Goal: Contribute content

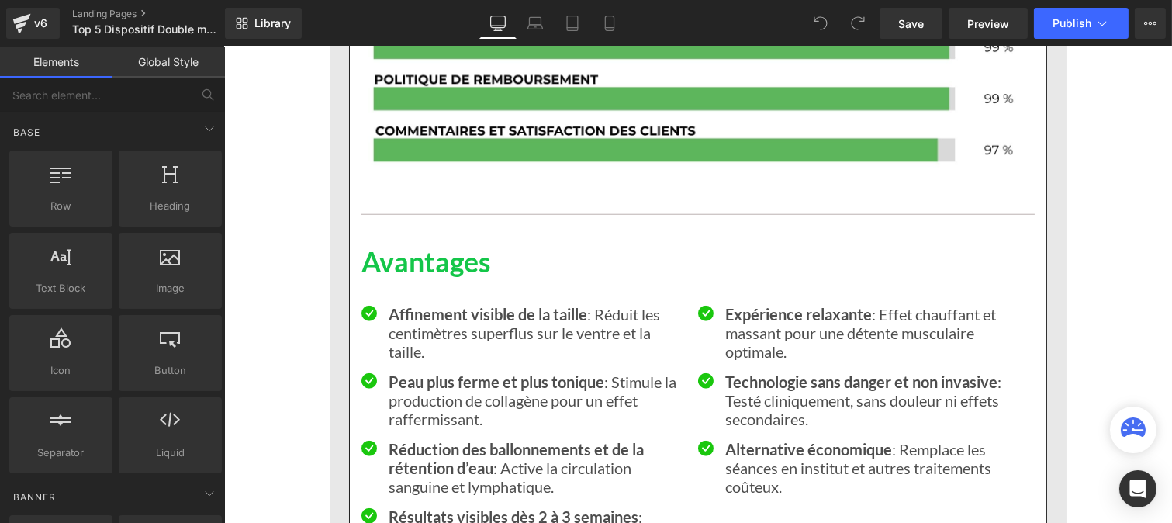
scroll to position [2820, 0]
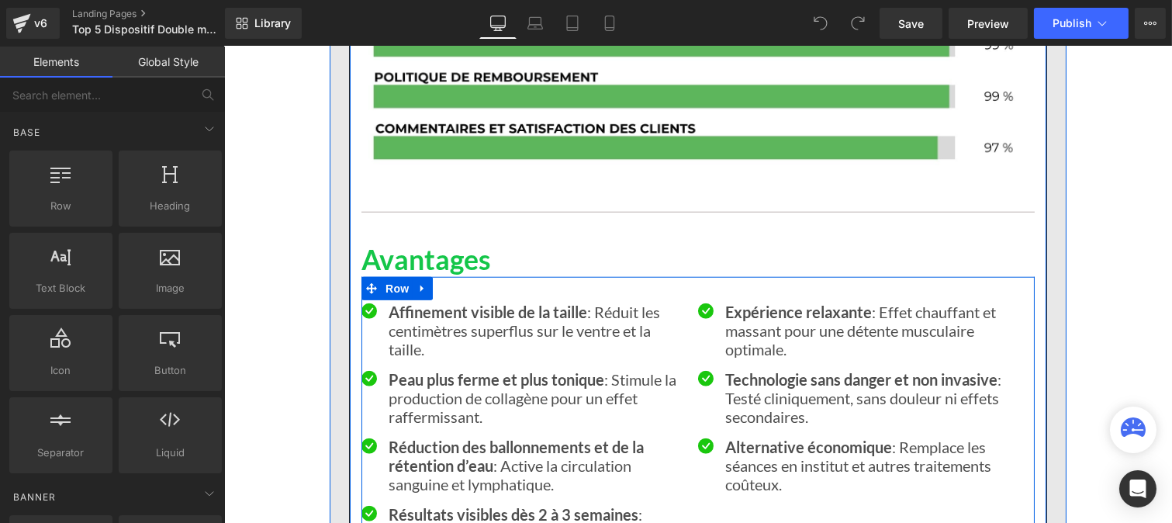
click at [223, 47] on div at bounding box center [223, 47] width 0 height 0
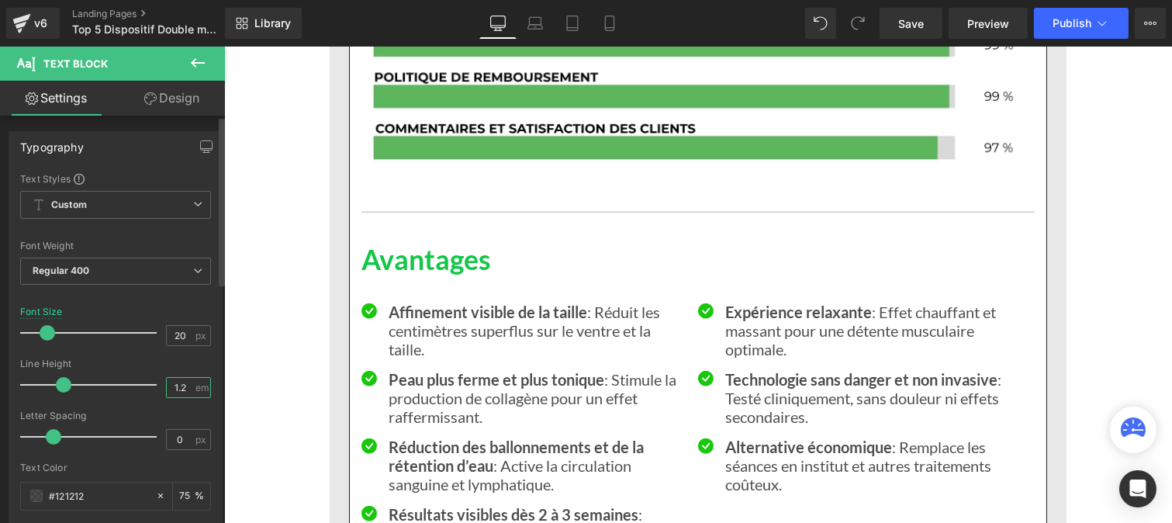
click at [186, 383] on input "1.2" at bounding box center [180, 387] width 27 height 19
type input "1"
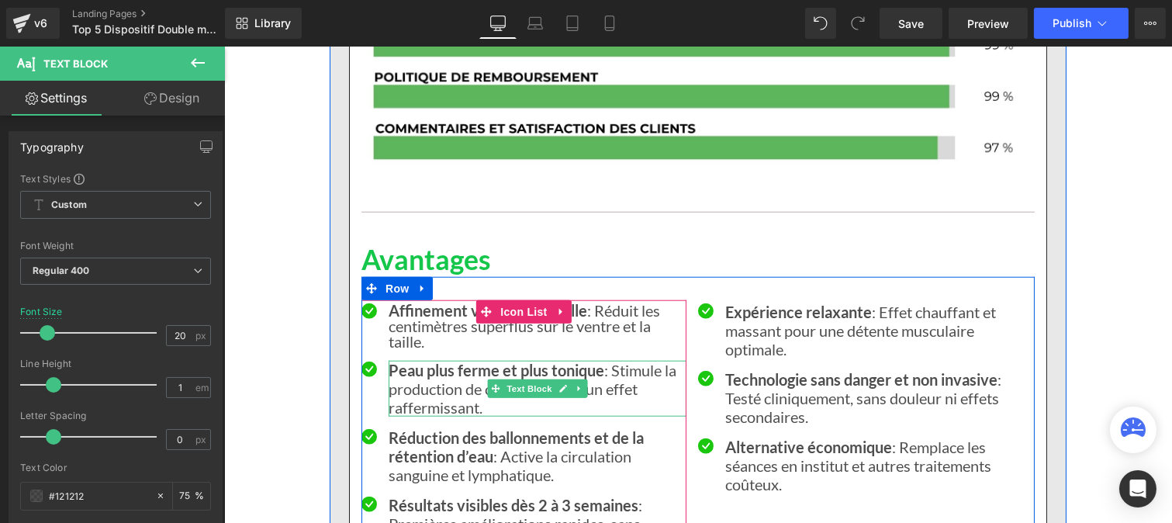
click at [441, 401] on p "Peau plus ferme et plus tonique : Stimule la production de collagène pour un ef…" at bounding box center [537, 389] width 298 height 56
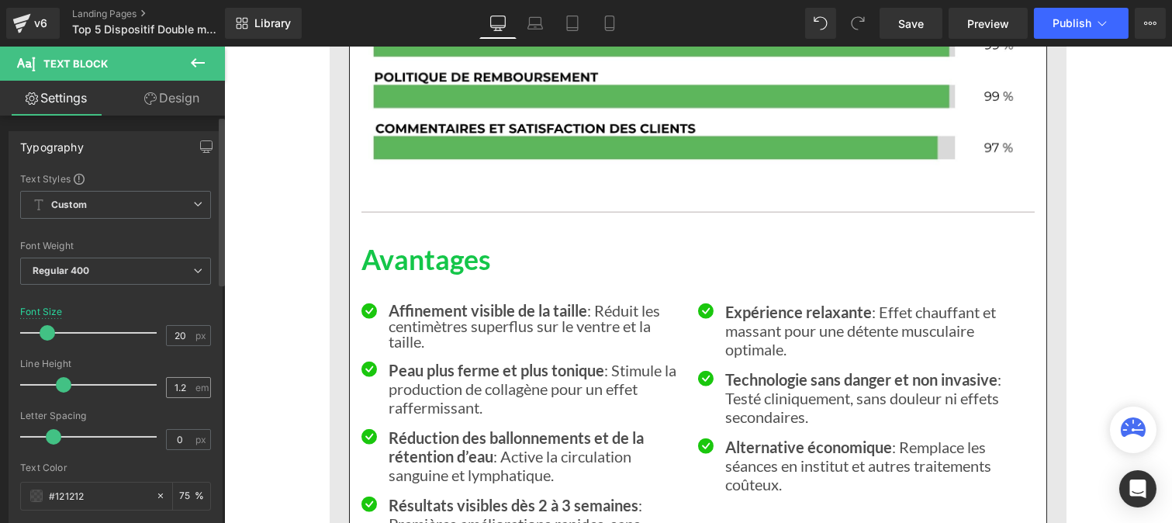
click at [192, 389] on div "1.2 em" at bounding box center [188, 387] width 45 height 21
click at [184, 386] on input "1.2" at bounding box center [180, 387] width 27 height 19
type input "1"
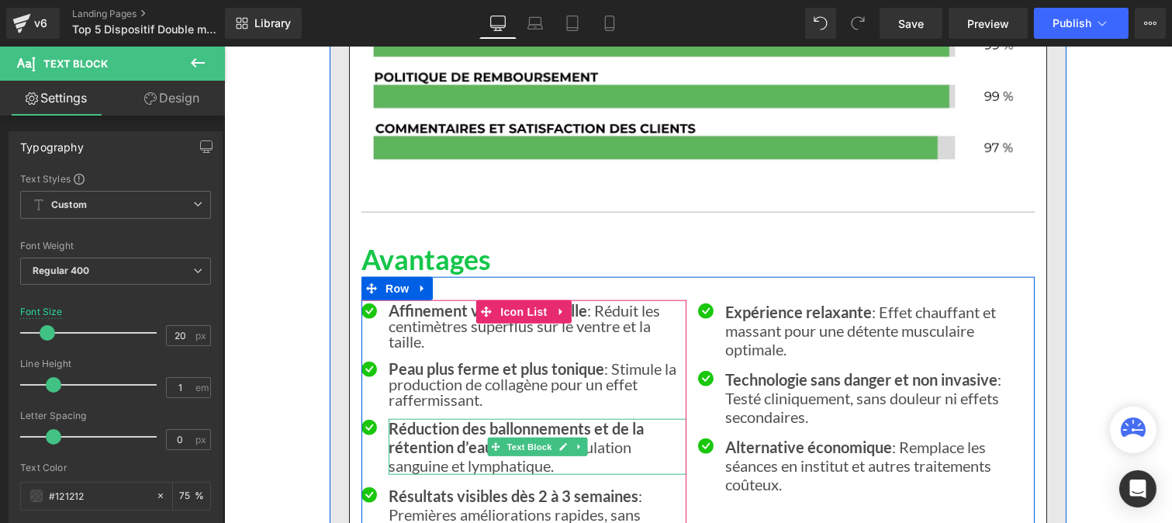
click at [454, 456] on strong "Réduction des ballonnements et de la rétention d’eau" at bounding box center [515, 437] width 255 height 37
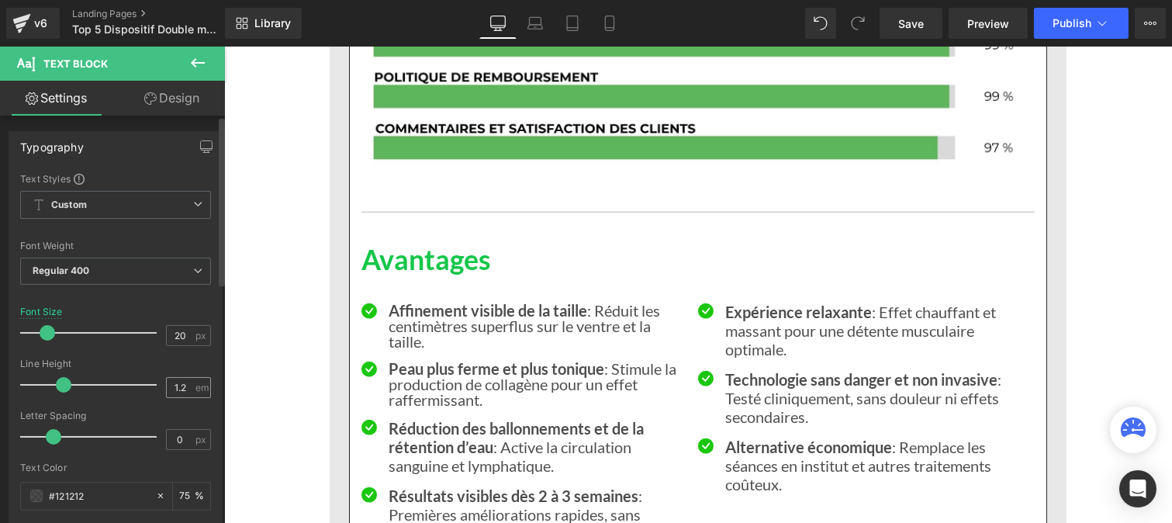
click at [191, 389] on div "1.2 em" at bounding box center [188, 387] width 45 height 21
click at [182, 382] on input "1.2" at bounding box center [180, 387] width 27 height 19
type input "1"
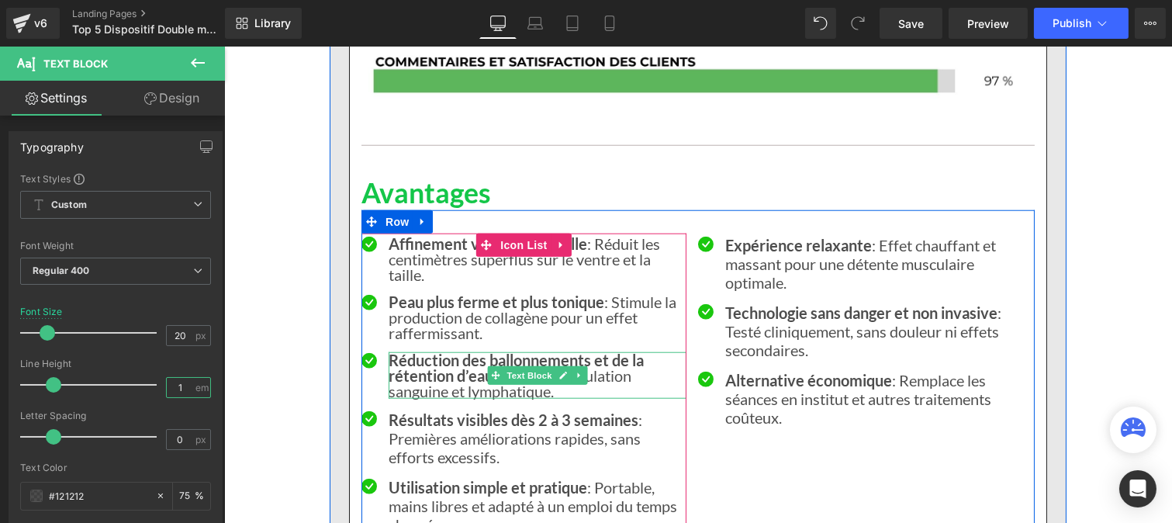
scroll to position [2888, 0]
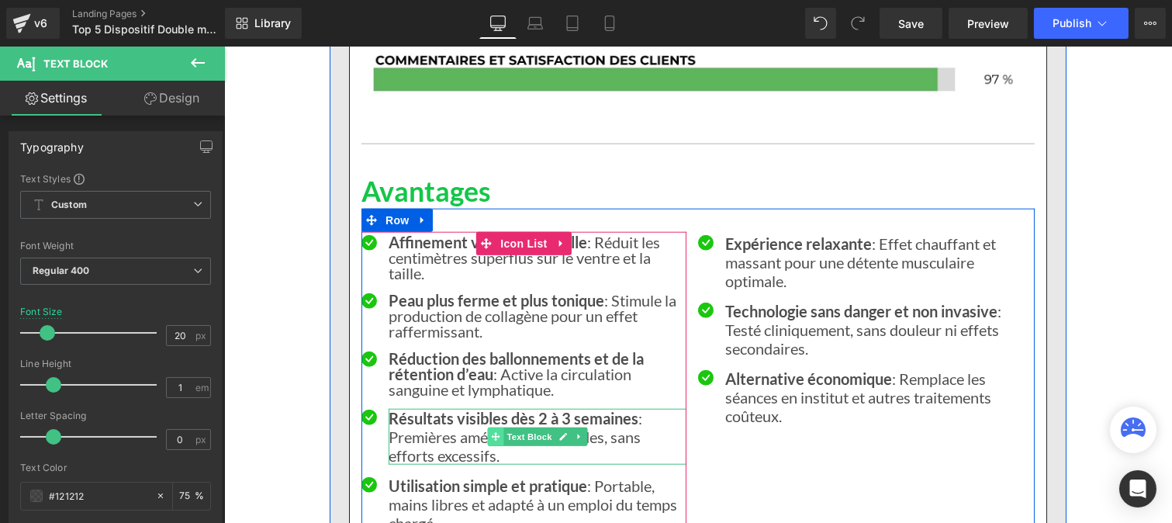
click at [490, 441] on icon at bounding box center [494, 436] width 9 height 9
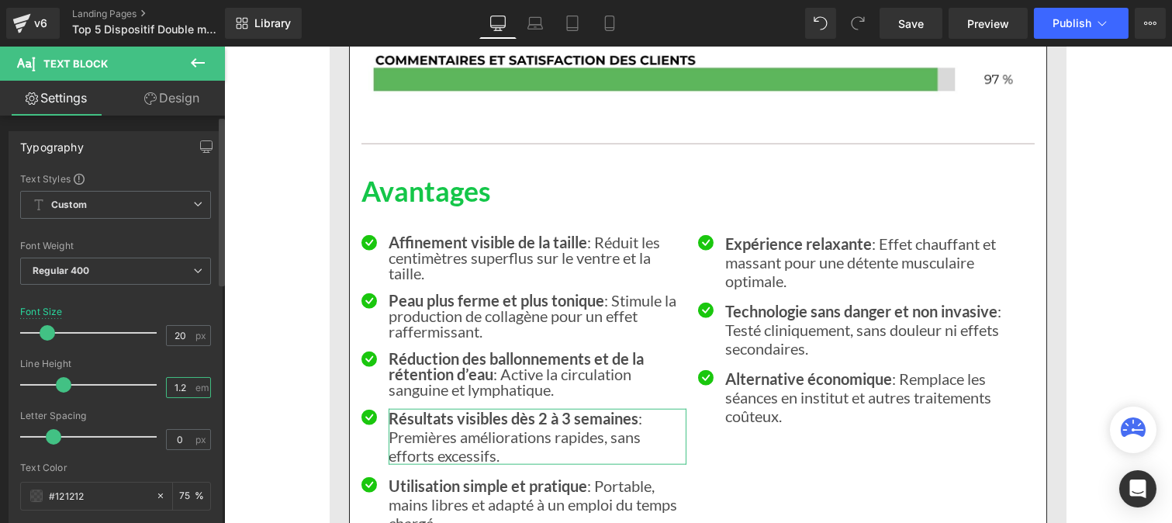
click at [186, 386] on input "1.2" at bounding box center [180, 387] width 27 height 19
type input "1"
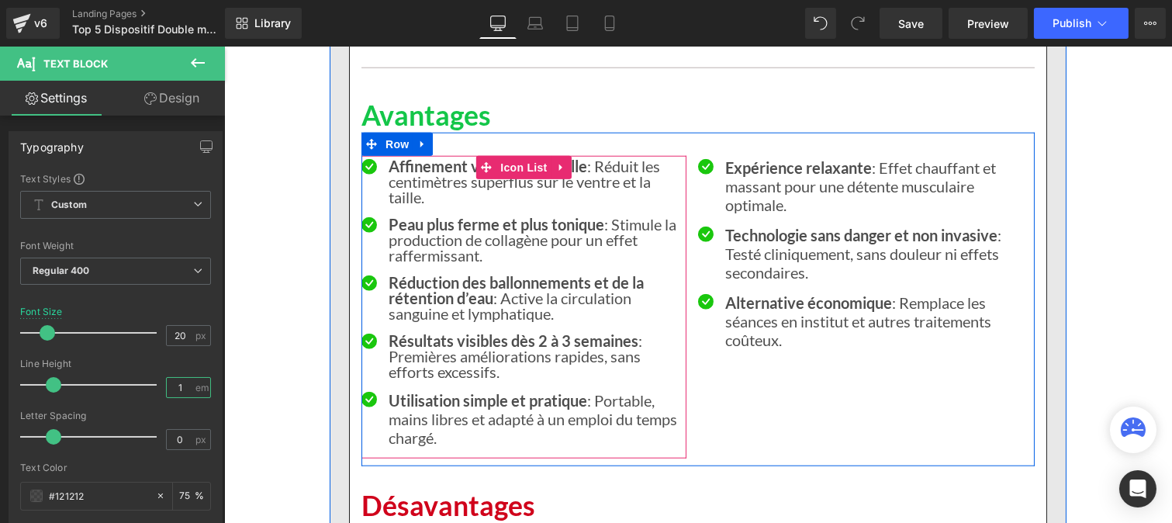
scroll to position [2965, 0]
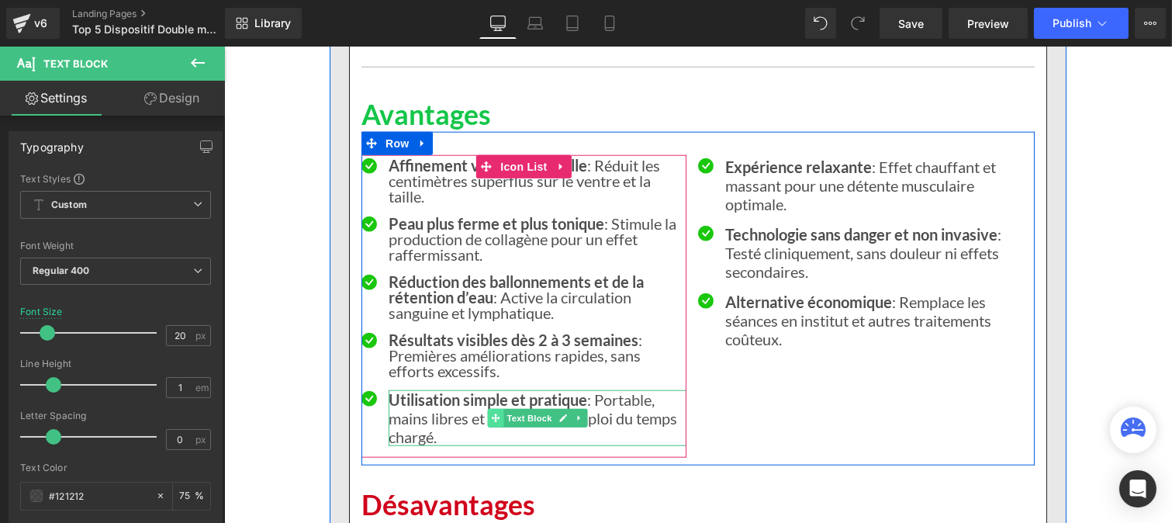
click at [487, 427] on span at bounding box center [495, 418] width 16 height 19
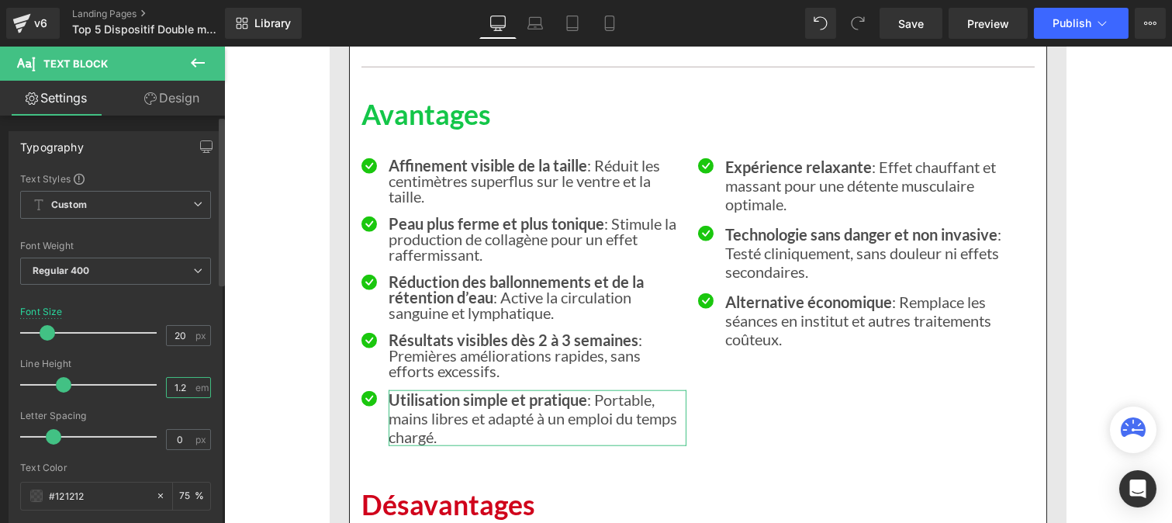
click at [182, 384] on input "1.2" at bounding box center [180, 387] width 27 height 19
type input "1"
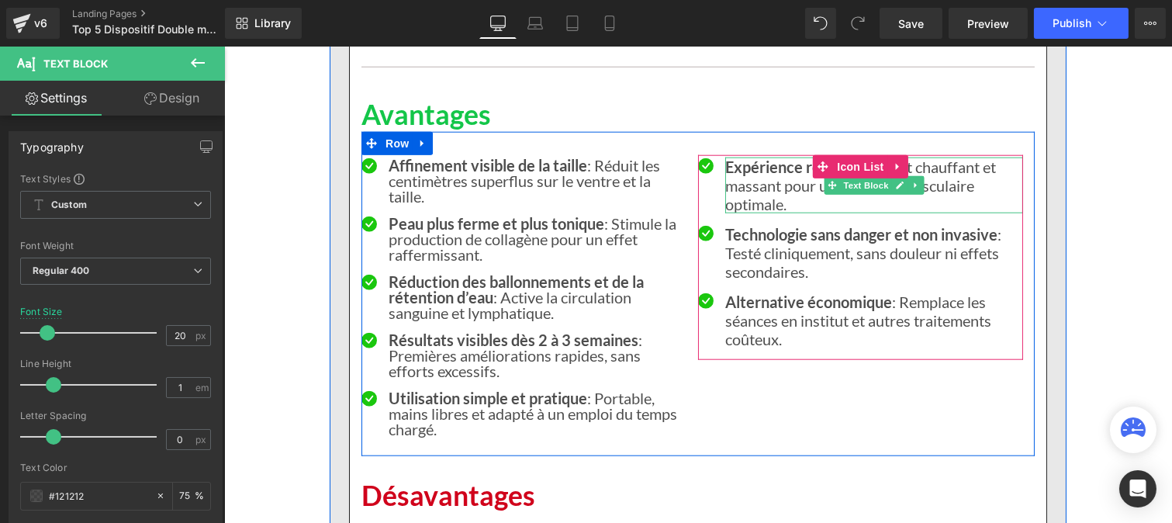
click at [761, 213] on p "Expérience relaxante : Effet chauffant et massant pour une détente musculaire o…" at bounding box center [873, 185] width 298 height 56
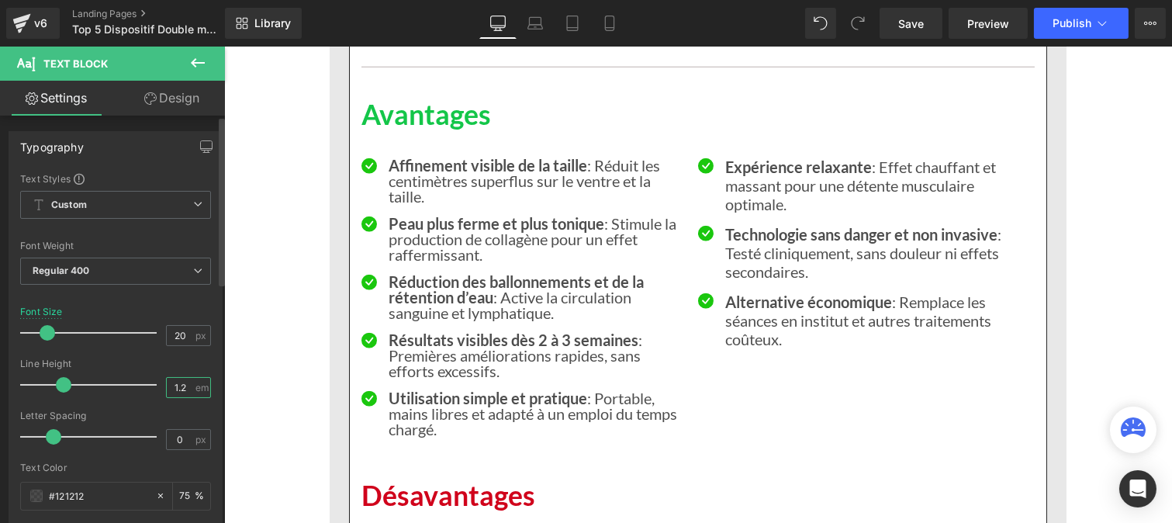
click at [184, 390] on input "1.2" at bounding box center [180, 387] width 27 height 19
type input "1"
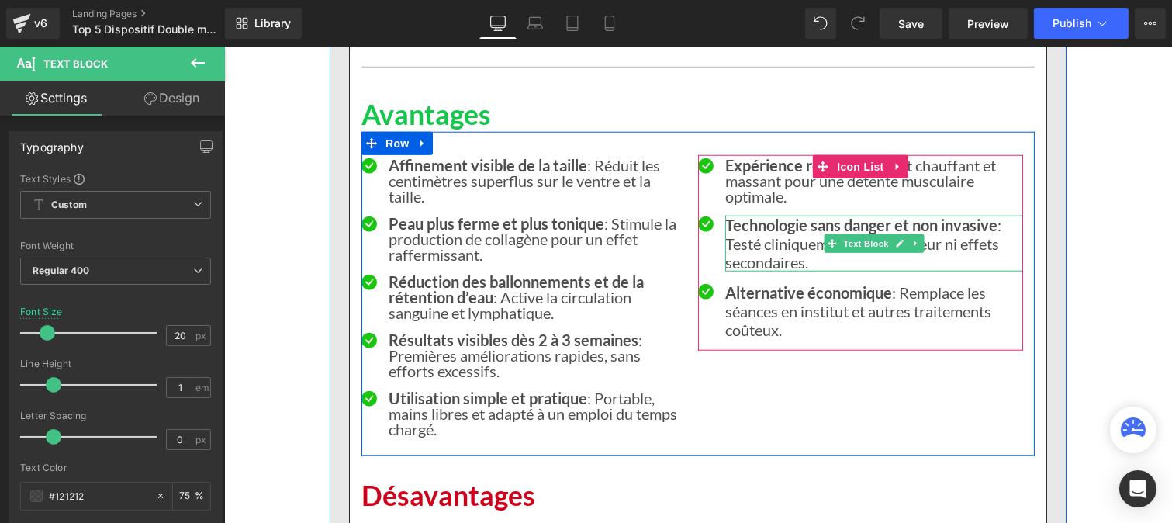
click at [764, 271] on p "Technologie sans danger et non invasive : Testé cliniquement, sans douleur ni e…" at bounding box center [873, 244] width 298 height 56
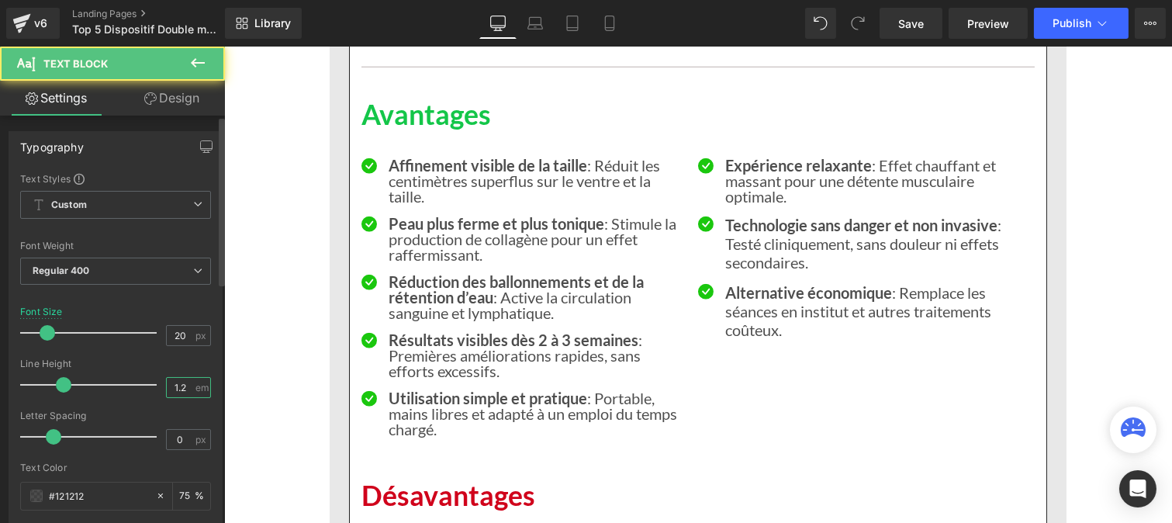
click at [184, 389] on input "1.2" at bounding box center [180, 387] width 27 height 19
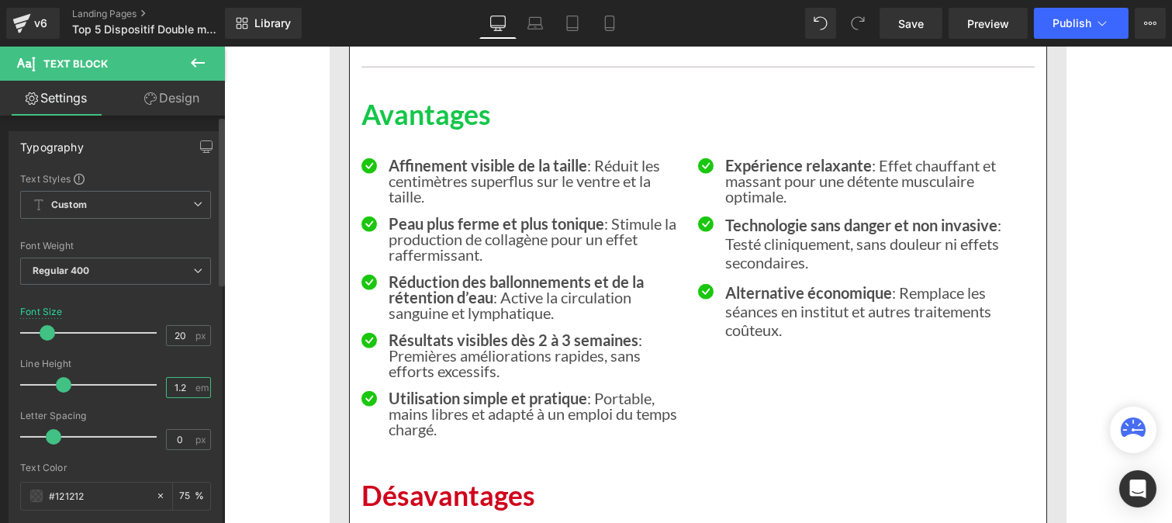
type input "1"
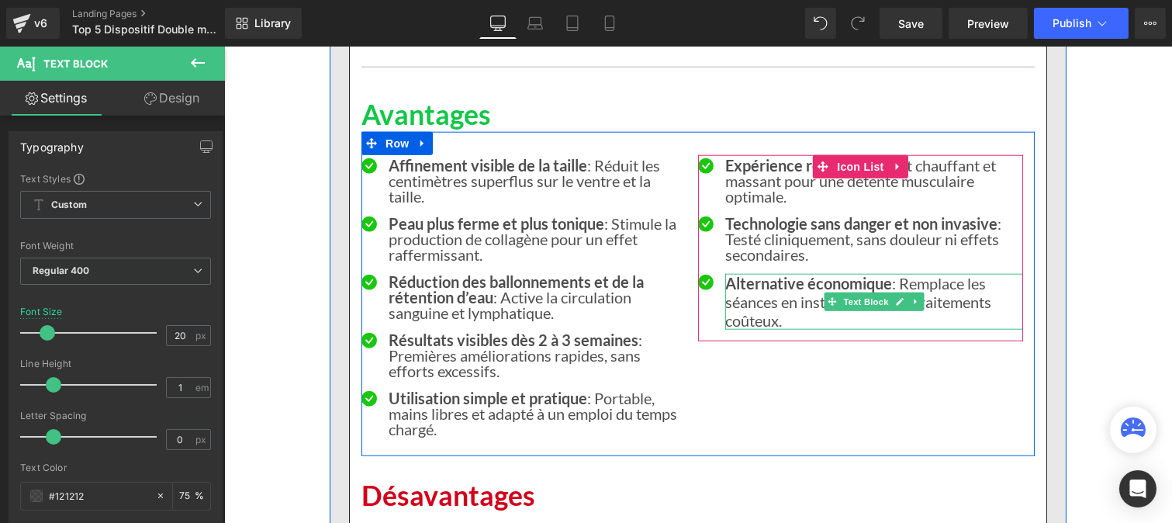
click at [767, 323] on p "Alternative économique : Remplace les séances en institut et autres traitements…" at bounding box center [873, 302] width 298 height 56
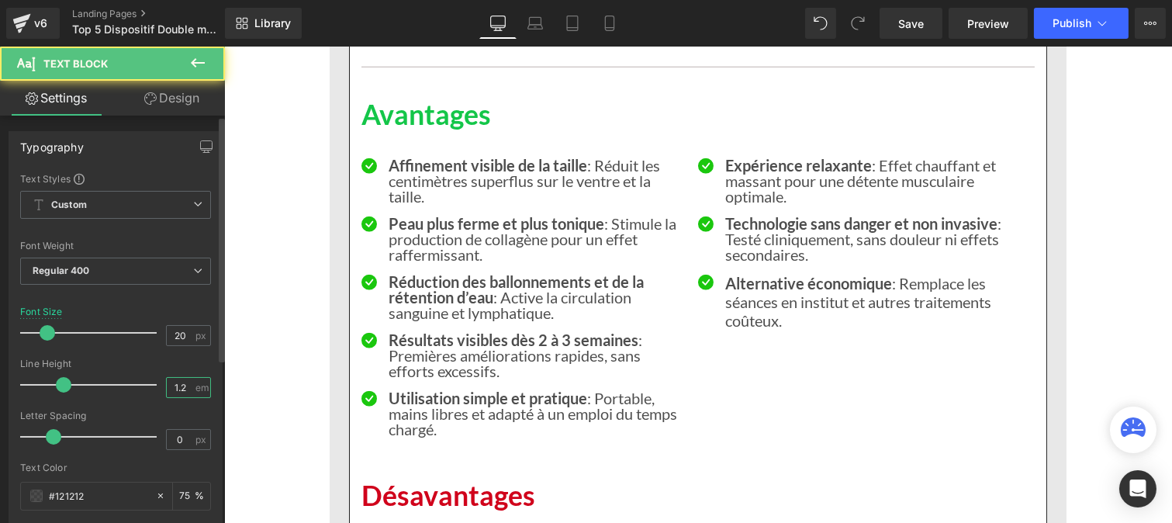
click at [184, 393] on input "1.2" at bounding box center [180, 387] width 27 height 19
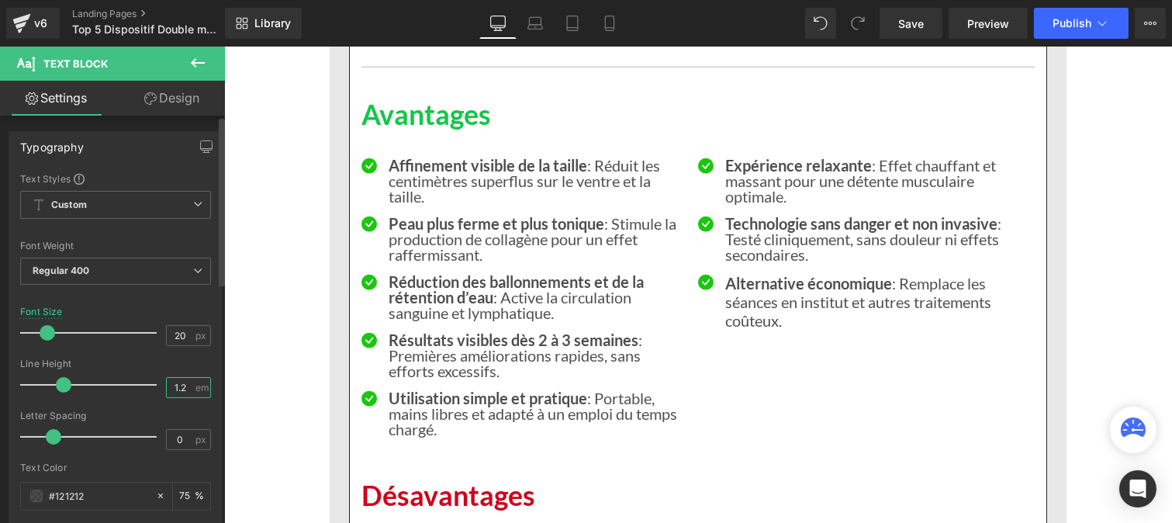
type input "1"
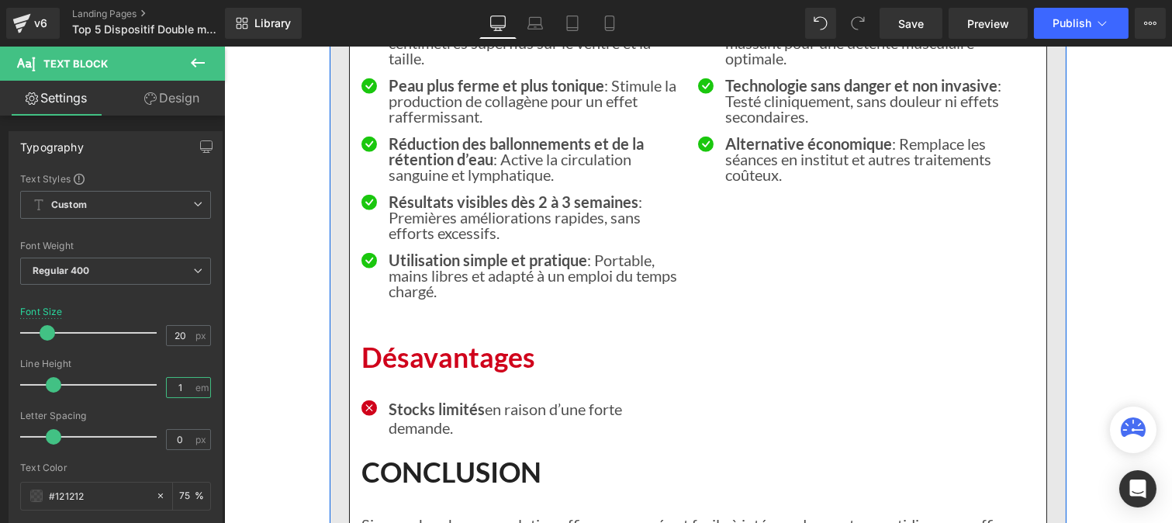
scroll to position [3103, 0]
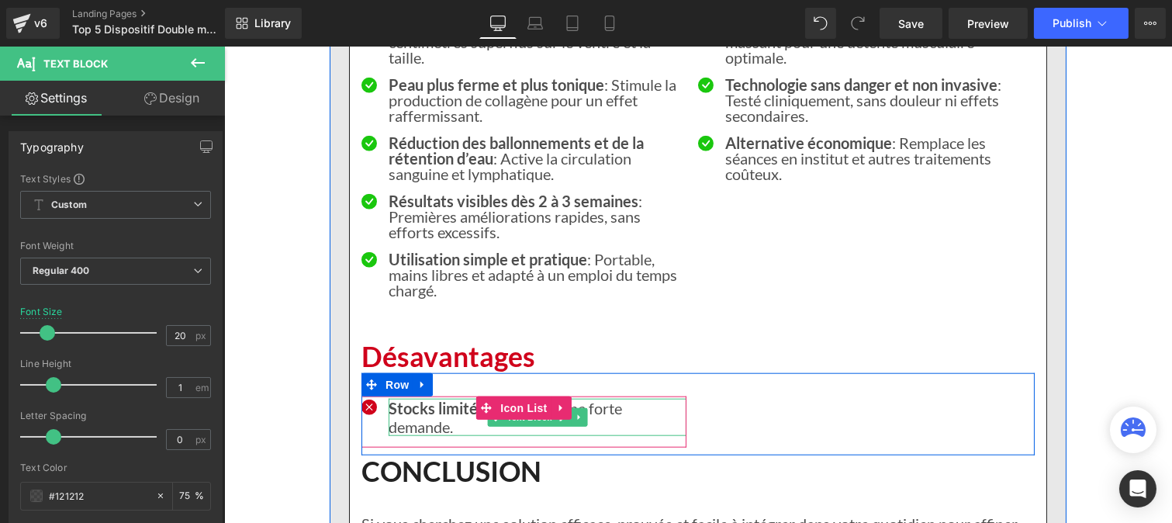
click at [398, 417] on strong "Stocks limités" at bounding box center [436, 408] width 96 height 19
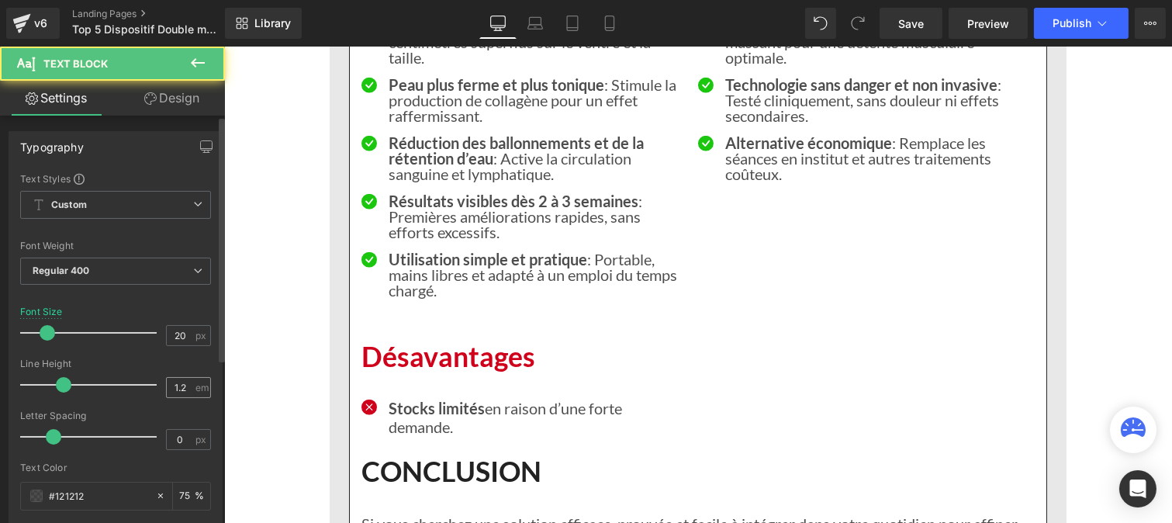
click at [188, 386] on div "1.2 em" at bounding box center [188, 387] width 45 height 21
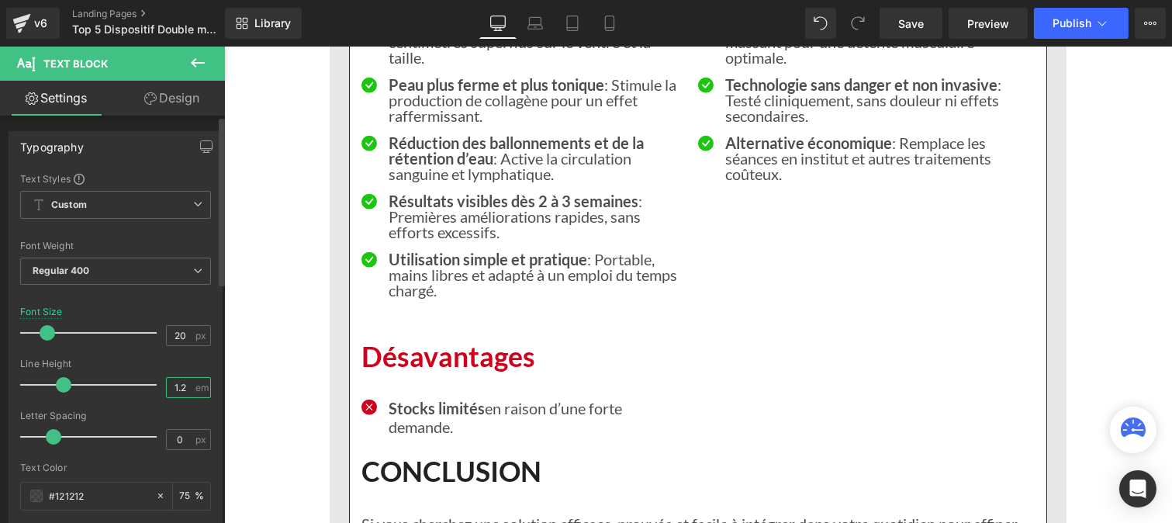
click at [184, 384] on input "1.2" at bounding box center [180, 387] width 27 height 19
type input "1"
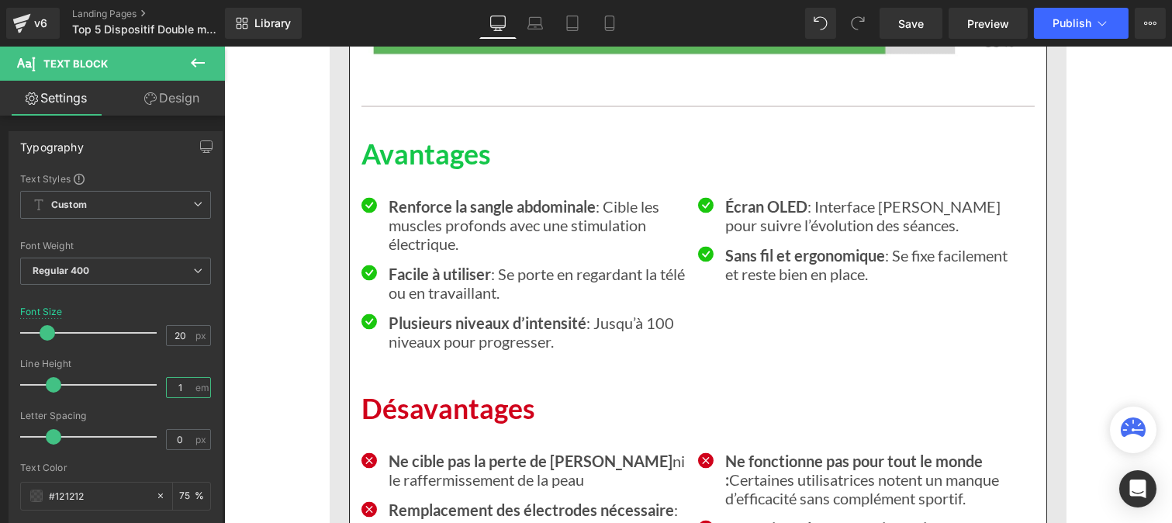
scroll to position [4922, 0]
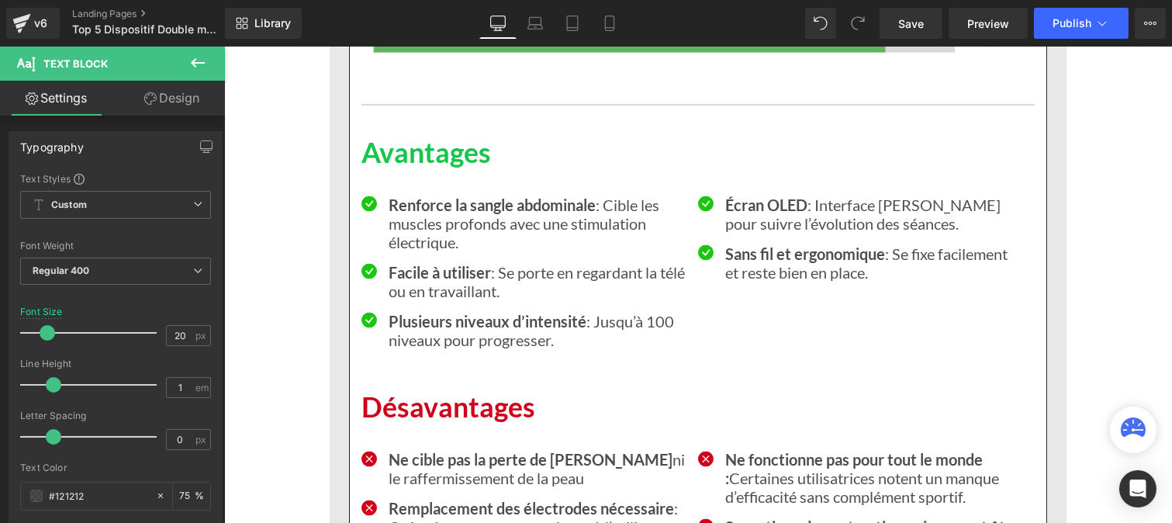
click at [417, 214] on strong "Renforce la sangle abdominale" at bounding box center [491, 204] width 207 height 19
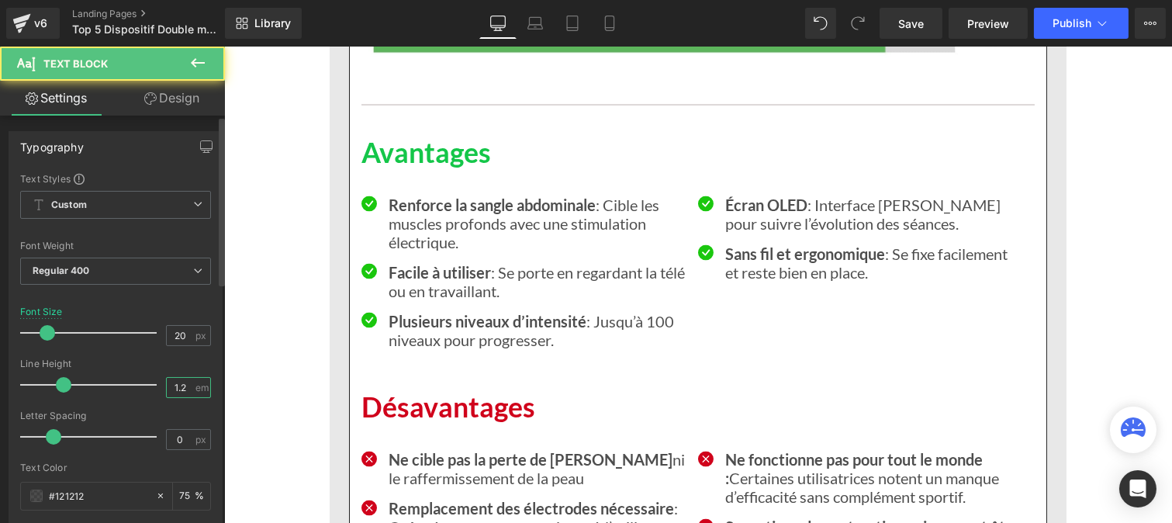
click at [186, 391] on input "1.2" at bounding box center [180, 387] width 27 height 19
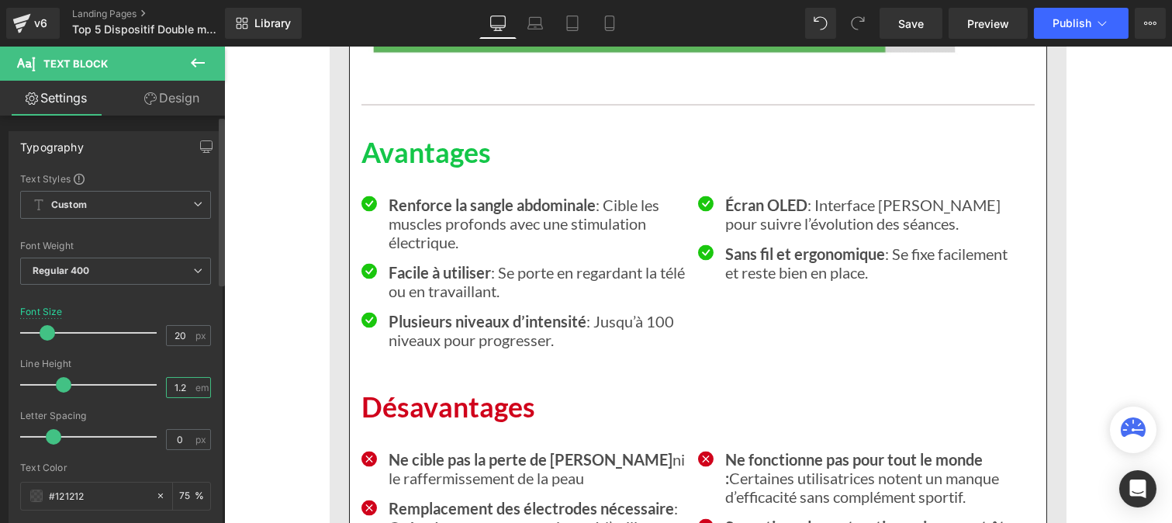
type input "1"
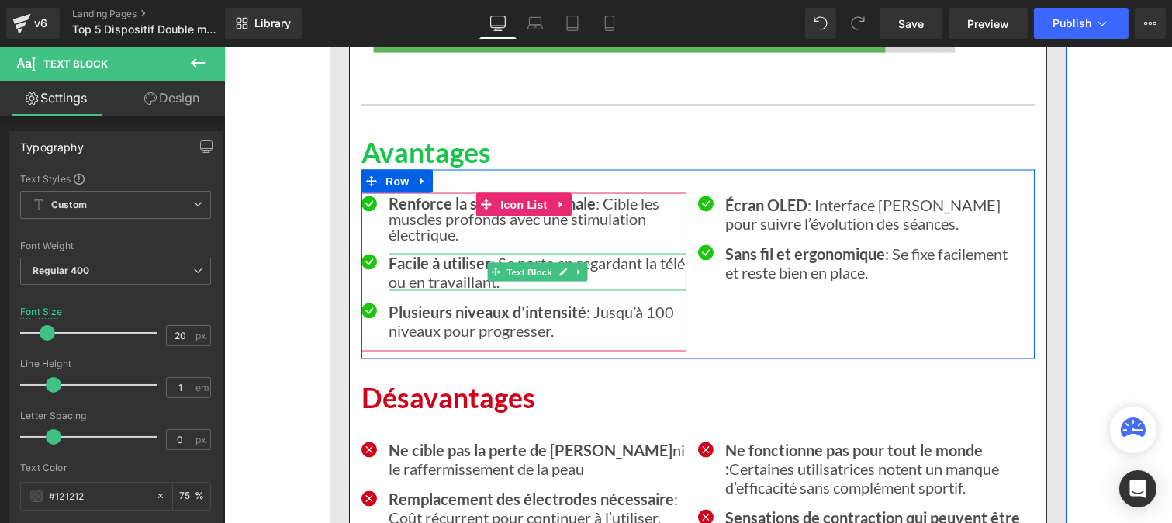
click at [417, 291] on p "Facile à utiliser : Se porte en regardant la télé ou en travaillant." at bounding box center [537, 272] width 298 height 37
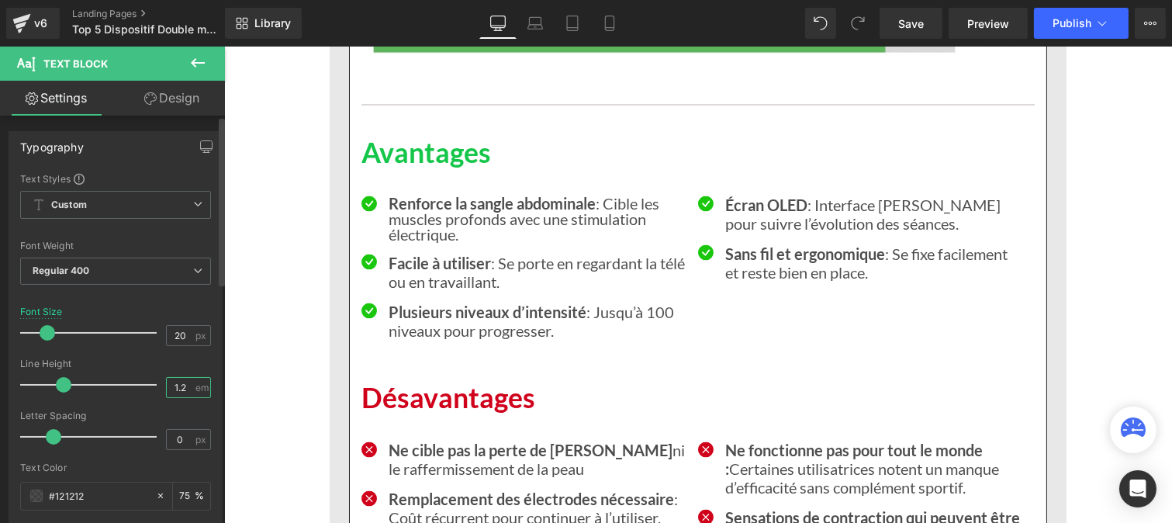
click at [182, 386] on input "1.2" at bounding box center [180, 387] width 27 height 19
type input "1"
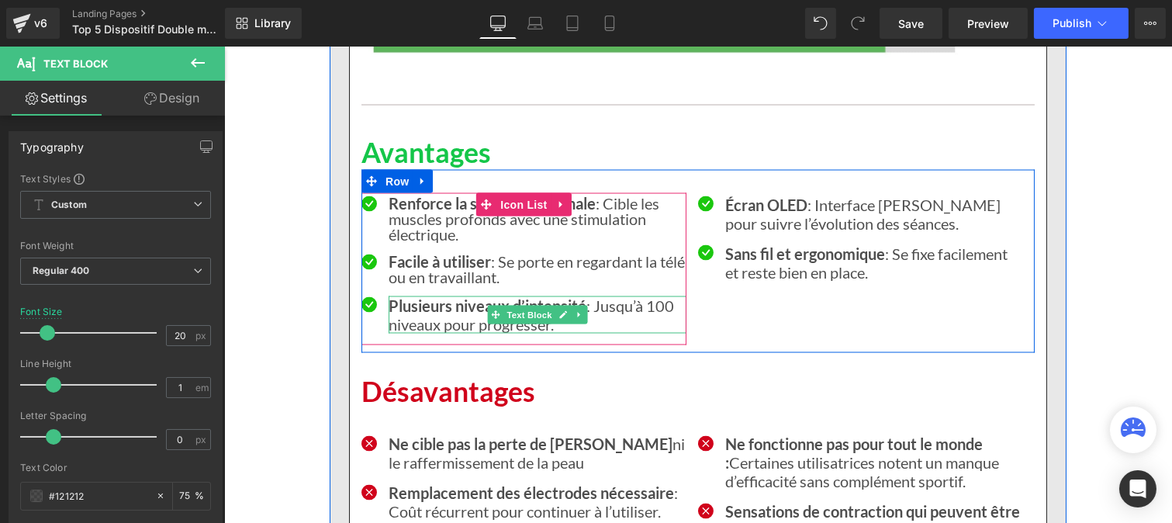
click at [416, 315] on strong "Plusieurs niveaux d’intensité" at bounding box center [487, 305] width 198 height 19
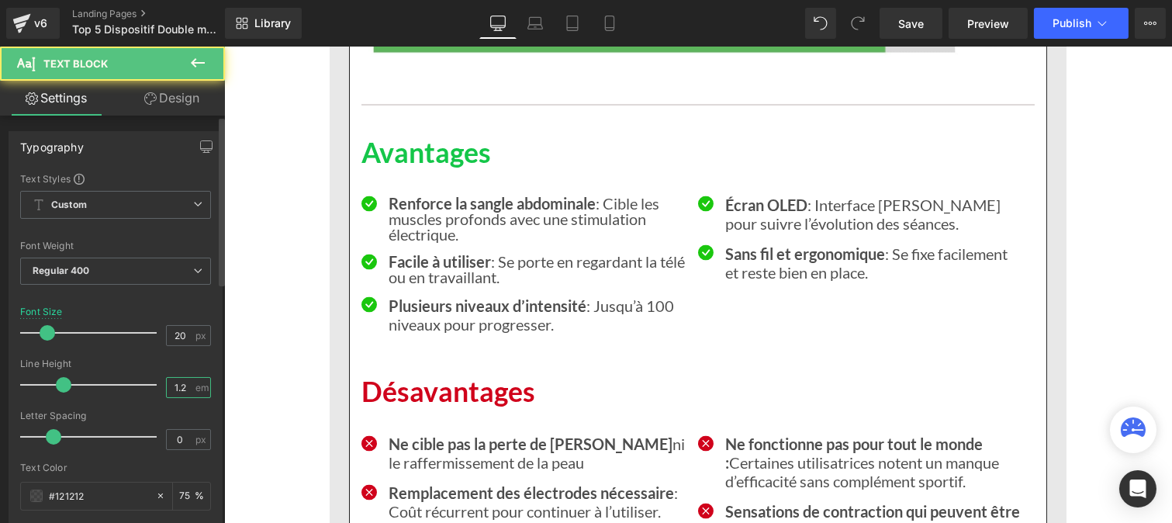
click at [182, 386] on input "1.2" at bounding box center [180, 387] width 27 height 19
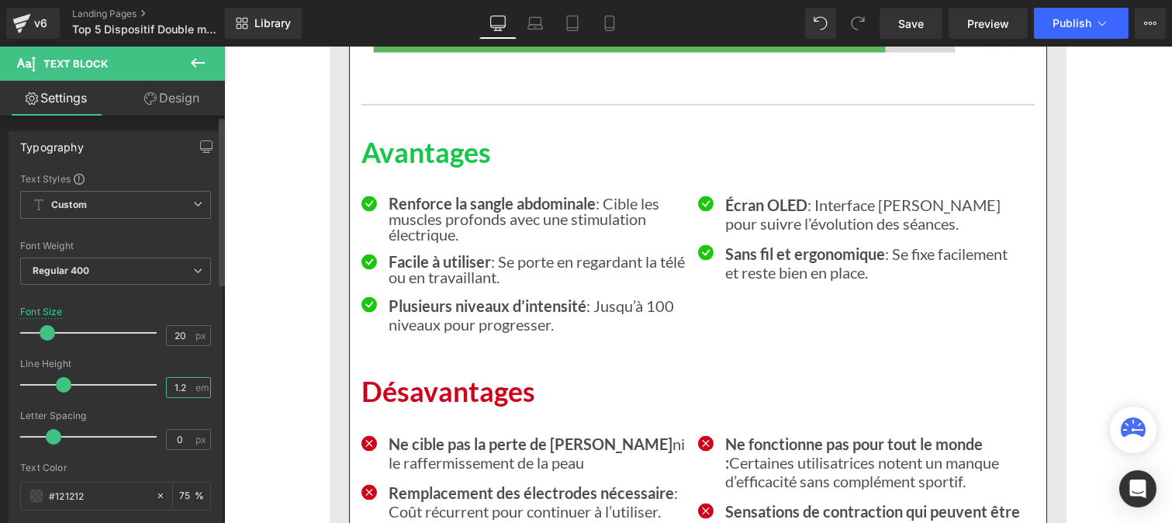
type input "1"
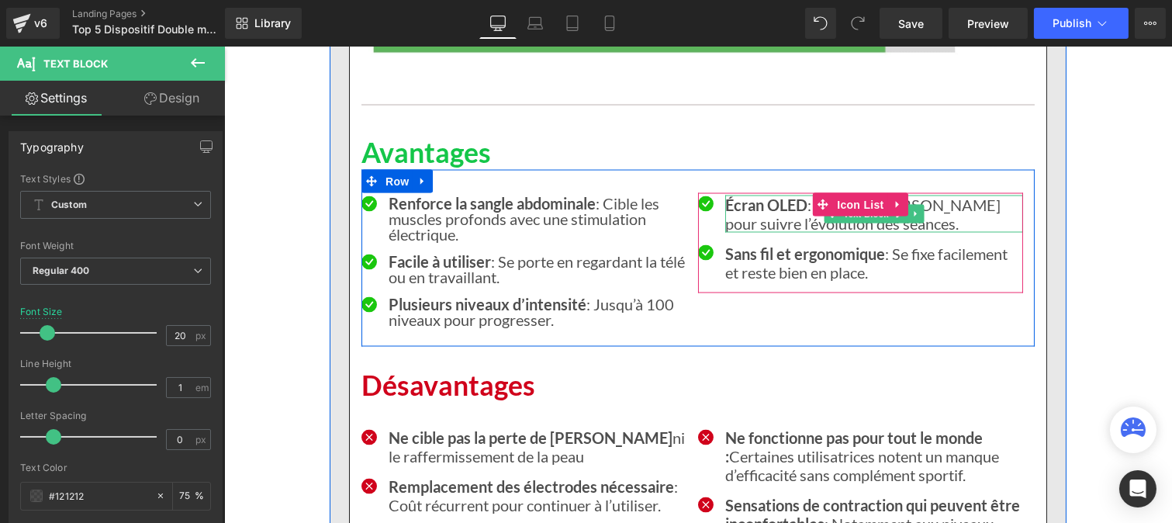
click at [761, 214] on strong "Écran OLED" at bounding box center [765, 204] width 82 height 19
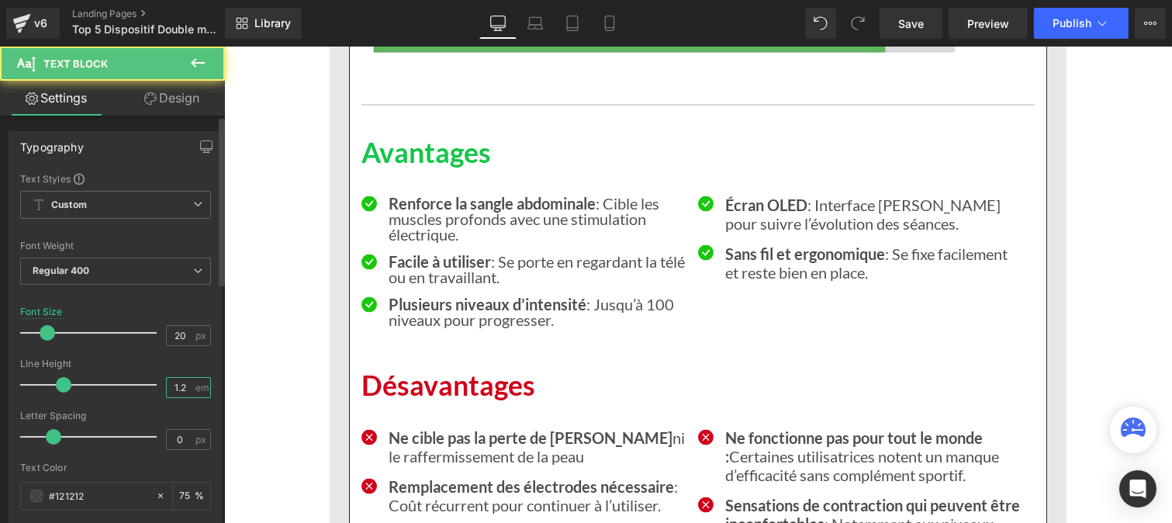
click at [184, 384] on input "1.2" at bounding box center [180, 387] width 27 height 19
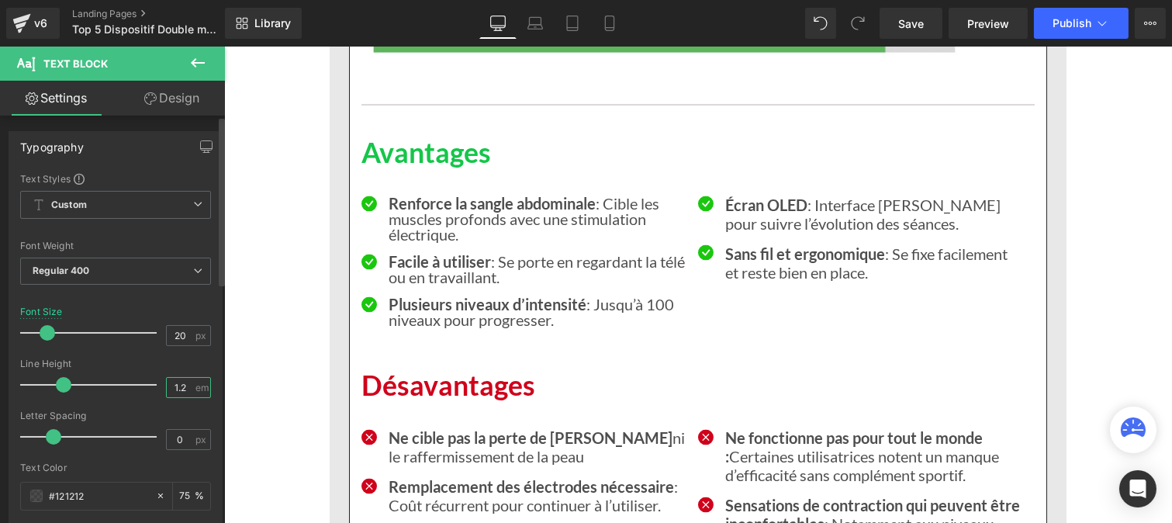
type input "1"
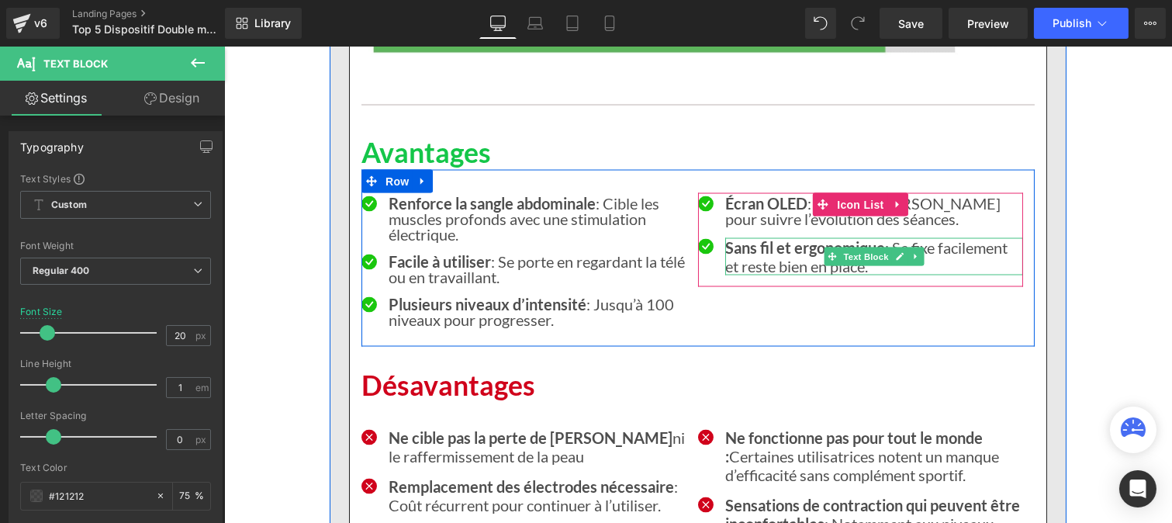
click at [750, 275] on p "Sans fil et ergonomique : Se fixe facilement et reste bien en place." at bounding box center [873, 256] width 298 height 37
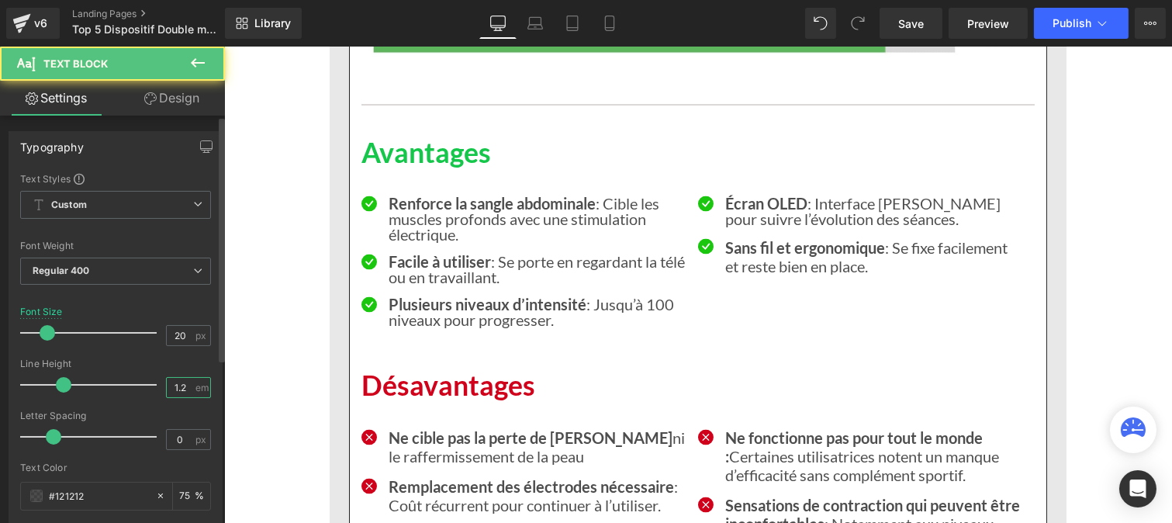
click at [183, 385] on input "1.2" at bounding box center [180, 387] width 27 height 19
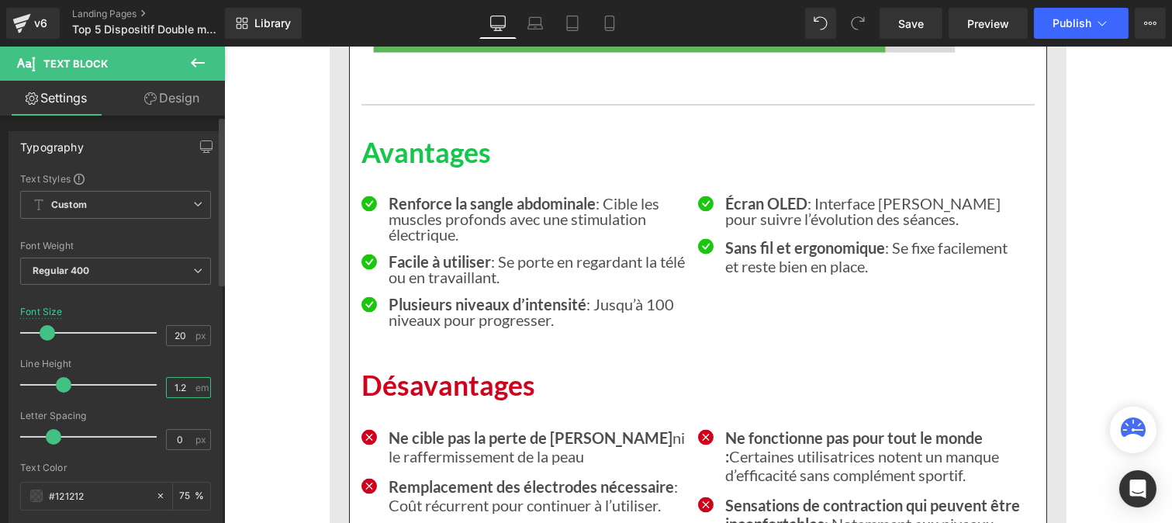
type input "1"
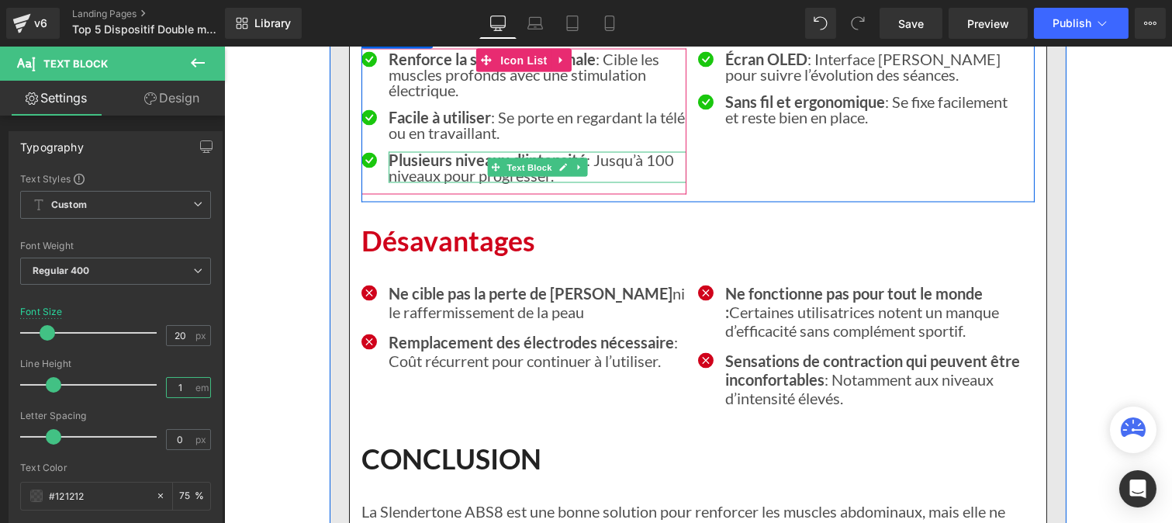
scroll to position [5067, 0]
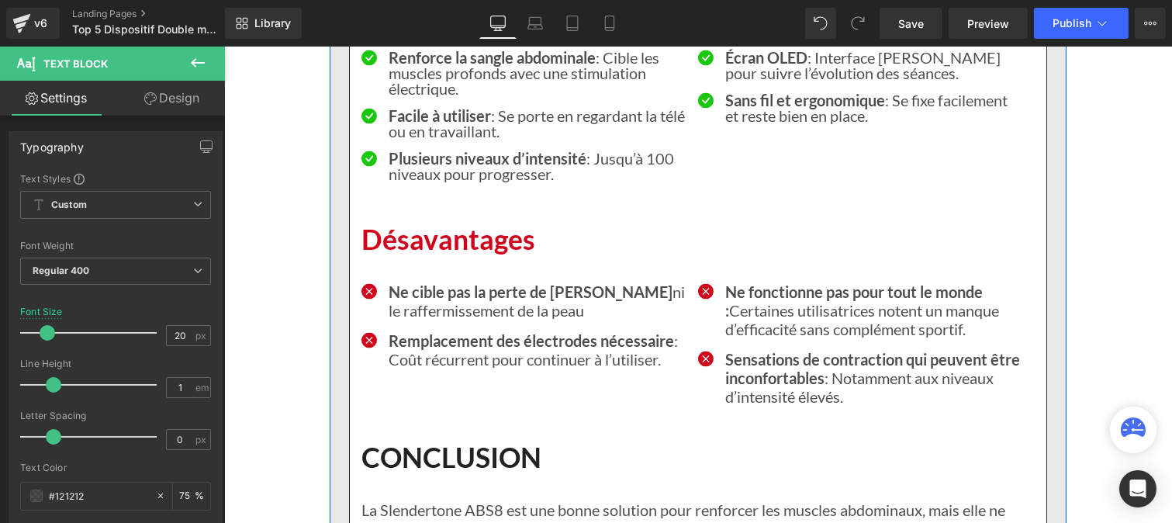
click at [436, 320] on p "Ne cible pas la perte de graisse ni le raffermissement de la peau" at bounding box center [537, 301] width 298 height 37
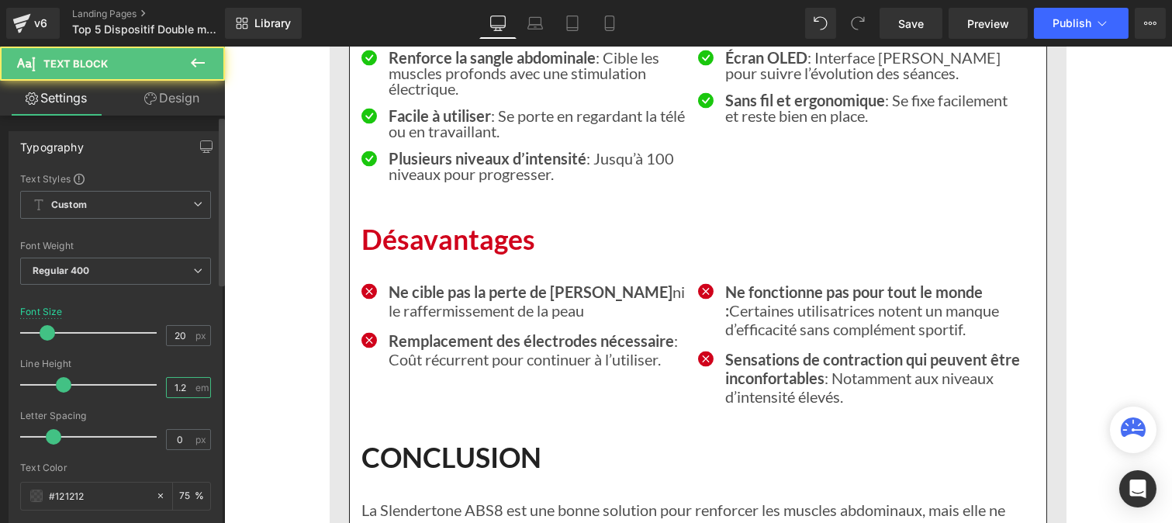
click at [183, 382] on input "1.2" at bounding box center [180, 387] width 27 height 19
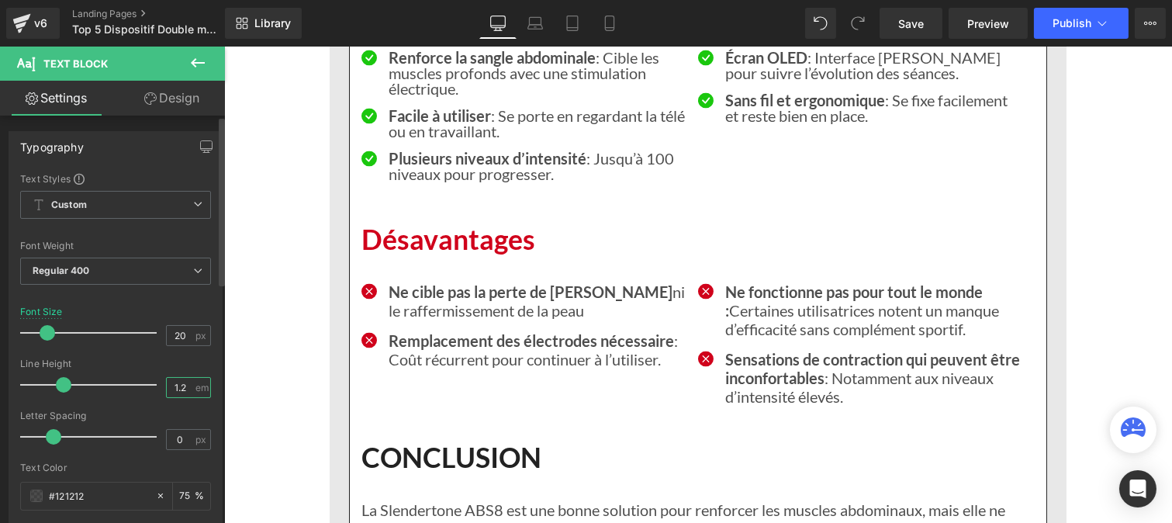
type input "1"
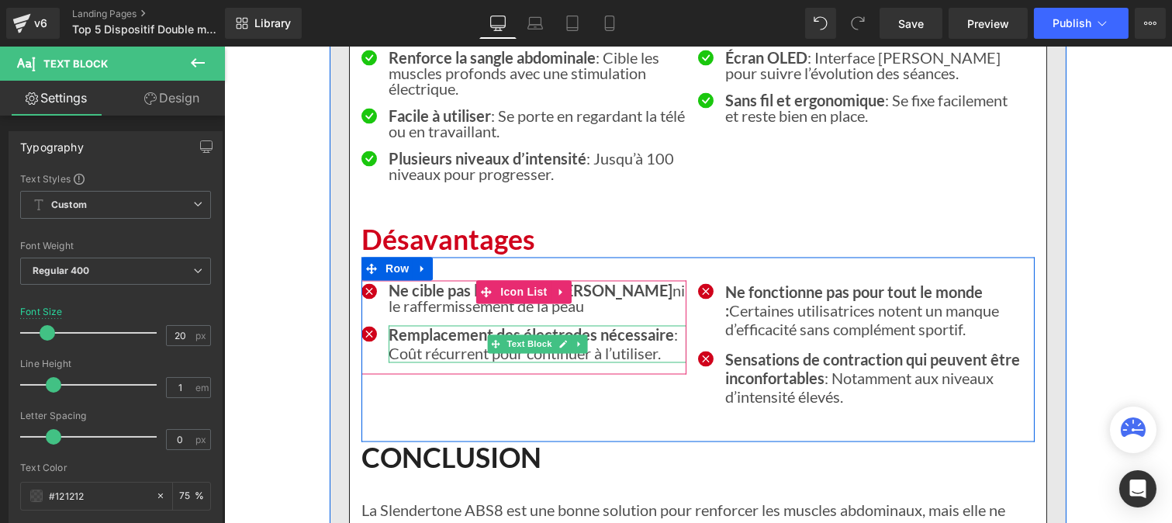
click at [412, 363] on p "Remplacement des électrodes nécessaire : Coût récurrent pour continuer à l’util…" at bounding box center [537, 344] width 298 height 37
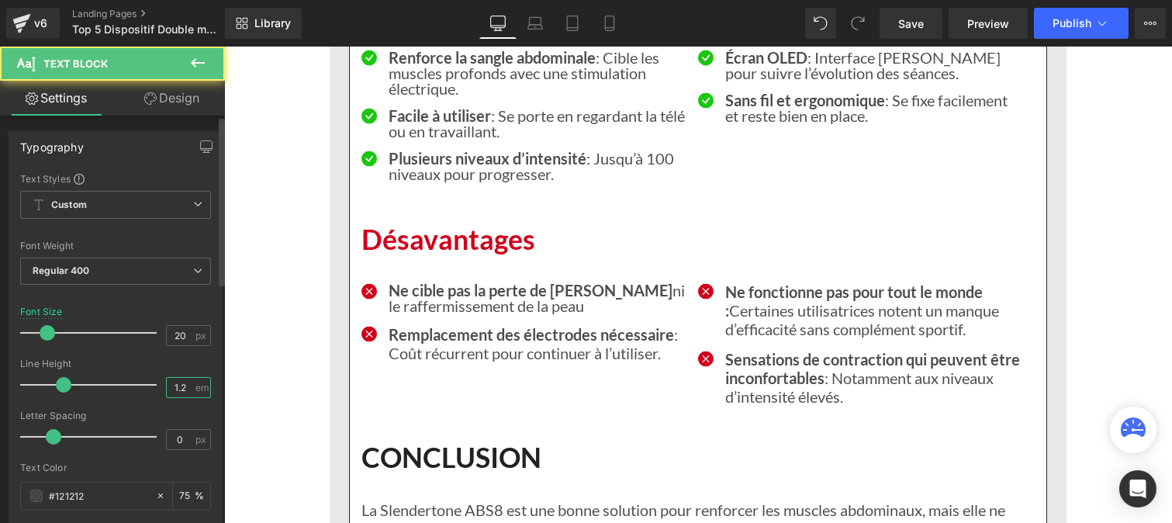
click at [187, 386] on input "1.2" at bounding box center [180, 387] width 27 height 19
type input "1"
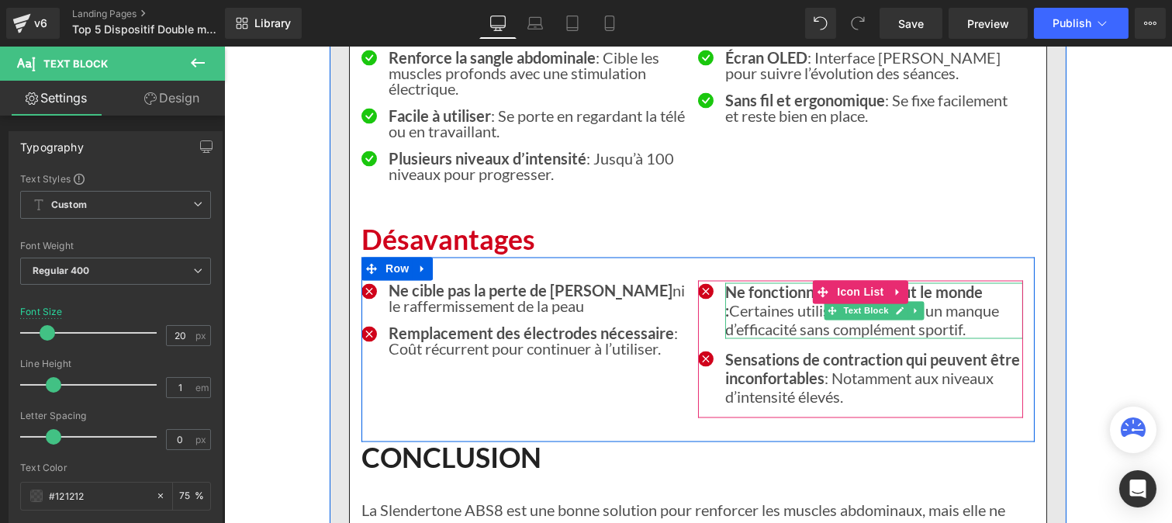
click at [733, 339] on p "Ne fonctionne pas pour tout le monde : Certaines utilisatrices notent un manque…" at bounding box center [873, 311] width 298 height 56
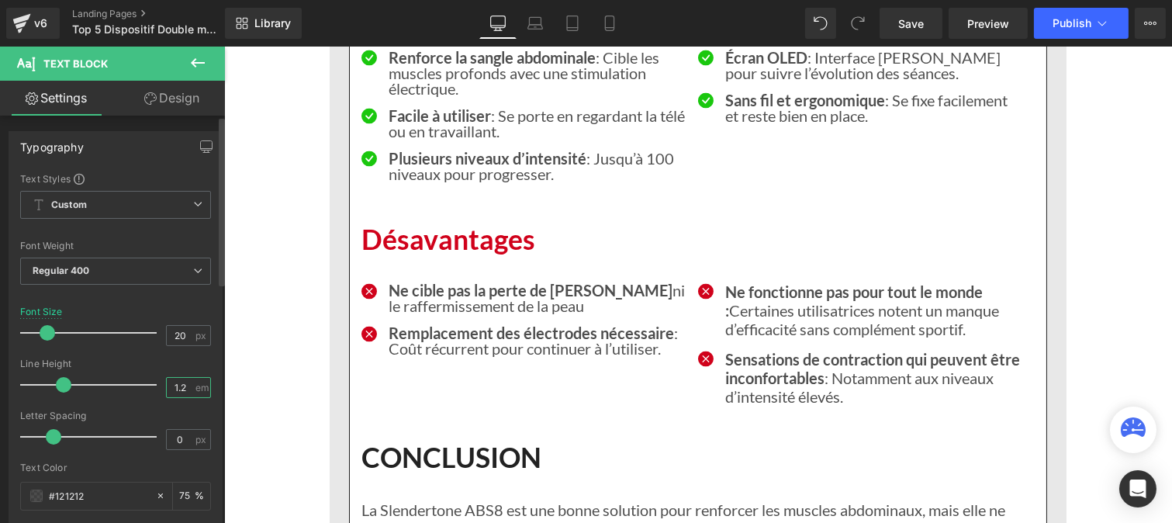
click at [182, 390] on input "1.2" at bounding box center [180, 387] width 27 height 19
type input "1"
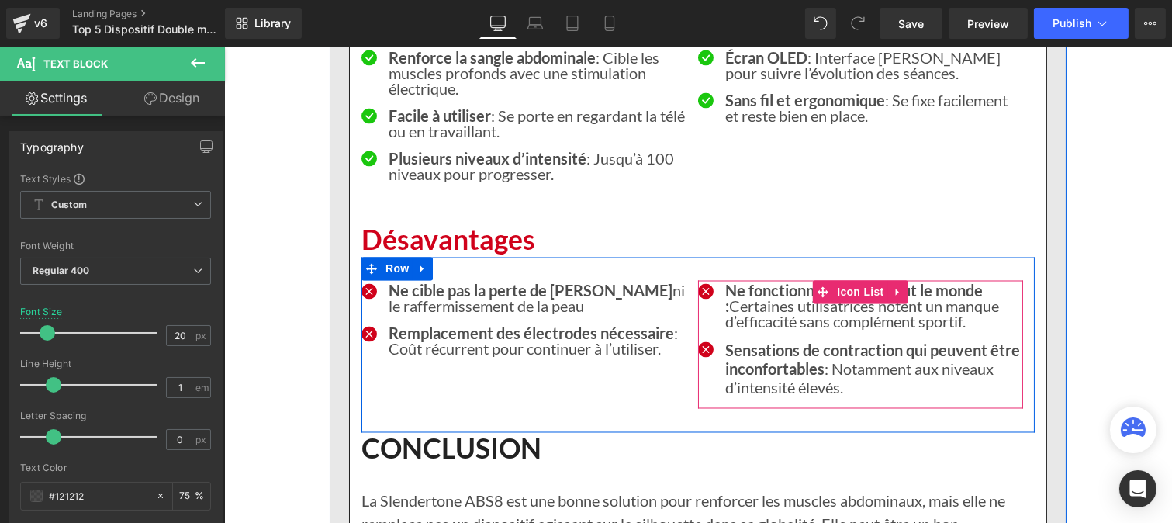
click at [751, 379] on strong "Sensations de contraction qui peuvent être inconfortables" at bounding box center [871, 359] width 295 height 37
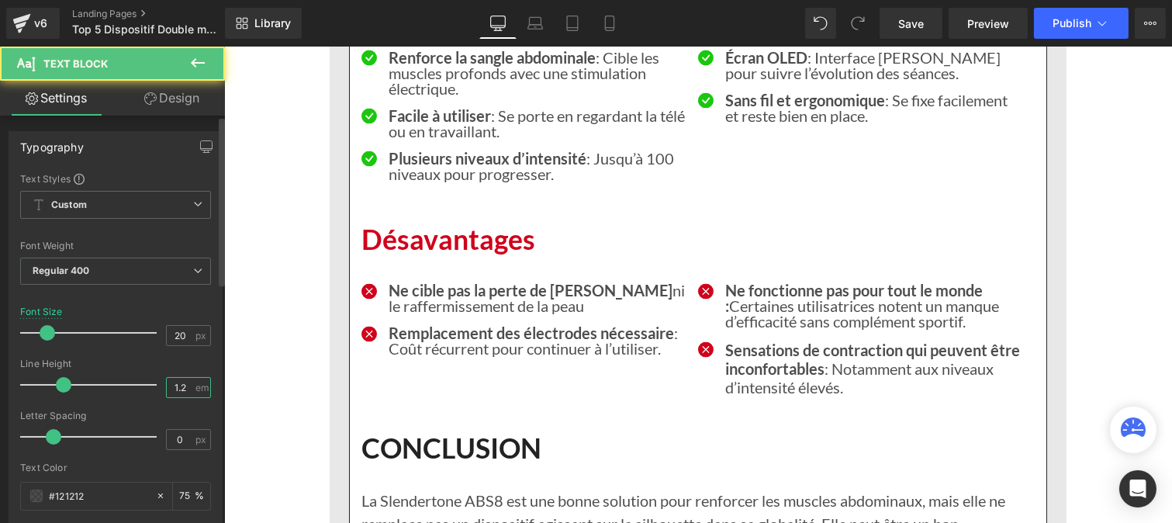
click at [184, 388] on input "1.2" at bounding box center [180, 387] width 27 height 19
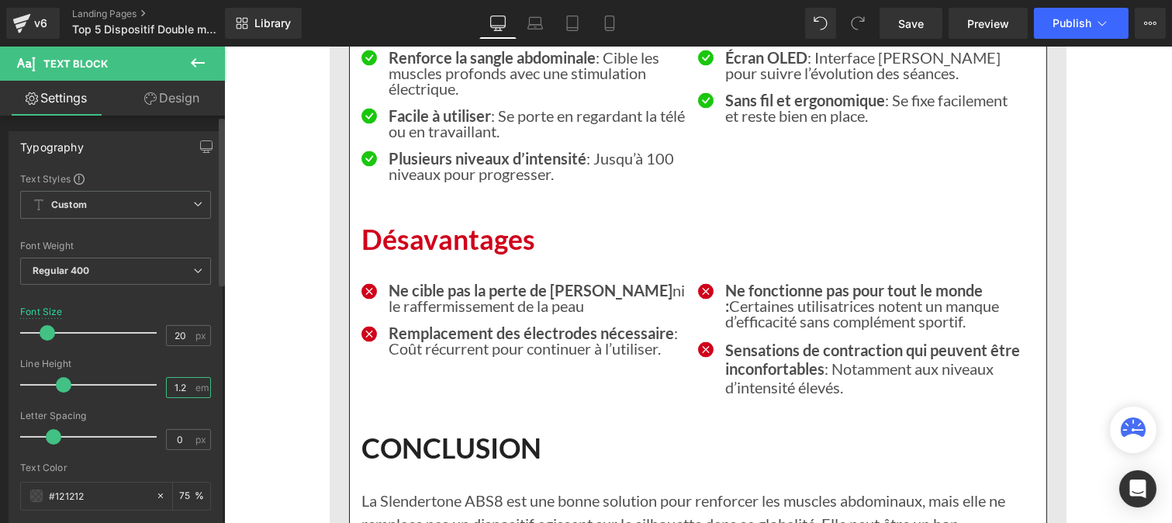
type input "1"
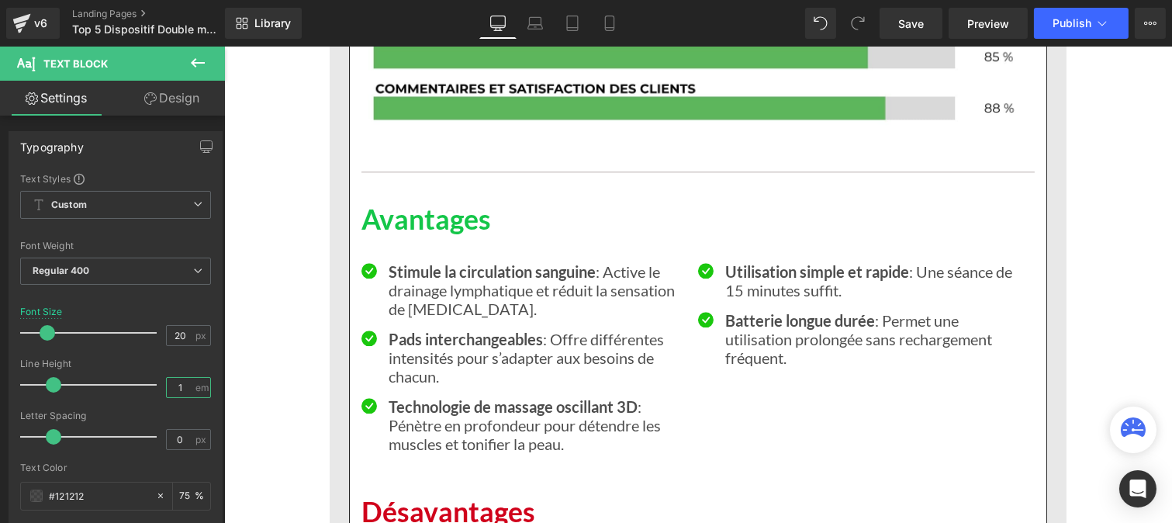
scroll to position [6901, 0]
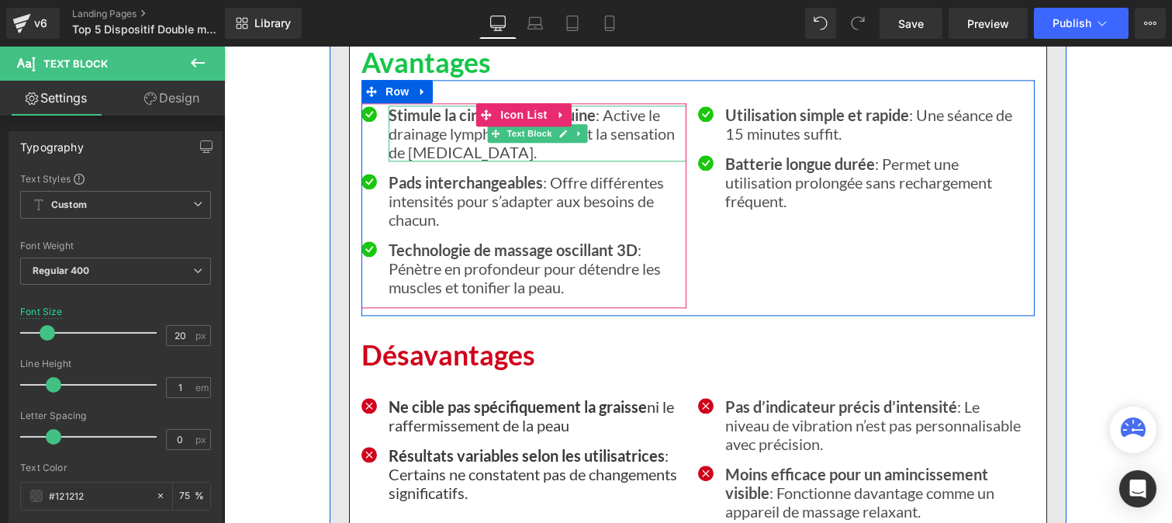
click at [423, 161] on p "Stimule la circulation sanguine : Active le drainage lymphatique et réduit la s…" at bounding box center [537, 133] width 298 height 56
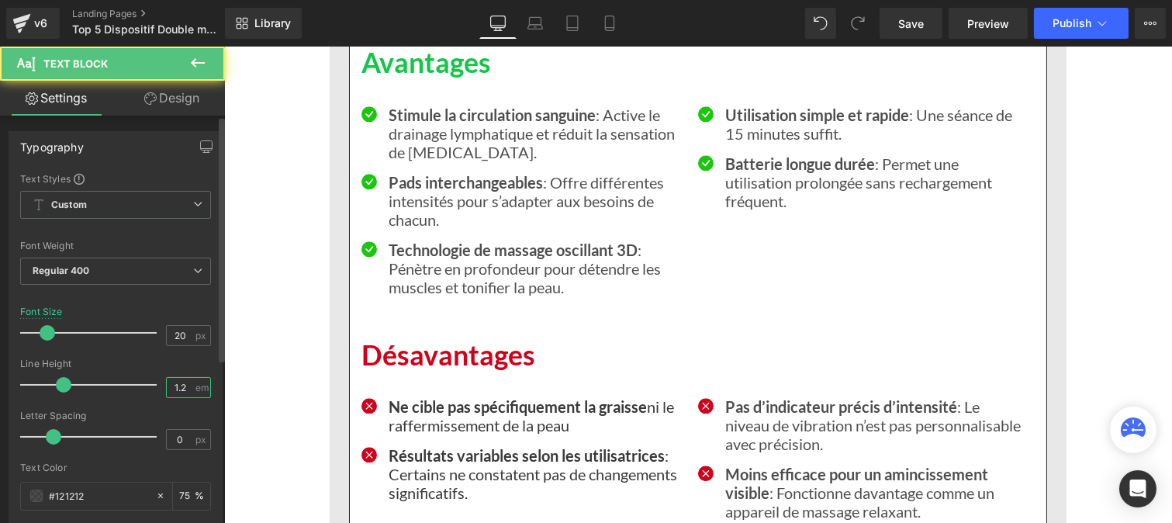
click at [186, 392] on input "1.2" at bounding box center [180, 387] width 27 height 19
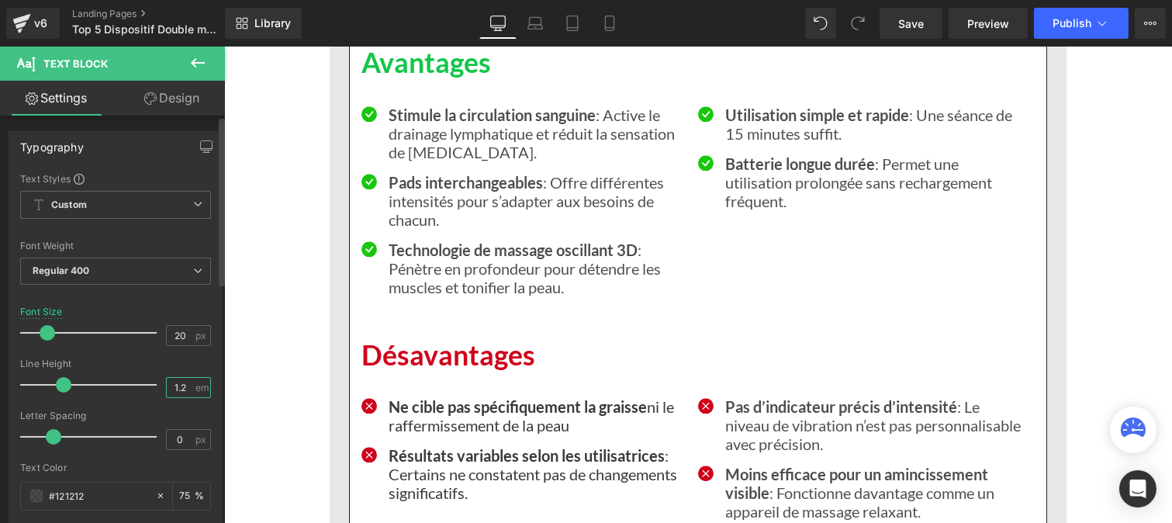
type input "1"
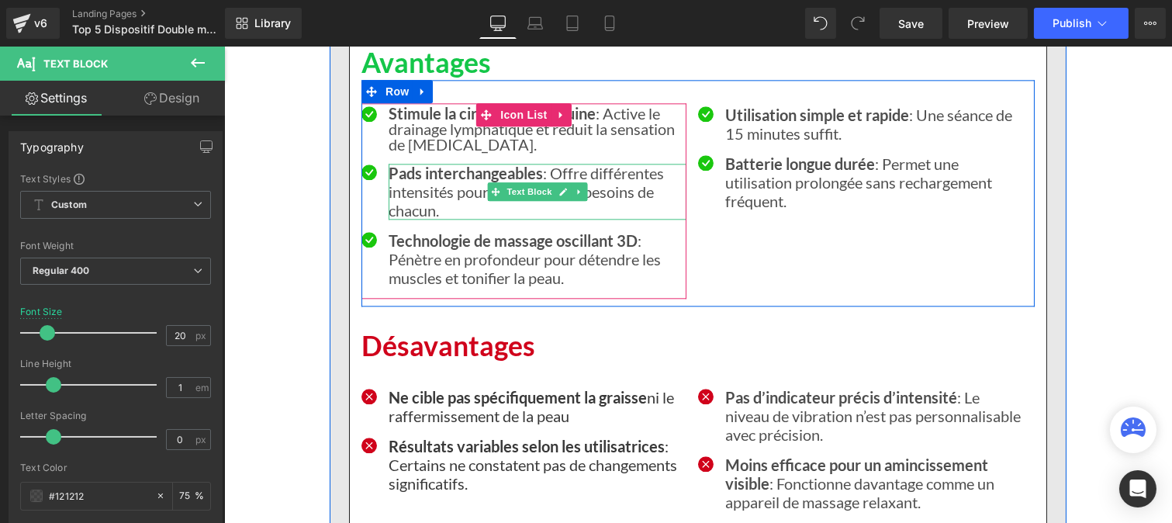
click at [400, 220] on p "Pads interchangeables : Offre différentes intensités pour s’adapter aux besoins…" at bounding box center [537, 192] width 298 height 56
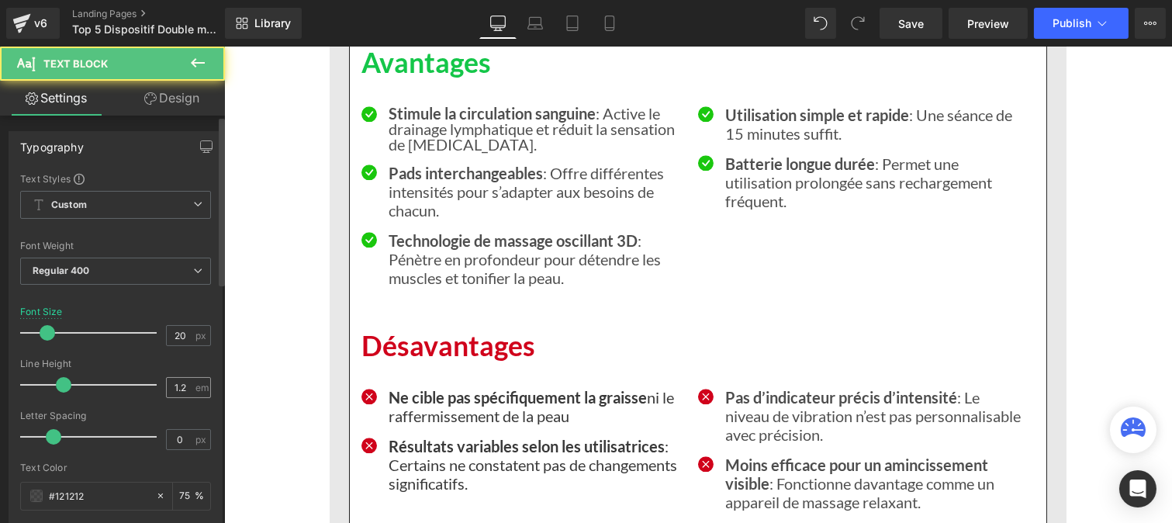
click at [188, 381] on div "1.2 em" at bounding box center [188, 387] width 45 height 21
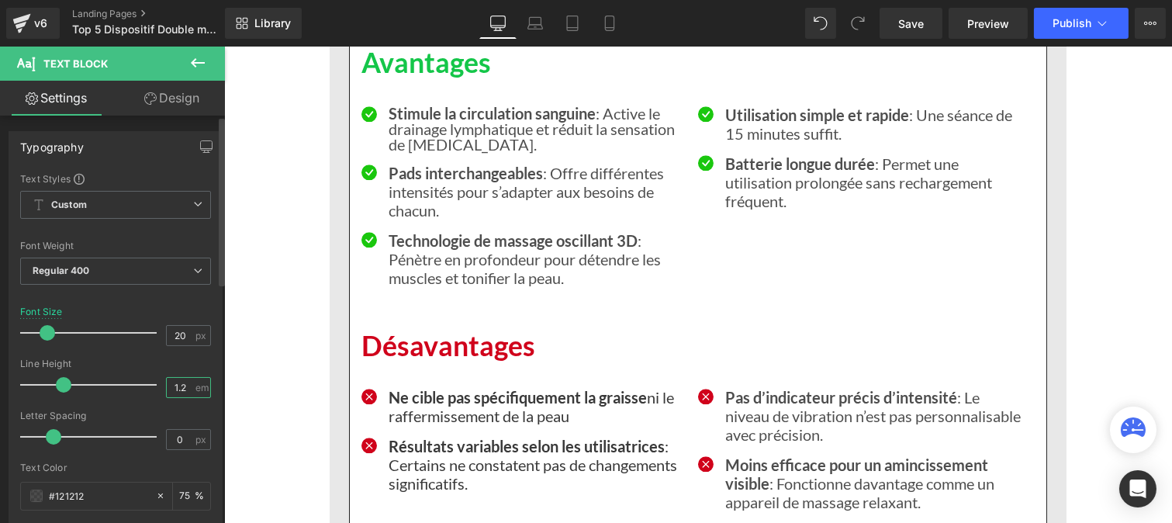
click at [182, 382] on input "1.2" at bounding box center [180, 387] width 27 height 19
type input "1"
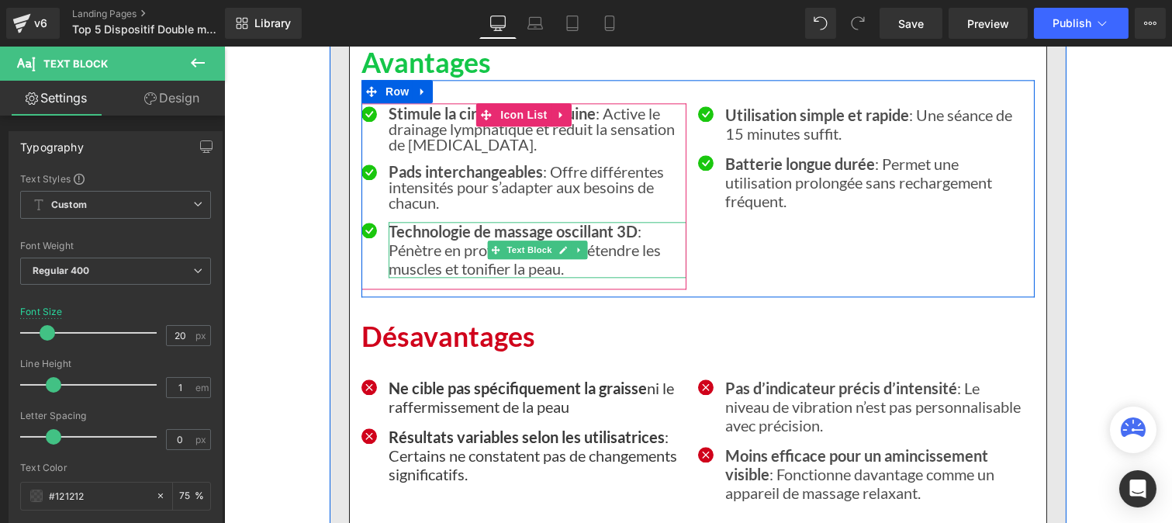
click at [399, 278] on p "Technologie de massage oscillant 3D : Pénètre en profondeur pour détendre les m…" at bounding box center [537, 250] width 298 height 56
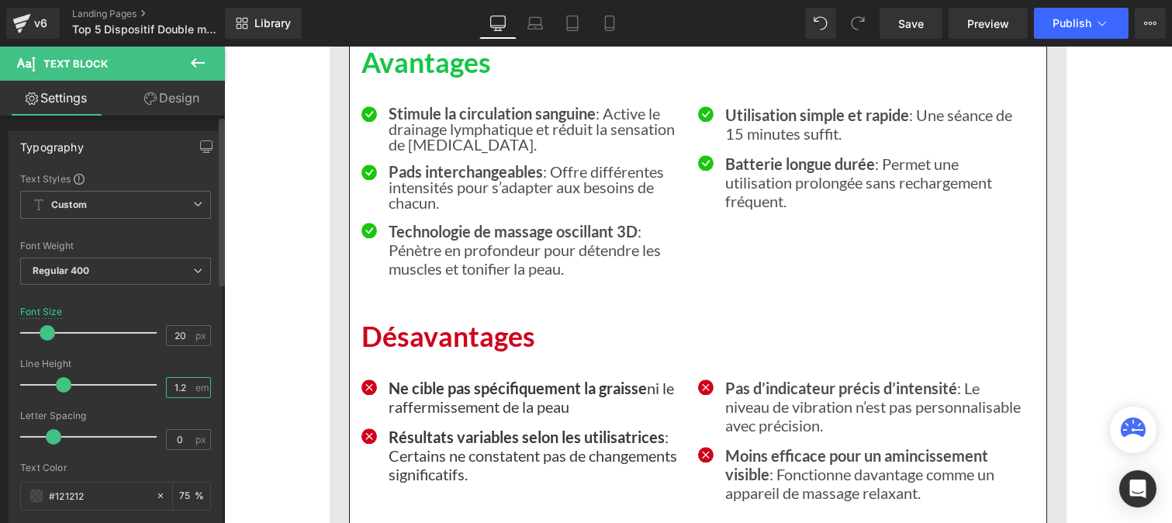
click at [185, 385] on input "1.2" at bounding box center [180, 387] width 27 height 19
type input "1"
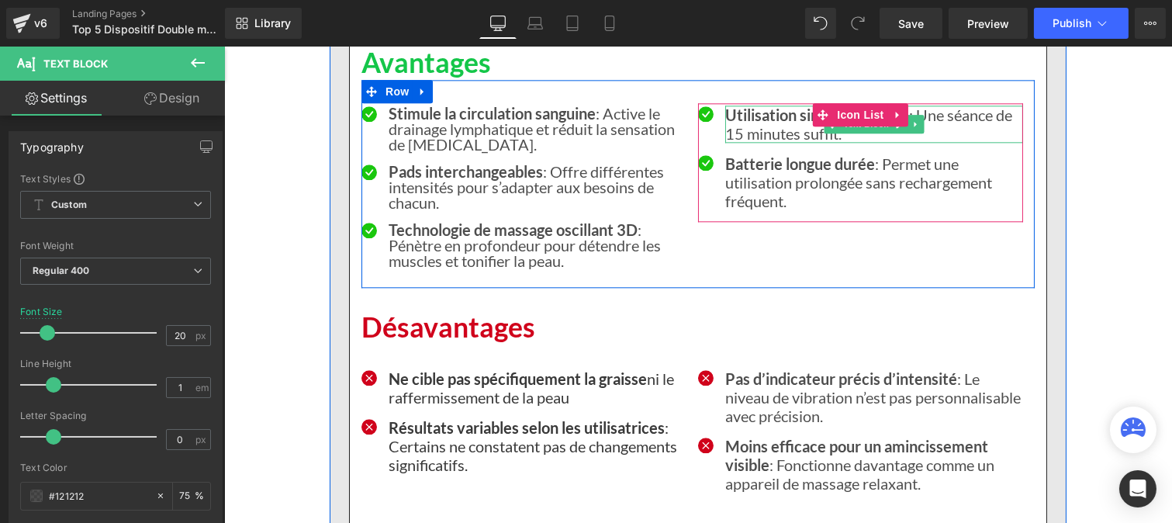
click at [739, 143] on p "Utilisation simple et rapide : Une séance de 15 minutes suffit." at bounding box center [873, 123] width 298 height 37
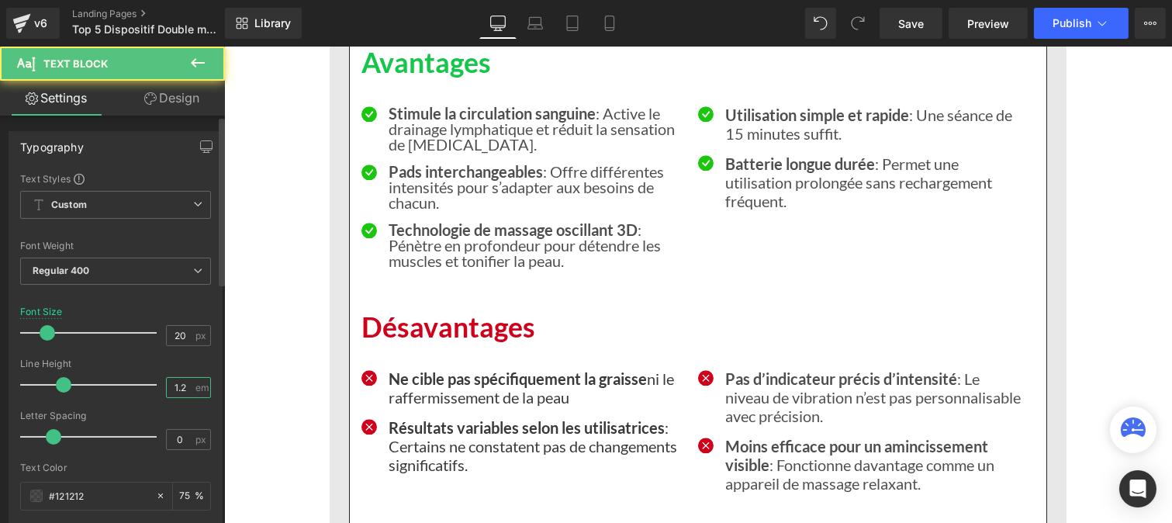
click at [183, 388] on input "1.2" at bounding box center [180, 387] width 27 height 19
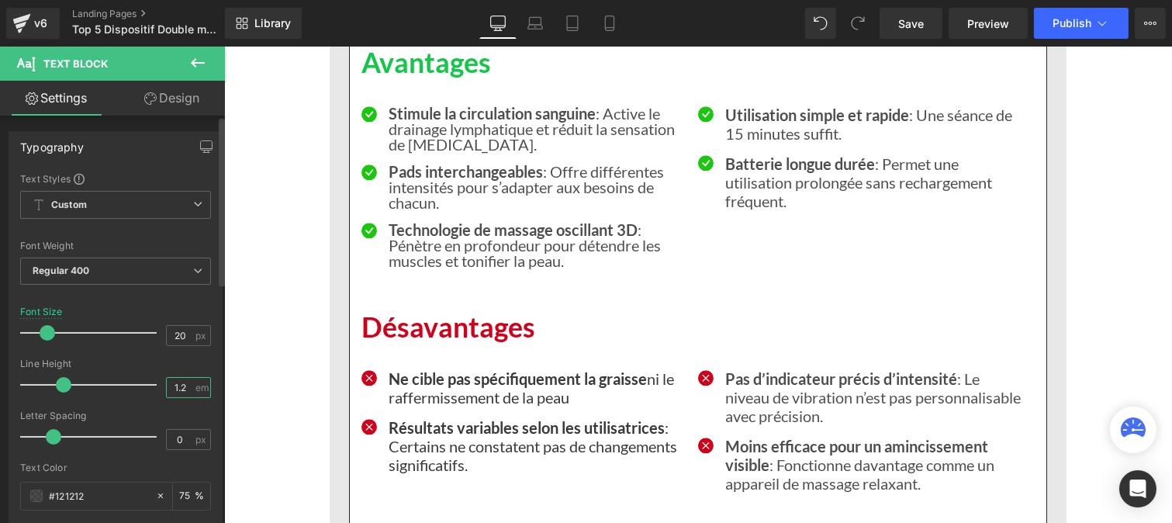
type input "1"
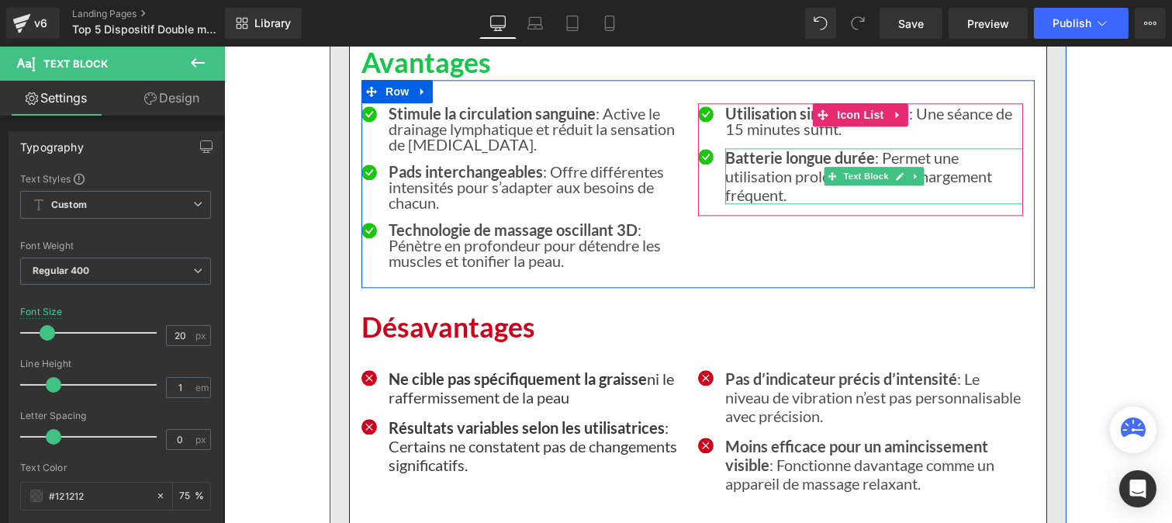
click at [765, 167] on strong "Batterie longue durée" at bounding box center [799, 157] width 150 height 19
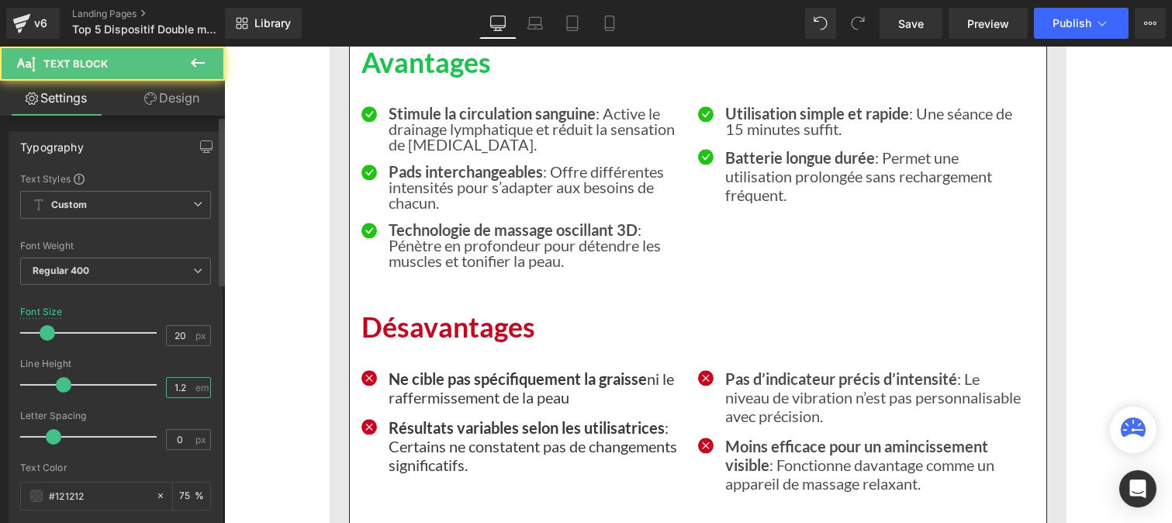
click at [183, 385] on input "1.2" at bounding box center [180, 387] width 27 height 19
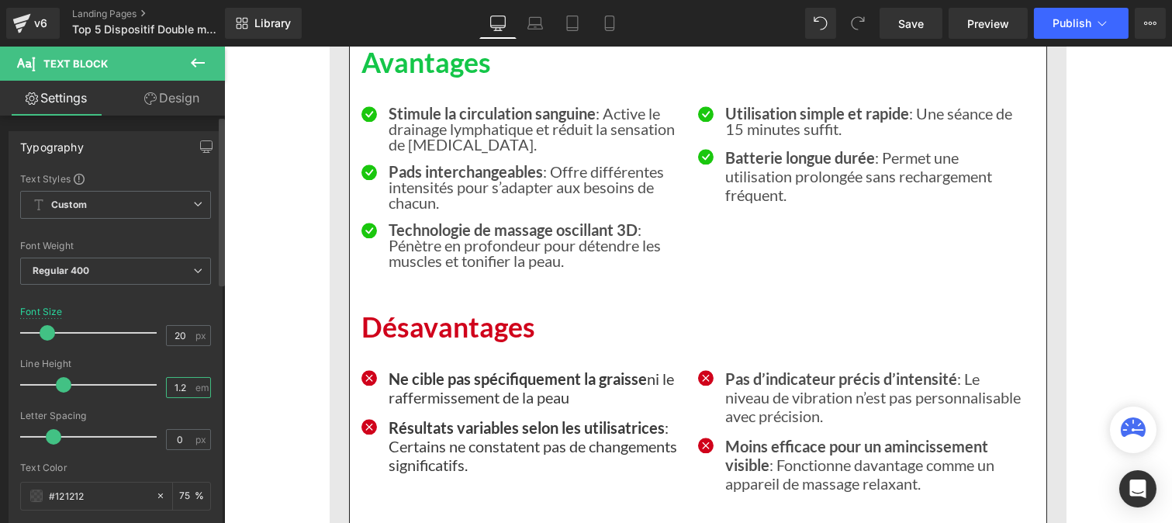
type input "1"
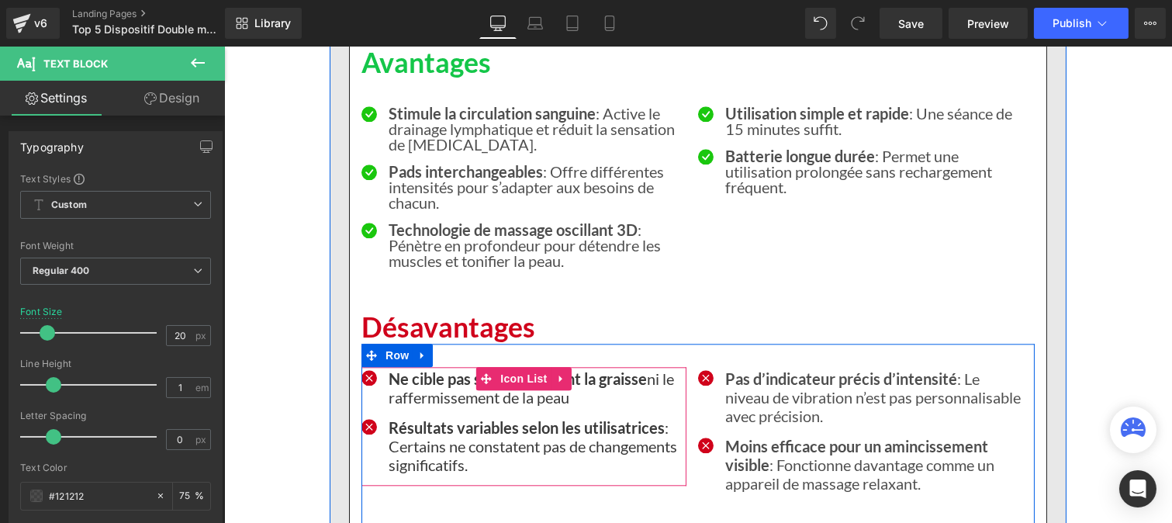
click at [417, 388] on strong "Ne cible pas spécifiquement la graisse" at bounding box center [517, 378] width 258 height 19
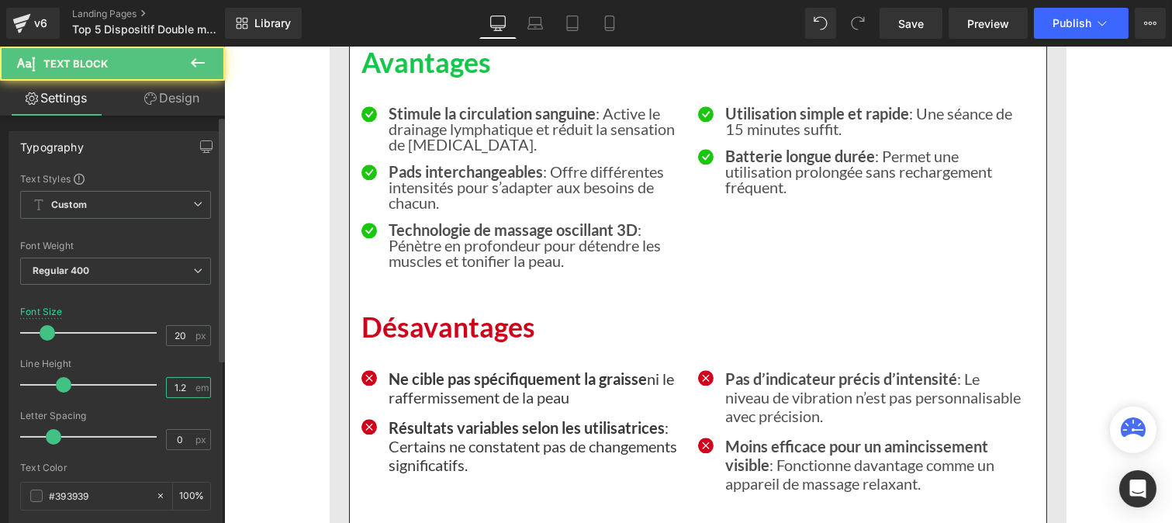
click at [176, 389] on input "1.2" at bounding box center [180, 387] width 27 height 19
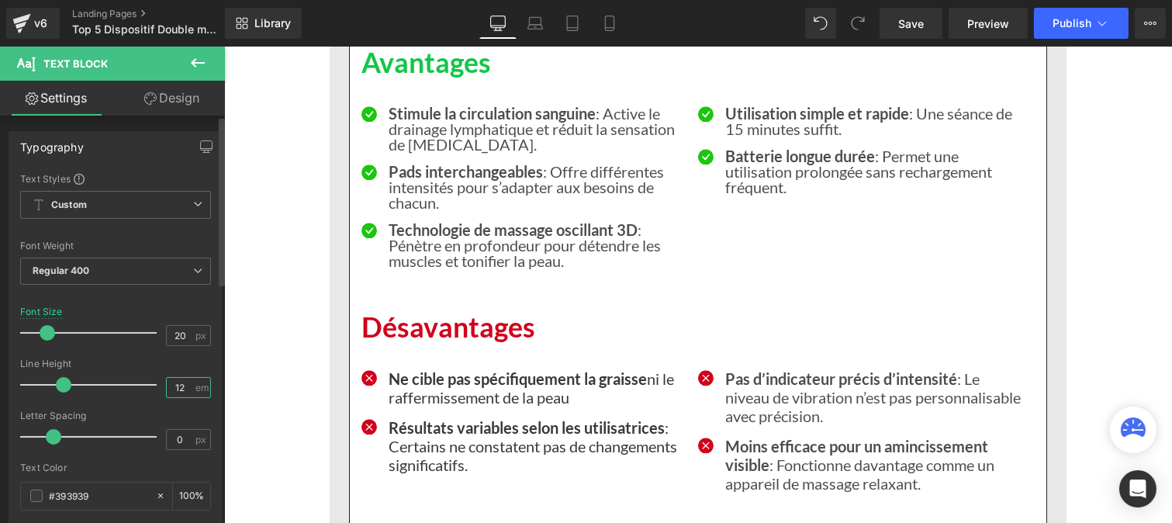
type input "1"
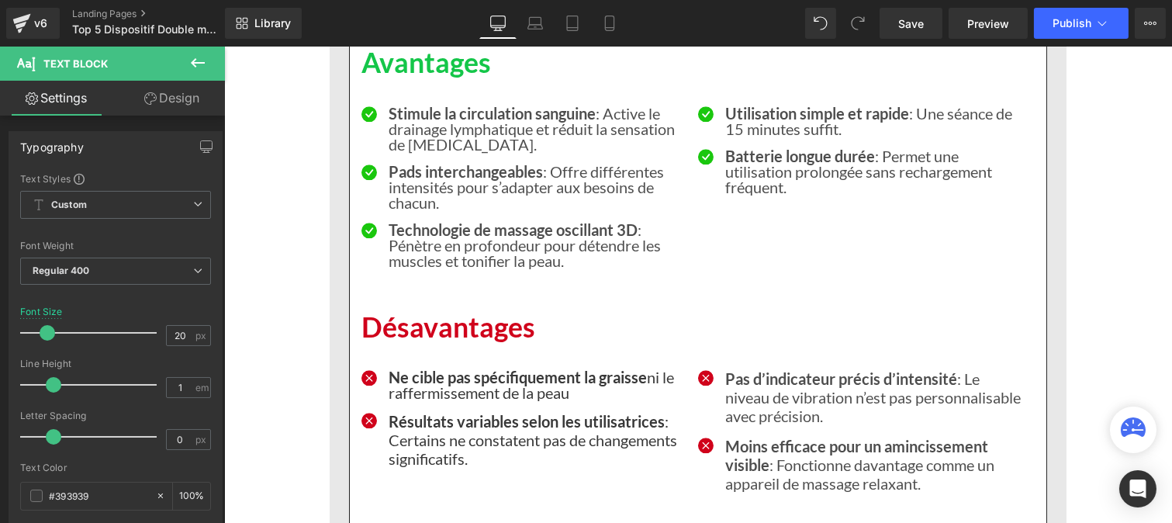
click at [417, 468] on p "Résultats variables selon les utilisatrices : Certains ne constatent pas de cha…" at bounding box center [537, 440] width 298 height 56
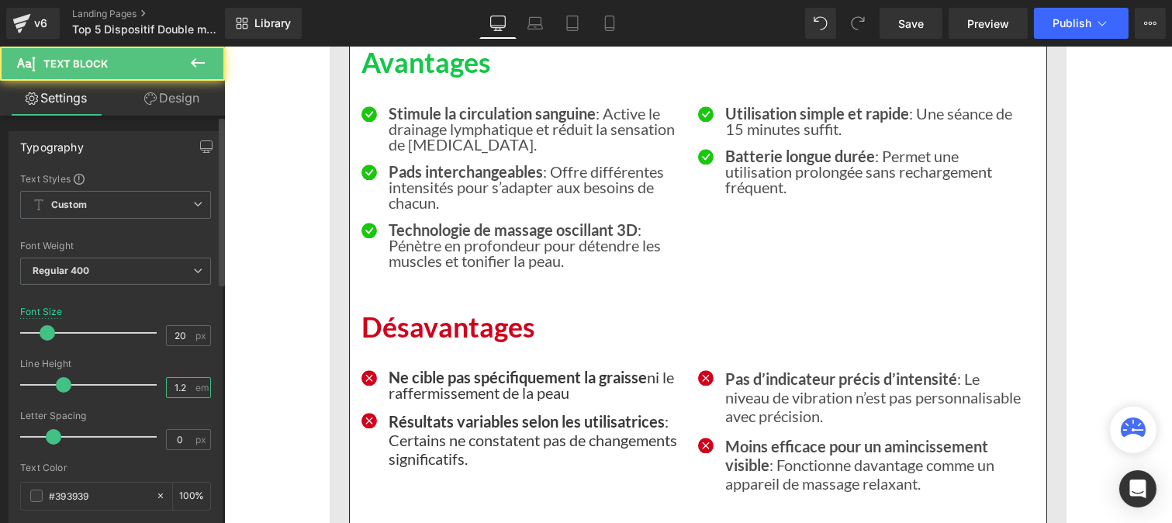
click at [179, 389] on input "1.2" at bounding box center [180, 387] width 27 height 19
type input "1"
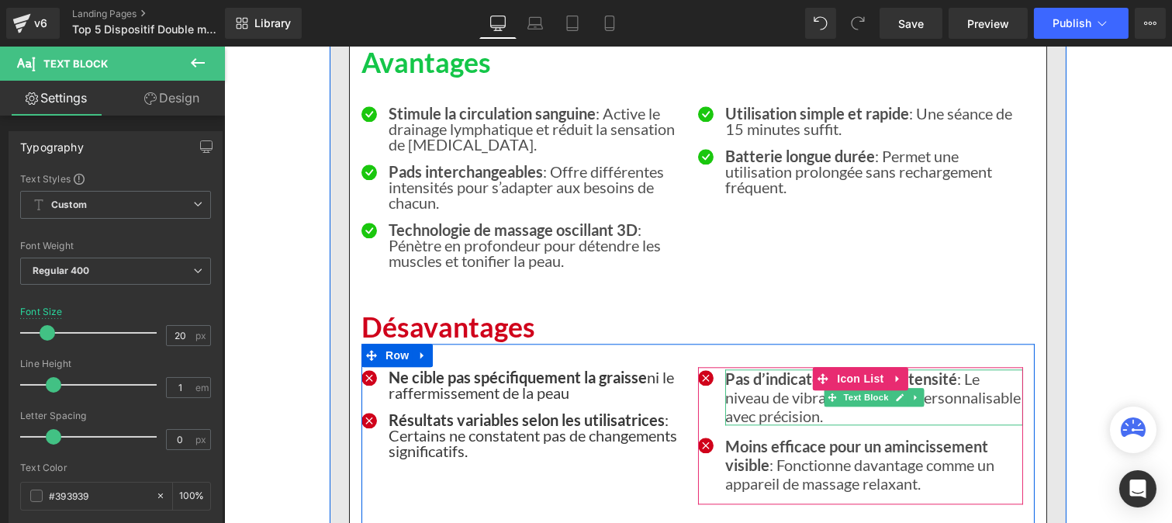
click at [749, 388] on strong "Pas d’indicateur précis d’intensité" at bounding box center [840, 378] width 232 height 19
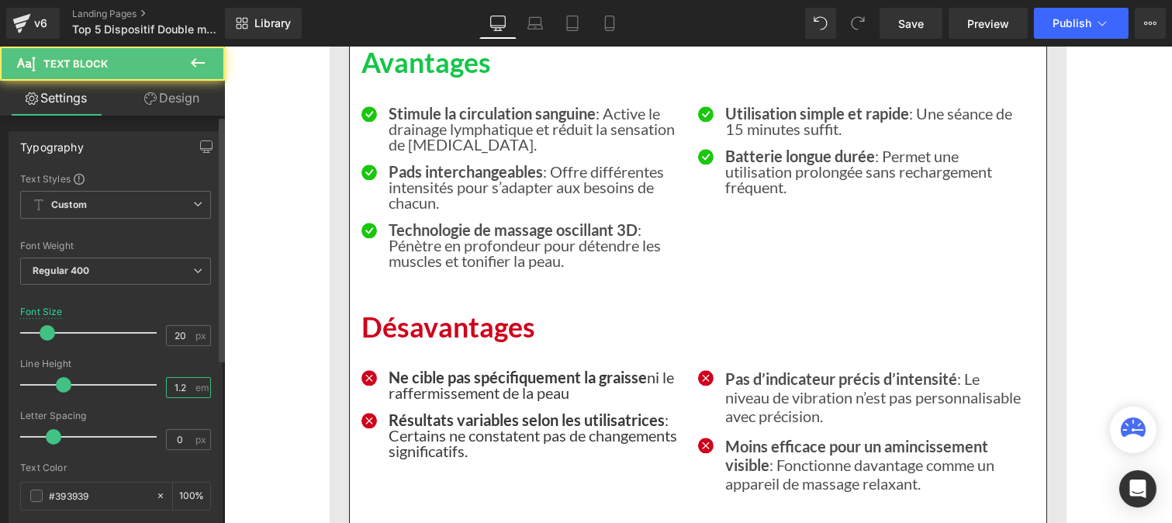
click at [179, 382] on input "1.2" at bounding box center [180, 387] width 27 height 19
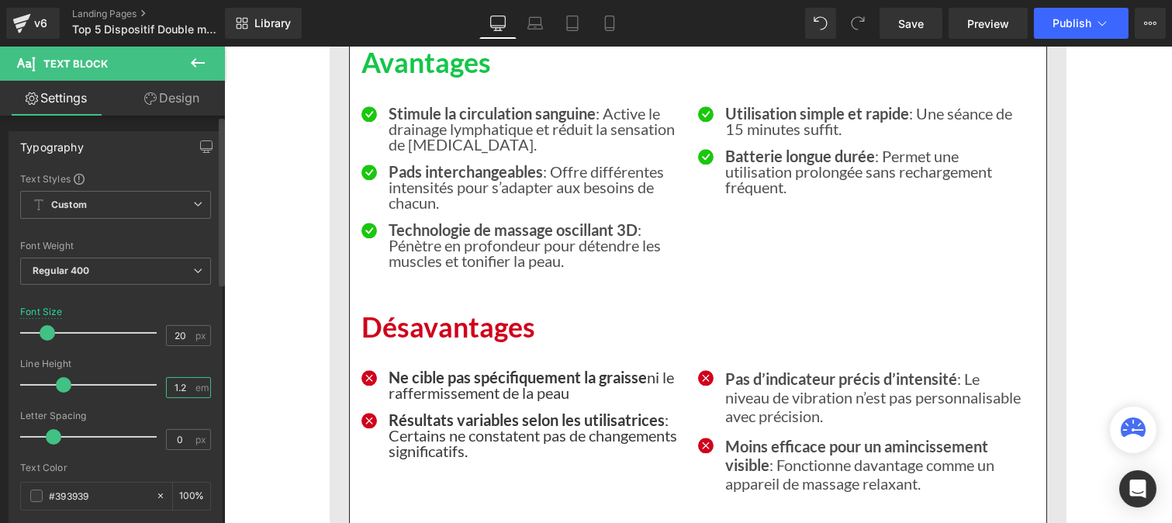
type input "1"
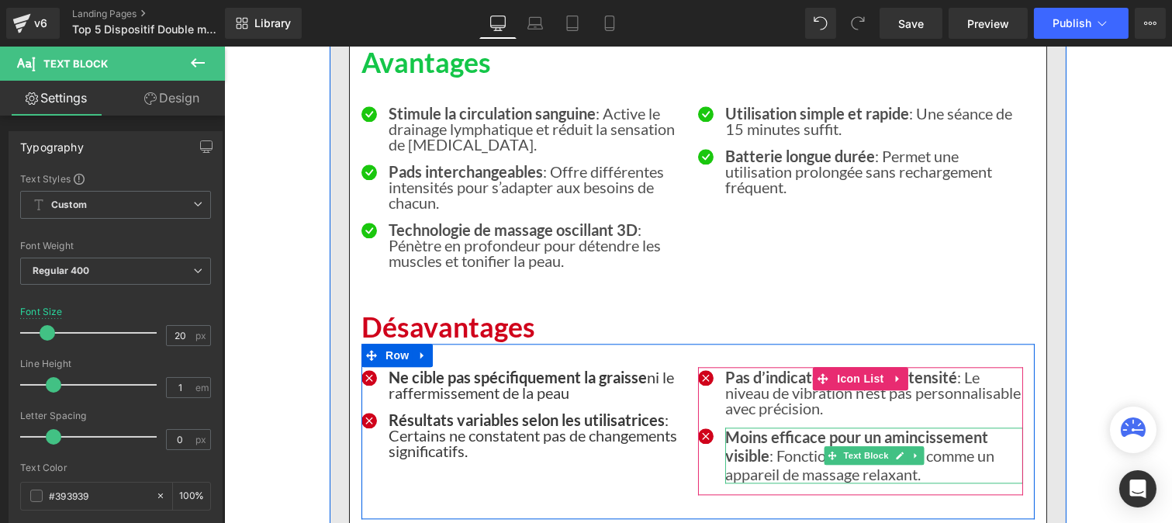
click at [736, 465] on strong "Moins efficace pour un amincissement visible" at bounding box center [855, 445] width 263 height 37
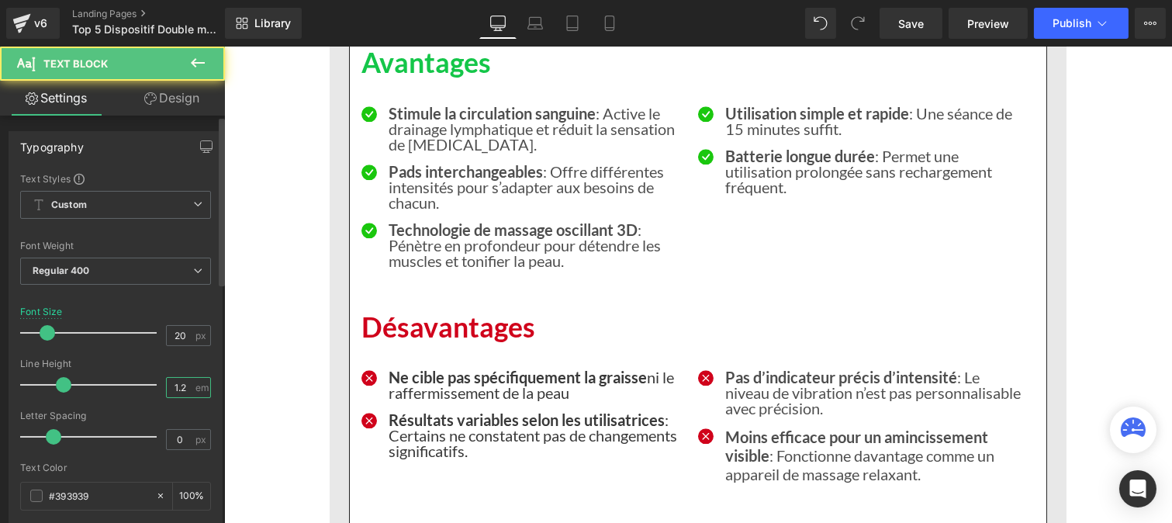
click at [184, 392] on input "1.2" at bounding box center [180, 387] width 27 height 19
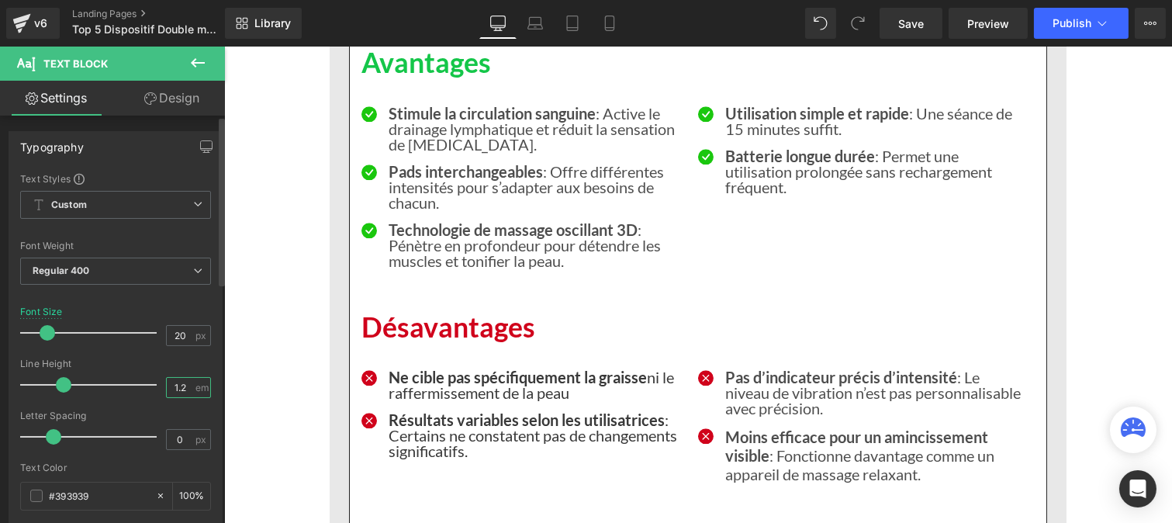
type input "1"
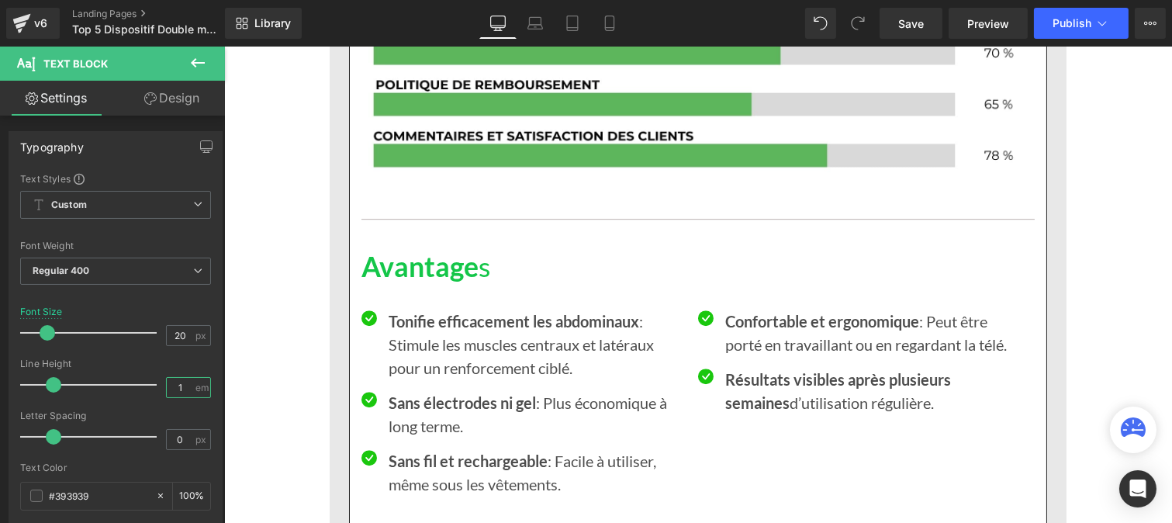
scroll to position [8673, 0]
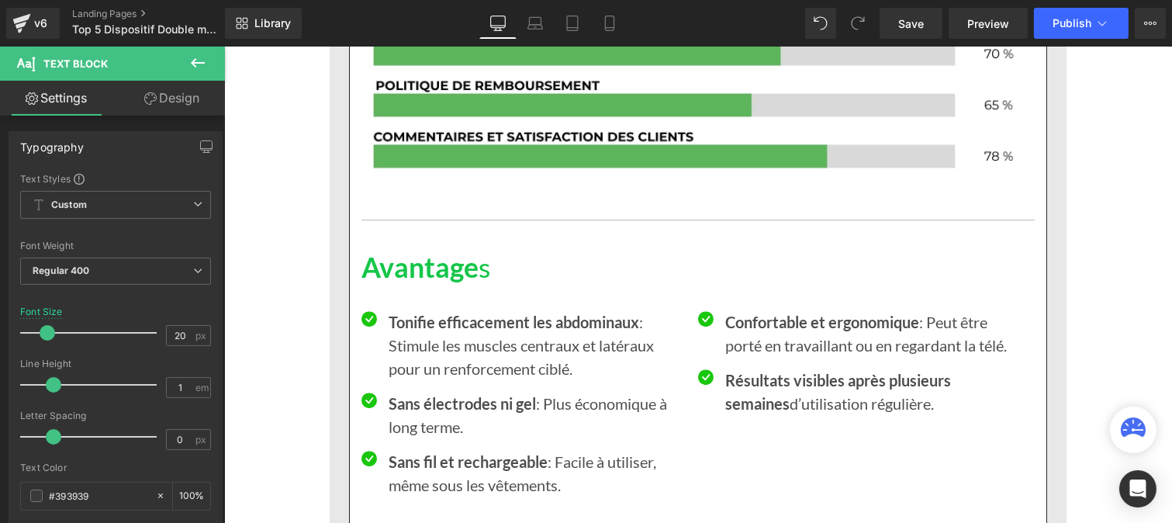
click at [403, 331] on strong "Tonifie efficacement les abdominaux" at bounding box center [513, 322] width 251 height 19
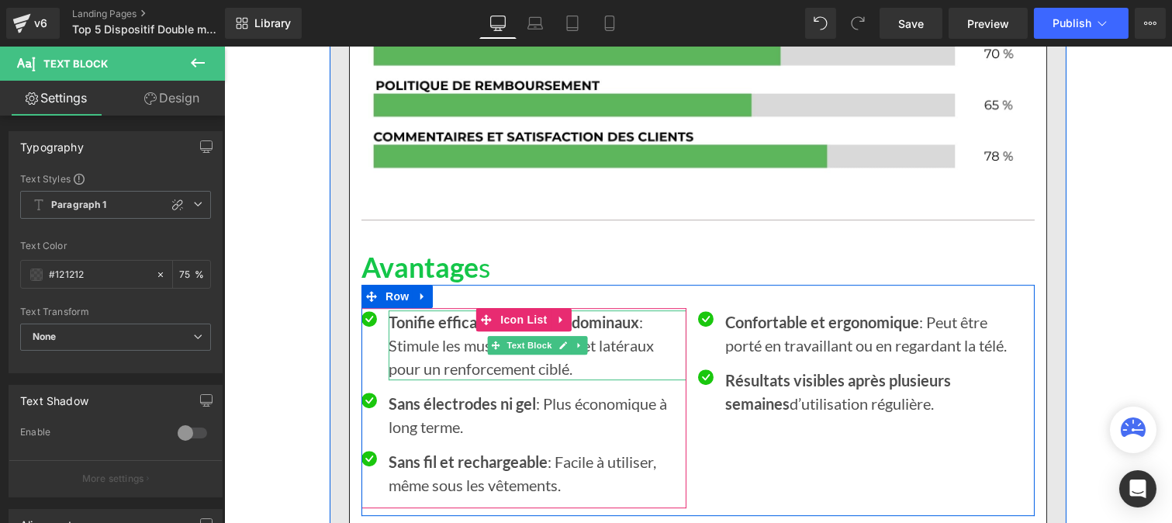
click at [433, 380] on p "Tonifie efficacement les abdominaux : Stimule les muscles centraux et latéraux …" at bounding box center [537, 345] width 298 height 70
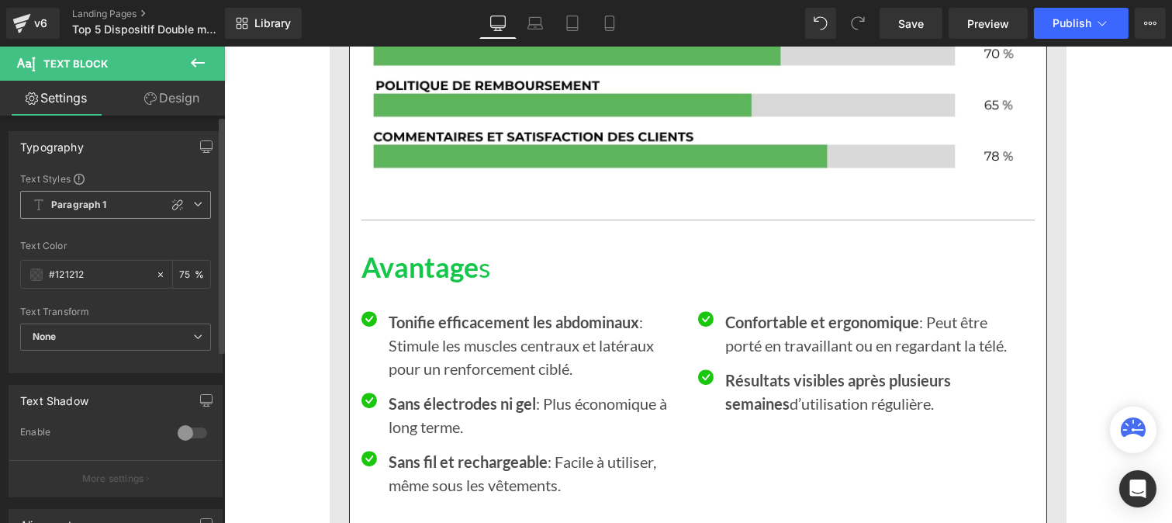
click at [95, 206] on b "Paragraph 1" at bounding box center [79, 205] width 56 height 13
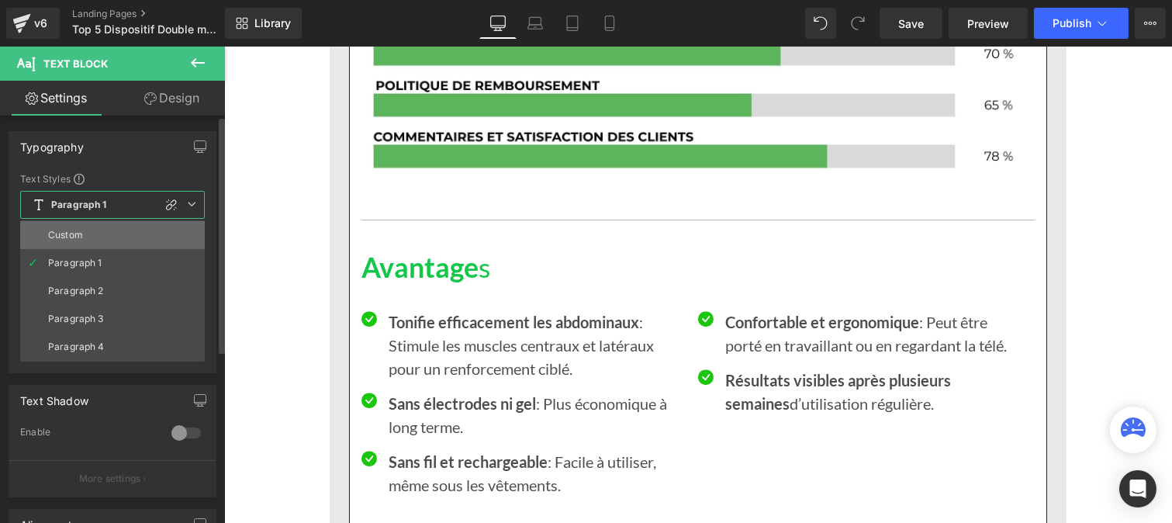
click at [95, 240] on li "Custom" at bounding box center [112, 235] width 185 height 28
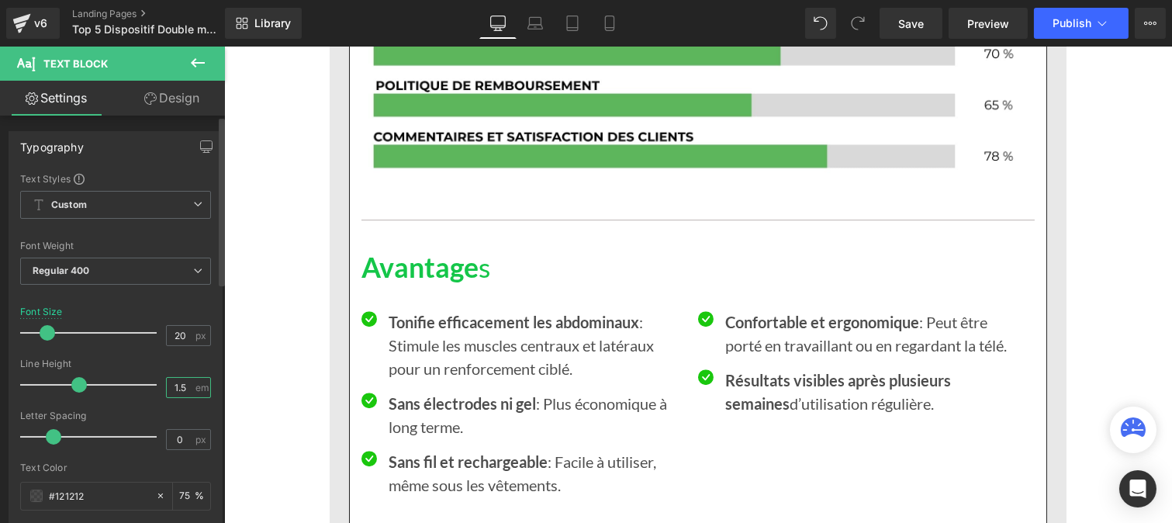
click at [184, 388] on input "1.5" at bounding box center [180, 387] width 27 height 19
type input "1"
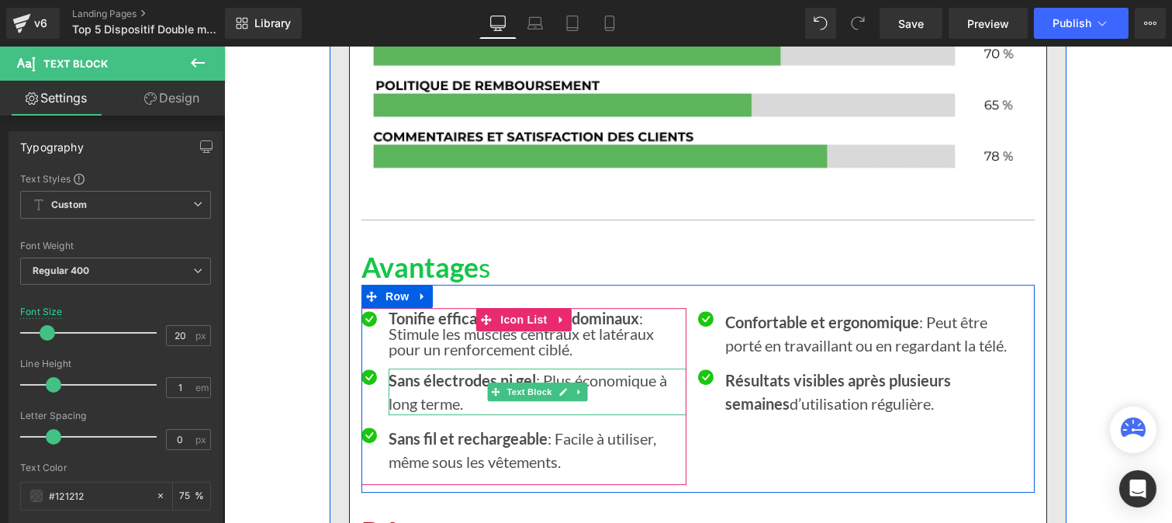
click at [421, 415] on p "Sans électrodes ni gel : Plus économique à long terme." at bounding box center [537, 391] width 298 height 47
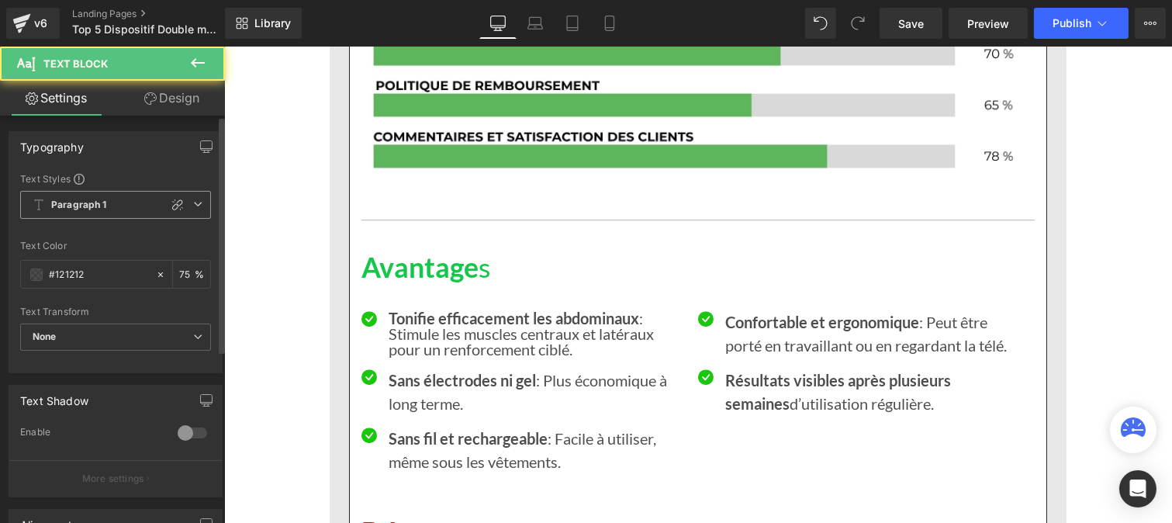
click at [87, 202] on b "Paragraph 1" at bounding box center [79, 205] width 56 height 13
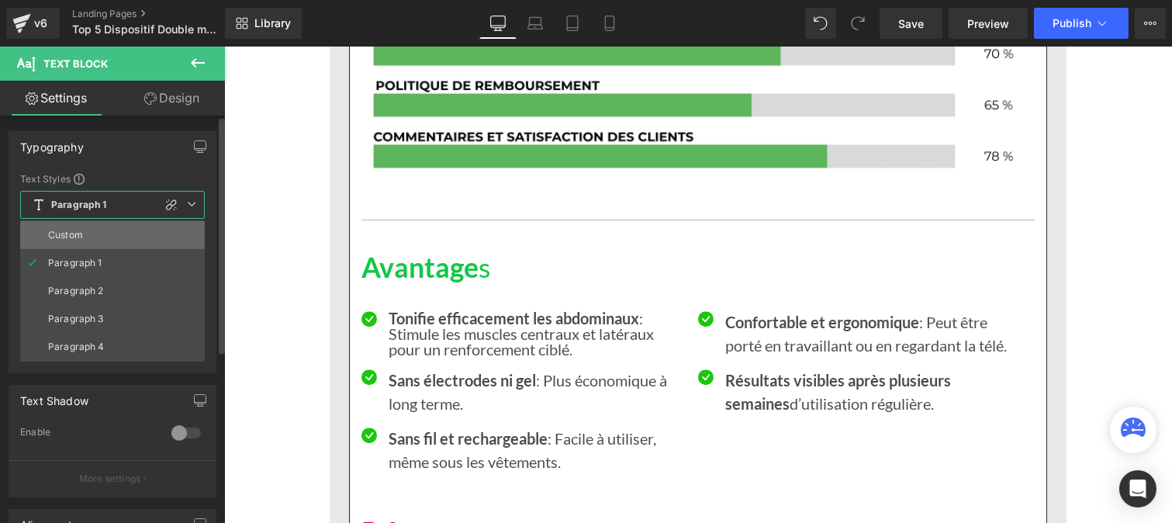
click at [88, 235] on li "Custom" at bounding box center [112, 235] width 185 height 28
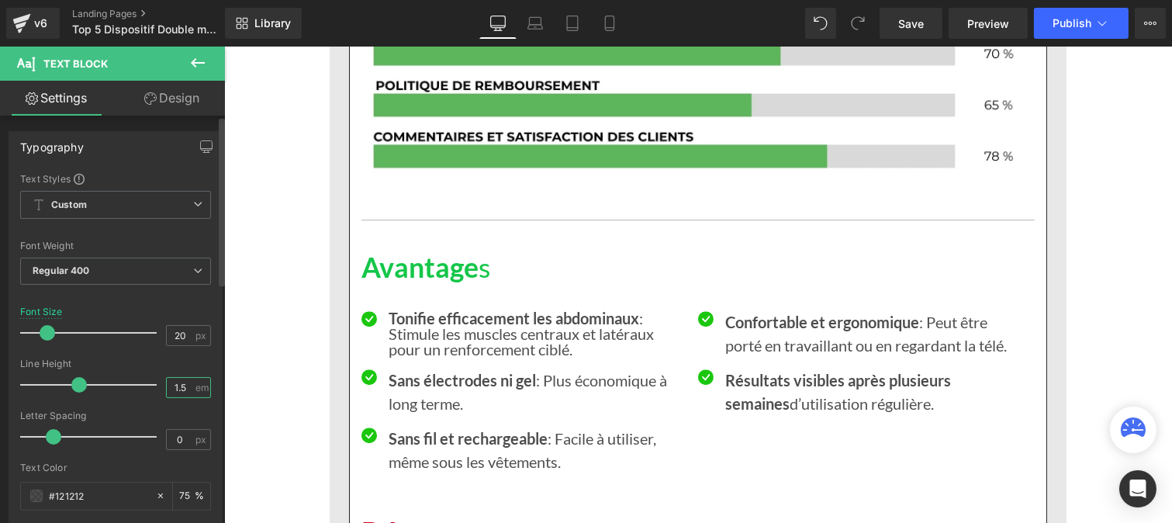
click at [187, 389] on input "1.5" at bounding box center [180, 387] width 27 height 19
type input "1"
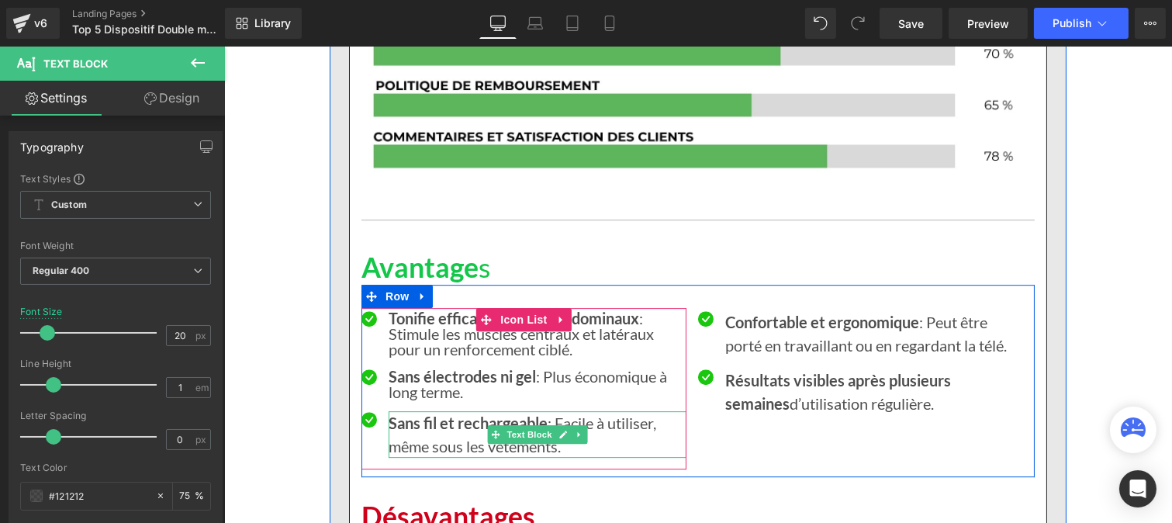
click at [415, 432] on strong "Sans fil et rechargeable" at bounding box center [467, 422] width 159 height 19
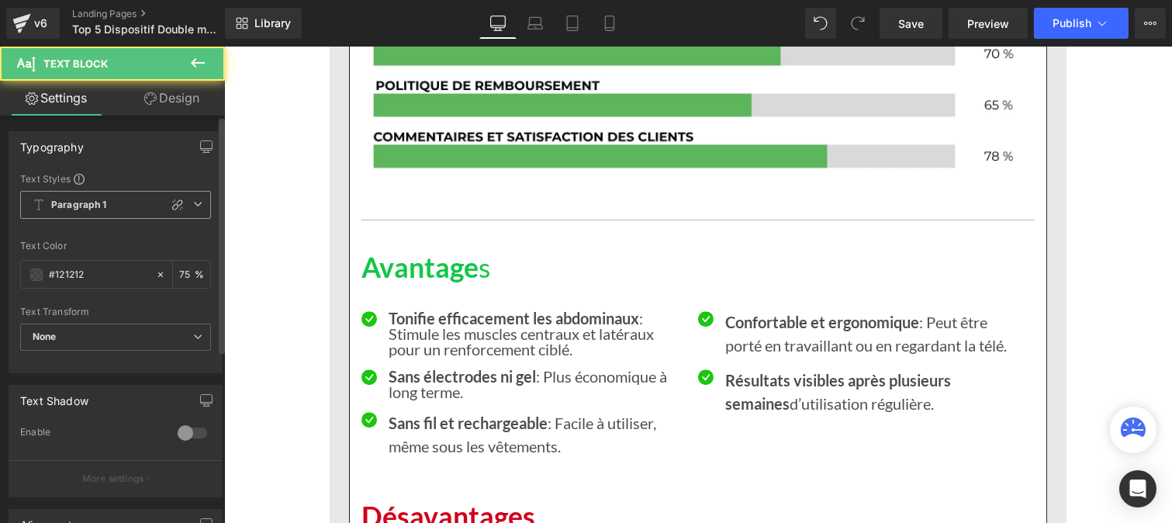
click at [81, 209] on b "Paragraph 1" at bounding box center [79, 205] width 56 height 13
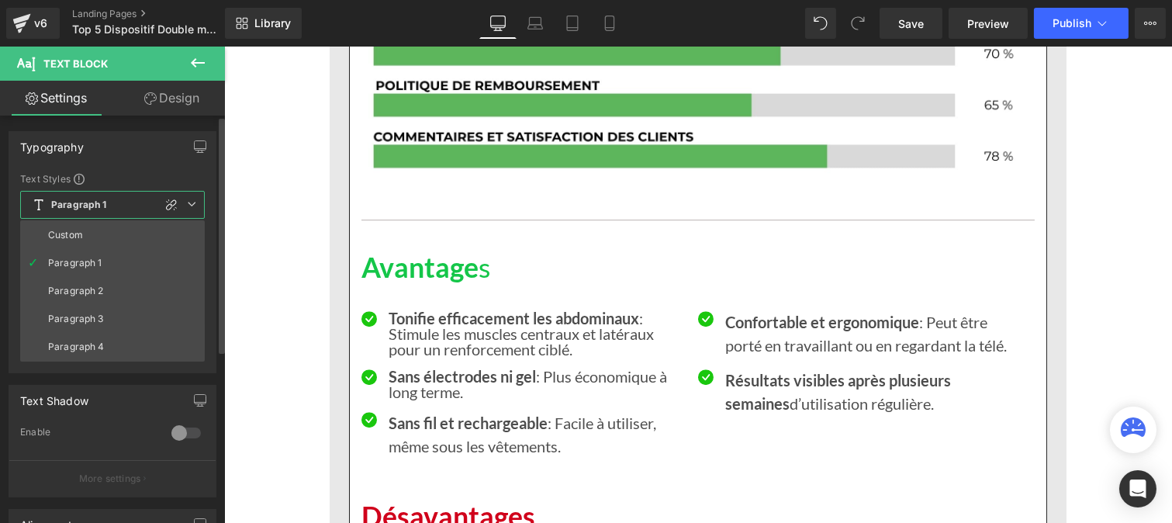
click at [81, 225] on li "Custom" at bounding box center [112, 235] width 185 height 28
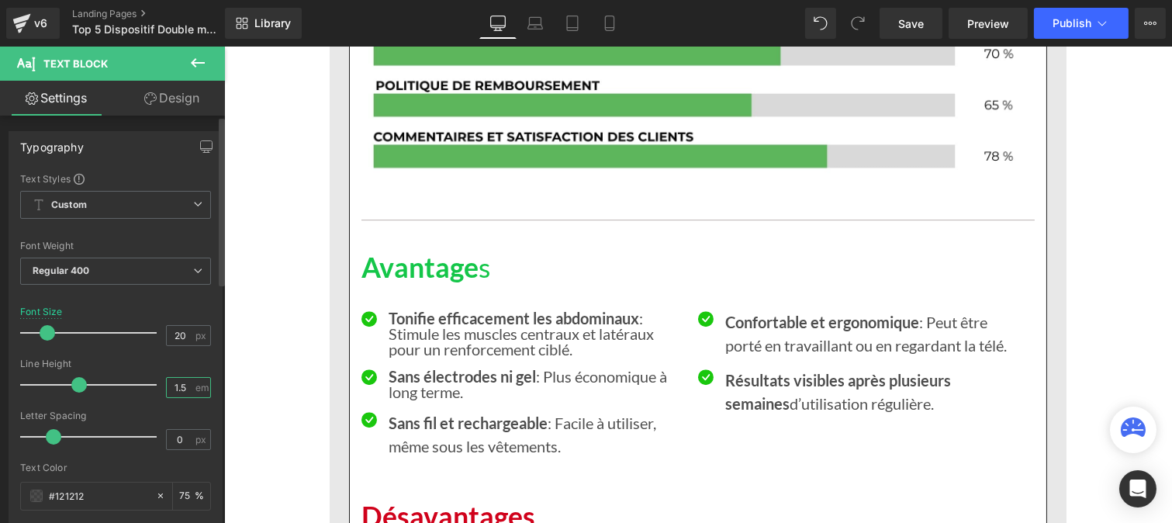
click at [179, 384] on input "1.5" at bounding box center [180, 387] width 27 height 19
type input "1"
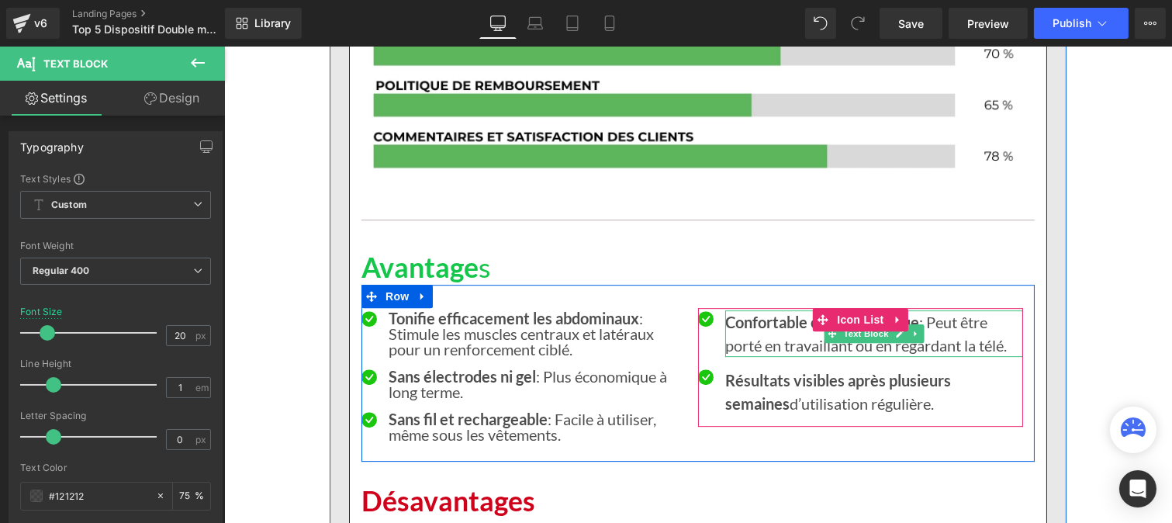
click at [741, 331] on strong "Confortable et ergonomique" at bounding box center [821, 322] width 194 height 19
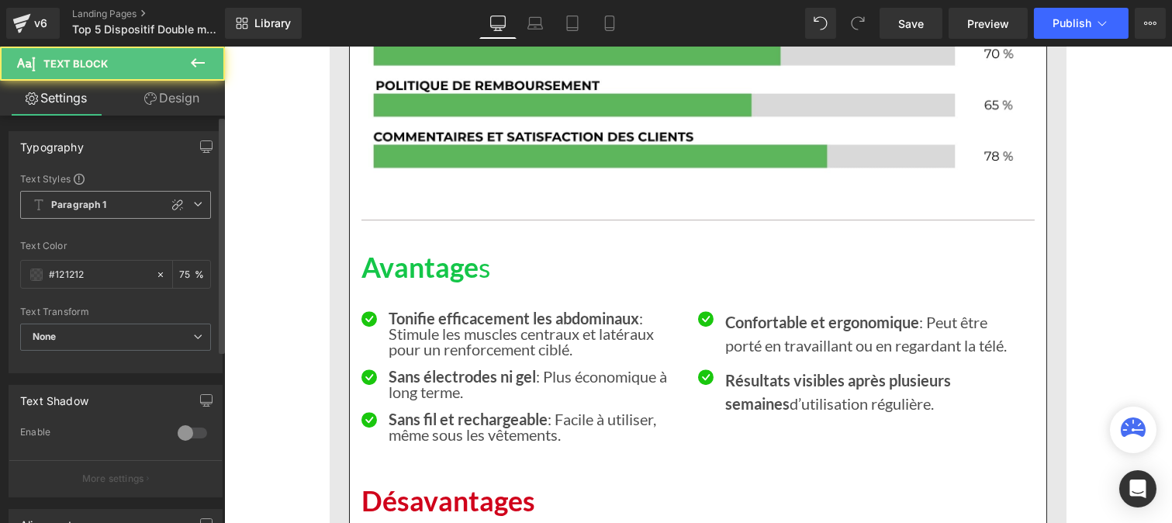
click at [79, 206] on b "Paragraph 1" at bounding box center [79, 205] width 56 height 13
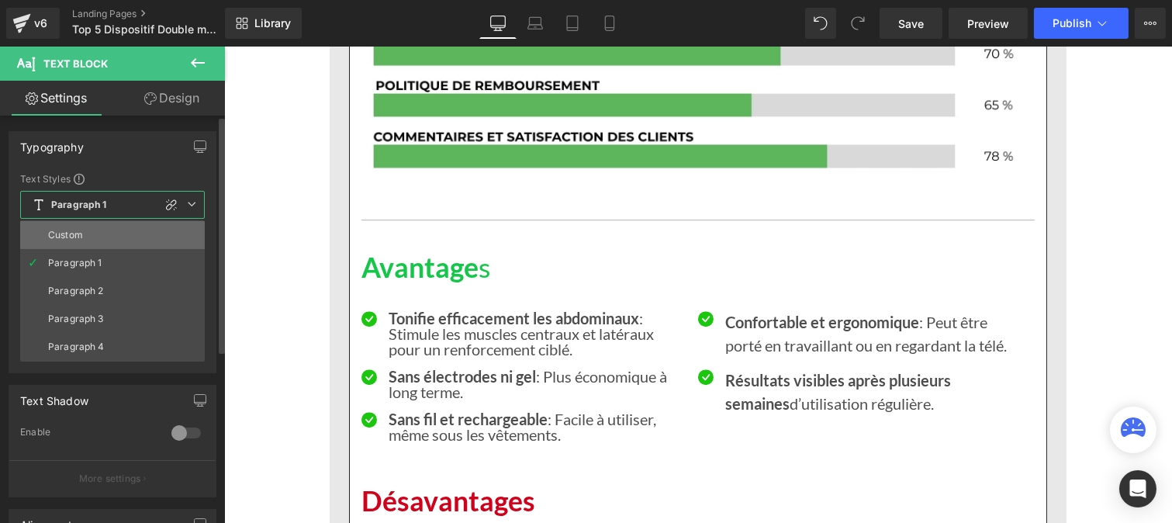
drag, startPoint x: 81, startPoint y: 237, endPoint x: 15, endPoint y: 358, distance: 138.2
click at [81, 237] on div "Custom" at bounding box center [65, 235] width 35 height 11
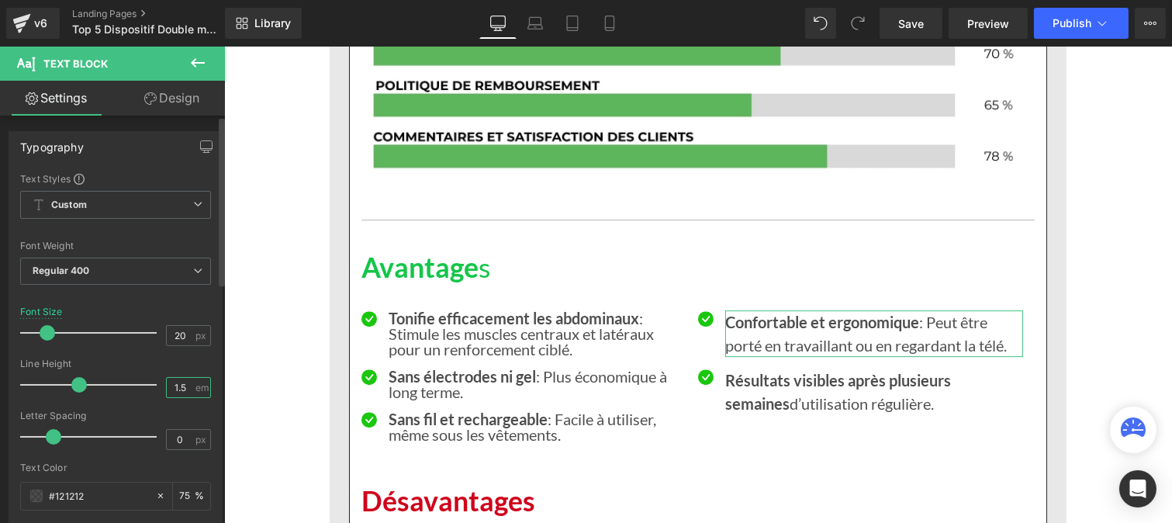
click at [182, 392] on input "1.5" at bounding box center [180, 387] width 27 height 19
type input "1"
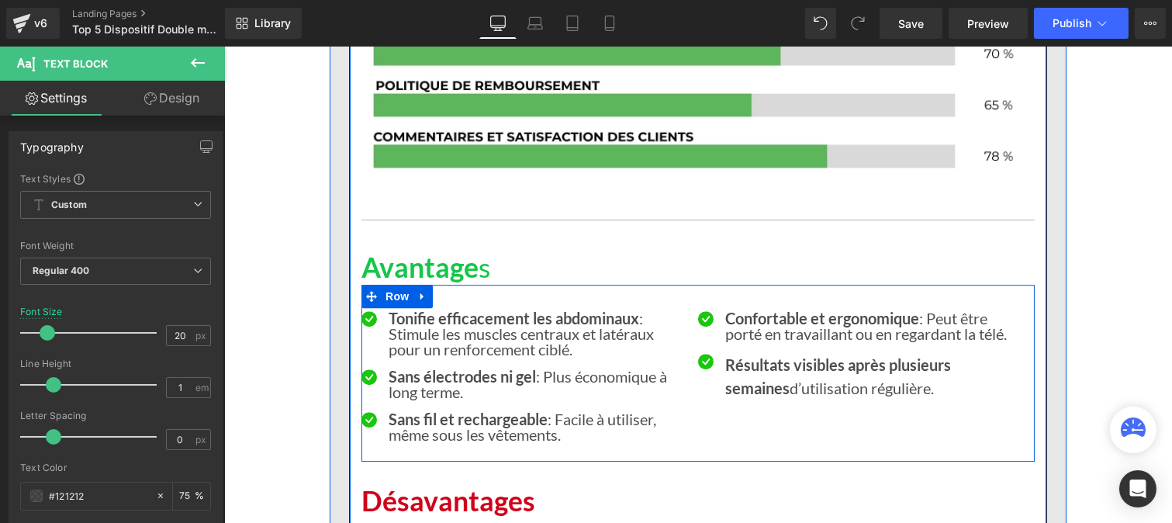
click at [728, 399] on p "Résultats visibles après plusieurs semaines d’utilisation régulière." at bounding box center [873, 376] width 298 height 47
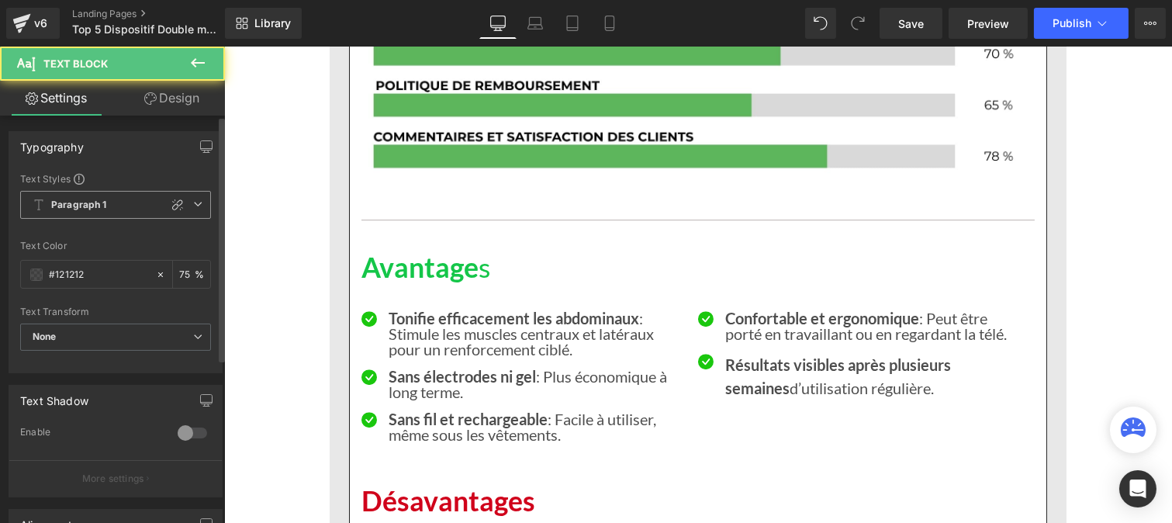
click at [84, 199] on b "Paragraph 1" at bounding box center [79, 205] width 56 height 13
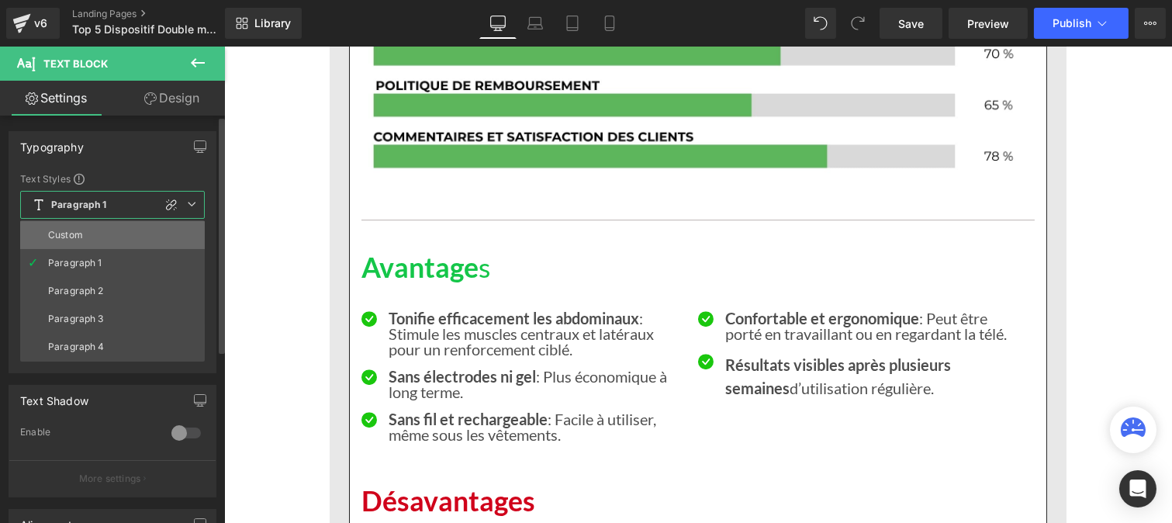
drag, startPoint x: 94, startPoint y: 228, endPoint x: 13, endPoint y: 375, distance: 168.0
click at [94, 228] on li "Custom" at bounding box center [112, 235] width 185 height 28
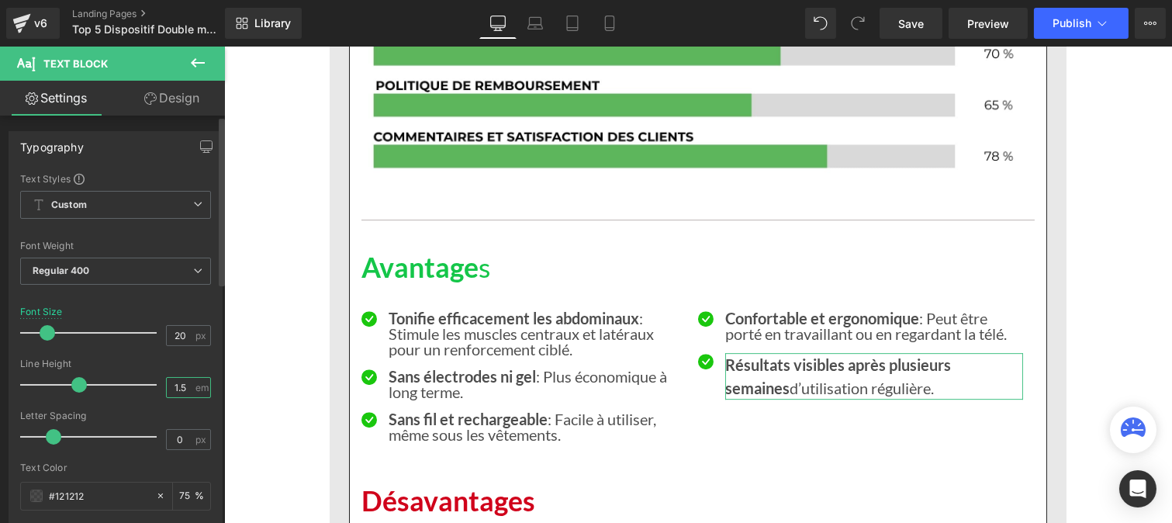
click at [183, 386] on input "1.5" at bounding box center [180, 387] width 27 height 19
type input "1"
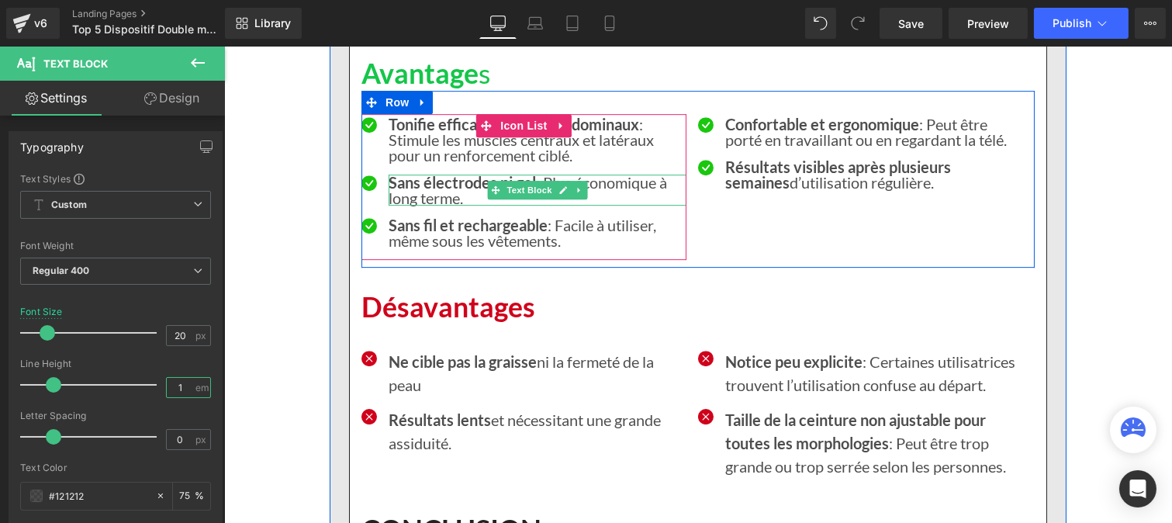
scroll to position [8867, 0]
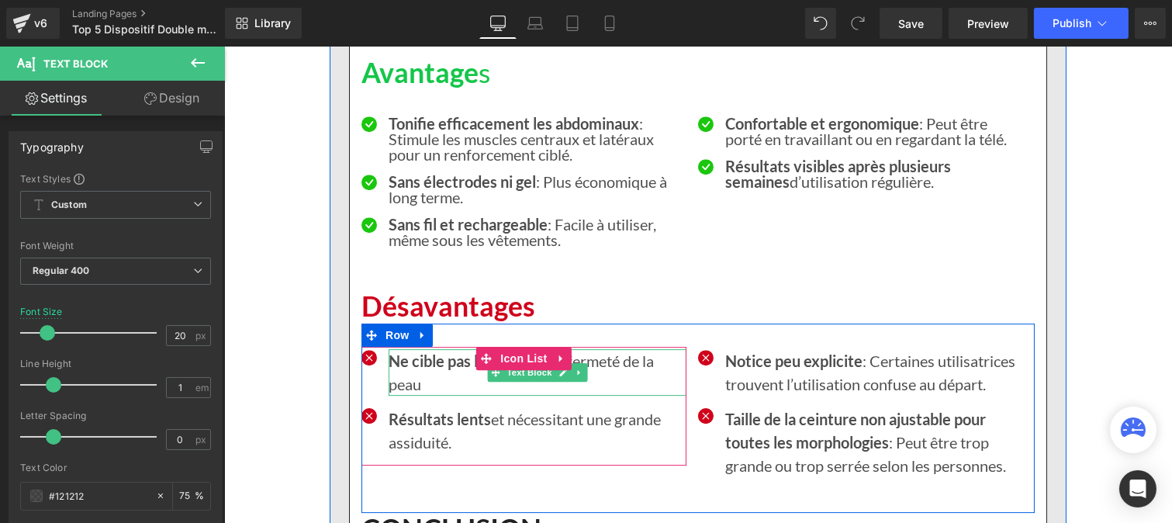
click at [437, 370] on strong "Ne cible pas la graisse" at bounding box center [462, 360] width 148 height 19
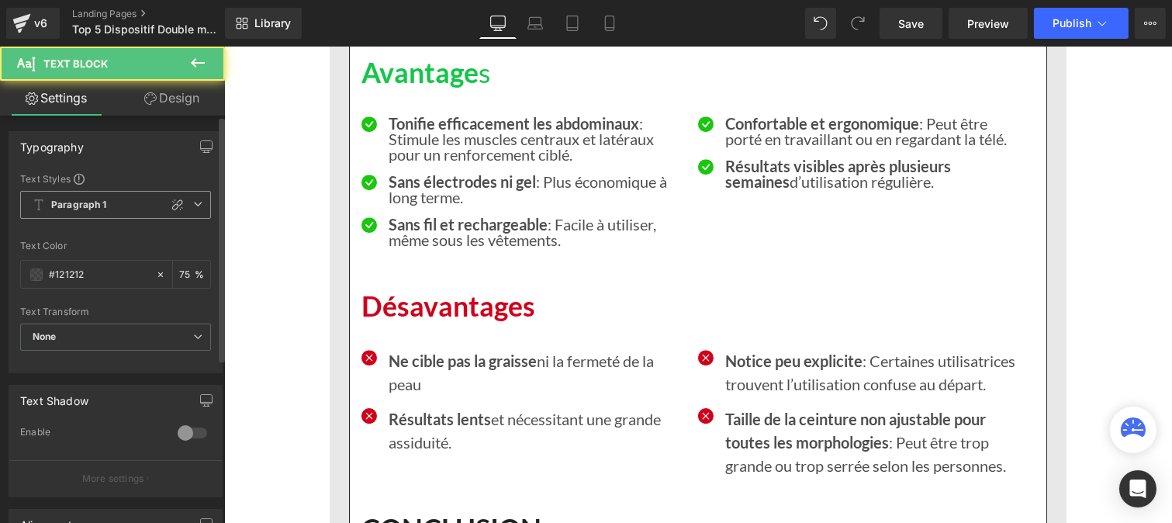
click at [90, 203] on b "Paragraph 1" at bounding box center [79, 205] width 56 height 13
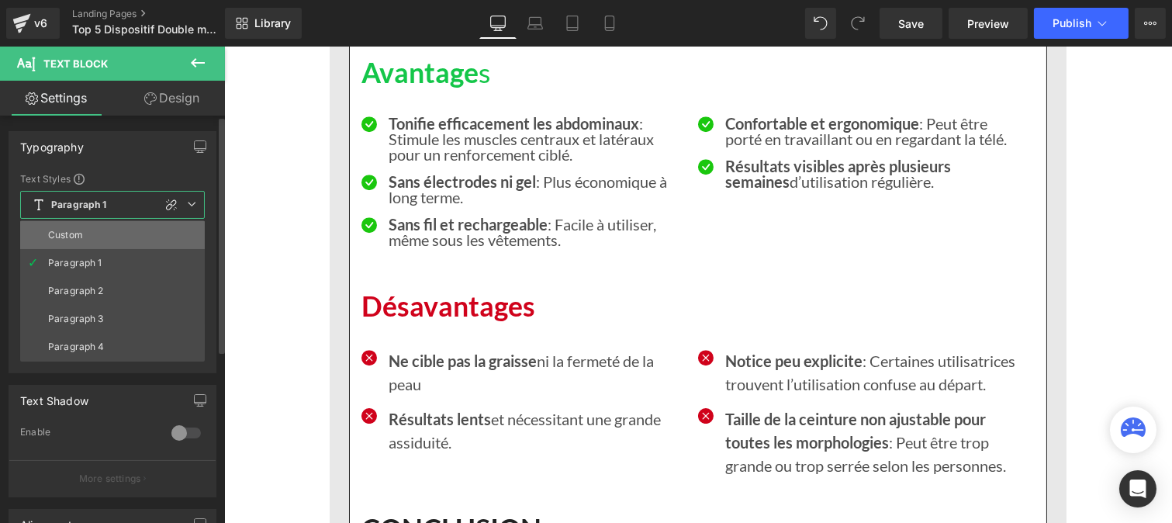
drag, startPoint x: 81, startPoint y: 230, endPoint x: 45, endPoint y: 402, distance: 175.3
click at [81, 230] on div "Custom" at bounding box center [65, 235] width 35 height 11
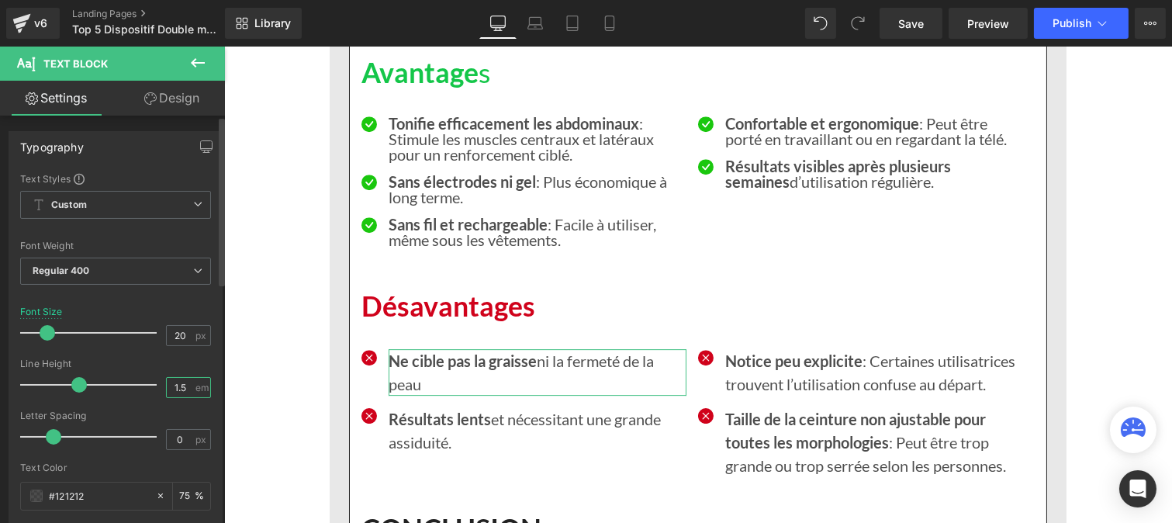
click at [182, 385] on input "1.5" at bounding box center [180, 387] width 27 height 19
type input "1"
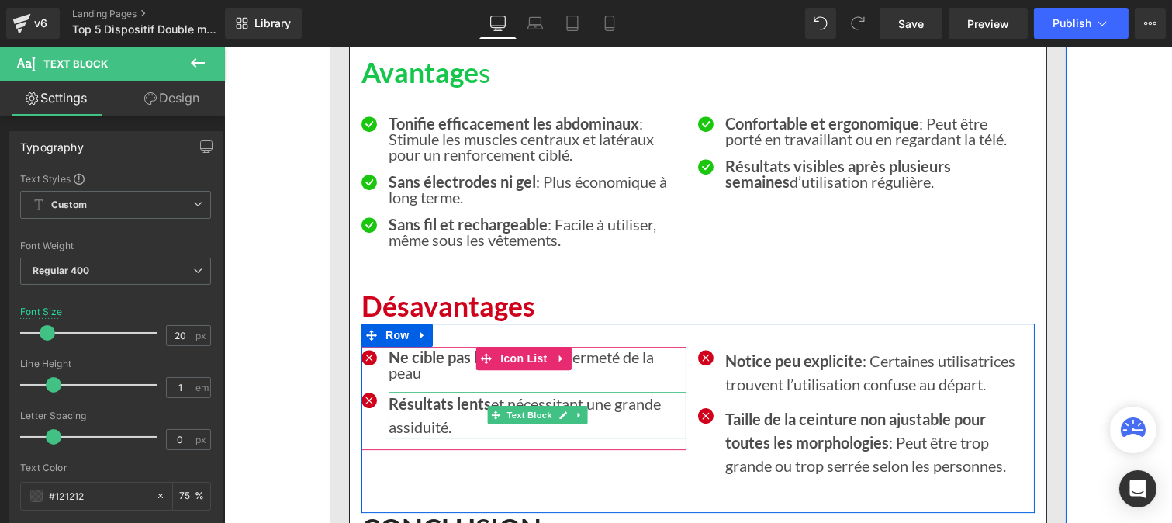
click at [406, 438] on p "Résultats lents et nécessitant une grande assiduité." at bounding box center [537, 415] width 298 height 47
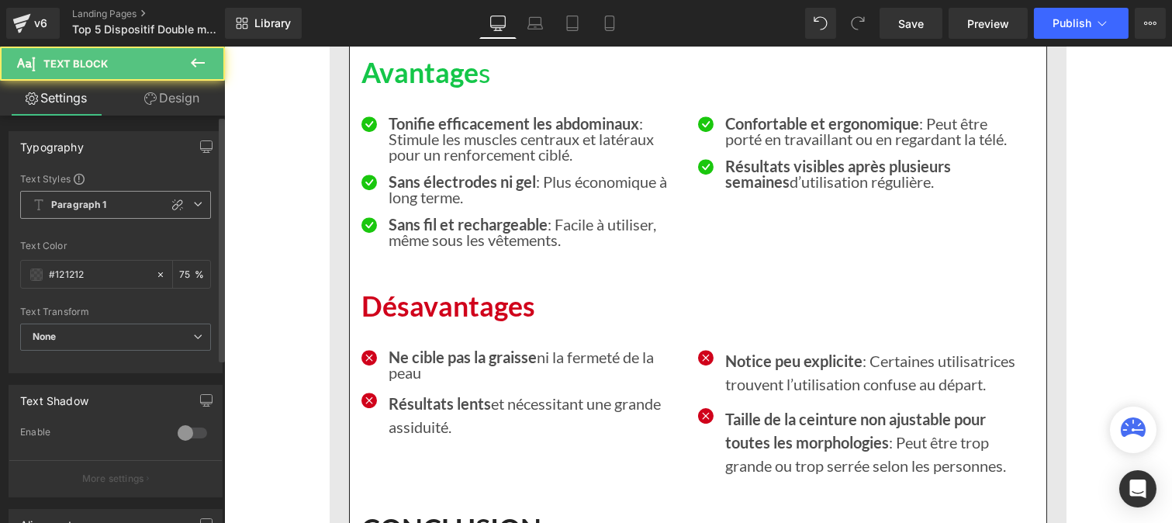
click at [47, 210] on span "Paragraph 1" at bounding box center [115, 205] width 191 height 28
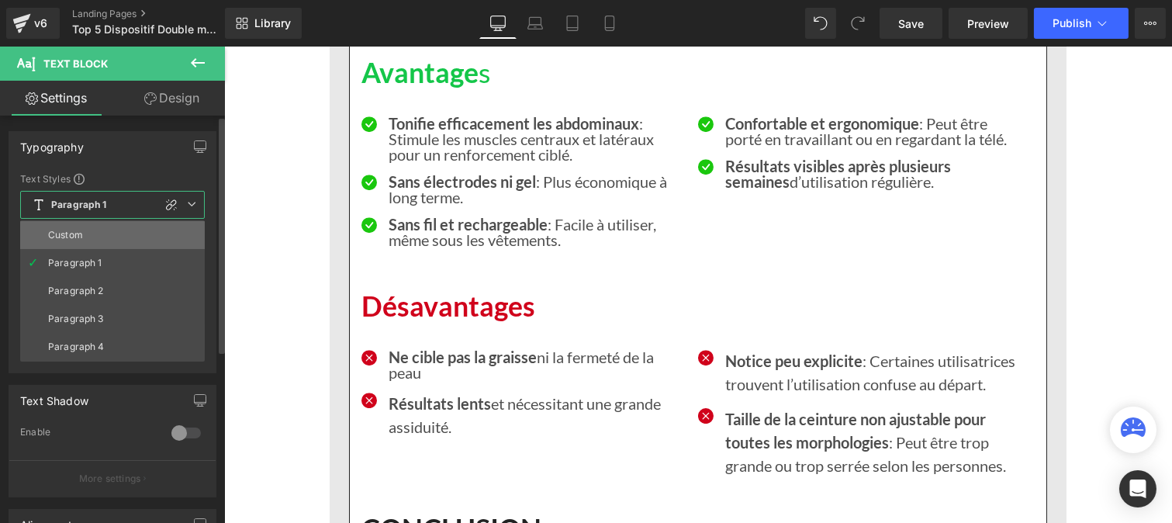
click at [84, 239] on li "Custom" at bounding box center [112, 235] width 185 height 28
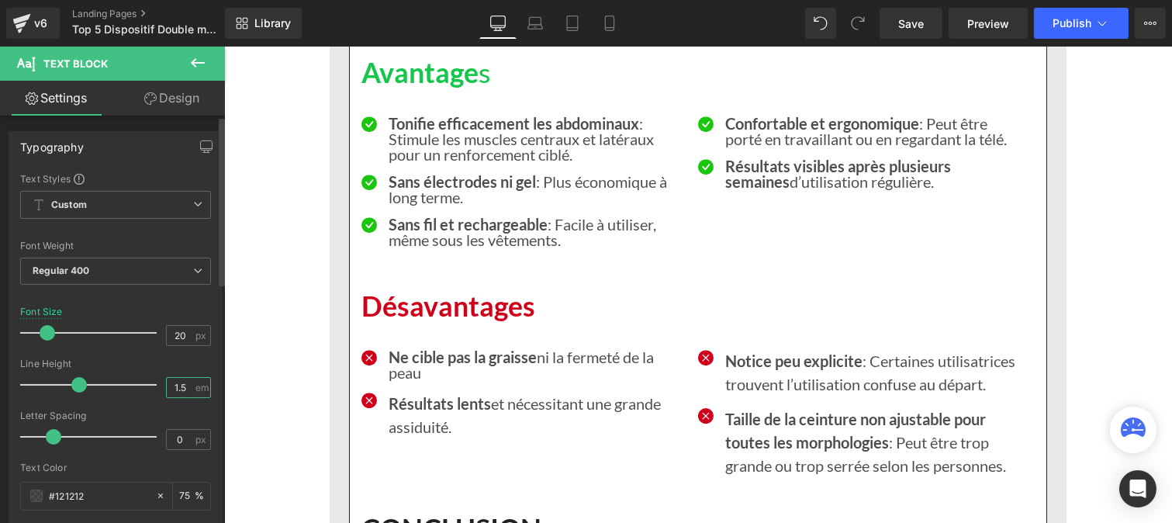
click at [185, 386] on input "1.5" at bounding box center [180, 387] width 27 height 19
type input "1"
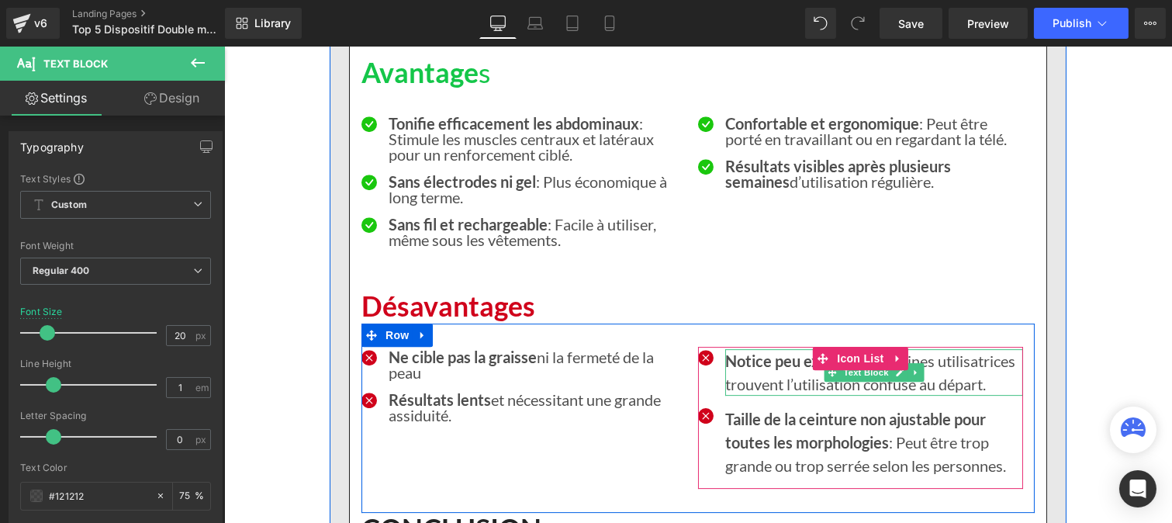
click at [752, 370] on strong "Notice peu explicite" at bounding box center [792, 360] width 137 height 19
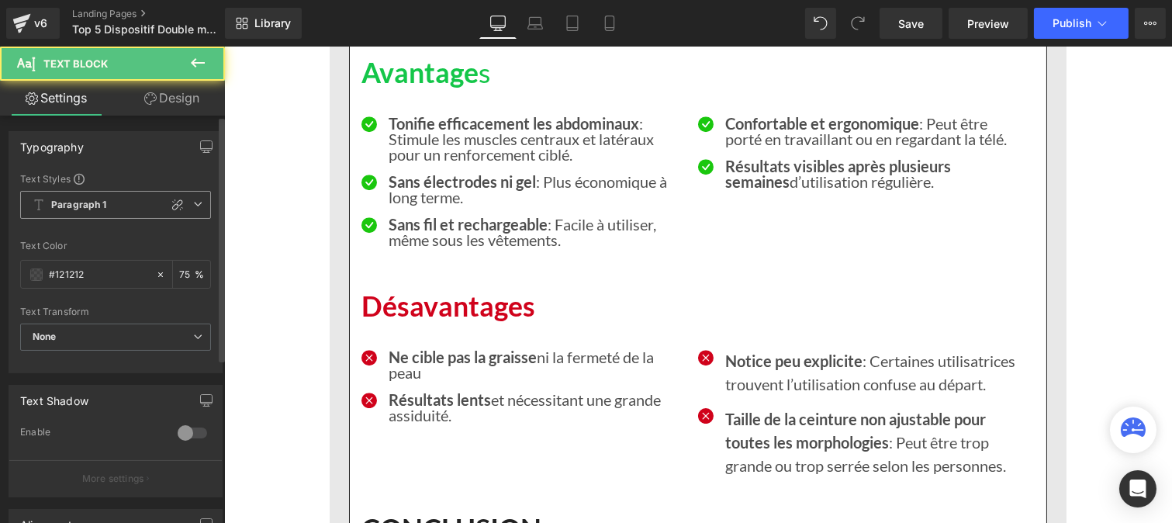
click at [109, 205] on span "Paragraph 1" at bounding box center [115, 205] width 191 height 28
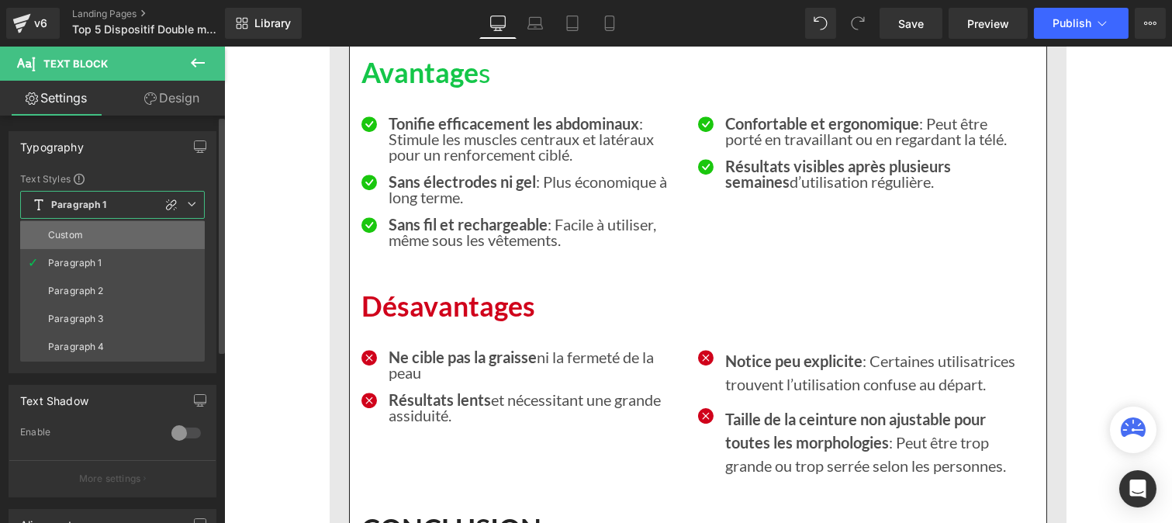
click at [101, 223] on li "Custom" at bounding box center [112, 235] width 185 height 28
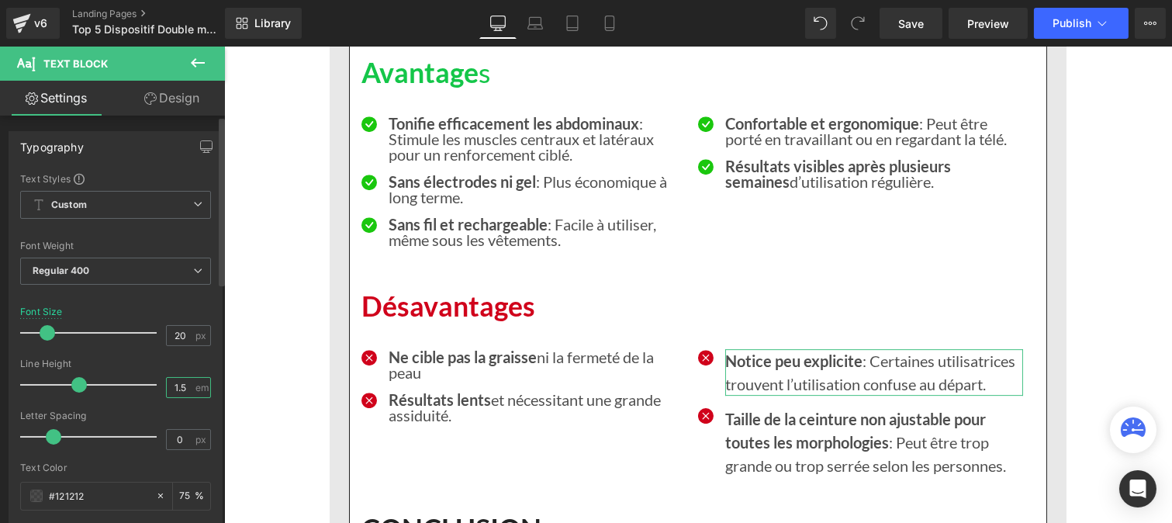
click at [187, 385] on input "1.5" at bounding box center [180, 387] width 27 height 19
type input "1"
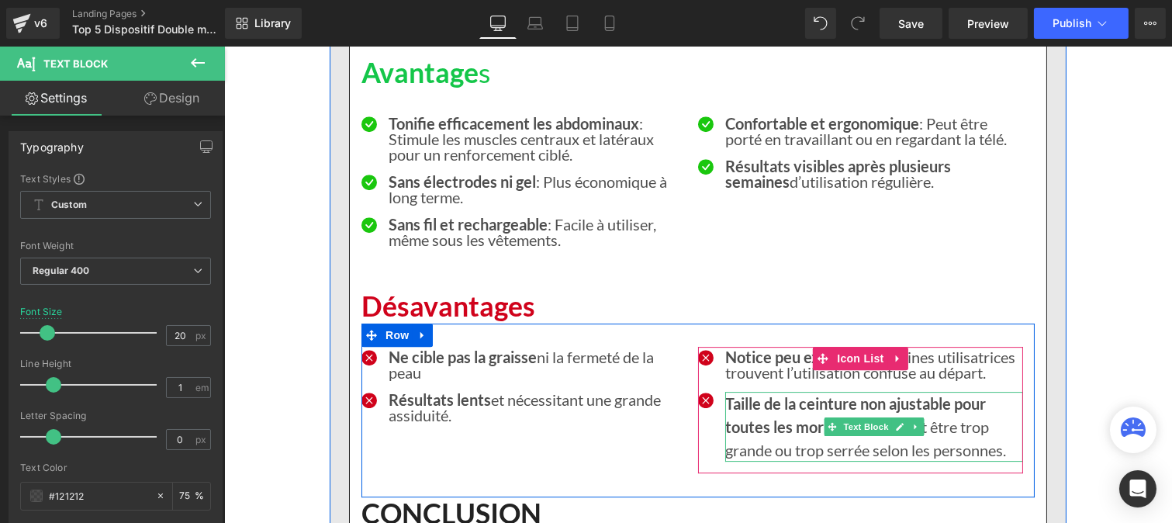
click at [755, 436] on strong "Taille de la ceinture non ajustable pour toutes les morphologies" at bounding box center [854, 415] width 261 height 42
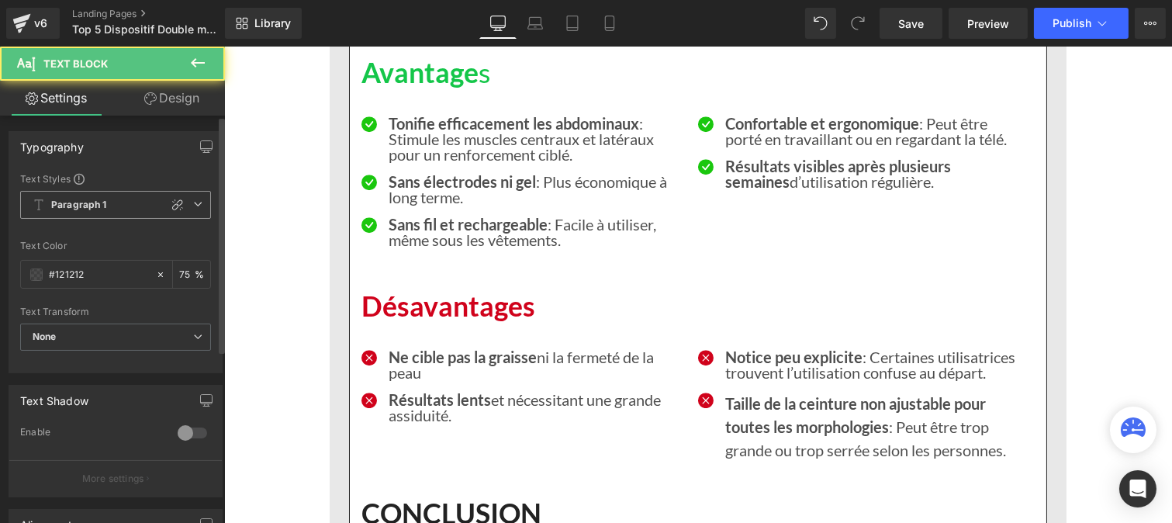
click at [86, 209] on b "Paragraph 1" at bounding box center [79, 205] width 56 height 13
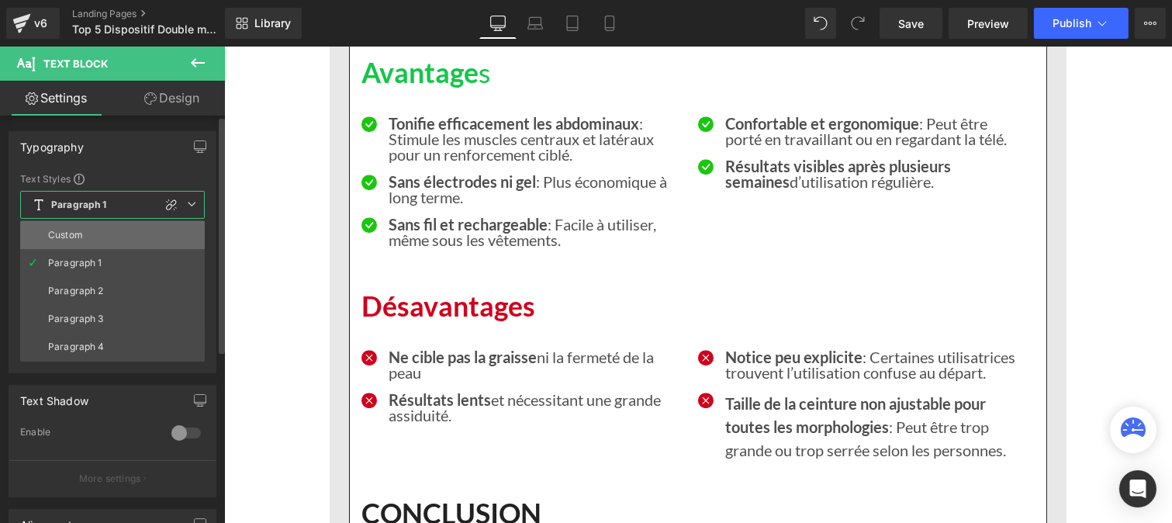
click at [87, 235] on li "Custom" at bounding box center [112, 235] width 185 height 28
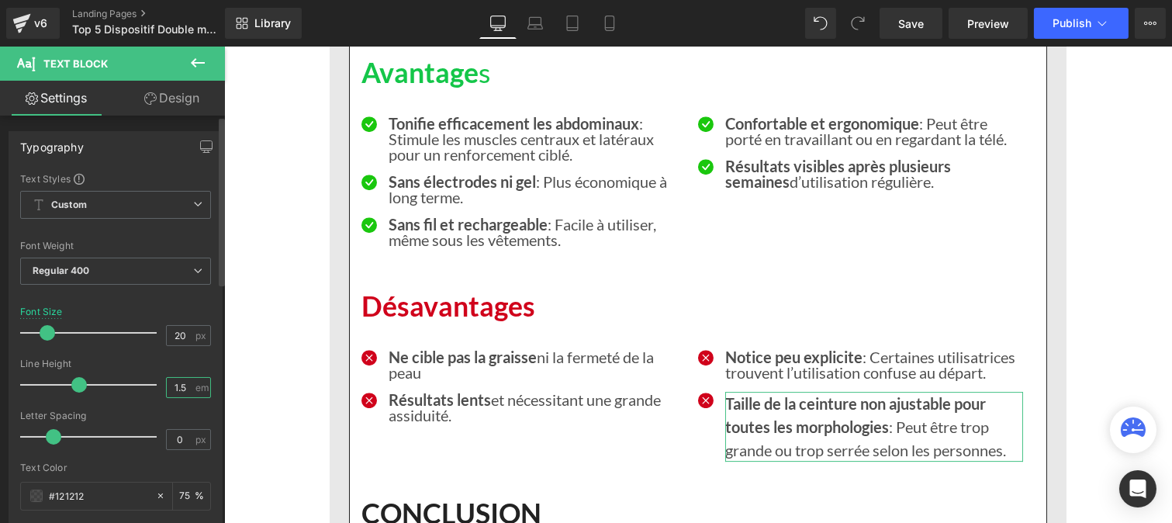
click at [179, 388] on input "1.5" at bounding box center [180, 387] width 27 height 19
type input "1"
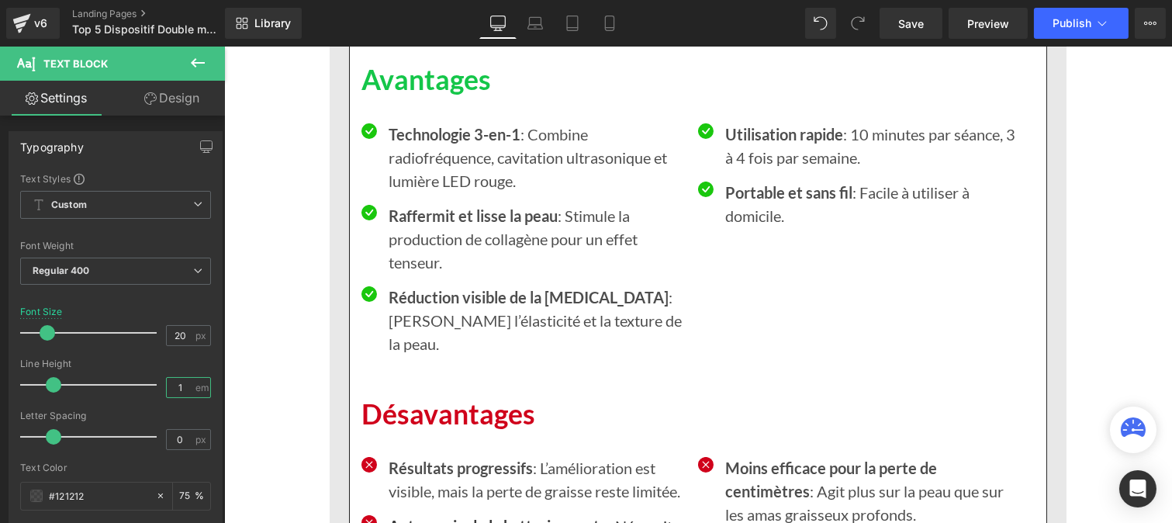
scroll to position [10852, 0]
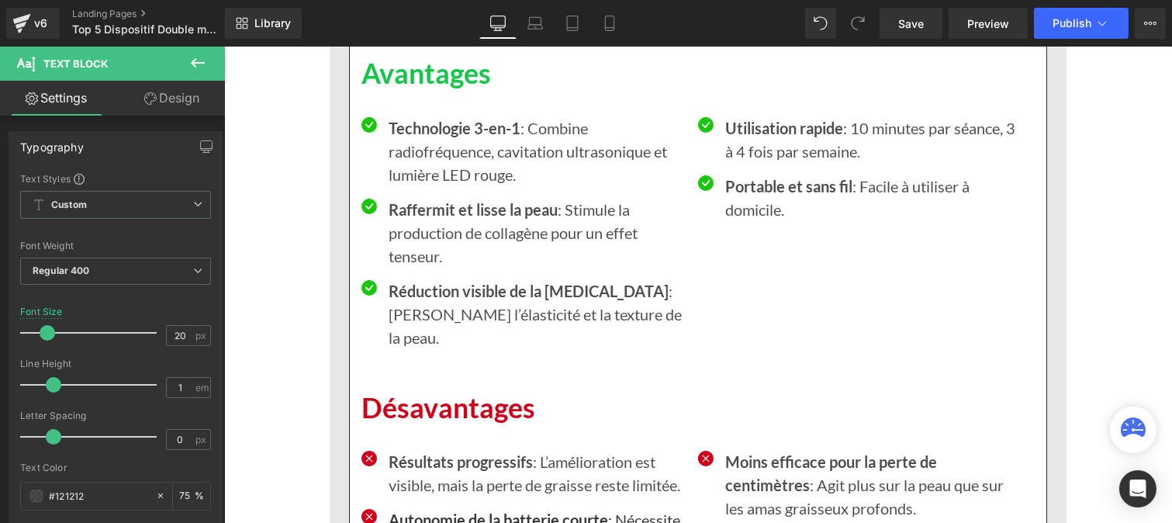
click at [404, 137] on strong "Technologie 3-en-1" at bounding box center [454, 128] width 132 height 19
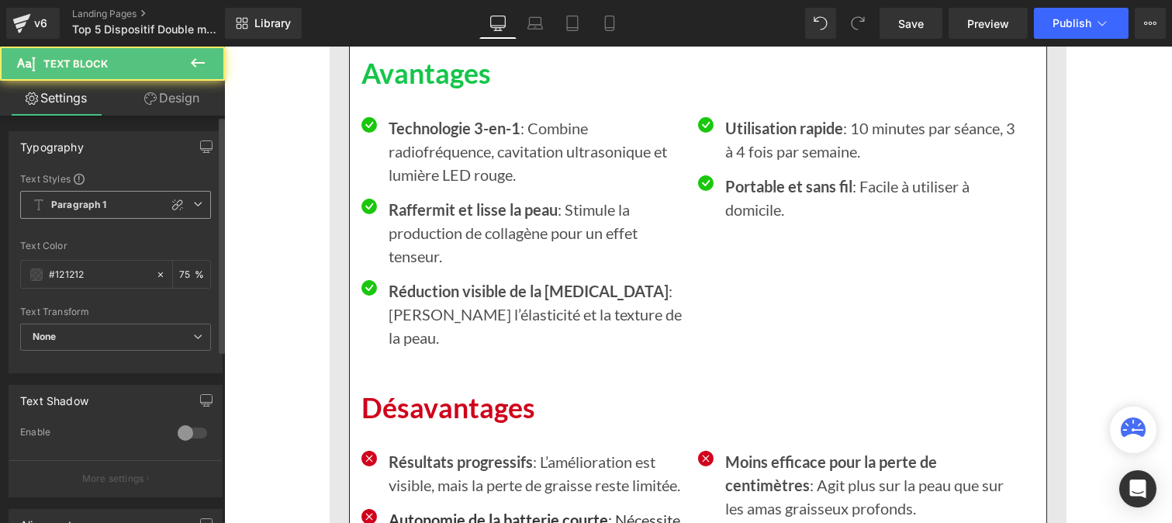
click at [71, 202] on b "Paragraph 1" at bounding box center [79, 205] width 56 height 13
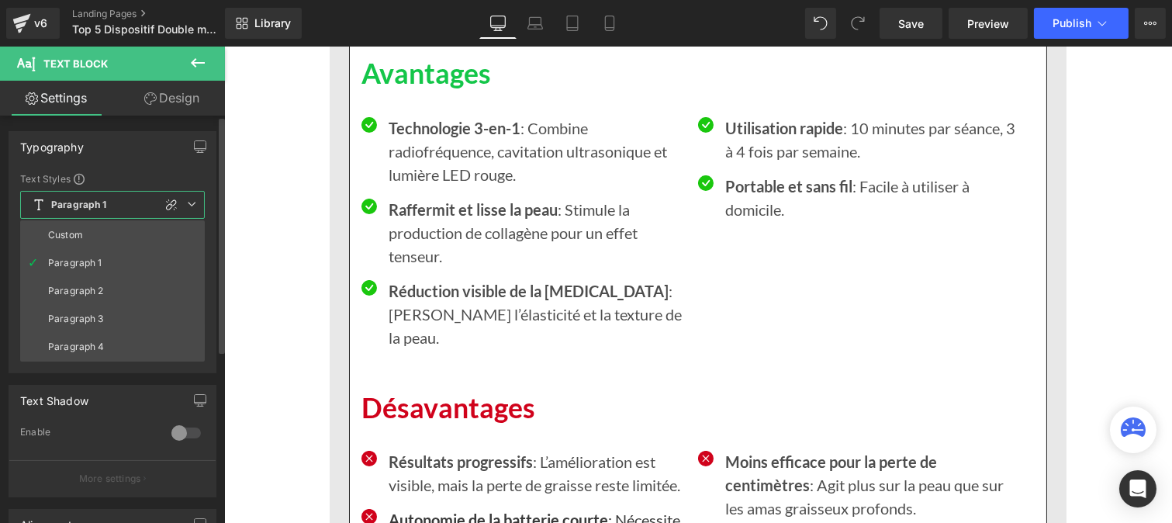
click at [75, 230] on div "Custom" at bounding box center [65, 235] width 35 height 11
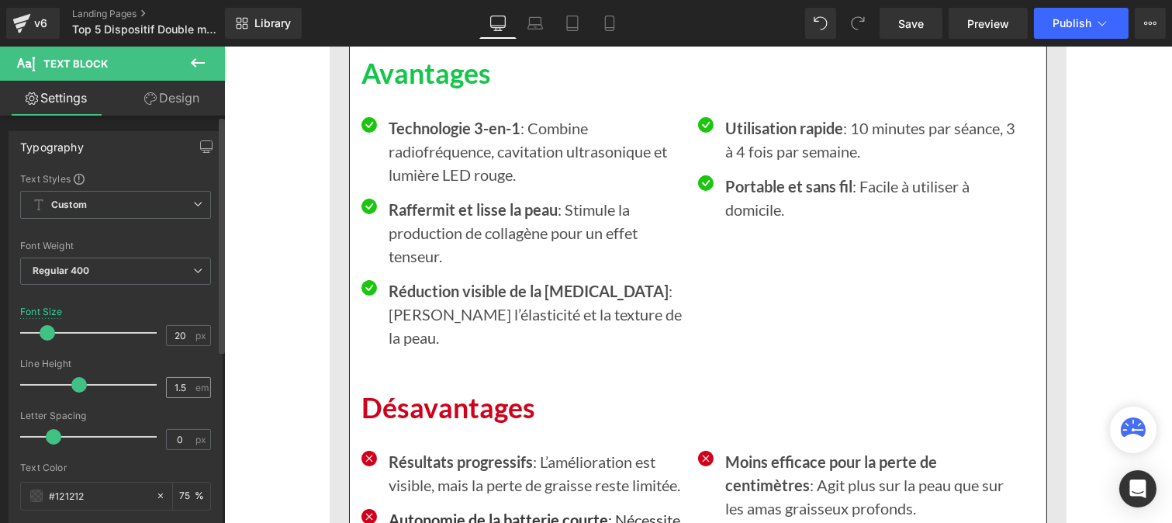
click at [191, 390] on div "1.5 em" at bounding box center [188, 387] width 45 height 21
click at [182, 382] on input "1.5" at bounding box center [180, 387] width 27 height 19
type input "1"
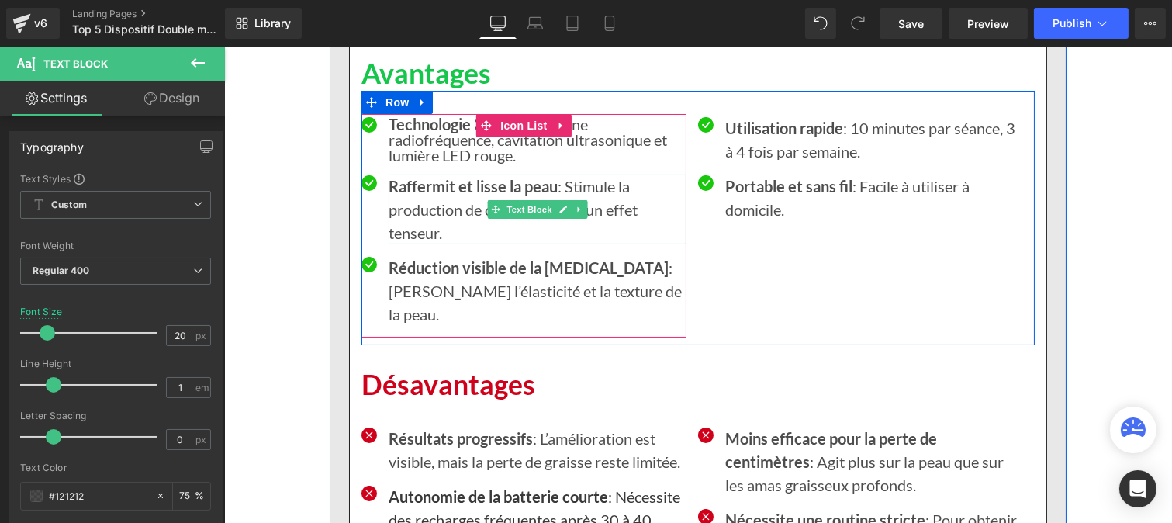
click at [405, 244] on p "Raffermit et lisse la peau : Stimule la production de collagène pour un effet t…" at bounding box center [537, 210] width 298 height 70
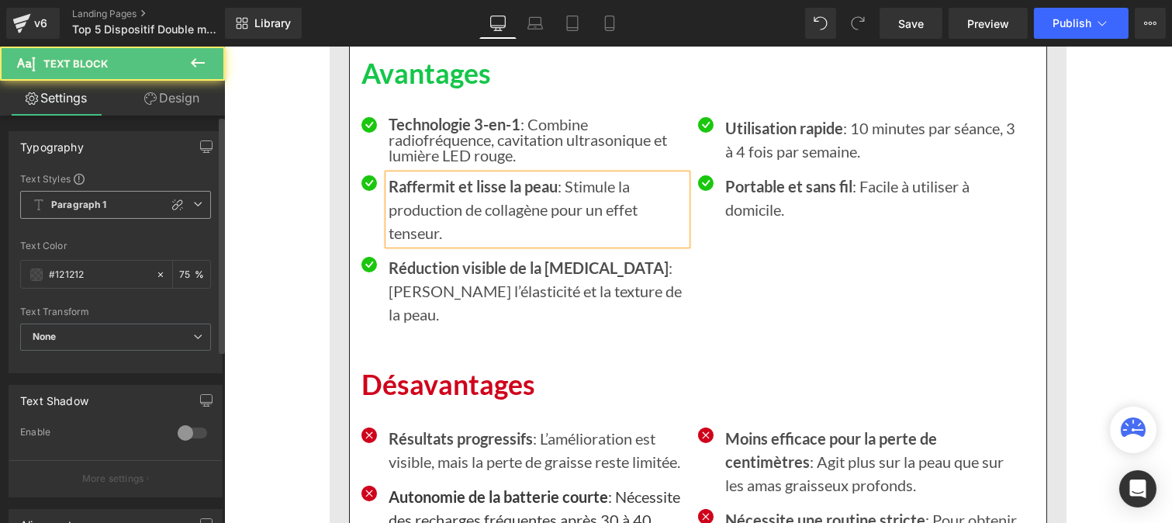
click at [85, 206] on b "Paragraph 1" at bounding box center [79, 205] width 56 height 13
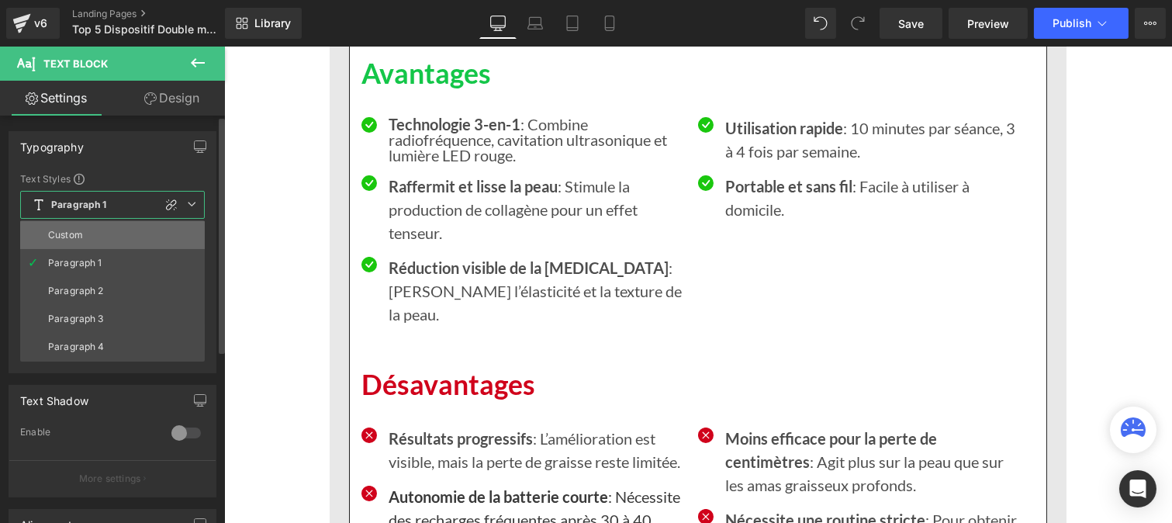
click at [88, 233] on li "Custom" at bounding box center [112, 235] width 185 height 28
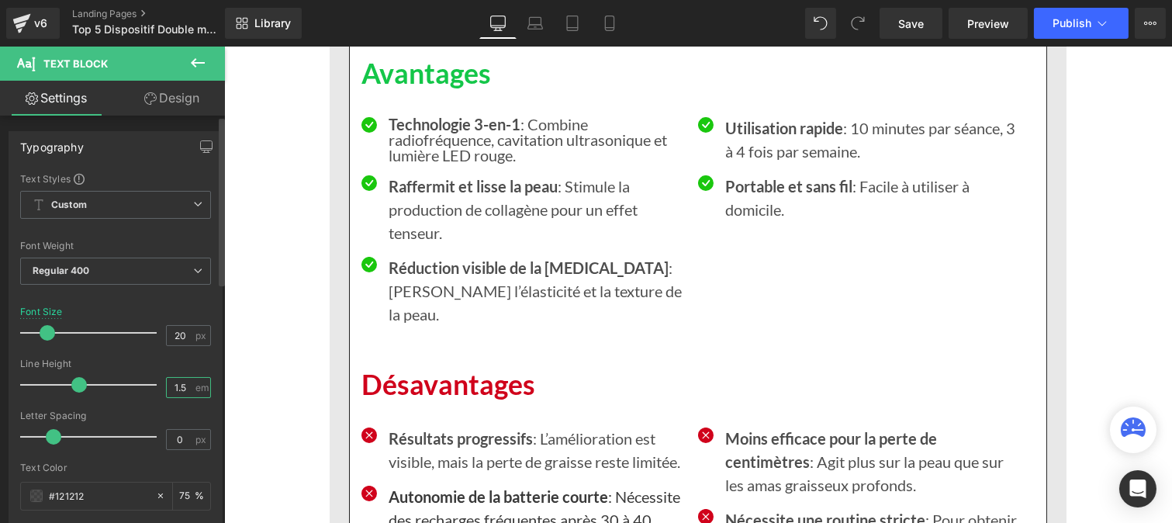
click at [182, 388] on input "1.5" at bounding box center [180, 387] width 27 height 19
type input "1"
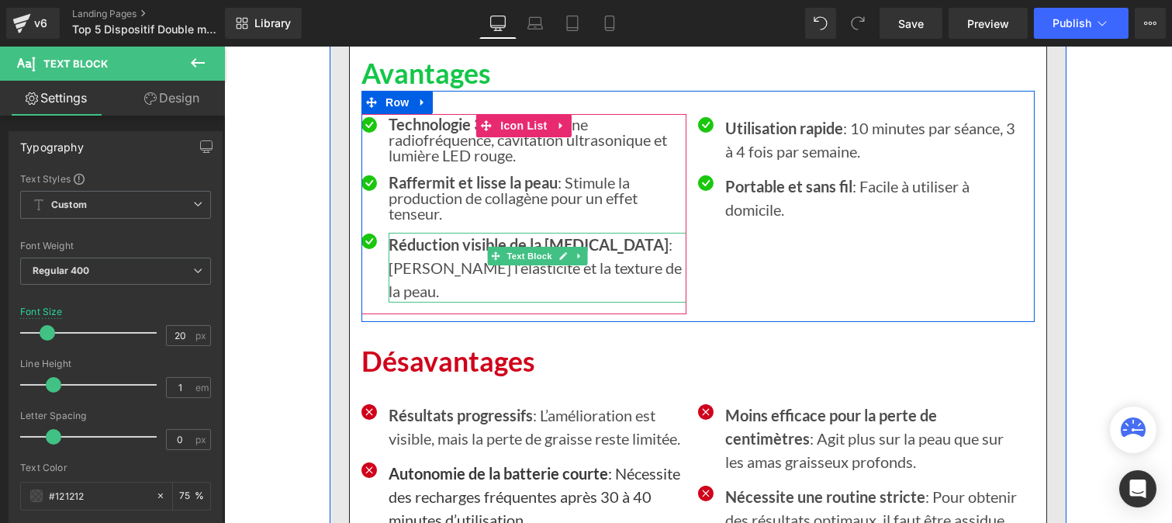
click at [408, 303] on p "Réduction visible de la cellulite : Améliore l’élasticité et la texture de la p…" at bounding box center [537, 268] width 298 height 70
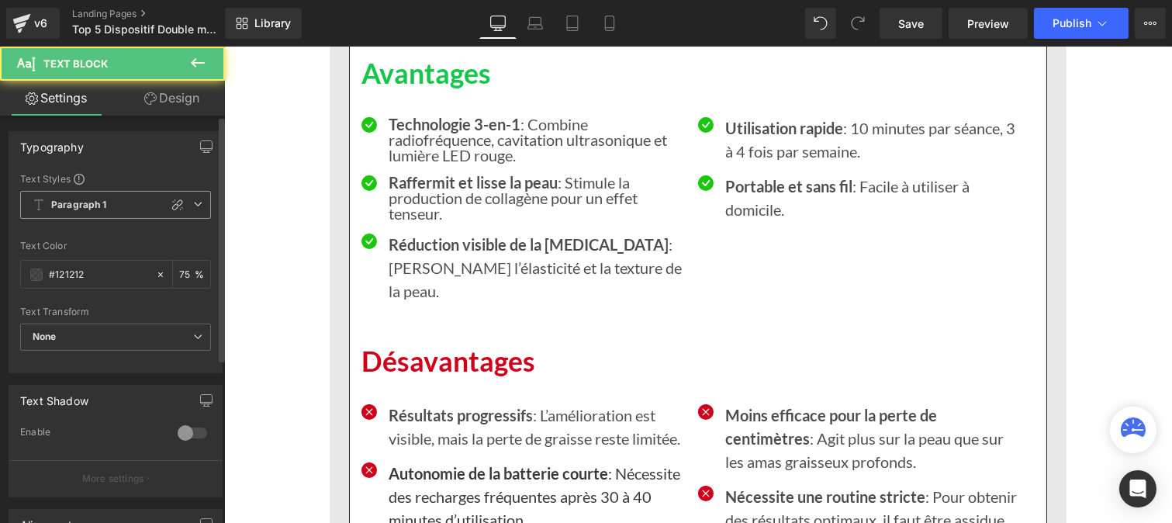
click at [93, 210] on b "Paragraph 1" at bounding box center [79, 205] width 56 height 13
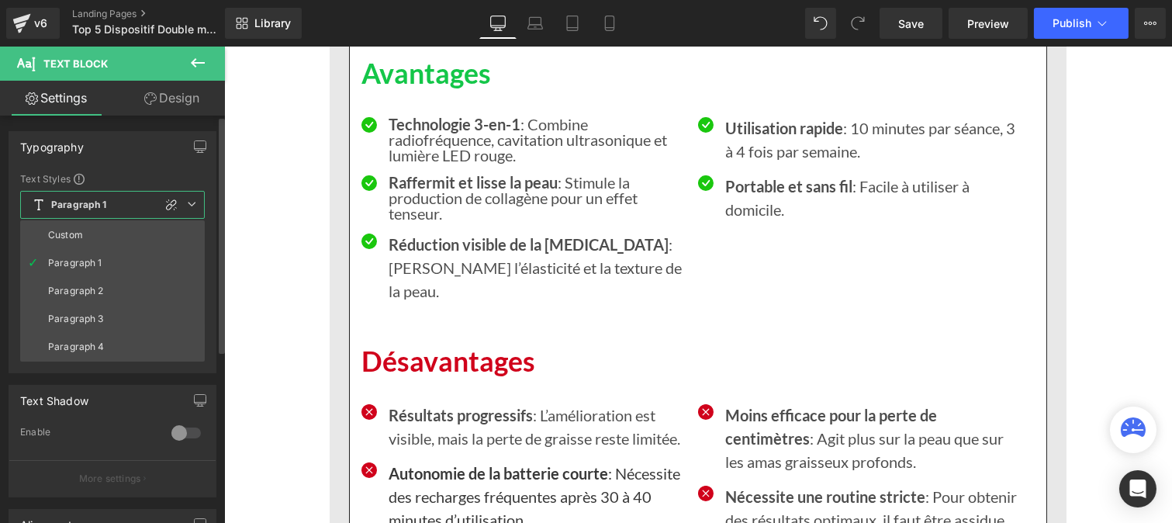
click at [88, 231] on li "Custom" at bounding box center [112, 235] width 185 height 28
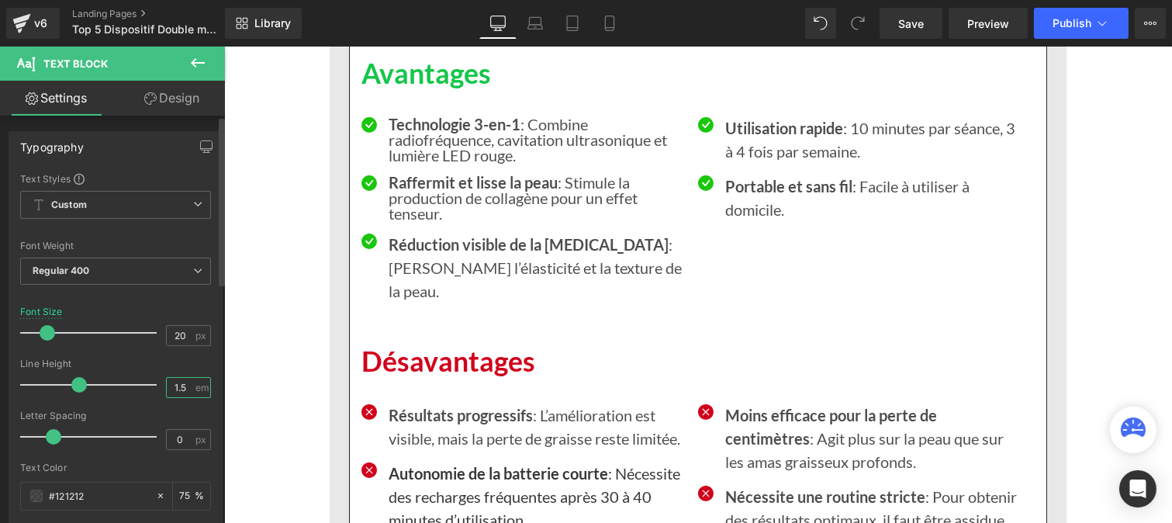
click at [186, 383] on input "1.5" at bounding box center [180, 387] width 27 height 19
type input "1"
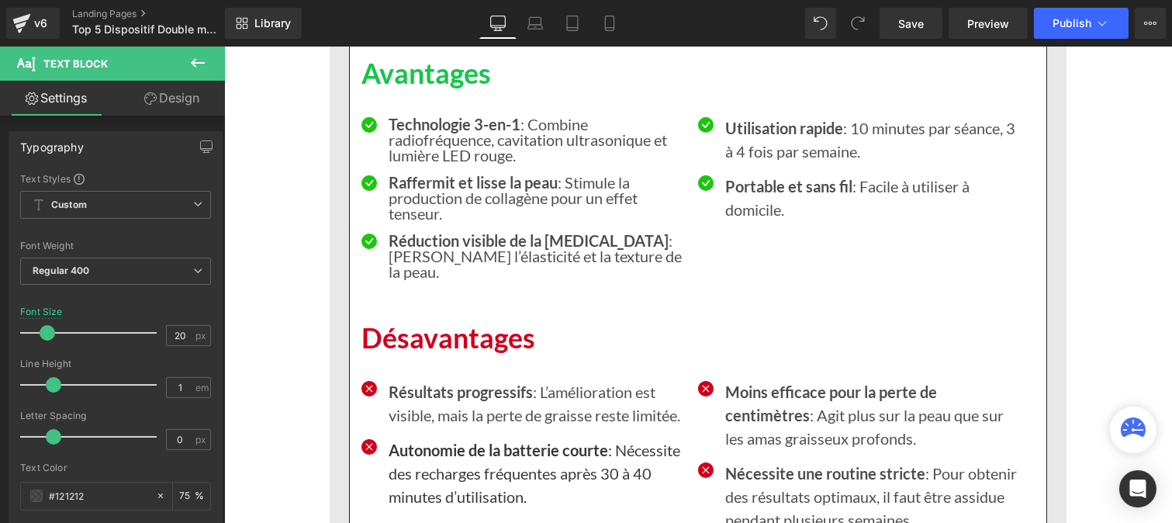
click at [757, 137] on strong "Utilisation rapide" at bounding box center [783, 128] width 118 height 19
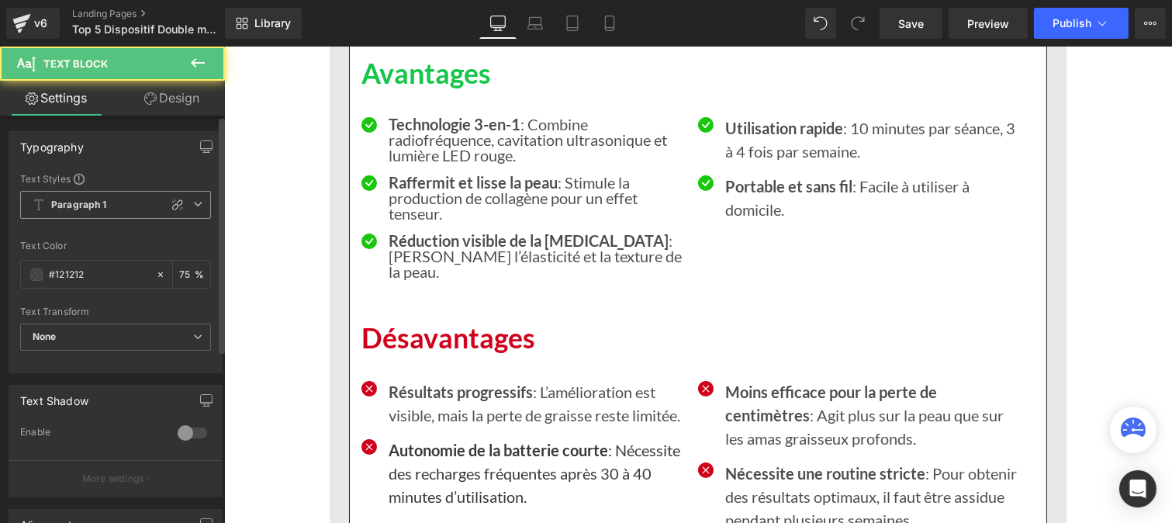
click at [97, 211] on b "Paragraph 1" at bounding box center [79, 205] width 56 height 13
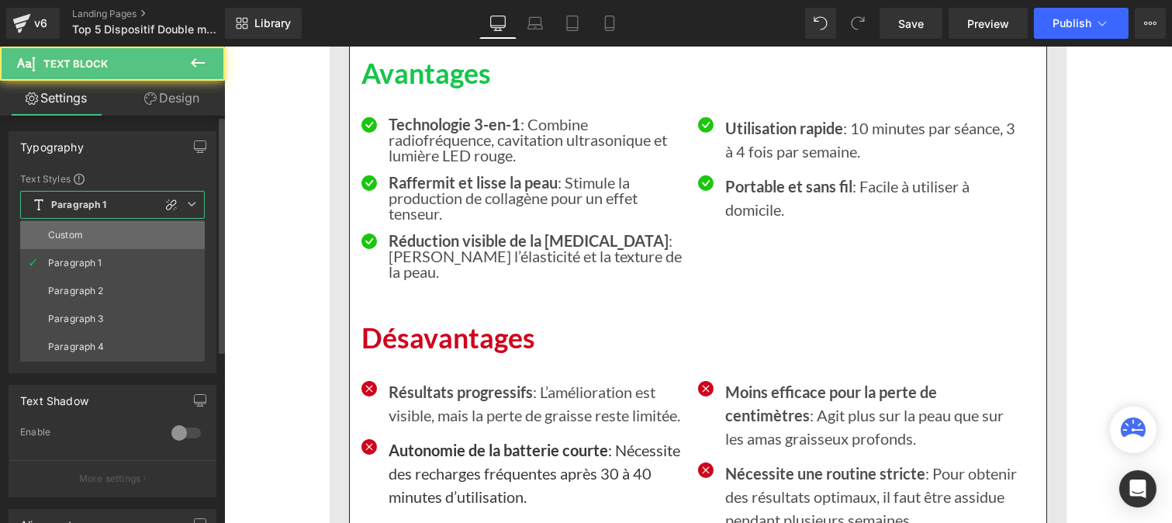
click at [93, 222] on li "Custom" at bounding box center [112, 235] width 185 height 28
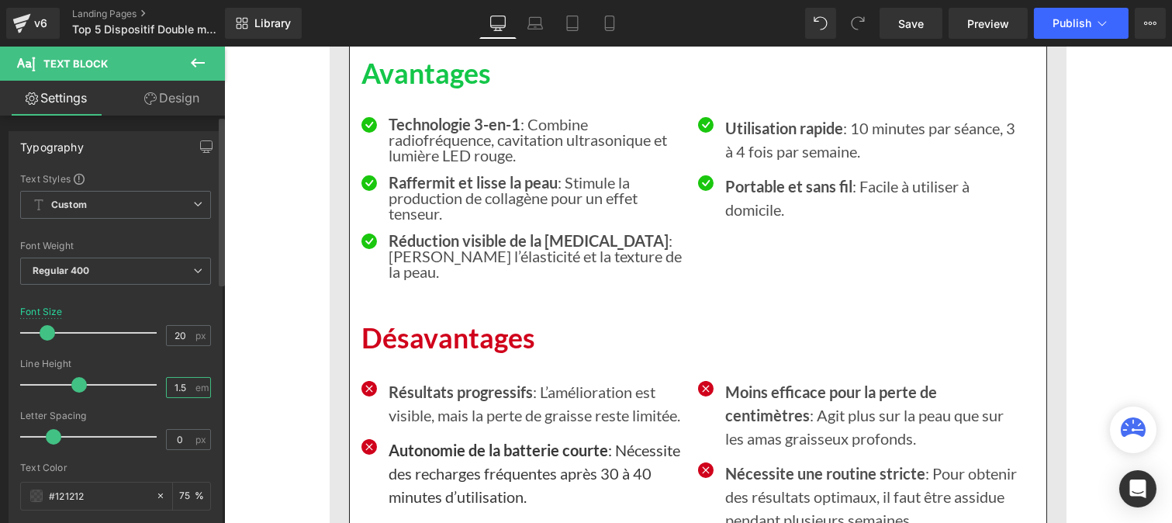
click at [182, 380] on input "1.5" at bounding box center [180, 387] width 27 height 19
type input "1"
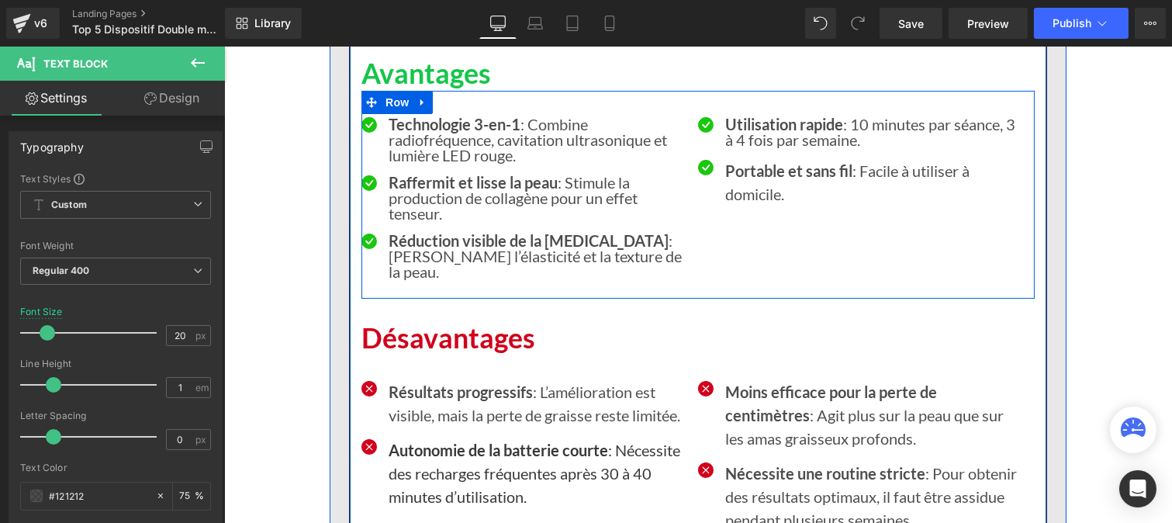
click at [749, 180] on strong "Portable et sans fil" at bounding box center [787, 170] width 127 height 19
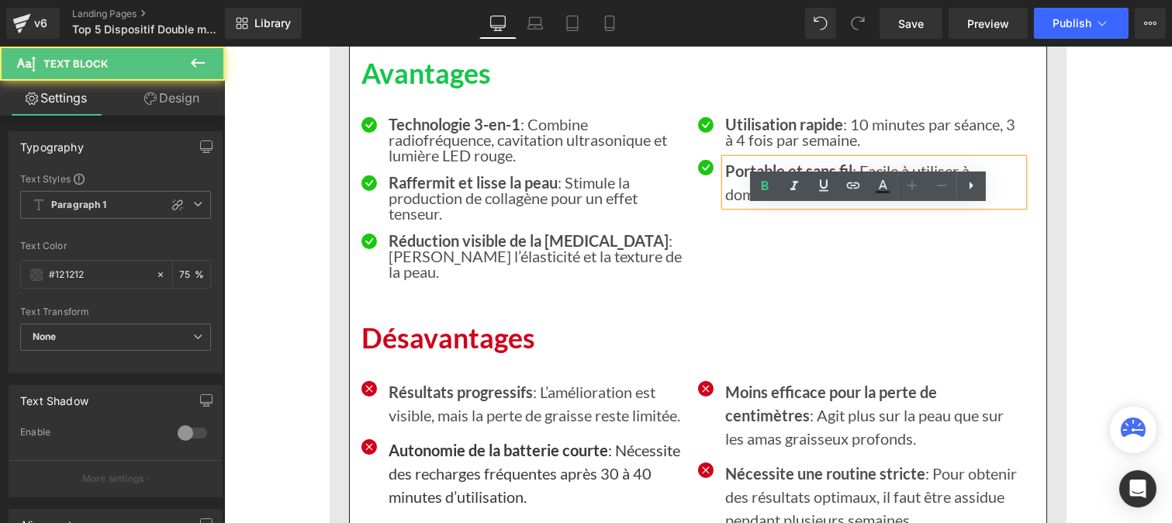
click at [63, 214] on span "Paragraph 1" at bounding box center [115, 205] width 191 height 28
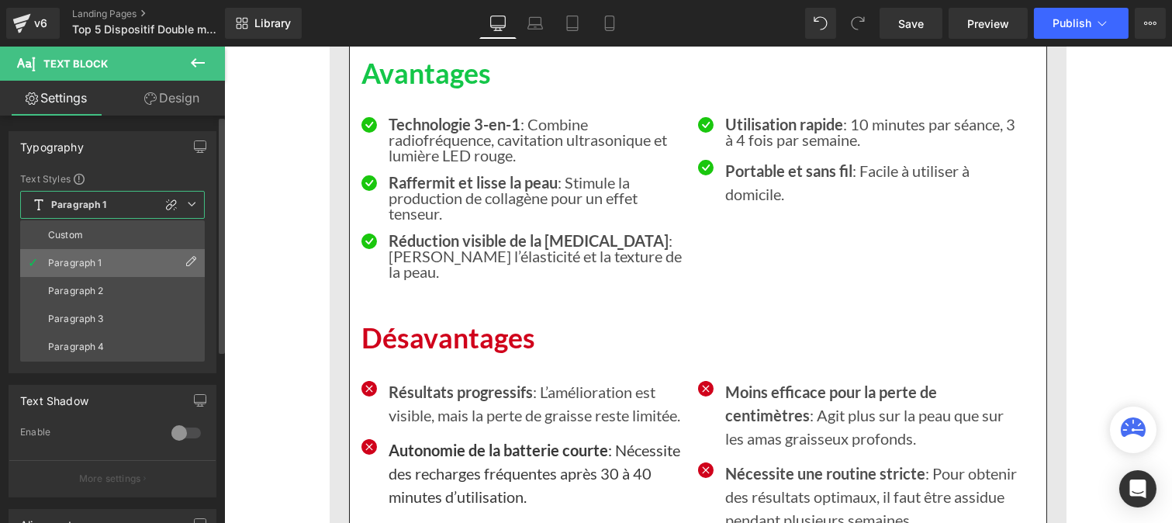
click at [91, 251] on li "Paragraph 1" at bounding box center [112, 263] width 185 height 28
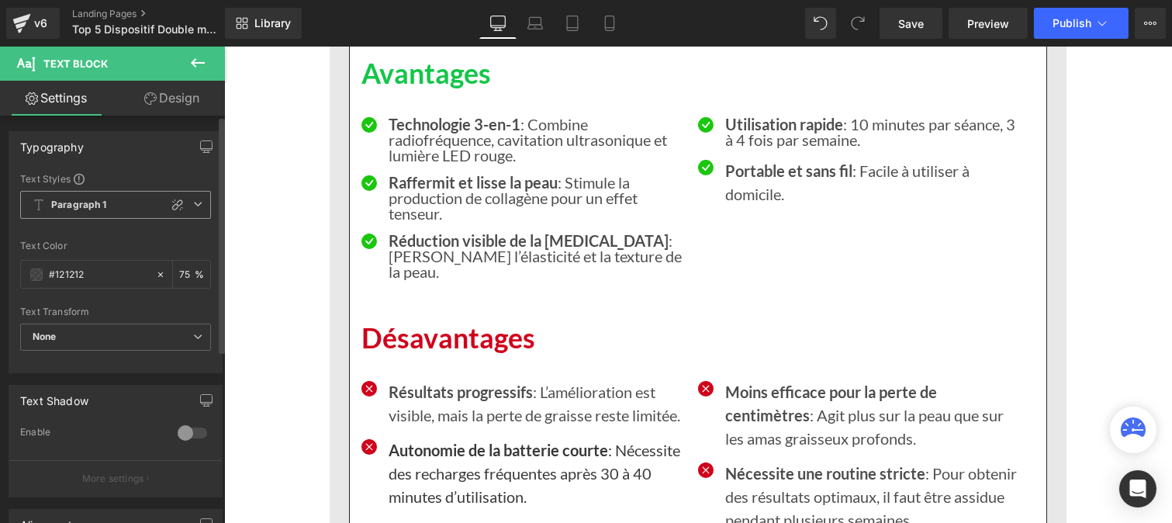
click at [79, 206] on b "Paragraph 1" at bounding box center [79, 205] width 56 height 13
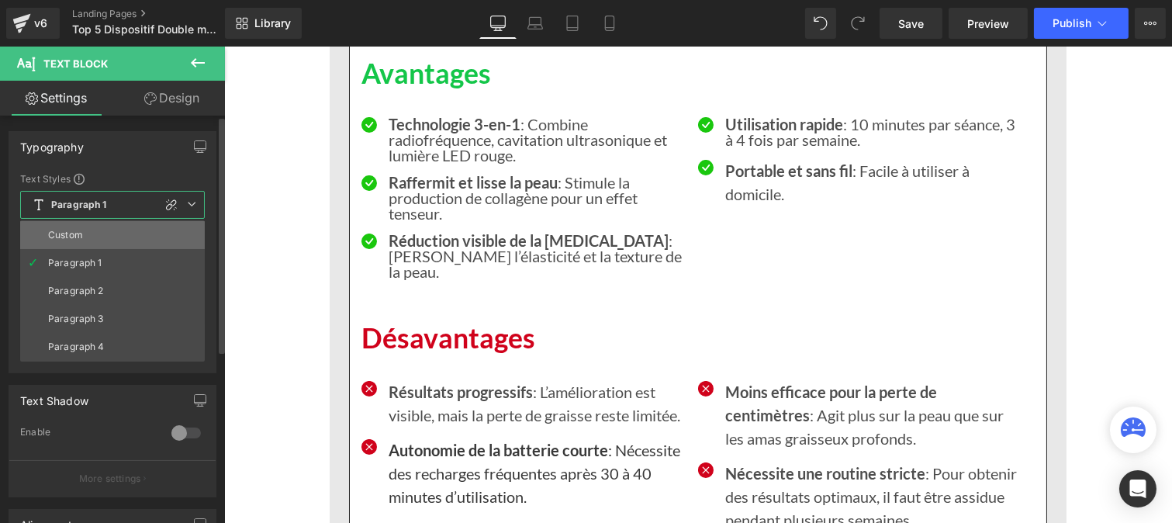
click at [76, 230] on div "Custom" at bounding box center [65, 235] width 35 height 11
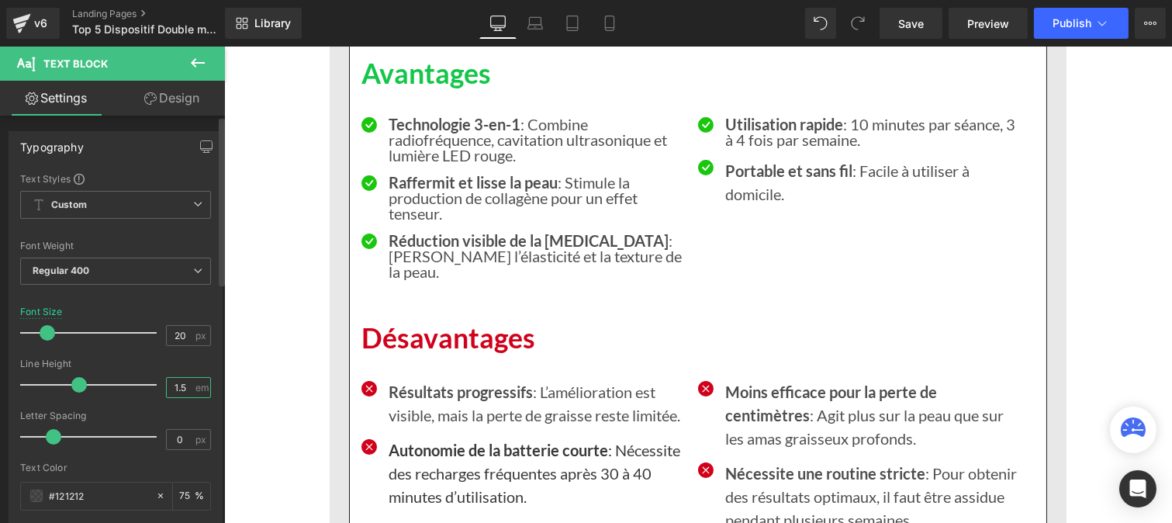
click at [183, 389] on input "1.5" at bounding box center [180, 387] width 27 height 19
type input "1"
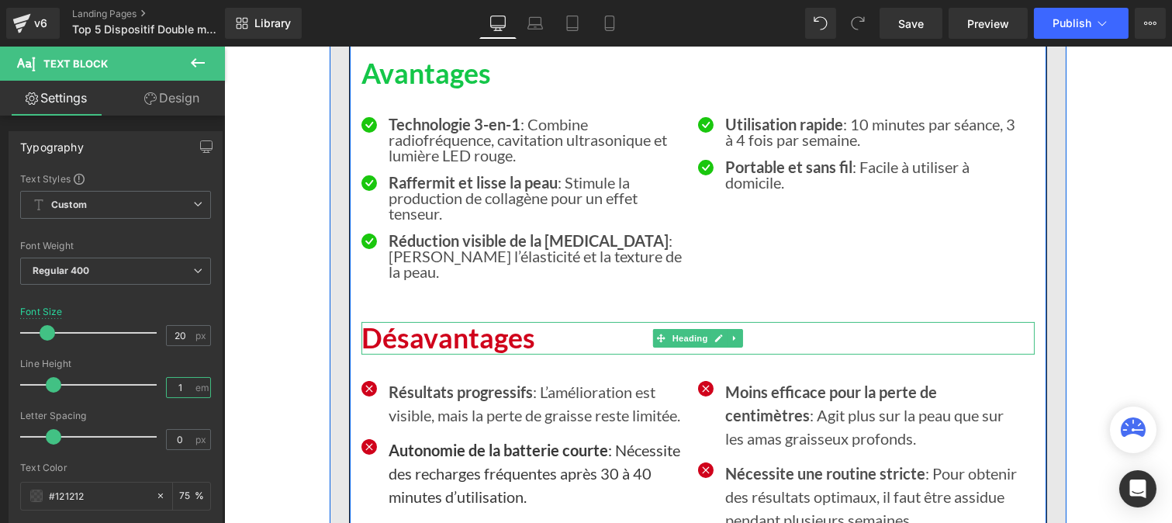
scroll to position [10980, 0]
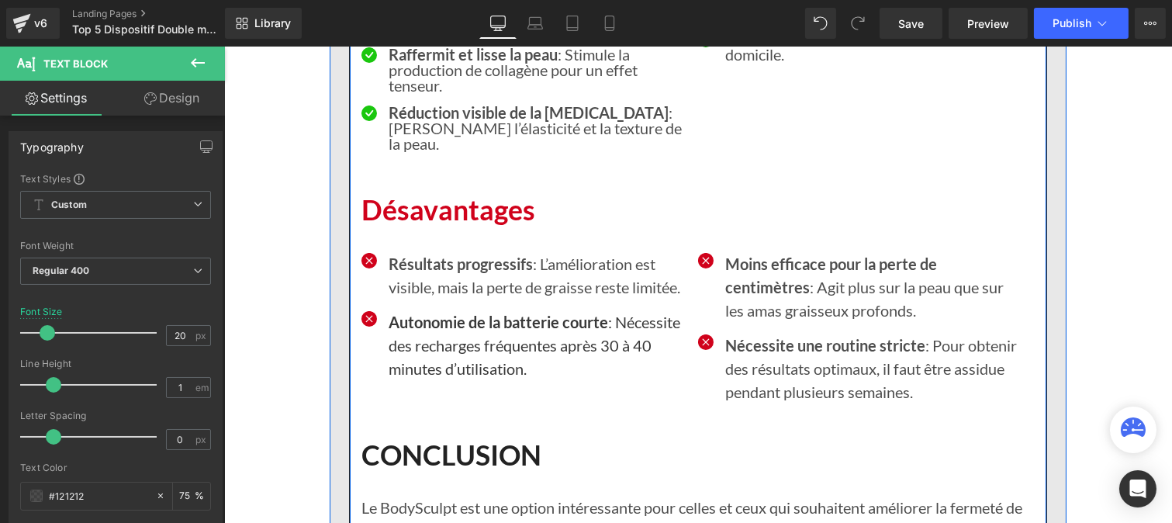
click at [441, 334] on ul "Icon Résultats progressifs : L’amélioration est visible, mais la perte de grais…" at bounding box center [523, 322] width 325 height 140
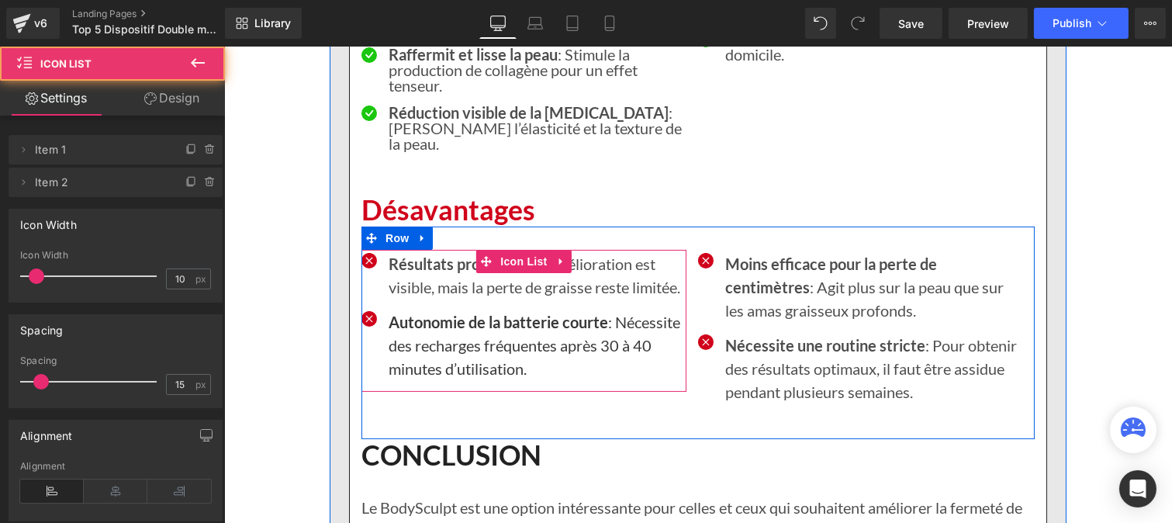
click at [417, 299] on p "Résultats progressifs : L’amélioration est visible, mais la perte de graisse re…" at bounding box center [537, 275] width 298 height 47
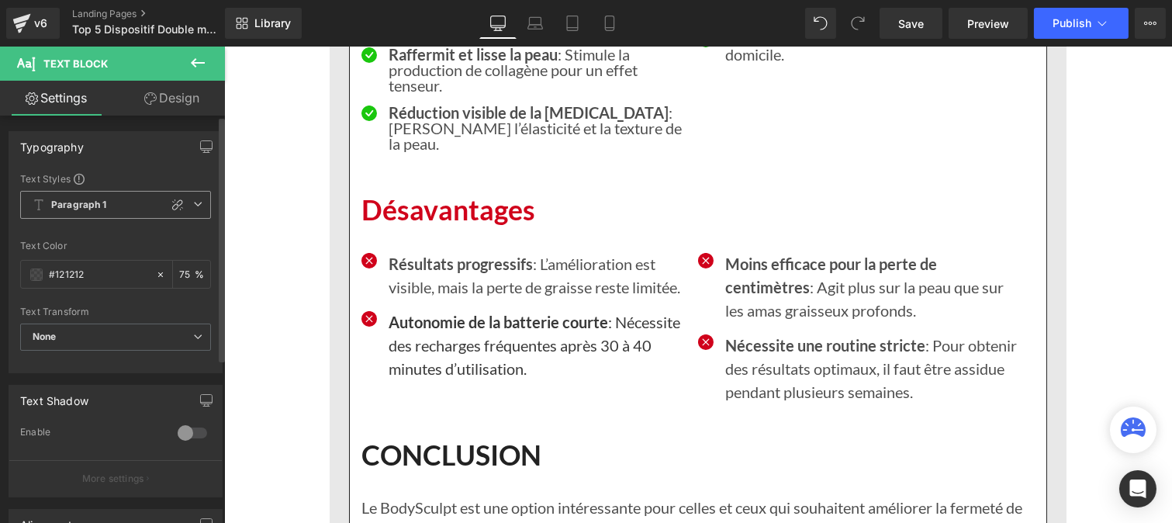
click at [97, 202] on b "Paragraph 1" at bounding box center [79, 205] width 56 height 13
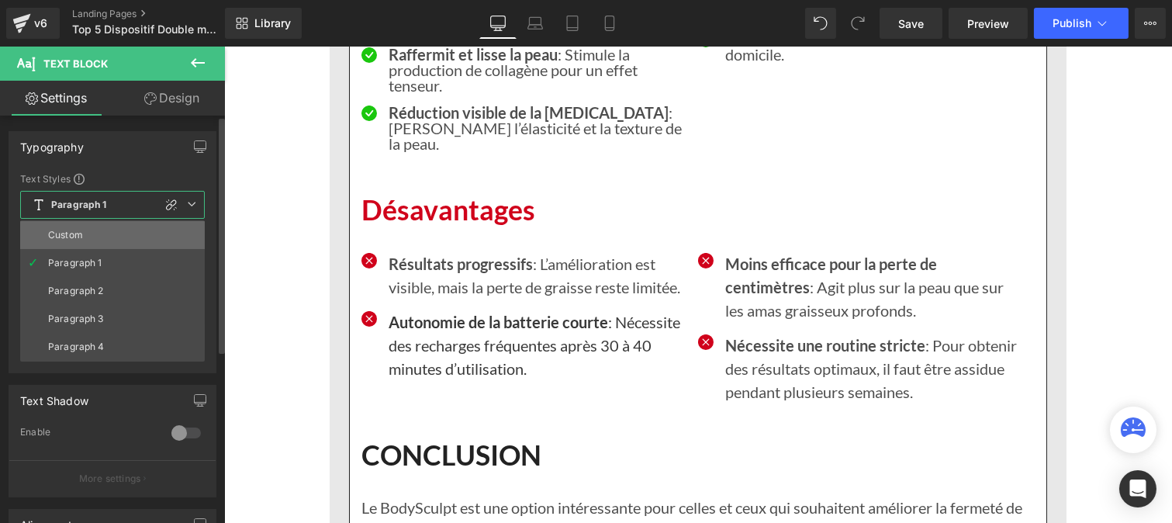
click at [82, 233] on li "Custom" at bounding box center [112, 235] width 185 height 28
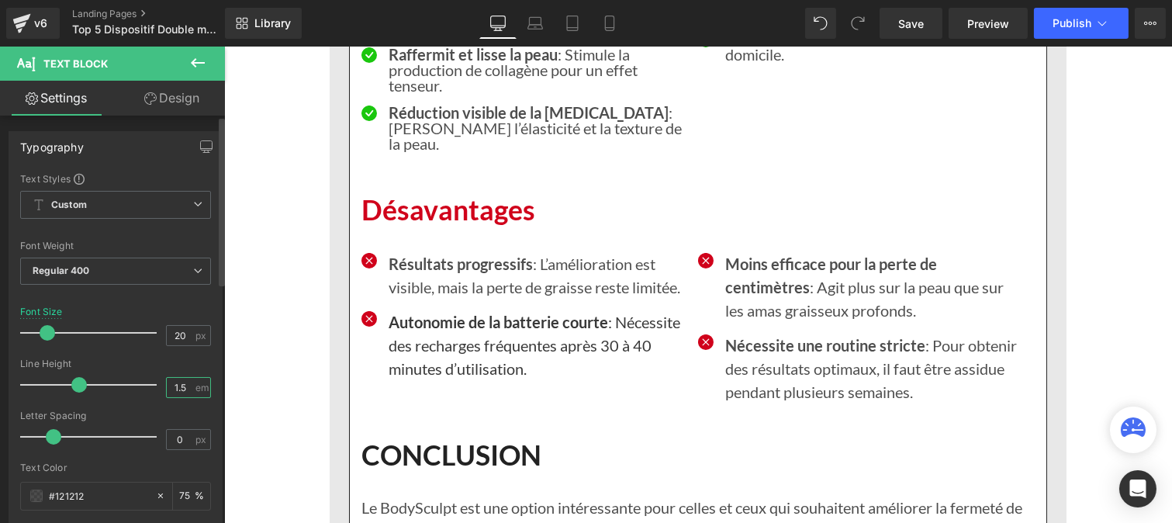
click at [184, 391] on input "1.5" at bounding box center [180, 387] width 27 height 19
type input "1"
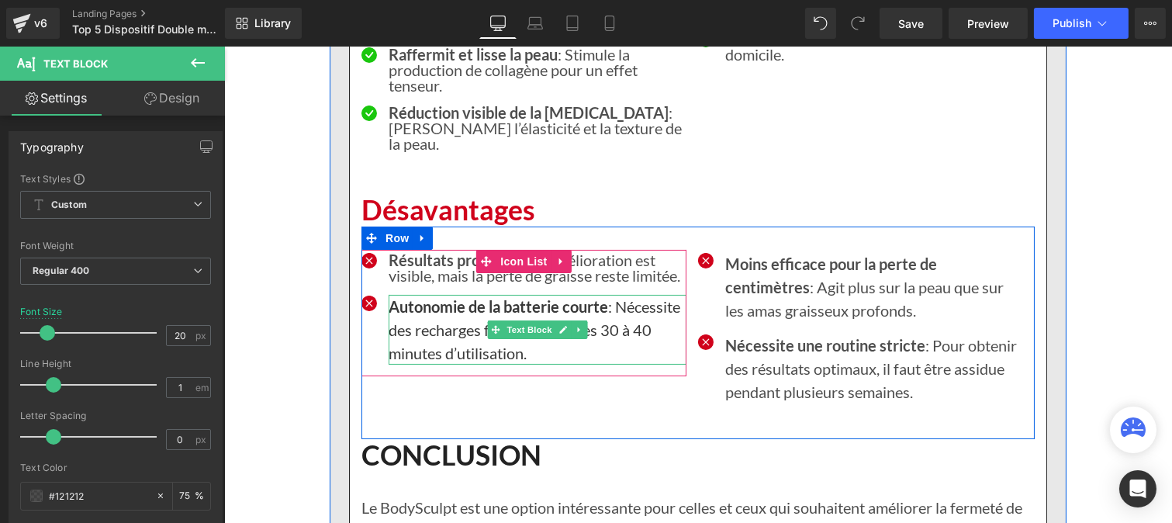
click at [404, 358] on p "Autonomie de la batterie courte : Nécessite des recharges fréquentes après 30 à…" at bounding box center [537, 330] width 298 height 70
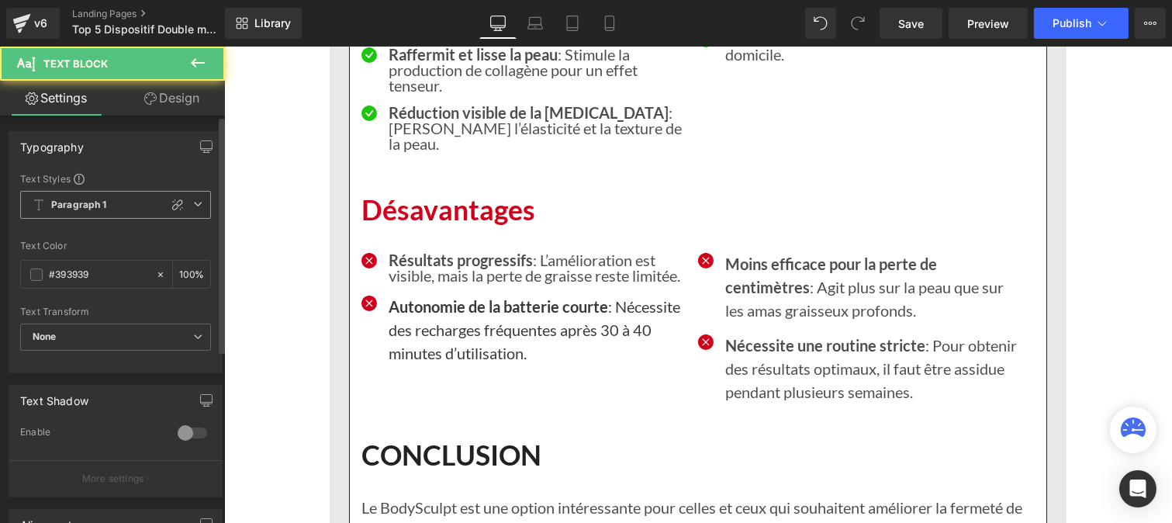
click at [52, 203] on b "Paragraph 1" at bounding box center [79, 205] width 56 height 13
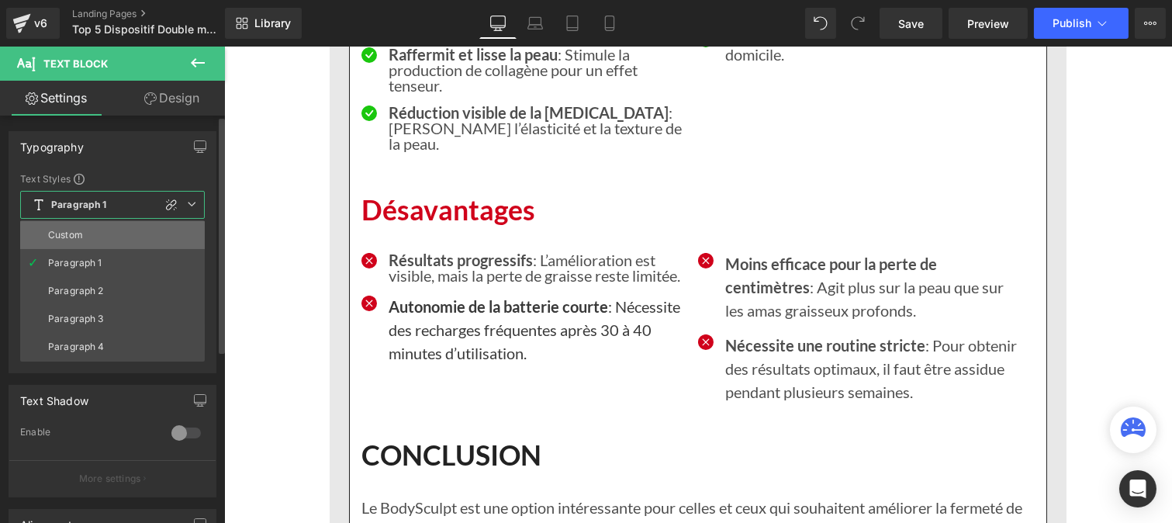
click at [65, 231] on div "Custom" at bounding box center [65, 235] width 35 height 11
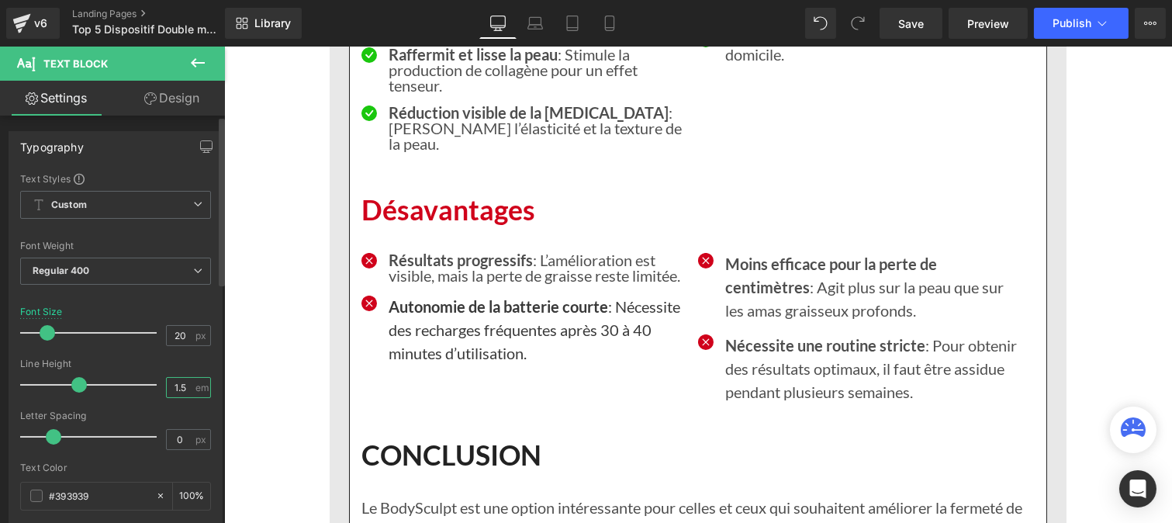
click at [185, 386] on input "1.5" at bounding box center [180, 387] width 27 height 19
type input "1"
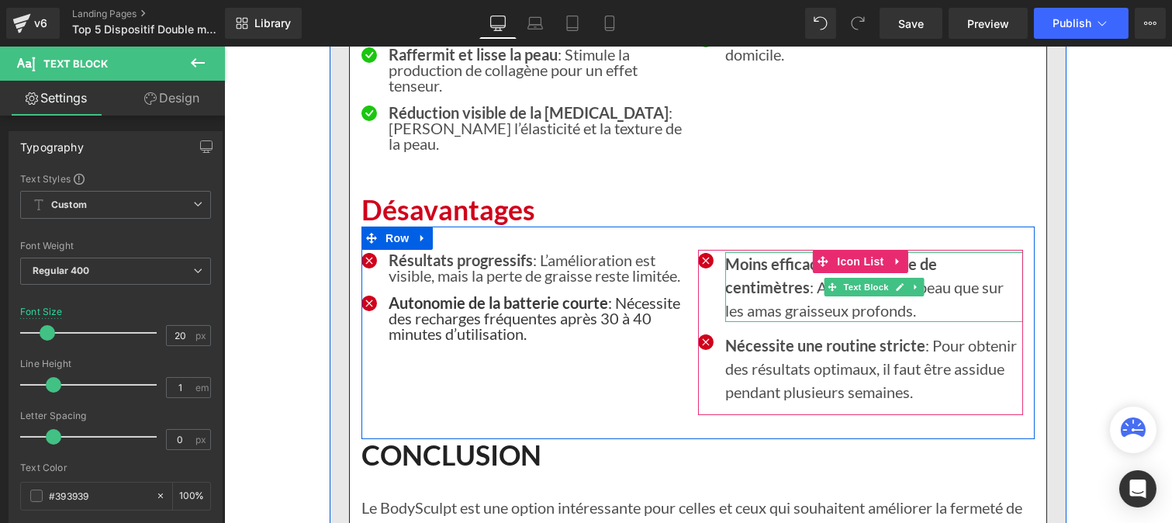
click at [771, 296] on strong "Moins efficace pour la perte de centimètres" at bounding box center [830, 275] width 212 height 42
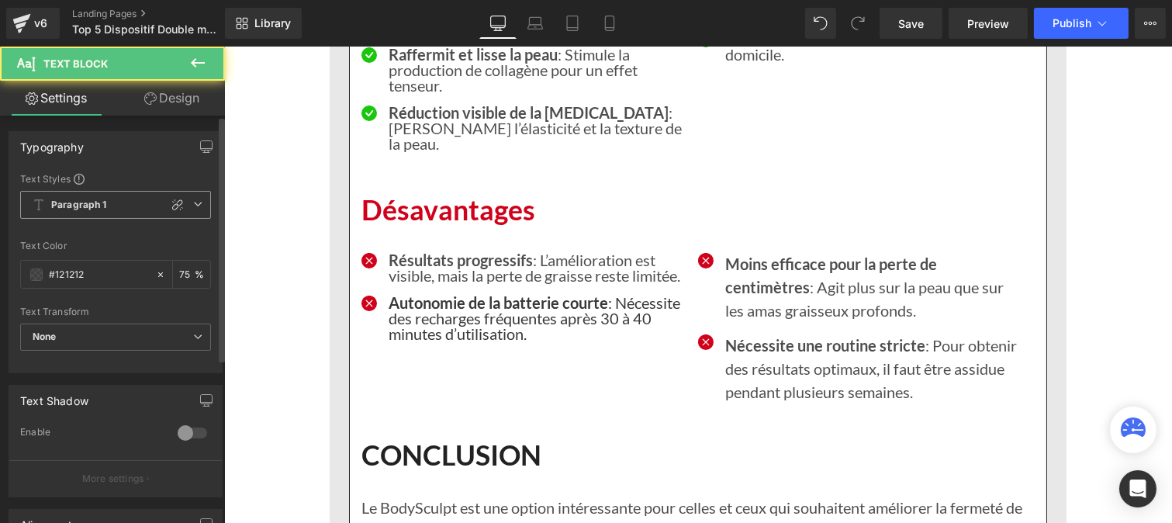
click at [71, 202] on b "Paragraph 1" at bounding box center [79, 205] width 56 height 13
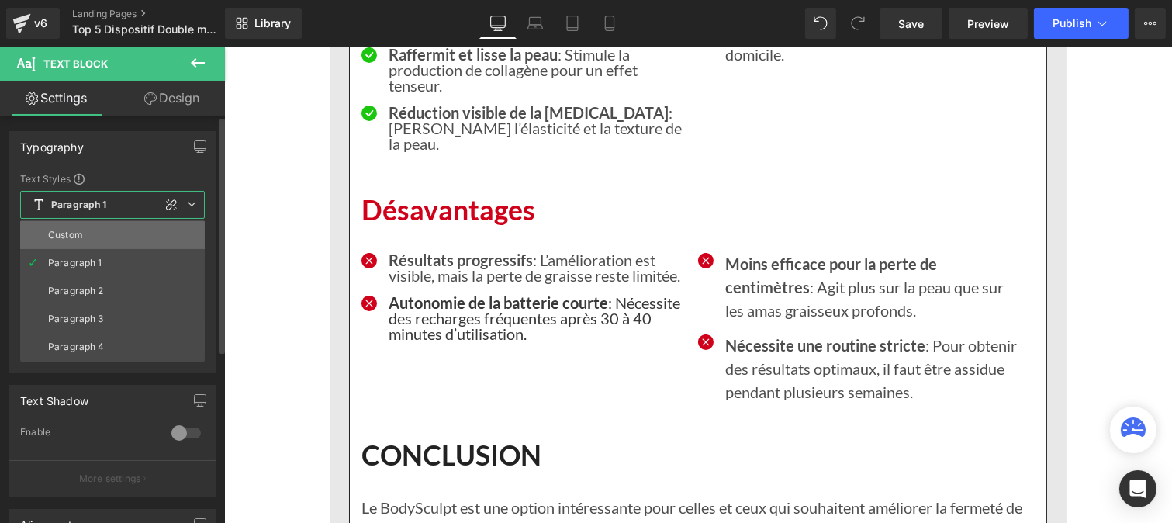
click at [88, 233] on li "Custom" at bounding box center [112, 235] width 185 height 28
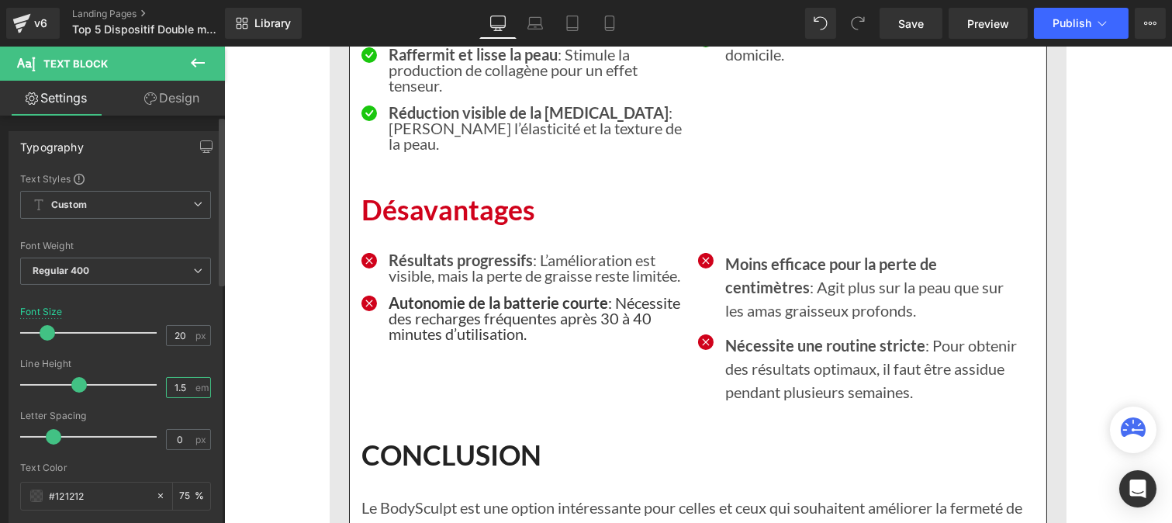
click at [185, 388] on input "1.5" at bounding box center [180, 387] width 27 height 19
type input "1"
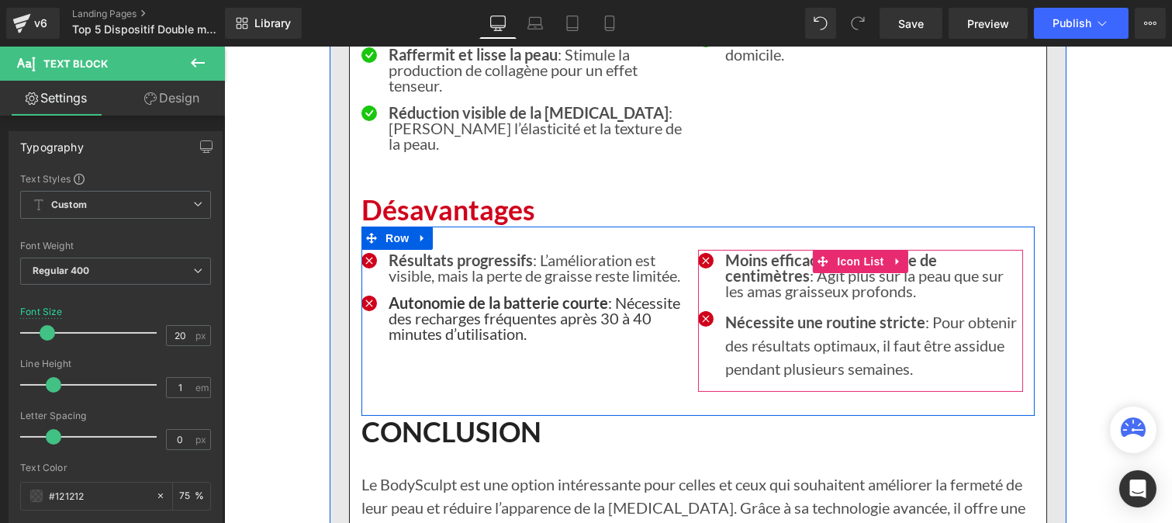
click at [775, 380] on p "Nécessite une routine stricte : Pour obtenir des résultats optimaux, il faut êt…" at bounding box center [873, 345] width 298 height 70
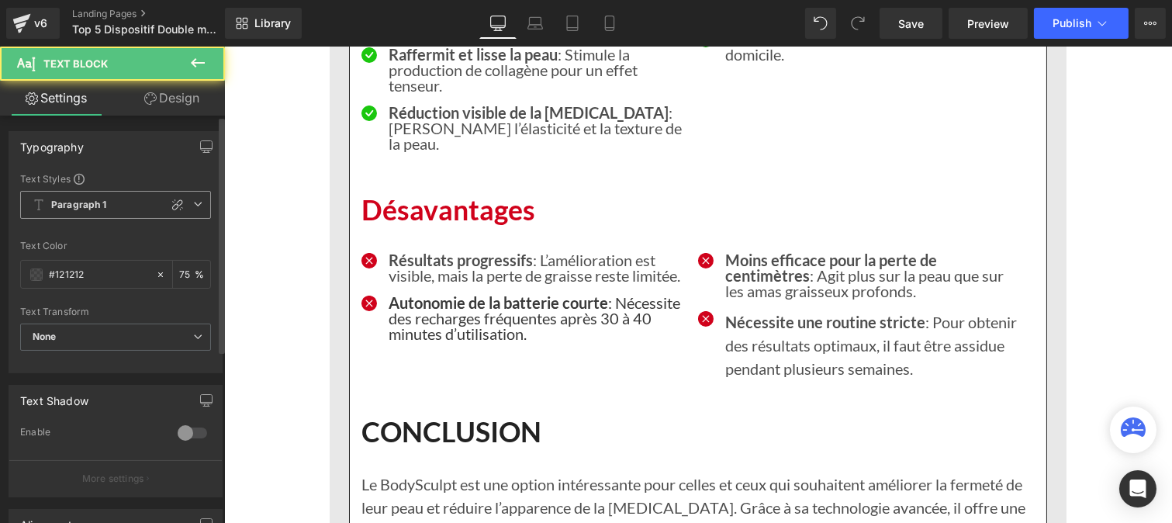
click at [62, 211] on b "Paragraph 1" at bounding box center [79, 205] width 56 height 13
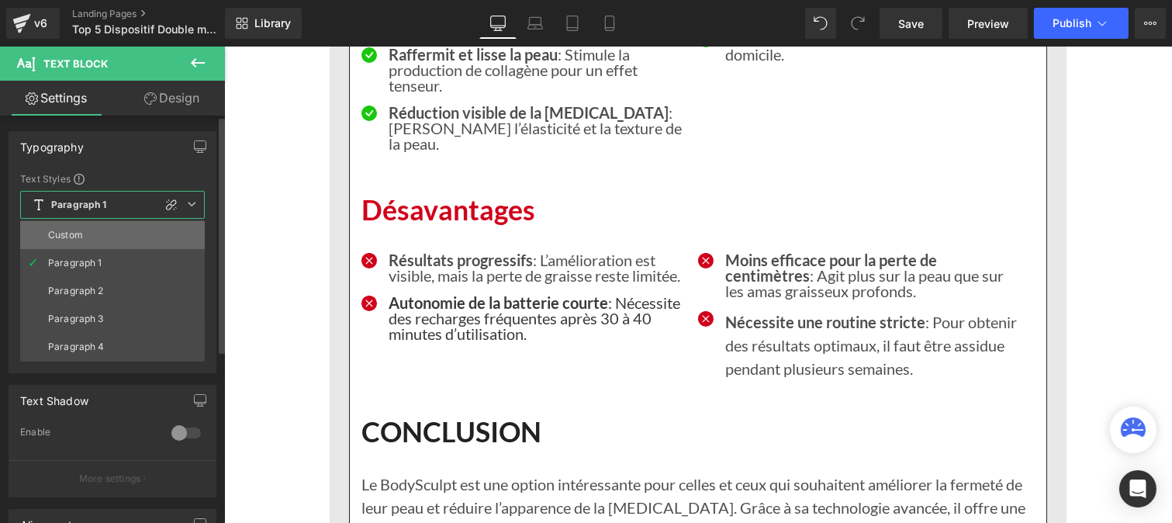
click at [91, 242] on li "Custom" at bounding box center [112, 235] width 185 height 28
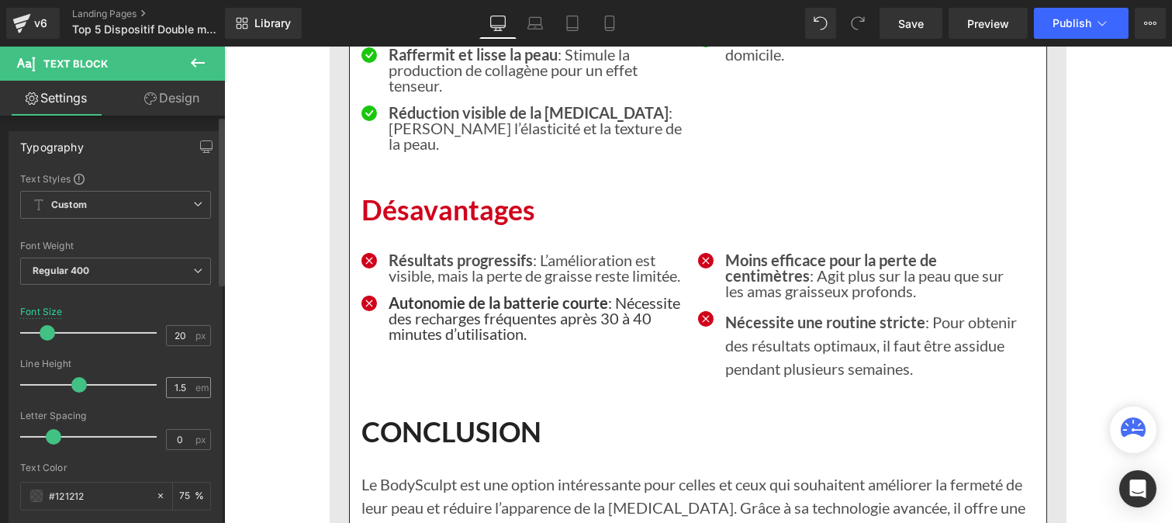
click at [188, 389] on div "1.5 em" at bounding box center [188, 387] width 45 height 21
click at [183, 386] on input "1.5" at bounding box center [180, 387] width 27 height 19
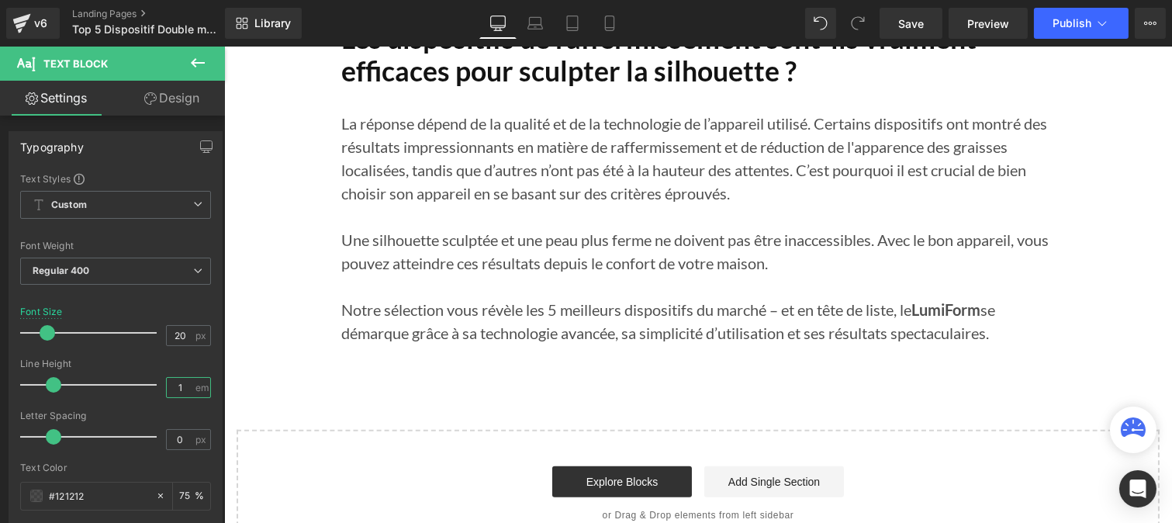
scroll to position [13199, 0]
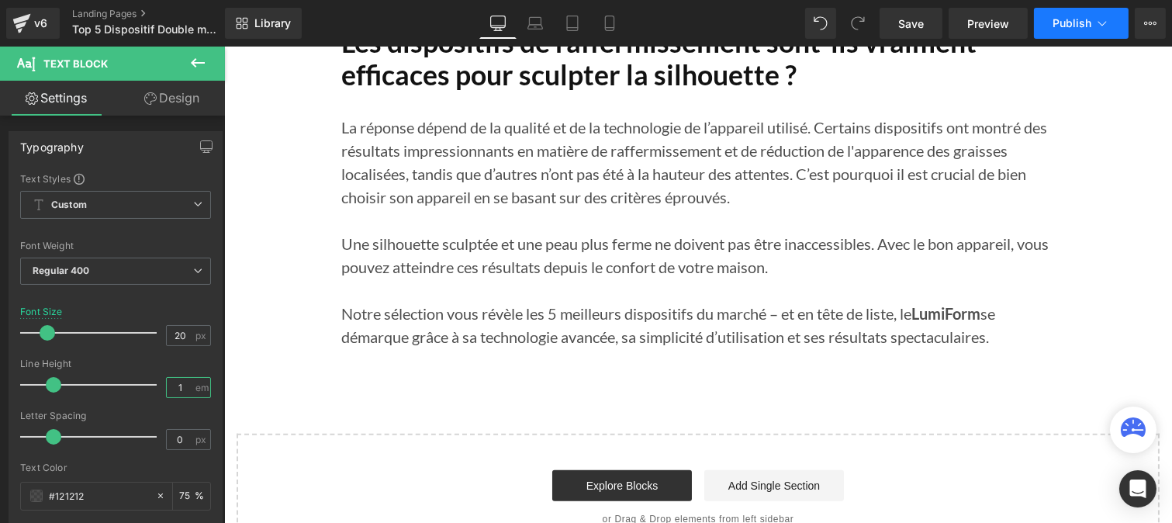
type input "1"
click at [1084, 11] on button "Publish" at bounding box center [1081, 23] width 95 height 31
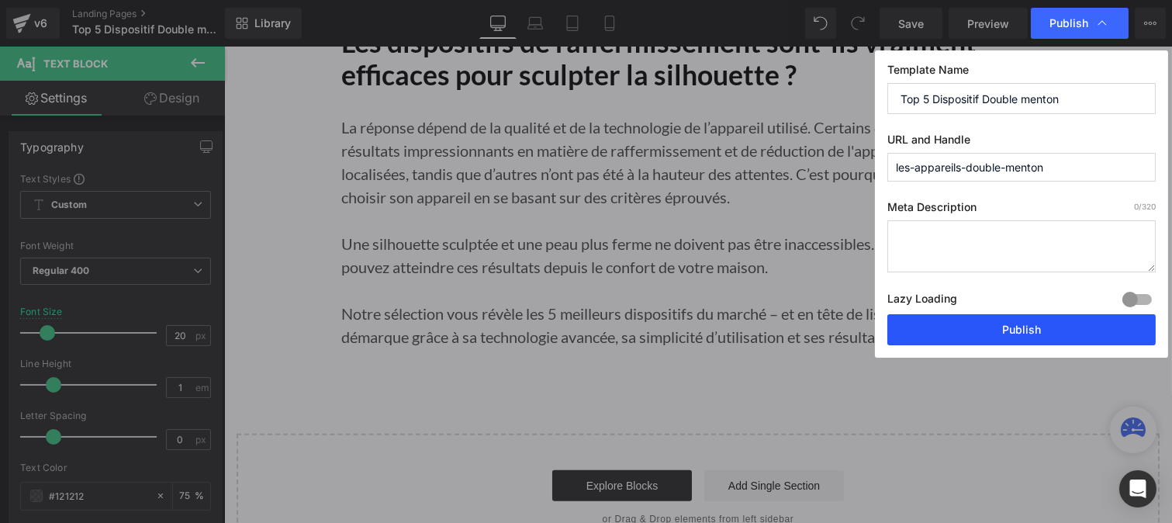
click at [995, 327] on button "Publish" at bounding box center [1021, 329] width 268 height 31
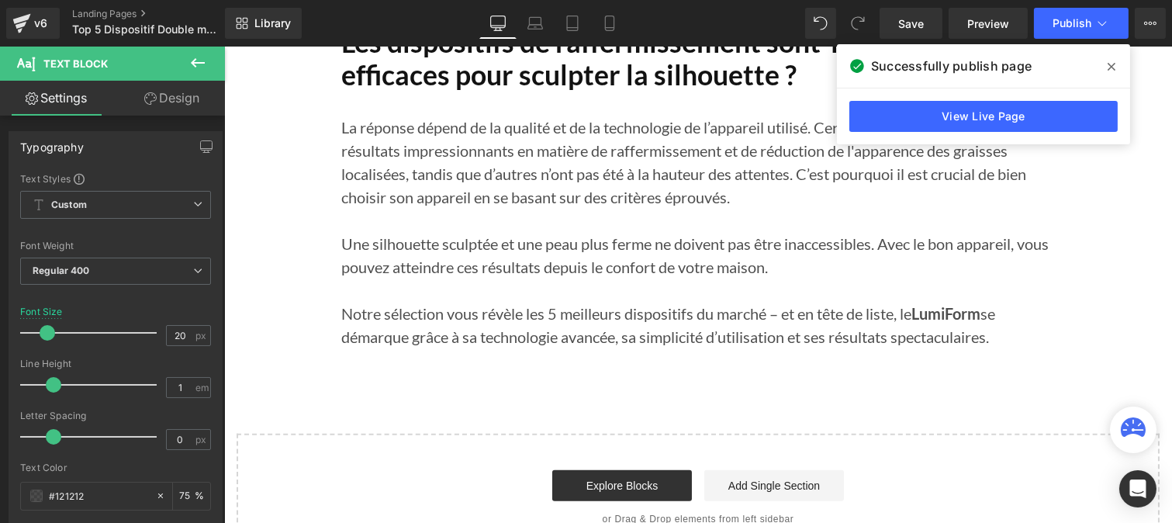
click at [945, 119] on link "View Live Page" at bounding box center [983, 116] width 268 height 31
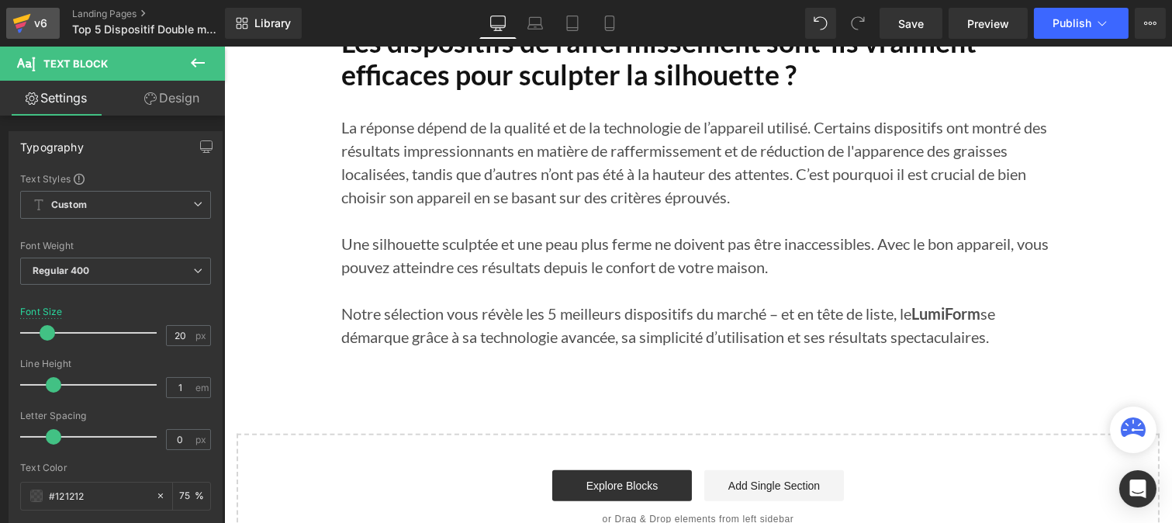
click at [31, 26] on div "v6" at bounding box center [40, 23] width 19 height 20
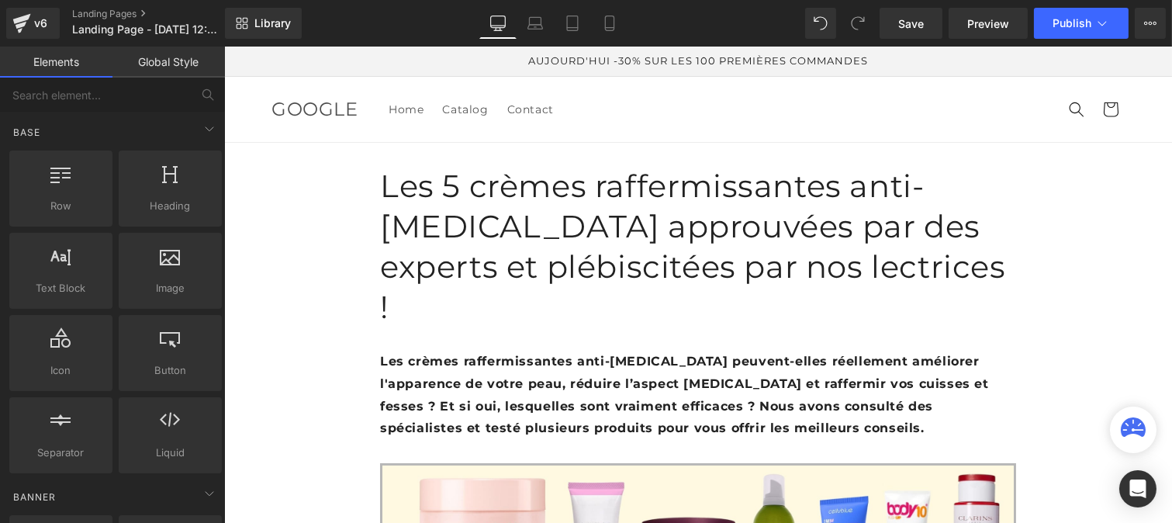
click at [164, 62] on link "Global Style" at bounding box center [168, 62] width 112 height 31
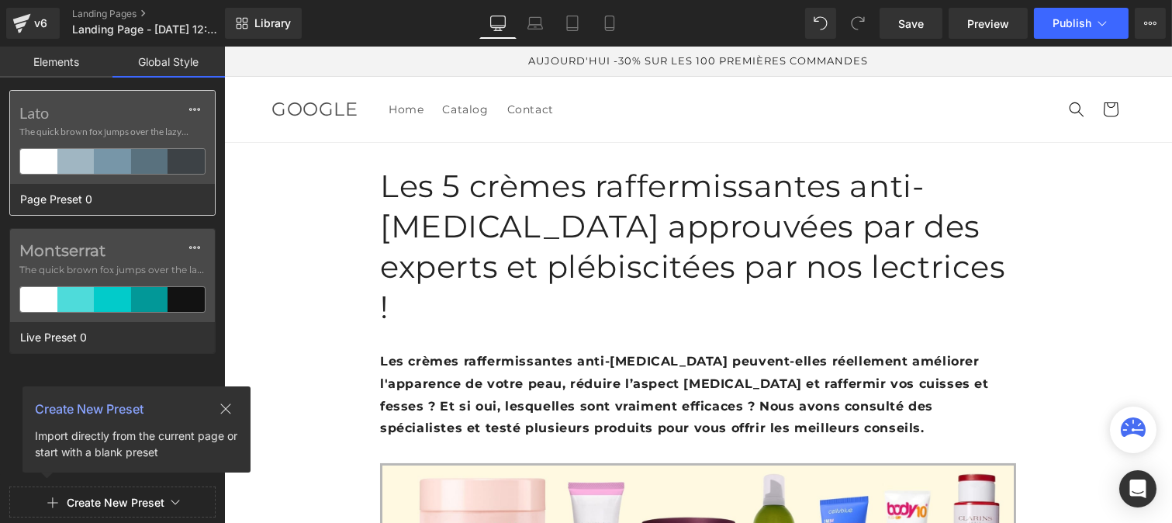
click at [133, 121] on label "Lato" at bounding box center [112, 112] width 186 height 19
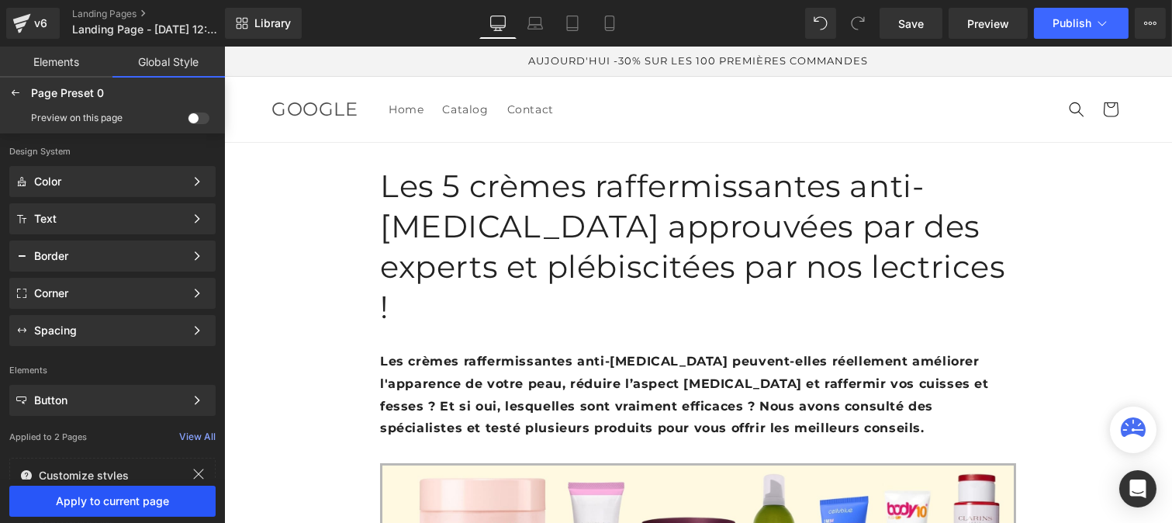
click at [107, 497] on span "Apply to current page" at bounding box center [113, 501] width 188 height 12
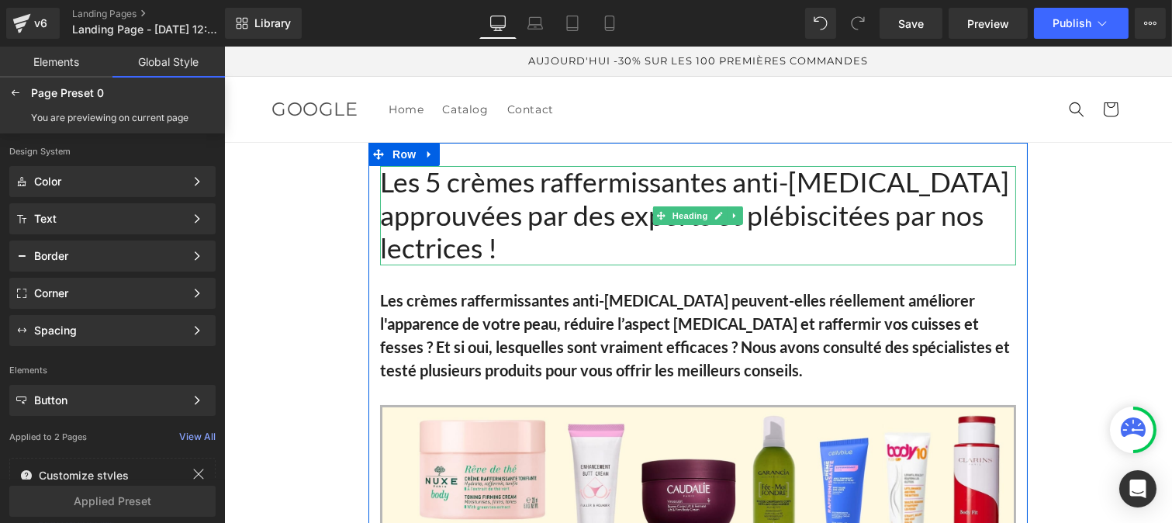
click at [413, 220] on h1 "Les 5 crèmes raffermissantes anti-[MEDICAL_DATA] approuvées par des experts et …" at bounding box center [697, 215] width 636 height 99
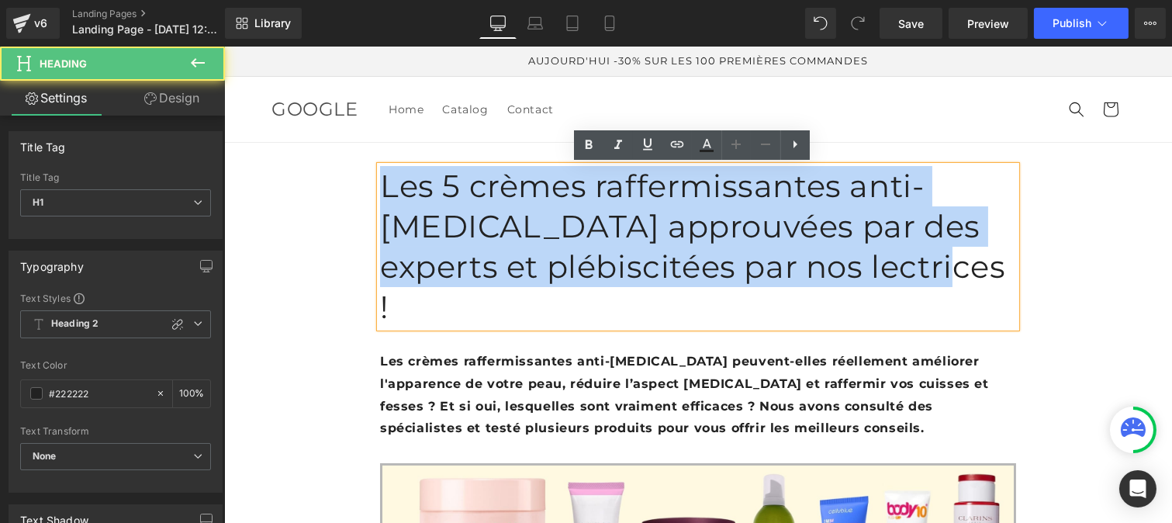
drag, startPoint x: 521, startPoint y: 251, endPoint x: 366, endPoint y: 174, distance: 173.1
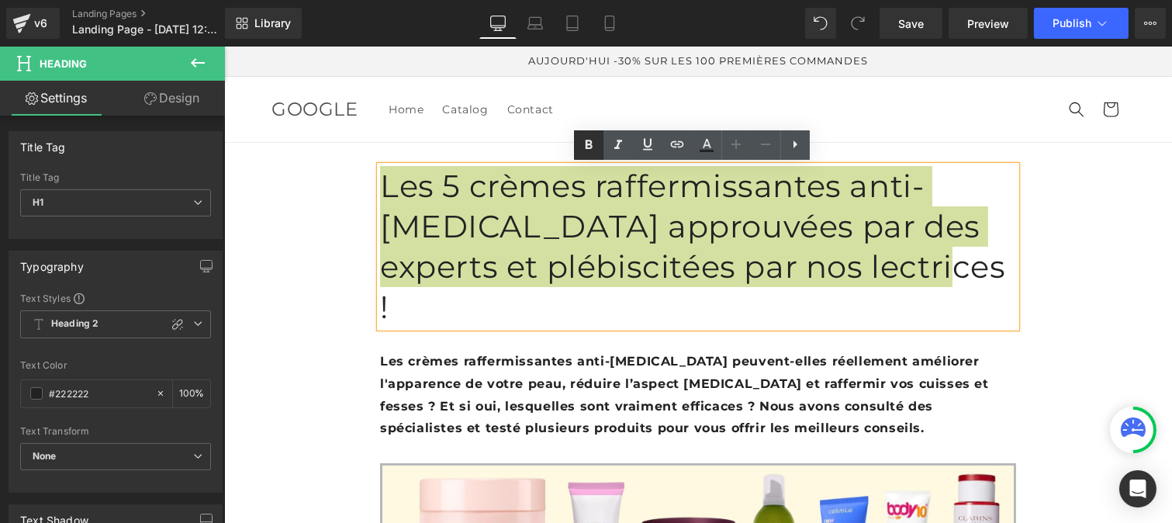
click at [586, 142] on icon at bounding box center [589, 144] width 7 height 9
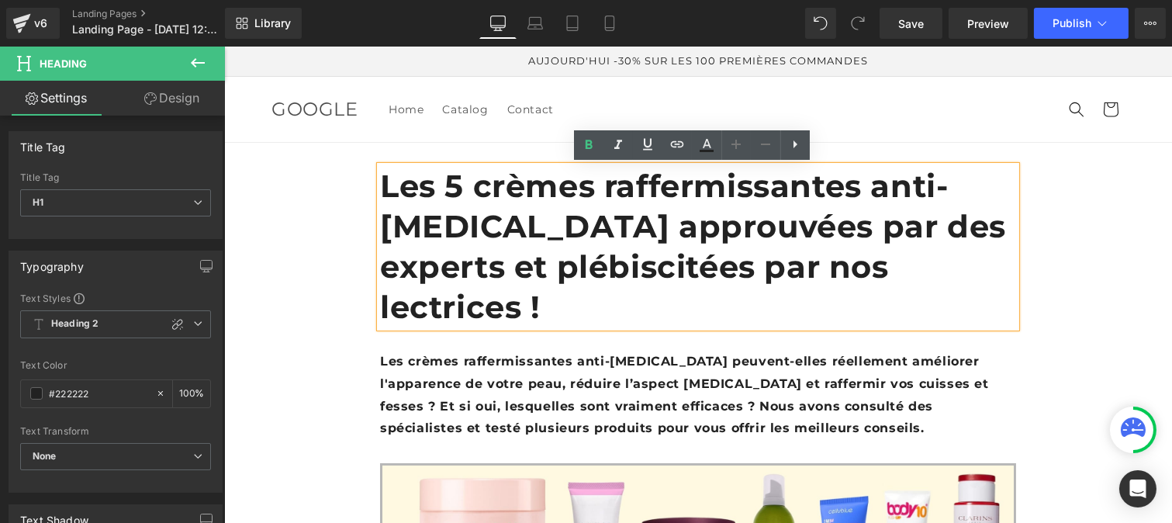
scroll to position [84, 0]
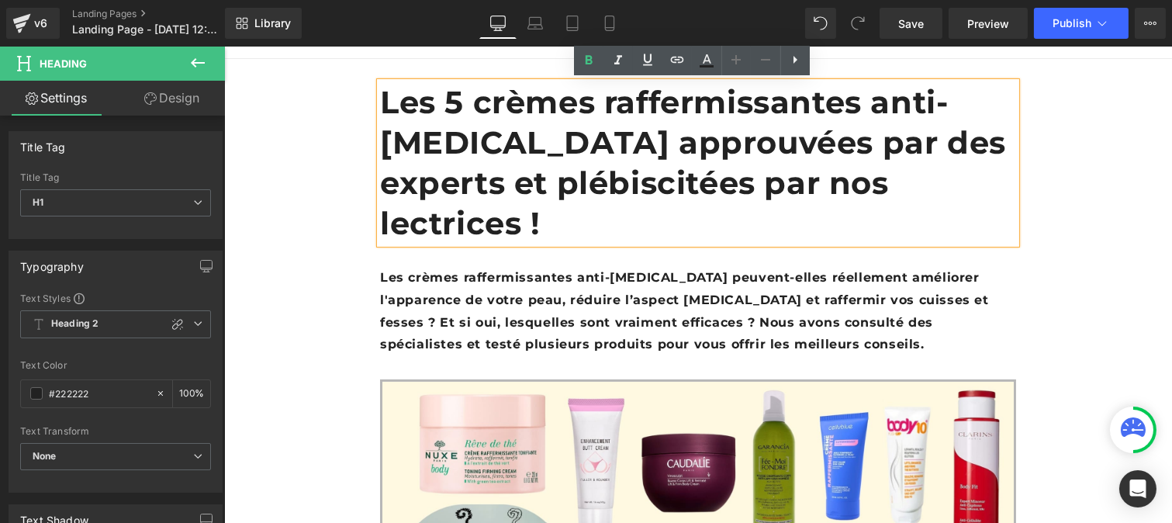
click at [476, 270] on b "Les crèmes raffermissantes anti-[MEDICAL_DATA] peuvent-elles réellement amélior…" at bounding box center [683, 310] width 609 height 81
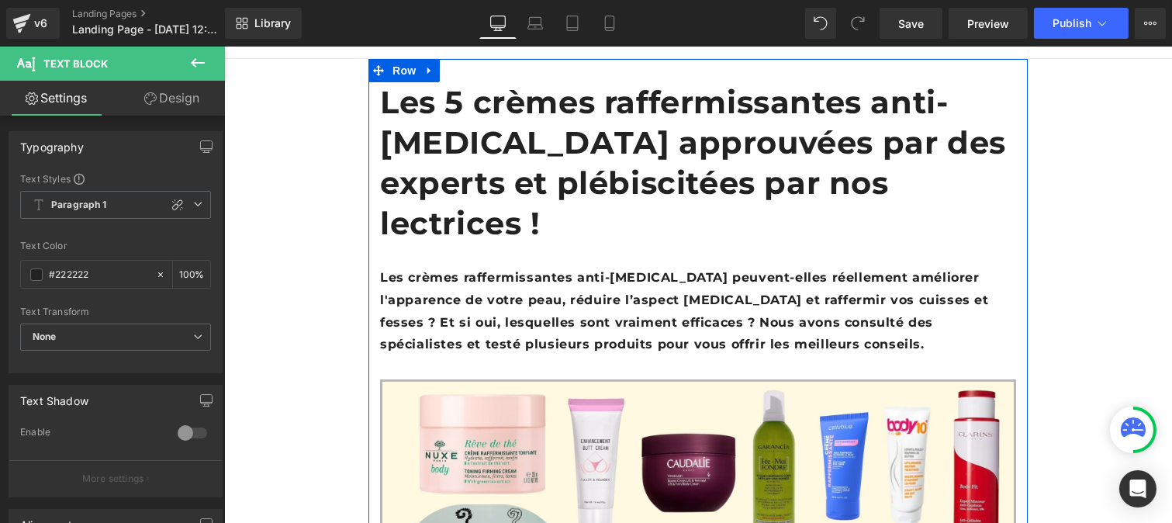
click at [440, 270] on b "Les crèmes raffermissantes anti-[MEDICAL_DATA] peuvent-elles réellement amélior…" at bounding box center [683, 310] width 609 height 81
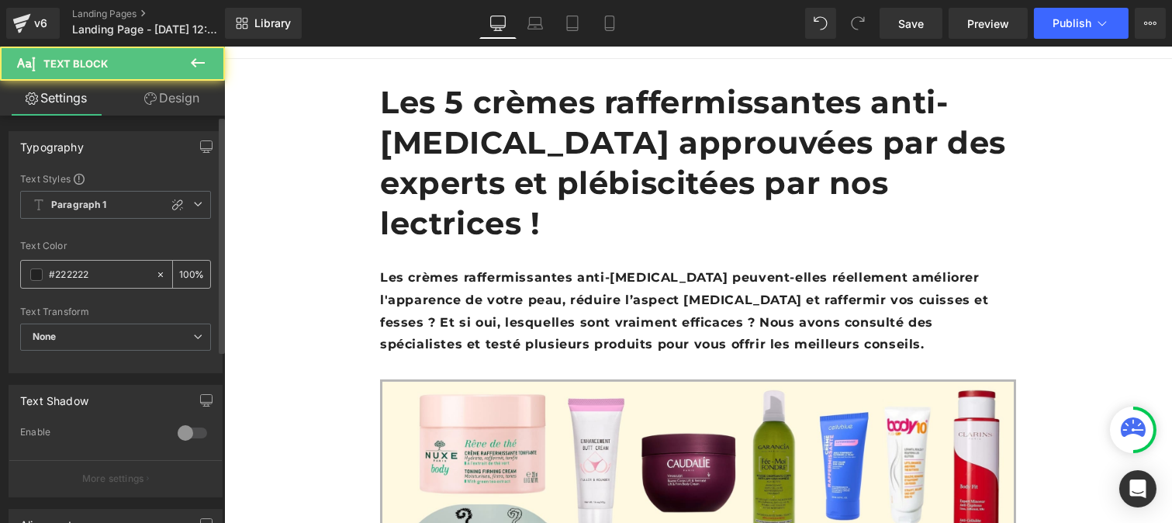
click at [87, 281] on input "#222222" at bounding box center [98, 274] width 99 height 17
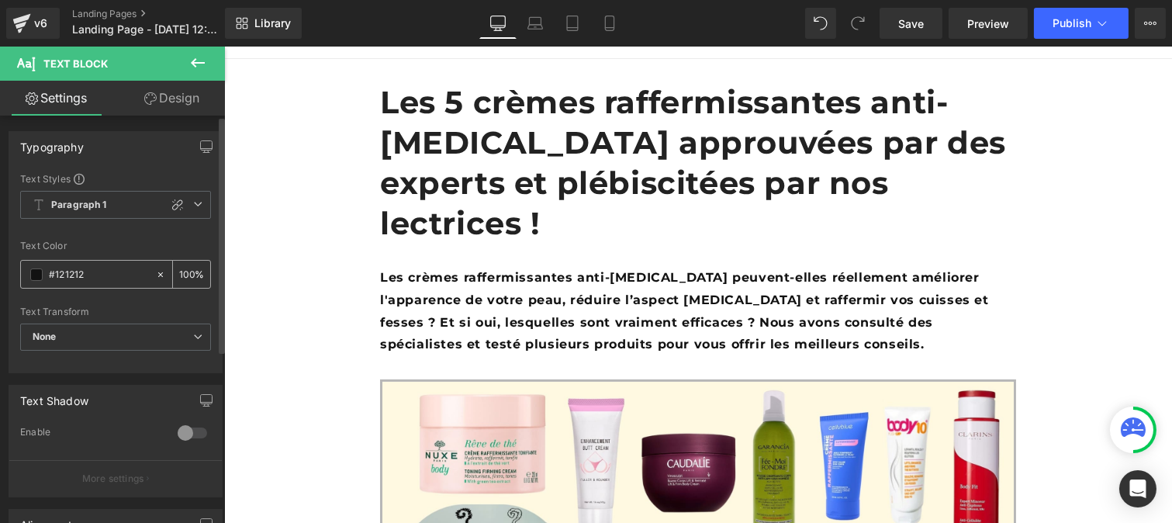
type input "#121212"
click at [186, 268] on input "100" at bounding box center [187, 273] width 16 height 17
type input "1"
type input "75"
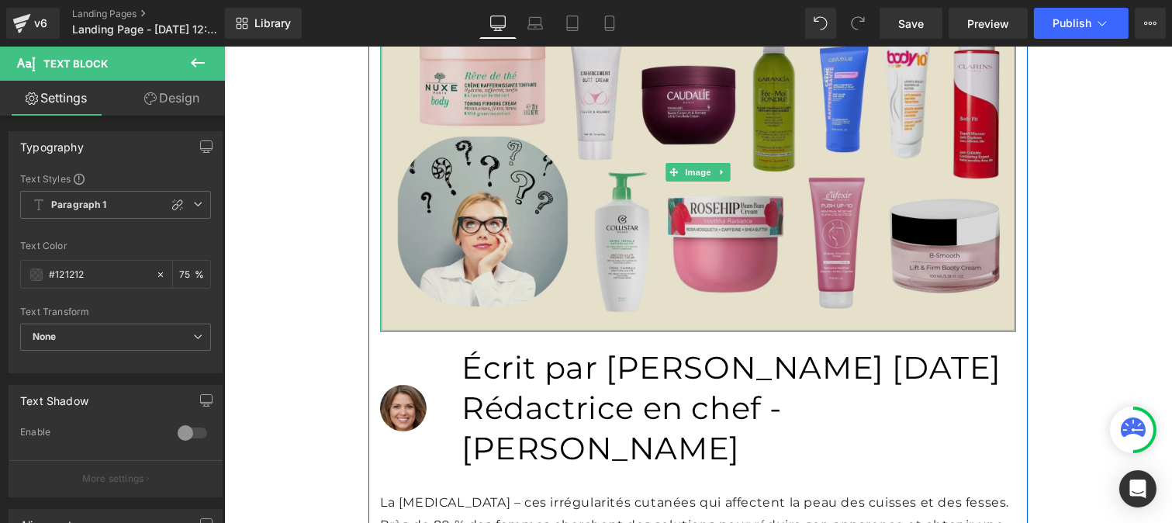
scroll to position [452, 0]
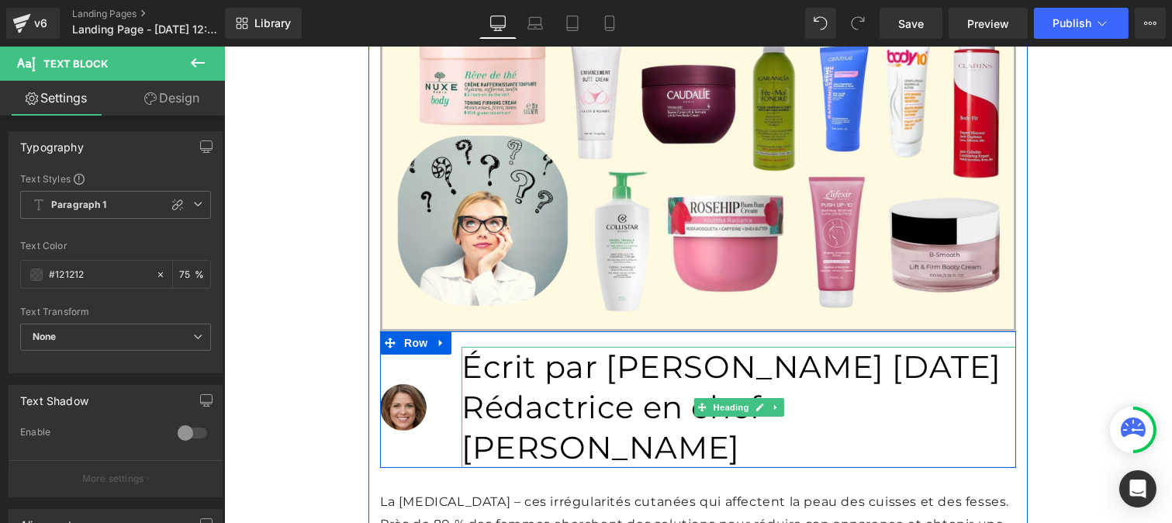
click at [475, 347] on h1 "Écrit par [PERSON_NAME] [DATE]" at bounding box center [738, 367] width 555 height 40
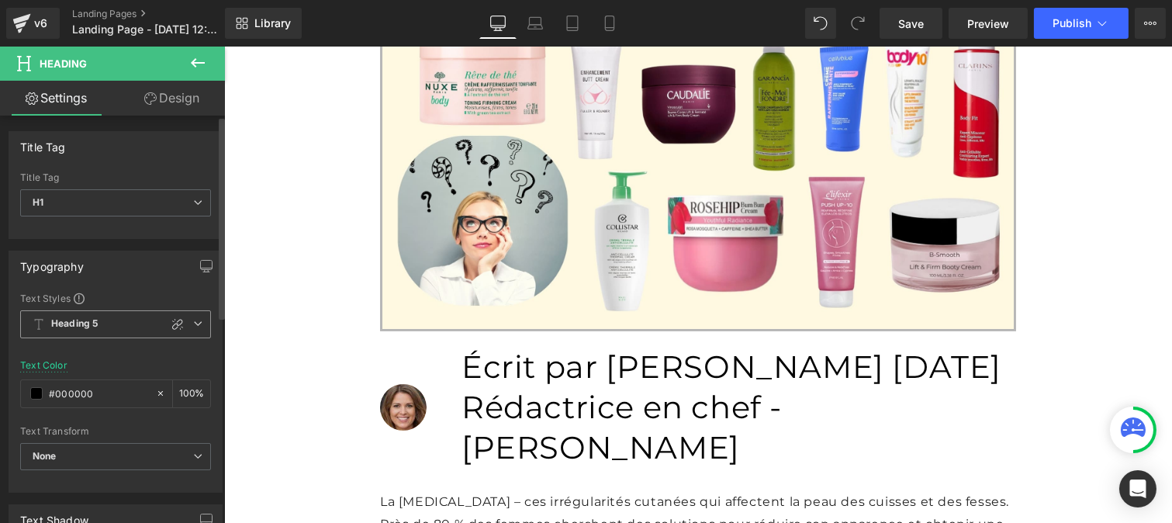
click at [109, 334] on span "Heading 5" at bounding box center [115, 324] width 191 height 28
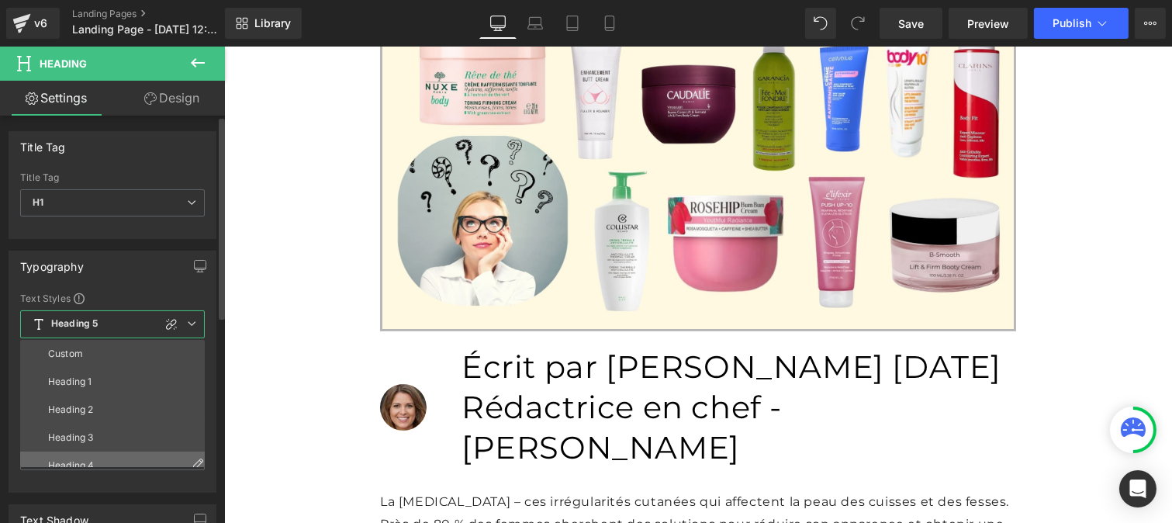
click at [91, 458] on li "Heading 4" at bounding box center [116, 465] width 192 height 28
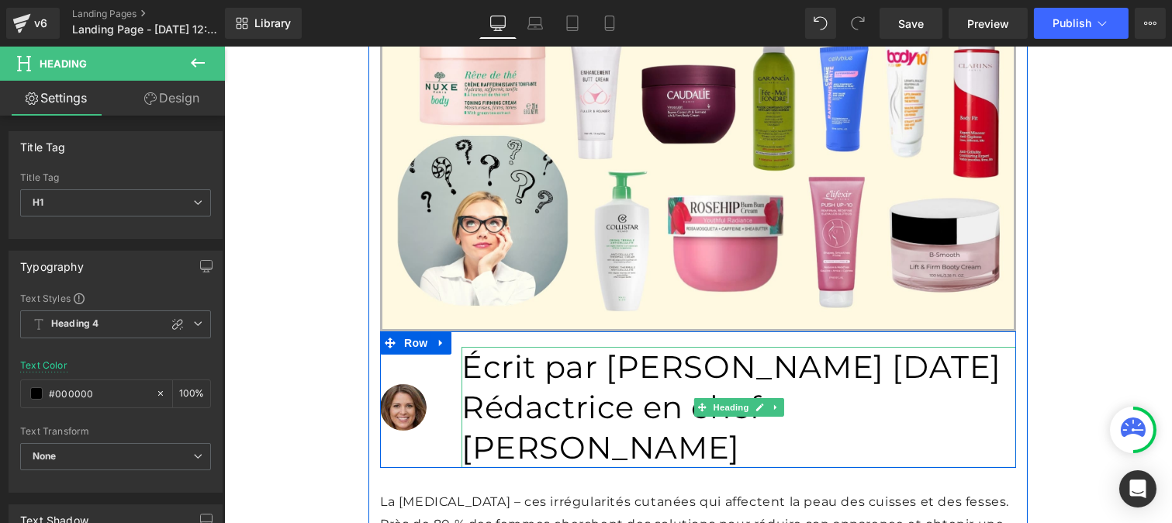
click at [487, 347] on h1 "Écrit par [PERSON_NAME] [DATE]" at bounding box center [738, 367] width 555 height 40
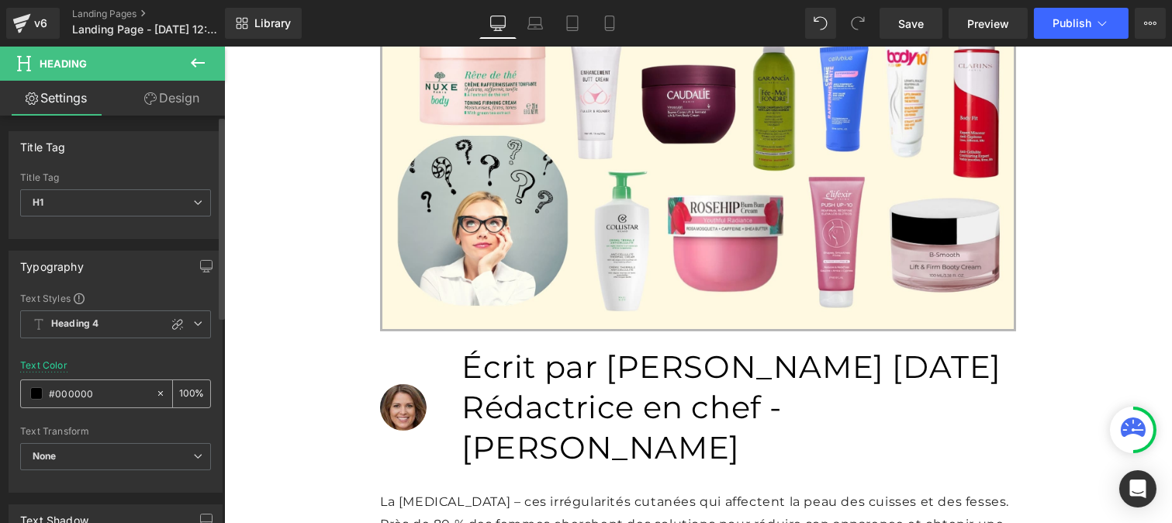
click at [105, 396] on input "#000000" at bounding box center [98, 393] width 99 height 17
type input "#121212"
click at [186, 386] on input "100" at bounding box center [187, 393] width 16 height 17
type input "1"
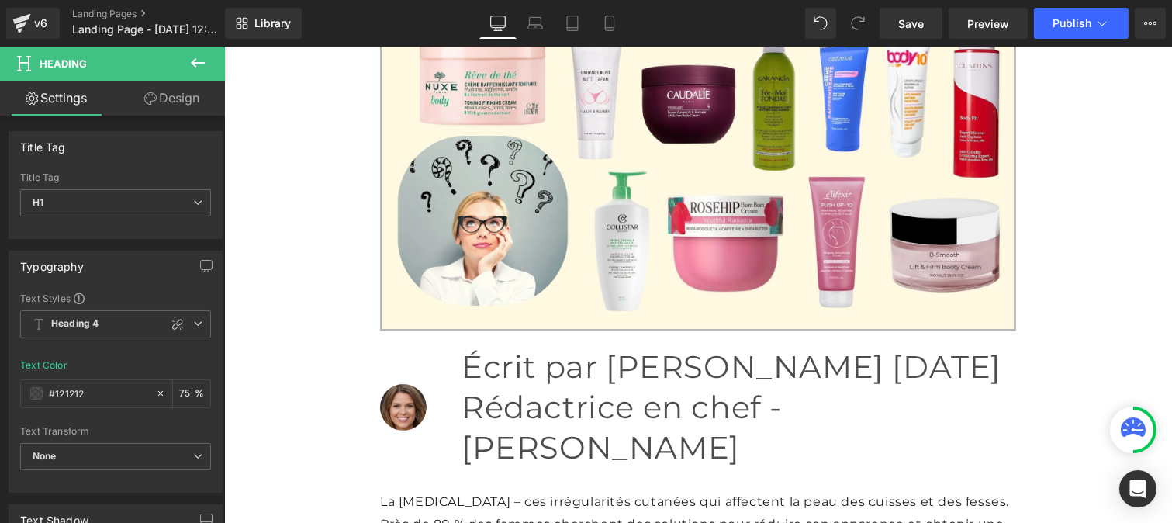
type input "75"
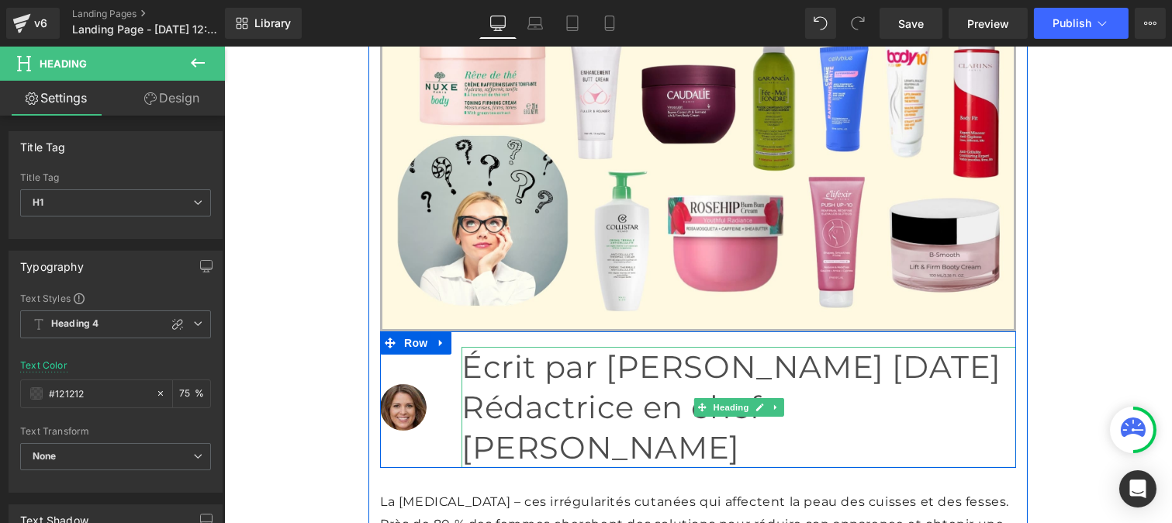
click at [596, 347] on h1 "Écrit par [PERSON_NAME] [DATE]" at bounding box center [738, 367] width 555 height 40
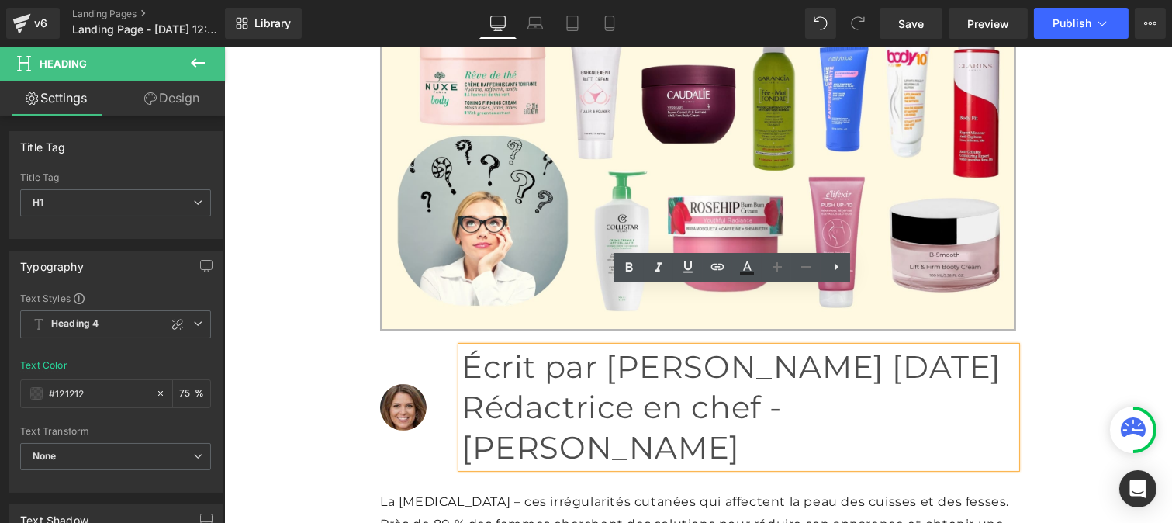
drag, startPoint x: 571, startPoint y: 292, endPoint x: 457, endPoint y: 296, distance: 114.1
click at [461, 347] on h1 "Écrit par [PERSON_NAME] [DATE]" at bounding box center [738, 367] width 555 height 40
click at [745, 262] on icon at bounding box center [747, 267] width 19 height 19
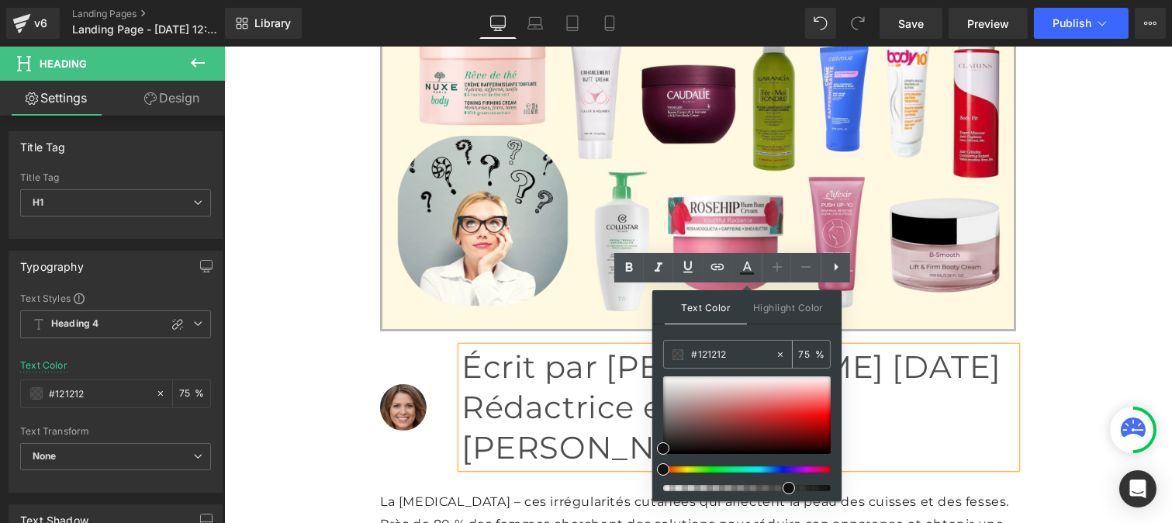
click at [731, 350] on input "#121212" at bounding box center [733, 354] width 84 height 17
click at [811, 351] on input "75" at bounding box center [806, 353] width 17 height 17
type input "7"
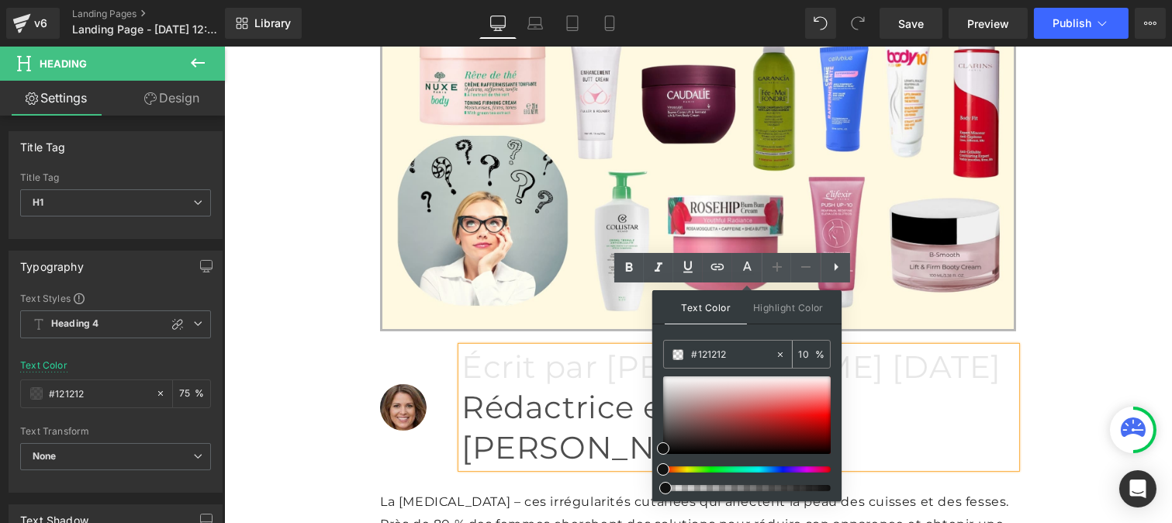
type input "100"
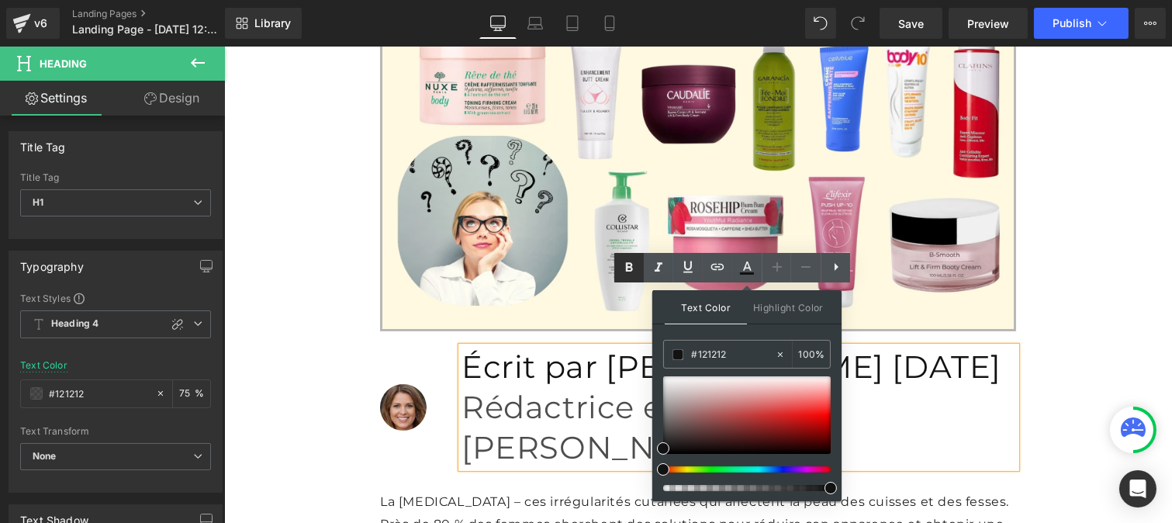
click at [634, 270] on icon at bounding box center [629, 267] width 19 height 19
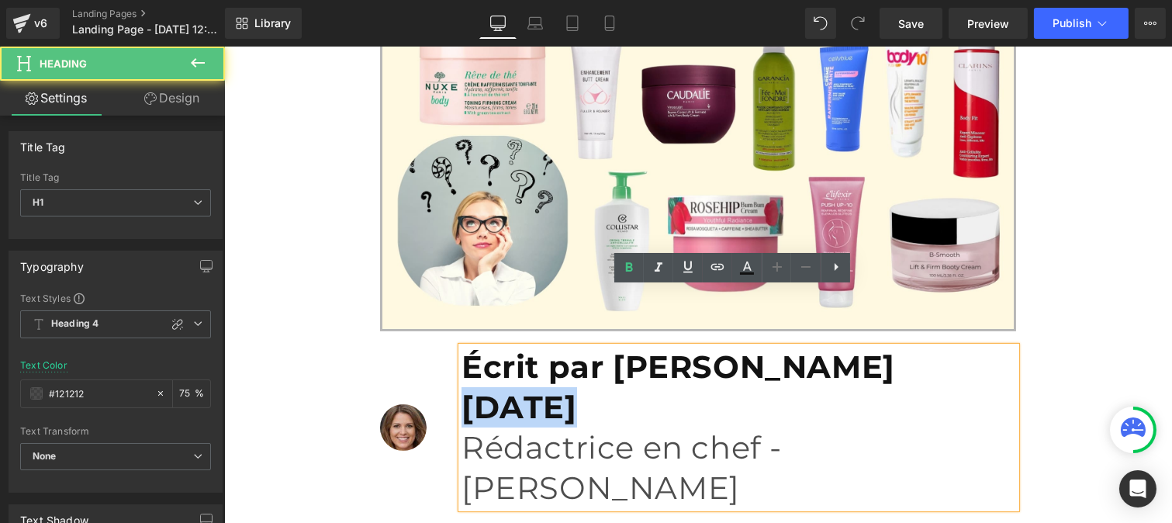
drag, startPoint x: 615, startPoint y: 304, endPoint x: 655, endPoint y: 300, distance: 39.7
click at [655, 347] on span "Écrit par [PERSON_NAME] [DATE]" at bounding box center [678, 386] width 434 height 78
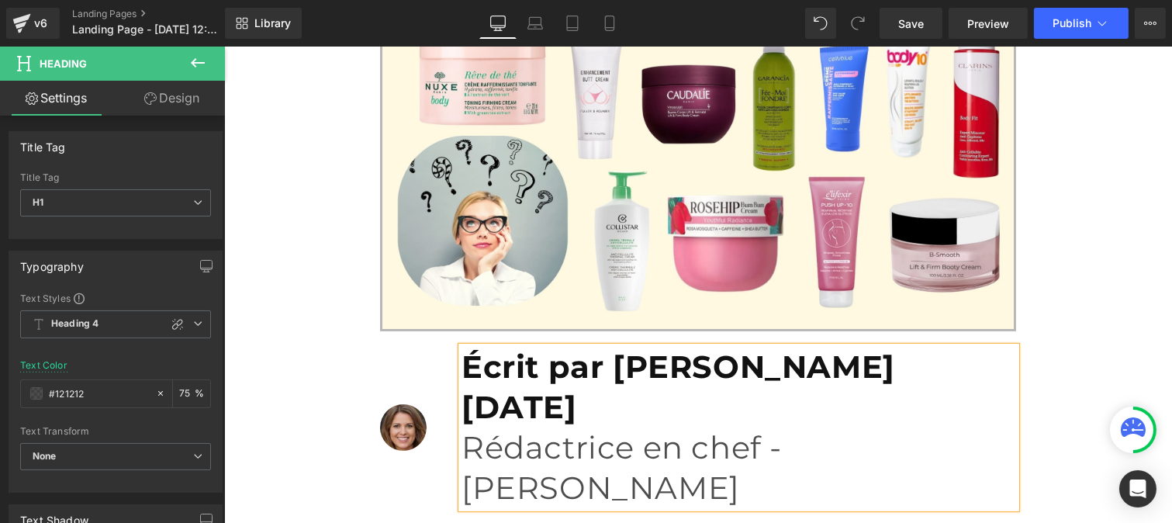
click at [578, 428] on span "Rédactrice en chef - [PERSON_NAME]" at bounding box center [621, 467] width 320 height 78
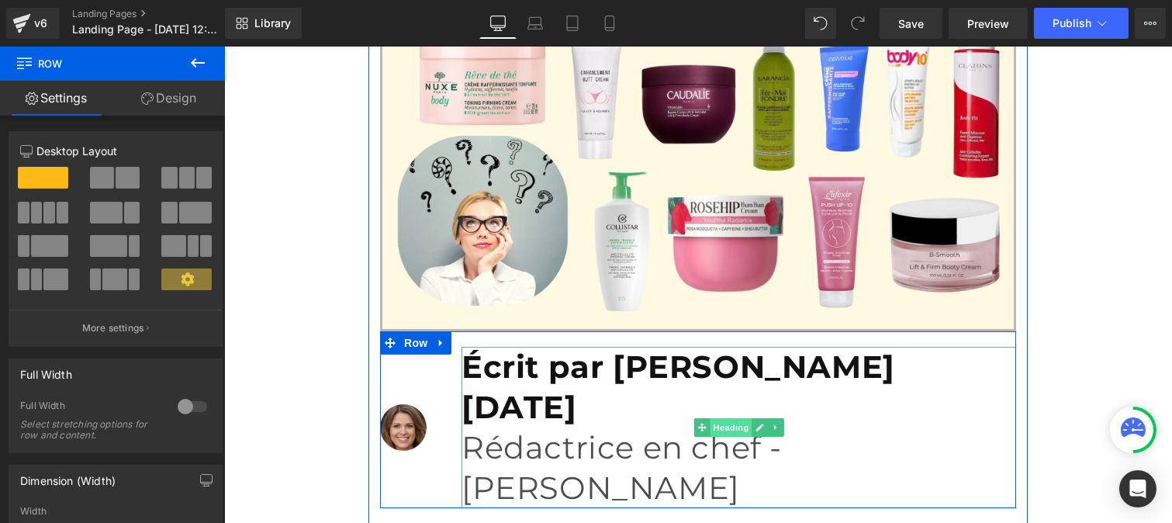
click at [716, 418] on span "Heading" at bounding box center [730, 427] width 42 height 19
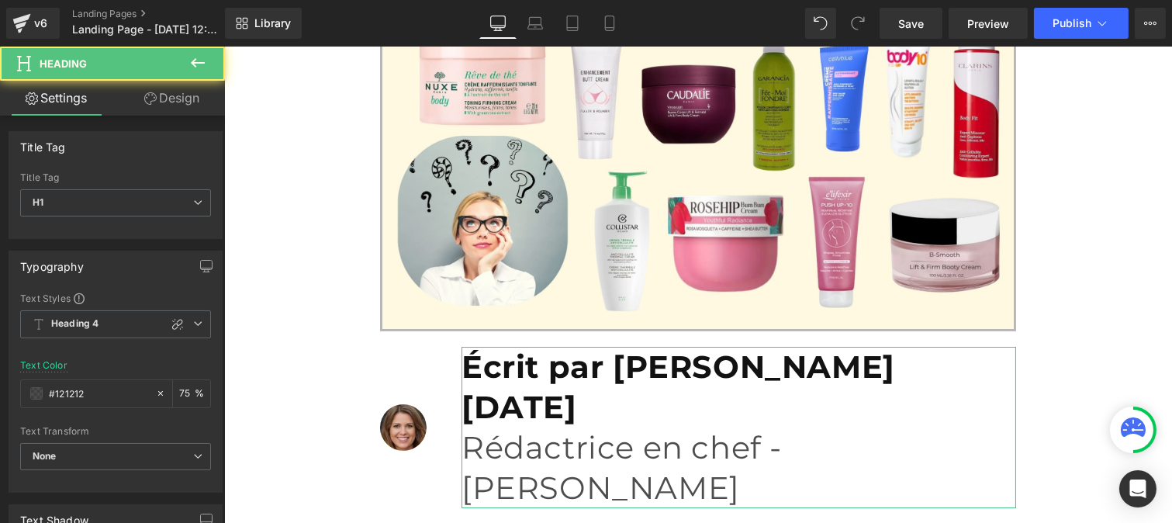
click at [168, 105] on link "Design" at bounding box center [172, 98] width 112 height 35
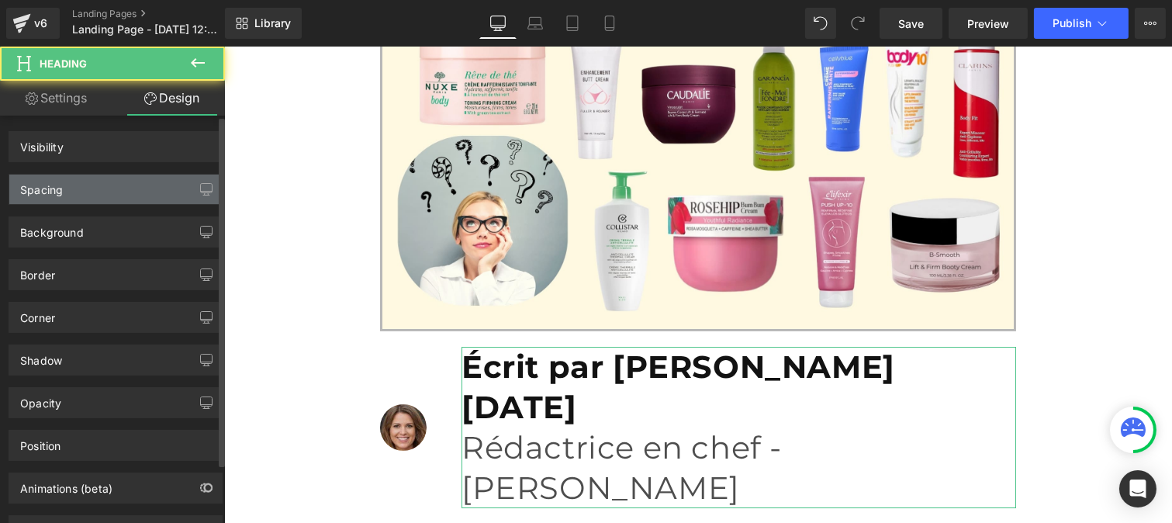
click at [61, 192] on div "Spacing" at bounding box center [41, 186] width 43 height 22
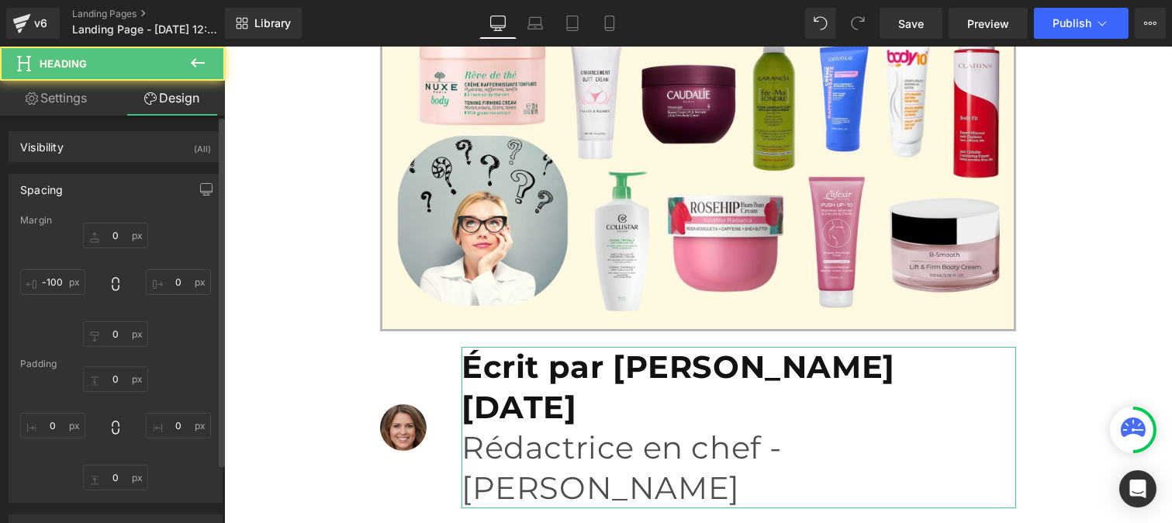
type input "0"
type input "-100"
type input "0"
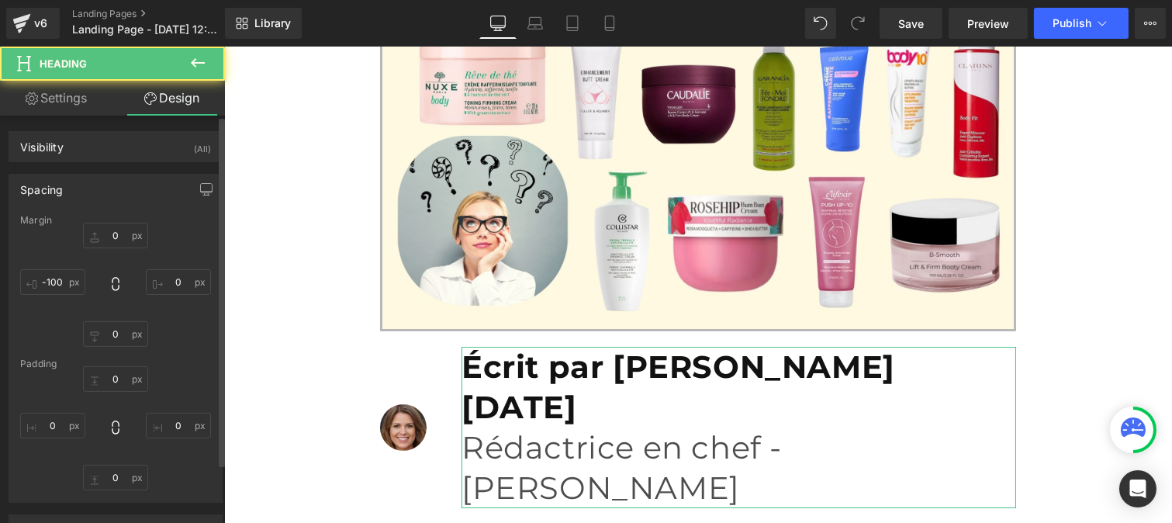
type input "0"
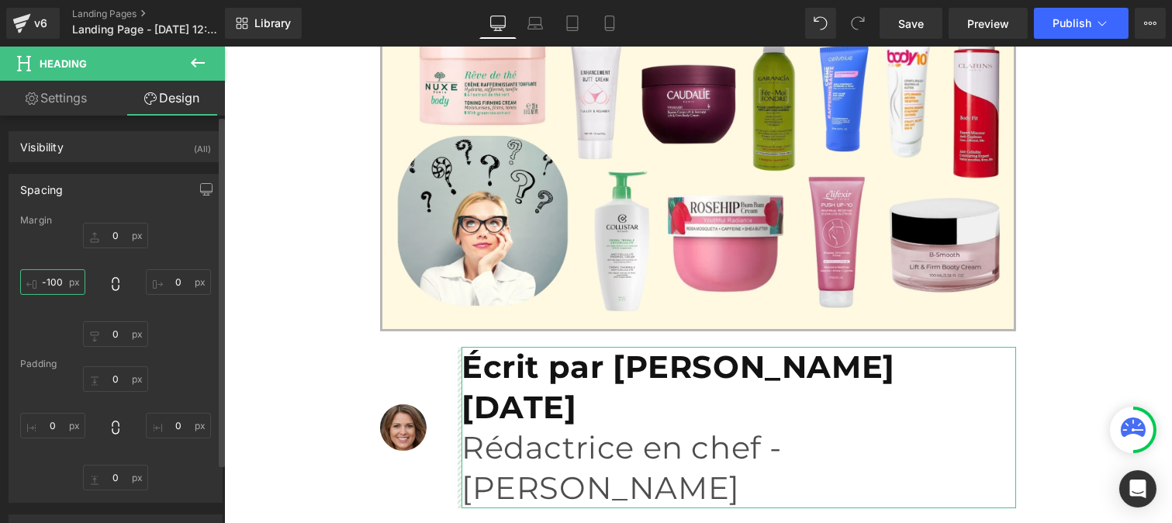
type textarea "-100"
click at [58, 279] on input "-100" at bounding box center [52, 282] width 65 height 26
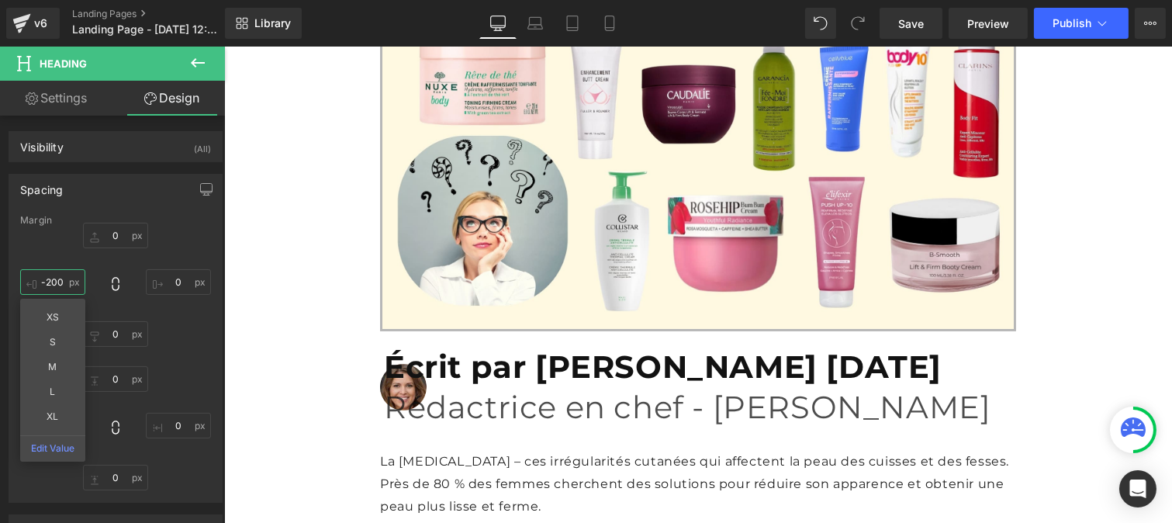
type input "-200="
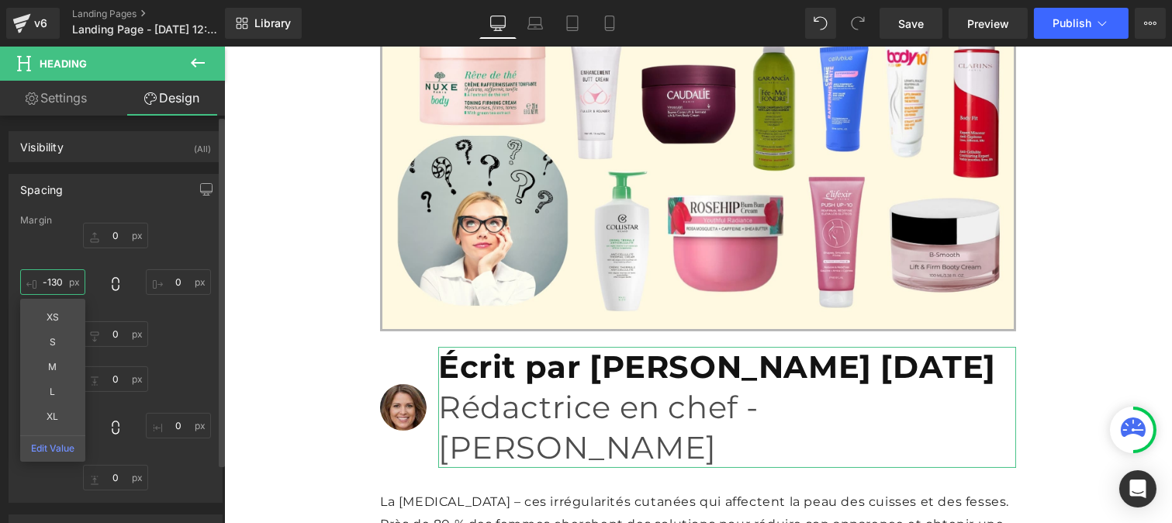
type input "-130"
click at [190, 327] on div "0px 0 0px 0 0px 0 -130 -130 XS S M L XL Edit Value" at bounding box center [115, 285] width 191 height 124
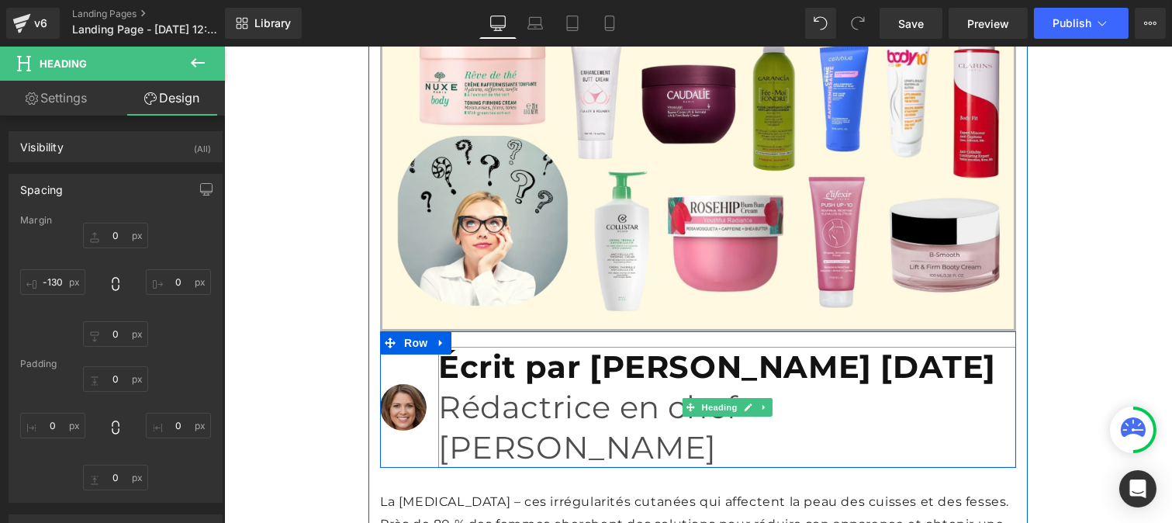
drag, startPoint x: 301, startPoint y: 340, endPoint x: 451, endPoint y: 318, distance: 152.0
click at [451, 388] on span "Rédactrice en chef - [PERSON_NAME]" at bounding box center [597, 427] width 320 height 78
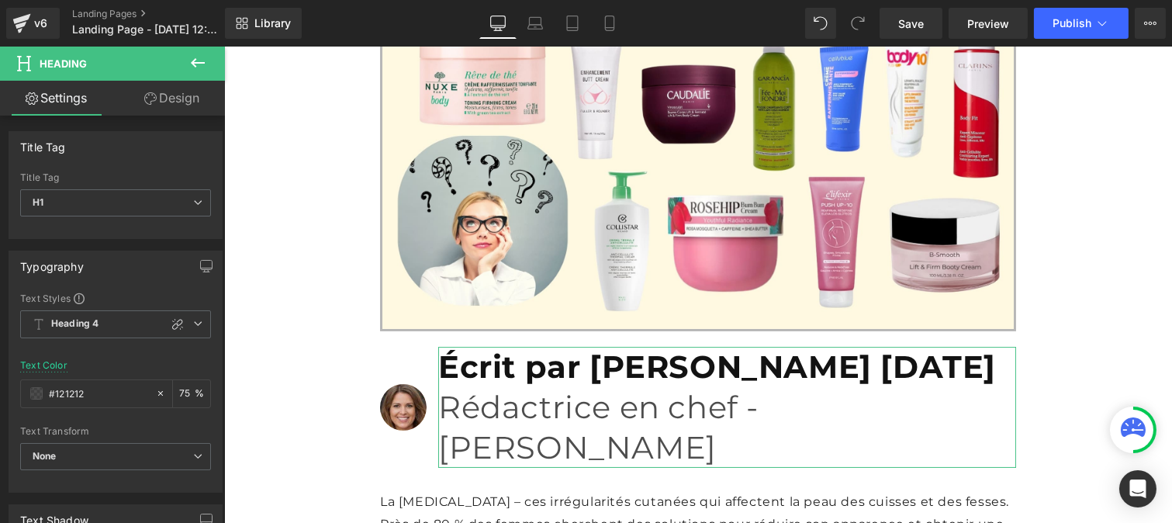
click at [187, 95] on link "Design" at bounding box center [172, 98] width 112 height 35
click at [0, 0] on div "Spacing" at bounding box center [0, 0] width 0 height 0
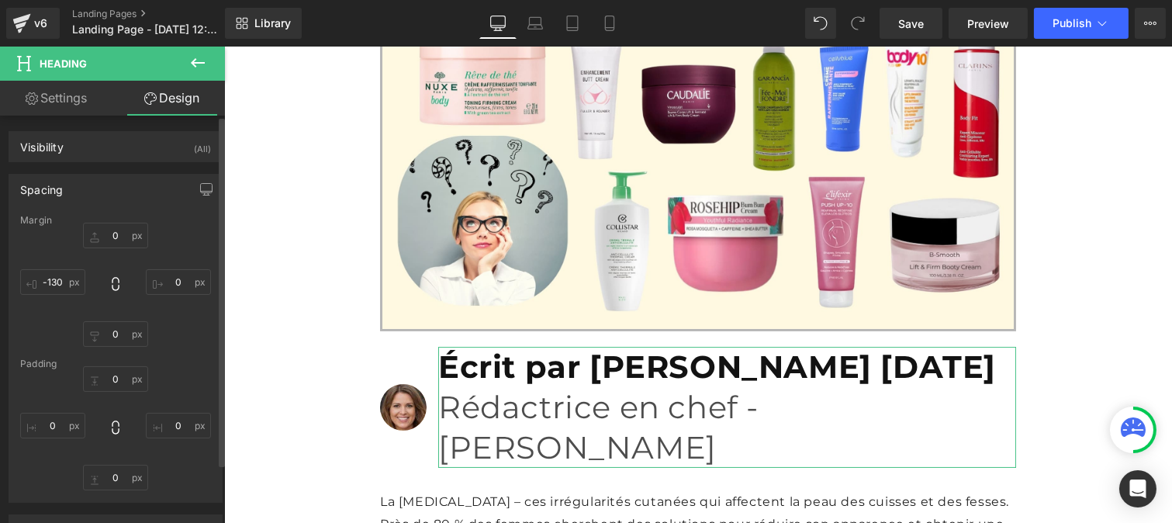
type input "0"
type input "-130"
type input "0"
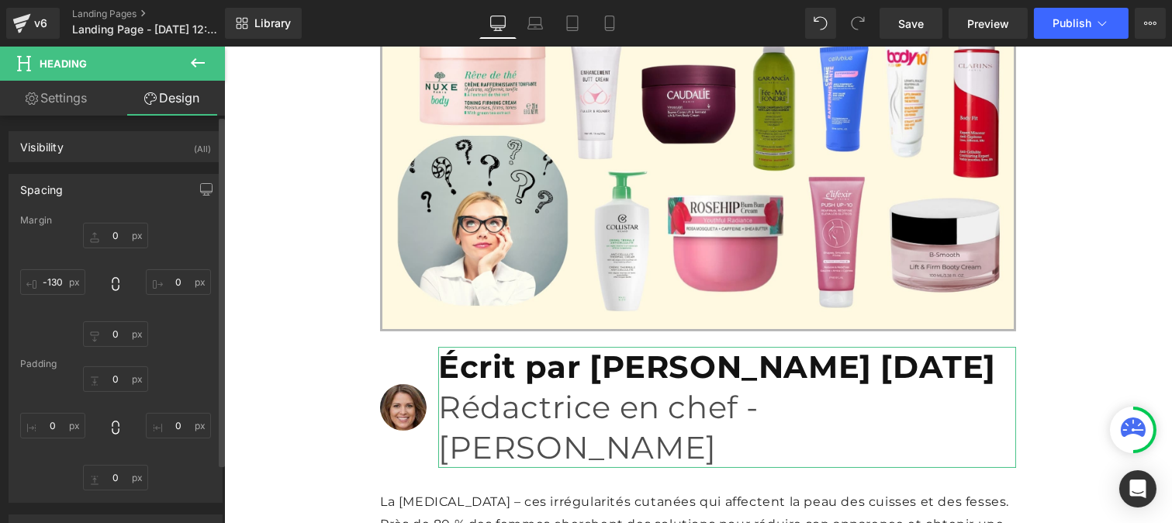
type input "0"
click at [64, 282] on input "-130" at bounding box center [52, 282] width 65 height 26
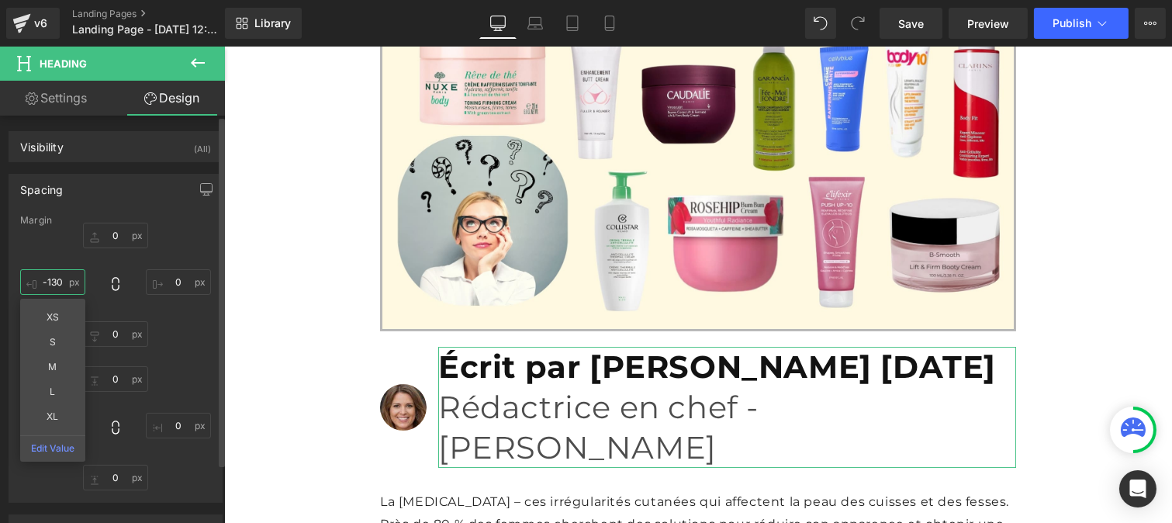
click at [64, 282] on input "-130" at bounding box center [52, 282] width 65 height 26
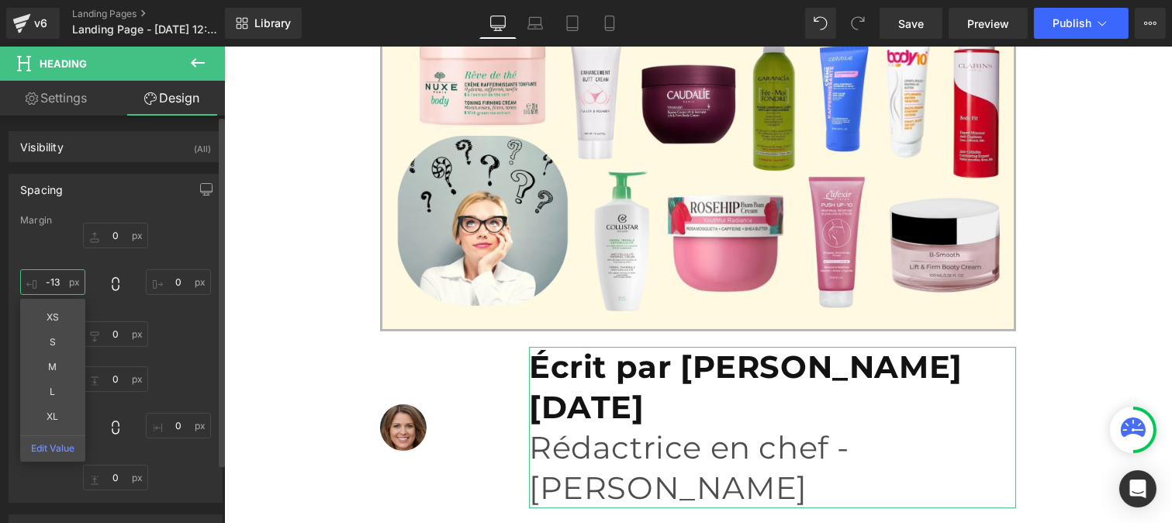
type input "-135"
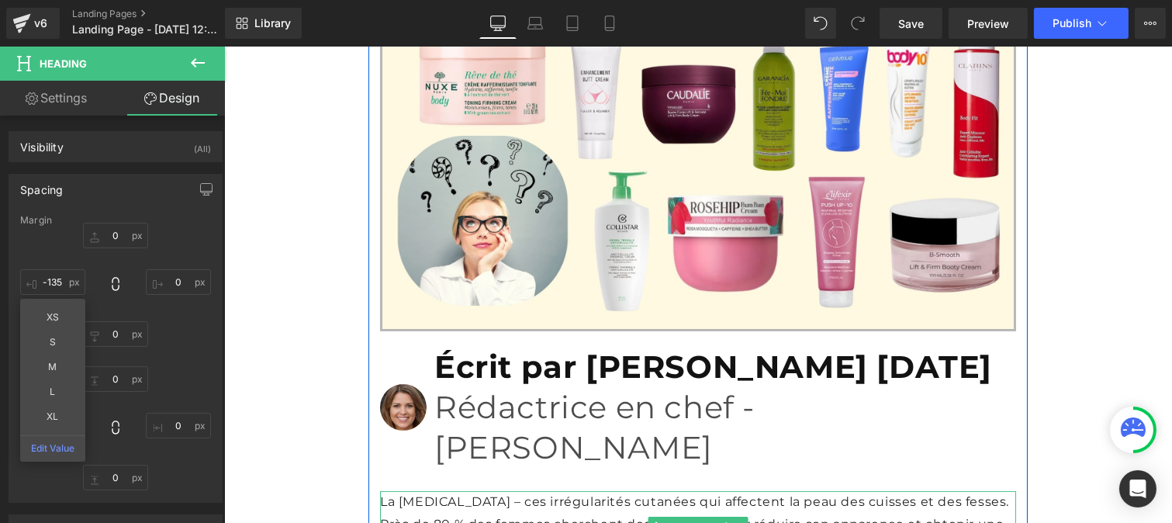
click at [448, 491] on p "La [MEDICAL_DATA] – ces irrégularités cutanées qui affectent la peau des cuisse…" at bounding box center [697, 524] width 636 height 67
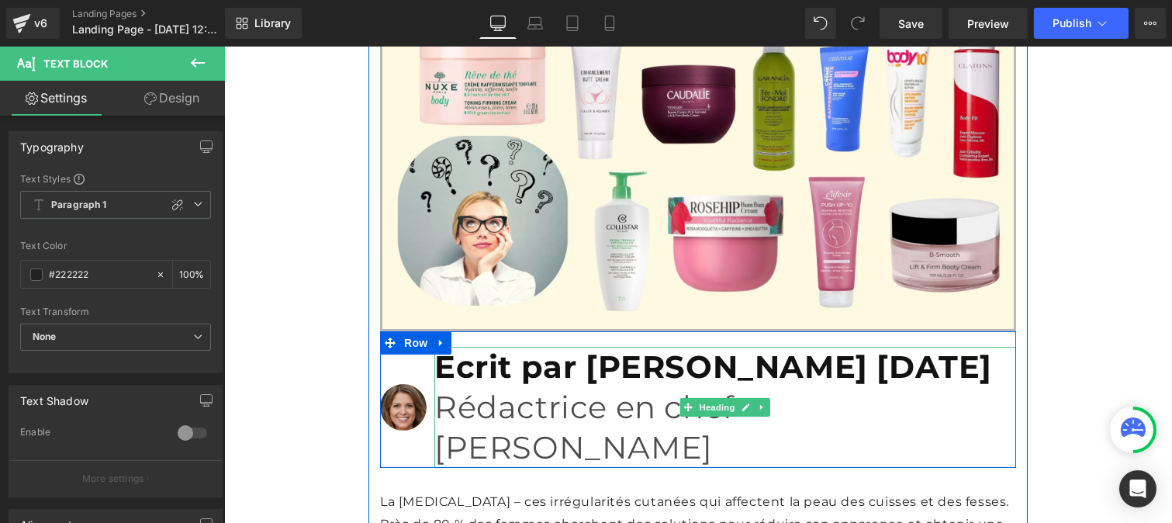
click at [468, 388] on span "Rédactrice en chef - [PERSON_NAME]" at bounding box center [594, 427] width 320 height 78
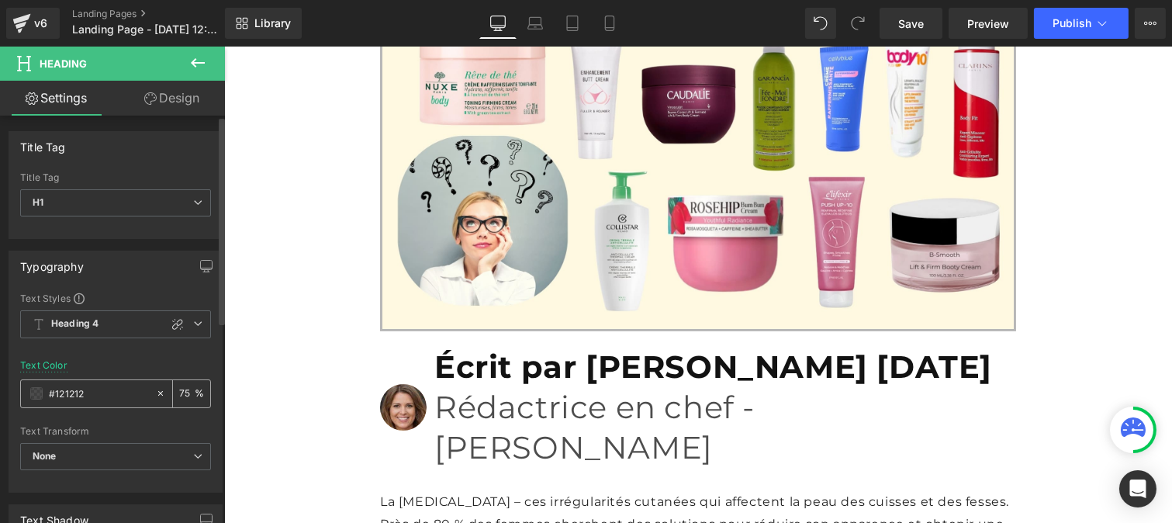
click at [90, 401] on input "#121212" at bounding box center [98, 393] width 99 height 17
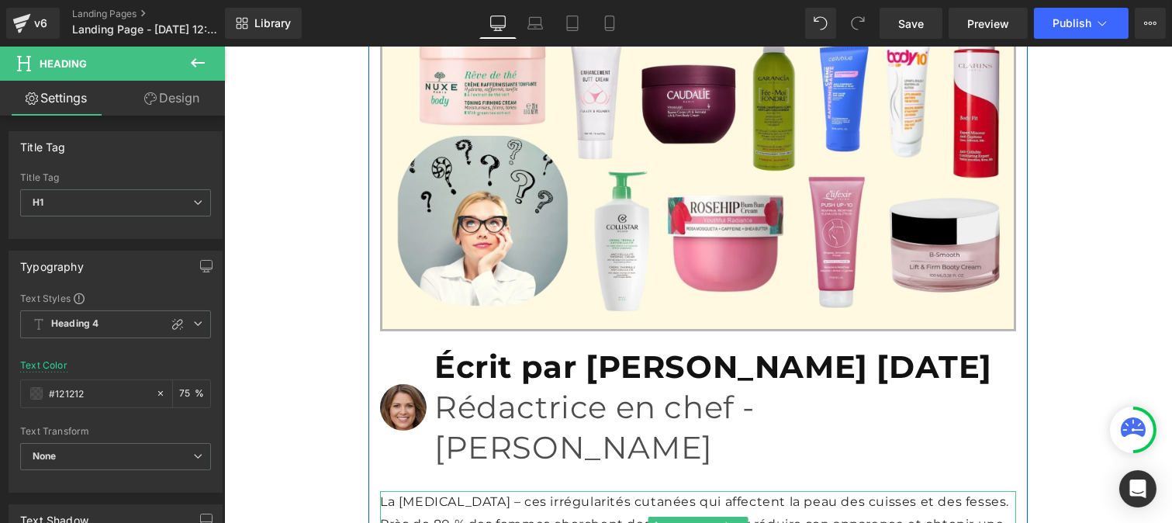
click at [400, 491] on p "La [MEDICAL_DATA] – ces irrégularités cutanées qui affectent la peau des cuisse…" at bounding box center [697, 524] width 636 height 67
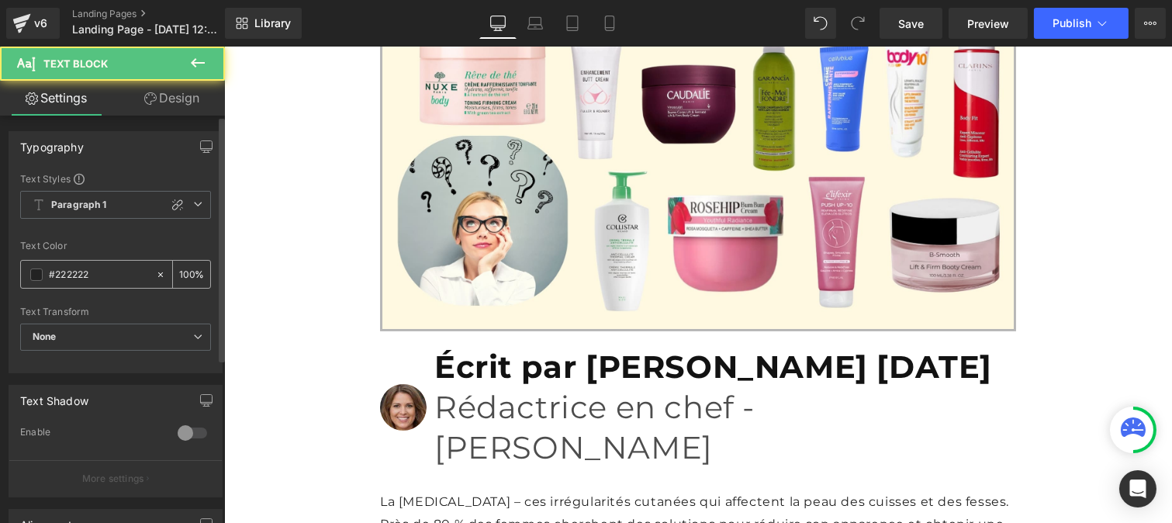
click at [114, 279] on input "#222222" at bounding box center [98, 274] width 99 height 17
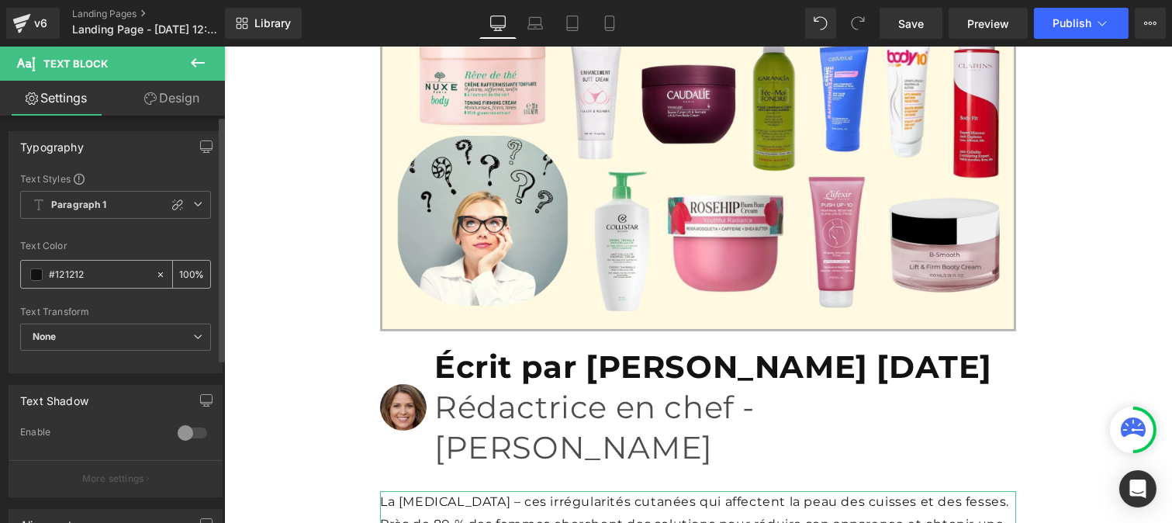
type input "#121212"
click at [186, 269] on input "100" at bounding box center [187, 273] width 16 height 17
type input "1"
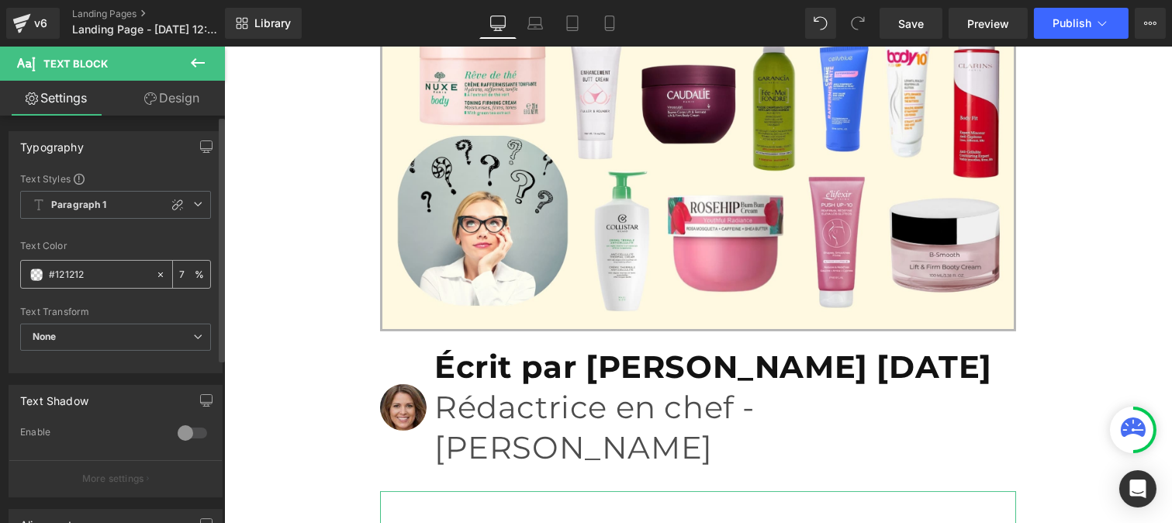
type input "75"
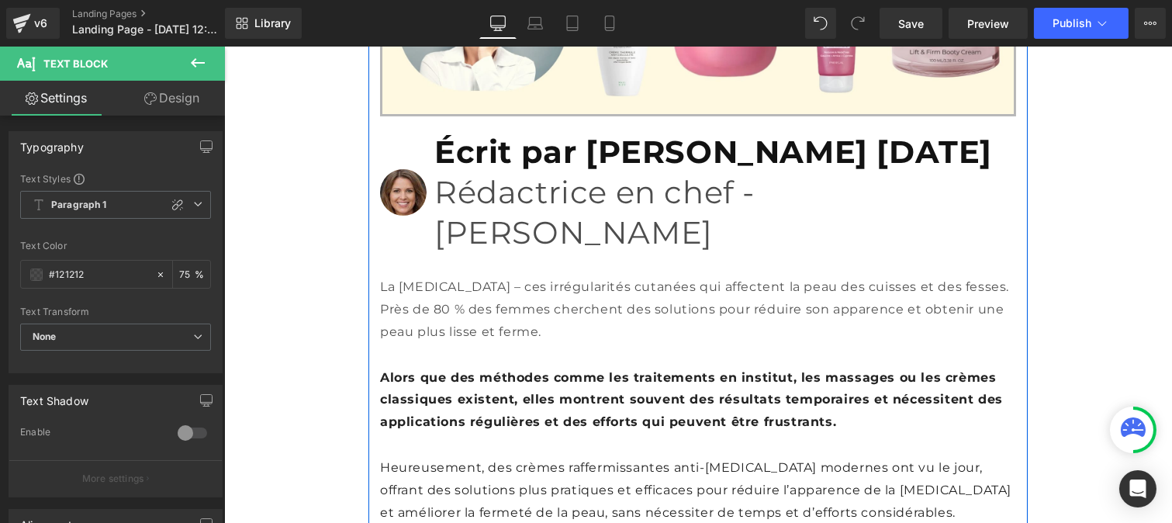
scroll to position [668, 0]
click at [438, 369] on b "Alors que des méthodes comme les traitements en institut, les massages ou les c…" at bounding box center [690, 399] width 623 height 60
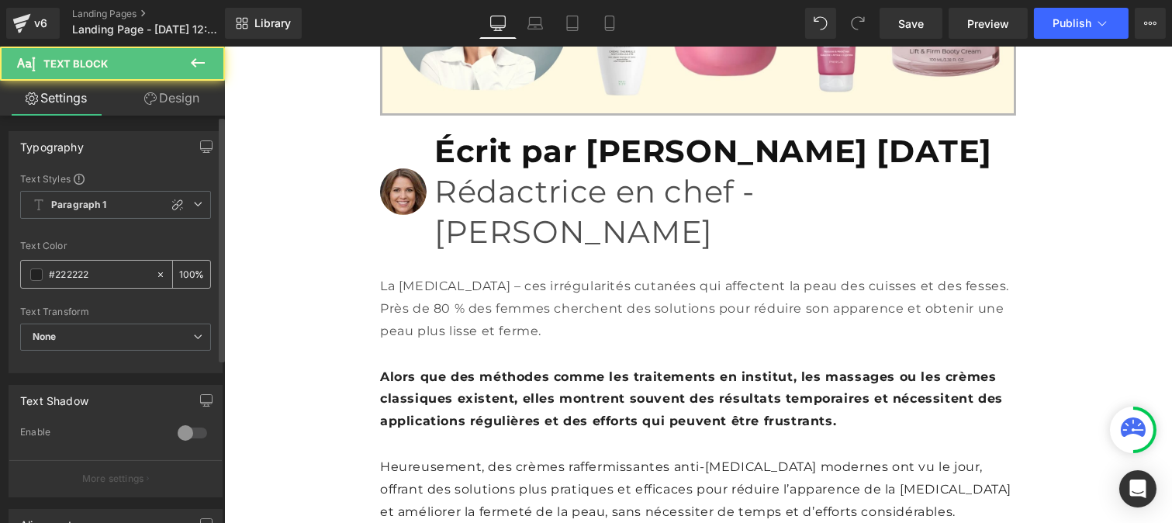
click at [102, 269] on input "#222222" at bounding box center [98, 274] width 99 height 17
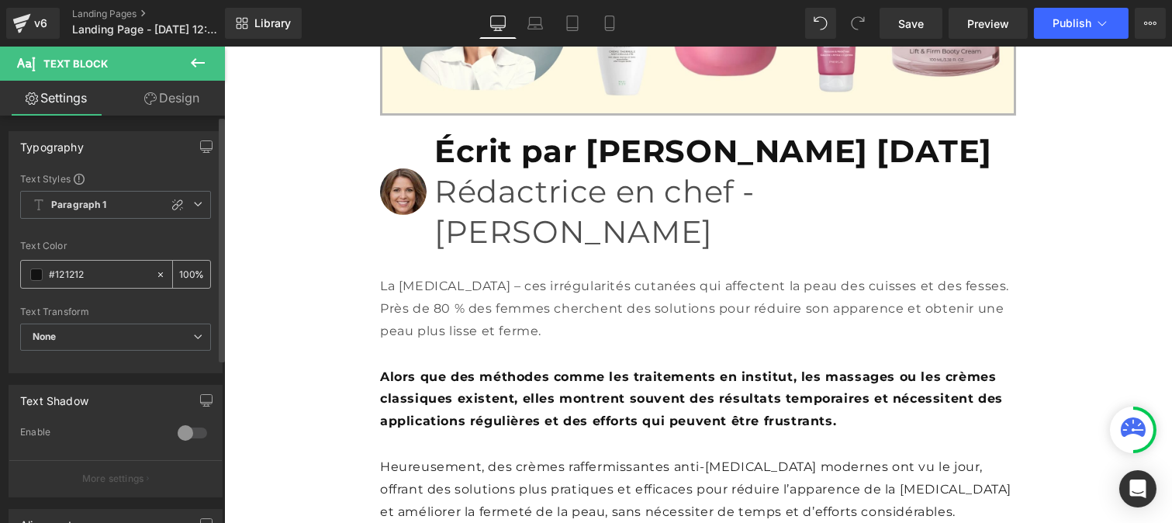
type input "#121212"
click at [188, 269] on div "100 %" at bounding box center [191, 274] width 37 height 27
click at [187, 268] on input "100" at bounding box center [187, 273] width 16 height 17
type input "1"
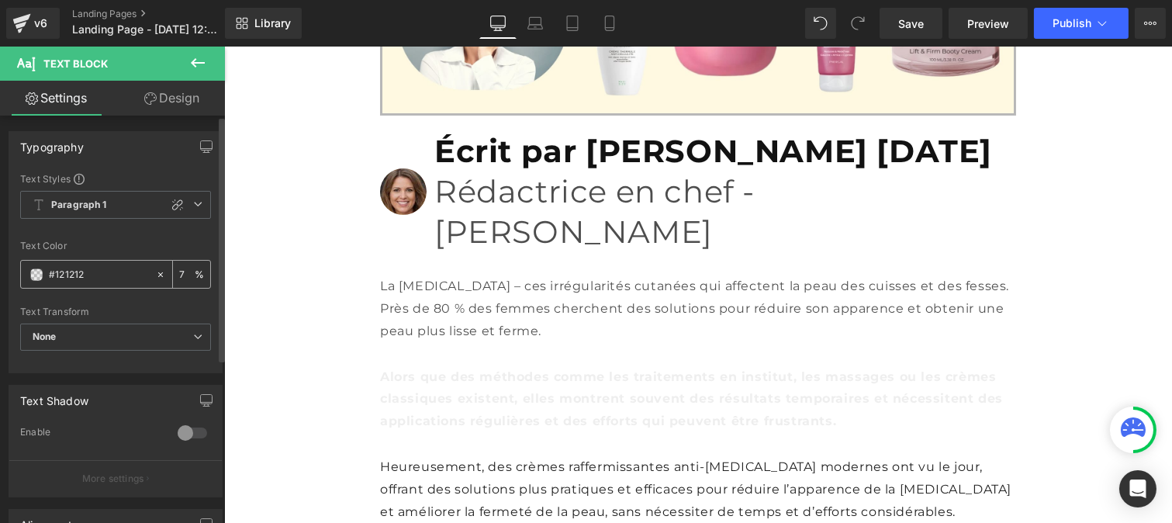
type input "75"
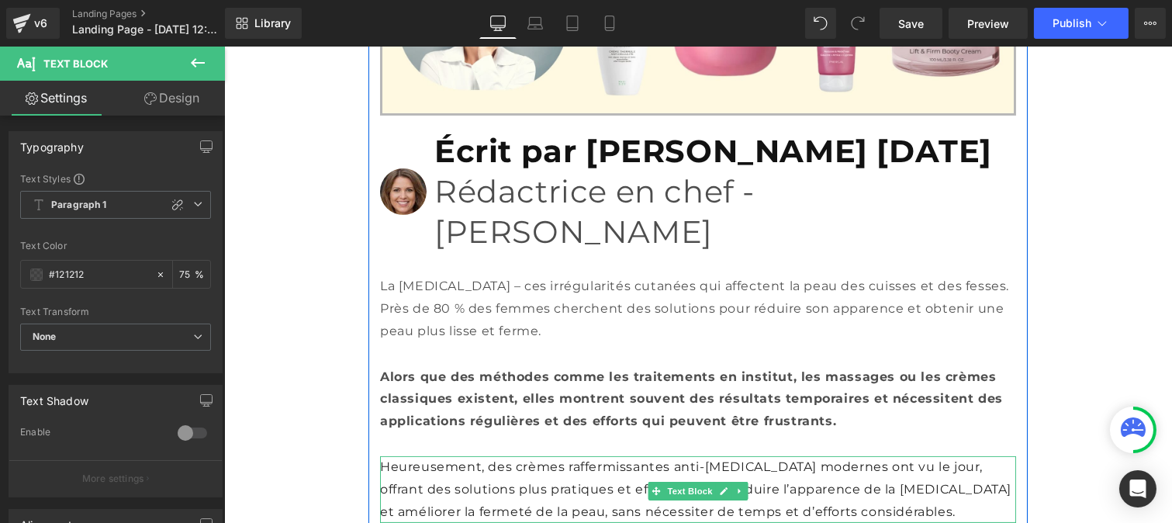
click at [444, 456] on p "Heureusement, des crèmes raffermissantes anti-[MEDICAL_DATA] modernes ont vu le…" at bounding box center [697, 489] width 636 height 67
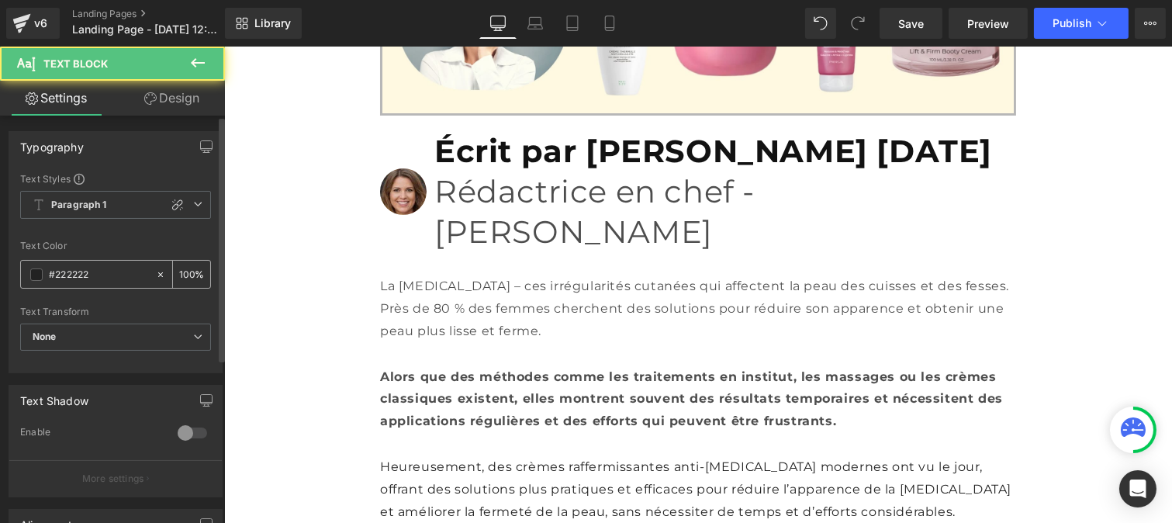
click at [103, 279] on input "#222222" at bounding box center [98, 274] width 99 height 17
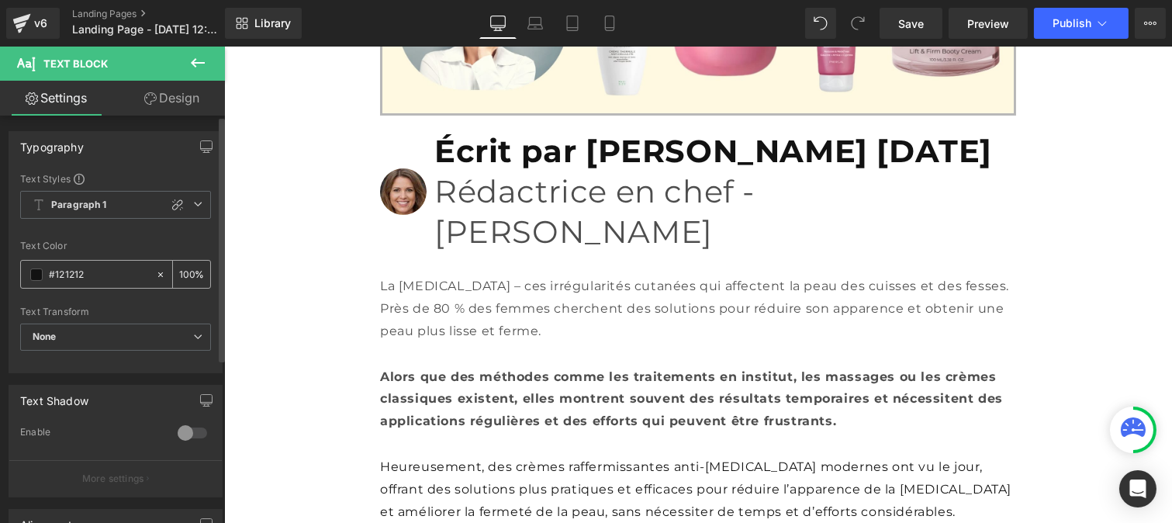
type input "#121212"
click at [182, 268] on input "100" at bounding box center [187, 273] width 16 height 17
type input "75"
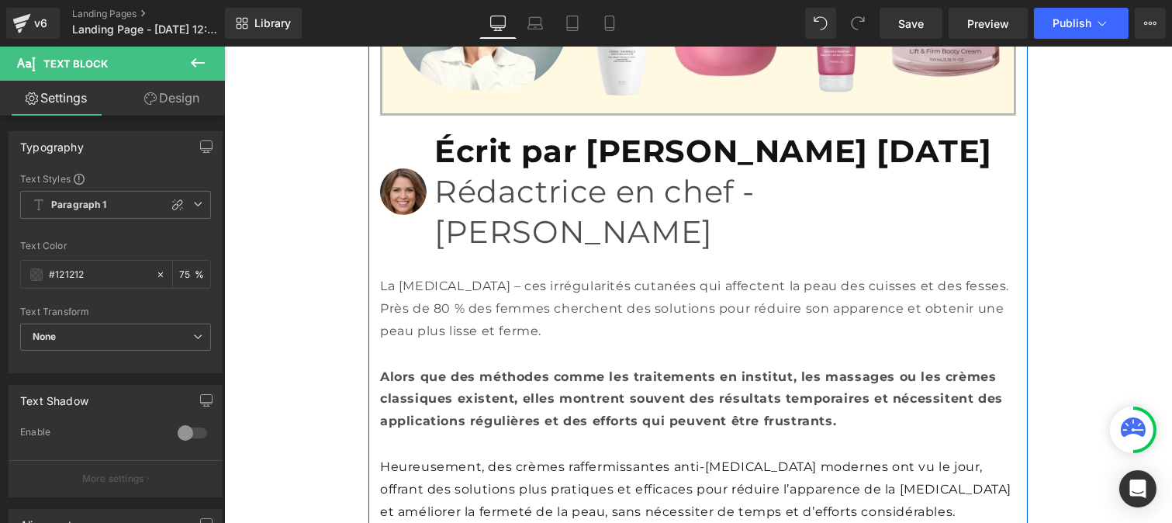
scroll to position [0, 0]
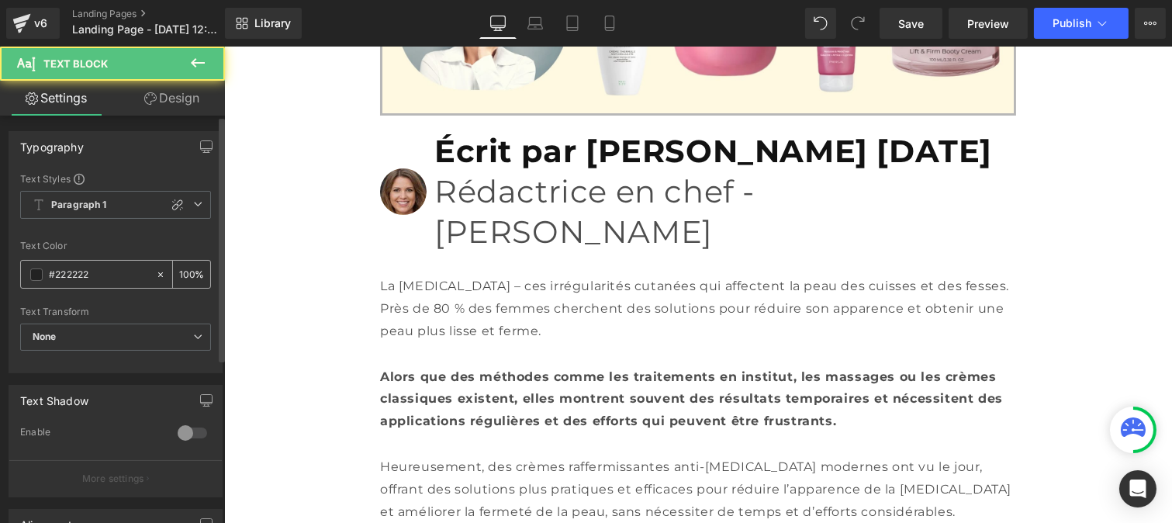
click at [102, 284] on div "#222222" at bounding box center [88, 274] width 134 height 27
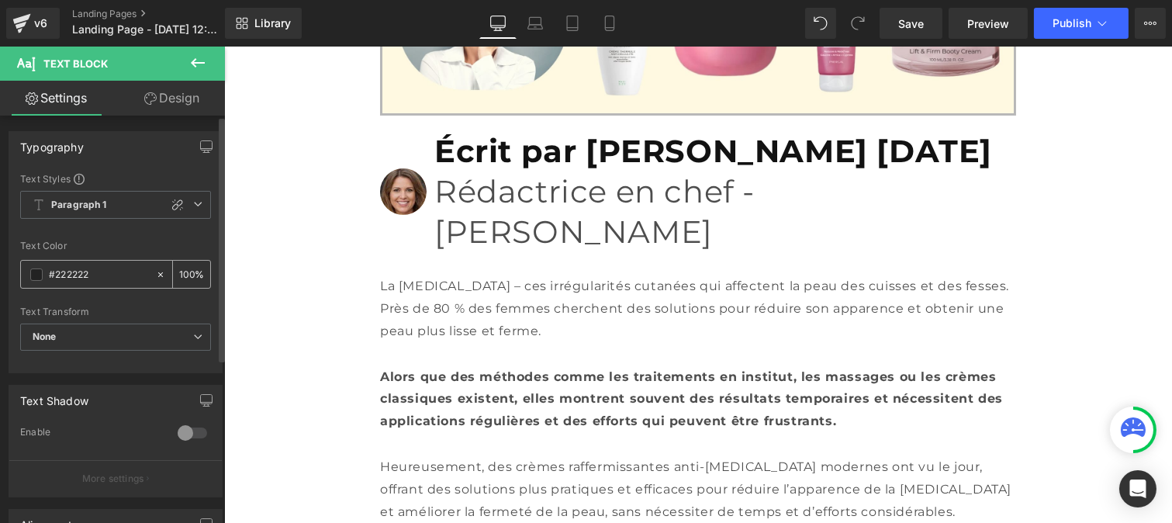
click at [99, 283] on div "#222222" at bounding box center [88, 274] width 134 height 27
click at [89, 266] on input "#222222" at bounding box center [98, 274] width 99 height 17
paste input "12121"
type input "#121212"
click at [187, 265] on input "100" at bounding box center [187, 273] width 16 height 17
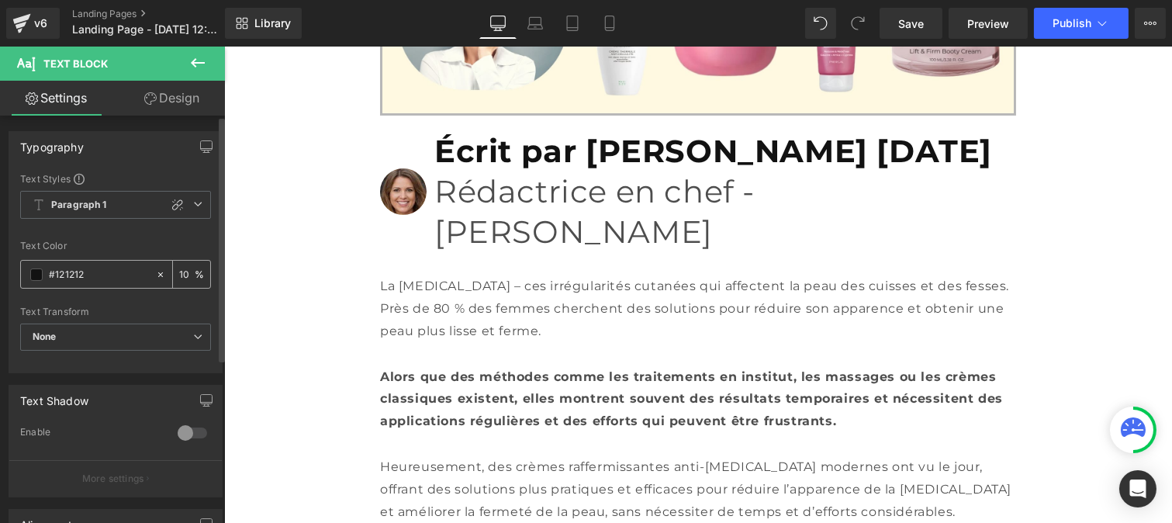
type input "1"
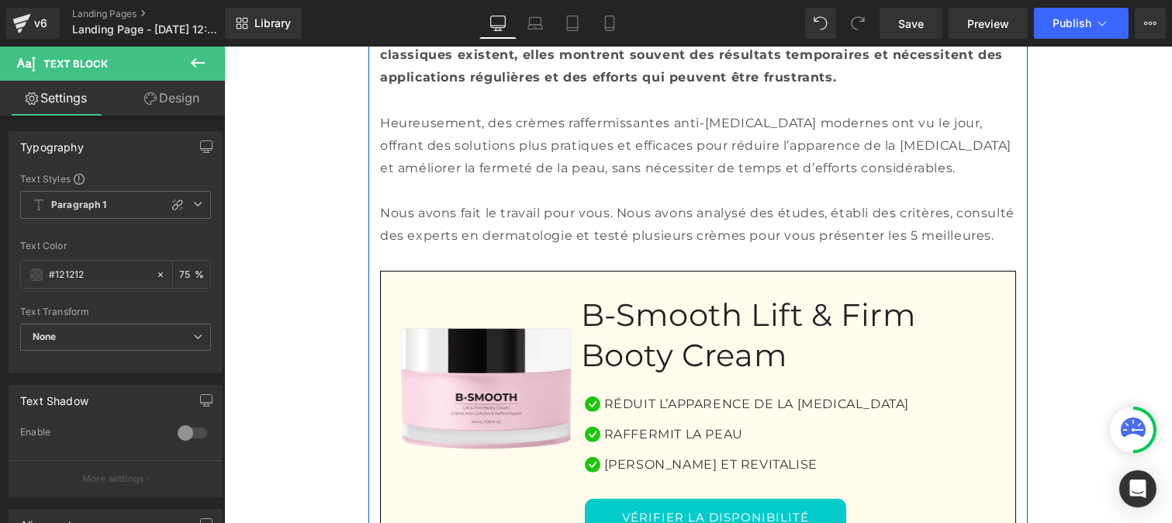
scroll to position [1012, 0]
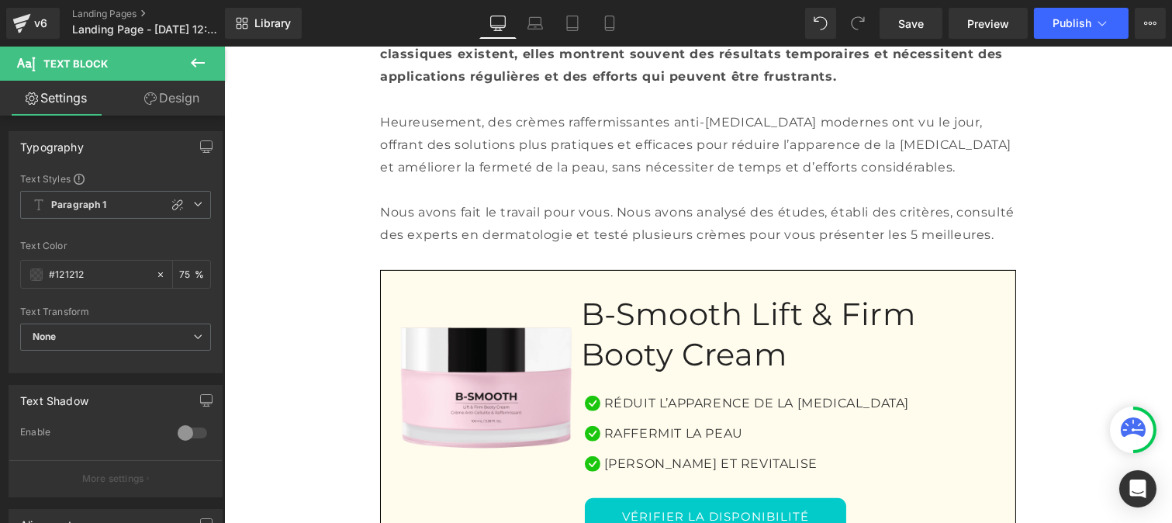
type input "75"
click at [617, 294] on h1 "B-Smooth Lift & Firm Booty Cream" at bounding box center [791, 334] width 423 height 81
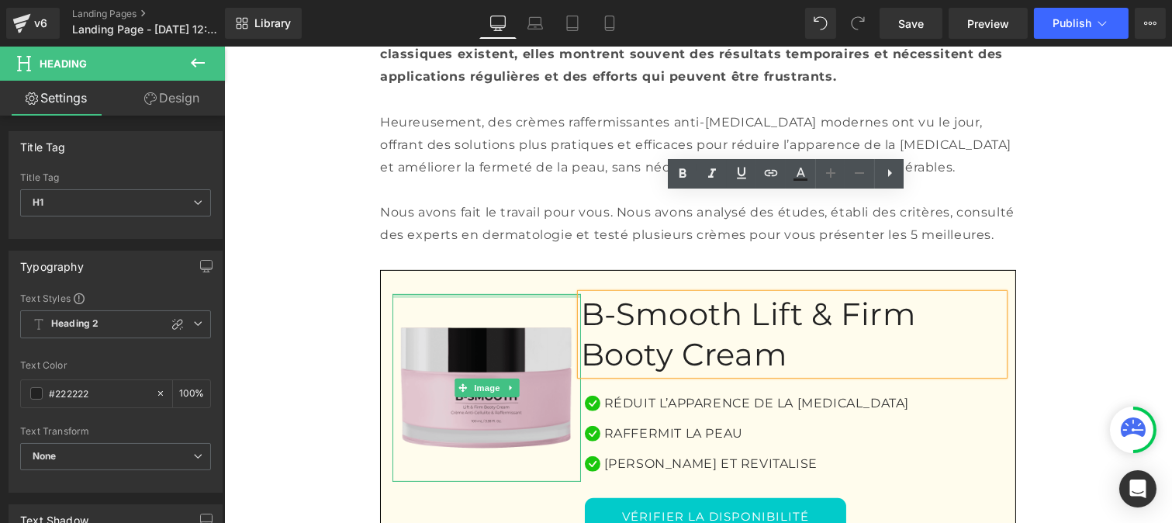
drag, startPoint x: 641, startPoint y: 230, endPoint x: 561, endPoint y: 197, distance: 86.6
click at [561, 270] on div "Image B-Smooth Lift & Firm Booty Cream Heading Icon Réduit l’apparence de la [M…" at bounding box center [697, 411] width 636 height 282
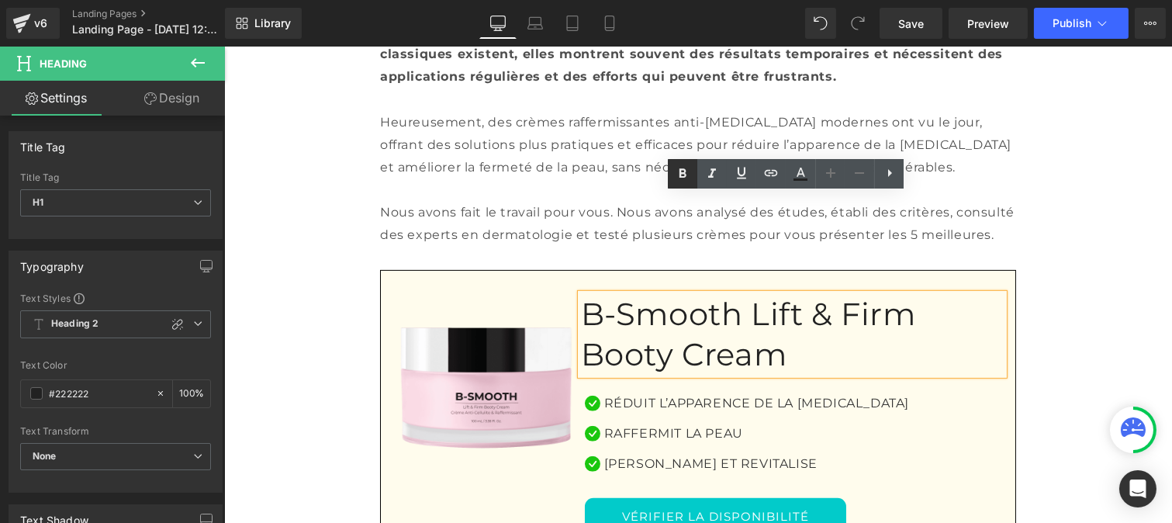
click at [677, 172] on icon at bounding box center [682, 173] width 19 height 19
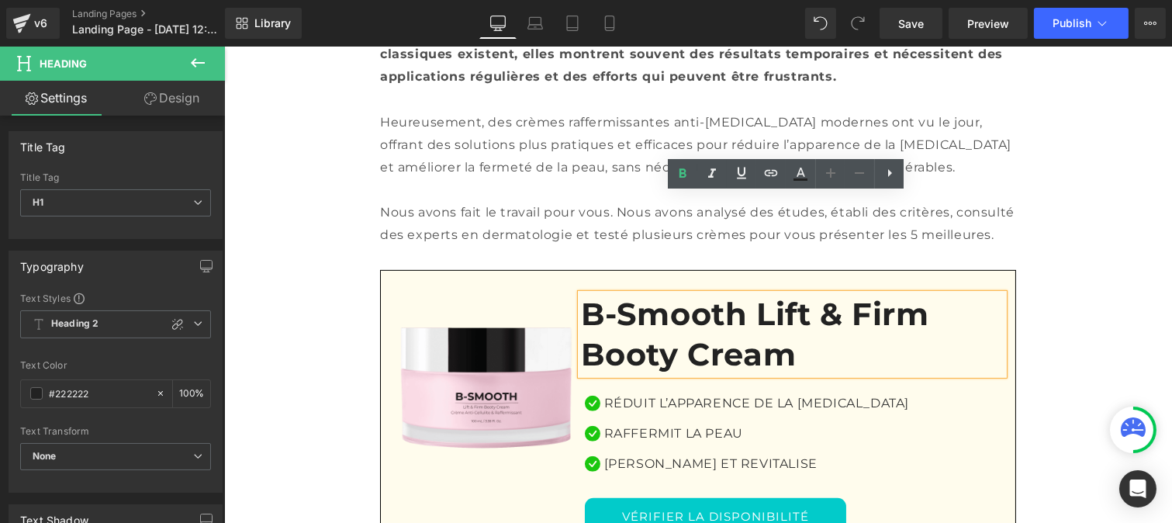
click at [580, 295] on span "B-Smooth Lift & Firm Booty Cream" at bounding box center [754, 334] width 348 height 78
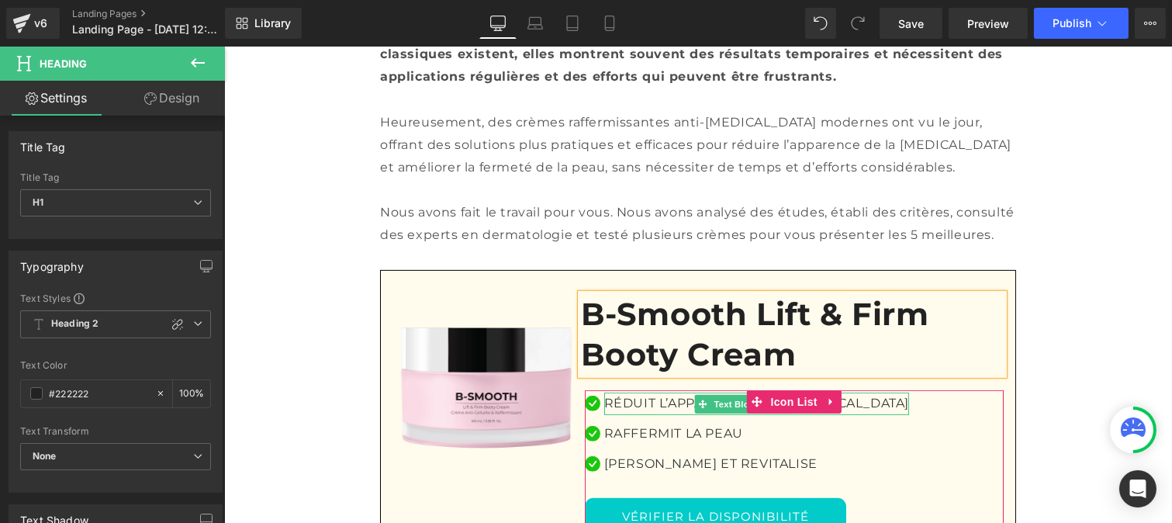
click at [621, 392] on p "Réduit l’apparence de la [MEDICAL_DATA]" at bounding box center [755, 403] width 305 height 22
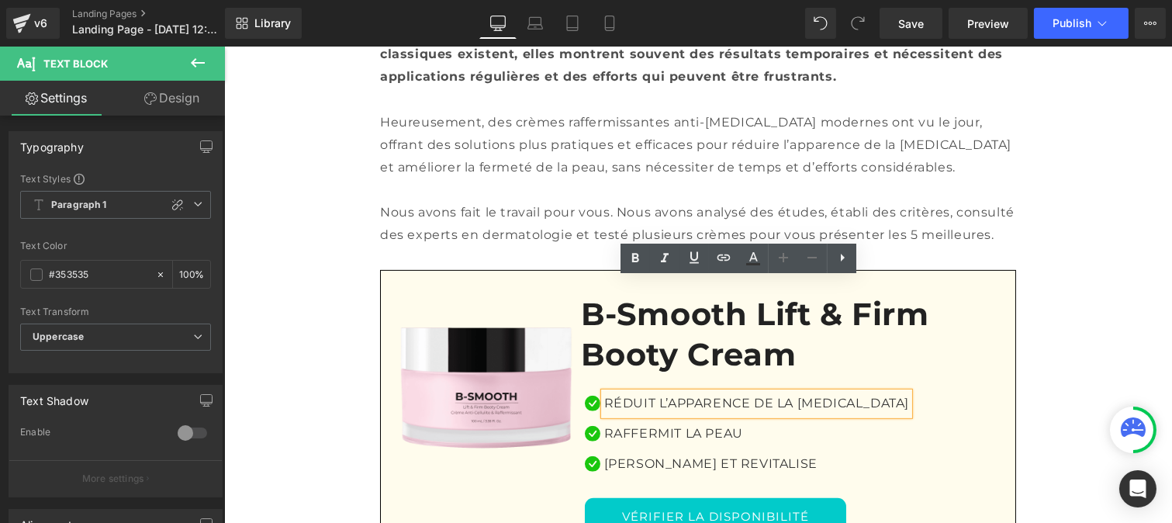
click at [589, 295] on span "B-Smooth Lift & Firm Booty Cream" at bounding box center [754, 334] width 348 height 78
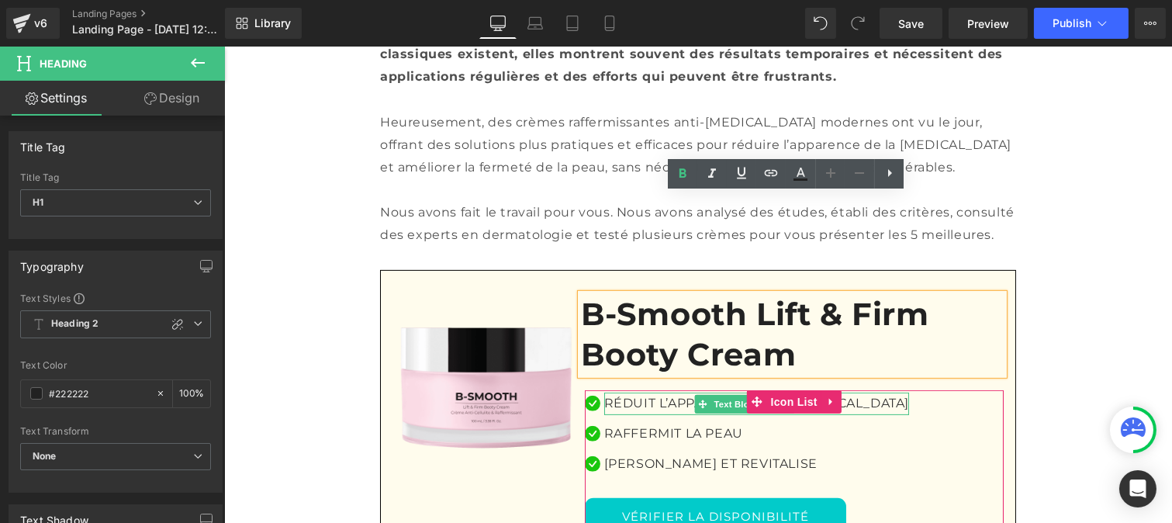
click at [619, 392] on p "Réduit l’apparence de la [MEDICAL_DATA]" at bounding box center [755, 403] width 305 height 22
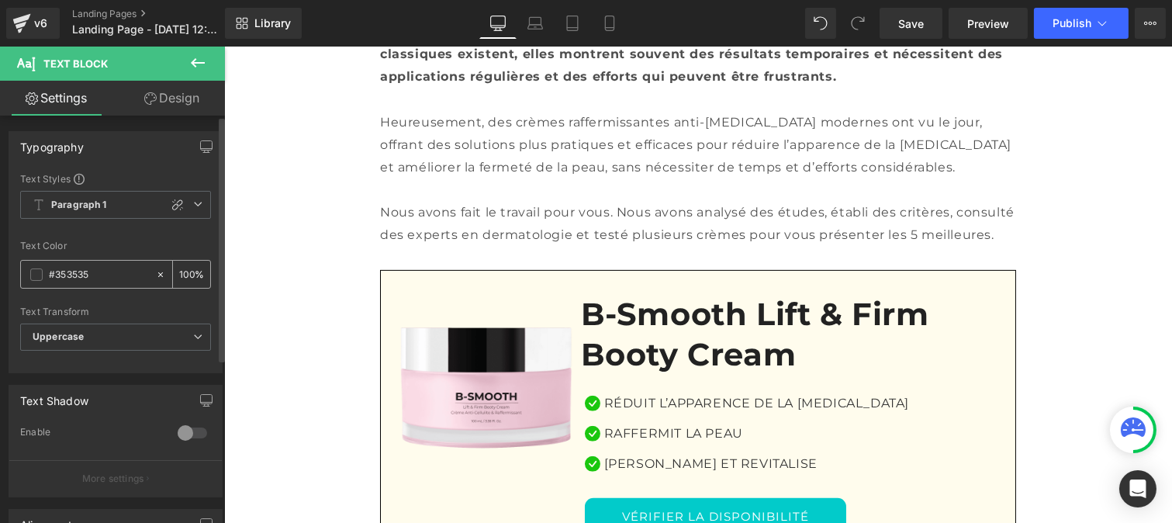
click at [105, 268] on input "#353535" at bounding box center [98, 274] width 99 height 17
type input "#121212"
click at [186, 270] on input "100" at bounding box center [187, 273] width 16 height 17
type input "1"
type input "75"
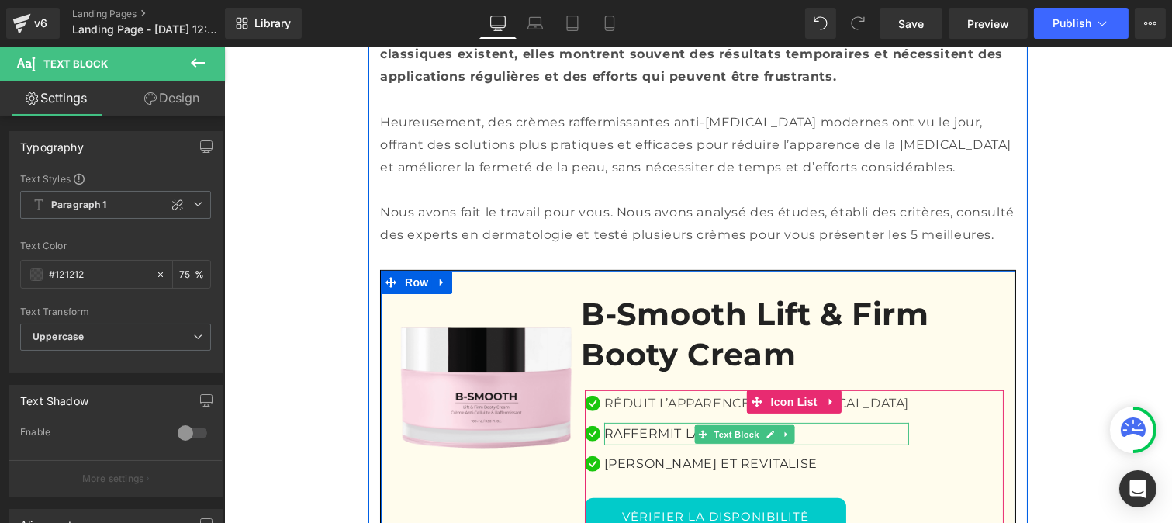
click at [633, 423] on p "Raffermit la peau" at bounding box center [755, 434] width 305 height 22
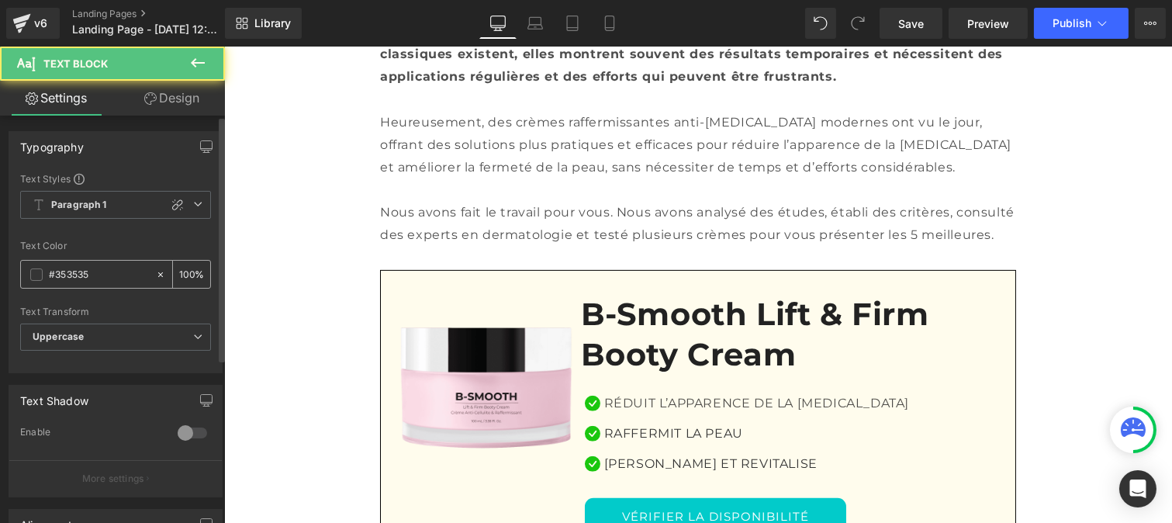
click at [97, 268] on input "#353535" at bounding box center [98, 274] width 99 height 17
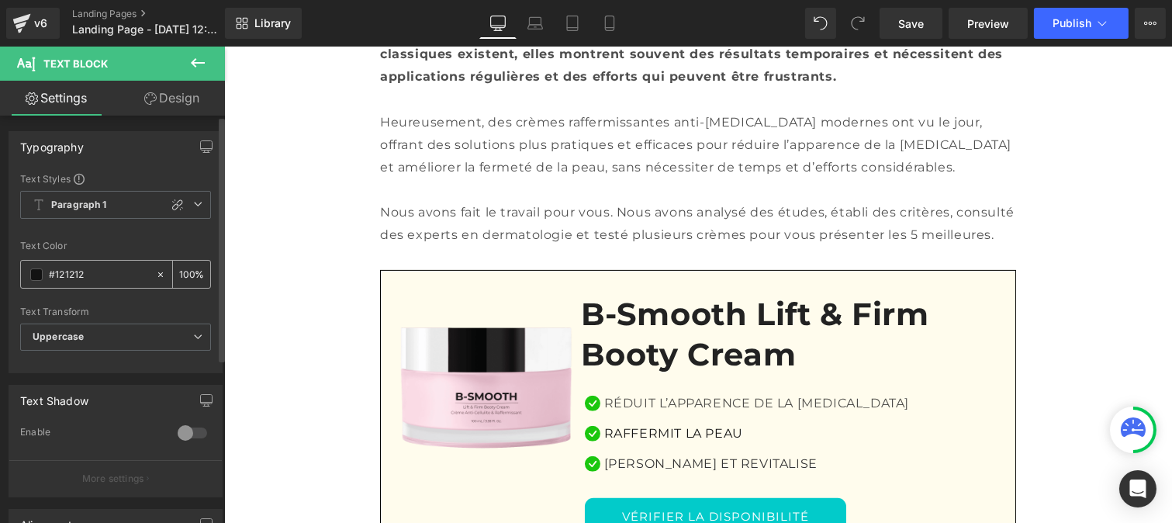
type input "#121212"
click at [186, 268] on input "100" at bounding box center [187, 273] width 16 height 17
type input "1"
type input "75"
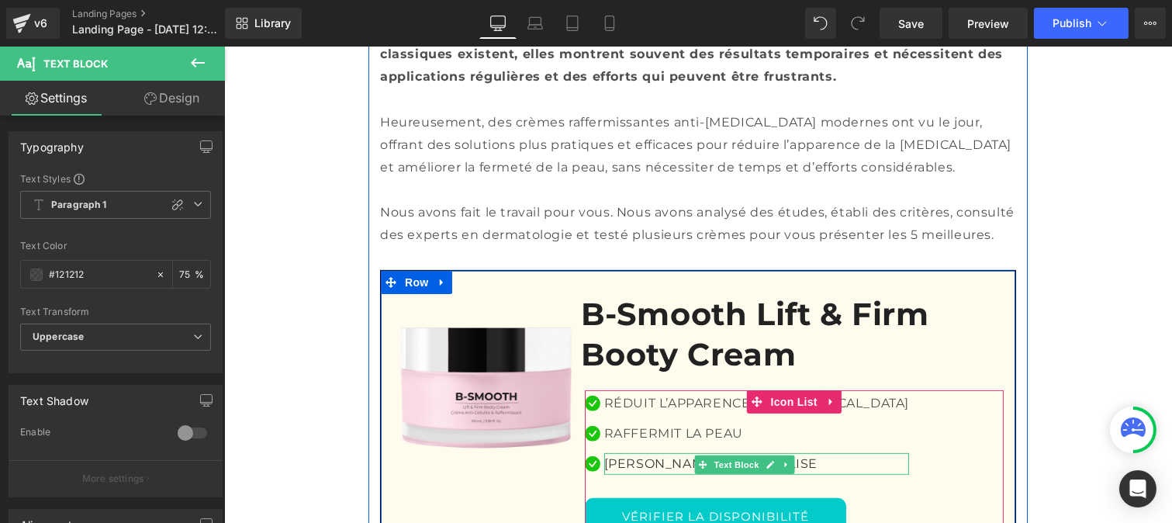
click at [621, 453] on p "[PERSON_NAME] et revitalise" at bounding box center [755, 464] width 305 height 22
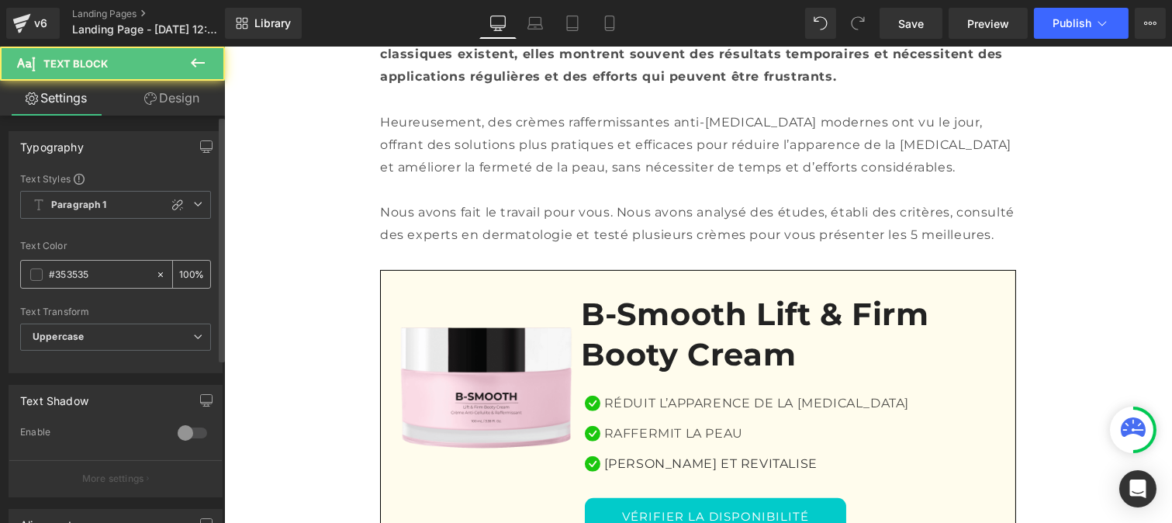
click at [94, 278] on input "#353535" at bounding box center [98, 274] width 99 height 17
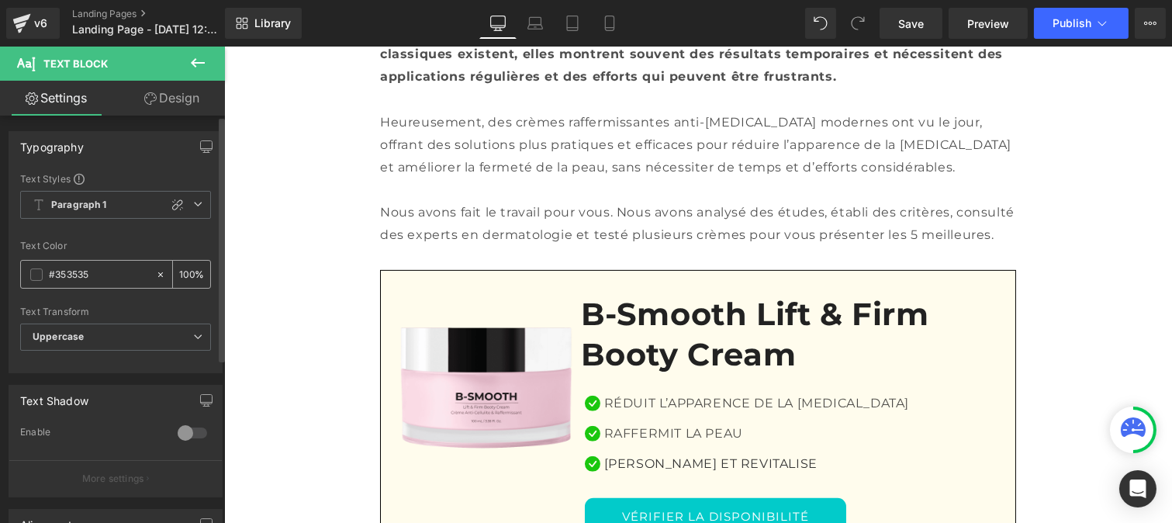
paste input "121212"
type input "#121212"
click at [189, 265] on div "100 %" at bounding box center [191, 274] width 37 height 27
click at [188, 268] on input "100" at bounding box center [187, 273] width 16 height 17
type input "1"
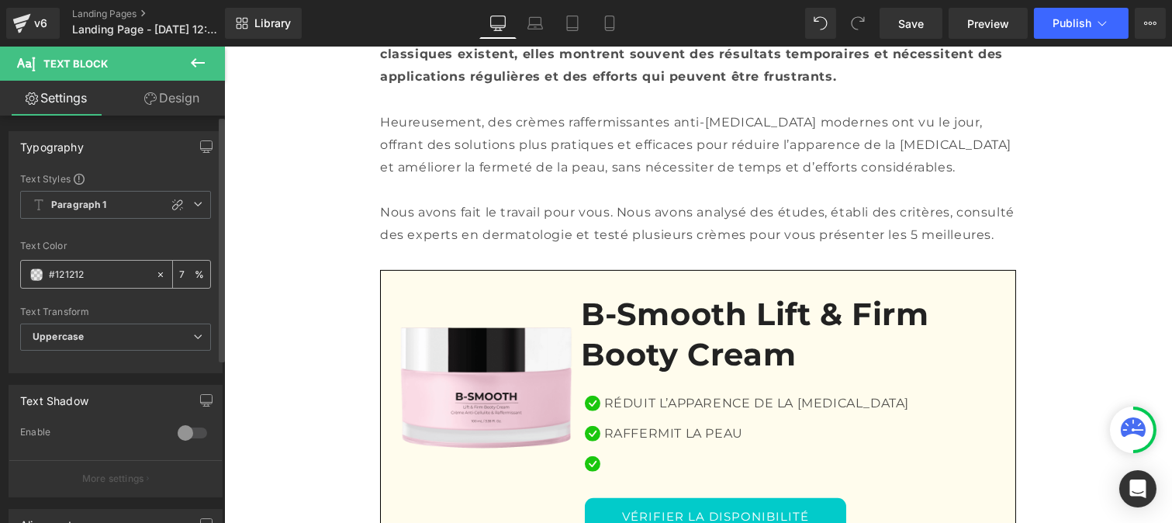
type input "75"
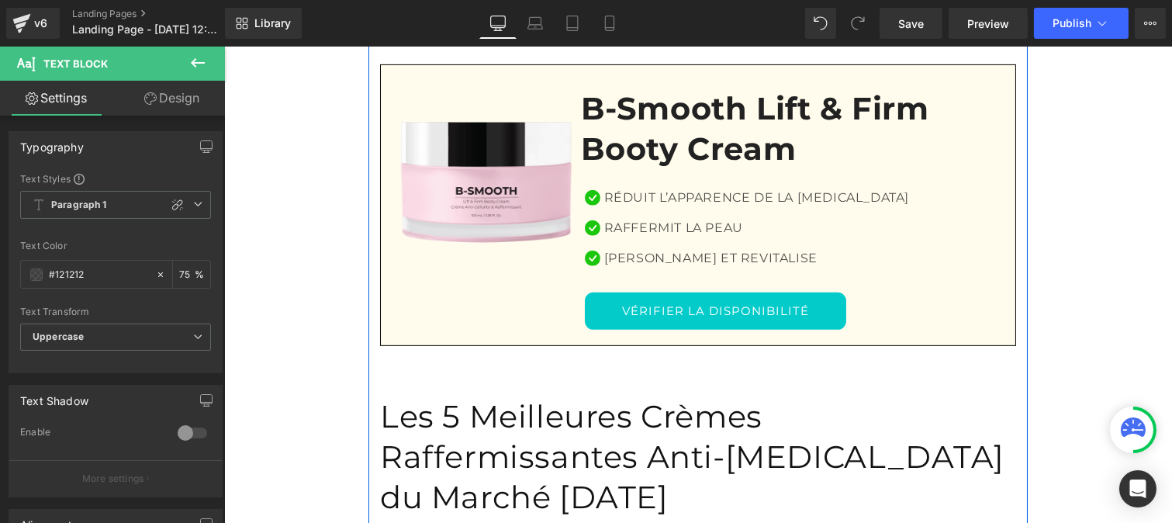
scroll to position [1219, 0]
click at [493, 396] on h1 "Les 5 Meilleures Crèmes Raffermissantes Anti-[MEDICAL_DATA] du Marché [DATE]" at bounding box center [697, 456] width 636 height 121
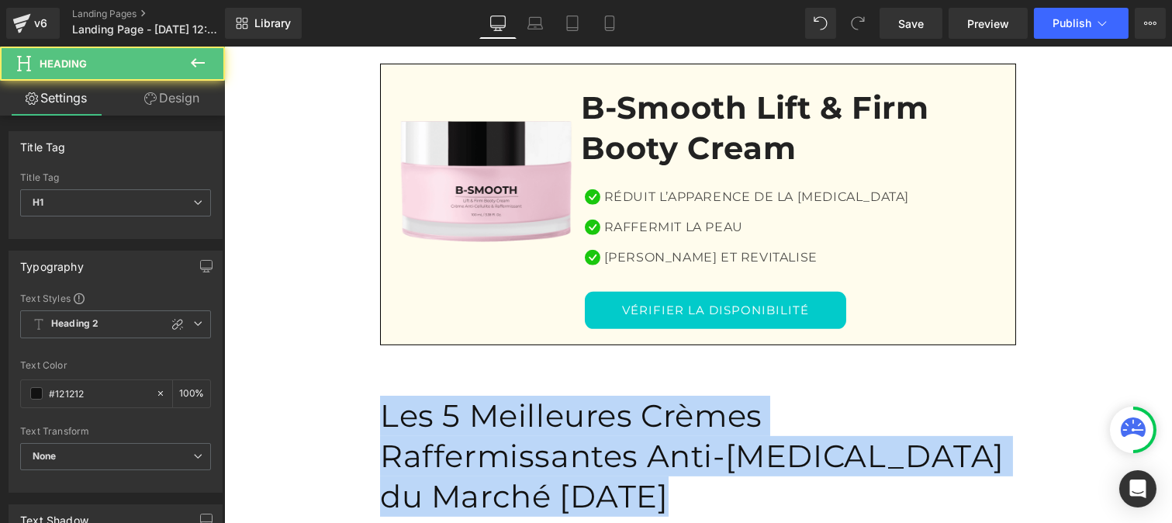
drag, startPoint x: 795, startPoint y: 344, endPoint x: 350, endPoint y: 299, distance: 447.5
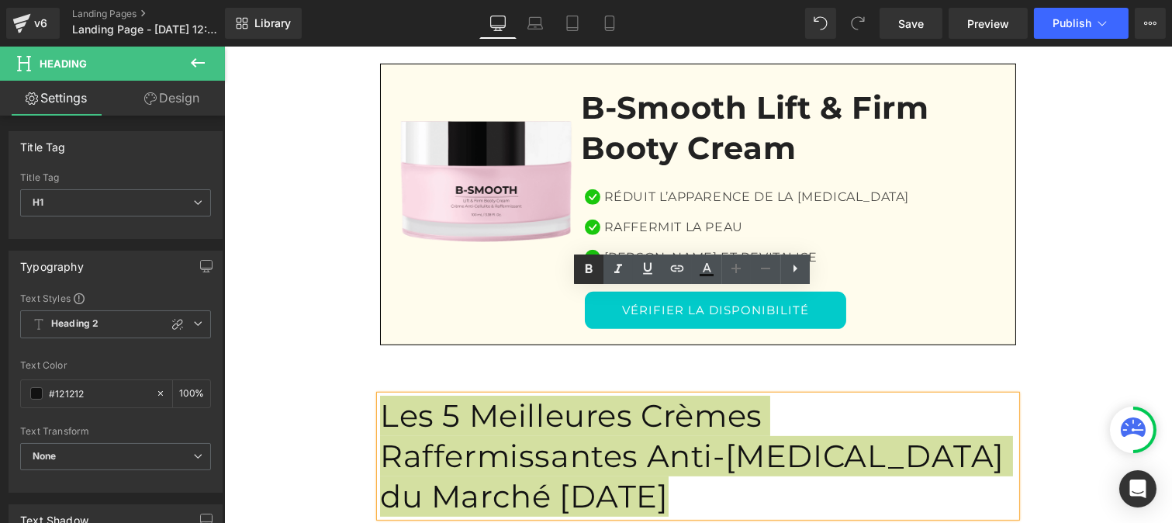
click at [586, 268] on icon at bounding box center [589, 269] width 7 height 9
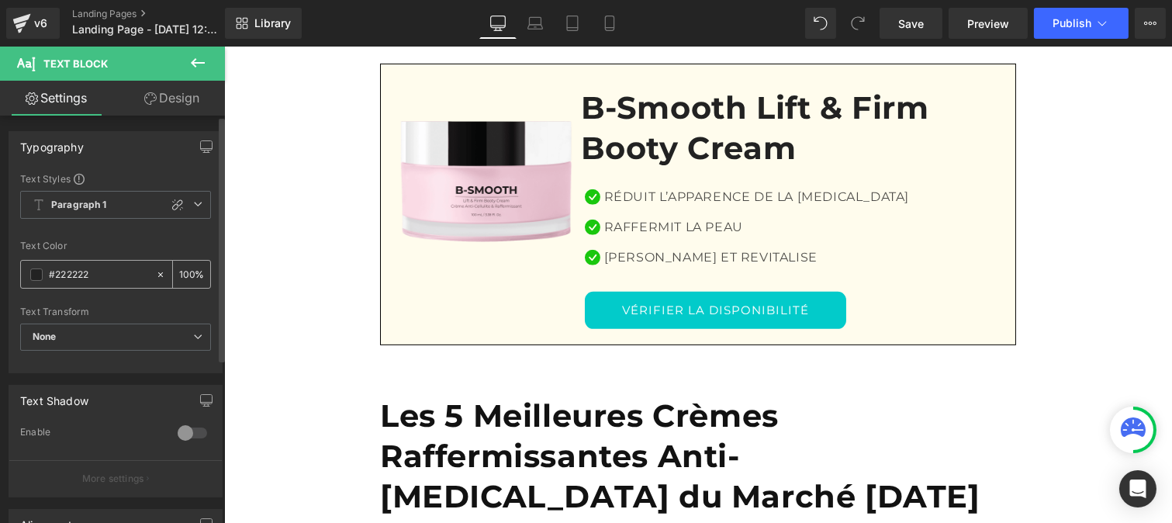
click at [105, 284] on div "#222222" at bounding box center [88, 274] width 134 height 27
click at [99, 275] on input "#222222" at bounding box center [98, 274] width 99 height 17
paste input "12121"
type input "#121212"
click at [188, 272] on div "100 %" at bounding box center [191, 274] width 37 height 27
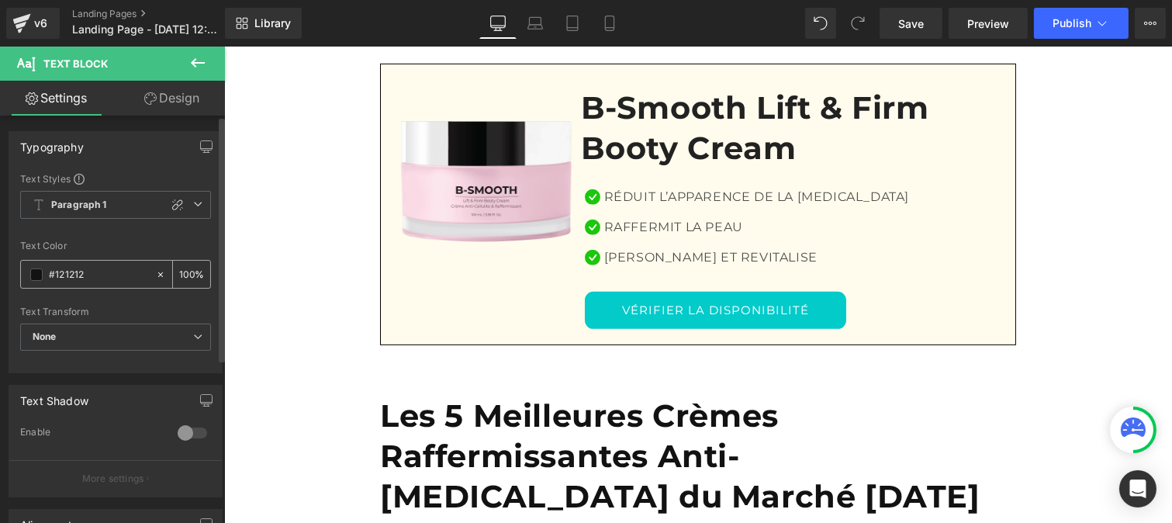
click at [188, 266] on input "100" at bounding box center [187, 273] width 16 height 17
type input "1"
type input "75"
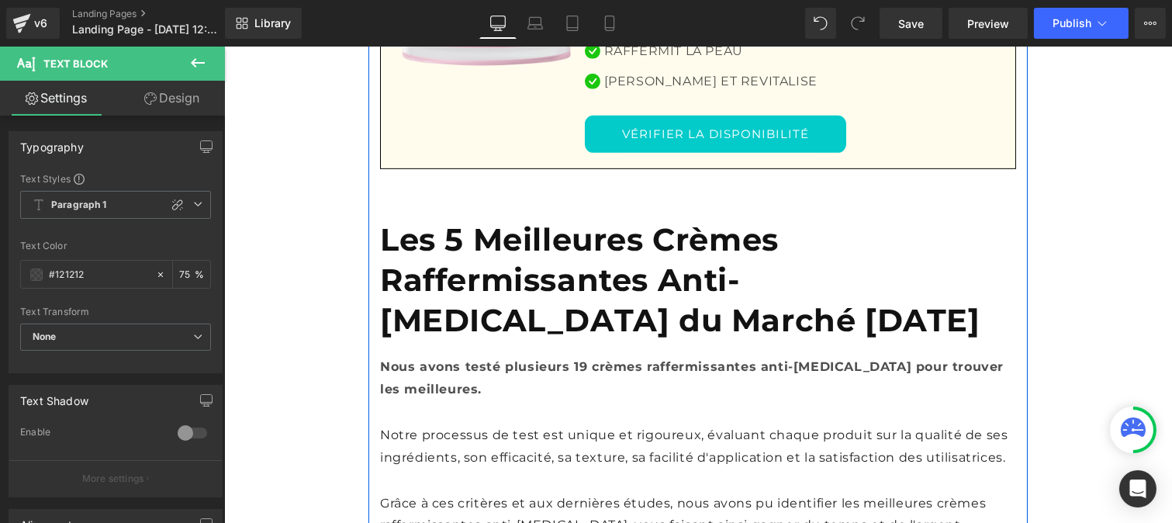
scroll to position [1396, 0]
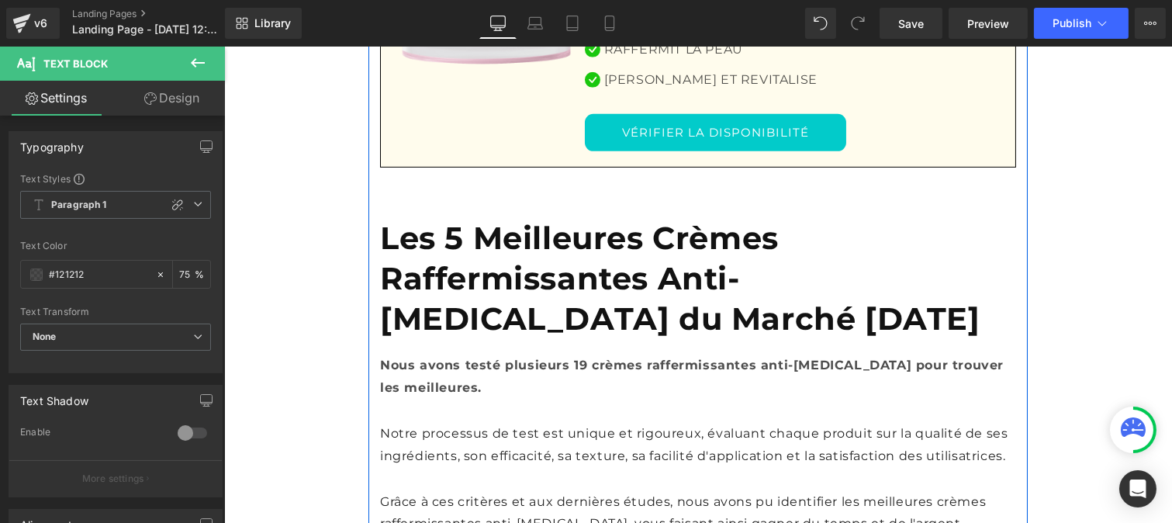
click at [417, 423] on p "Notre processus de test est unique et rigoureux, évaluant chaque produit sur la…" at bounding box center [697, 445] width 636 height 45
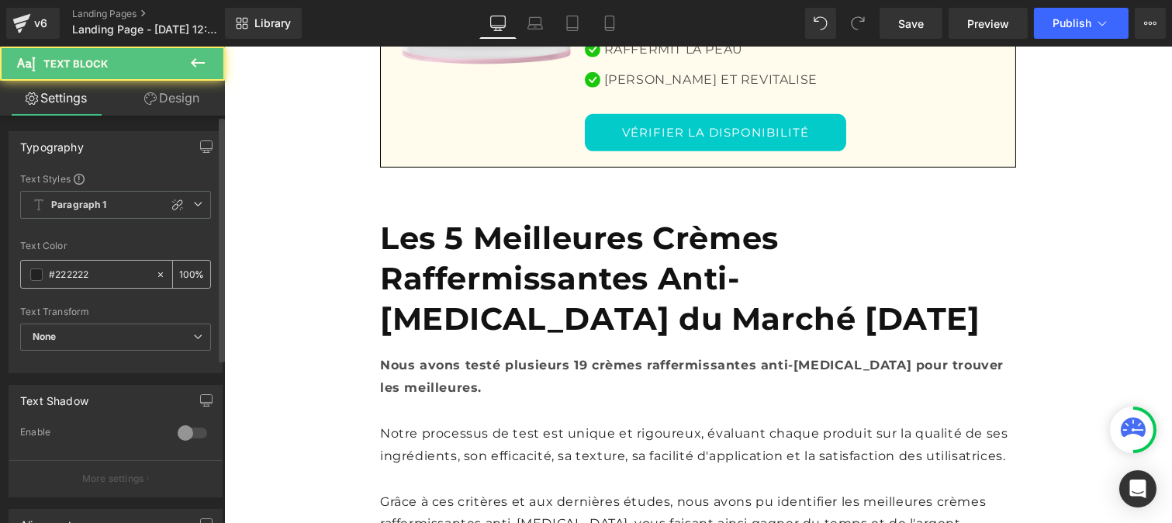
click at [105, 279] on input "#222222" at bounding box center [98, 274] width 99 height 17
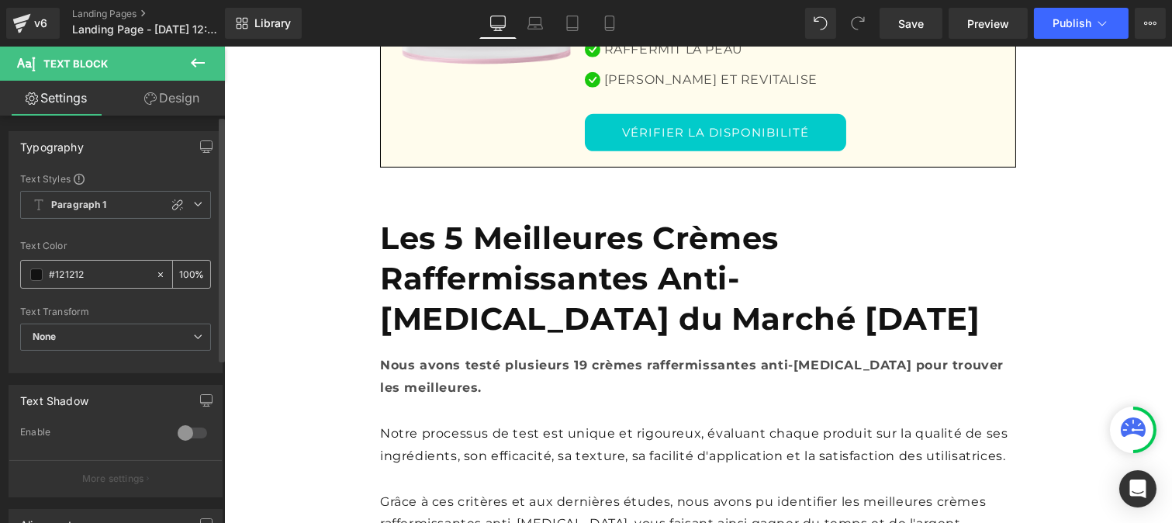
type input "#121212"
click at [188, 272] on div "100 %" at bounding box center [191, 274] width 37 height 27
click at [185, 268] on input "100" at bounding box center [187, 273] width 16 height 17
type input "0"
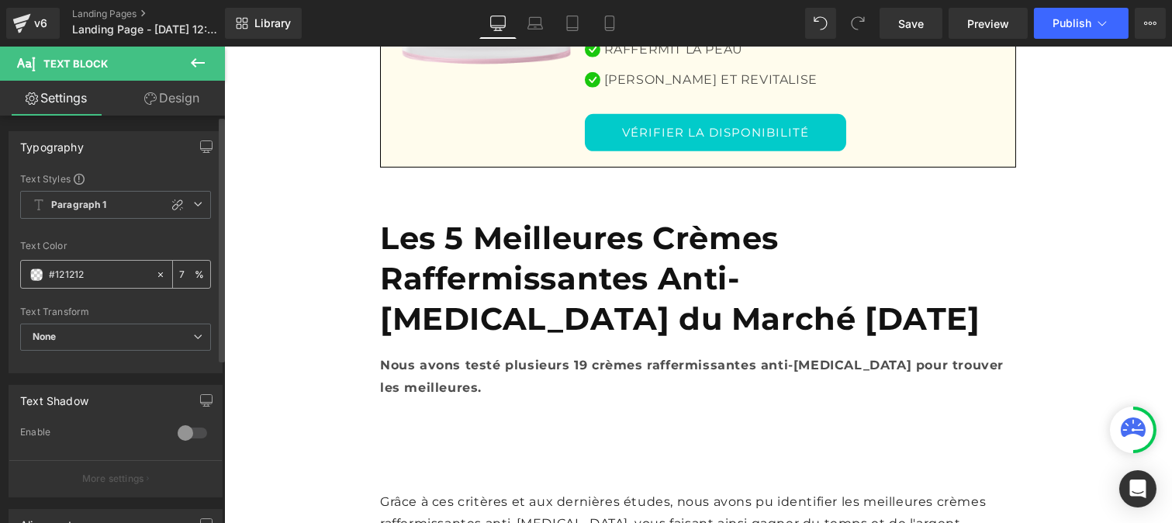
type input "75"
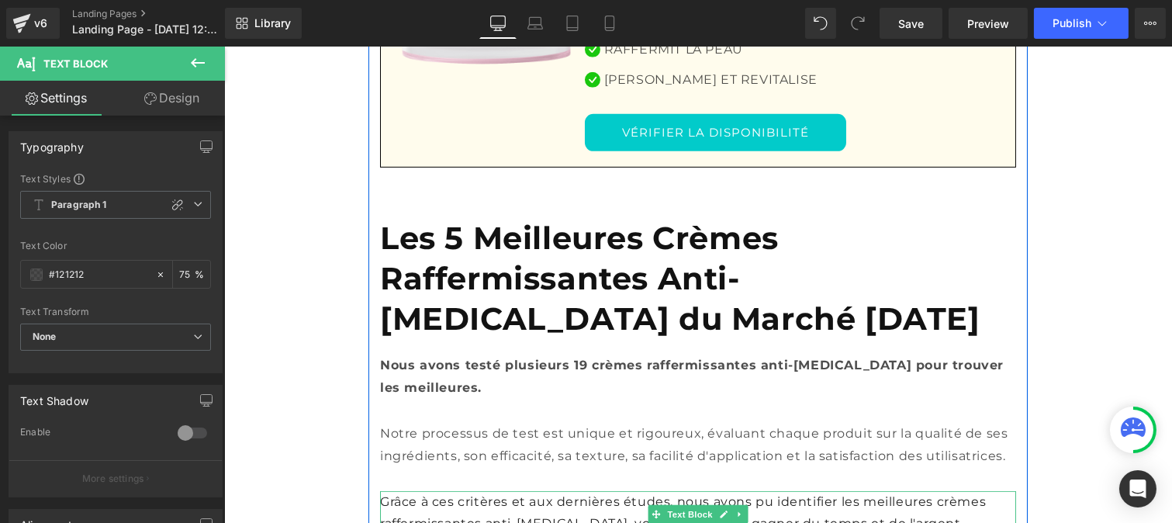
click at [471, 491] on p "Grâce à ces critères et aux dernières études, nous avons pu identifier les meil…" at bounding box center [697, 513] width 636 height 45
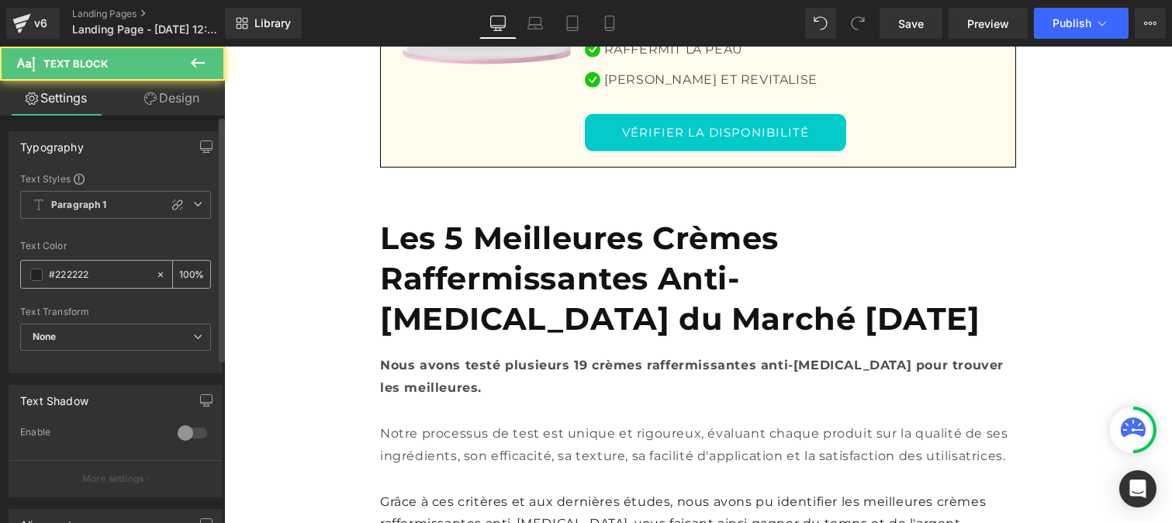
click at [101, 276] on input "#222222" at bounding box center [98, 274] width 99 height 17
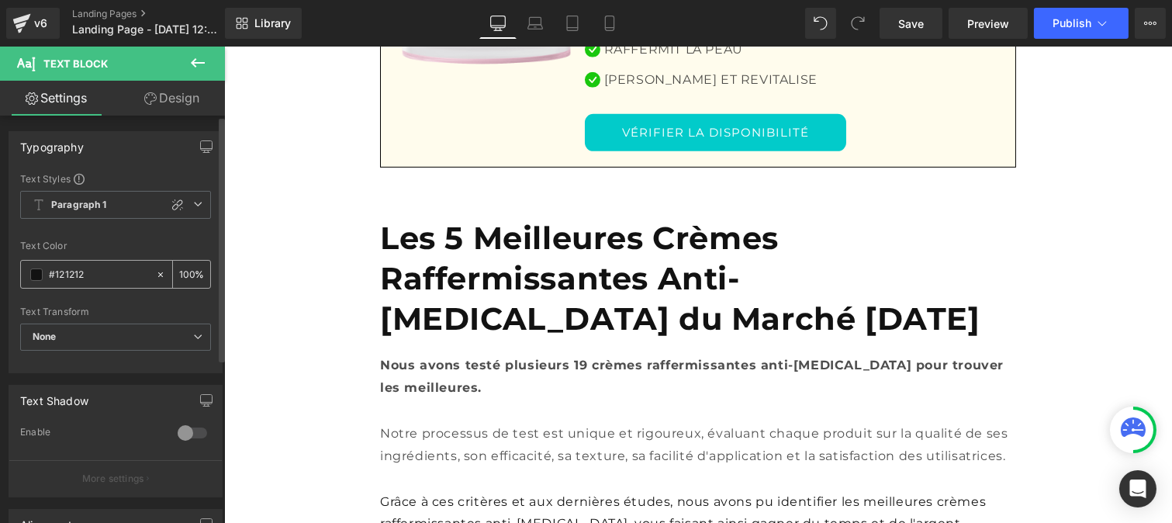
type input "#121212"
click at [186, 271] on input "100" at bounding box center [187, 273] width 16 height 17
type input "1"
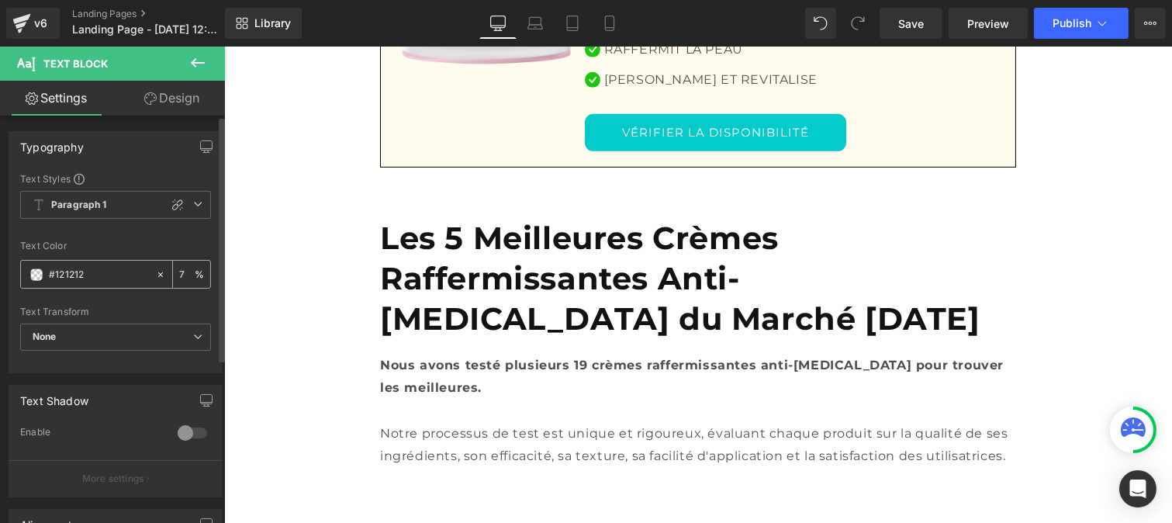
type input "75"
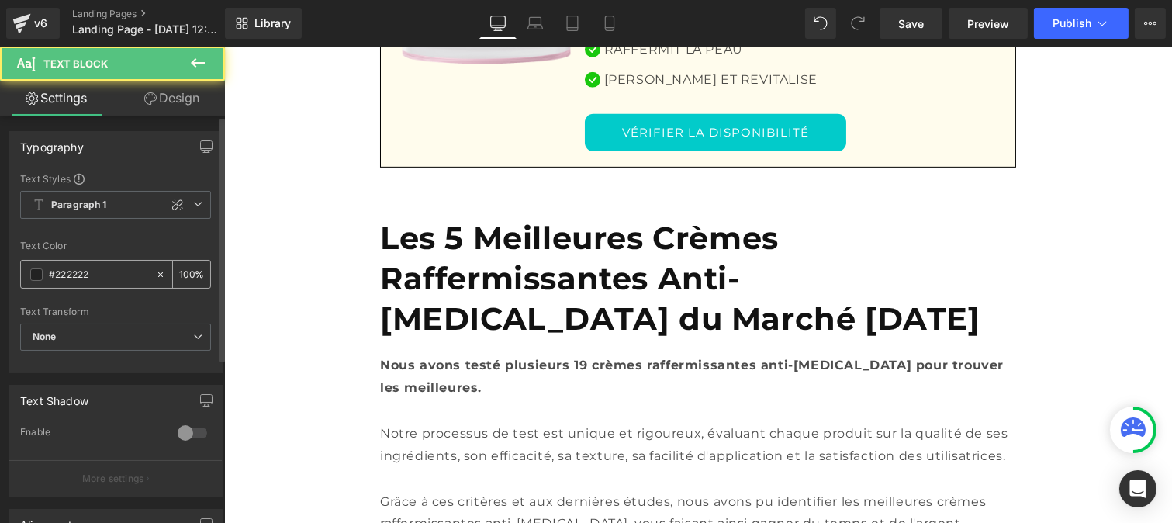
click at [90, 281] on input "#222222" at bounding box center [98, 274] width 99 height 17
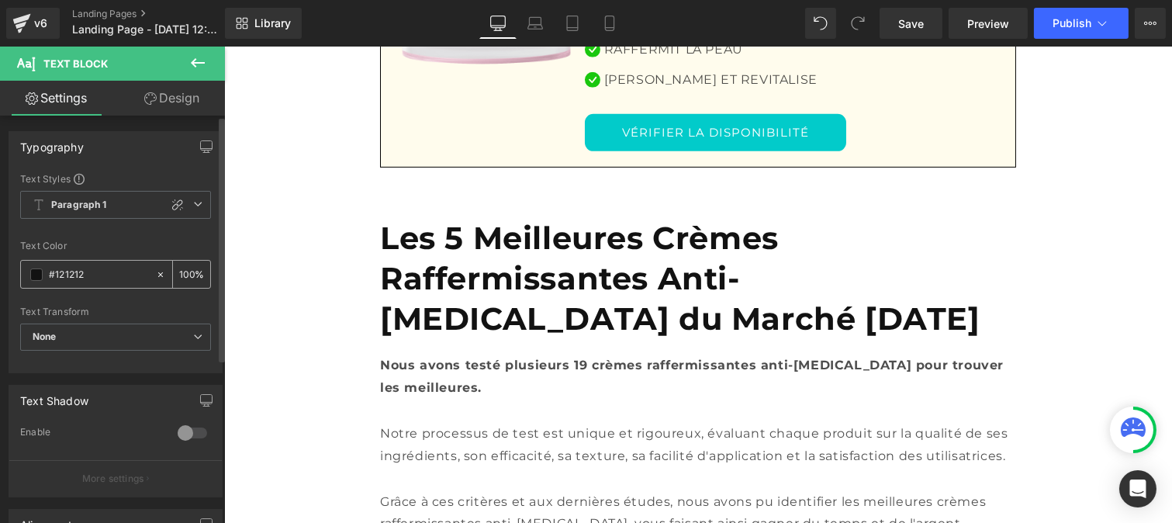
type input "#121212"
click at [188, 265] on input "100" at bounding box center [187, 273] width 16 height 17
type input "1"
type input "75"
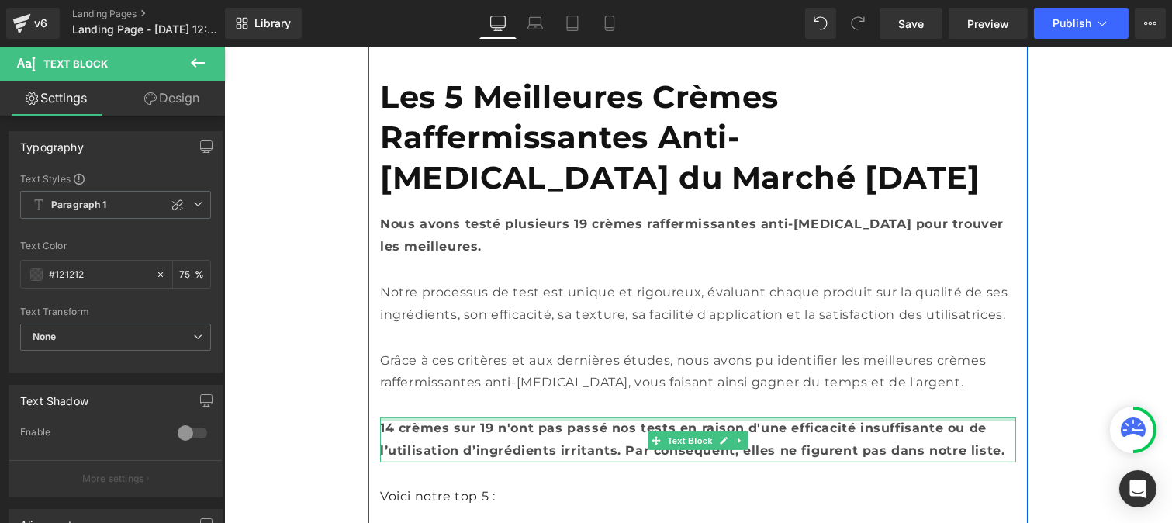
scroll to position [1541, 0]
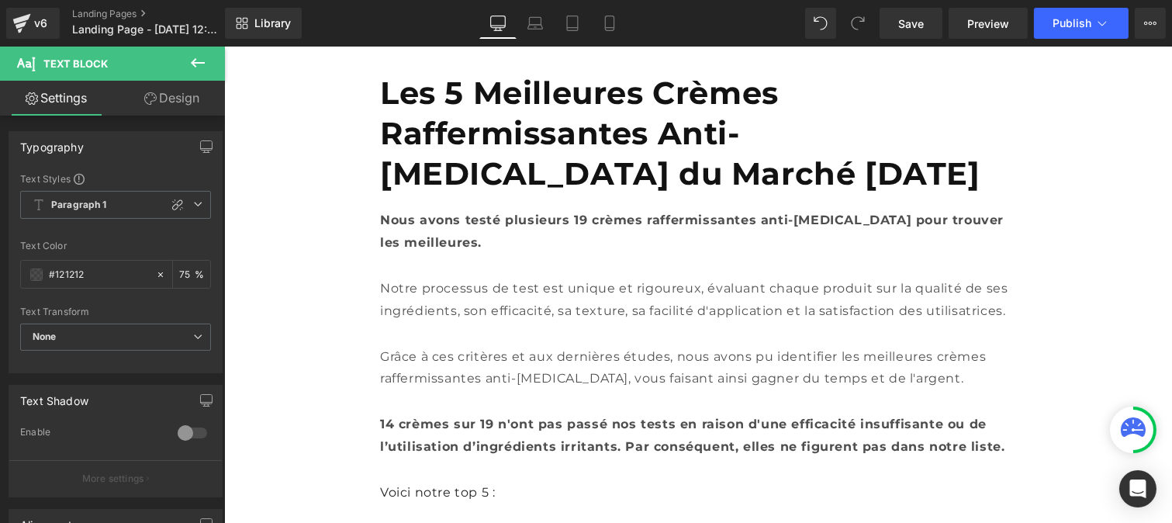
click at [408, 482] on div "Voici notre top 5 : Text Block" at bounding box center [697, 493] width 636 height 22
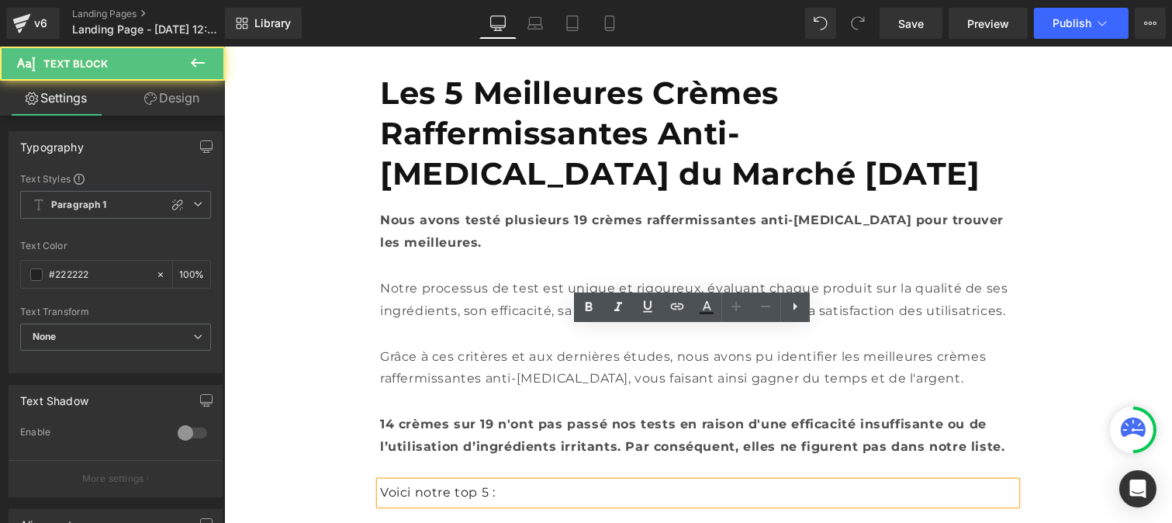
click at [389, 482] on p "Voici notre top 5 :" at bounding box center [697, 493] width 636 height 22
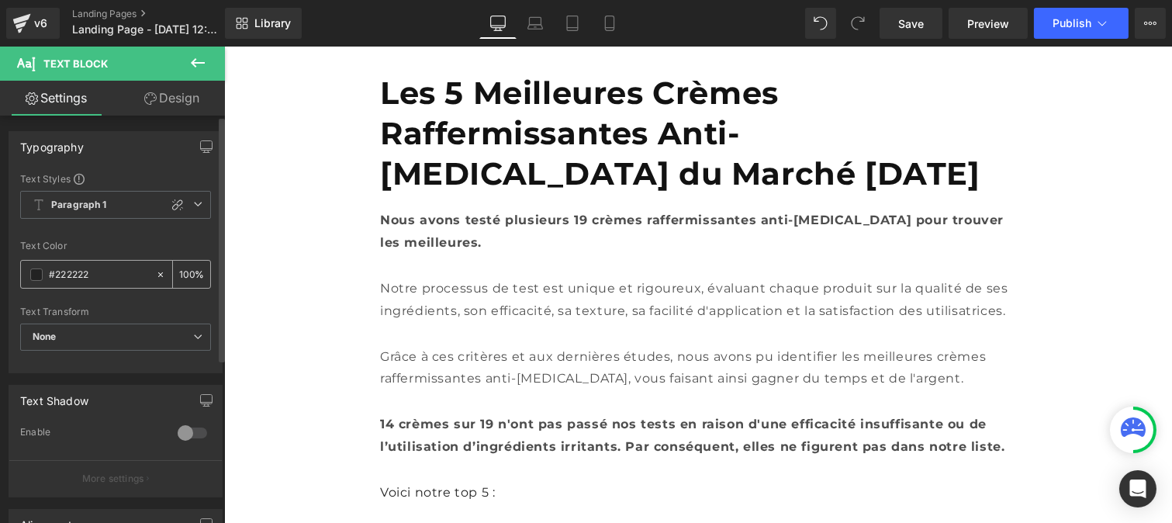
click at [122, 283] on div "#222222" at bounding box center [88, 274] width 134 height 27
click at [99, 272] on input "#222222" at bounding box center [98, 274] width 99 height 17
paste input "12121"
type input "#121212"
click at [185, 269] on input "100" at bounding box center [187, 273] width 16 height 17
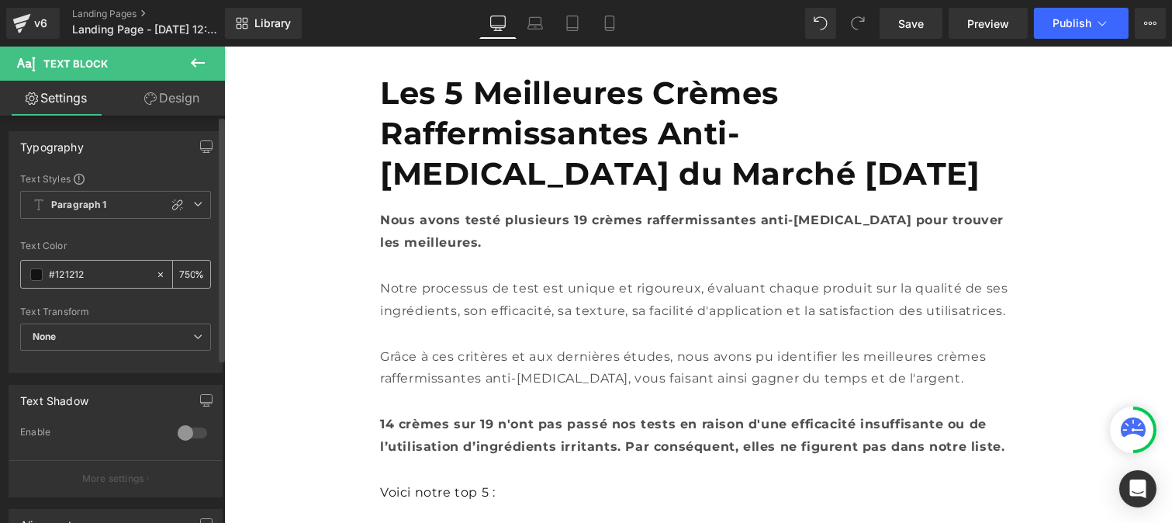
scroll to position [0, 2]
type input "75"
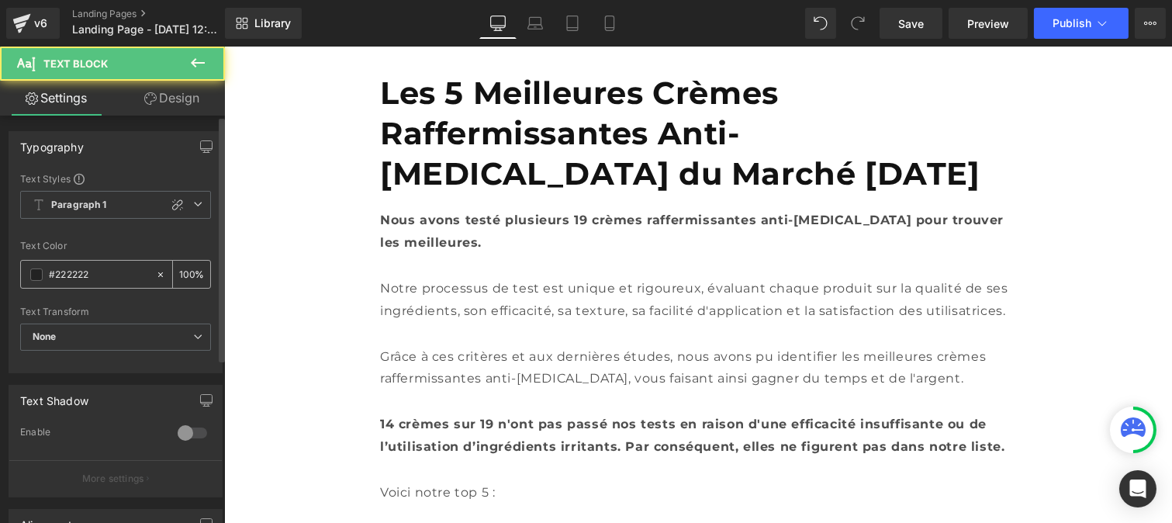
click at [99, 278] on input "#222222" at bounding box center [98, 274] width 99 height 17
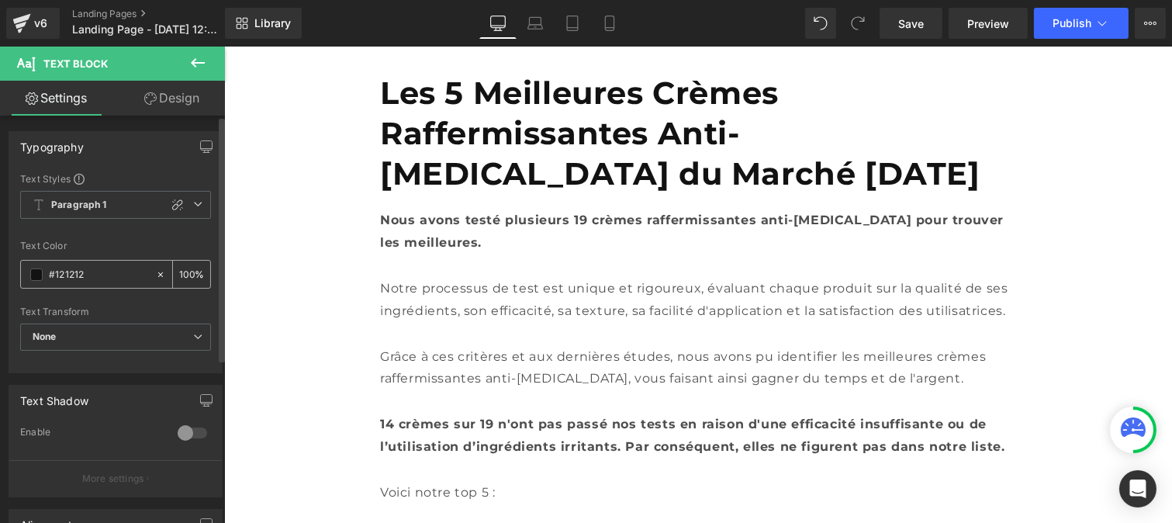
type input "#121212"
click at [188, 271] on div "100 %" at bounding box center [191, 274] width 37 height 27
click at [186, 262] on div "100 %" at bounding box center [191, 274] width 37 height 27
click at [184, 268] on input "100" at bounding box center [187, 273] width 16 height 17
type input "0"
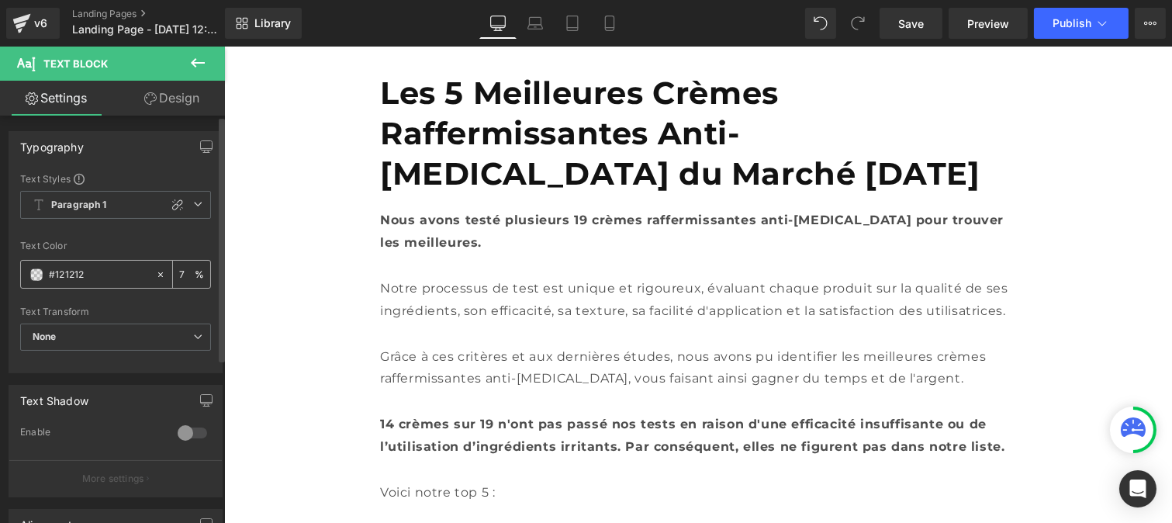
type input "75"
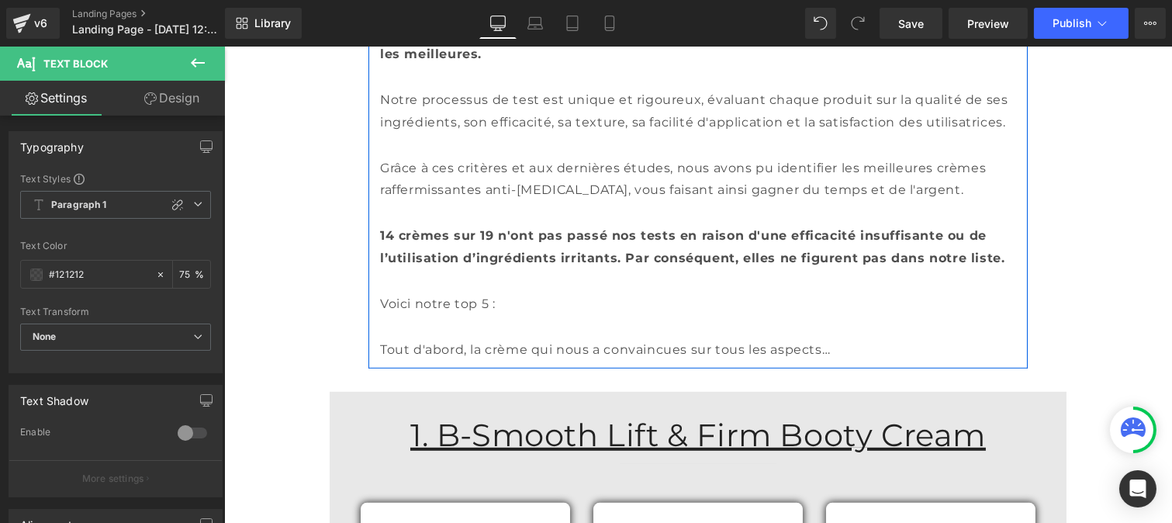
scroll to position [1734, 0]
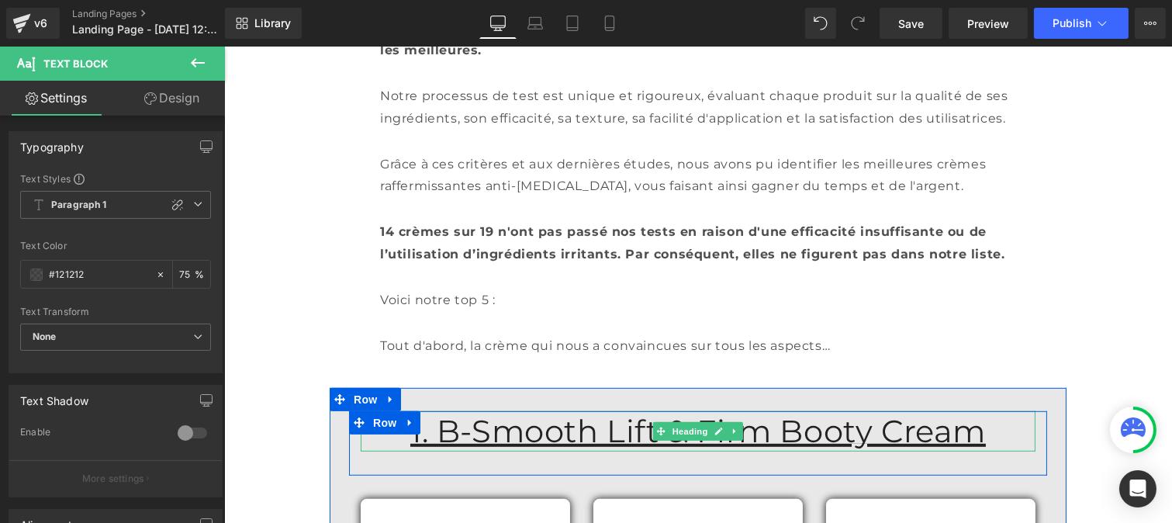
click at [494, 412] on u "1. B-Smooth Lift & Firm Booty Cream" at bounding box center [698, 431] width 576 height 38
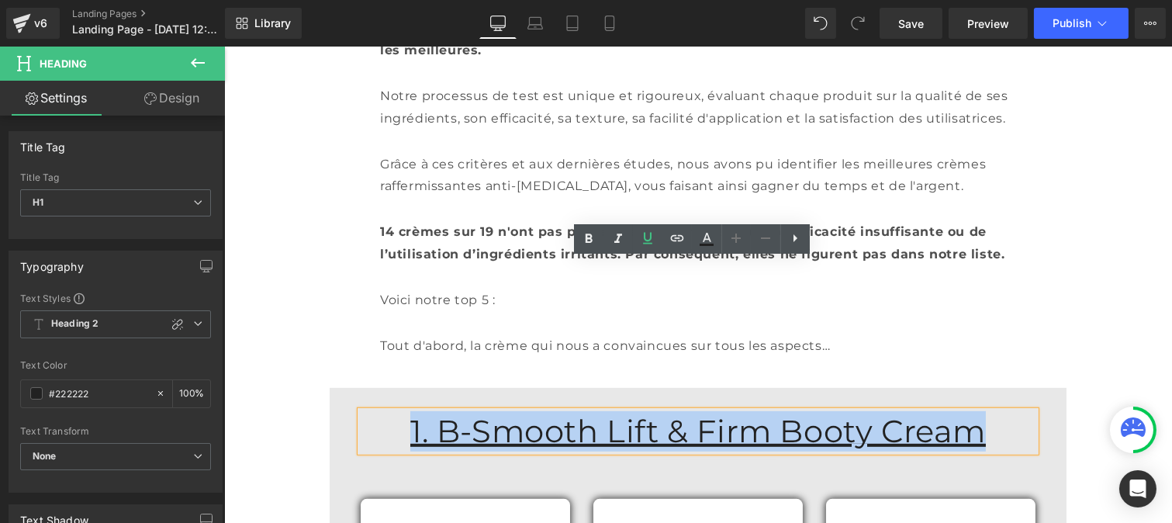
drag, startPoint x: 452, startPoint y: 264, endPoint x: 922, endPoint y: 256, distance: 470.1
click at [922, 411] on div "1. B-Smooth Lift & Firm Booty Cream" at bounding box center [697, 431] width 675 height 40
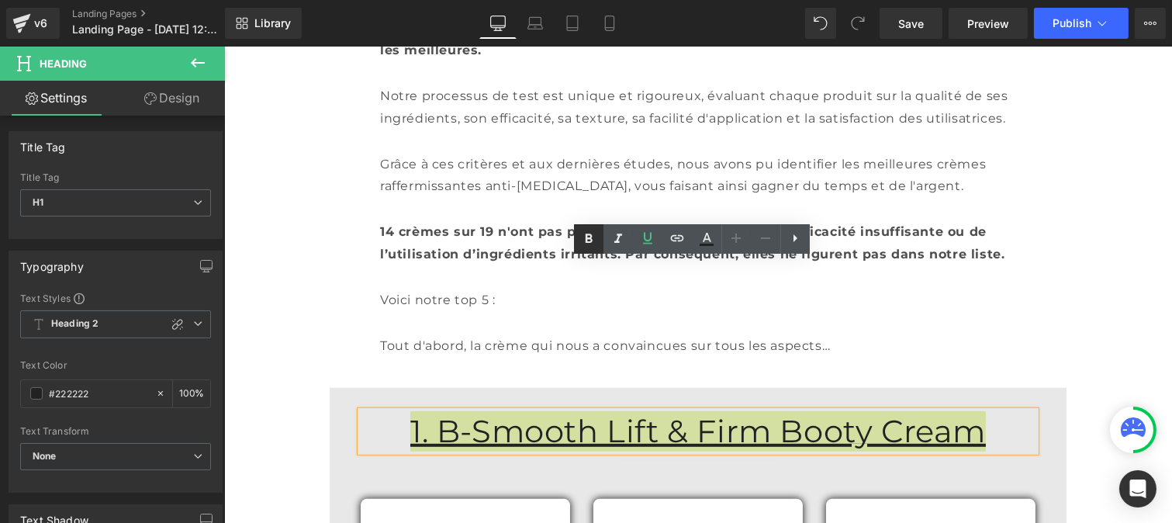
click at [579, 235] on icon at bounding box center [588, 239] width 19 height 19
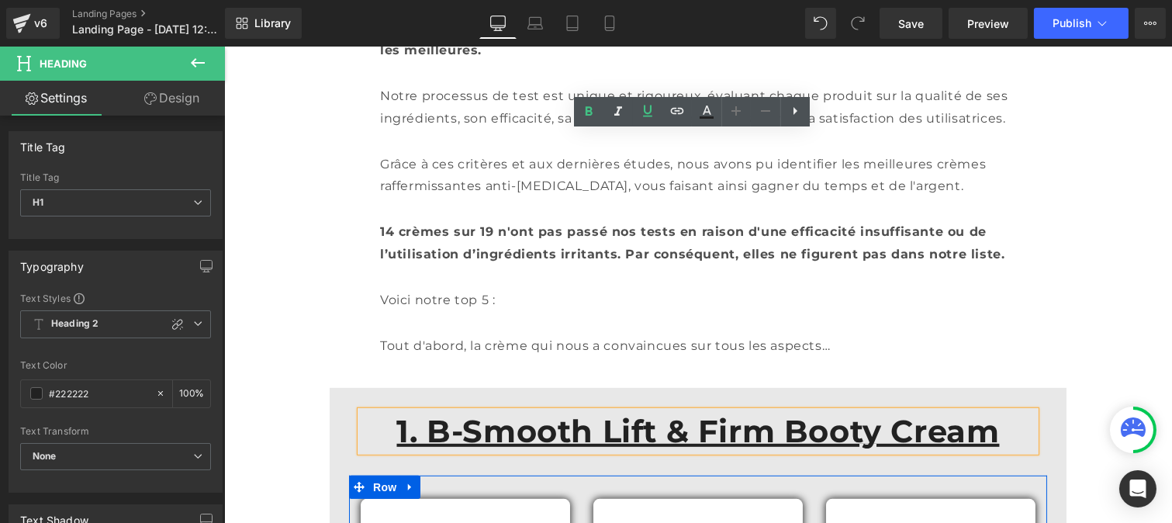
scroll to position [1877, 0]
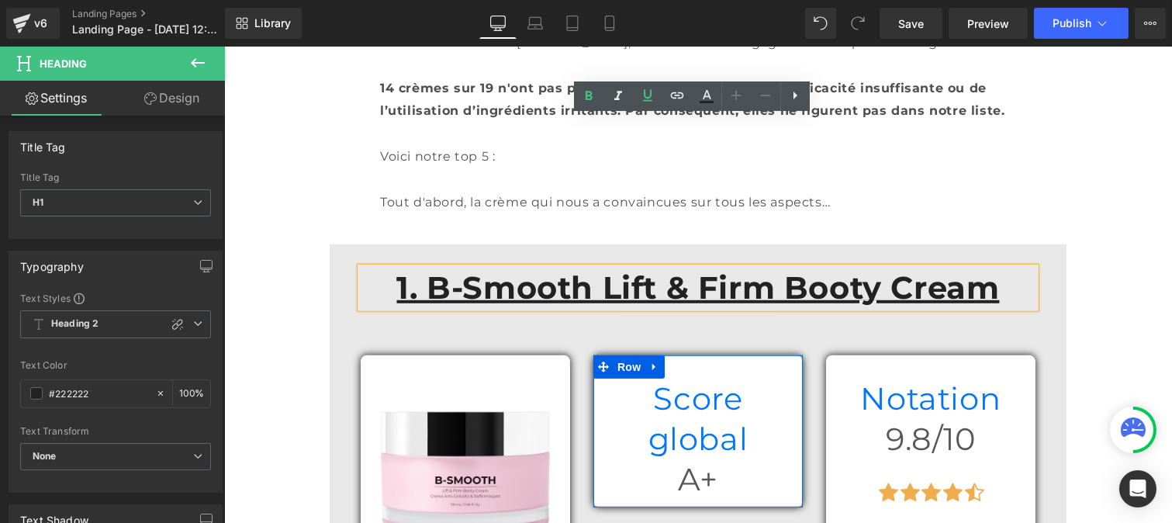
click at [630, 379] on h1 "Score global" at bounding box center [697, 419] width 186 height 81
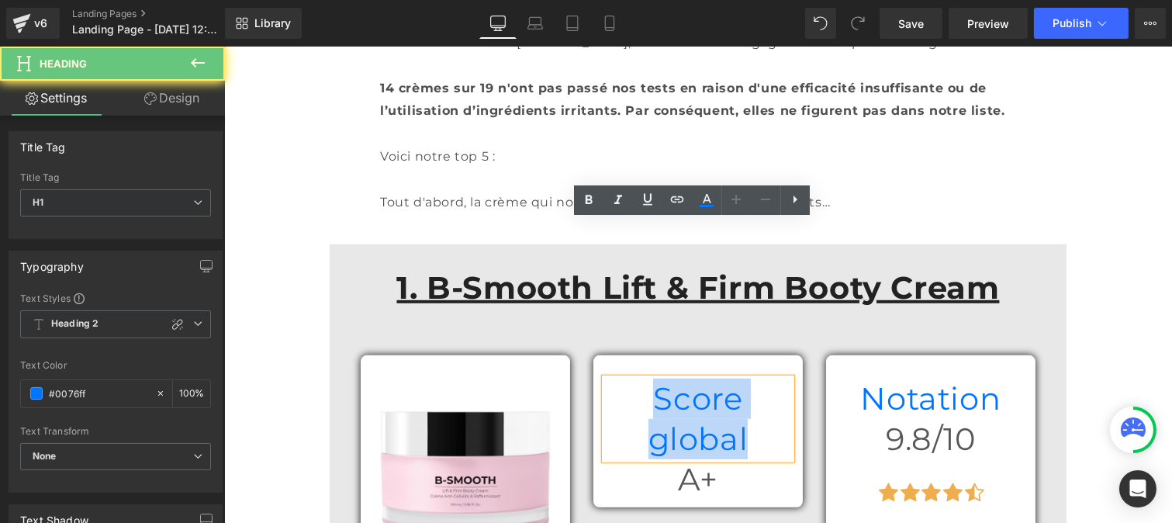
drag, startPoint x: 620, startPoint y: 235, endPoint x: 789, endPoint y: 243, distance: 169.3
click at [789, 379] on div "Score global Heading A+ Heading" at bounding box center [697, 439] width 209 height 121
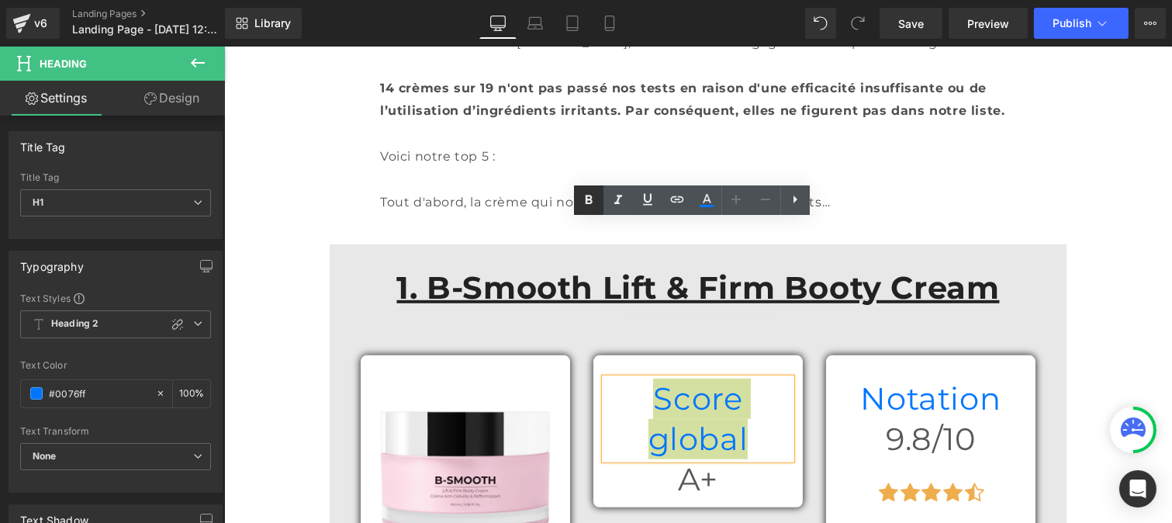
click at [579, 195] on icon at bounding box center [588, 200] width 19 height 19
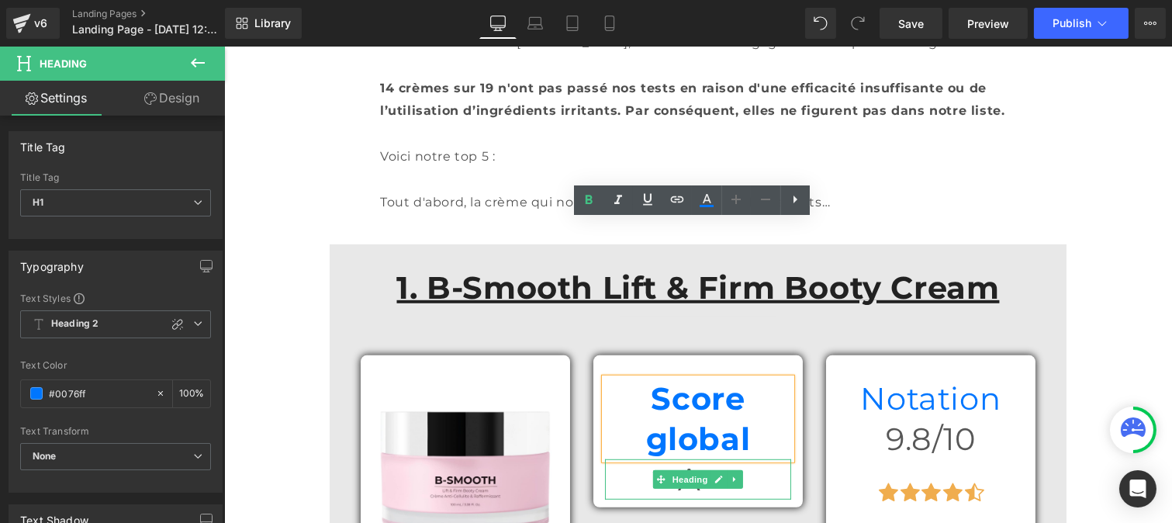
click at [634, 459] on h1 "A+" at bounding box center [697, 479] width 186 height 40
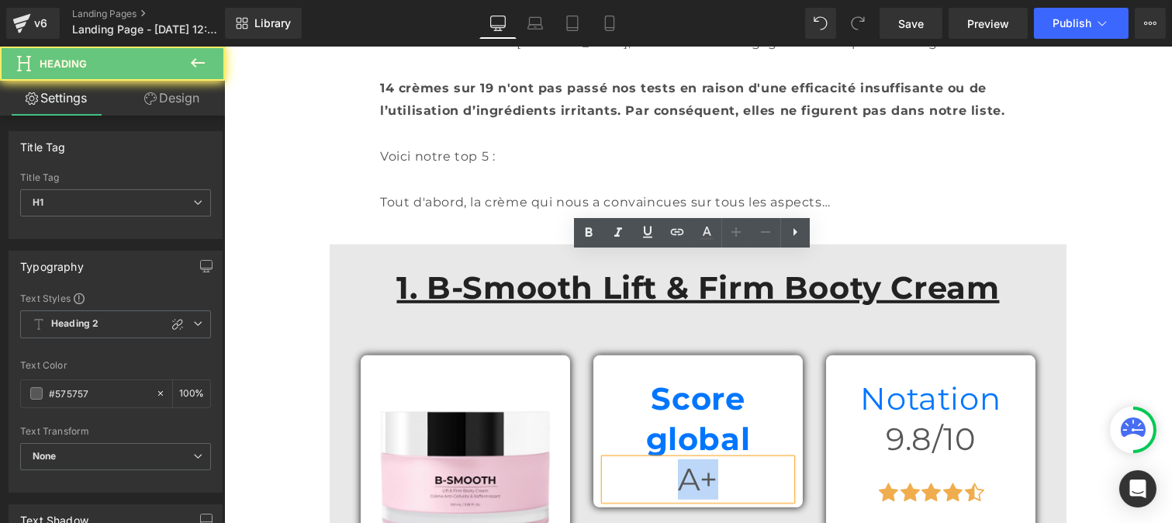
drag, startPoint x: 645, startPoint y: 273, endPoint x: 717, endPoint y: 276, distance: 71.4
click at [717, 459] on h1 "A+" at bounding box center [697, 479] width 186 height 40
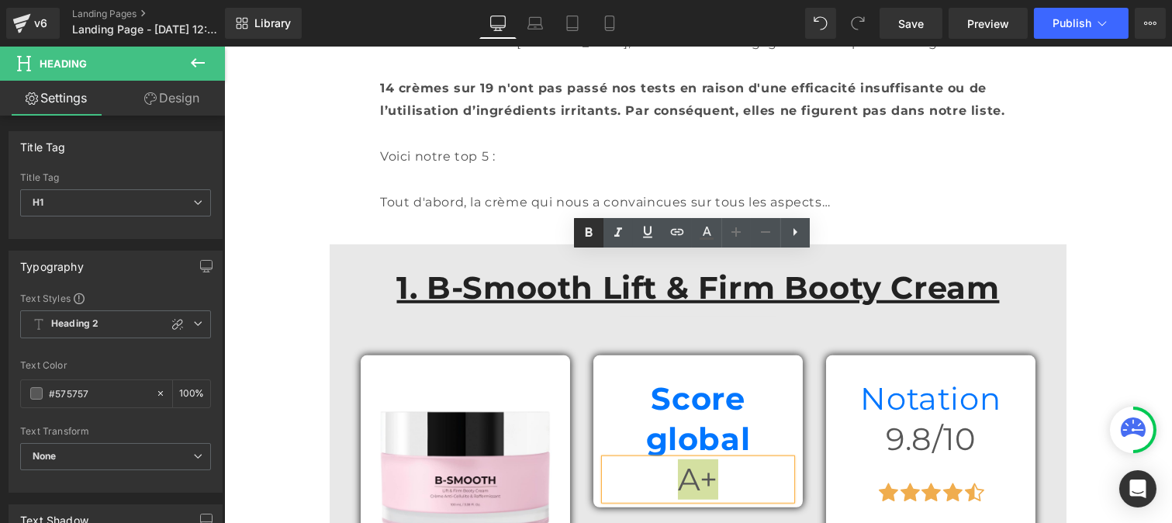
click at [585, 223] on icon at bounding box center [588, 232] width 19 height 19
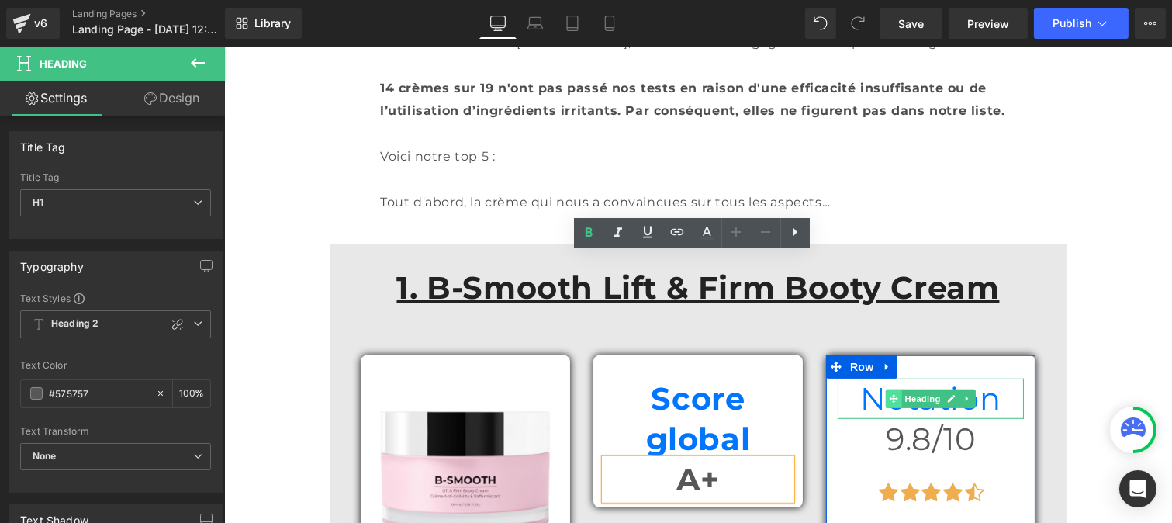
click at [889, 394] on icon at bounding box center [893, 398] width 9 height 9
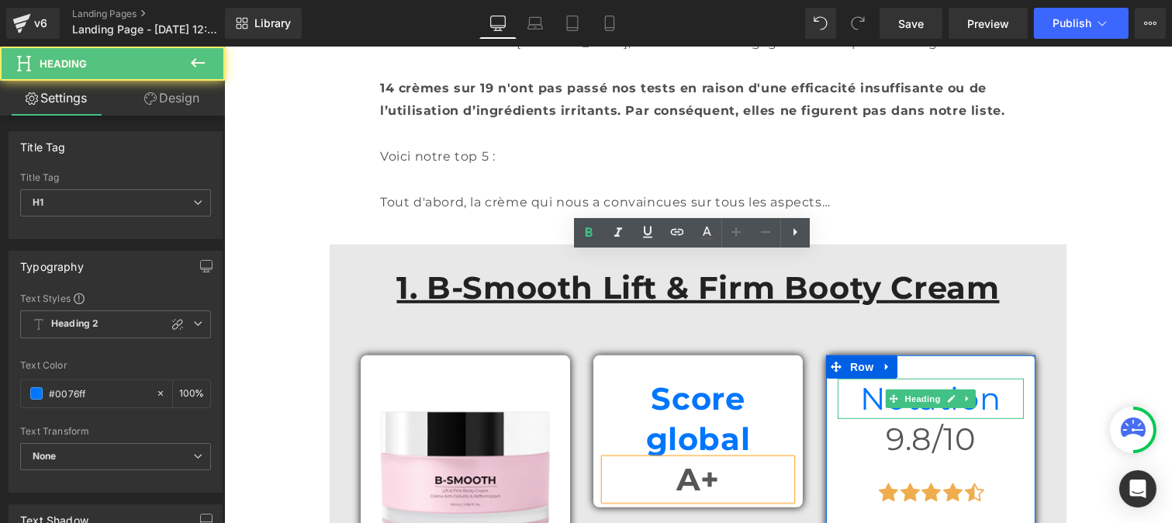
click at [852, 379] on h1 "Notation" at bounding box center [930, 399] width 186 height 40
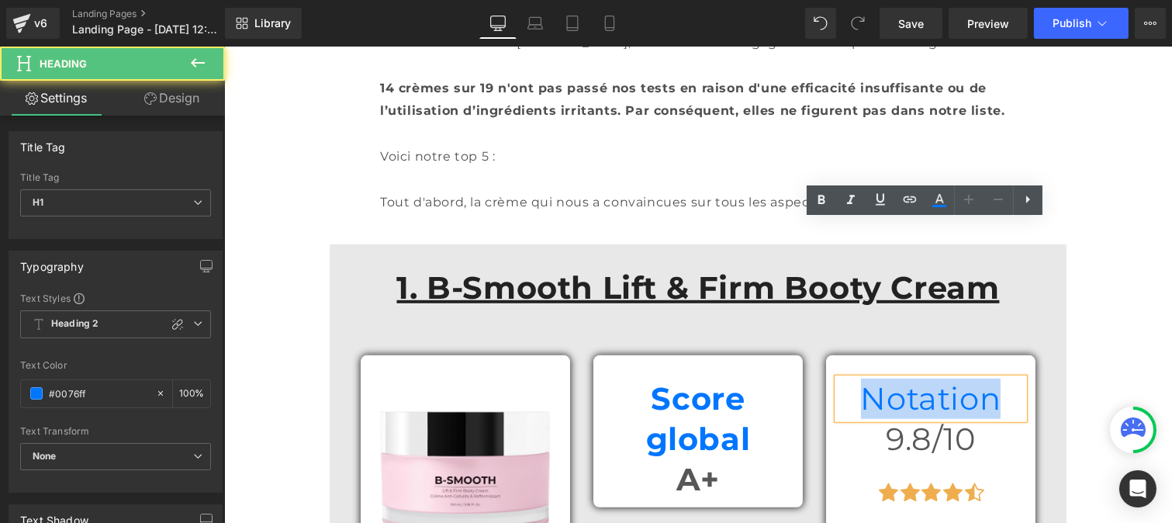
drag, startPoint x: 852, startPoint y: 233, endPoint x: 979, endPoint y: 244, distance: 127.0
click at [979, 379] on h1 "Notation" at bounding box center [930, 399] width 186 height 40
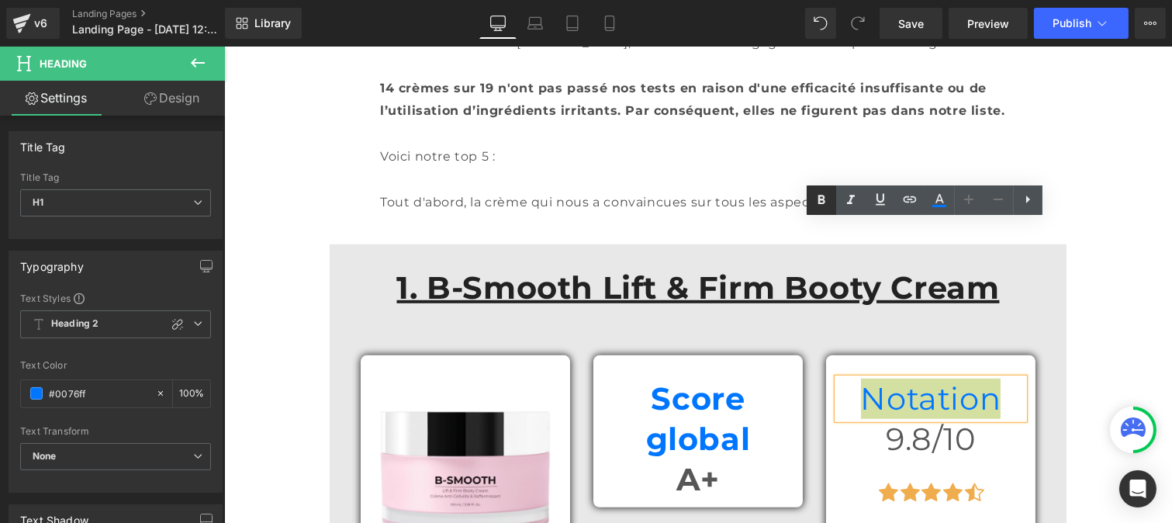
click at [817, 195] on icon at bounding box center [821, 200] width 19 height 19
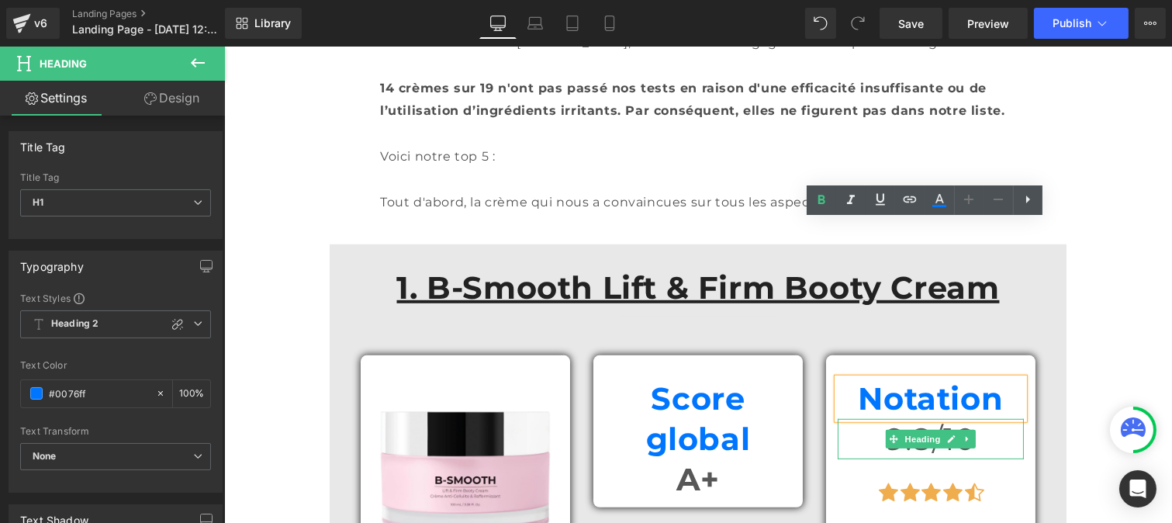
click at [865, 419] on h1 "9.8/10" at bounding box center [930, 439] width 186 height 40
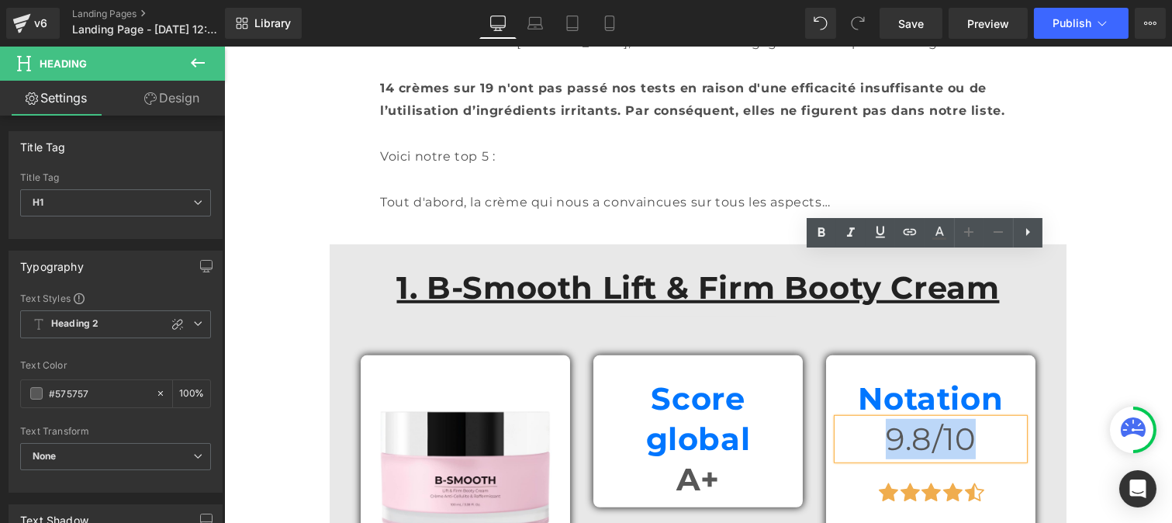
drag, startPoint x: 867, startPoint y: 271, endPoint x: 1004, endPoint y: 275, distance: 136.6
click at [1004, 419] on h1 "9.8/10" at bounding box center [930, 439] width 186 height 40
click at [822, 221] on link at bounding box center [821, 232] width 29 height 29
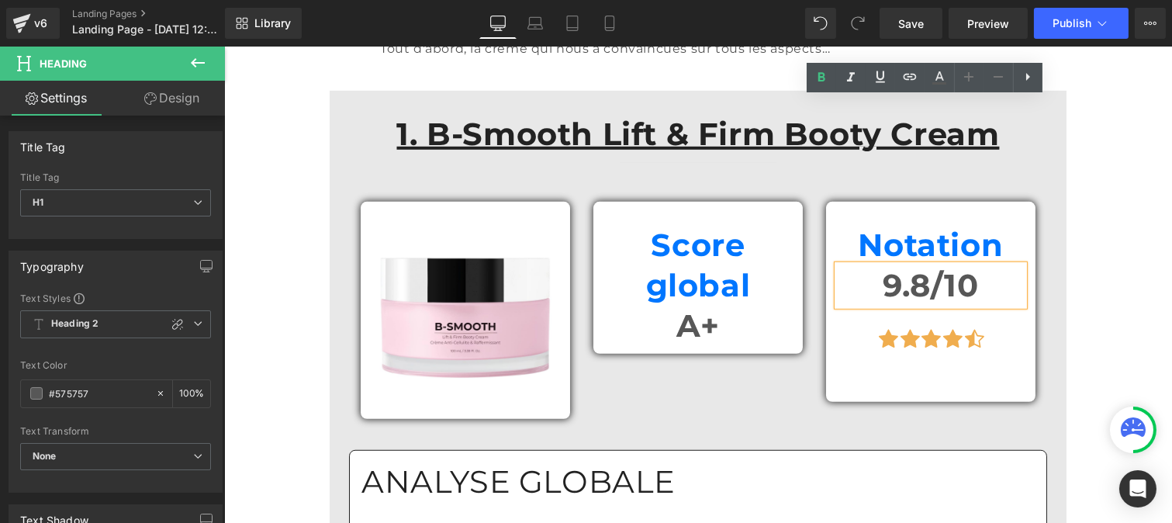
scroll to position [2032, 0]
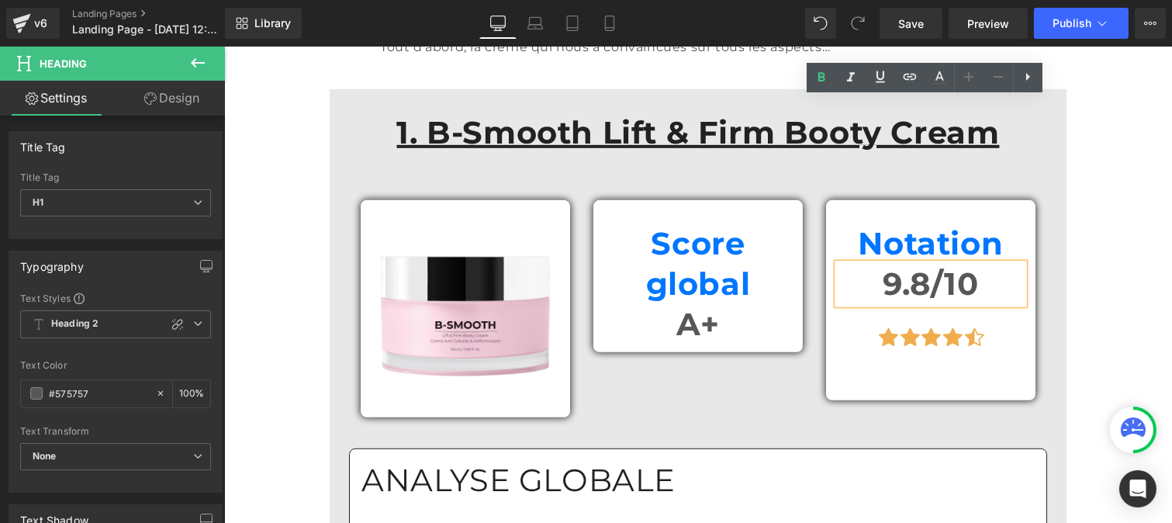
click at [532, 460] on div "ANALYSE GLOBALE Heading" at bounding box center [697, 480] width 673 height 40
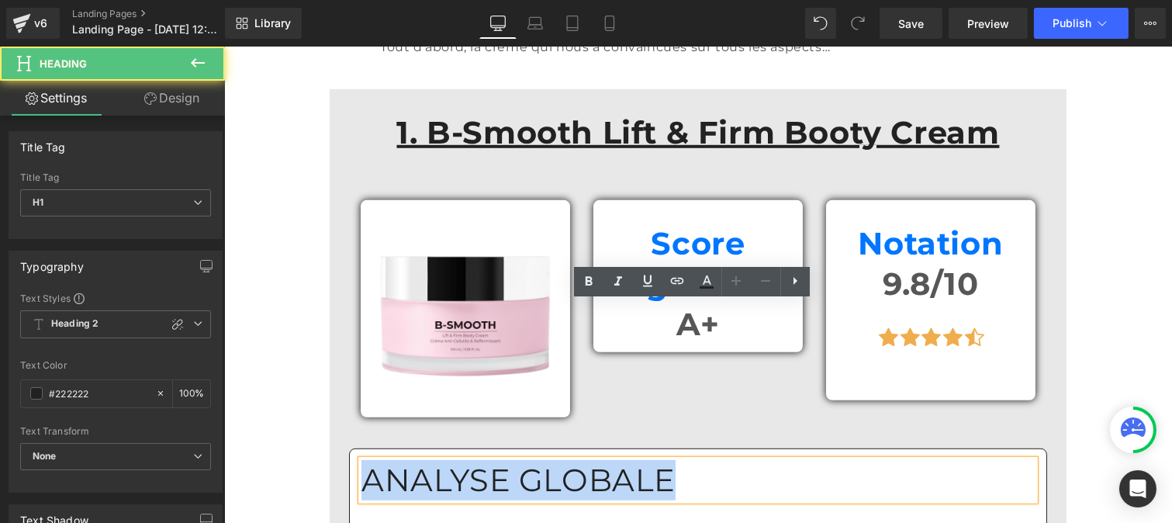
drag, startPoint x: 457, startPoint y: 314, endPoint x: 355, endPoint y: 322, distance: 101.9
click at [361, 460] on h1 "ANALYSE GLOBALE" at bounding box center [697, 480] width 673 height 40
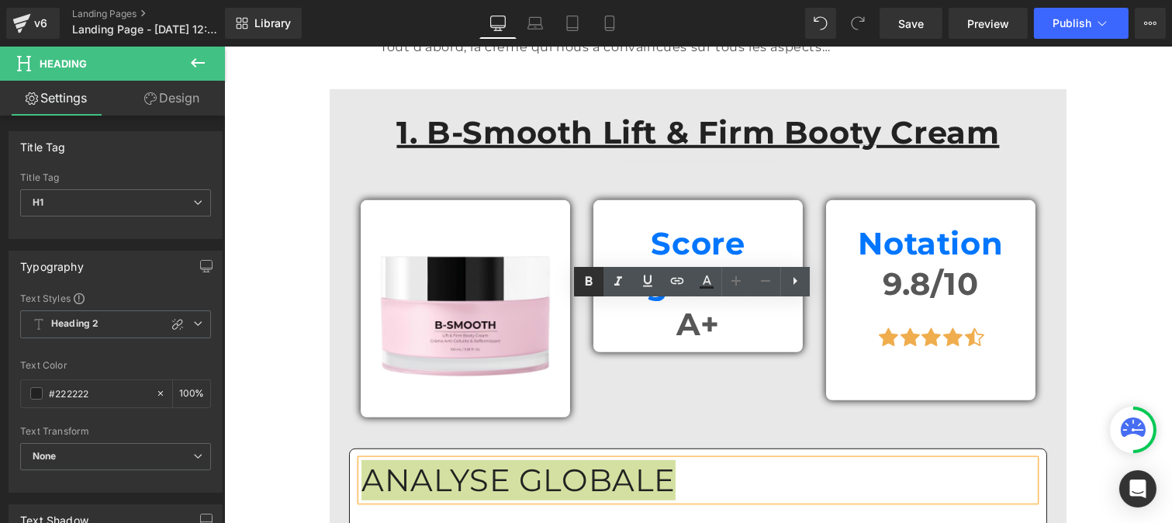
click at [587, 288] on icon at bounding box center [588, 281] width 19 height 19
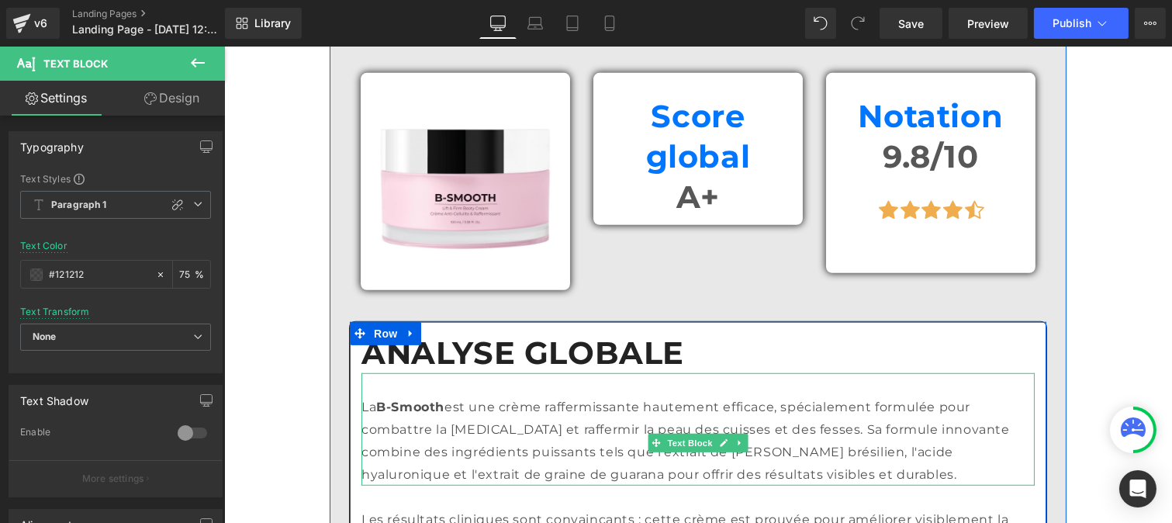
scroll to position [2160, 0]
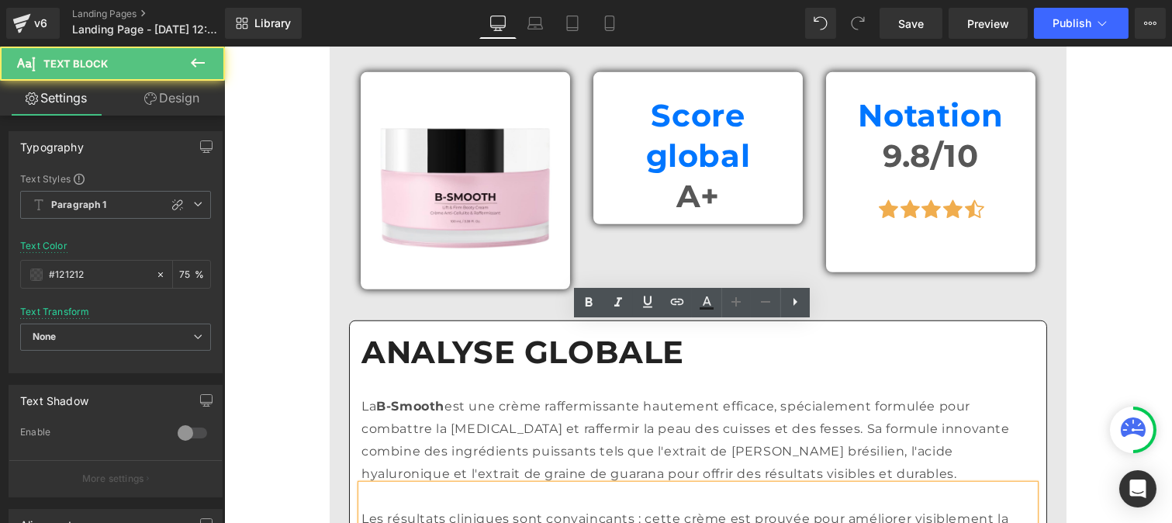
scroll to position [2412, 0]
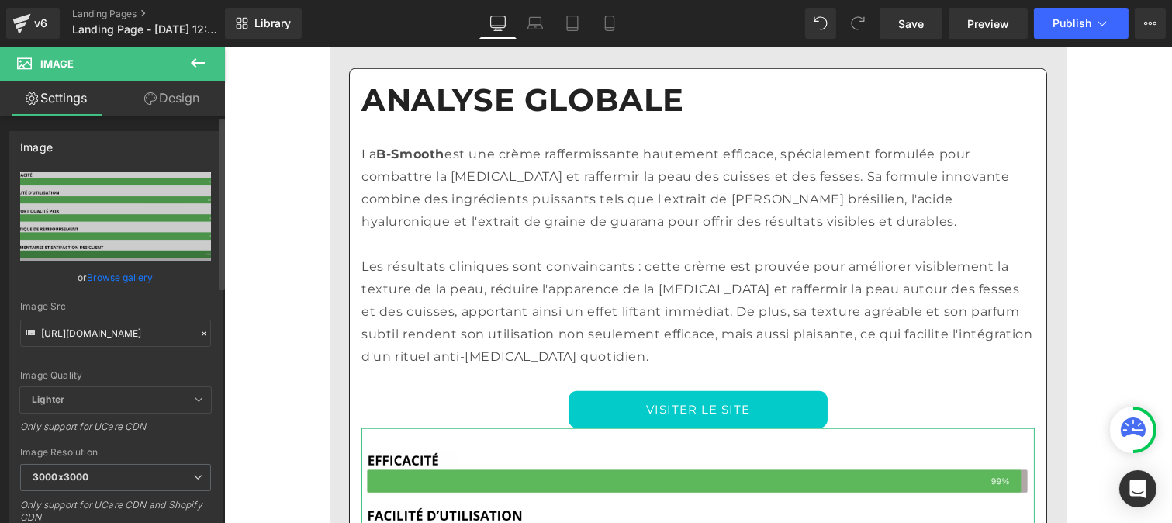
click at [199, 329] on icon at bounding box center [204, 333] width 11 height 11
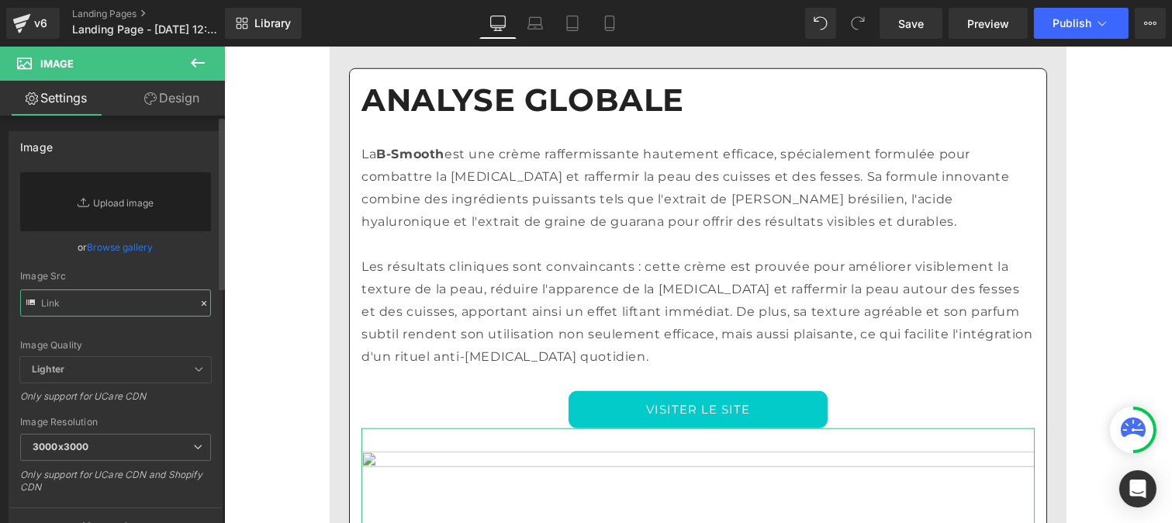
click at [112, 303] on input "text" at bounding box center [115, 302] width 191 height 27
paste input "[URL][DOMAIN_NAME]"
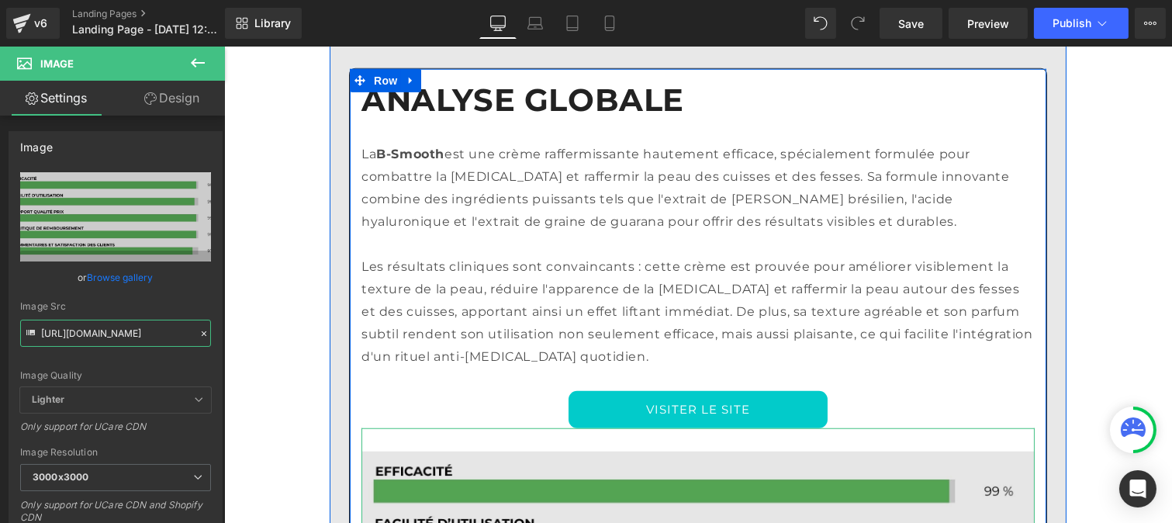
type input "[URL][DOMAIN_NAME]"
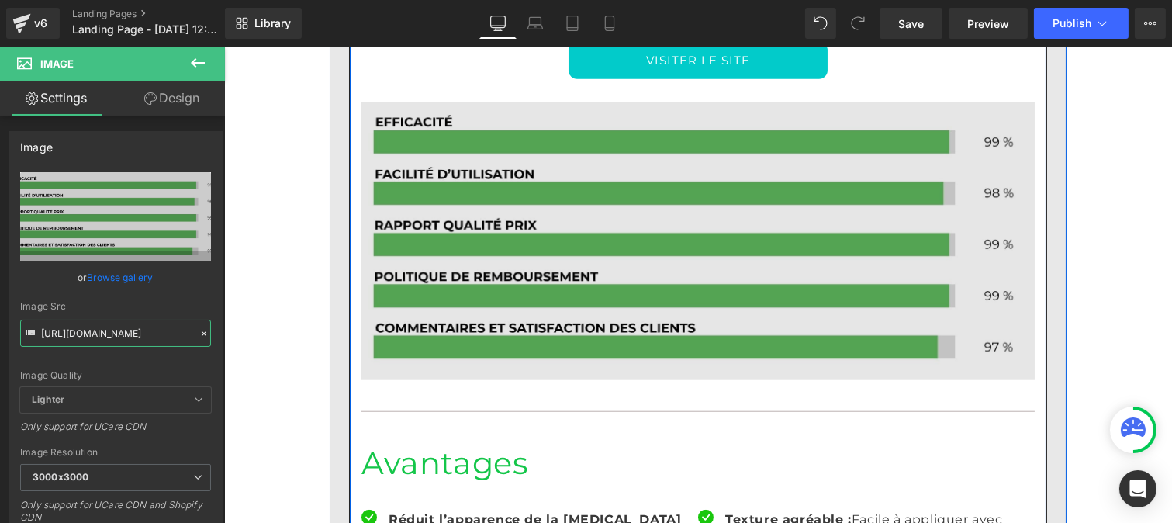
scroll to position [2762, 0]
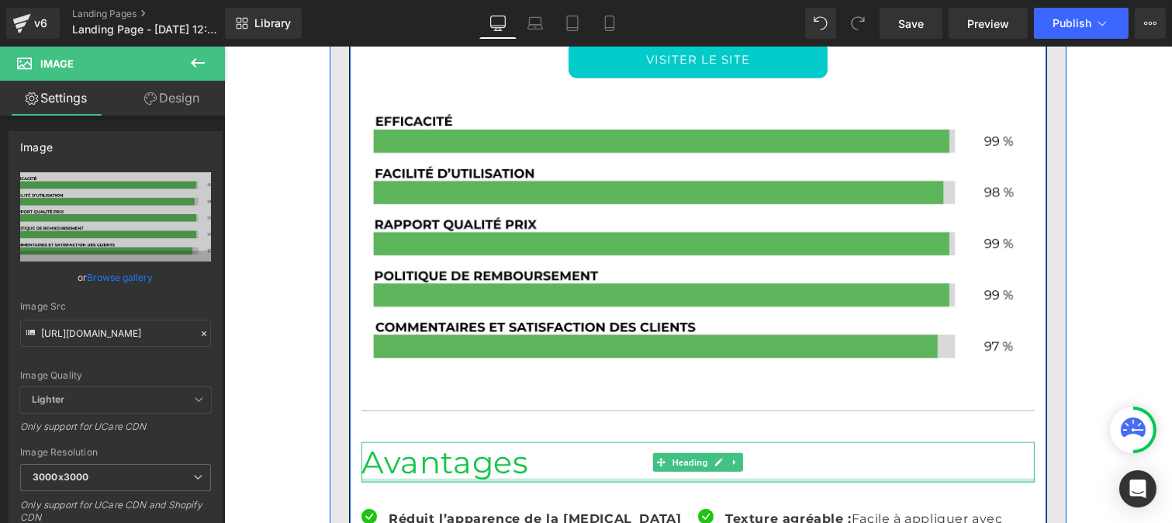
click at [440, 442] on h1 "Avantages" at bounding box center [697, 462] width 673 height 40
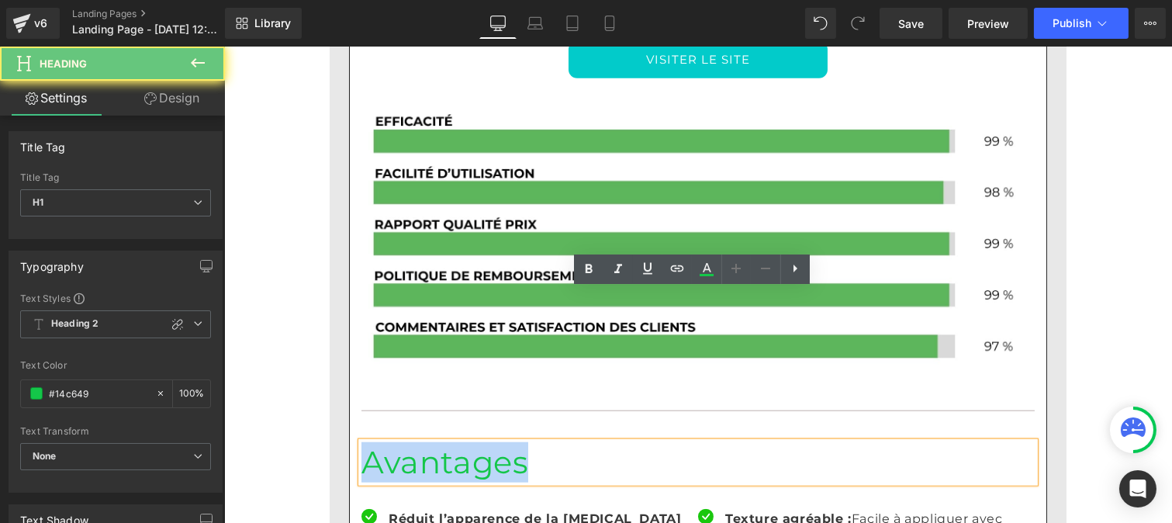
drag, startPoint x: 406, startPoint y: 301, endPoint x: 354, endPoint y: 298, distance: 51.3
click at [361, 442] on h1 "Avantages" at bounding box center [697, 462] width 673 height 40
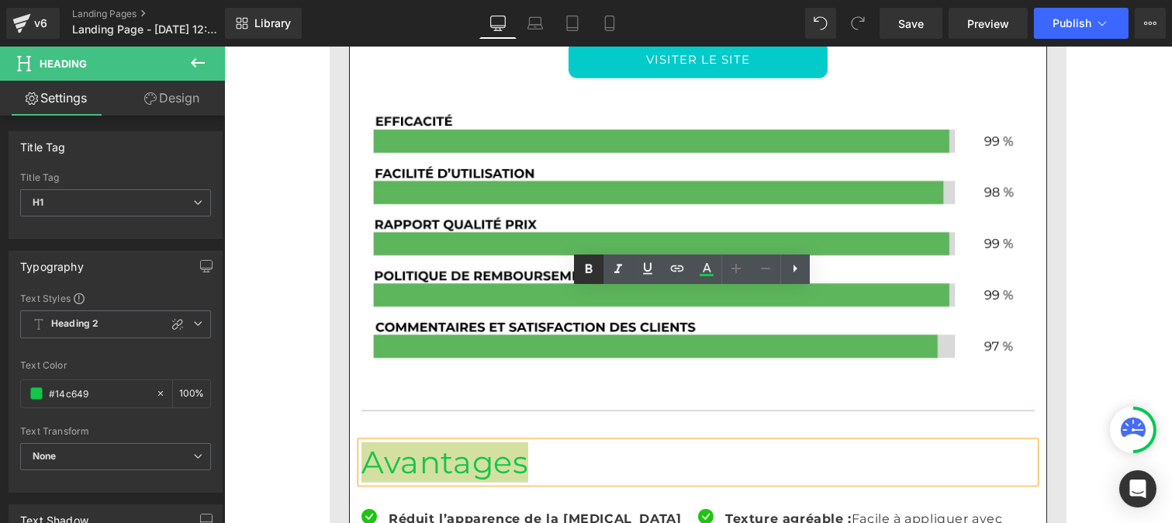
click at [595, 261] on icon at bounding box center [588, 269] width 19 height 19
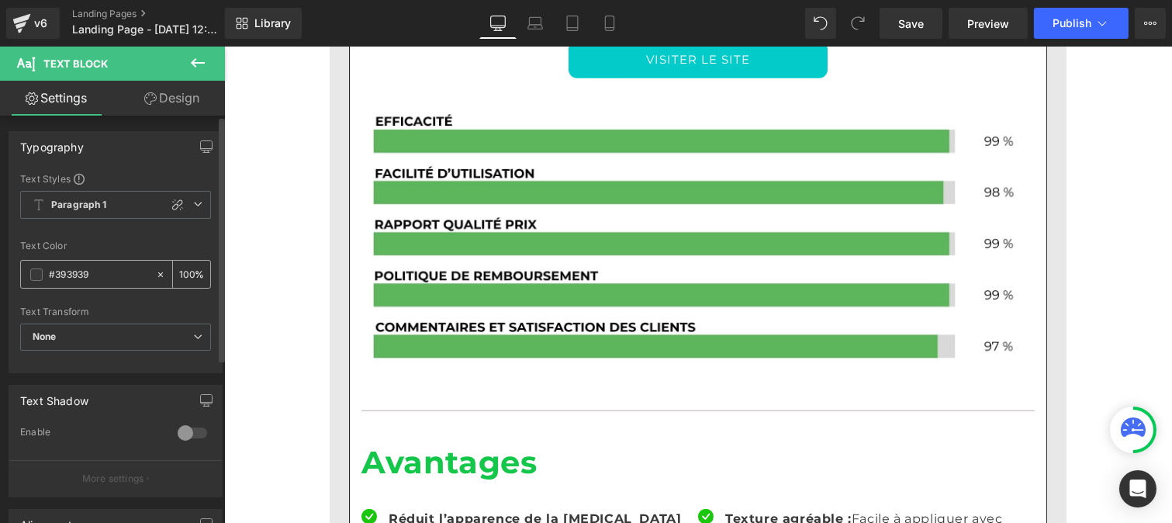
click at [102, 275] on input "#393939" at bounding box center [98, 274] width 99 height 17
type input "[URL][DOMAIN_NAME]"
type input "0"
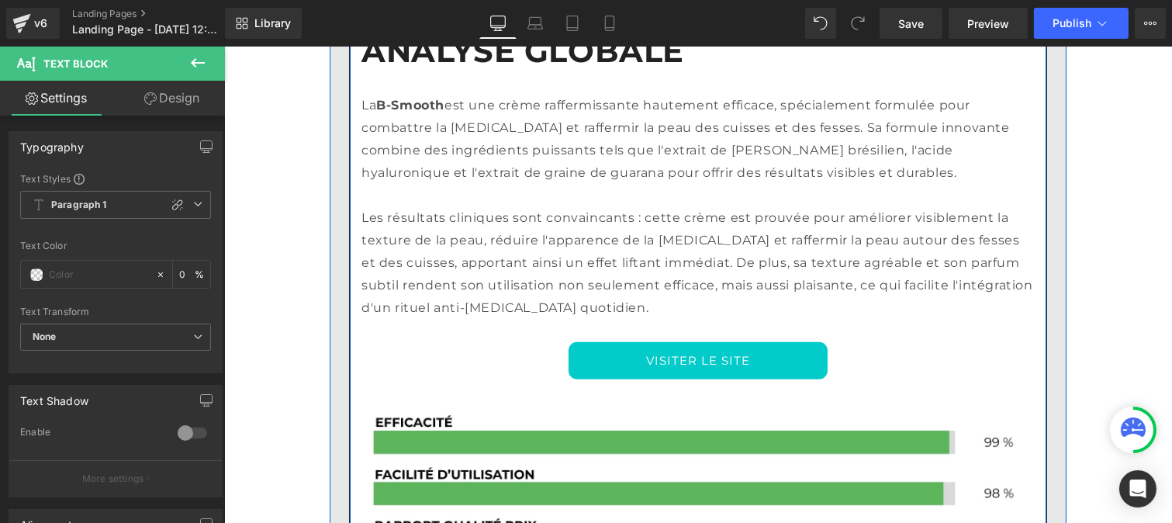
scroll to position [2452, 0]
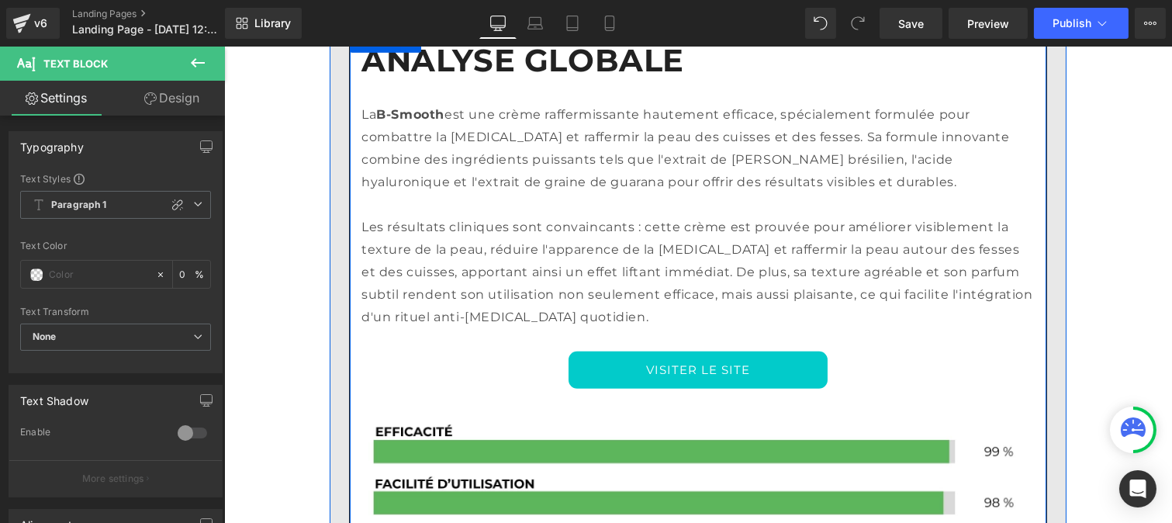
click at [439, 216] on p "Les résultats cliniques sont convaincants : cette crème est prouvée pour amélio…" at bounding box center [697, 272] width 673 height 112
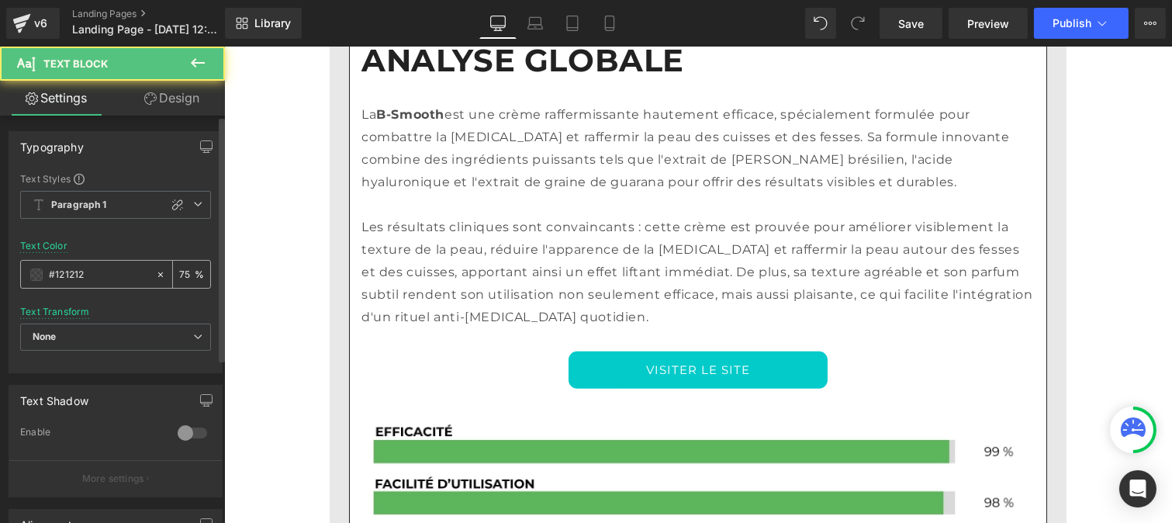
click at [82, 277] on input "#121212" at bounding box center [98, 274] width 99 height 17
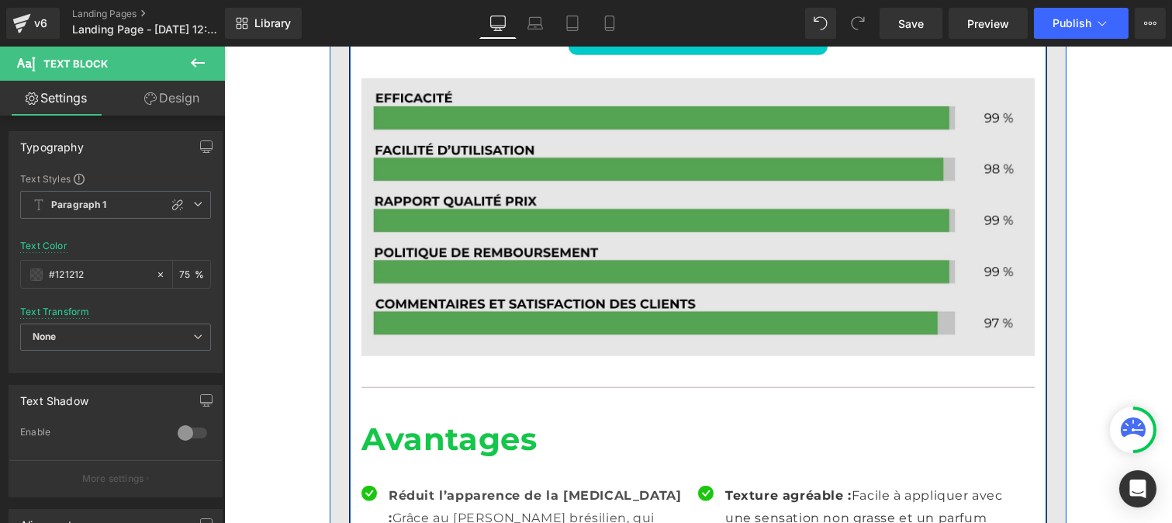
scroll to position [2787, 0]
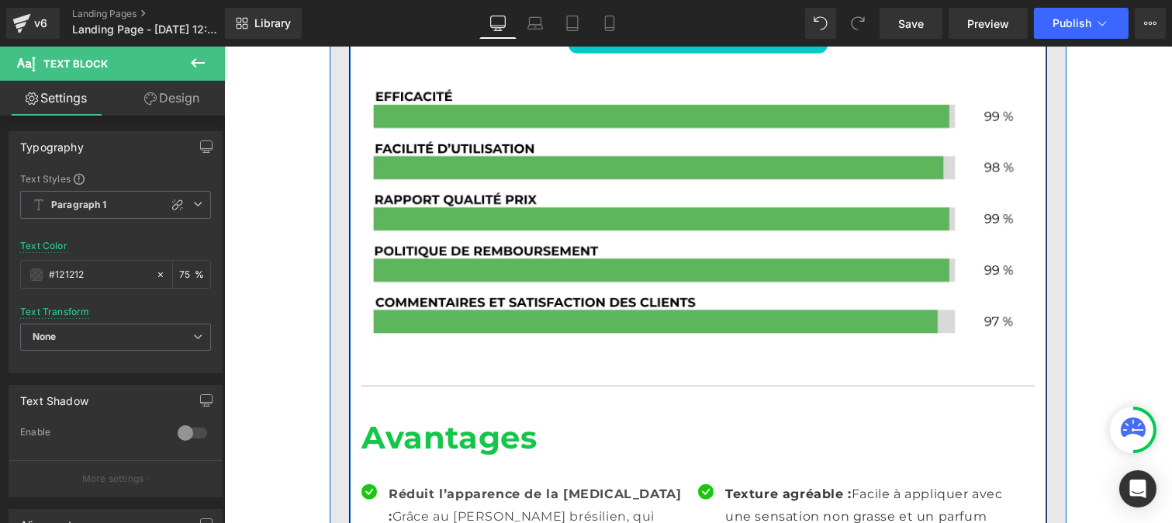
click at [420, 486] on strong "Réduit l’apparence de la [MEDICAL_DATA] :" at bounding box center [534, 504] width 292 height 37
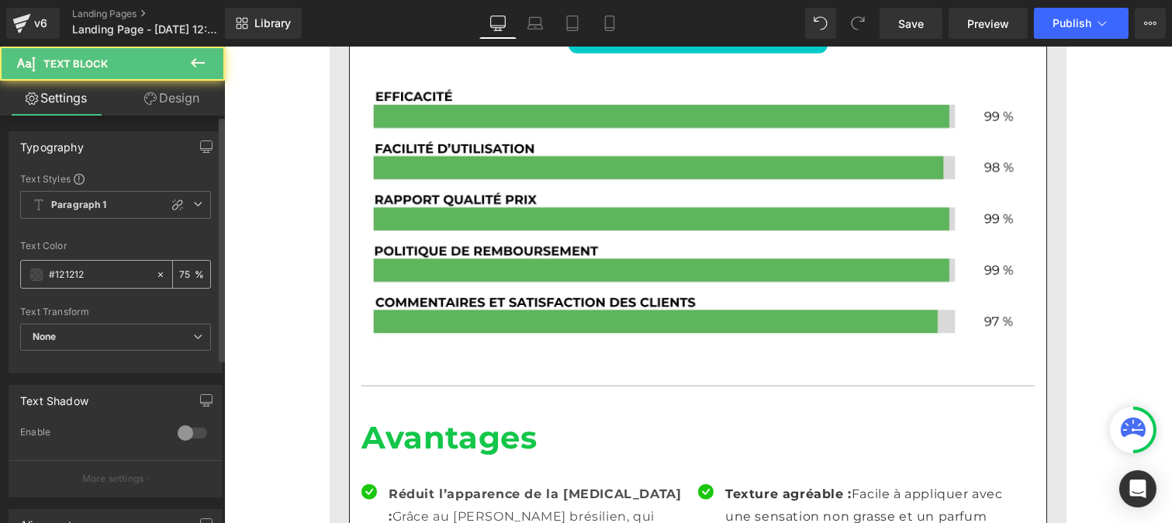
click at [98, 274] on input "#121212" at bounding box center [98, 274] width 99 height 17
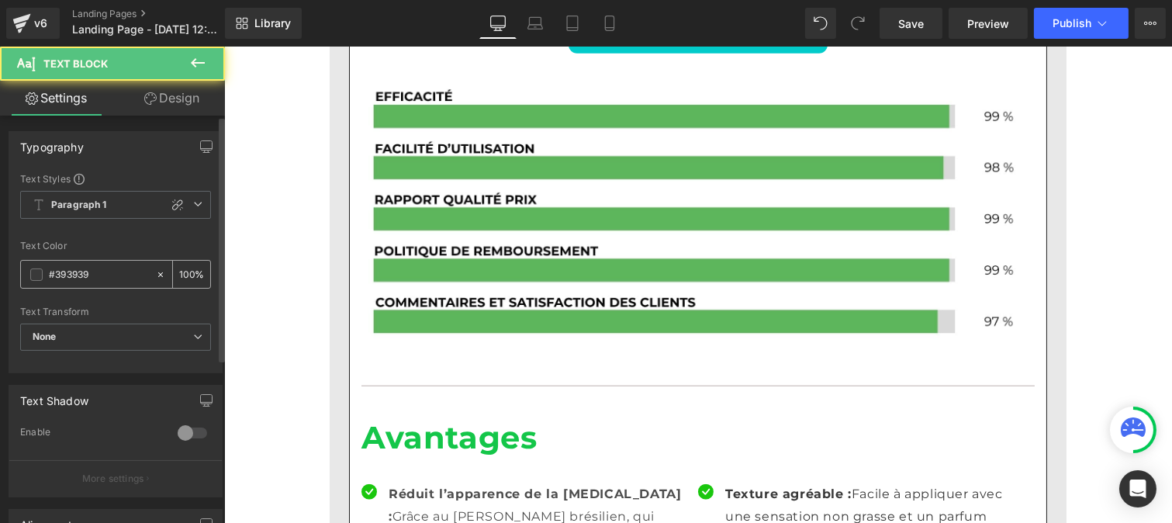
click at [95, 273] on input "#393939" at bounding box center [98, 274] width 99 height 17
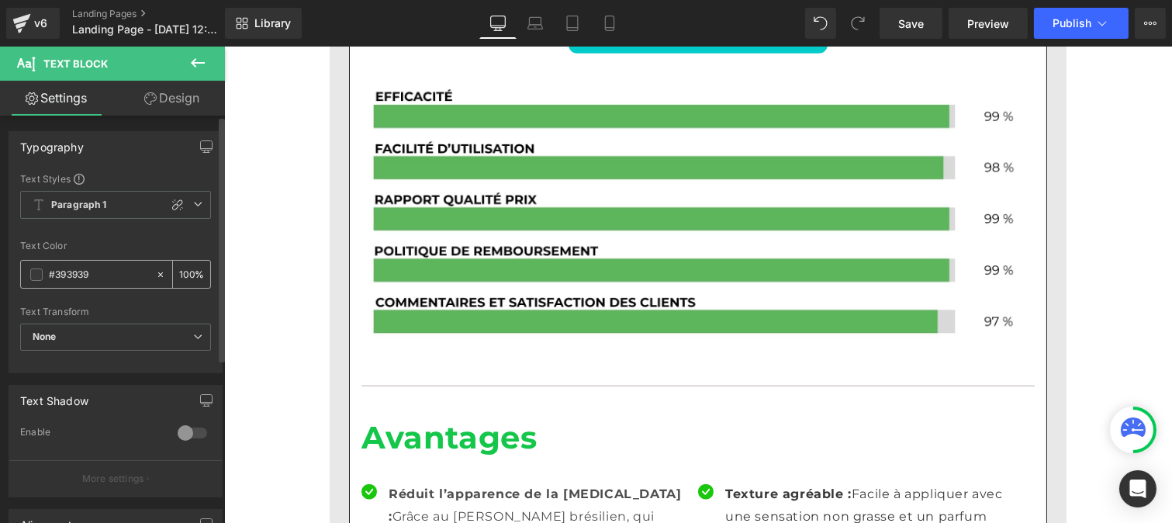
paste input "121212"
type input "#121212"
click at [186, 266] on input "100" at bounding box center [187, 273] width 16 height 17
type input "1"
type input "75"
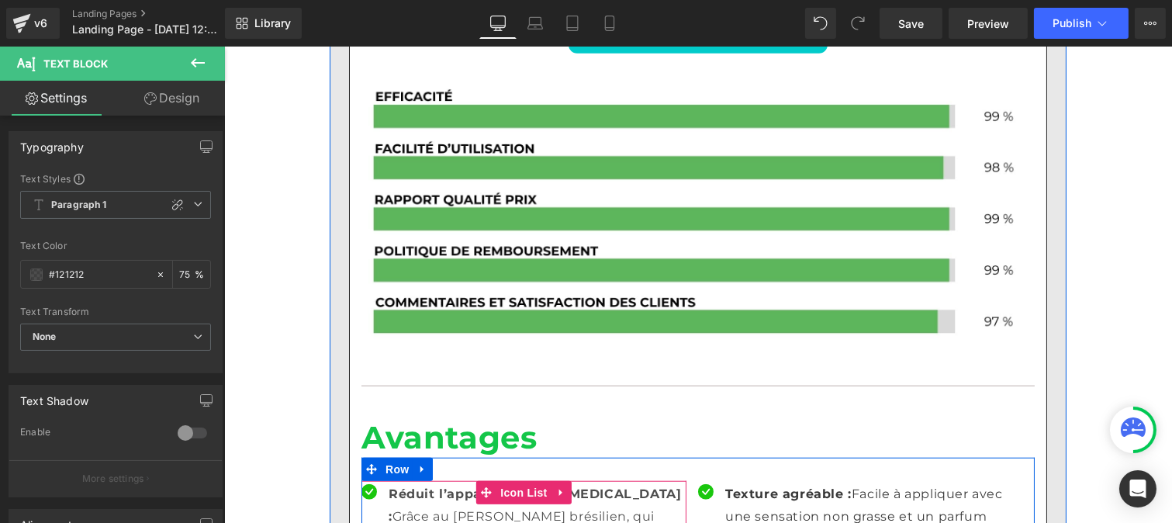
scroll to position [2913, 0]
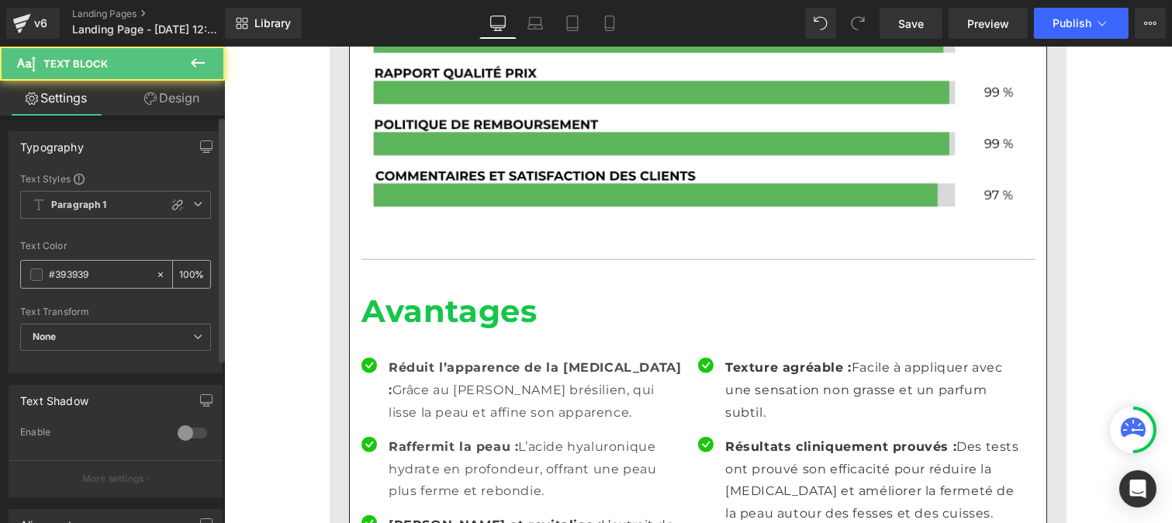
click at [99, 271] on input "#393939" at bounding box center [98, 274] width 99 height 17
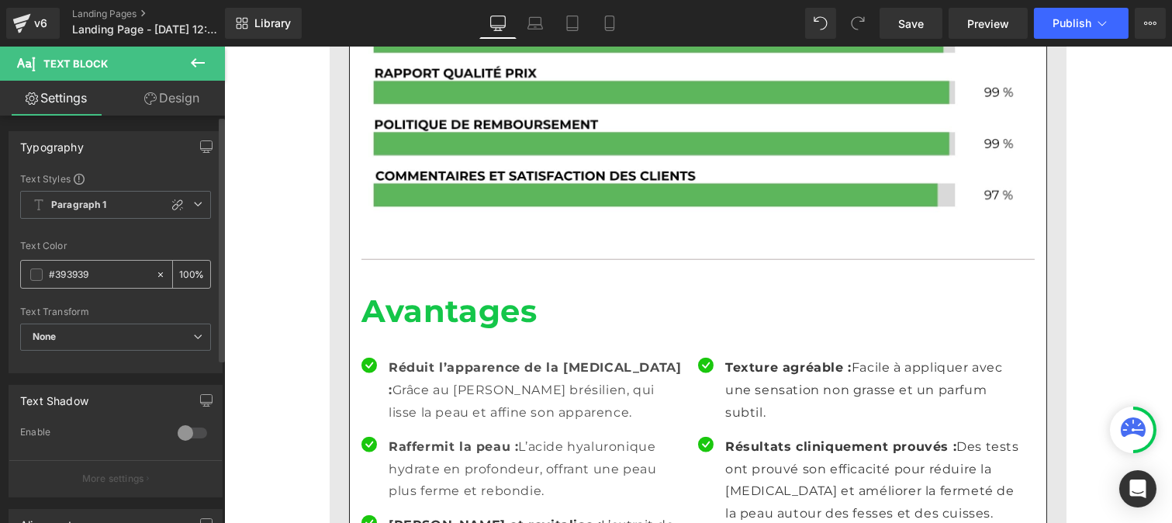
paste input "121212"
type input "#121212"
click at [188, 266] on input "100" at bounding box center [187, 273] width 16 height 17
type input "1"
type input "75"
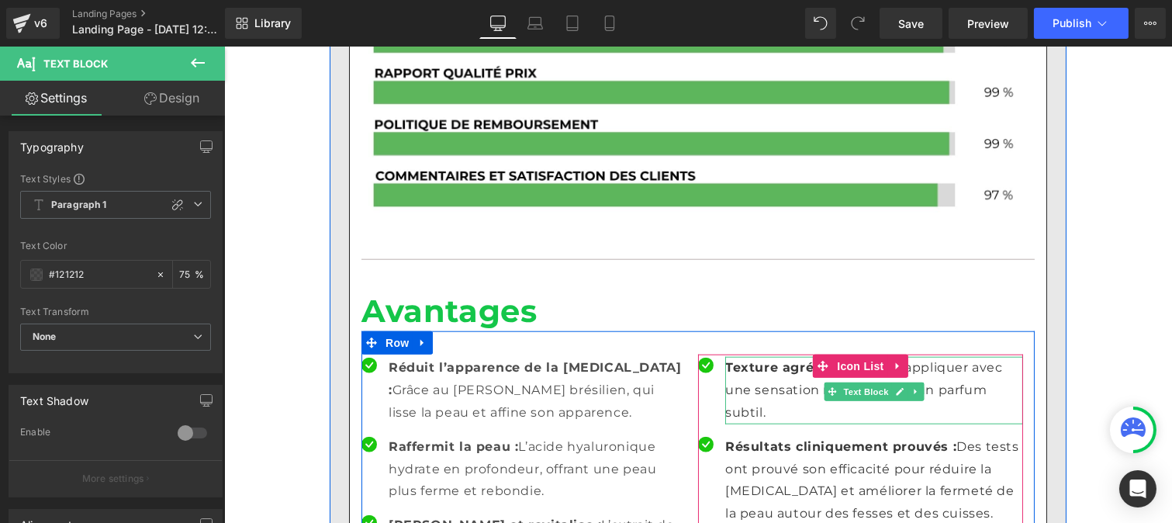
click at [748, 357] on p "Texture agréable : Facile à appliquer avec une sensation non grasse et un parfu…" at bounding box center [873, 390] width 298 height 67
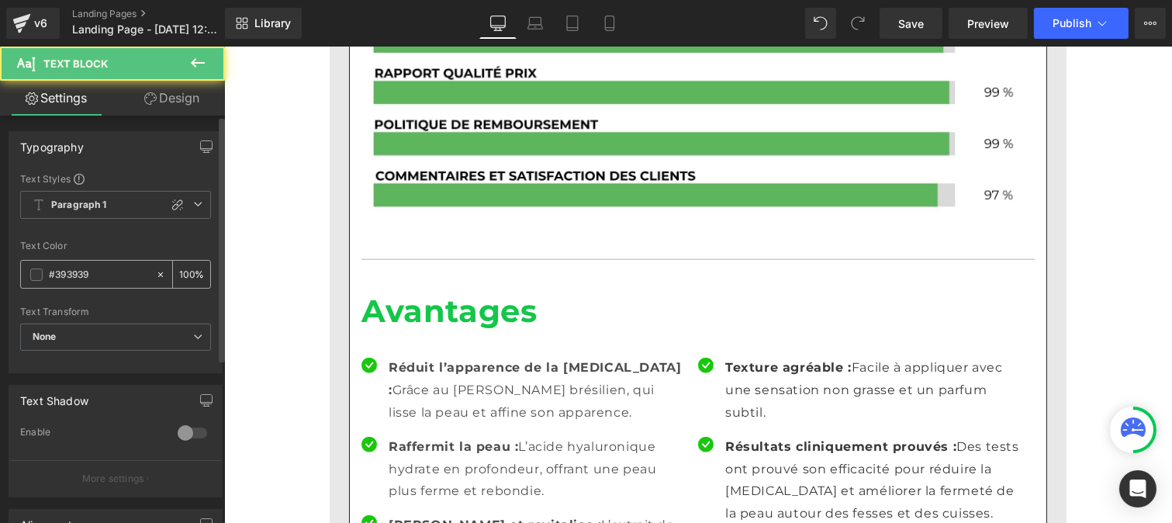
click at [96, 271] on input "#393939" at bounding box center [98, 274] width 99 height 17
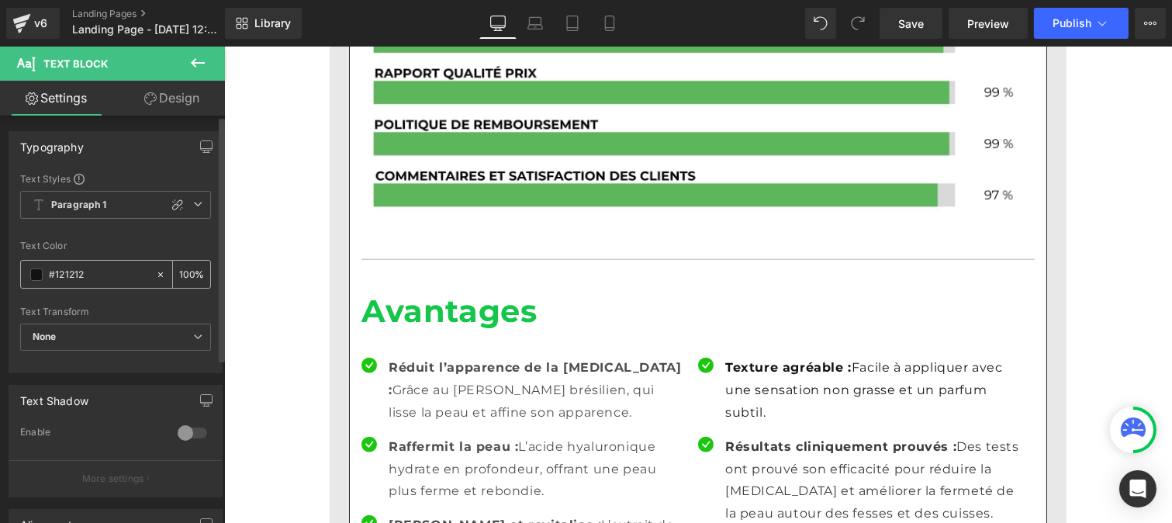
type input "#121212"
click at [188, 272] on div "100 %" at bounding box center [191, 274] width 37 height 27
click at [186, 267] on input "100" at bounding box center [187, 273] width 16 height 17
type input "1"
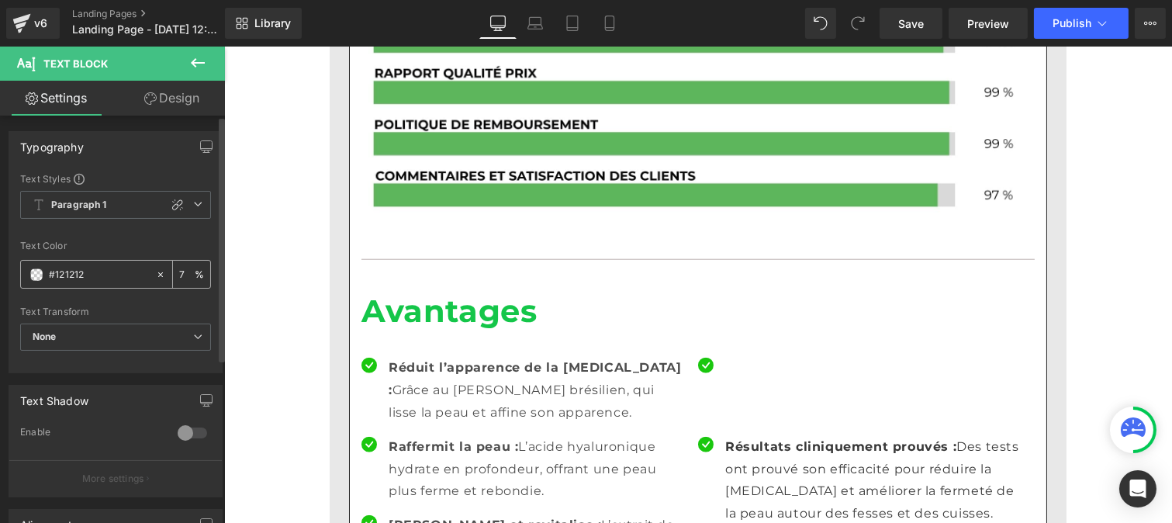
type input "75"
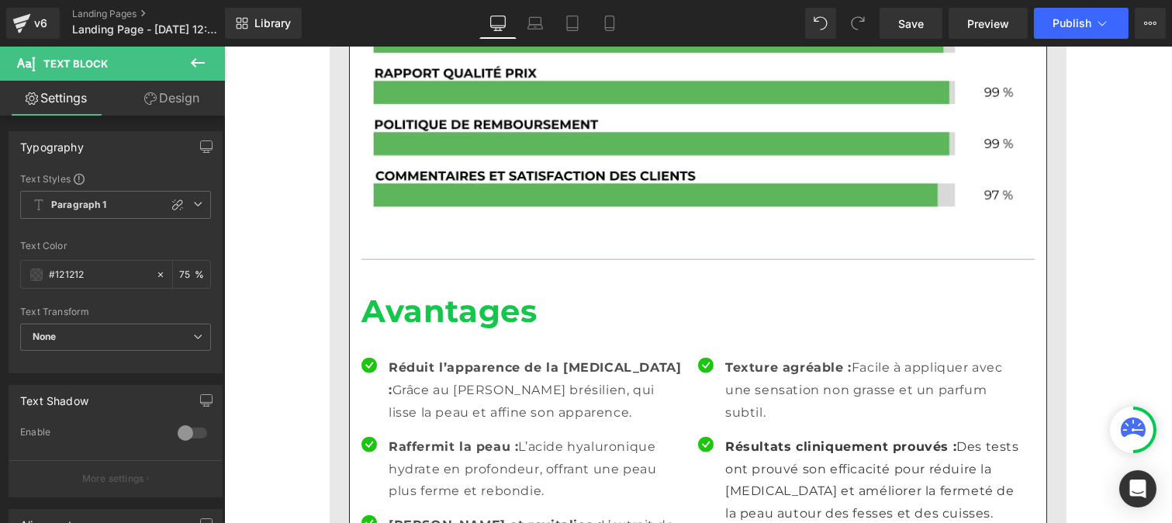
click at [757, 436] on p "Résultats cliniquement prouvés : Des tests ont prouvé son efficacité pour rédui…" at bounding box center [873, 480] width 298 height 89
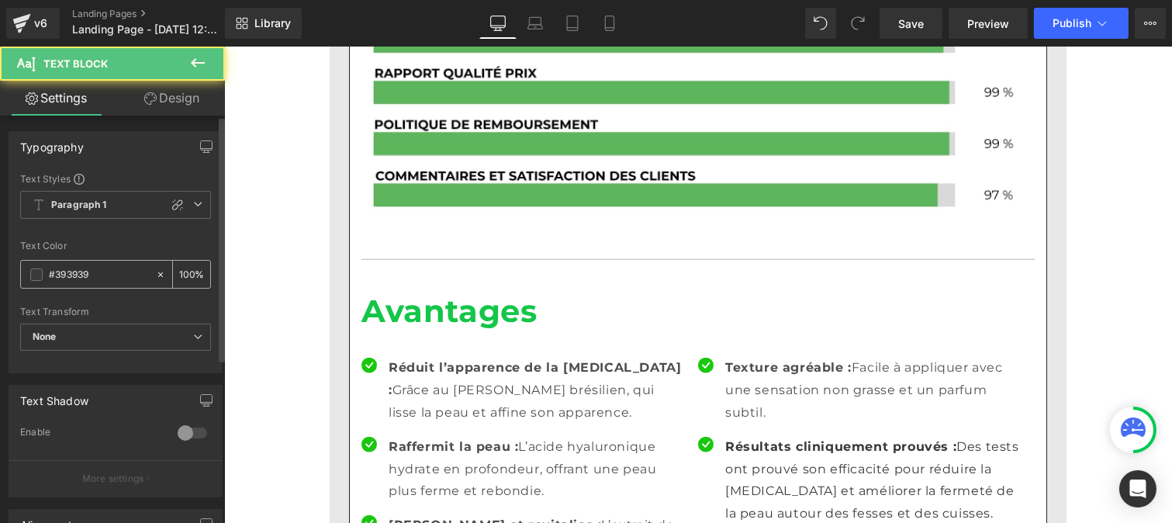
click at [102, 274] on input "#393939" at bounding box center [98, 274] width 99 height 17
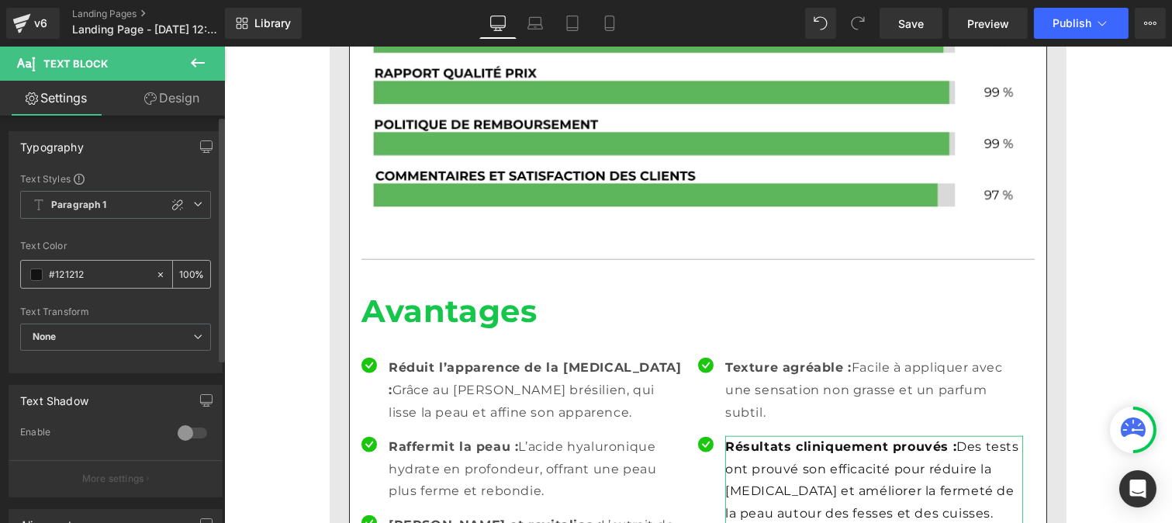
type input "#121212"
click at [185, 271] on input "100" at bounding box center [187, 273] width 16 height 17
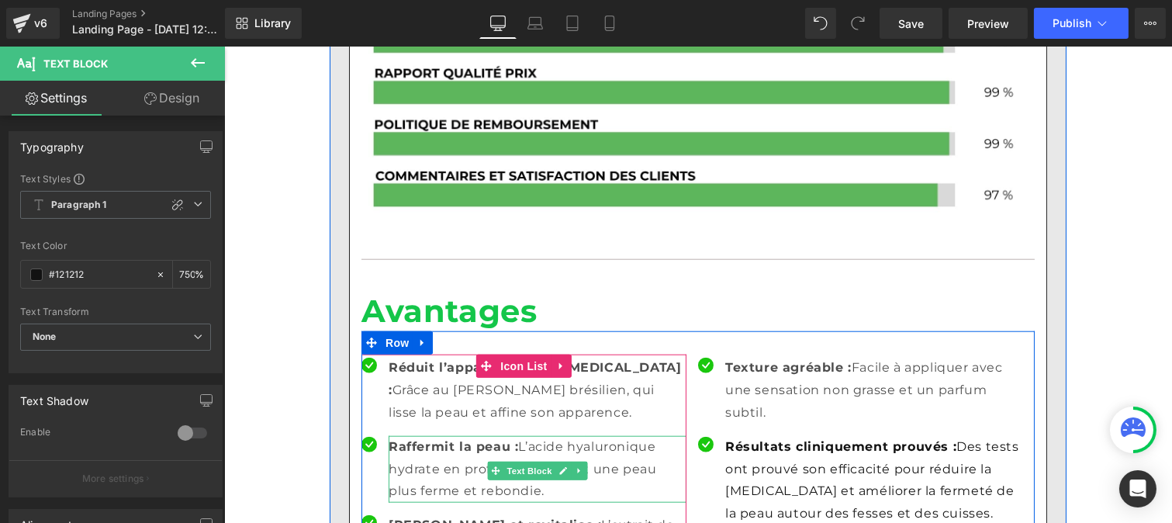
scroll to position [0, 1]
type input "75"
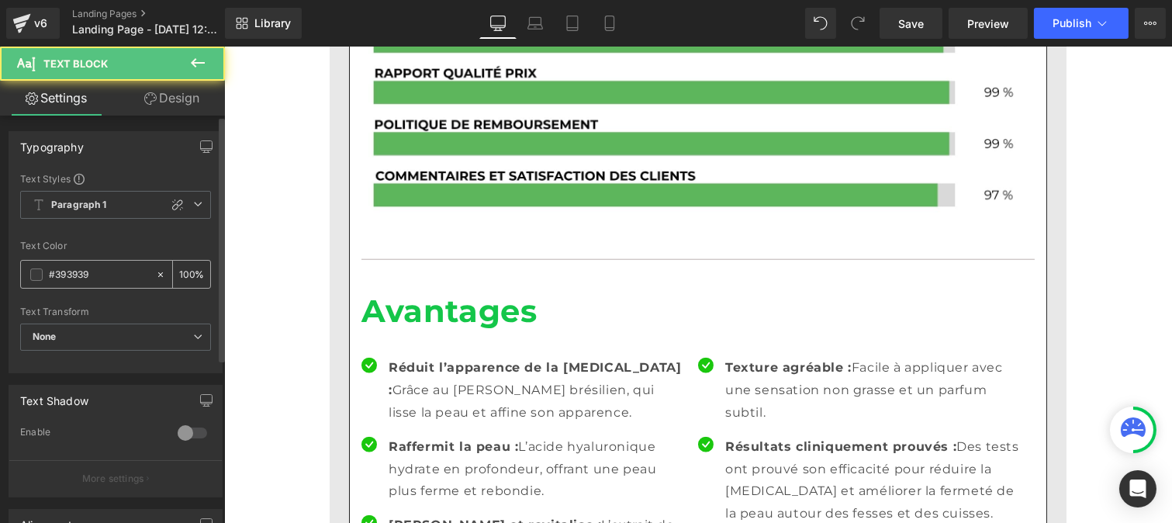
click at [106, 268] on input "#393939" at bounding box center [98, 274] width 99 height 17
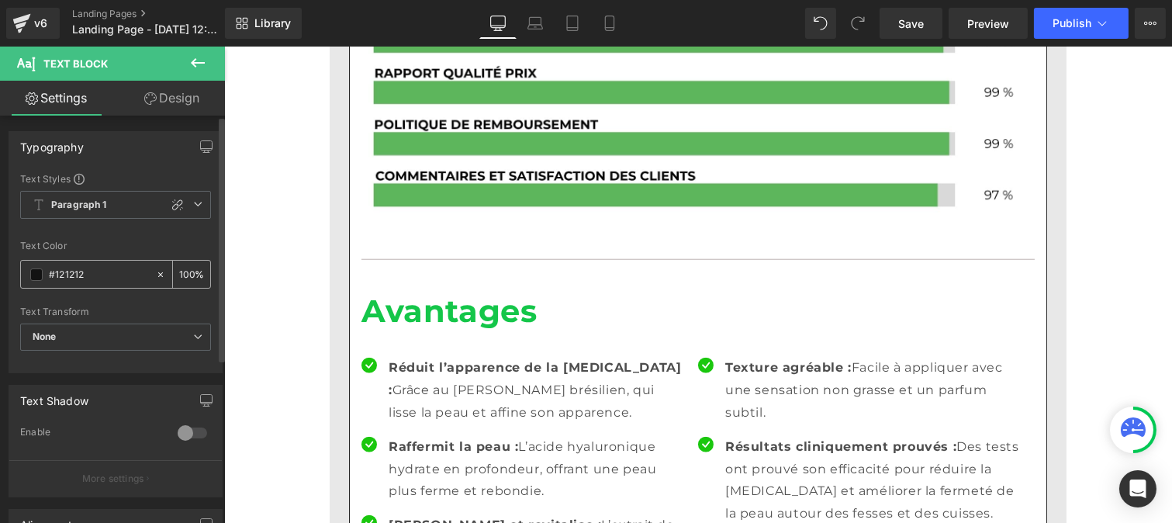
type input "#121212"
click at [189, 268] on div "100 %" at bounding box center [191, 274] width 37 height 27
click at [183, 265] on div "100 %" at bounding box center [191, 274] width 37 height 27
click at [186, 266] on input "100" at bounding box center [187, 273] width 16 height 17
type input "1"
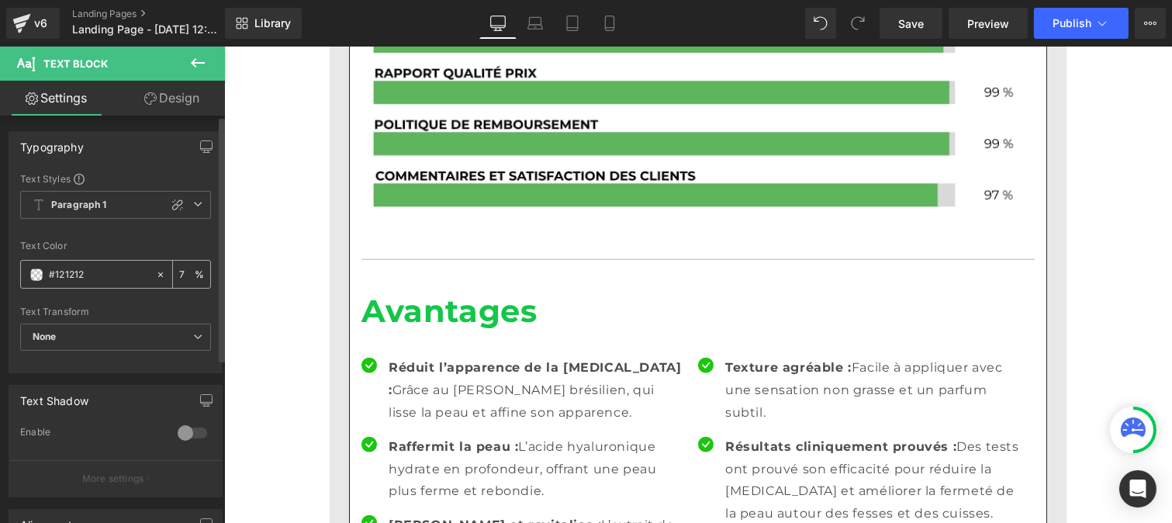
type input "75"
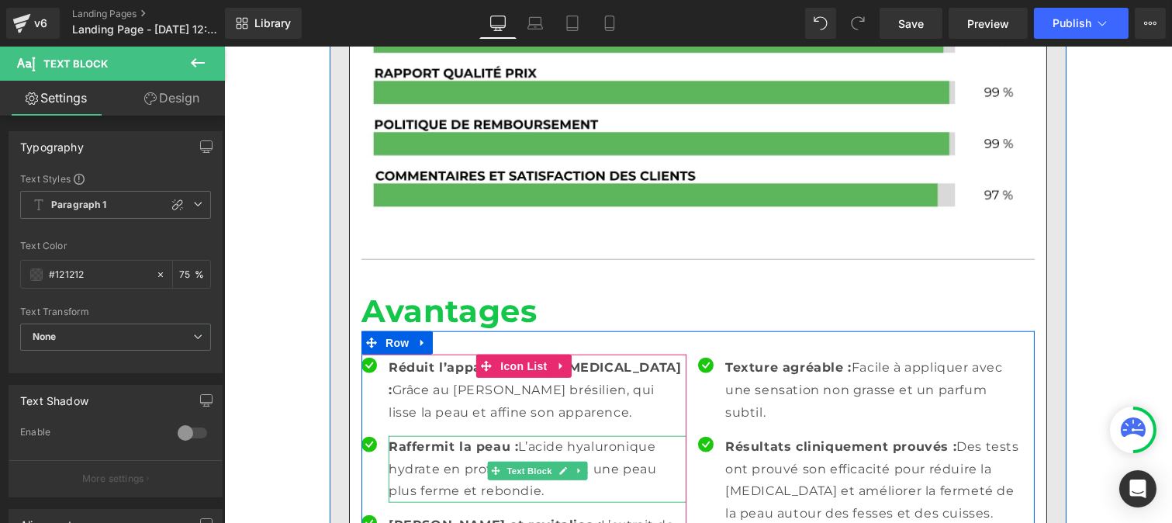
scroll to position [3184, 0]
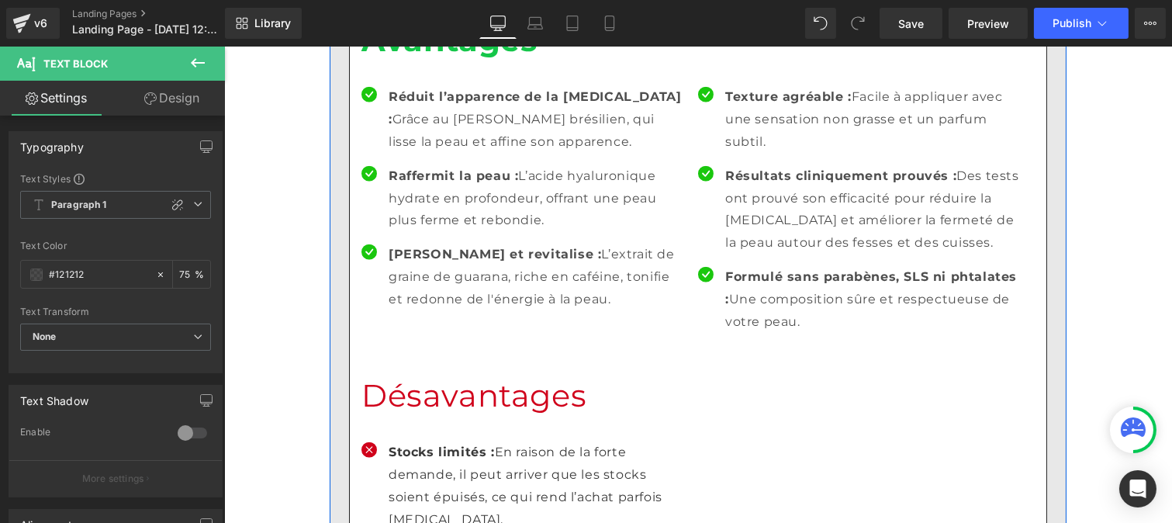
click at [429, 444] on strong "Stocks limités :" at bounding box center [441, 451] width 106 height 15
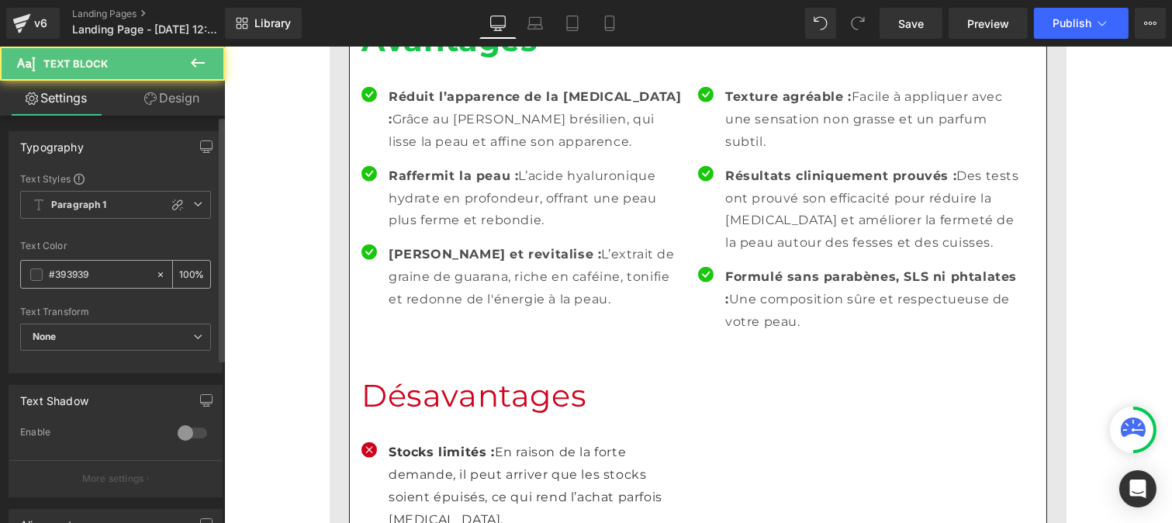
click at [105, 275] on input "#393939" at bounding box center [98, 274] width 99 height 17
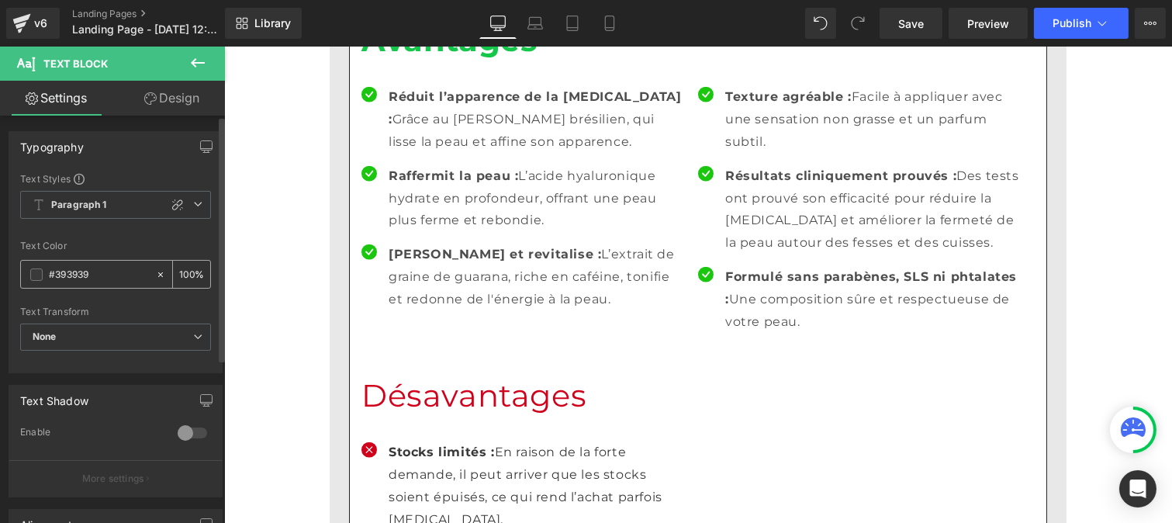
paste input "121212"
type input "#121212"
click at [185, 266] on input "100" at bounding box center [187, 273] width 16 height 17
type input "0"
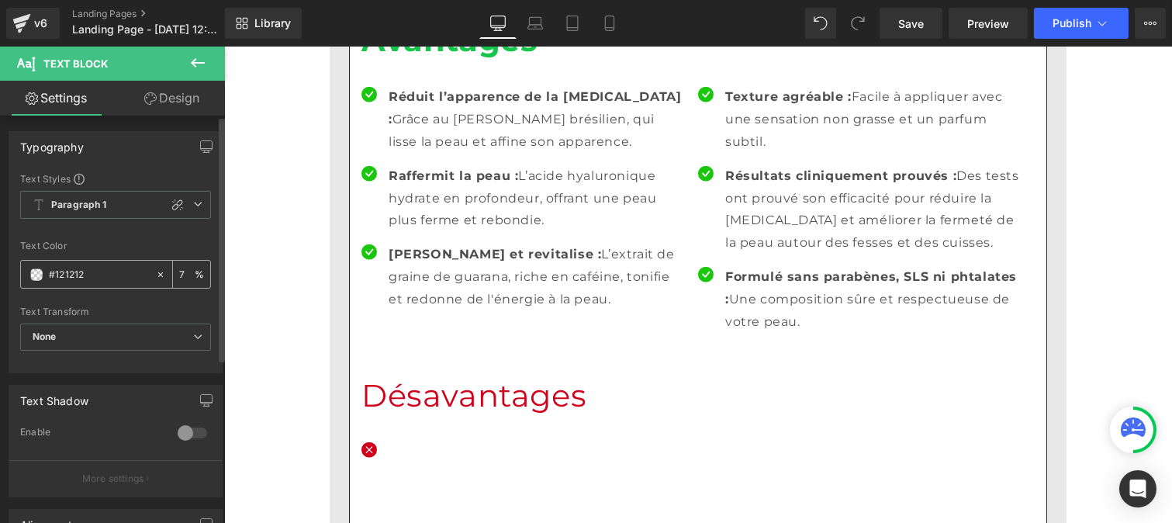
type input "75"
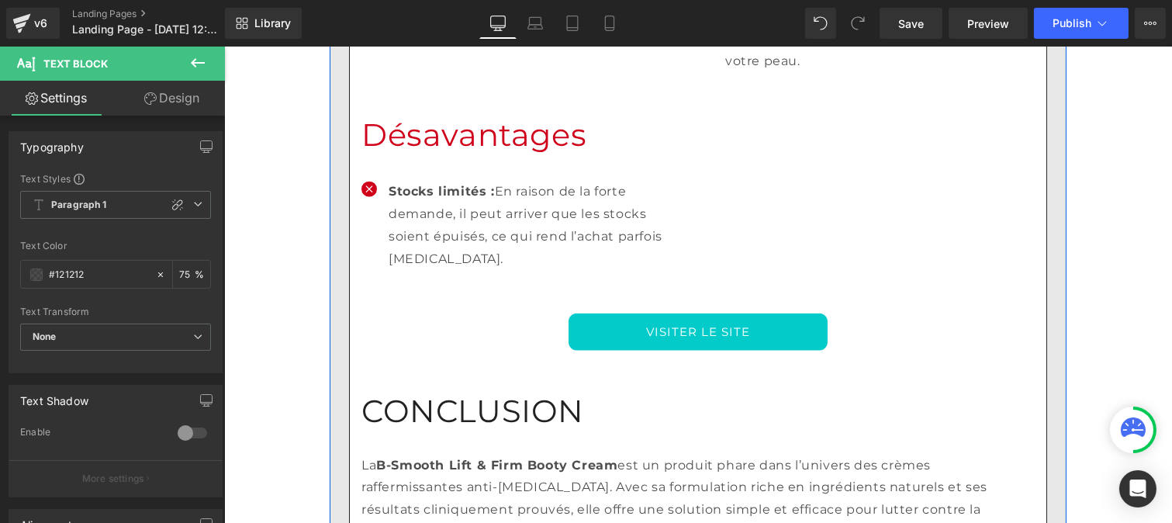
scroll to position [3447, 0]
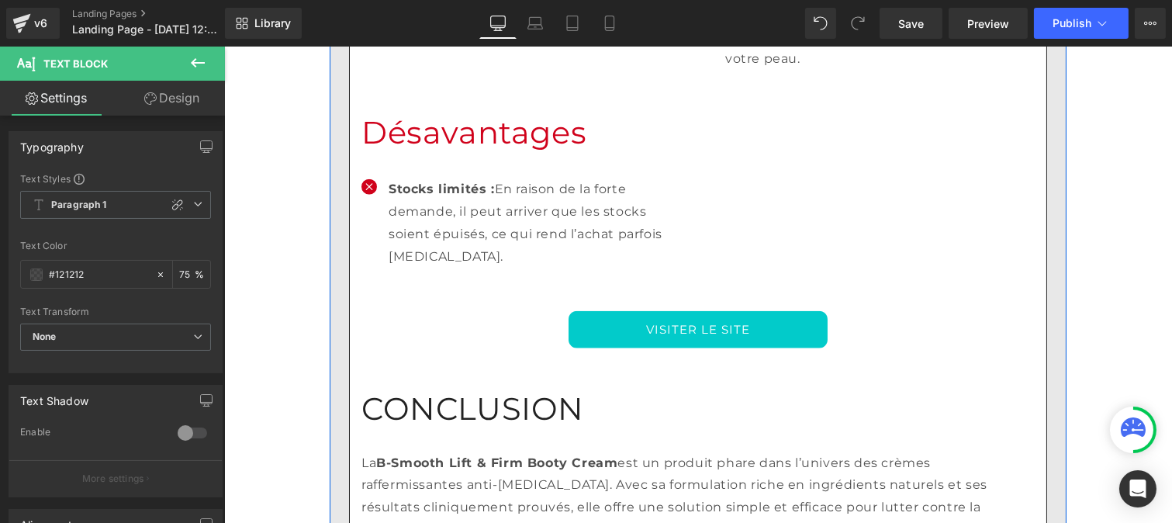
click at [441, 348] on h1 "CONCLUSION" at bounding box center [697, 388] width 673 height 81
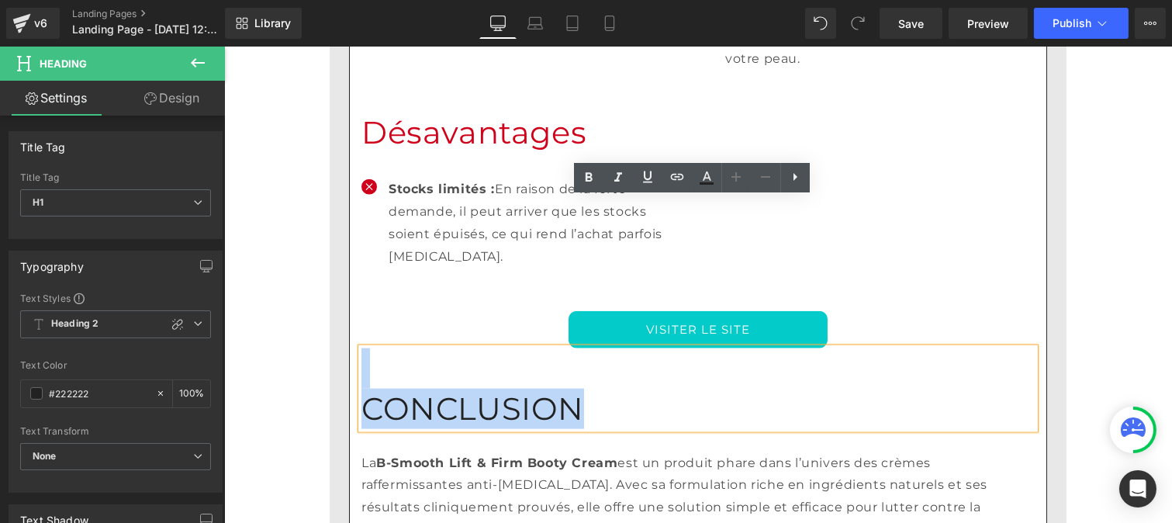
drag, startPoint x: 576, startPoint y: 246, endPoint x: 336, endPoint y: 231, distance: 240.1
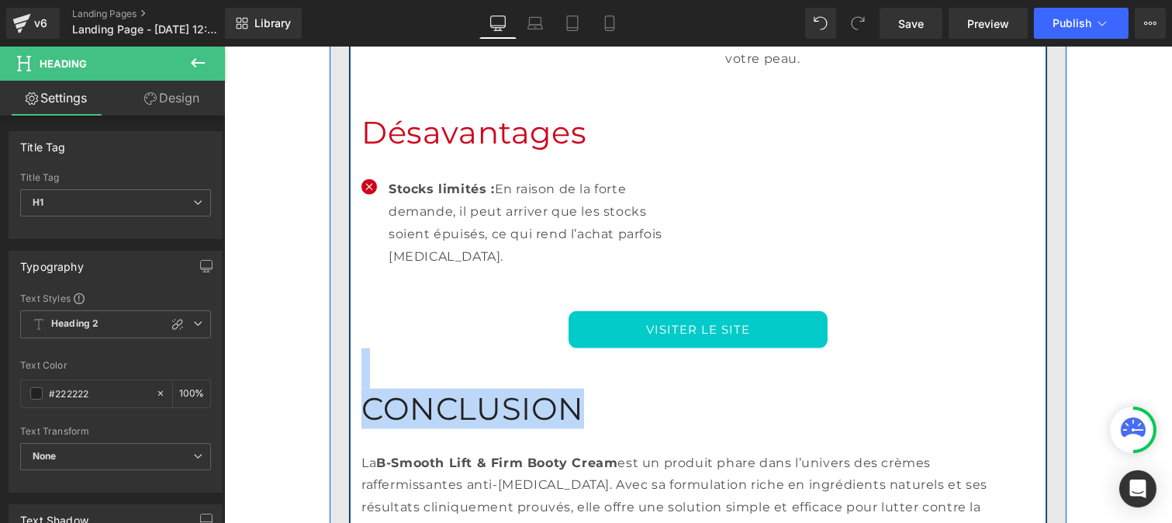
click at [534, 348] on h1 "CONCLUSION" at bounding box center [697, 388] width 673 height 81
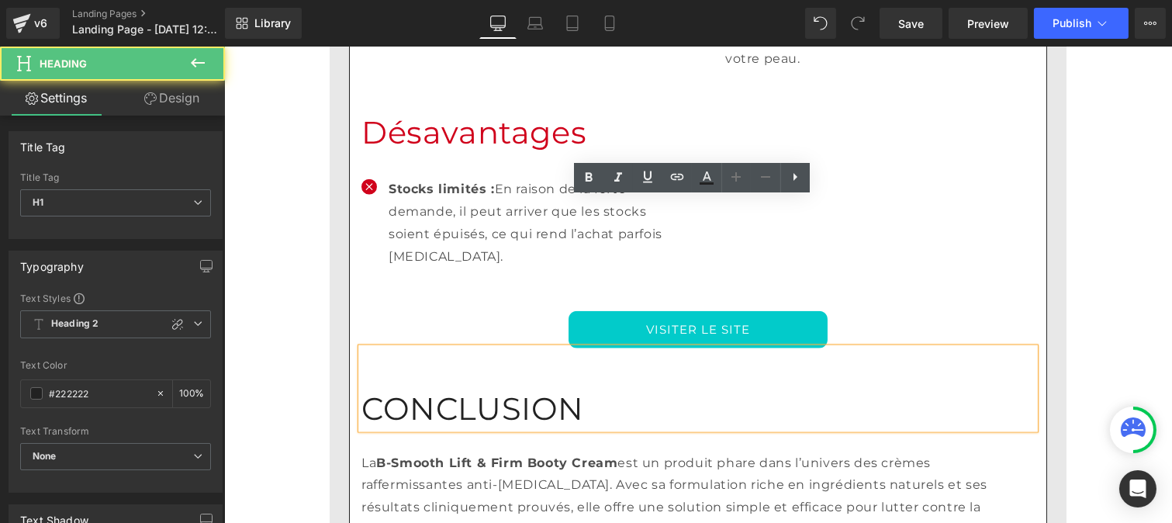
click at [361, 348] on h1 "CONCLUSION" at bounding box center [697, 388] width 673 height 81
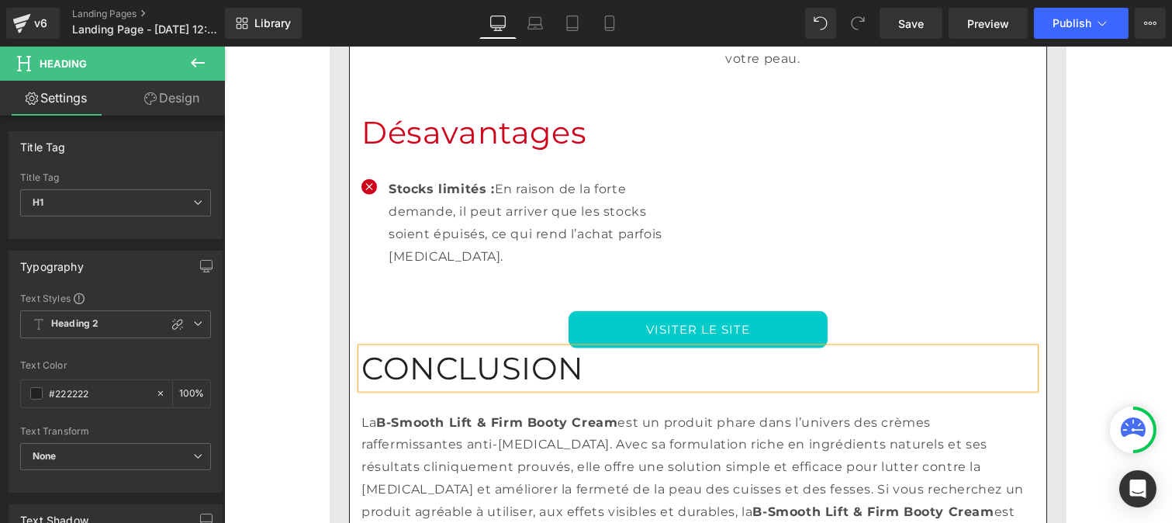
click at [549, 348] on h1 "CONCLUSION" at bounding box center [697, 368] width 673 height 40
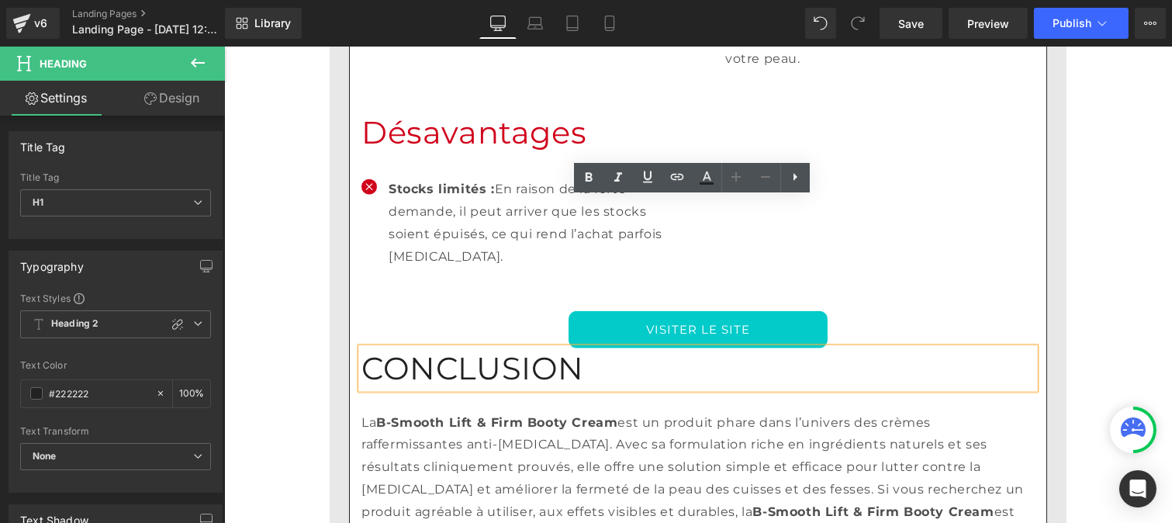
click at [361, 348] on h1 "CONCLUSION" at bounding box center [697, 368] width 673 height 40
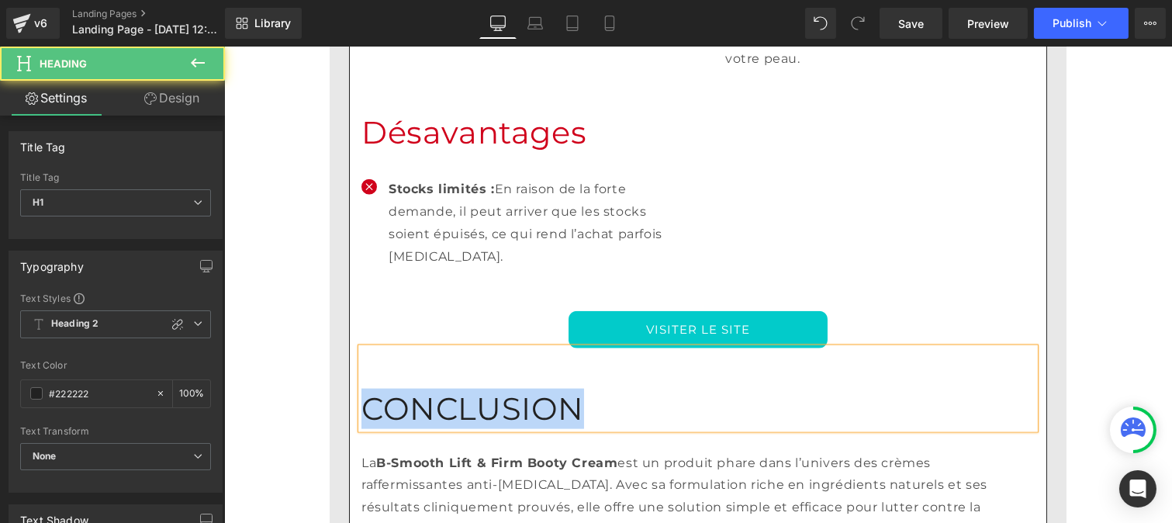
drag, startPoint x: 552, startPoint y: 250, endPoint x: 354, endPoint y: 240, distance: 198.0
click at [361, 389] on h1 "CONCLUSION" at bounding box center [697, 409] width 673 height 40
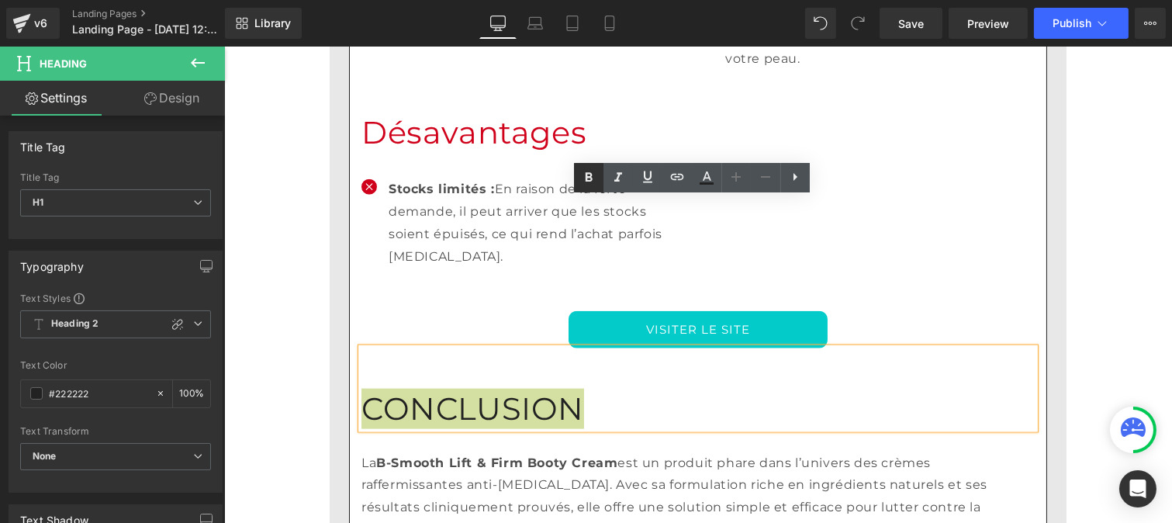
click at [586, 180] on icon at bounding box center [589, 177] width 7 height 9
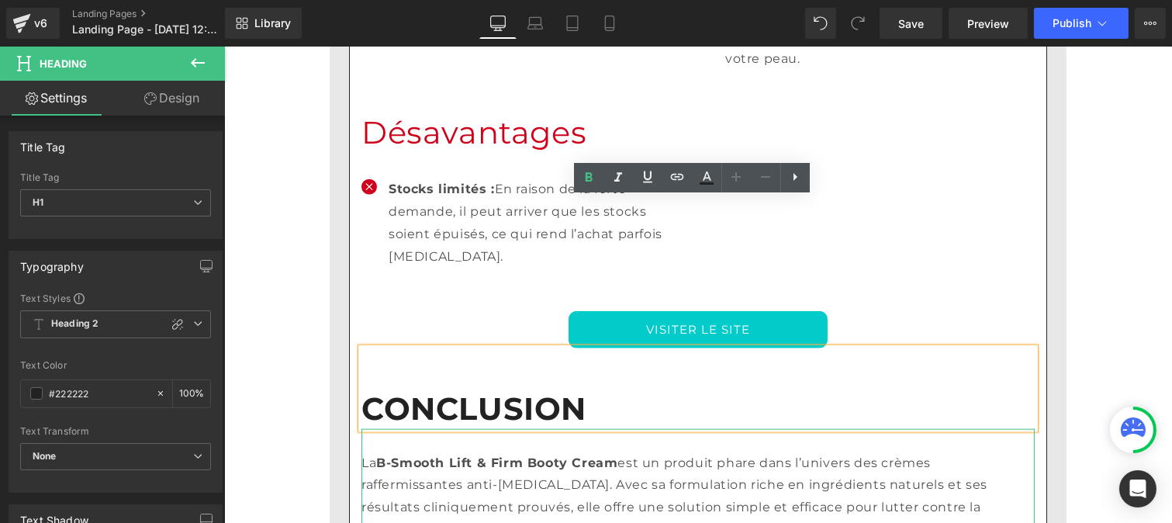
click at [395, 452] on p "La B-Smooth Lift & Firm Booty Cream est un produit phare dans l’univers des crè…" at bounding box center [697, 530] width 673 height 157
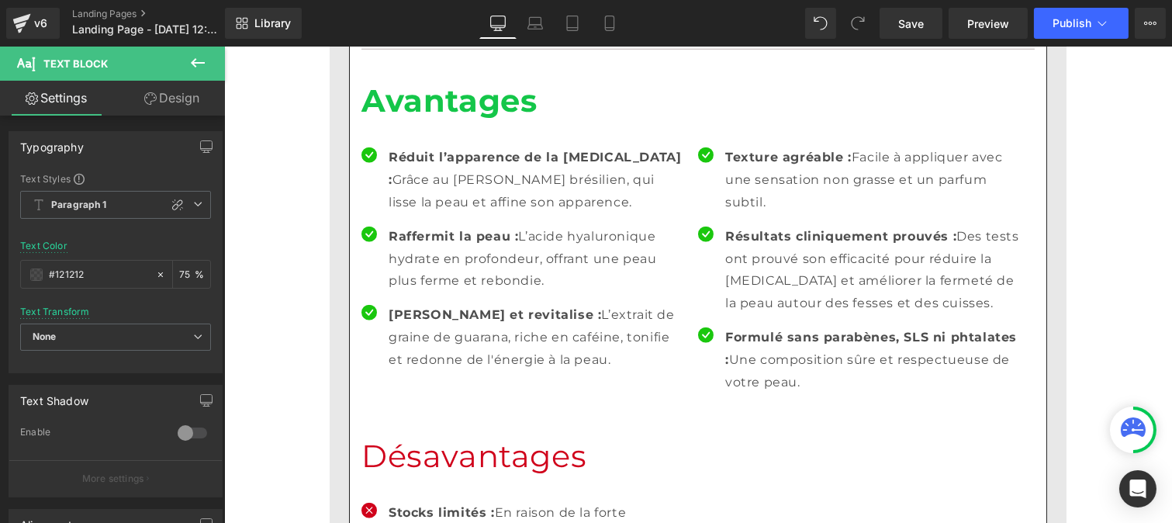
scroll to position [3123, 0]
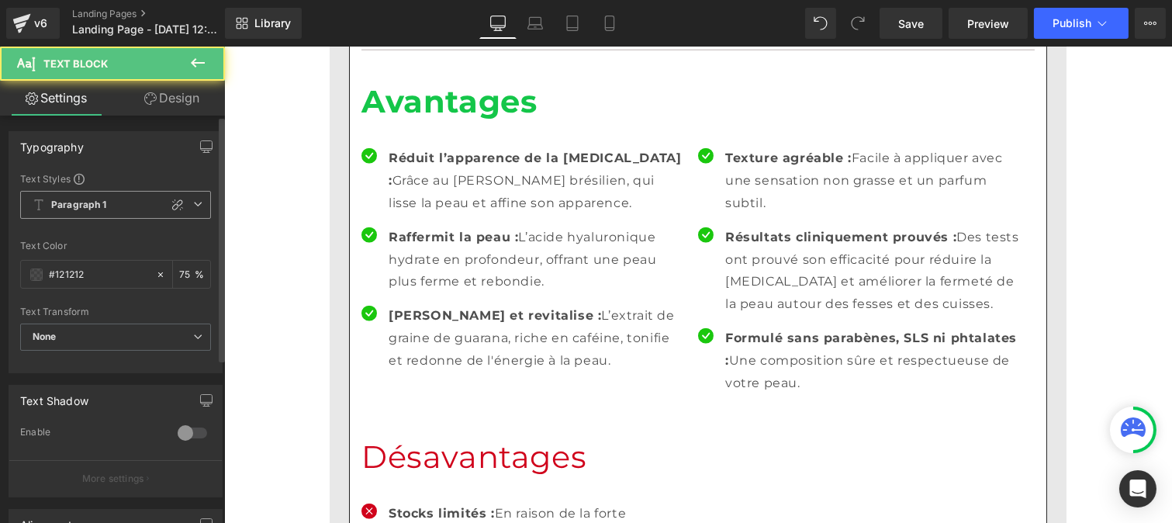
click at [96, 206] on b "Paragraph 1" at bounding box center [79, 205] width 56 height 13
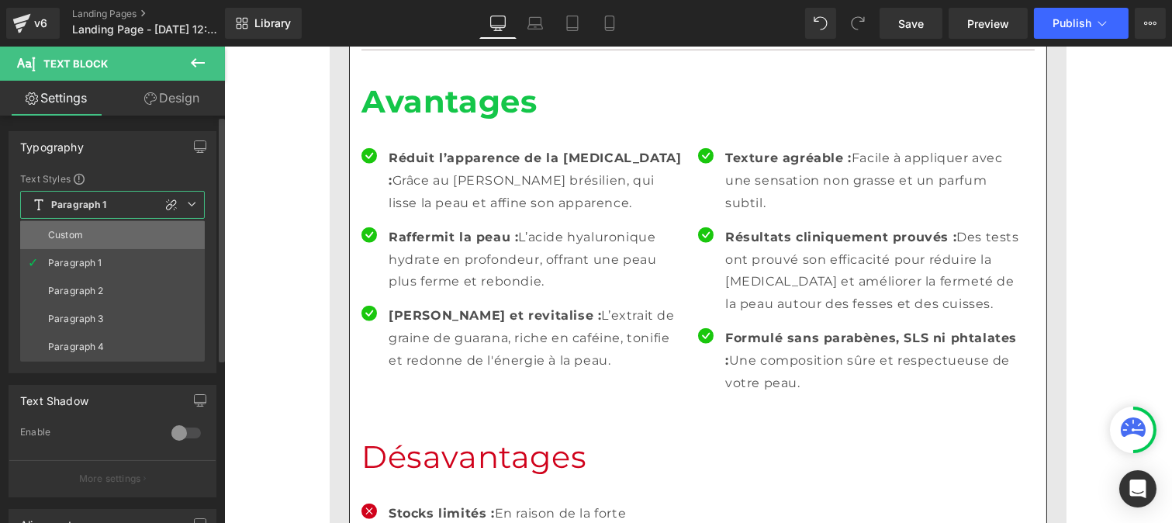
click at [84, 237] on li "Custom" at bounding box center [112, 235] width 185 height 28
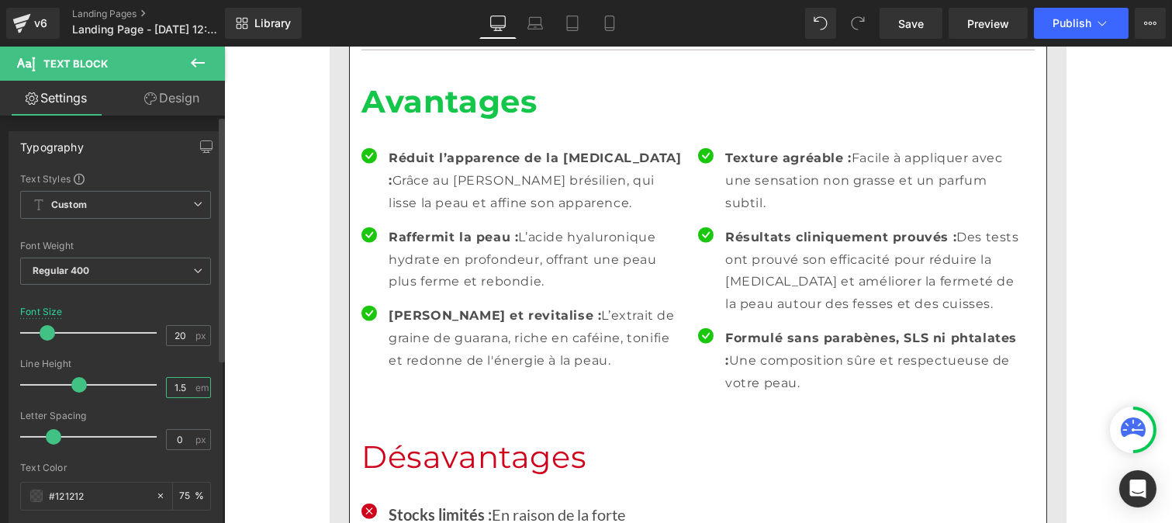
click at [182, 382] on input "1.5" at bounding box center [180, 387] width 27 height 19
type input "1"
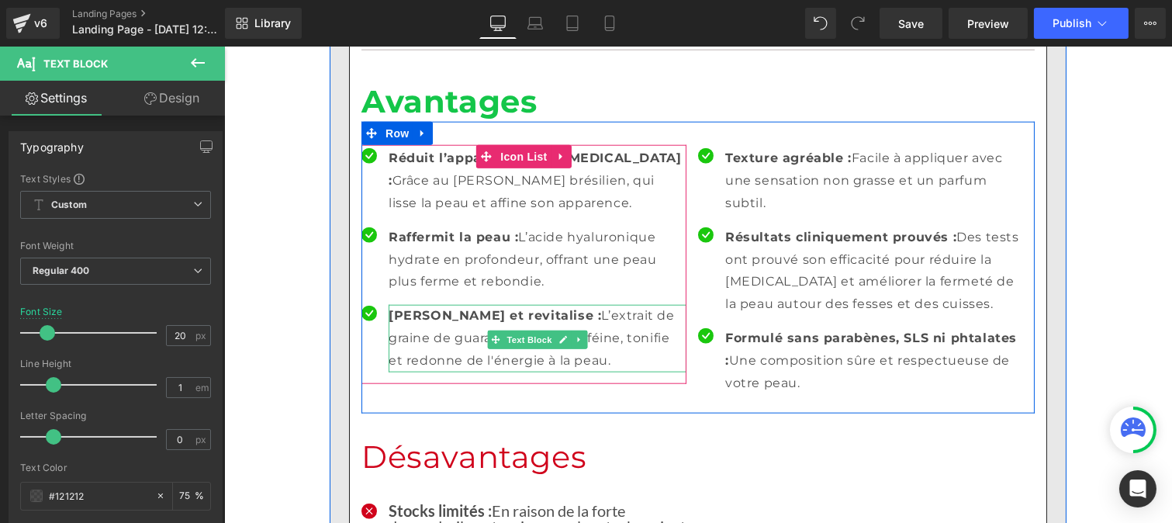
click at [448, 305] on p "[PERSON_NAME] et revitalise : L’extrait de graine de guarana, riche en caféine,…" at bounding box center [537, 338] width 298 height 67
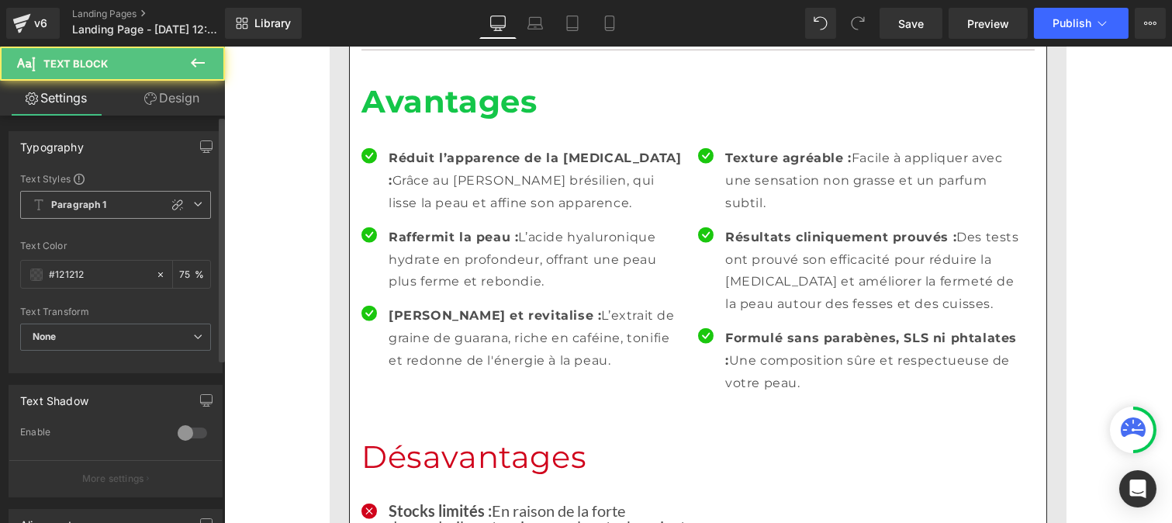
click at [85, 220] on div "Paragraph 1 Custom Paragraph 1 Paragraph 2 Paragraph 3 Paragraph 4" at bounding box center [115, 209] width 191 height 36
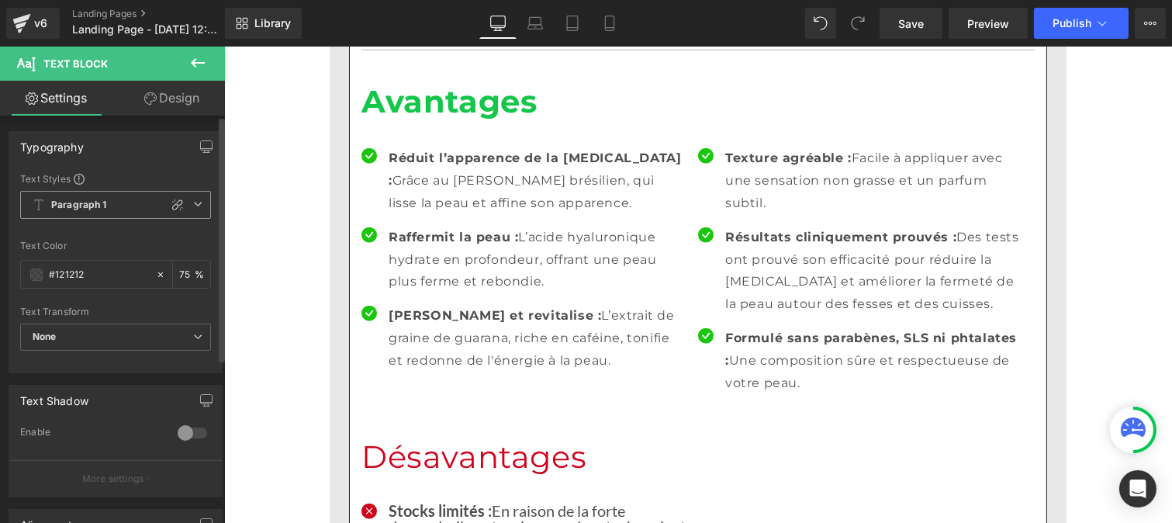
click at [78, 206] on b "Paragraph 1" at bounding box center [79, 205] width 56 height 13
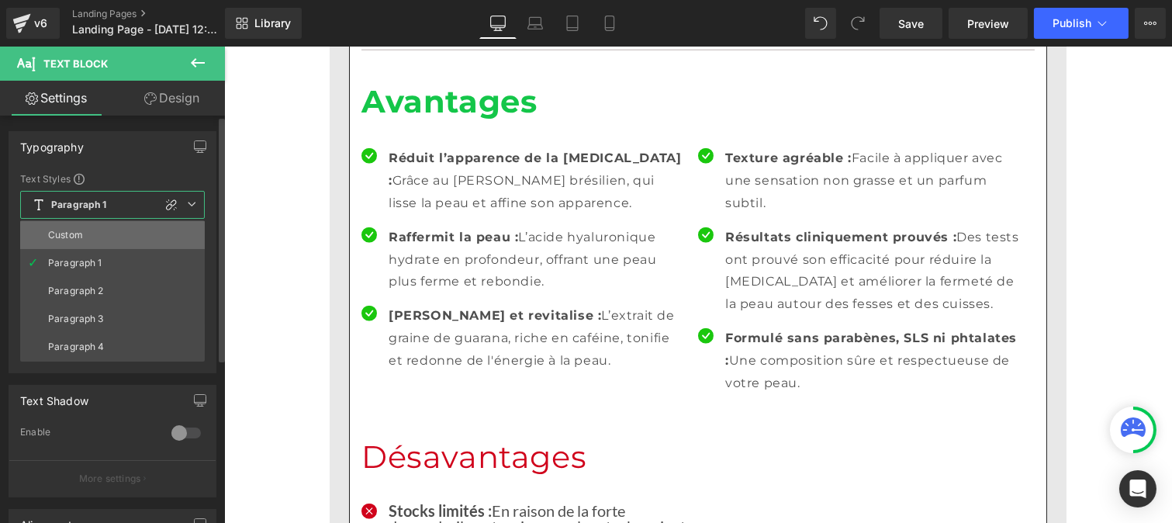
click at [75, 237] on div "Custom" at bounding box center [65, 235] width 35 height 11
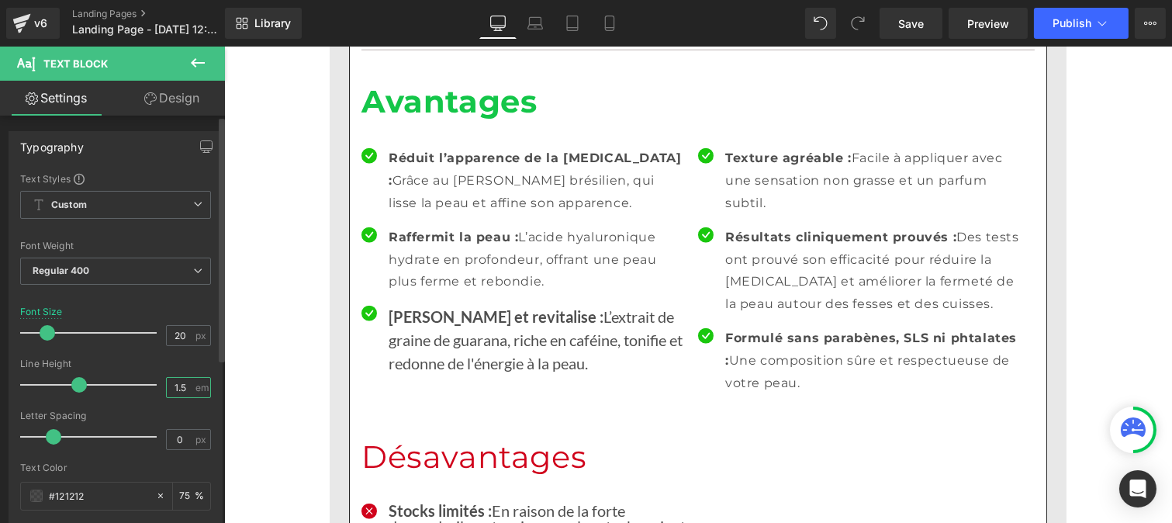
click at [185, 392] on input "1.5" at bounding box center [180, 387] width 27 height 19
type input "1"
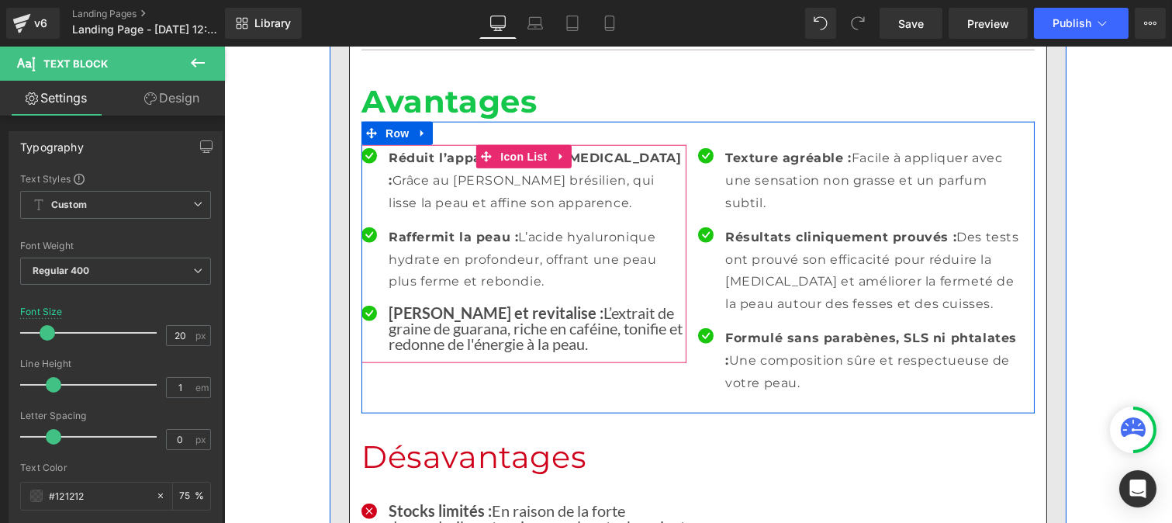
click at [448, 226] on p "Raffermit la peau : L’acide hyaluronique hydrate en profondeur, offrant une pea…" at bounding box center [537, 259] width 298 height 67
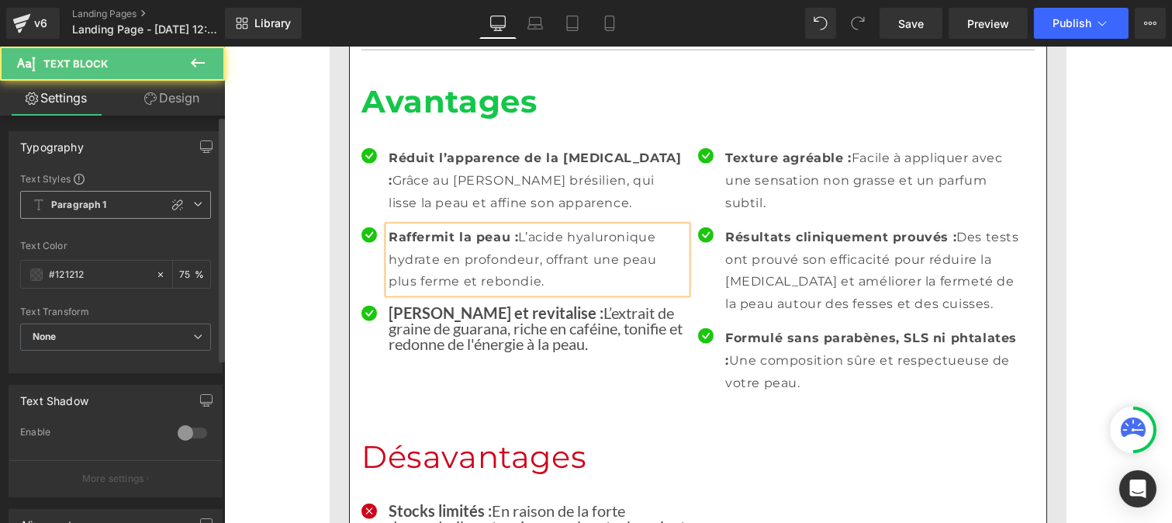
click at [95, 199] on b "Paragraph 1" at bounding box center [79, 205] width 56 height 13
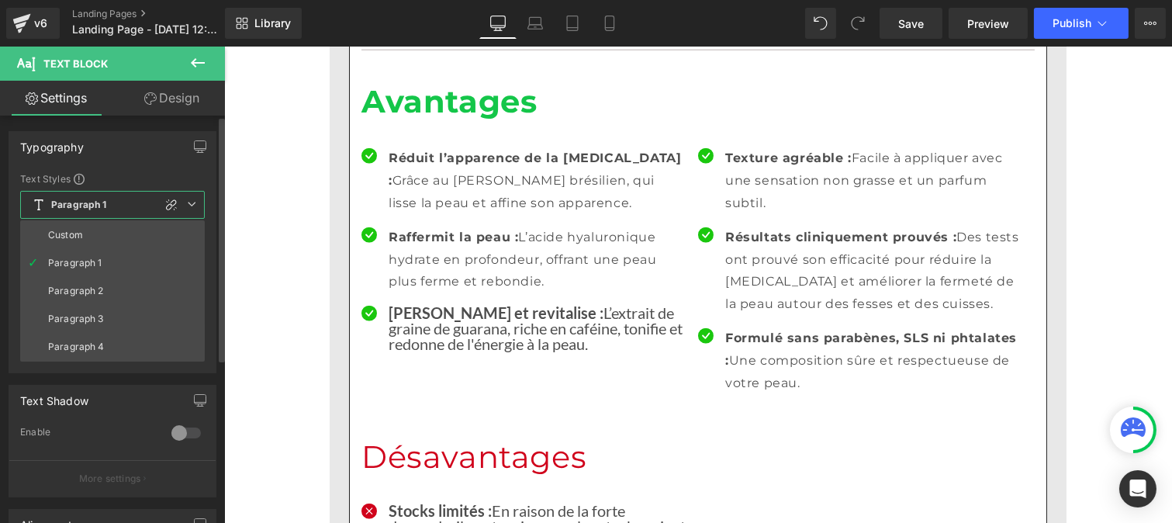
click at [91, 235] on li "Custom" at bounding box center [112, 235] width 185 height 28
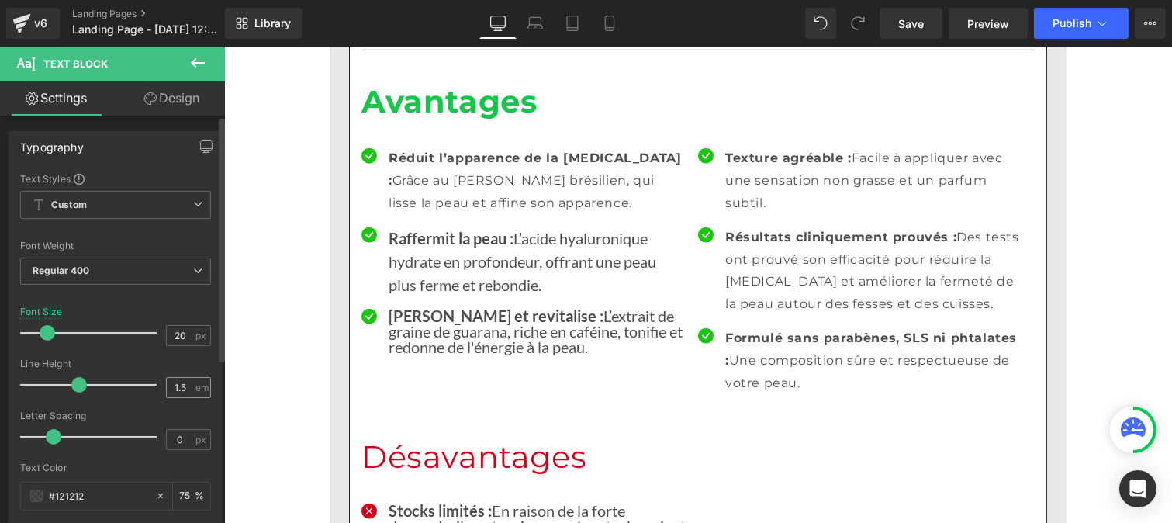
click at [188, 388] on div "1.5 em" at bounding box center [188, 387] width 45 height 21
click at [188, 386] on input "1.5" at bounding box center [180, 387] width 27 height 19
type input "1"
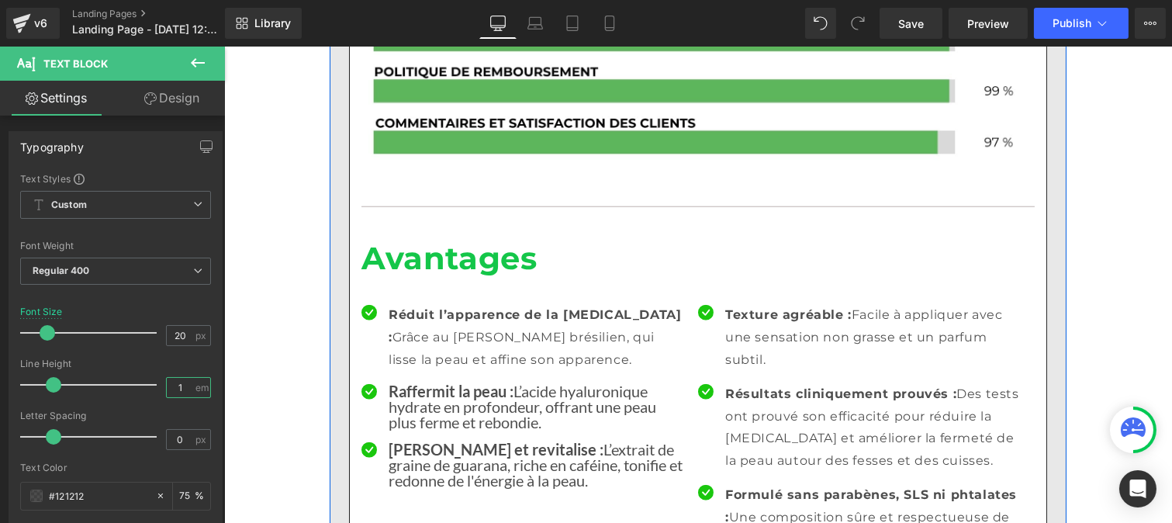
scroll to position [2964, 0]
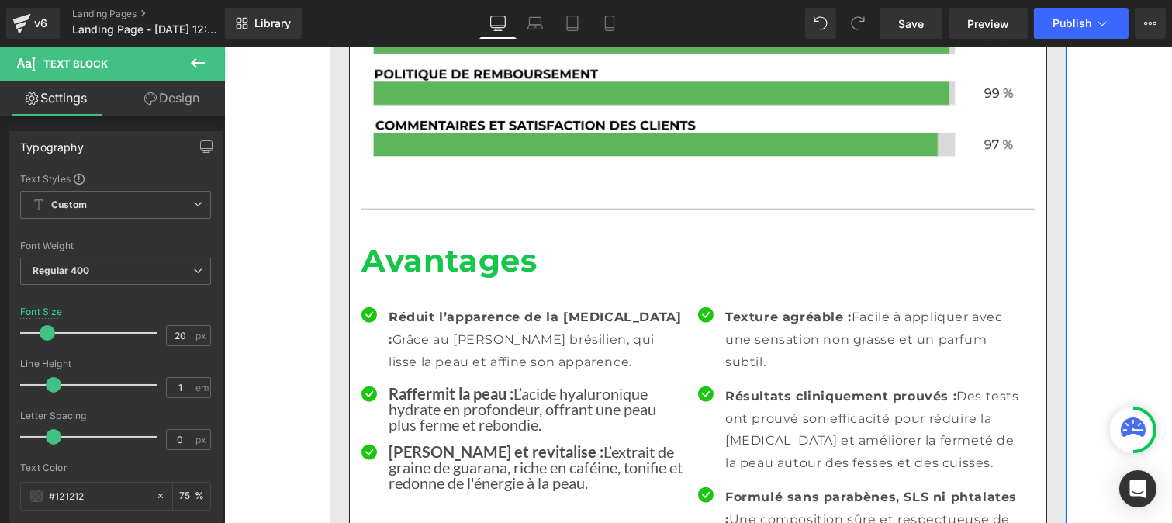
click at [417, 306] on p "Réduit l’apparence de la [MEDICAL_DATA] : Grâce au [PERSON_NAME] brésilien, qui…" at bounding box center [537, 339] width 298 height 67
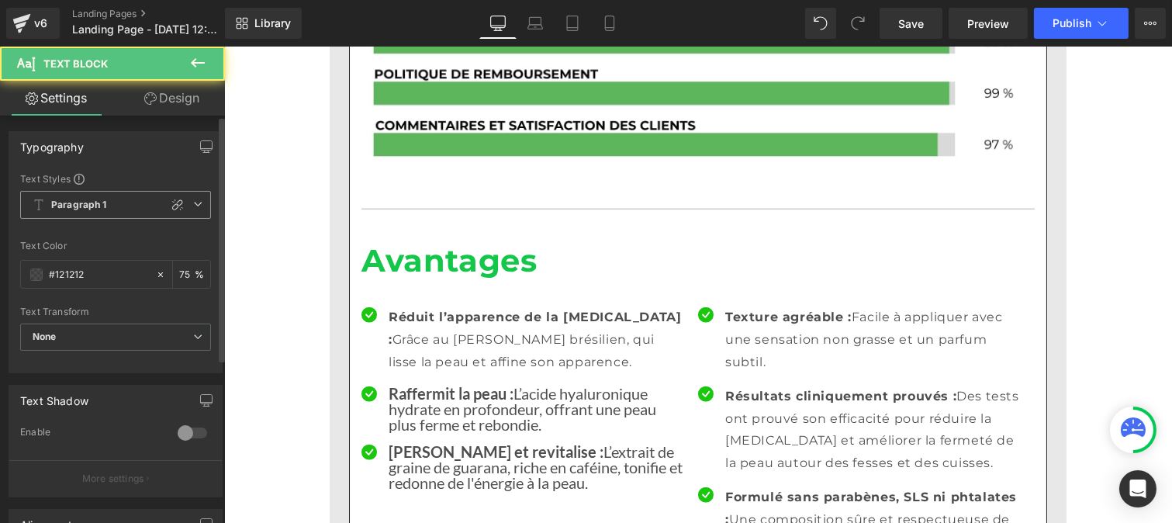
click at [82, 206] on b "Paragraph 1" at bounding box center [79, 205] width 56 height 13
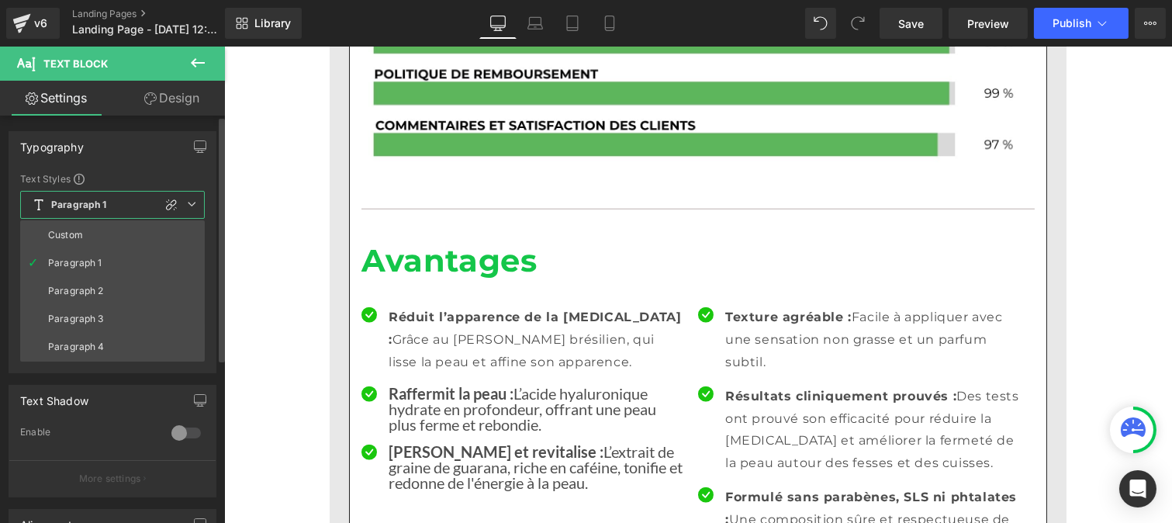
click at [84, 236] on li "Custom" at bounding box center [112, 235] width 185 height 28
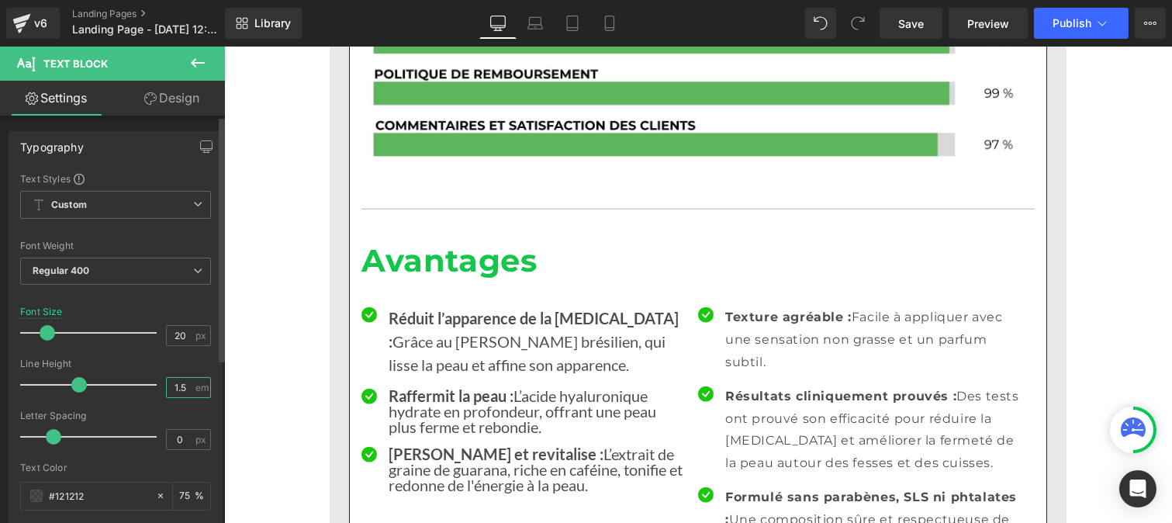
click at [182, 390] on input "1.5" at bounding box center [180, 387] width 27 height 19
type input "1"
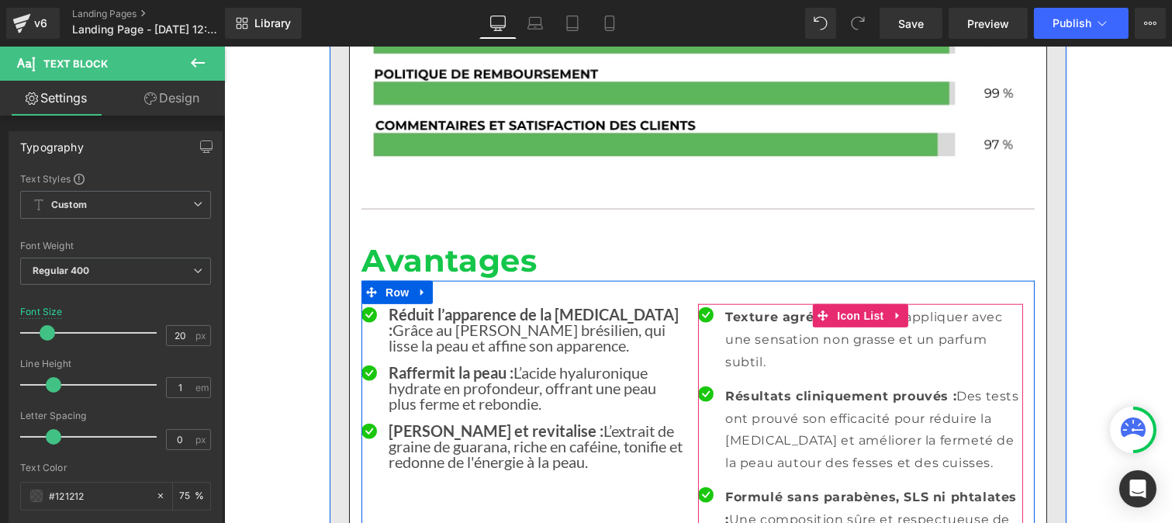
click at [766, 306] on p "Texture agréable : Facile à appliquer avec une sensation non grasse et un parfu…" at bounding box center [873, 339] width 298 height 67
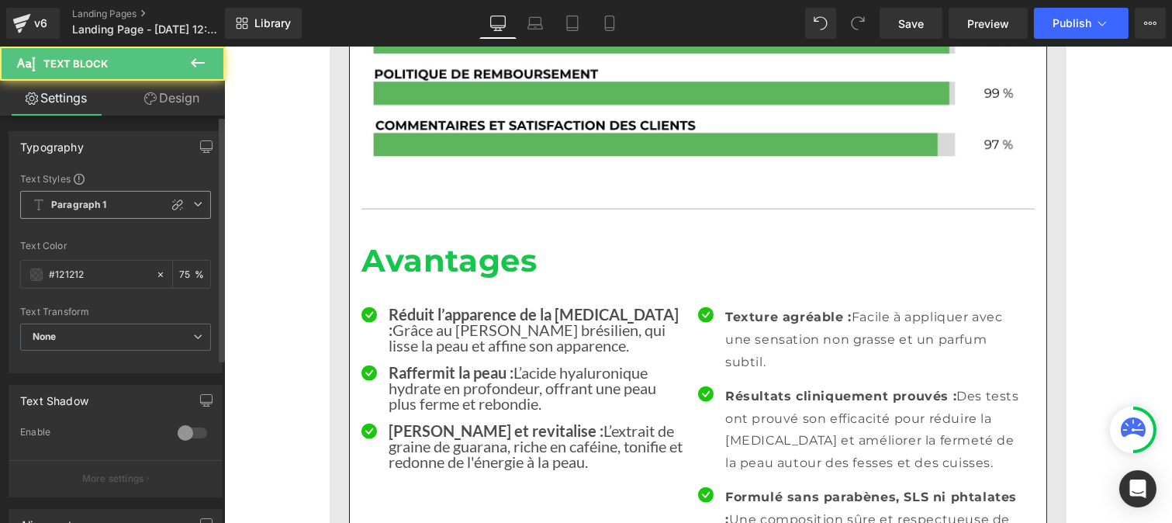
click at [101, 202] on b "Paragraph 1" at bounding box center [79, 205] width 56 height 13
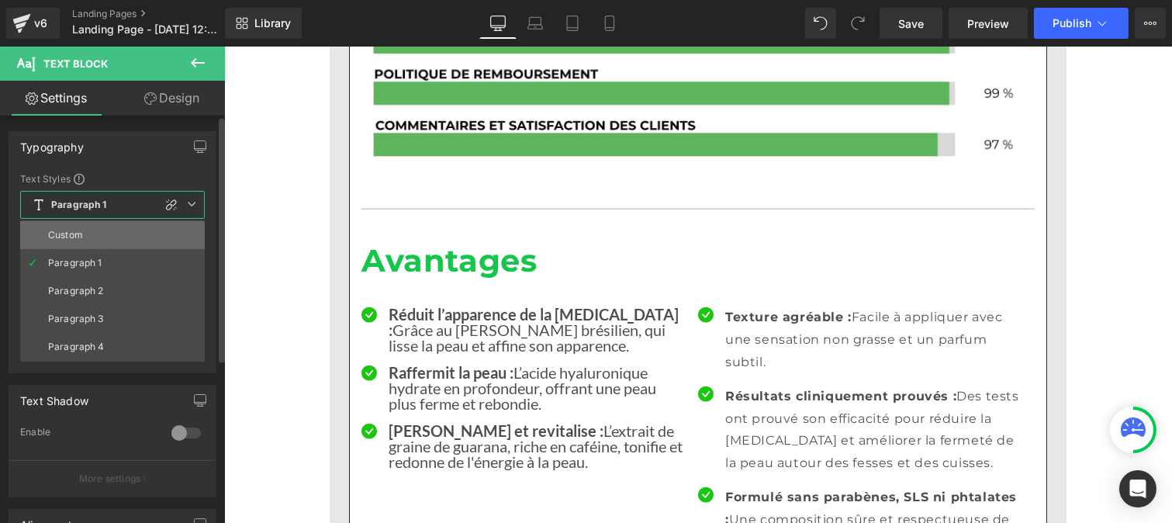
click at [94, 230] on li "Custom" at bounding box center [112, 235] width 185 height 28
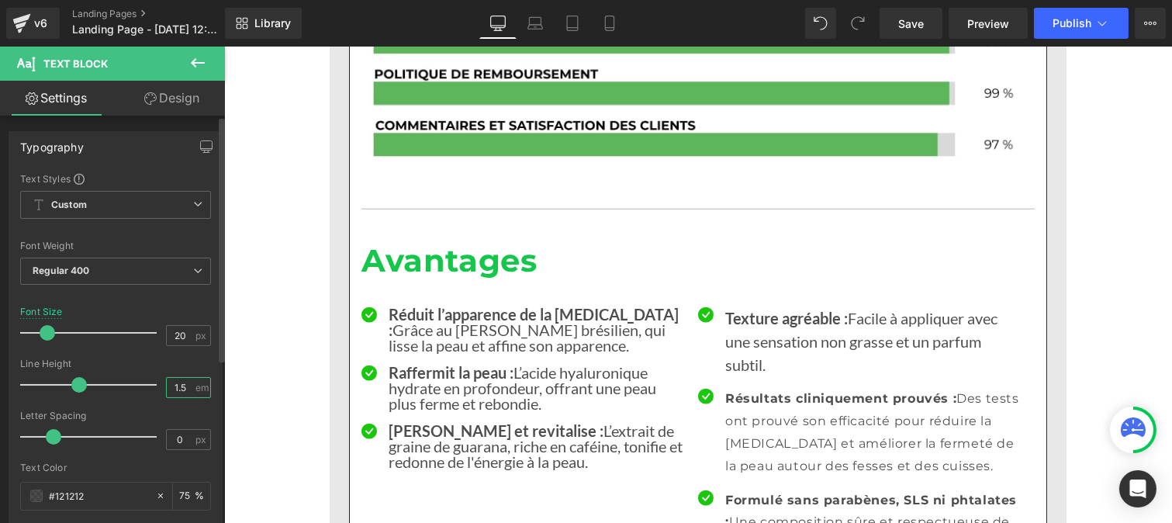
click at [184, 394] on input "1.5" at bounding box center [180, 387] width 27 height 19
type input "1"
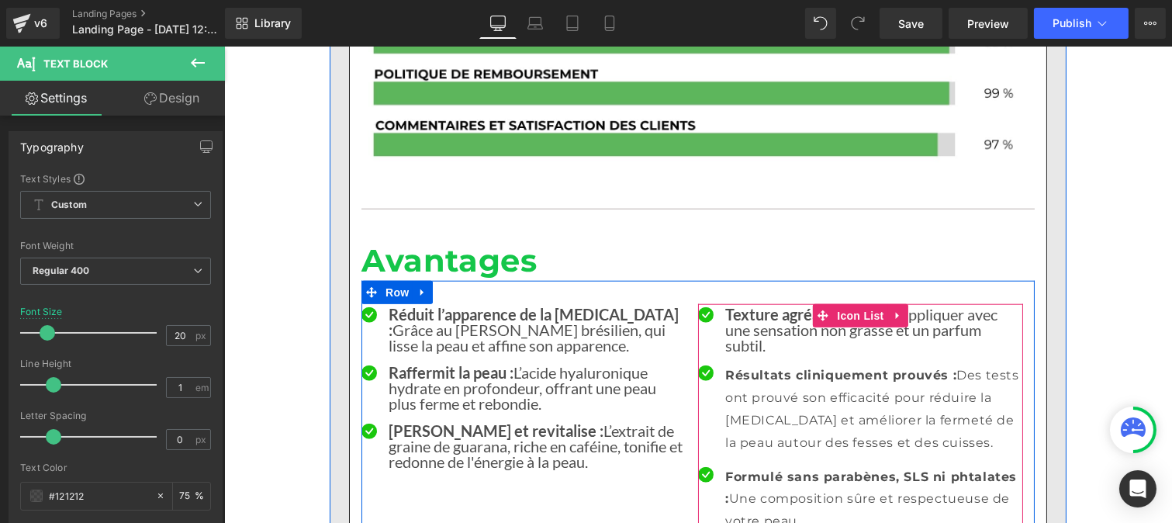
click at [759, 365] on p "Résultats cliniquement prouvés : Des tests ont prouvé son efficacité pour rédui…" at bounding box center [873, 409] width 298 height 89
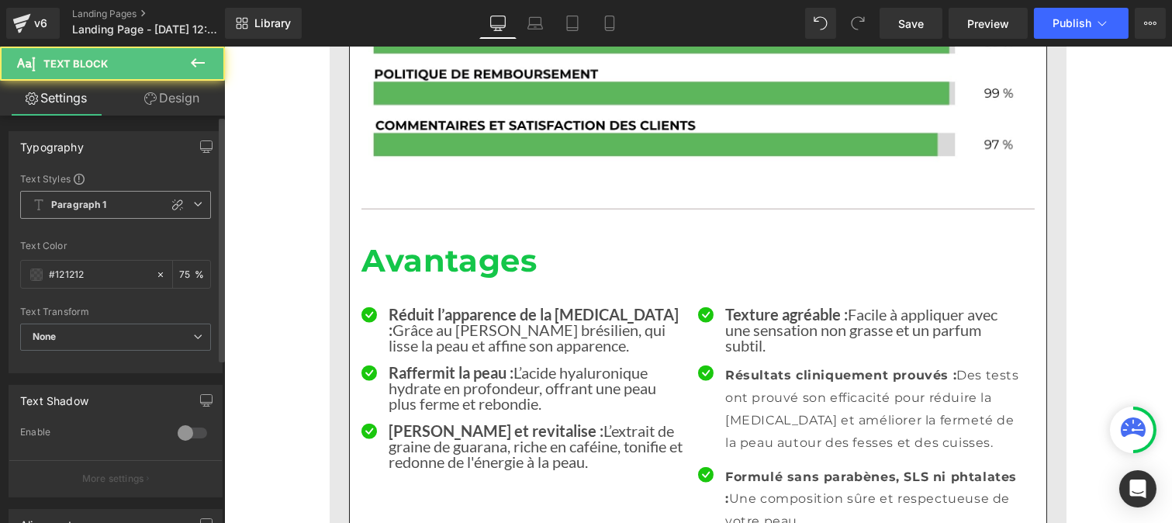
click at [109, 215] on span "Paragraph 1" at bounding box center [115, 205] width 191 height 28
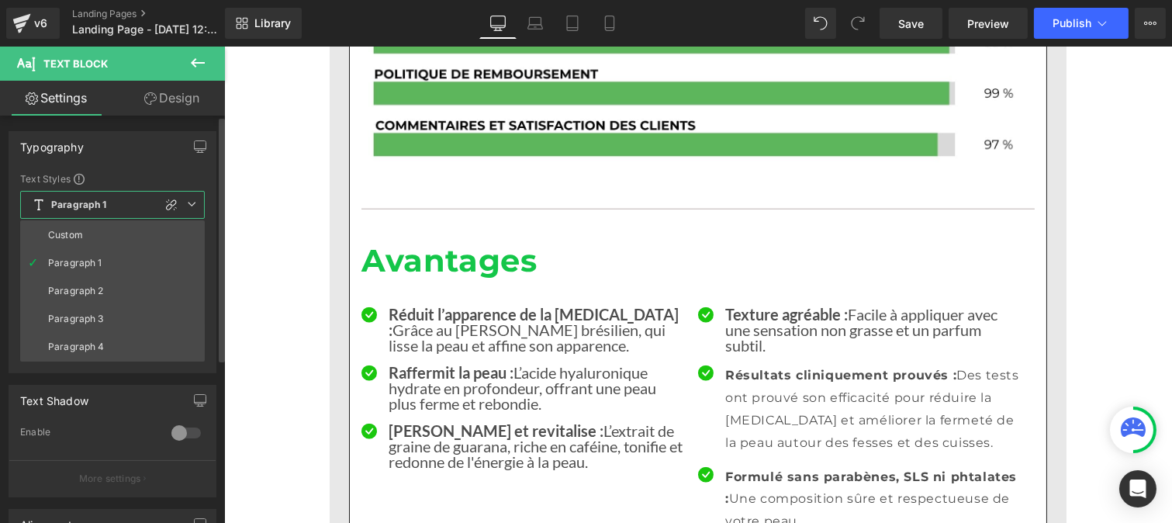
click at [73, 242] on li "Custom" at bounding box center [112, 235] width 185 height 28
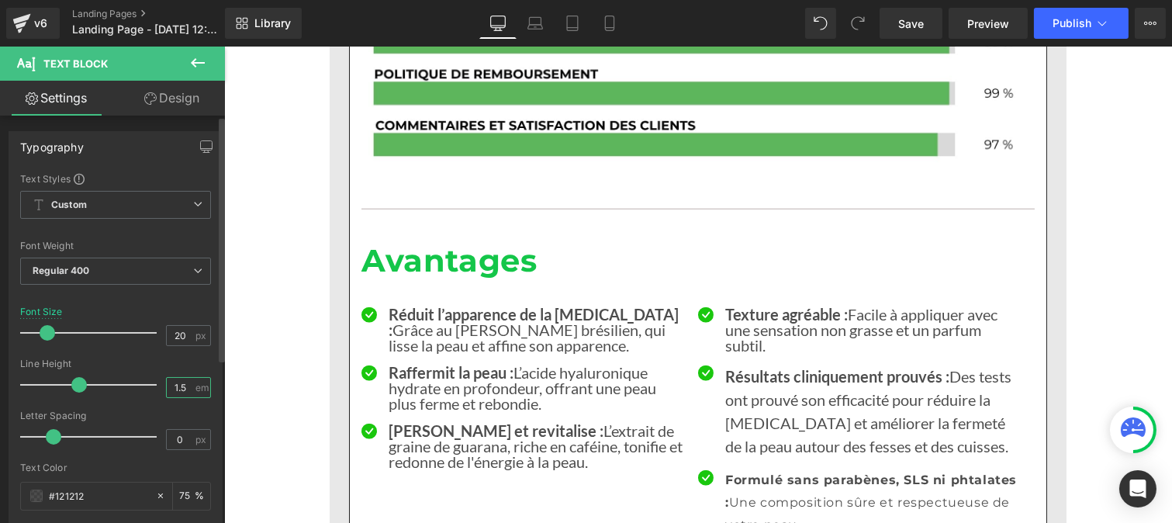
click at [184, 384] on input "1.5" at bounding box center [180, 387] width 27 height 19
type input "1"
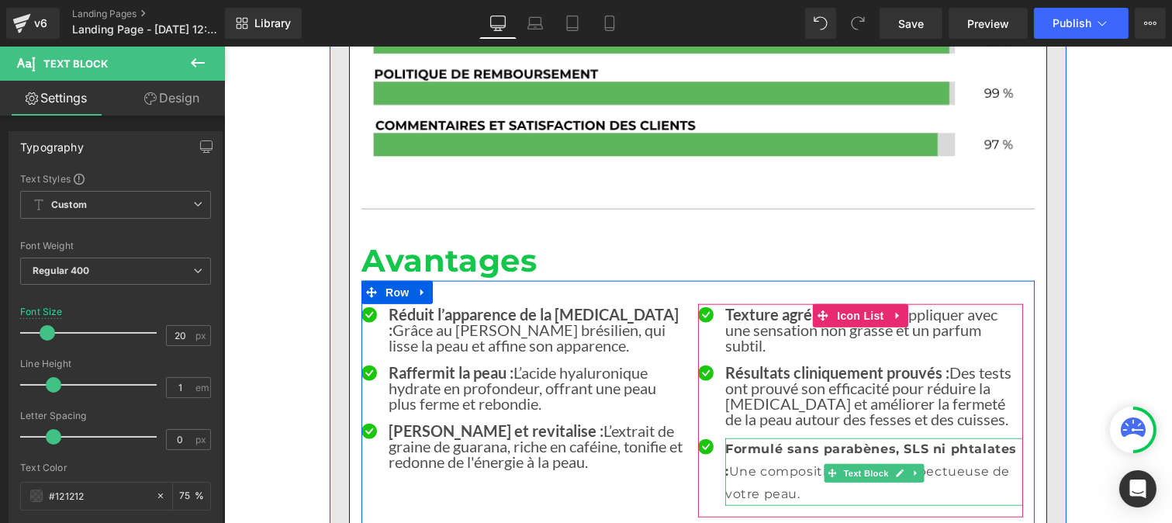
click at [757, 438] on p "Formulé sans parabènes, SLS ni phtalates : Une composition sûre et respectueuse…" at bounding box center [873, 471] width 298 height 67
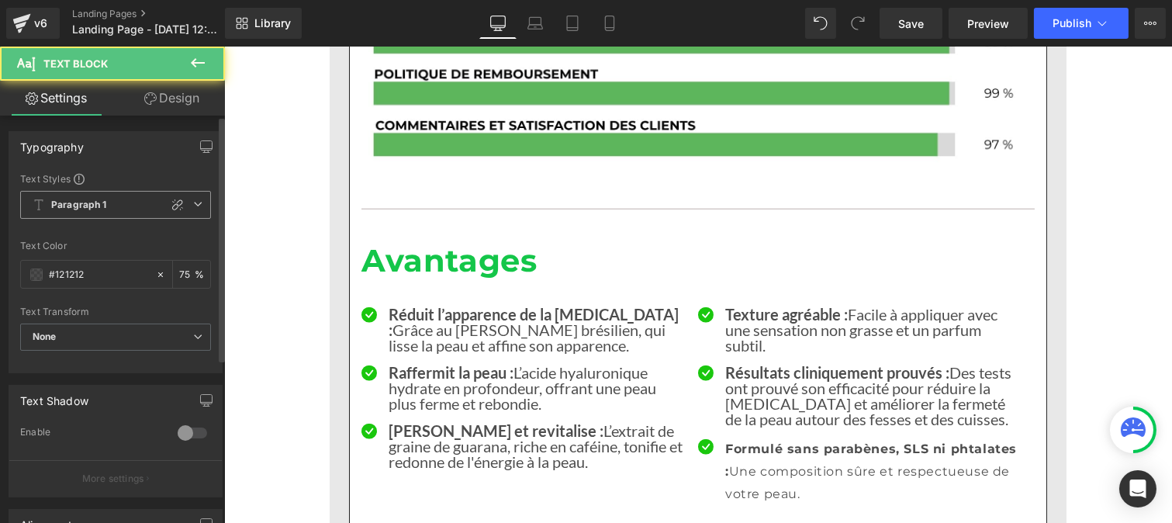
click at [97, 205] on b "Paragraph 1" at bounding box center [79, 205] width 56 height 13
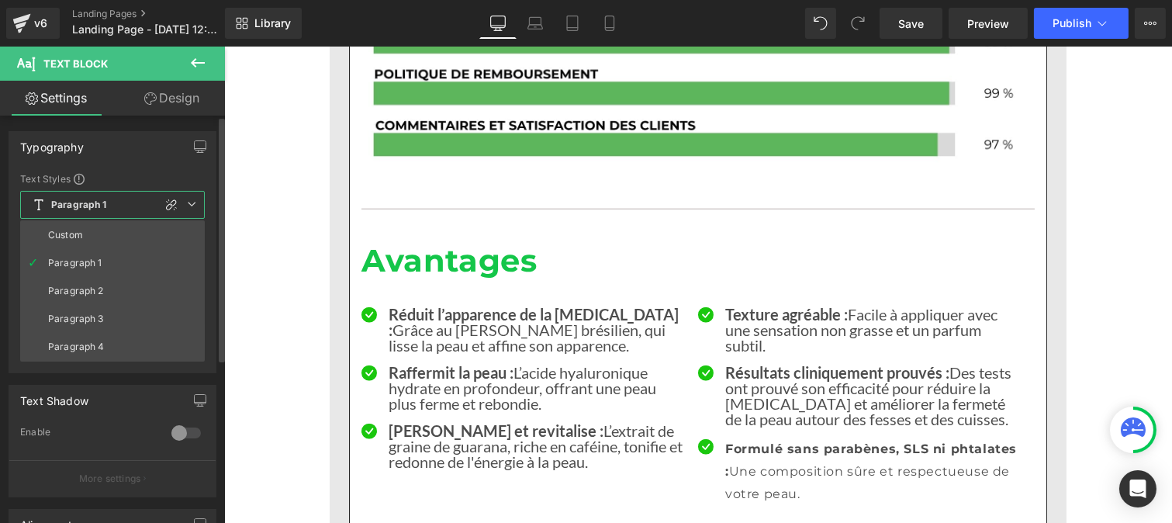
click at [88, 230] on li "Custom" at bounding box center [112, 235] width 185 height 28
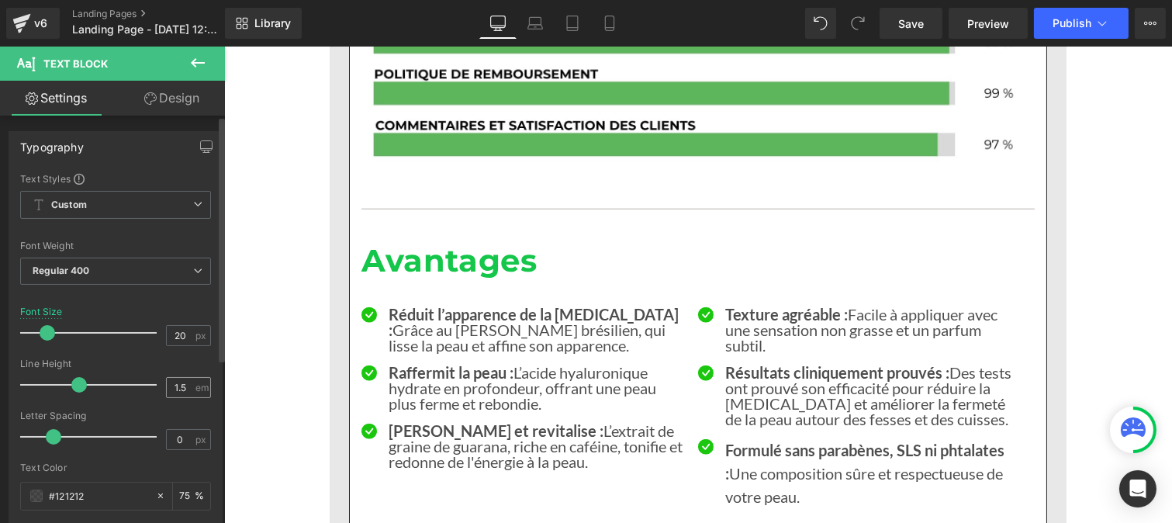
click at [188, 389] on div "1.5 em" at bounding box center [188, 387] width 45 height 21
click at [182, 380] on input "1.5" at bounding box center [180, 387] width 27 height 19
type input "1"
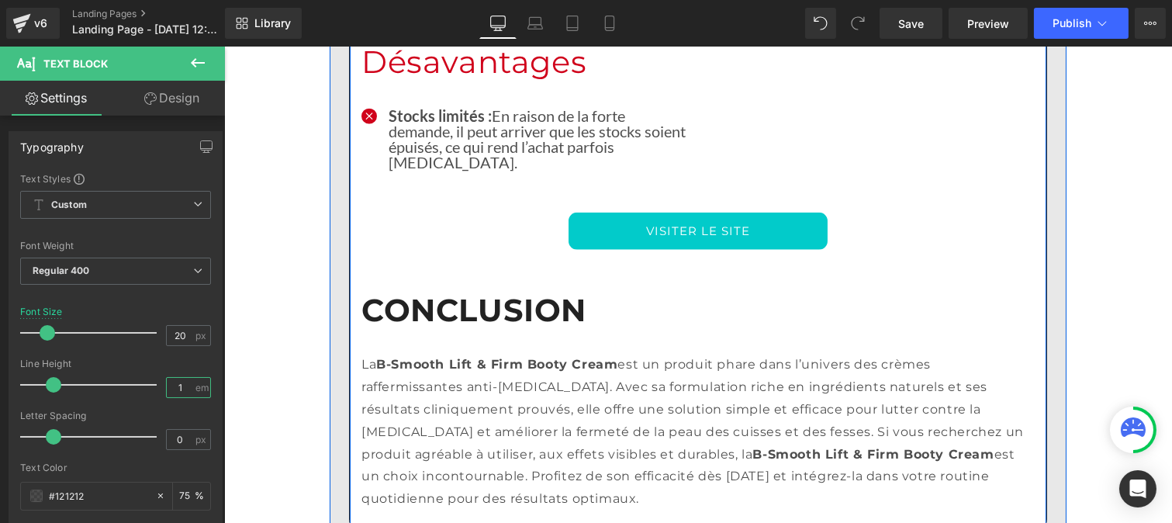
scroll to position [3452, 0]
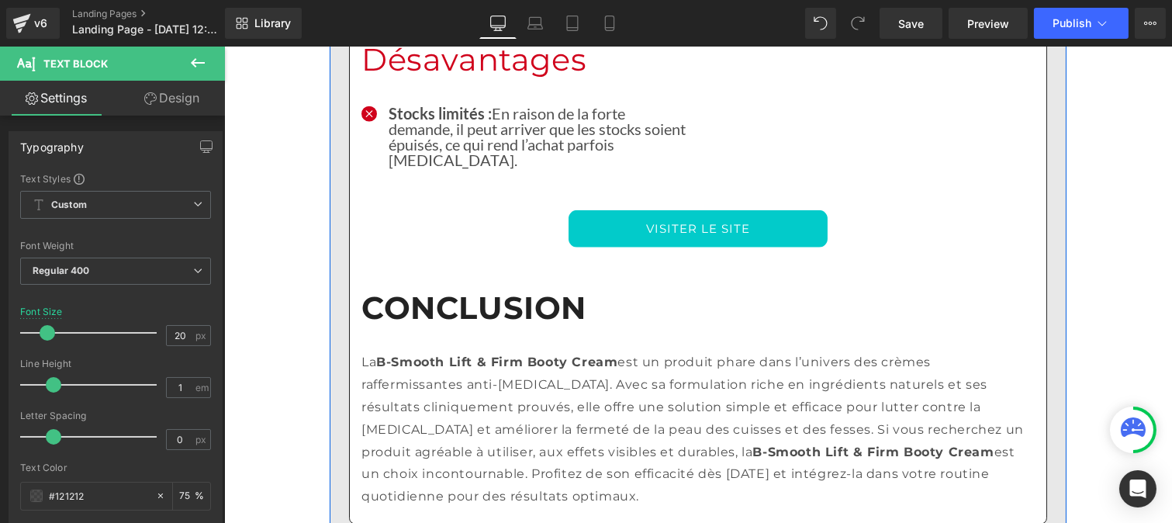
click at [532, 351] on p "La B-Smooth Lift & Firm Booty Cream est un produit phare dans l’univers des crè…" at bounding box center [697, 429] width 673 height 157
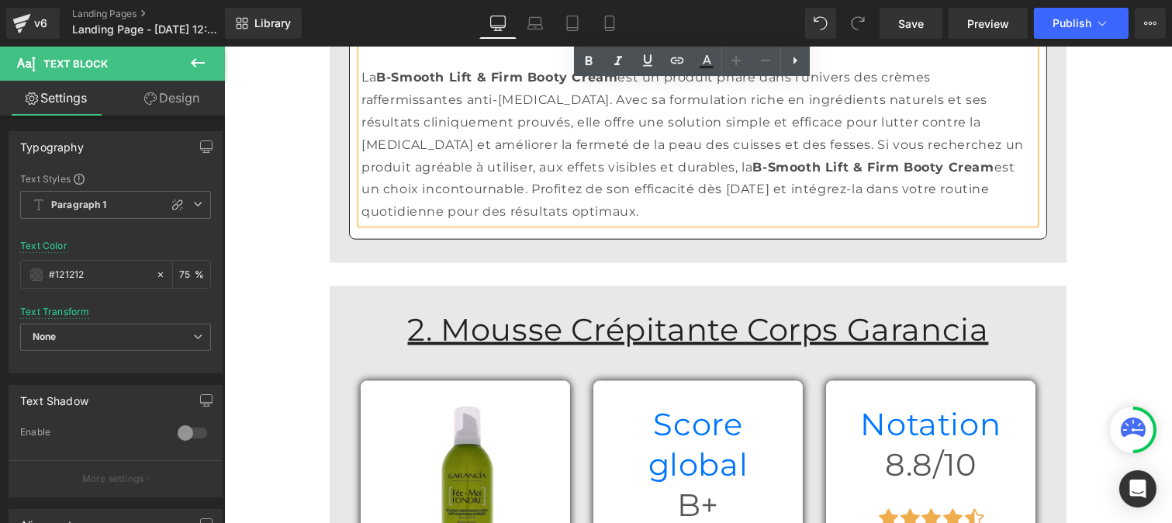
scroll to position [3737, 0]
click at [475, 309] on u "2. Mousse Crépitante Corps Garancia" at bounding box center [697, 328] width 581 height 38
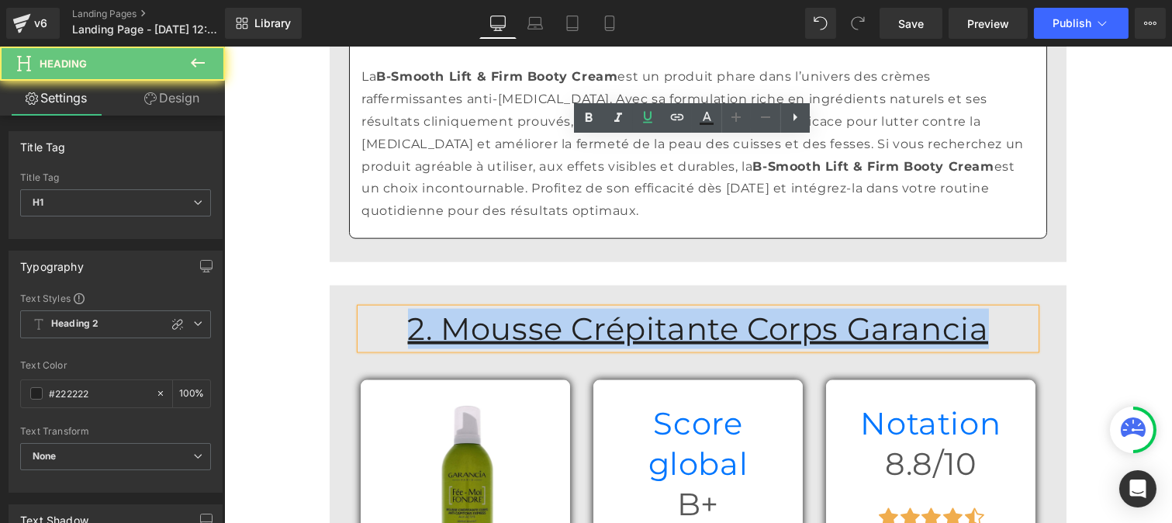
drag, startPoint x: 464, startPoint y: 147, endPoint x: 1034, endPoint y: 141, distance: 570.1
click at [1034, 309] on div "2. Mousse Crépitante Corps Garancia Heading" at bounding box center [697, 329] width 698 height 40
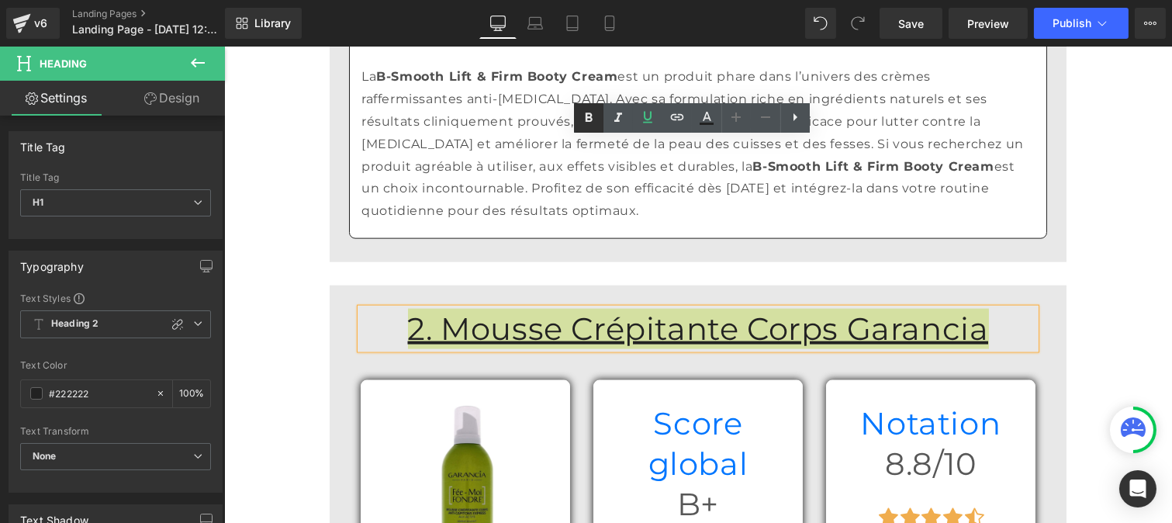
click at [585, 111] on icon at bounding box center [588, 118] width 19 height 19
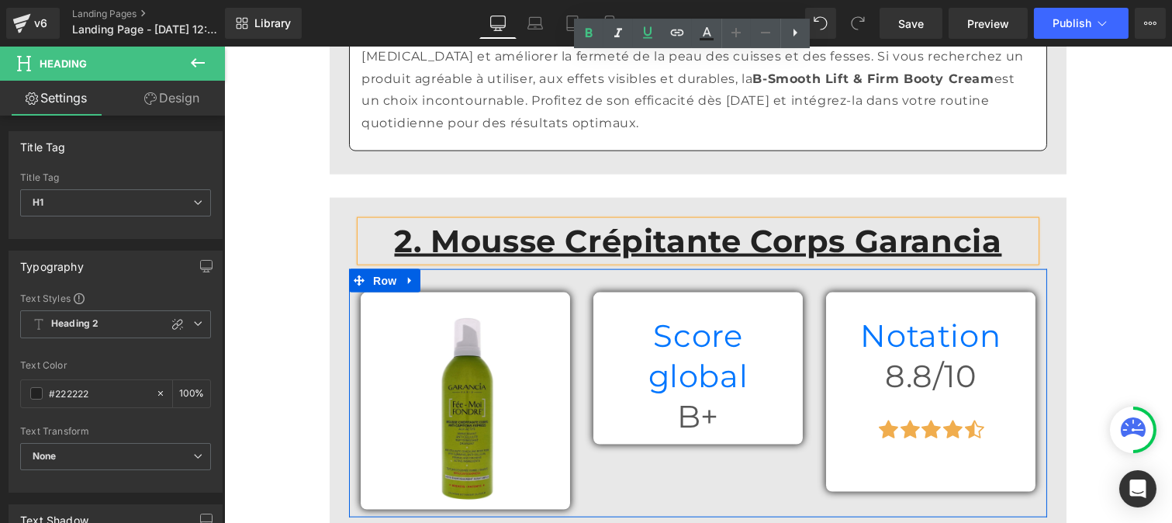
scroll to position [3826, 0]
click at [617, 315] on h1 "Score global" at bounding box center [697, 355] width 186 height 81
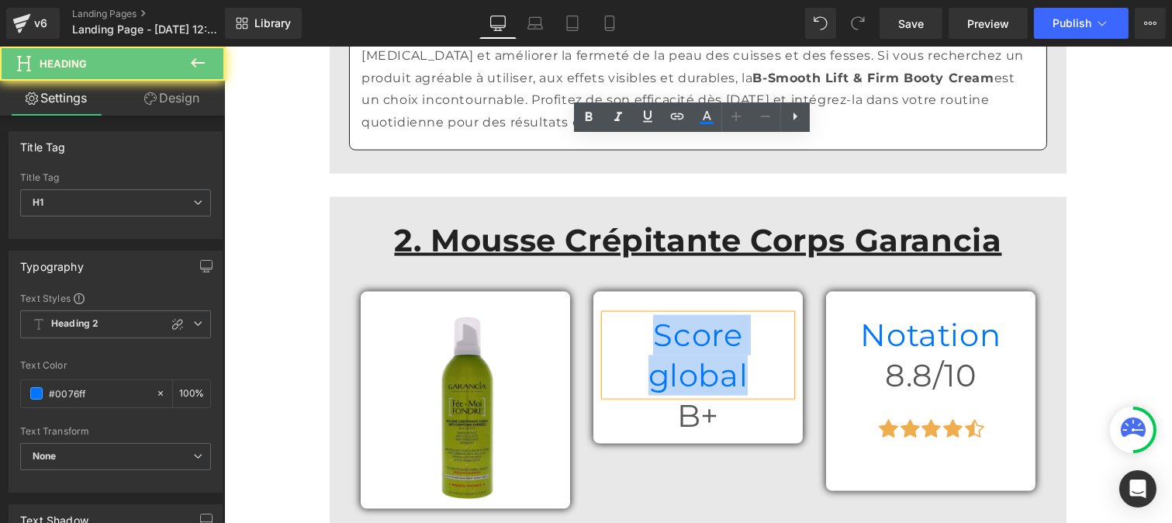
drag, startPoint x: 617, startPoint y: 155, endPoint x: 753, endPoint y: 142, distance: 137.2
click at [753, 315] on h1 "Score global" at bounding box center [697, 355] width 186 height 81
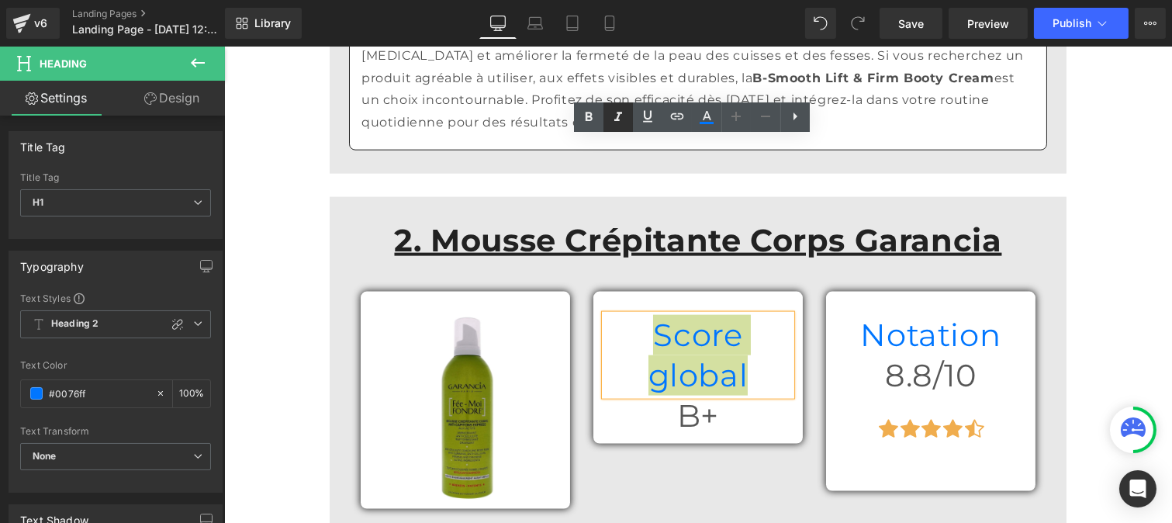
click at [583, 111] on icon at bounding box center [588, 117] width 19 height 19
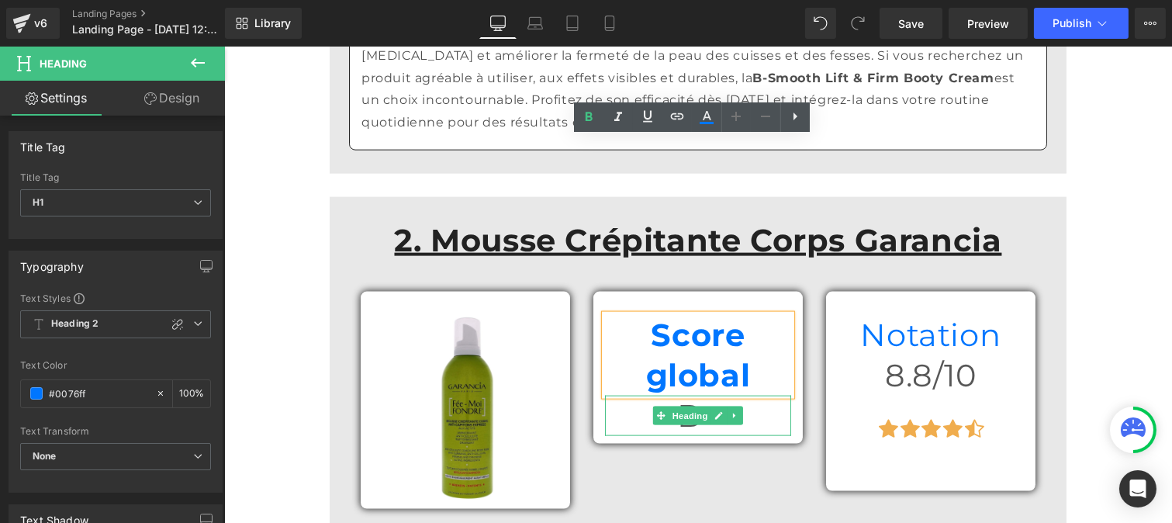
click at [672, 406] on span "Heading" at bounding box center [690, 415] width 42 height 19
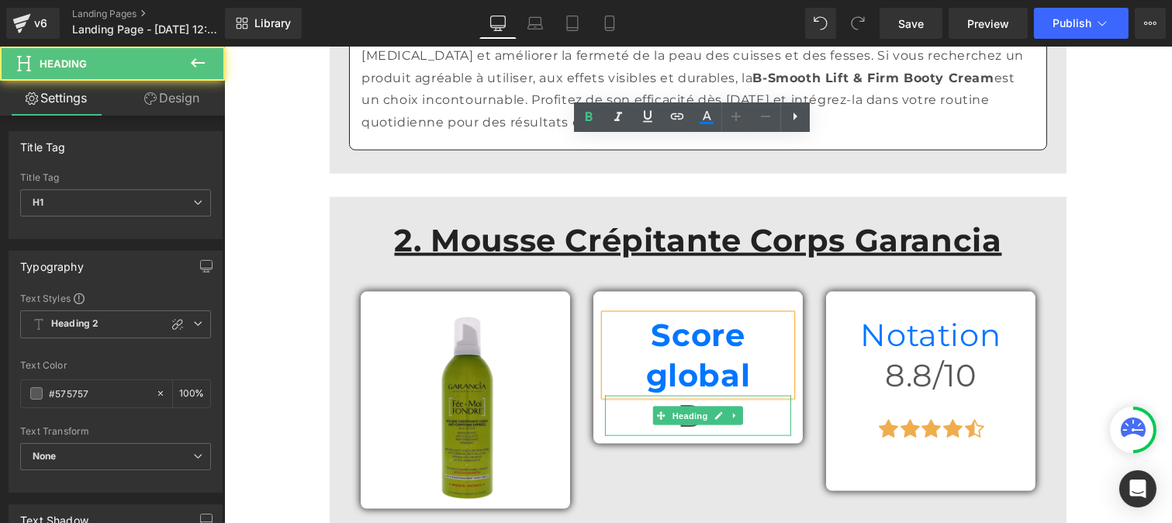
click at [614, 396] on h1 "B+" at bounding box center [697, 416] width 186 height 40
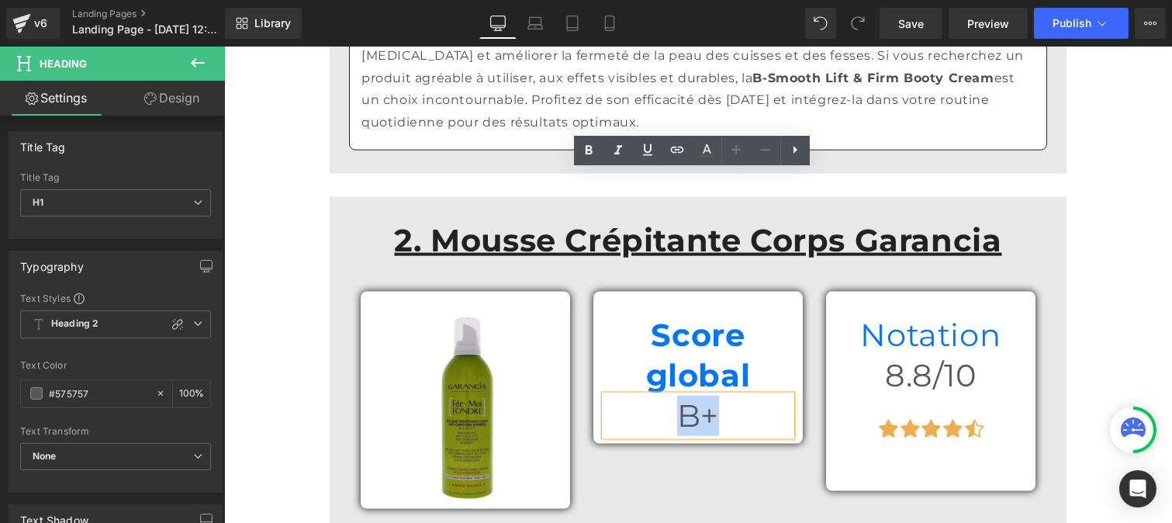
drag, startPoint x: 728, startPoint y: 195, endPoint x: 785, endPoint y: 199, distance: 57.5
click at [785, 396] on div "B+" at bounding box center [697, 416] width 186 height 40
click at [585, 148] on icon at bounding box center [588, 150] width 19 height 19
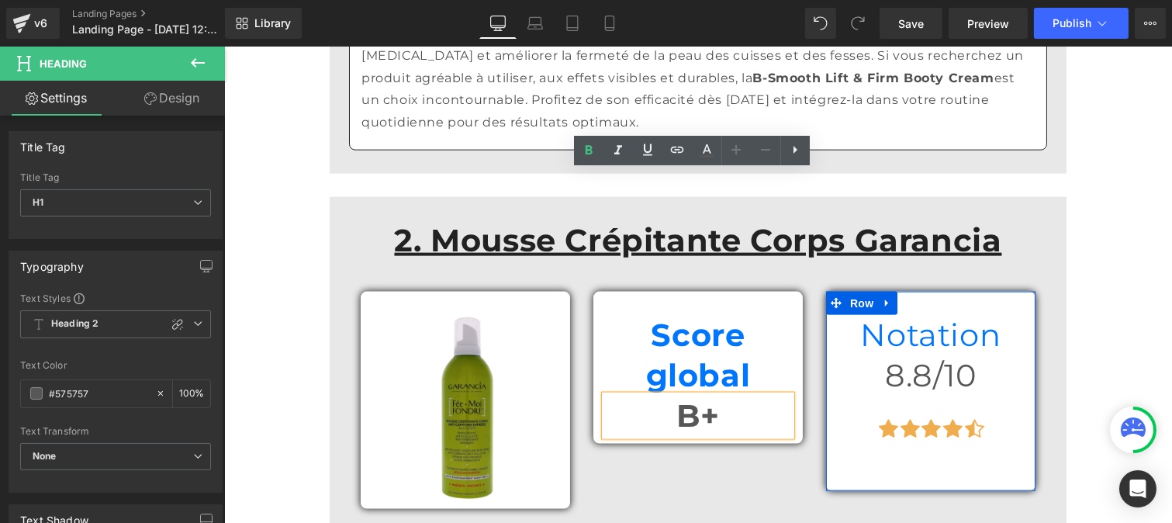
click at [876, 315] on h1 "Notation" at bounding box center [930, 335] width 186 height 40
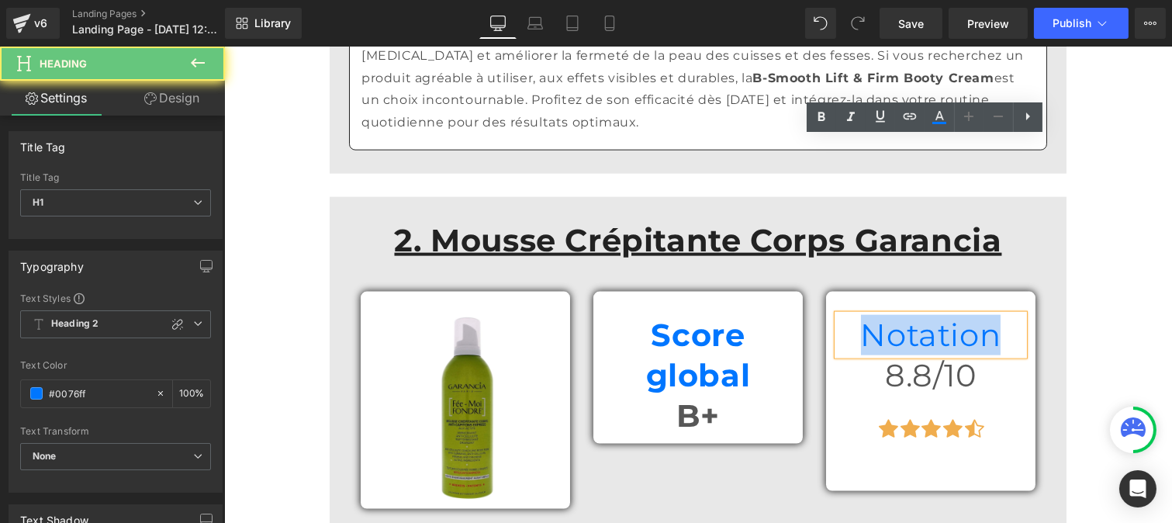
drag, startPoint x: 859, startPoint y: 150, endPoint x: 978, endPoint y: 150, distance: 118.7
click at [978, 315] on h1 "Notation" at bounding box center [930, 335] width 186 height 40
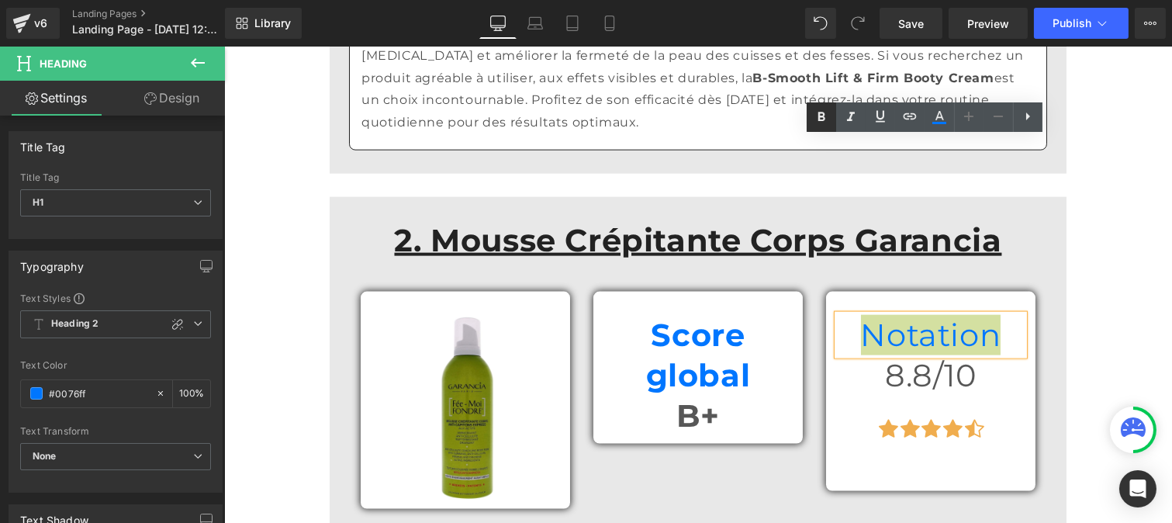
click at [818, 112] on icon at bounding box center [821, 117] width 19 height 19
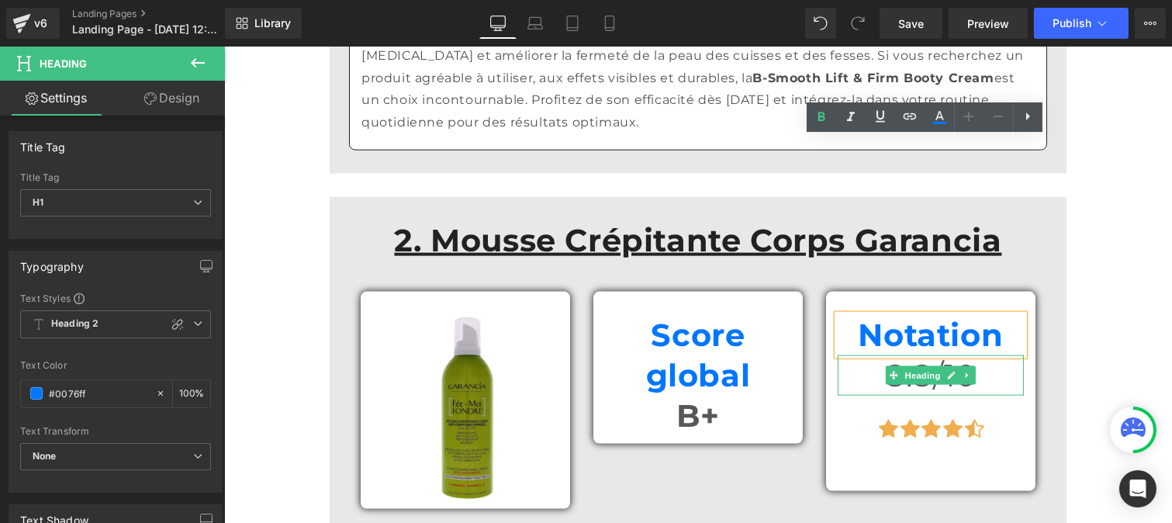
click at [870, 355] on h1 "8.8/10" at bounding box center [930, 375] width 186 height 40
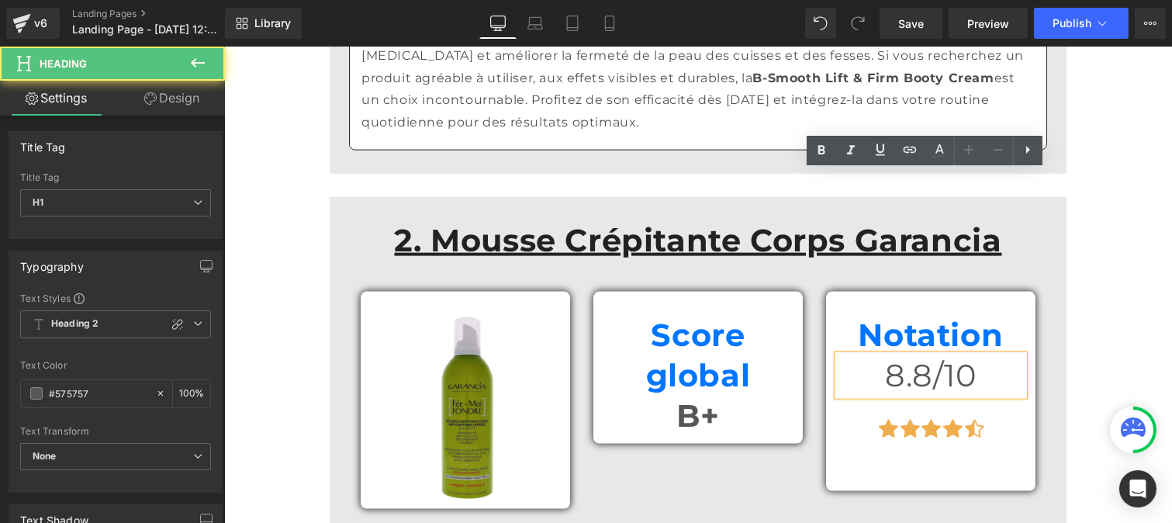
click at [887, 355] on h1 "8.8/10" at bounding box center [930, 375] width 186 height 40
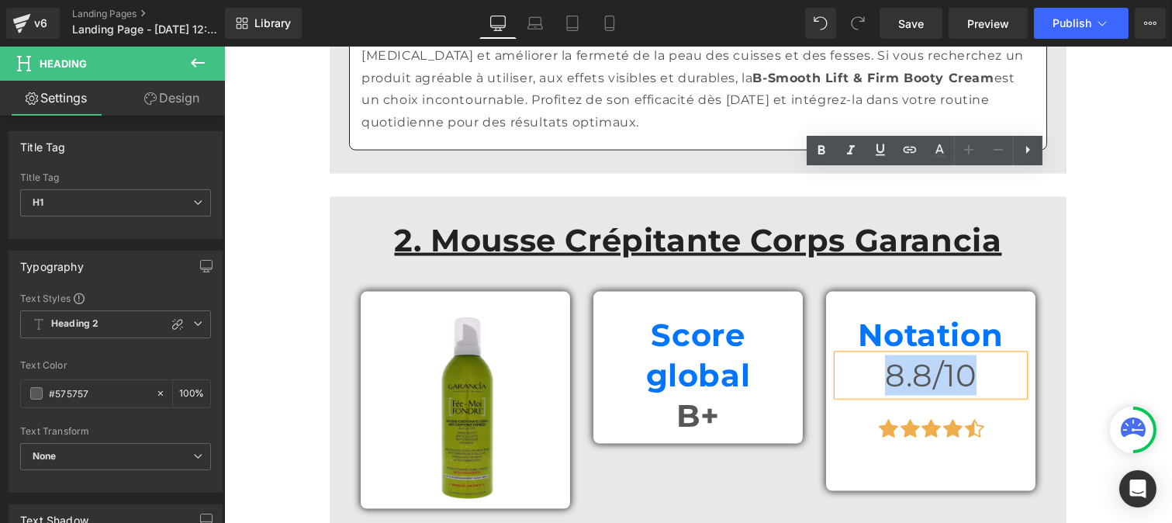
drag, startPoint x: 887, startPoint y: 190, endPoint x: 959, endPoint y: 188, distance: 72.9
click at [959, 355] on h1 "8.8/10" at bounding box center [930, 375] width 186 height 40
click at [826, 151] on icon at bounding box center [821, 150] width 19 height 19
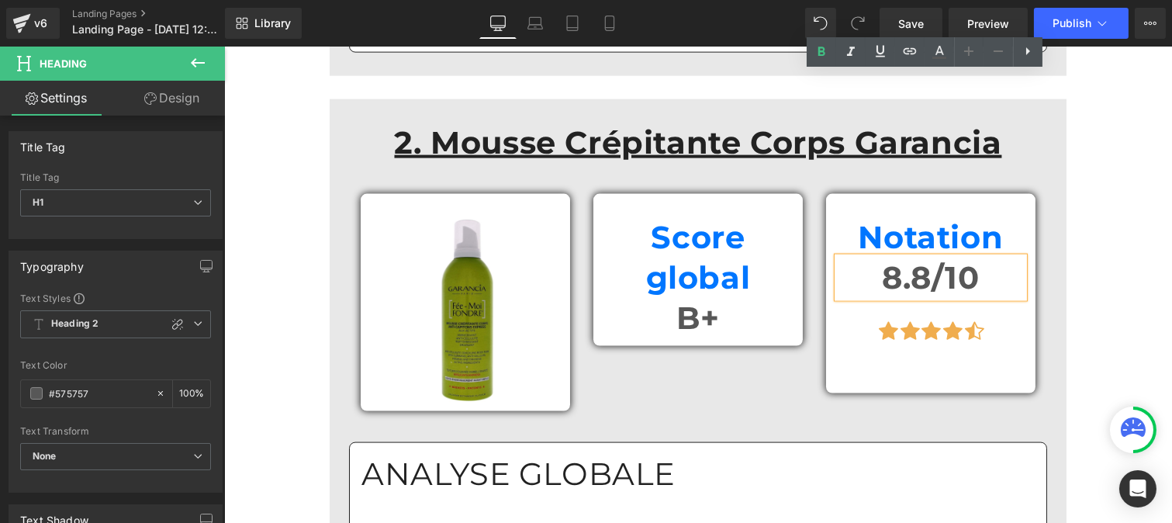
click at [513, 454] on h1 "ANALYSE GLOBALE" at bounding box center [697, 474] width 673 height 40
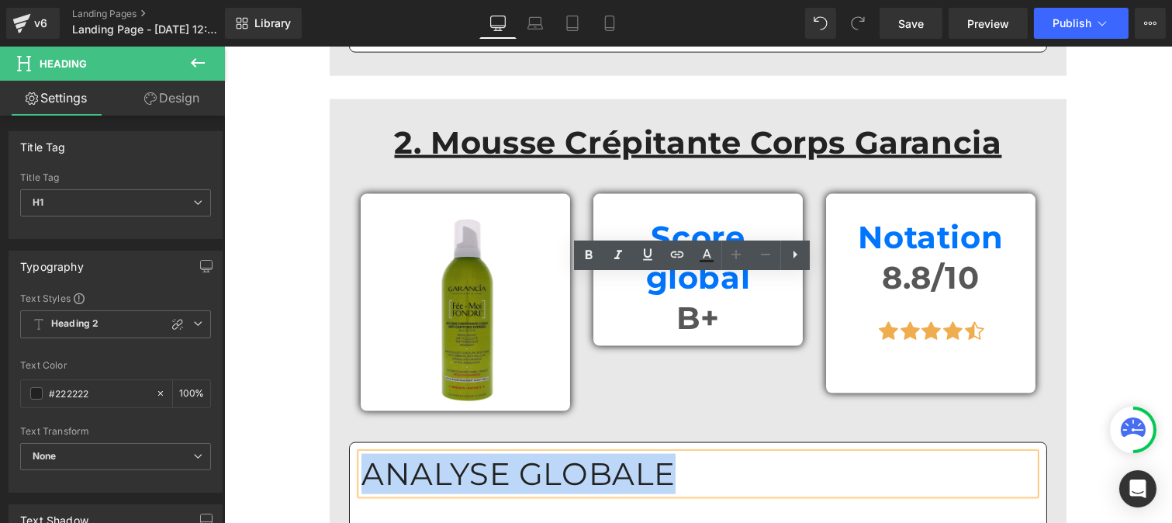
drag, startPoint x: 407, startPoint y: 285, endPoint x: 348, endPoint y: 289, distance: 59.1
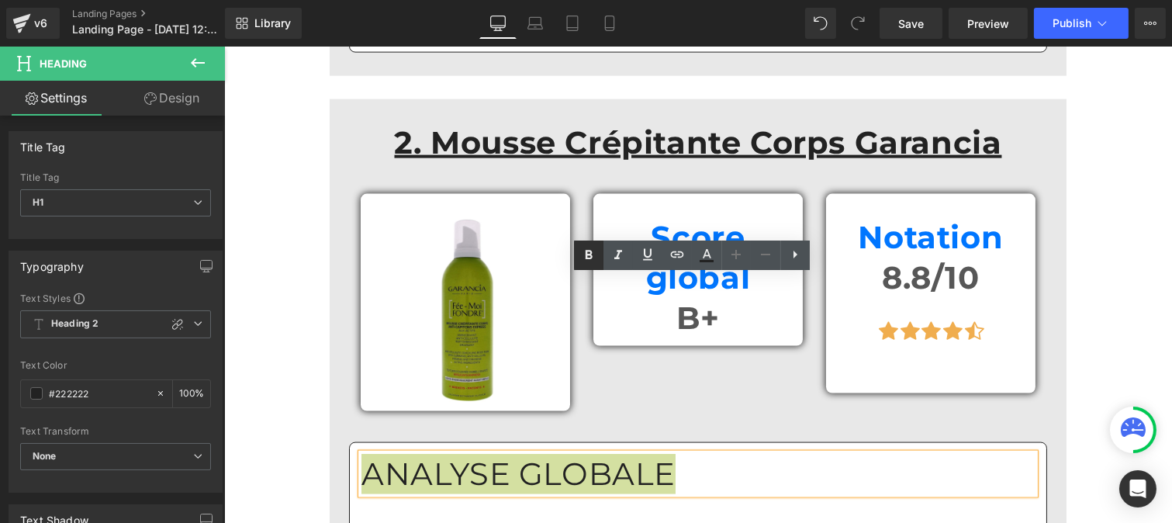
click at [590, 252] on icon at bounding box center [588, 255] width 19 height 19
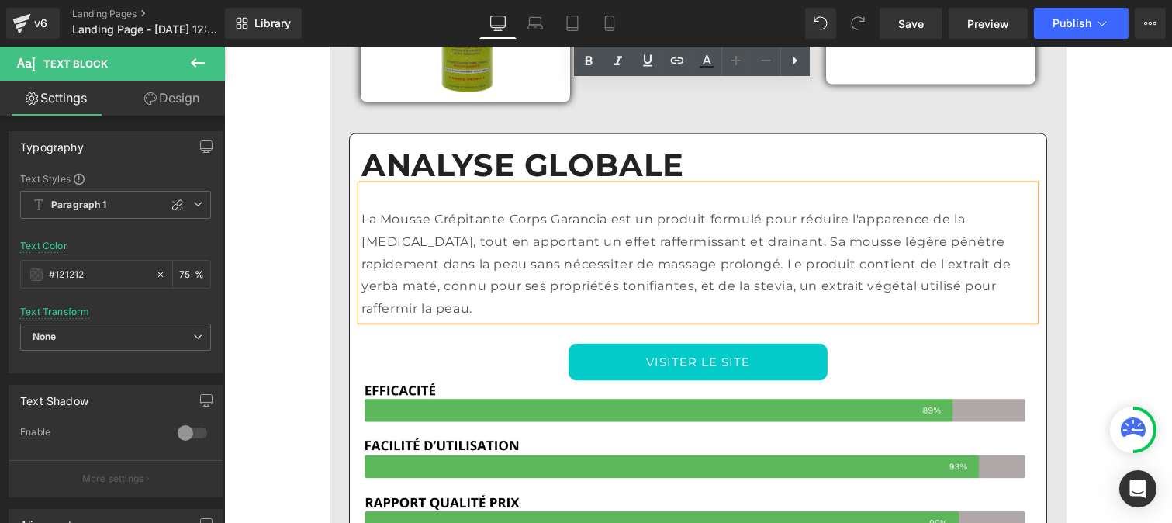
scroll to position [4233, 0]
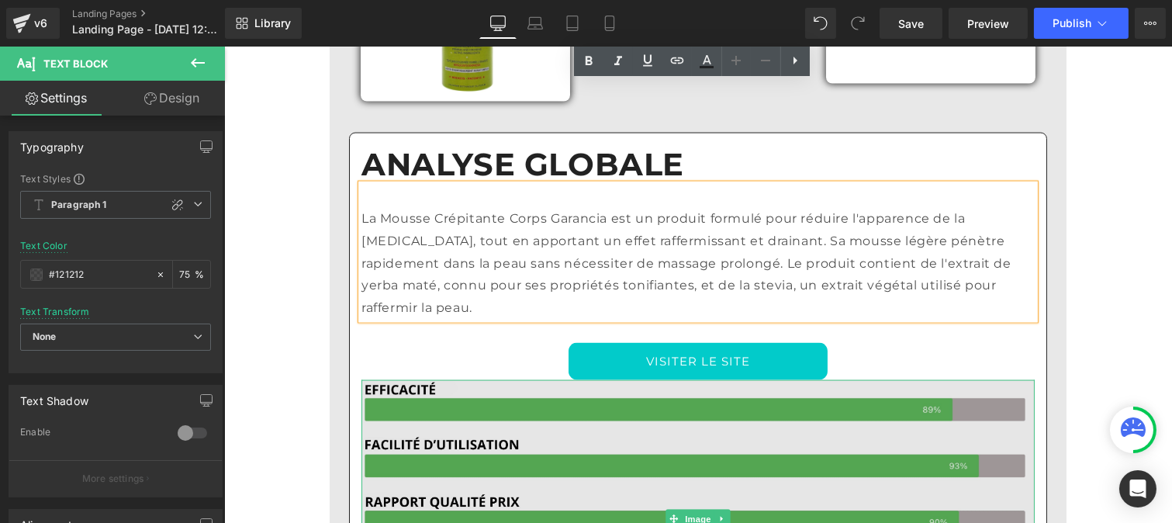
click at [648, 380] on img at bounding box center [697, 519] width 673 height 278
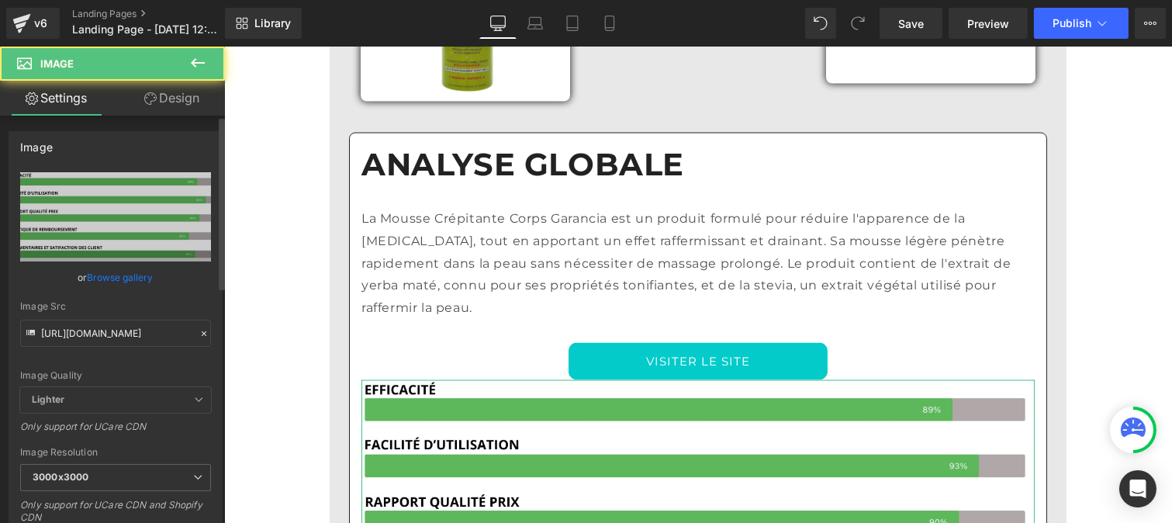
click at [199, 330] on icon at bounding box center [204, 333] width 11 height 11
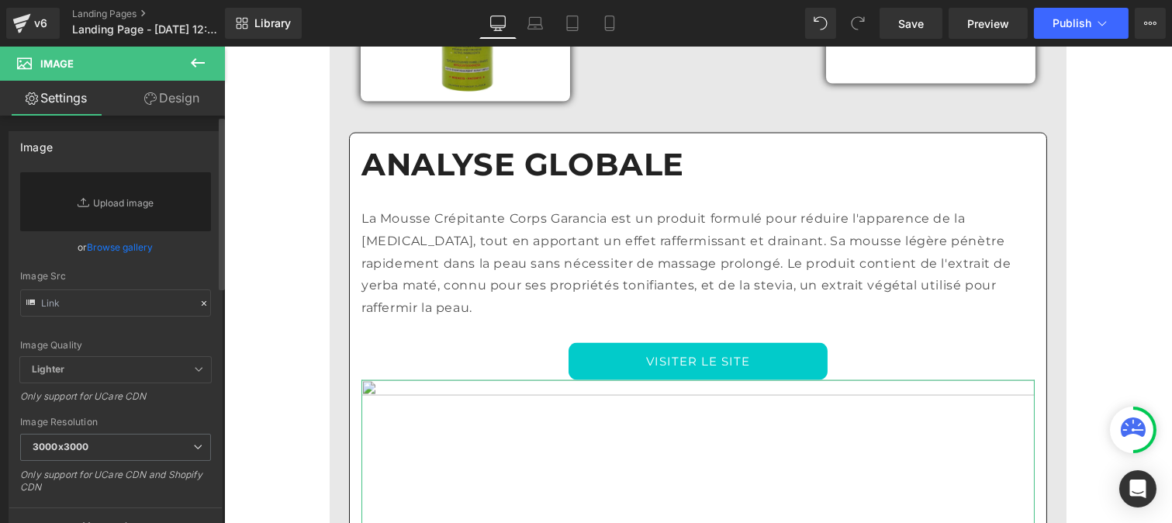
click at [151, 329] on div "Image Quality Lighter Lightest Lighter Lighter Lightest Only support for UCare …" at bounding box center [115, 264] width 191 height 185
click at [126, 303] on input "text" at bounding box center [115, 302] width 191 height 27
paste input "[URL][DOMAIN_NAME]"
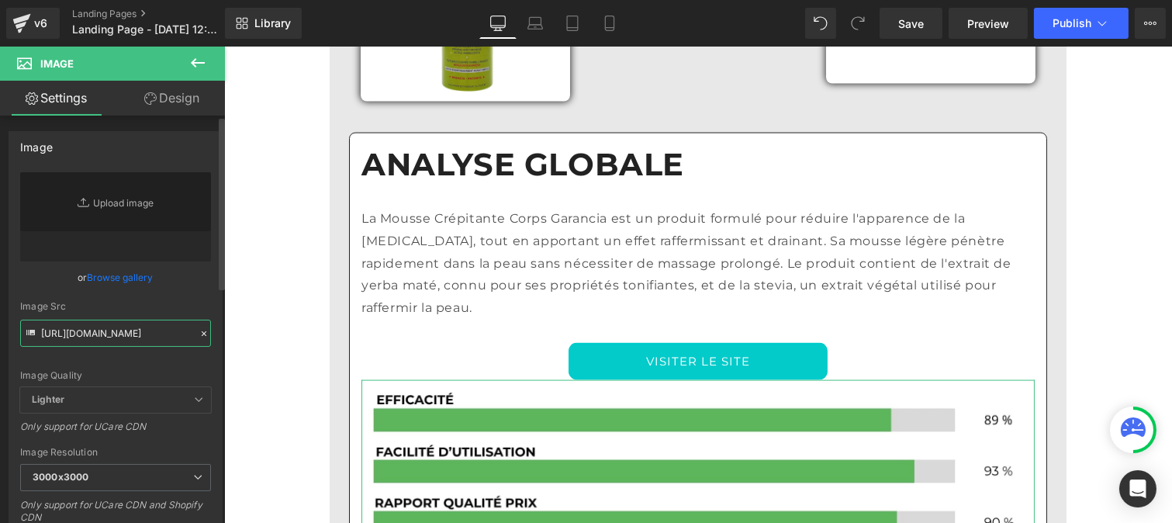
type input "[URL][DOMAIN_NAME]"
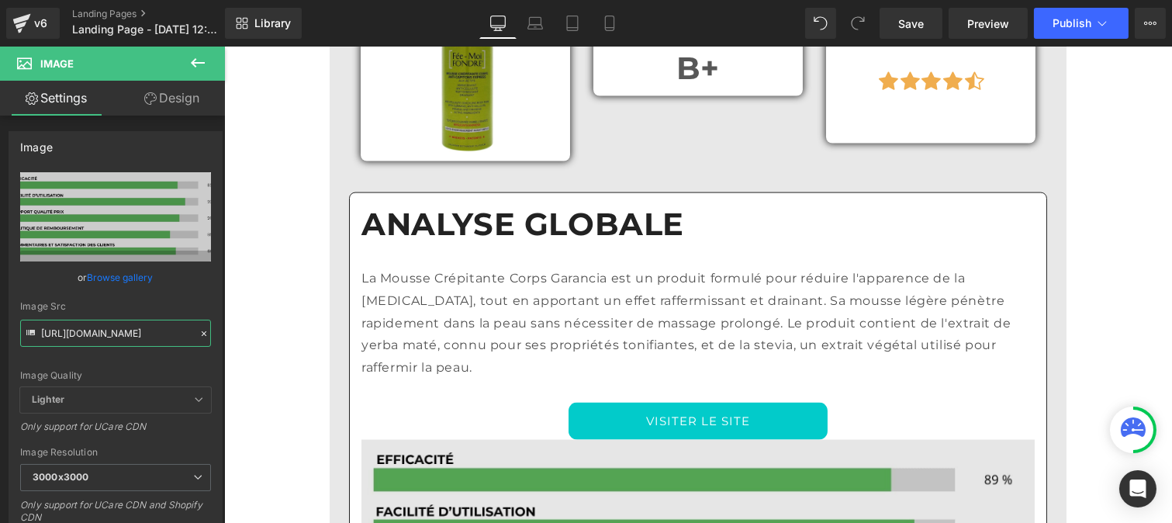
scroll to position [4174, 0]
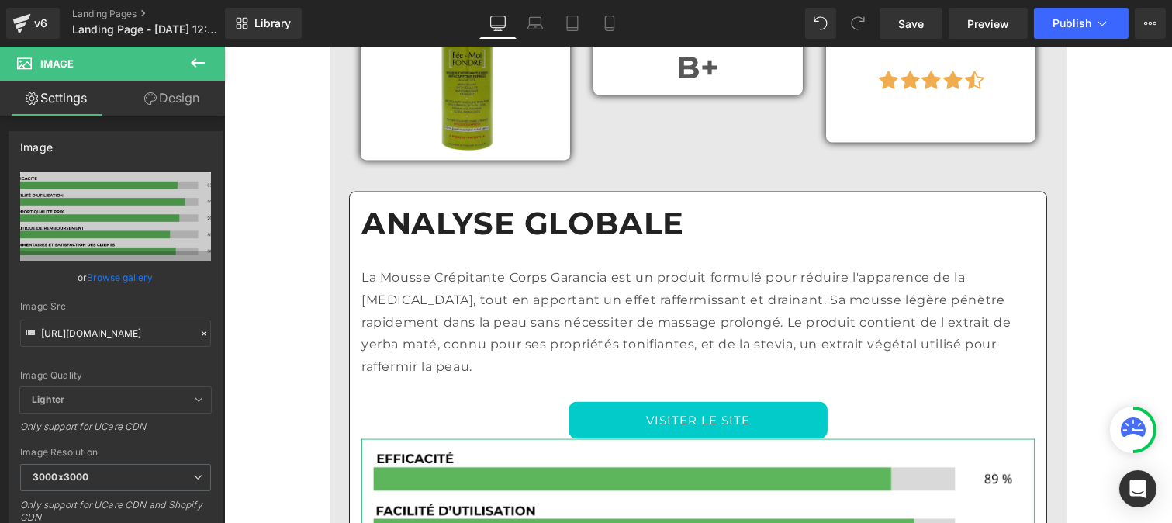
click at [175, 96] on link "Design" at bounding box center [172, 98] width 112 height 35
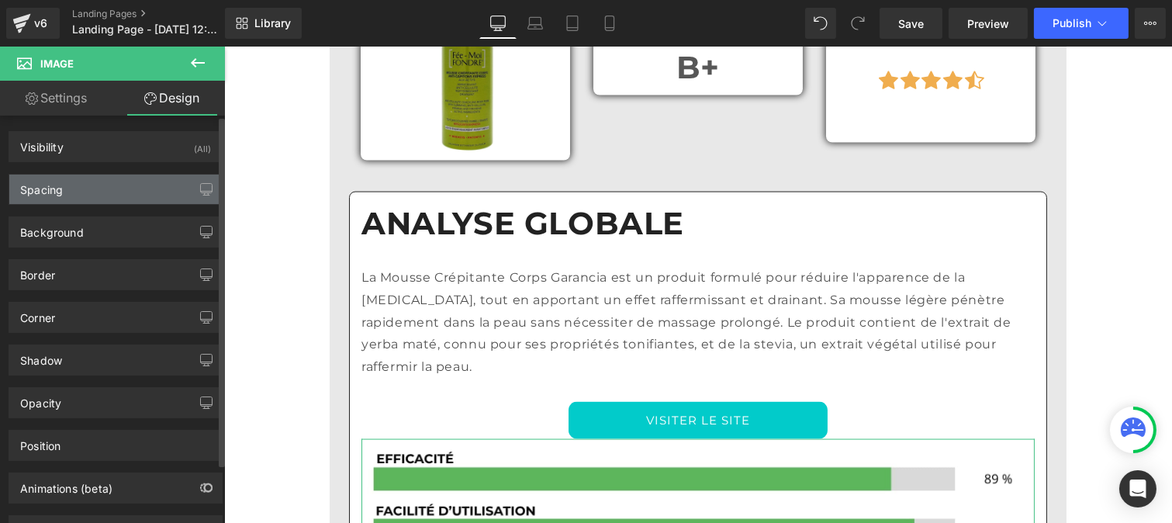
scroll to position [0, 0]
click at [68, 188] on div "Spacing" at bounding box center [115, 189] width 213 height 29
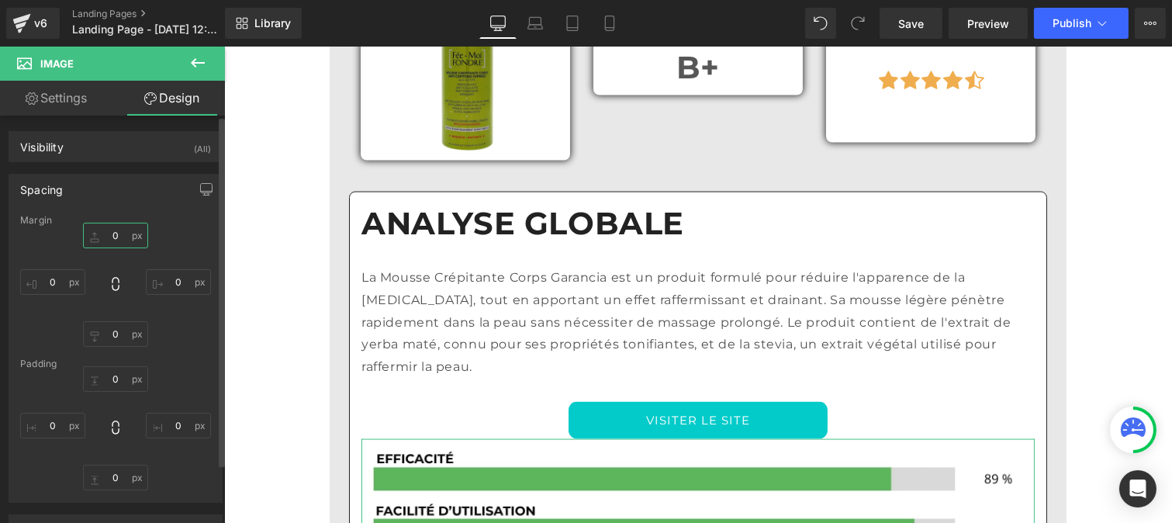
click at [118, 237] on input "0" at bounding box center [115, 236] width 65 height 26
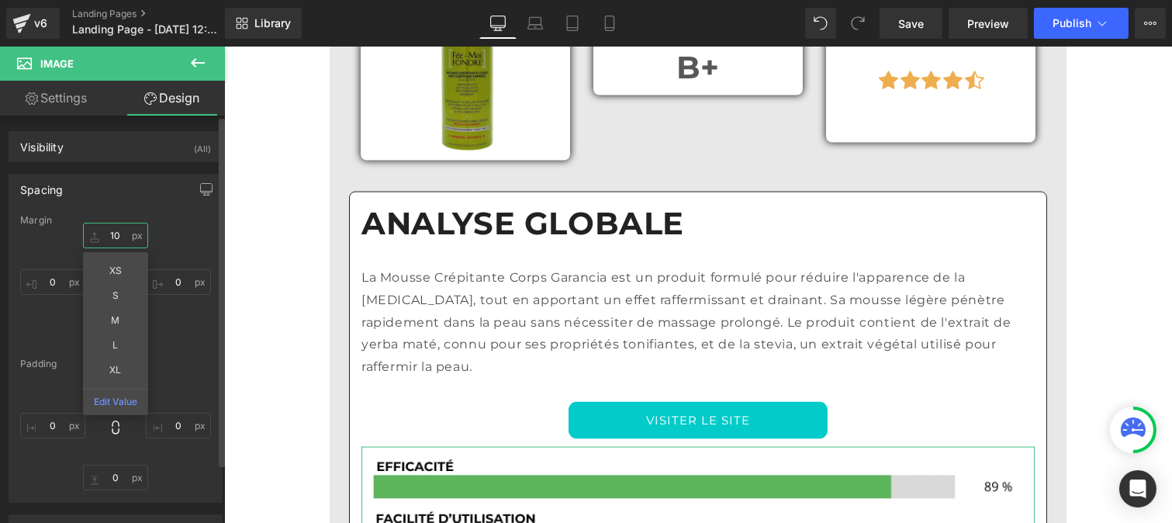
type input "1"
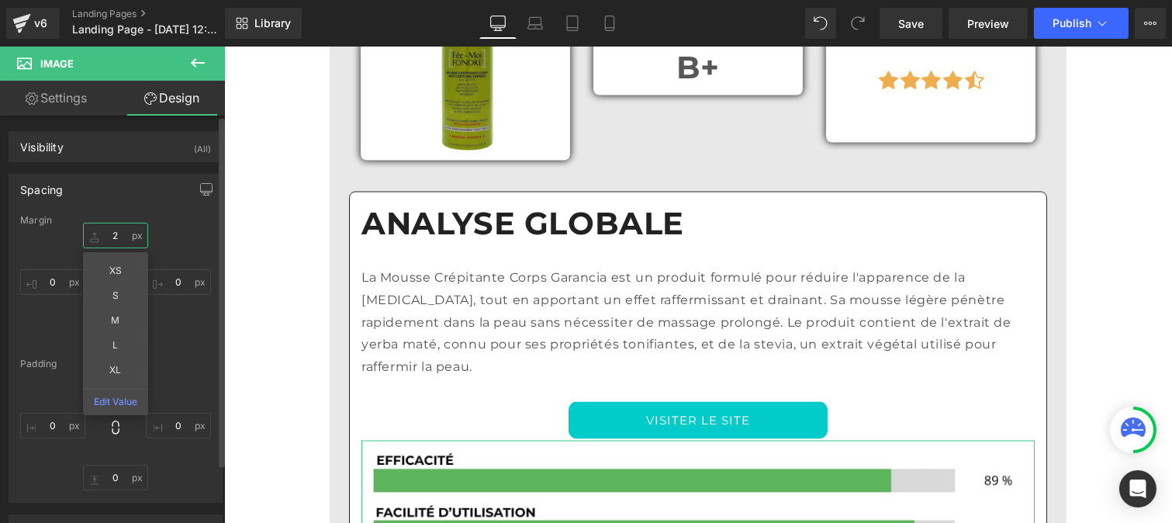
type input "20"
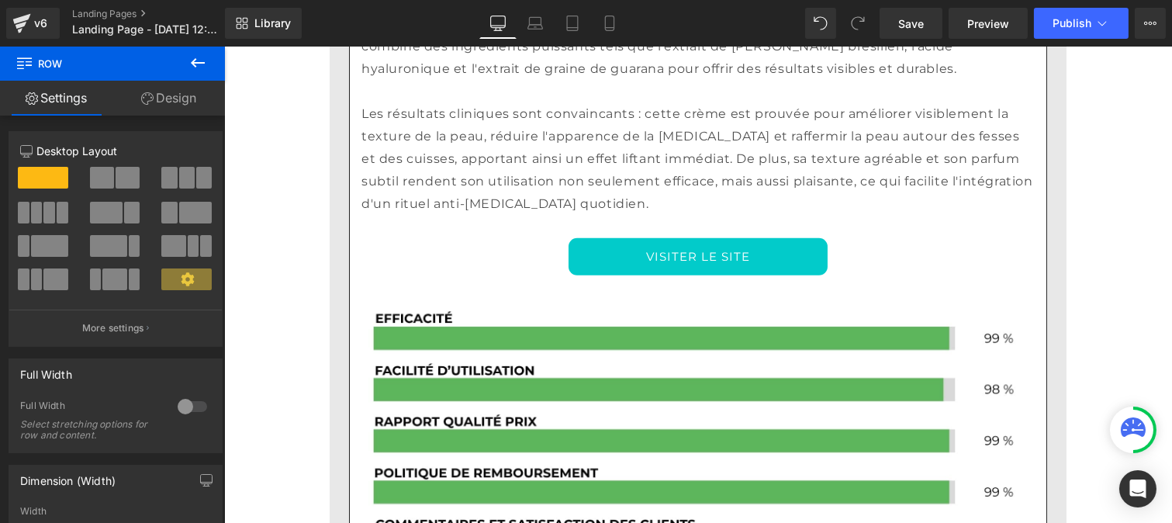
scroll to position [2564, 0]
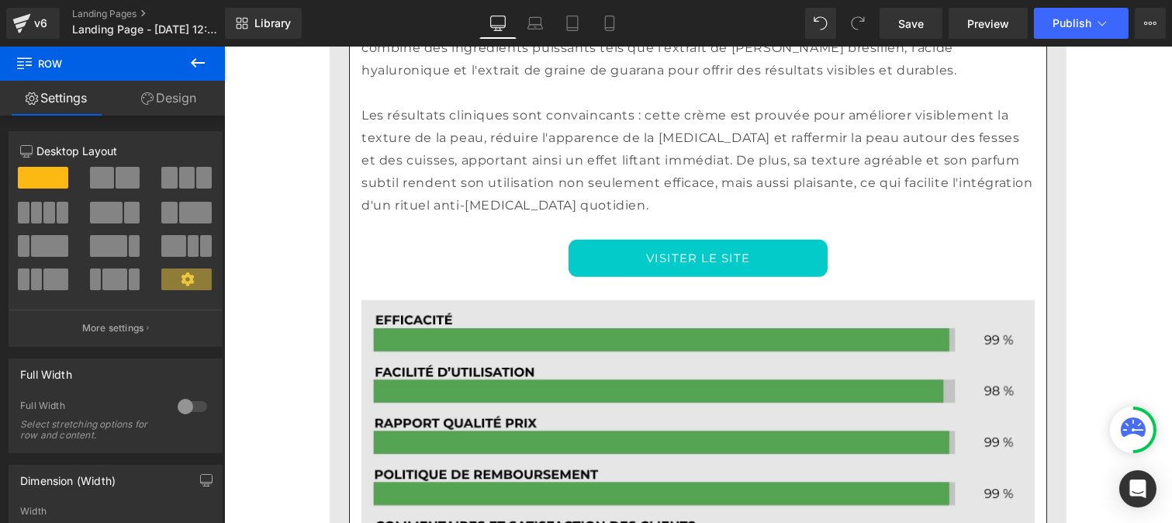
click at [714, 277] on img at bounding box center [697, 427] width 673 height 301
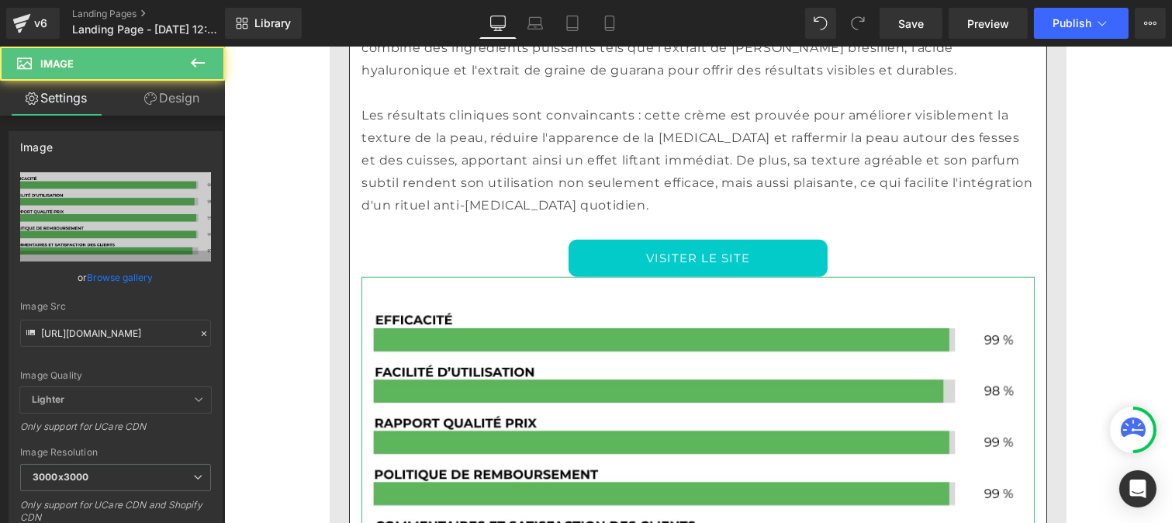
click at [172, 97] on link "Design" at bounding box center [172, 98] width 112 height 35
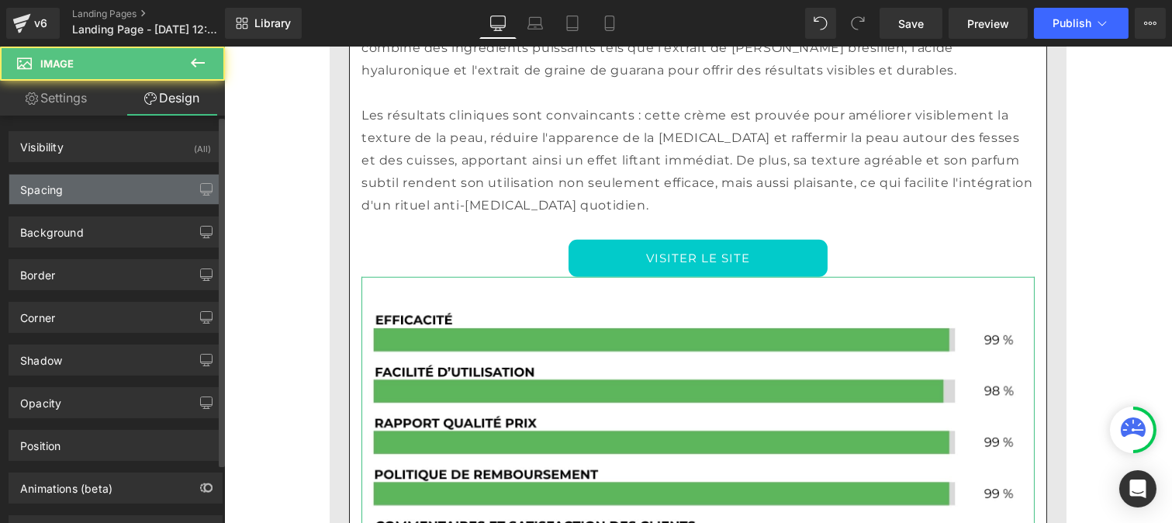
click at [89, 184] on div "Spacing" at bounding box center [115, 189] width 213 height 29
type input "0"
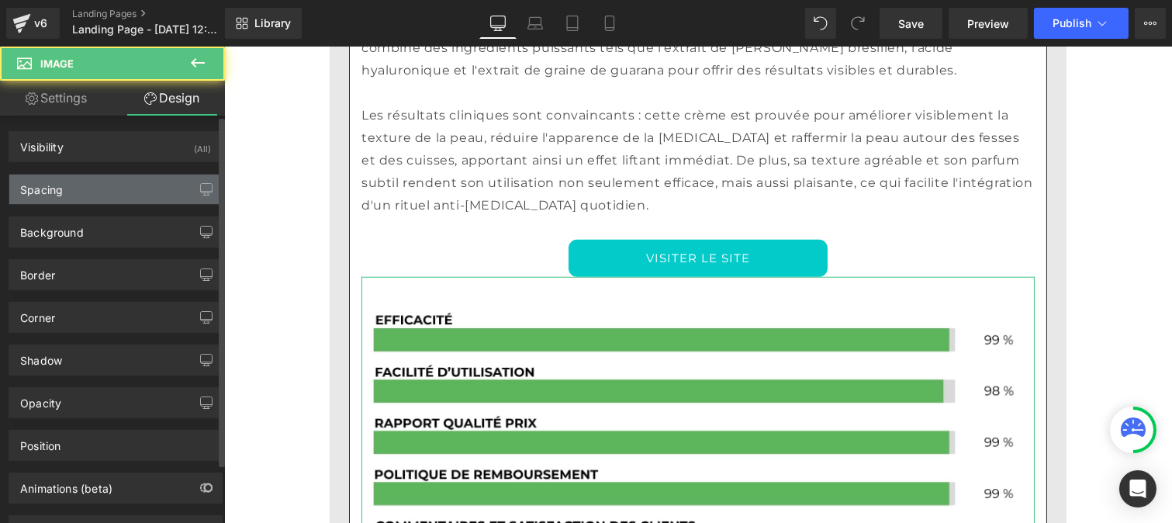
type input "30"
type input "0"
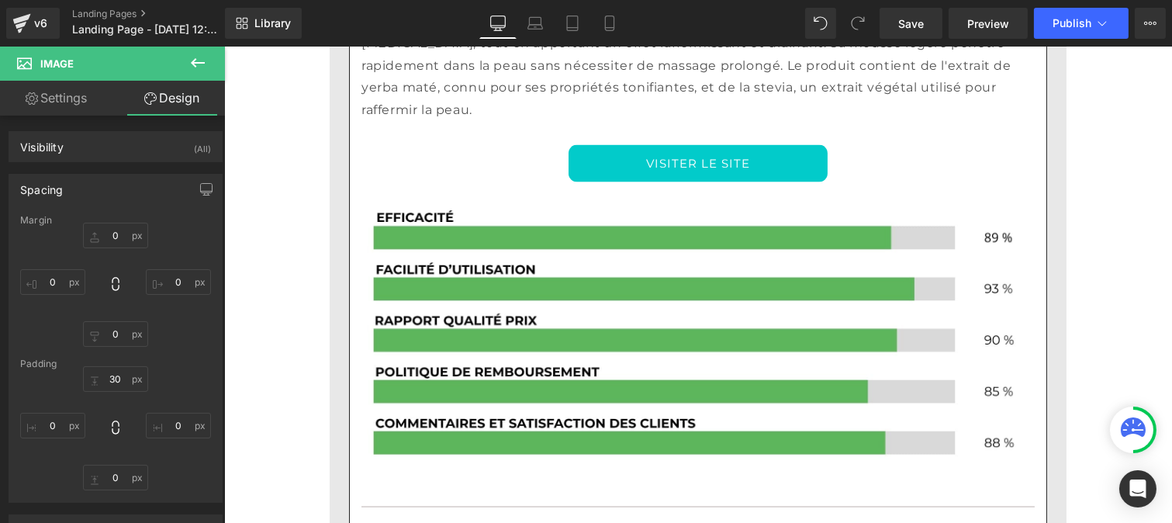
scroll to position [4424, 0]
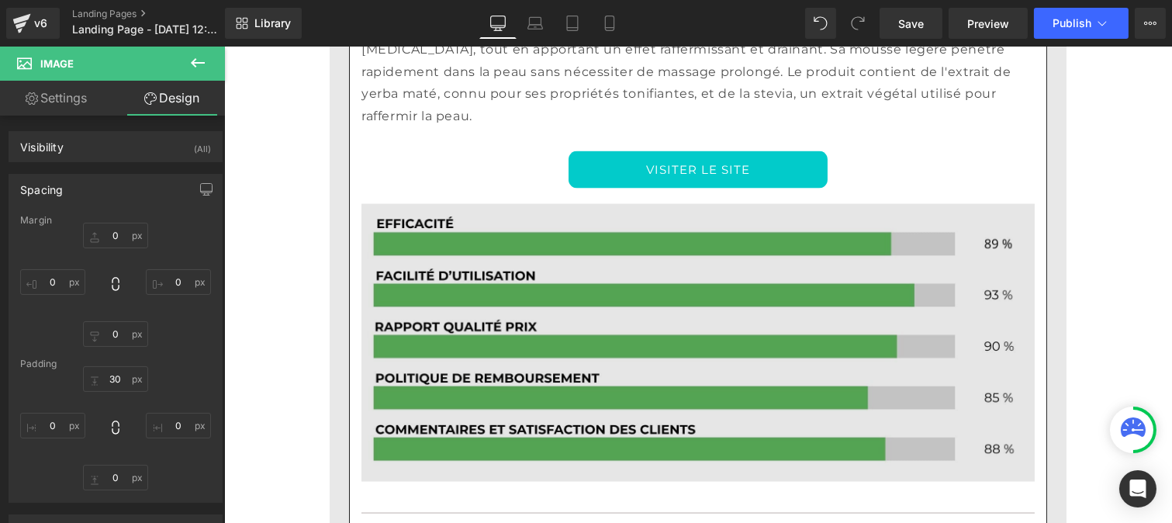
click at [594, 204] on img at bounding box center [697, 343] width 673 height 278
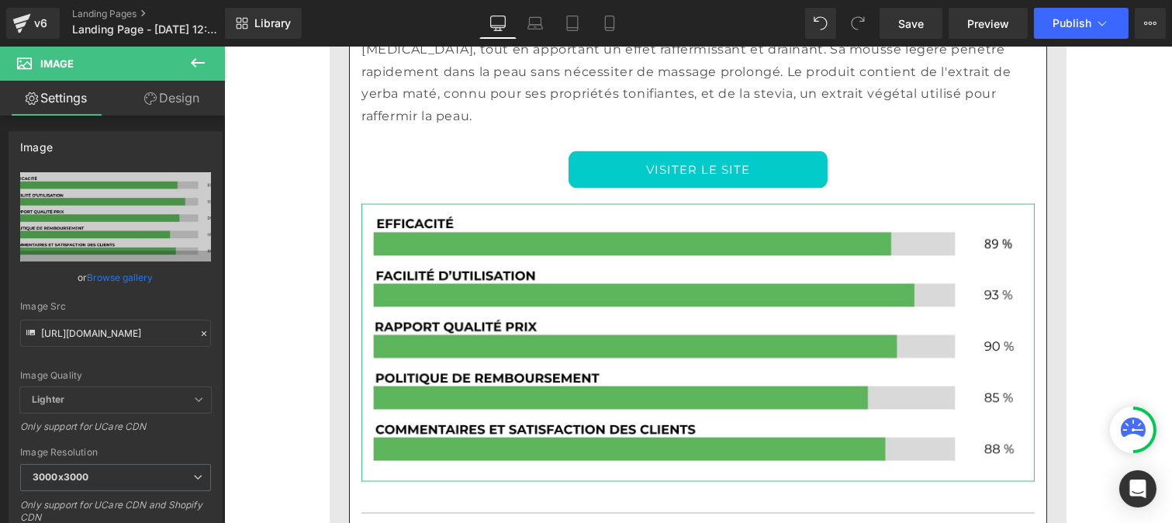
click at [172, 91] on link "Design" at bounding box center [172, 98] width 112 height 35
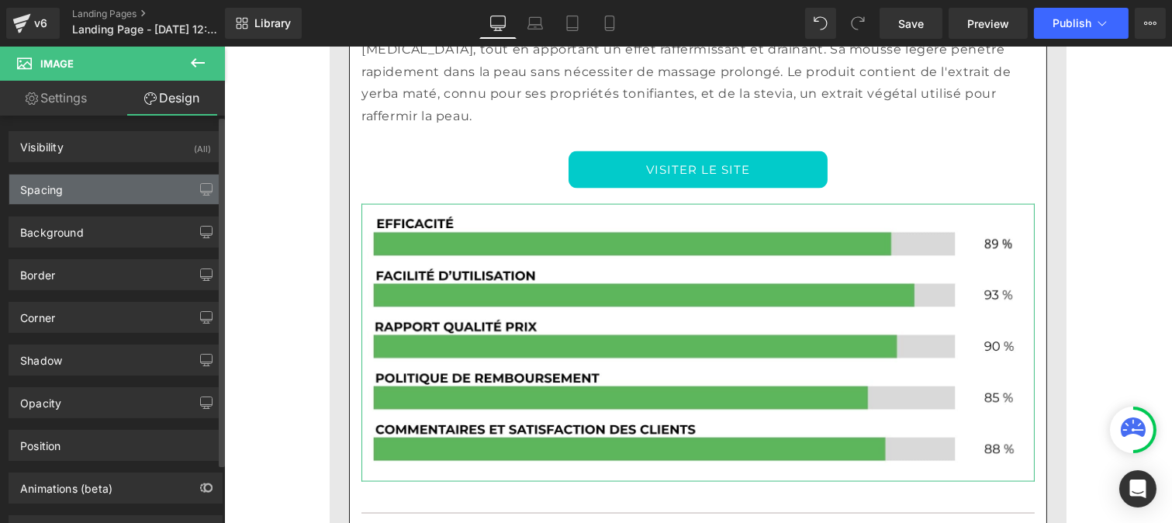
click at [92, 188] on div "Spacing" at bounding box center [115, 189] width 213 height 29
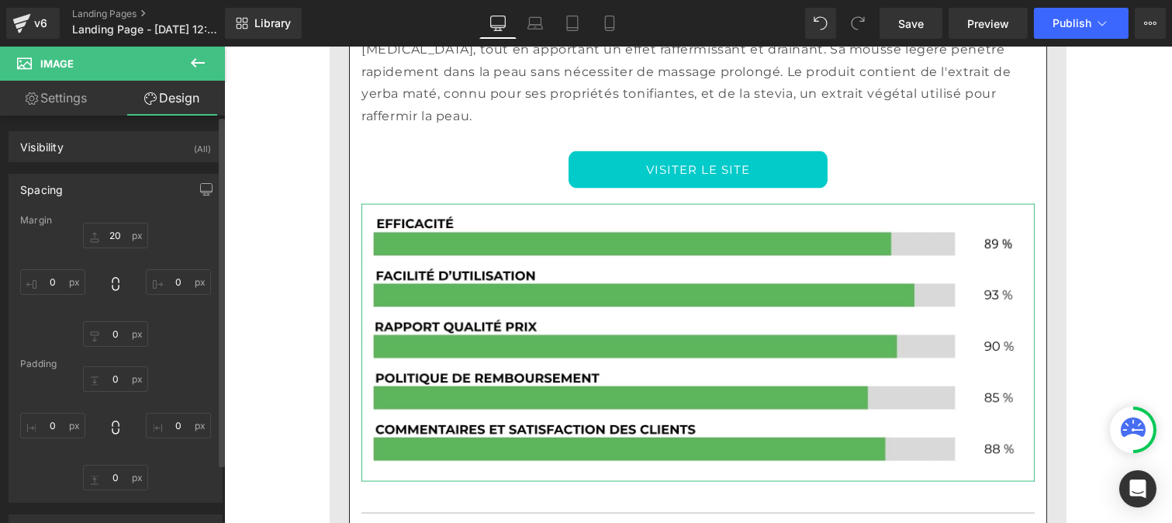
type input "20"
type input "0"
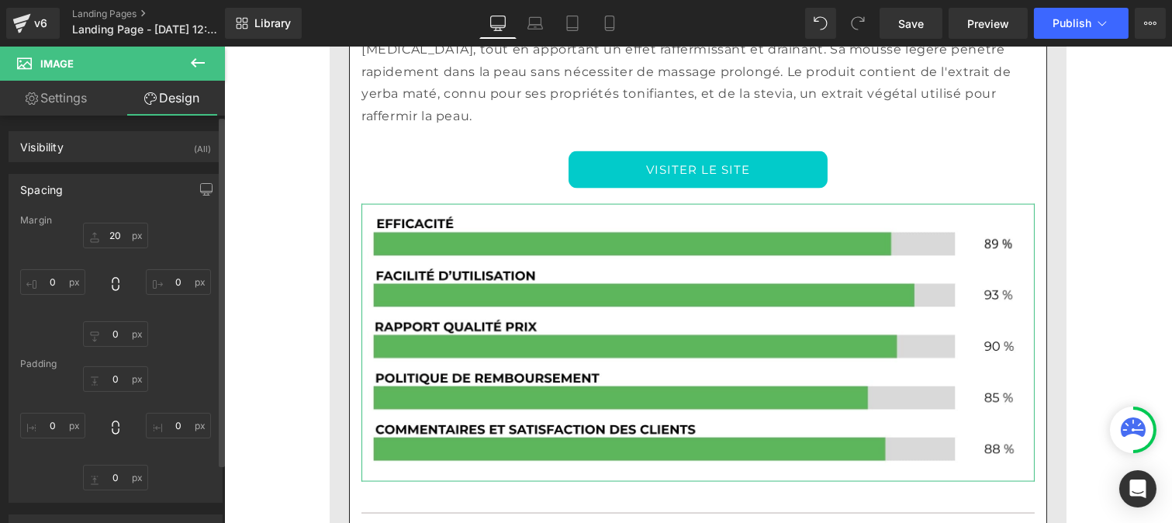
type input "0"
click at [116, 381] on input "0" at bounding box center [115, 379] width 65 height 26
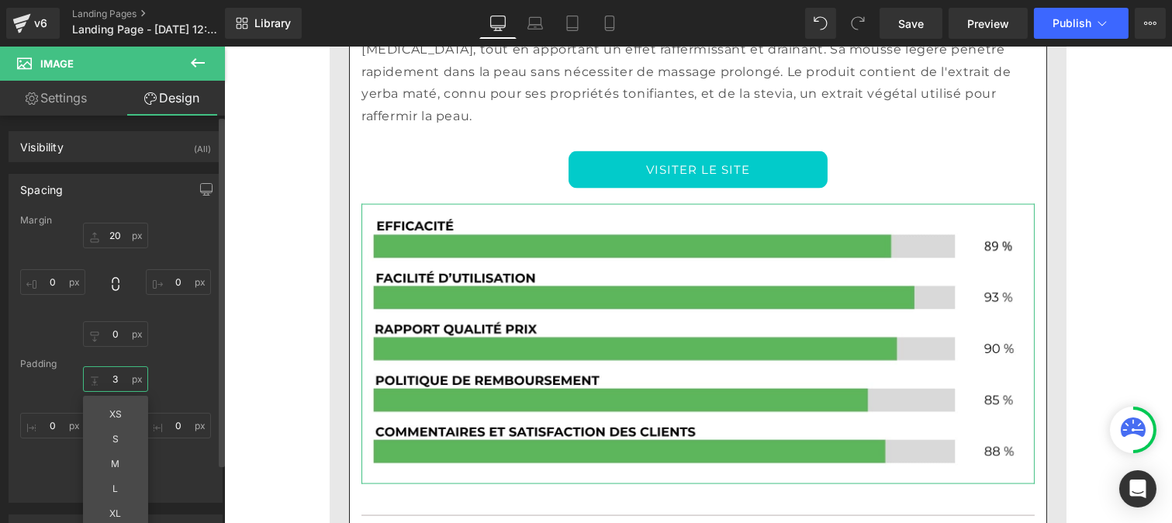
type input "30"
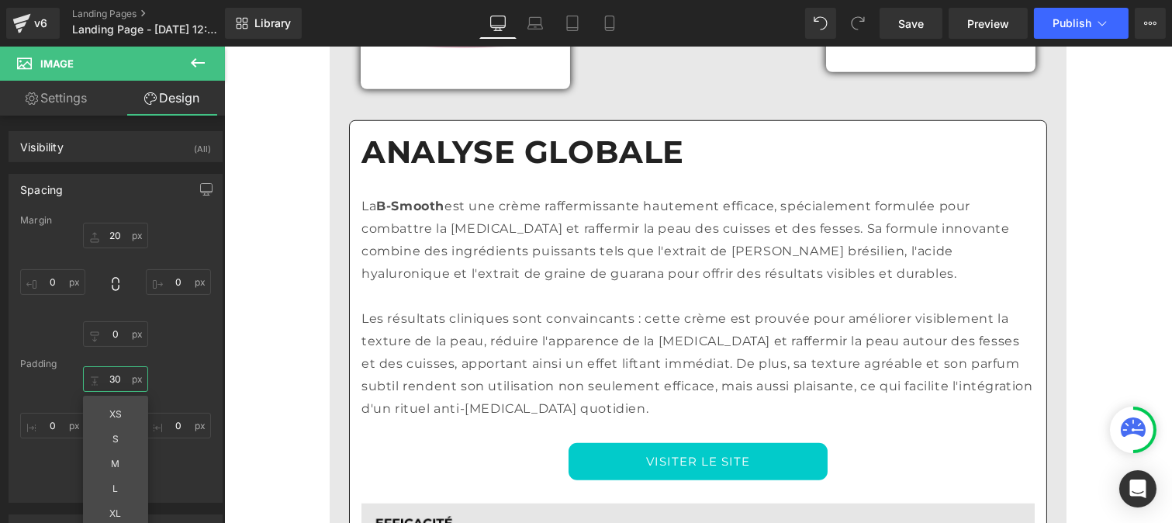
scroll to position [2356, 0]
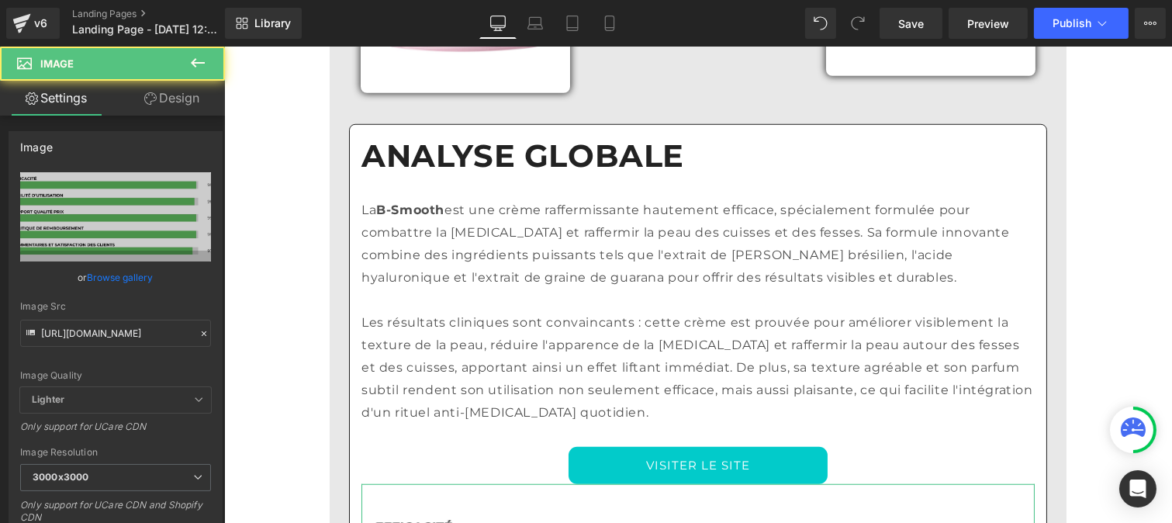
click at [164, 103] on link "Design" at bounding box center [172, 98] width 112 height 35
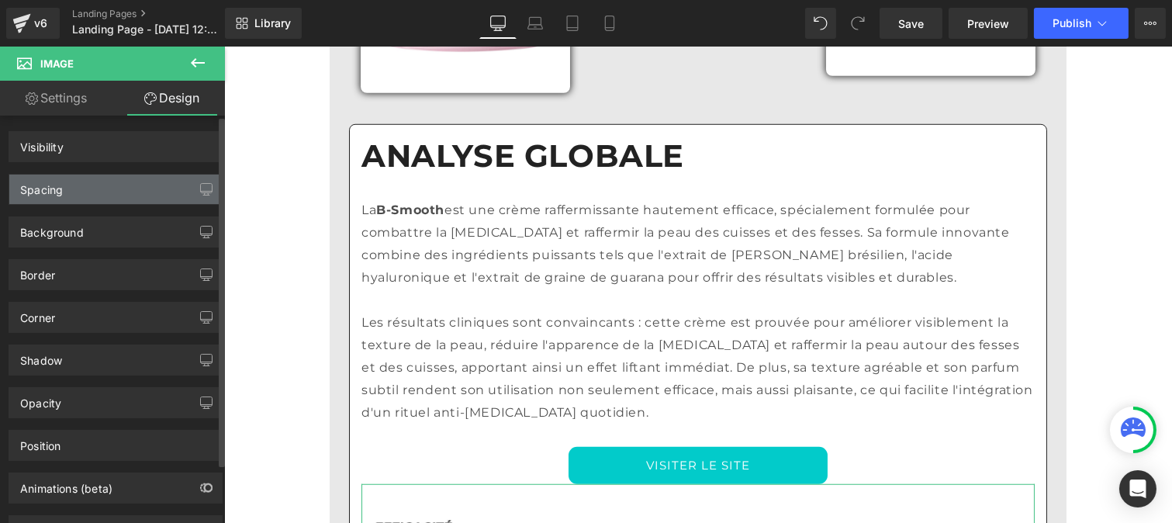
click at [84, 196] on div "Spacing" at bounding box center [115, 189] width 213 height 29
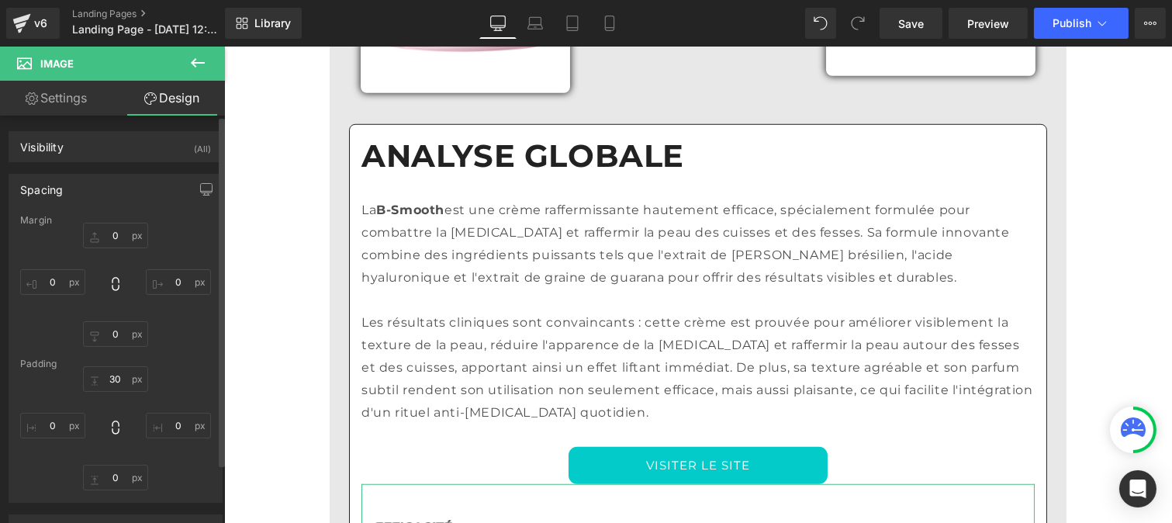
type input "0"
type input "30"
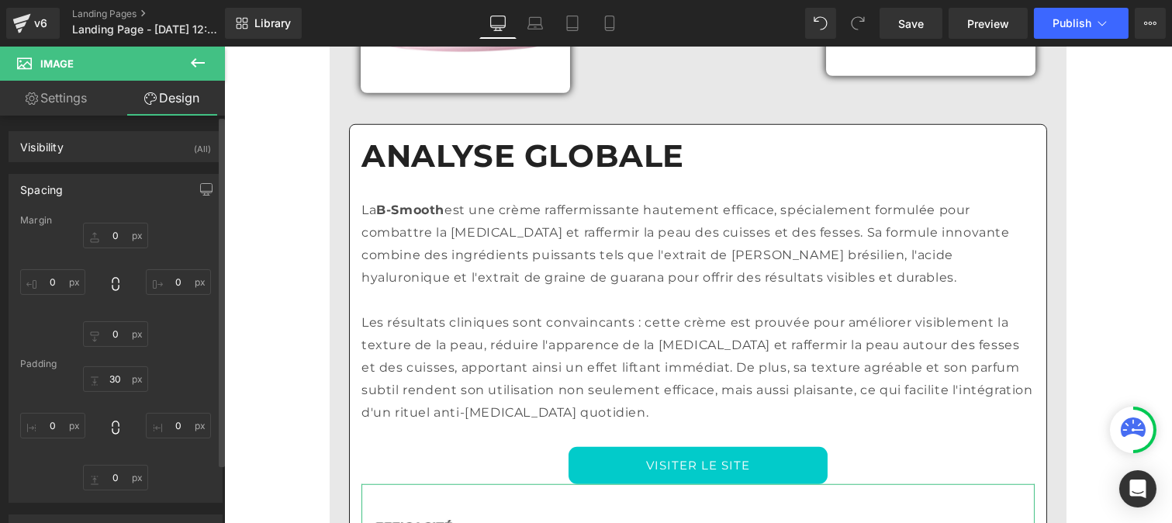
type input "0"
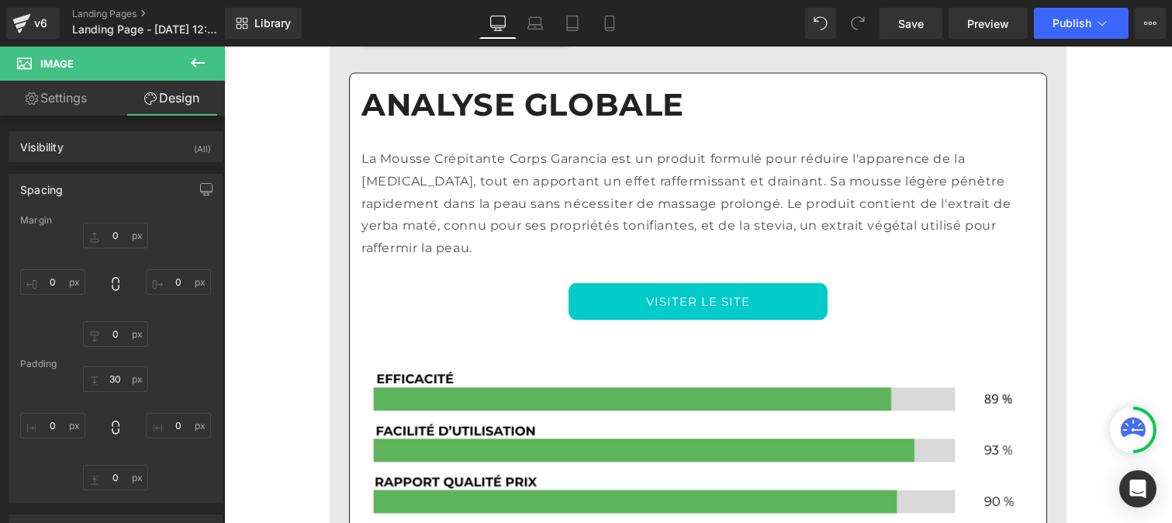
scroll to position [4350, 0]
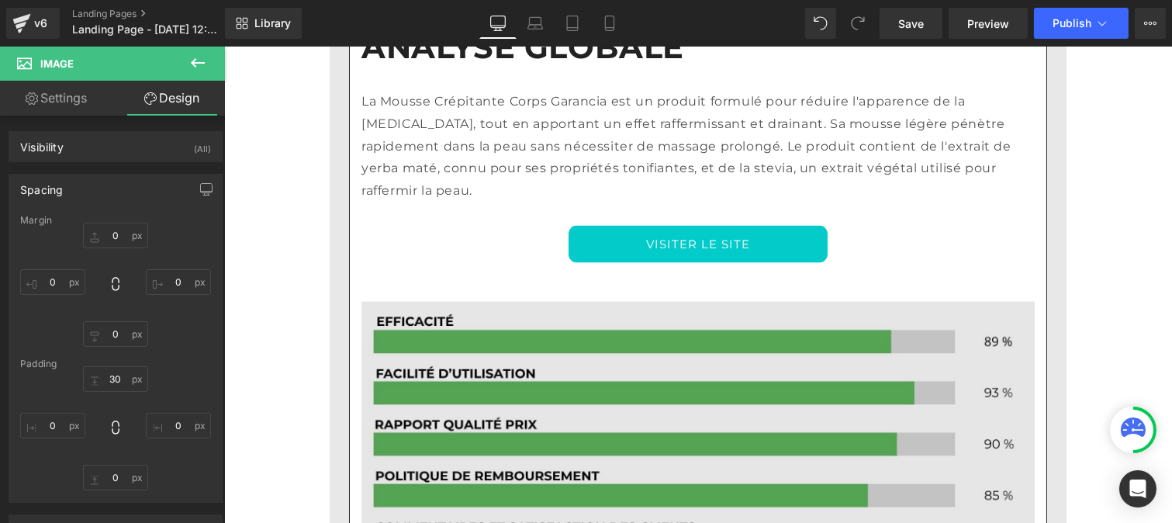
click at [604, 278] on img at bounding box center [697, 428] width 673 height 301
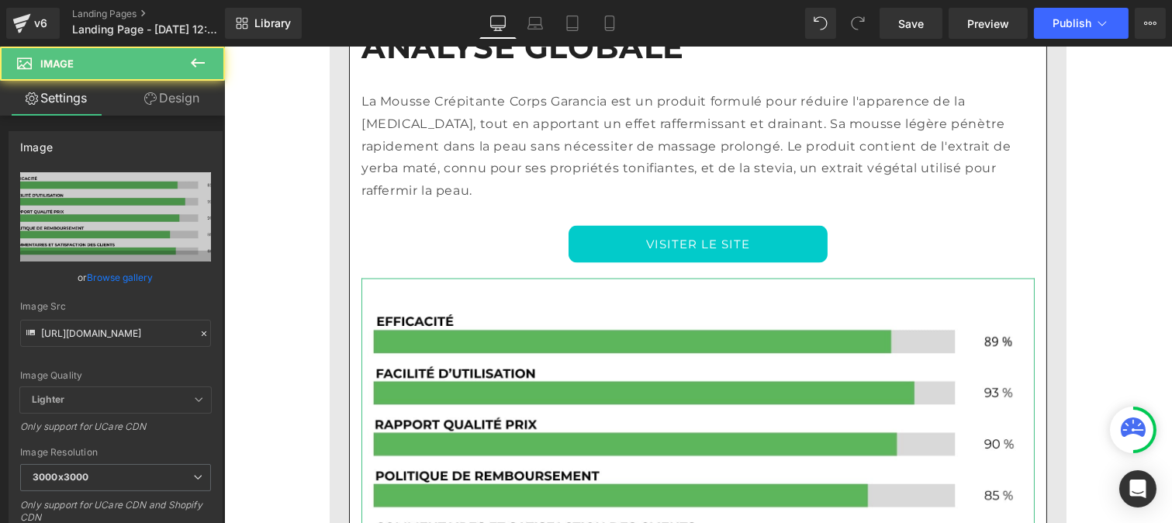
click at [180, 95] on link "Design" at bounding box center [172, 98] width 112 height 35
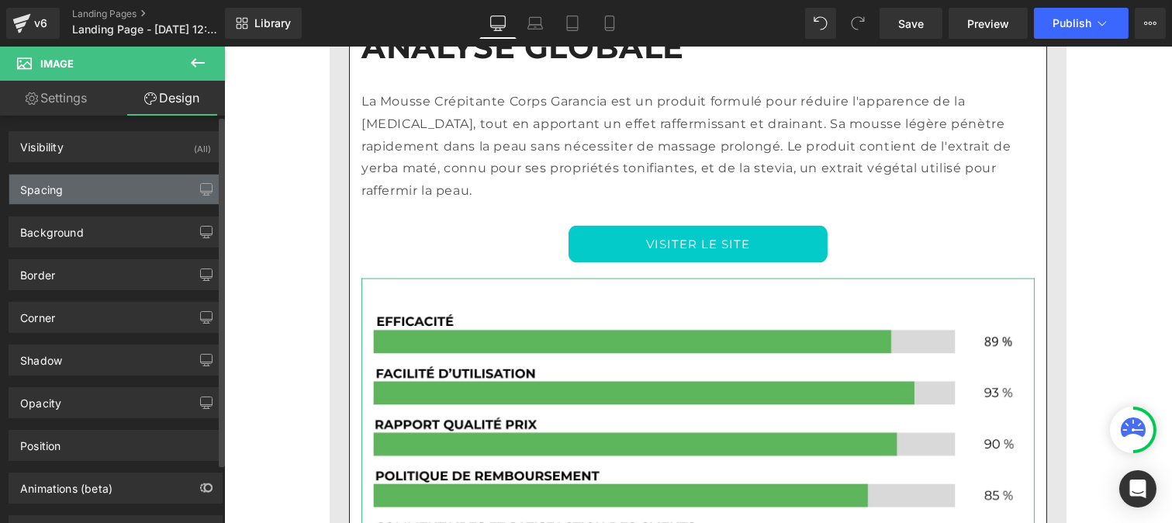
click at [79, 185] on div "Spacing" at bounding box center [115, 189] width 213 height 29
type input "20"
type input "0"
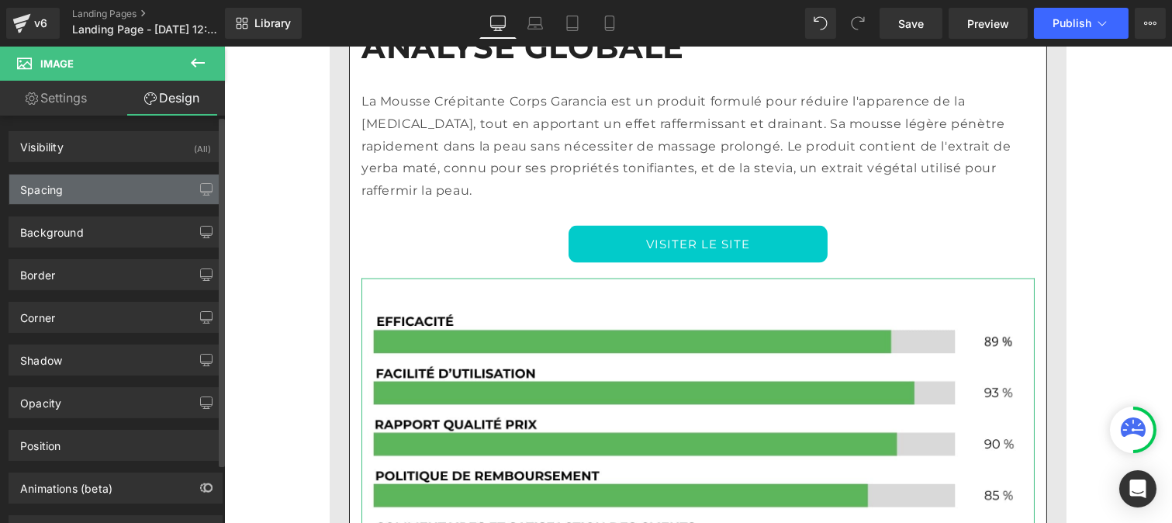
type input "30"
type input "0"
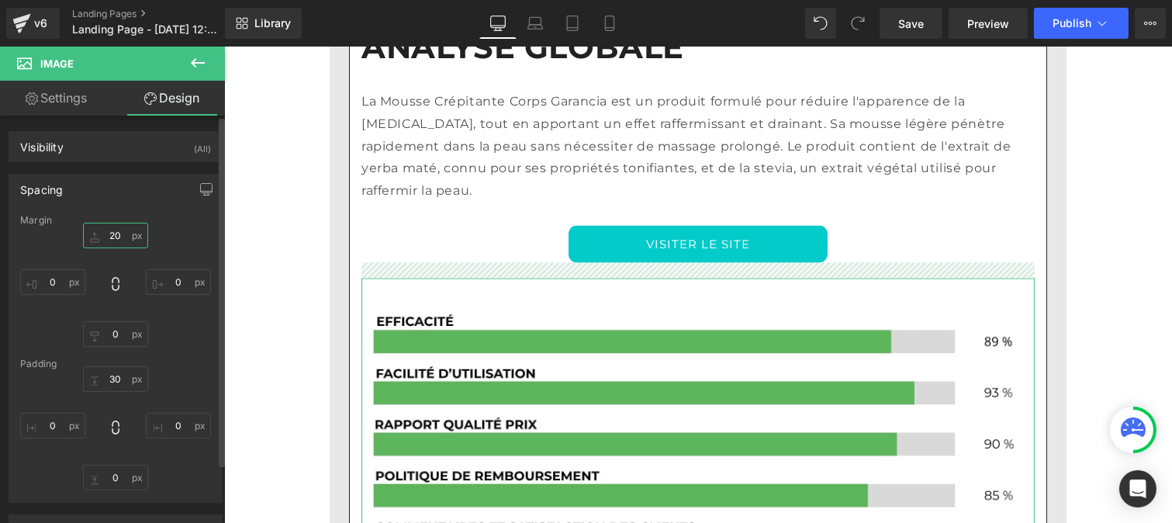
click at [121, 237] on input "20" at bounding box center [115, 236] width 65 height 26
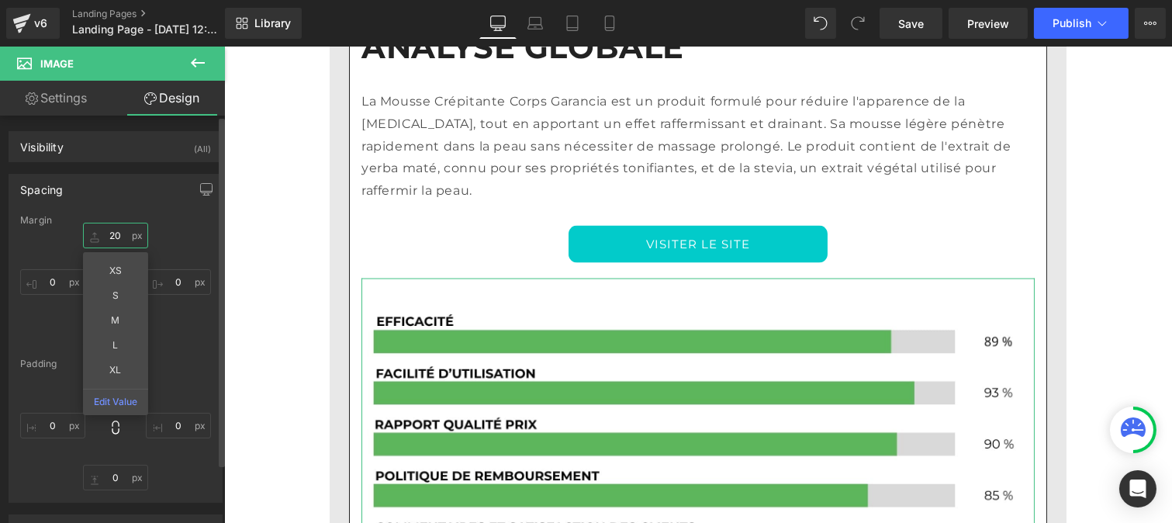
type input "0"
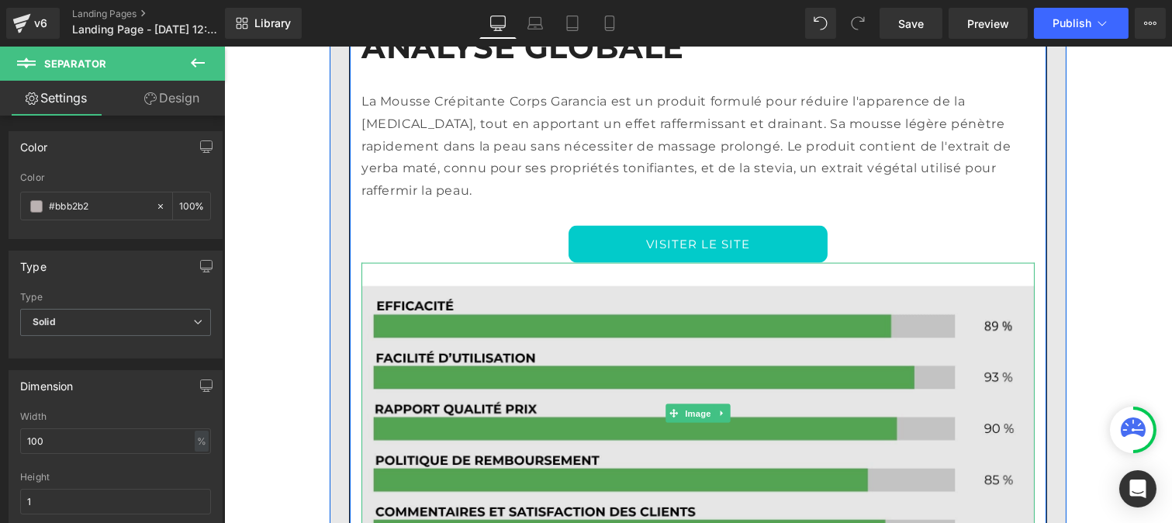
click at [541, 263] on img at bounding box center [697, 413] width 673 height 301
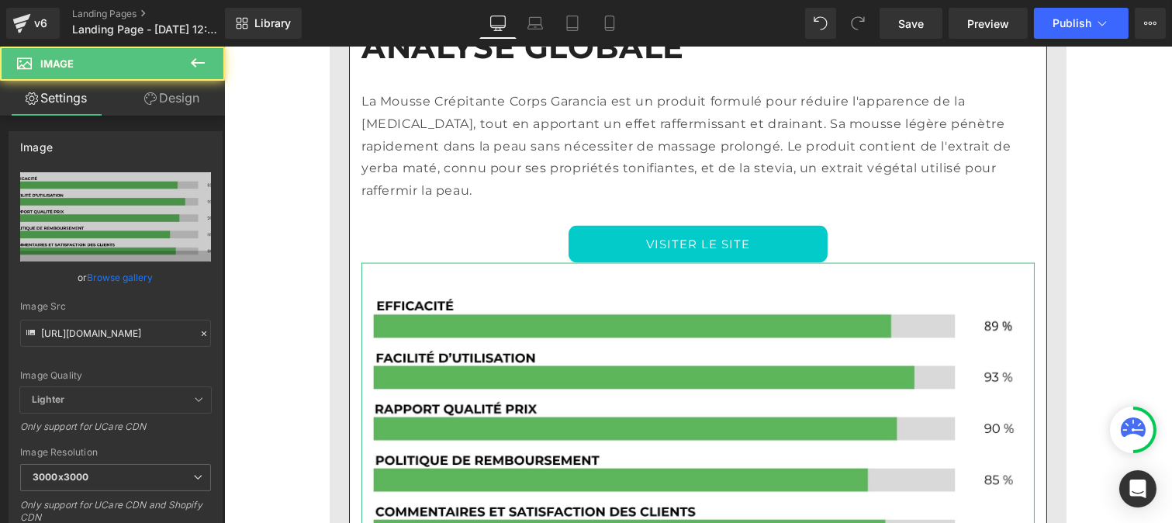
click at [182, 88] on link "Design" at bounding box center [172, 98] width 112 height 35
click at [0, 0] on div "Spacing" at bounding box center [0, 0] width 0 height 0
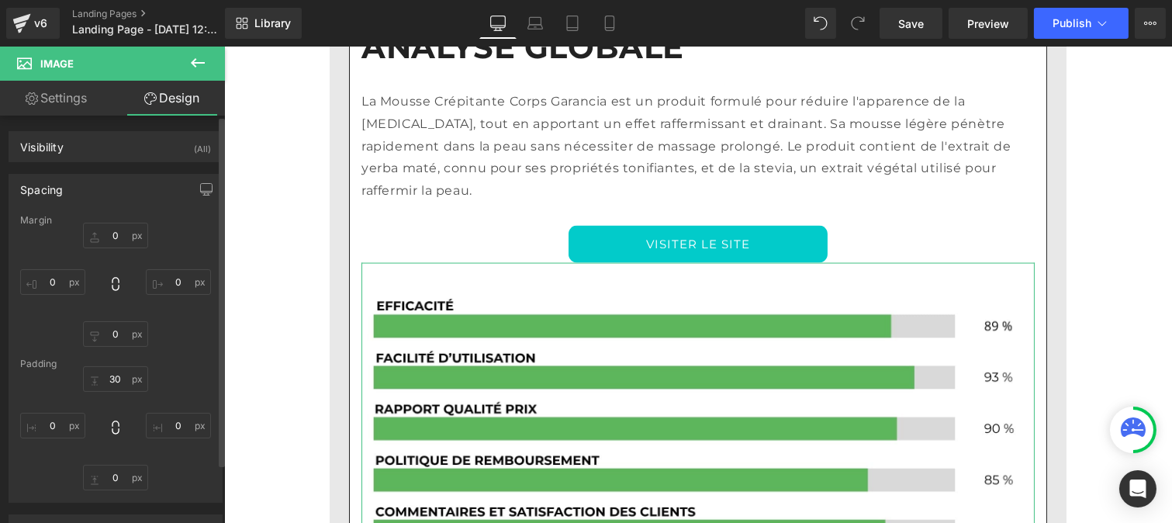
type input "0"
type input "30"
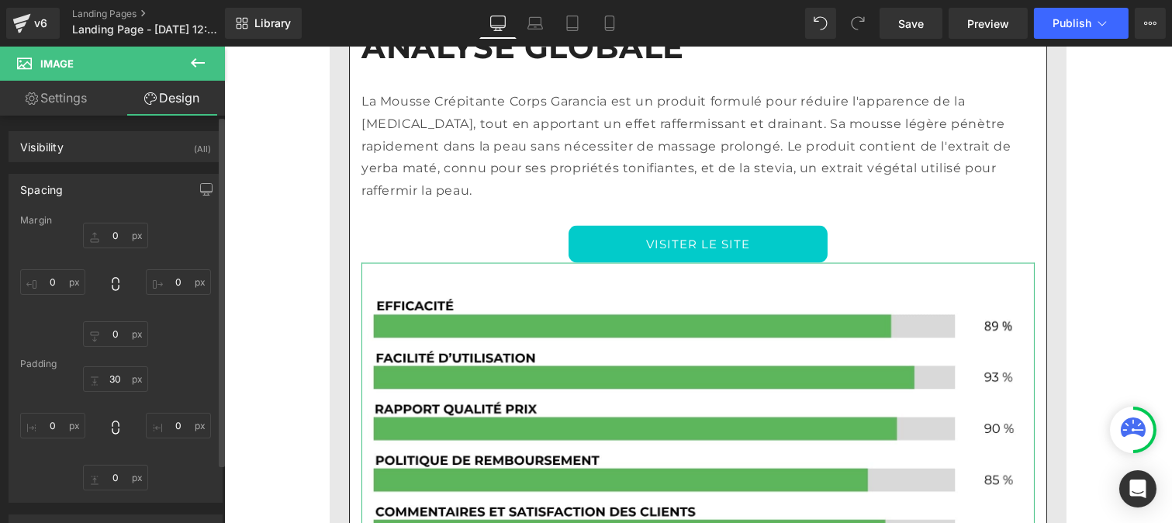
type input "0"
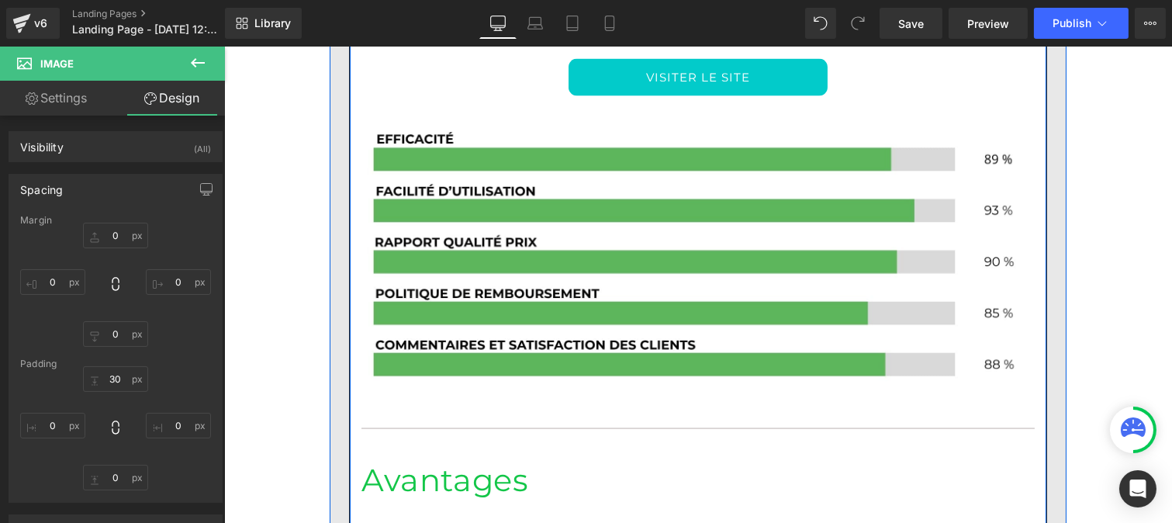
scroll to position [4517, 0]
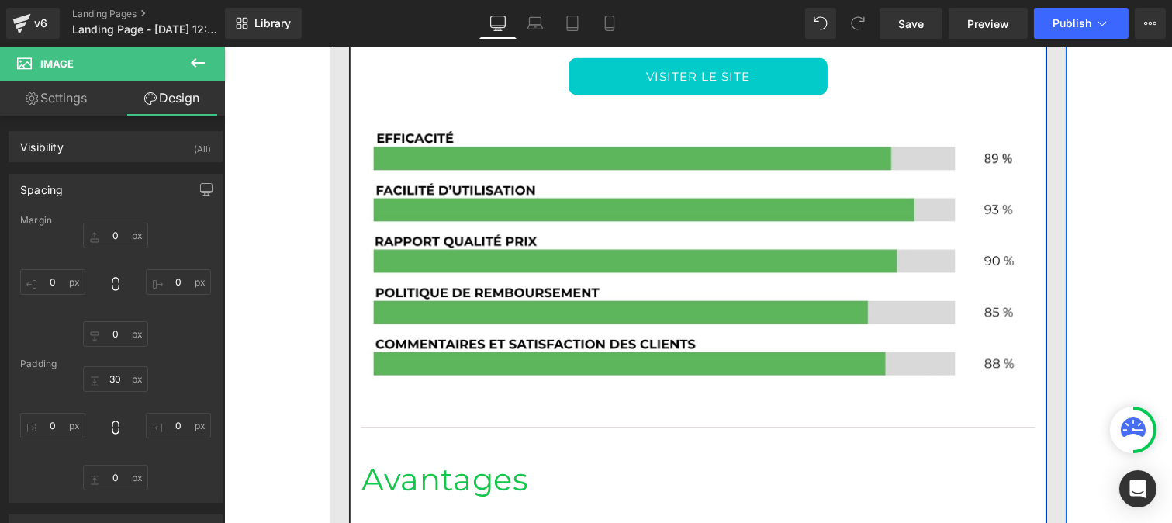
click at [406, 459] on h1 "Avantages" at bounding box center [697, 479] width 673 height 40
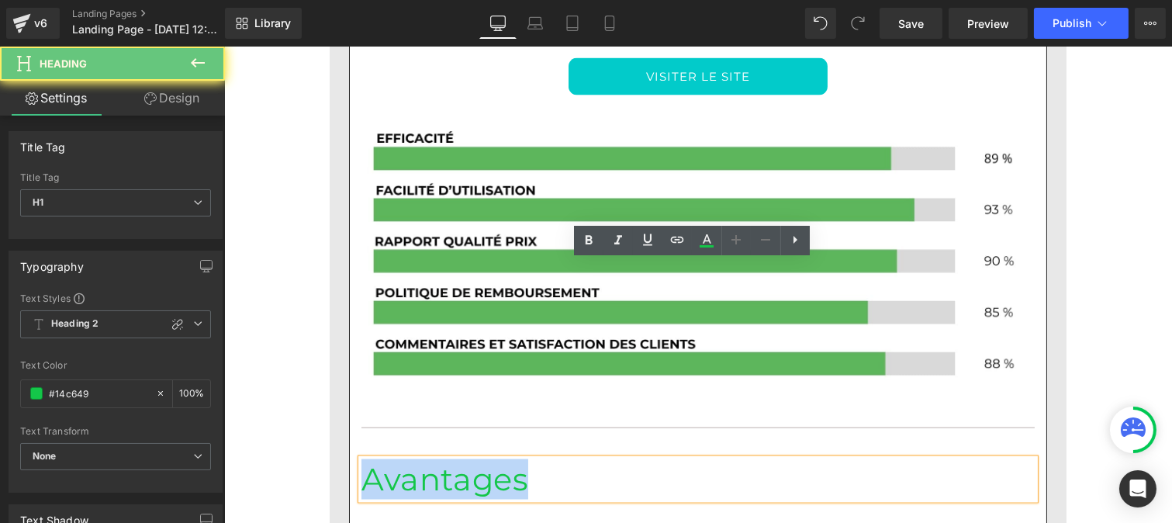
drag, startPoint x: 529, startPoint y: 276, endPoint x: 315, endPoint y: 265, distance: 214.4
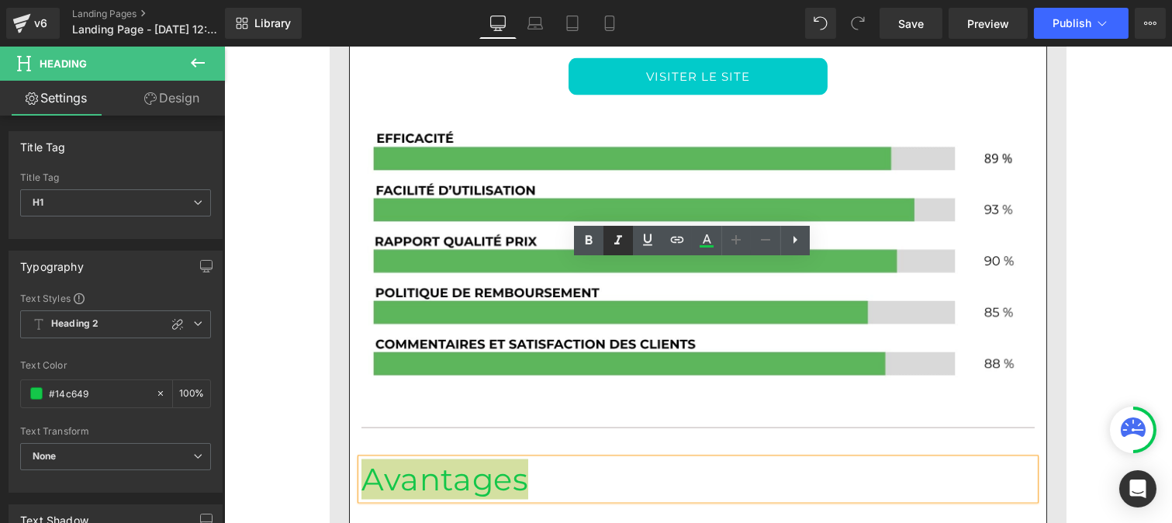
click at [621, 235] on icon at bounding box center [618, 239] width 8 height 9
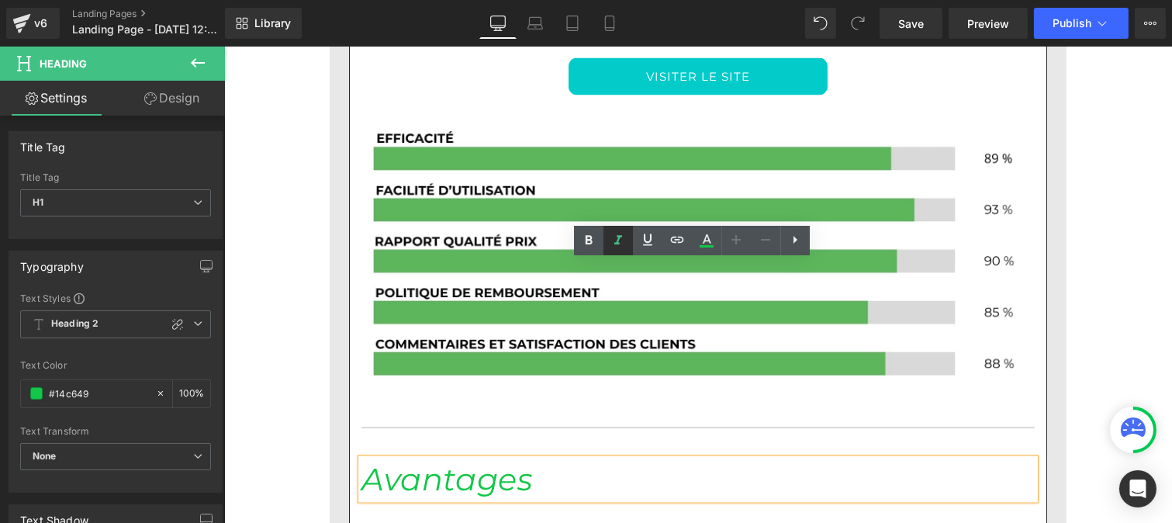
click at [625, 240] on icon at bounding box center [618, 240] width 19 height 19
click at [583, 238] on icon at bounding box center [588, 240] width 19 height 19
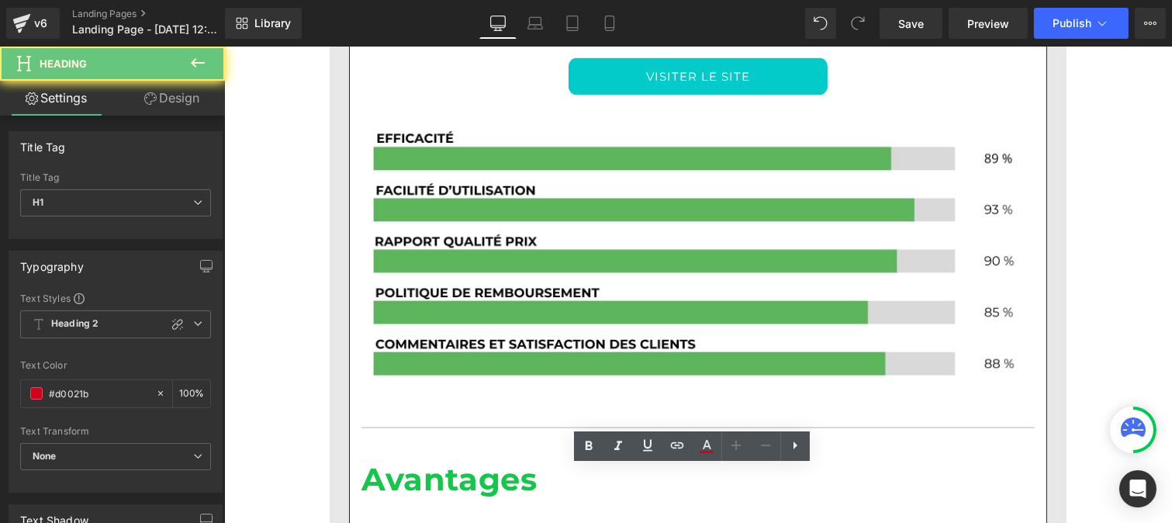
drag, startPoint x: 531, startPoint y: 482, endPoint x: 343, endPoint y: 486, distance: 188.5
click at [349, 486] on div "ANALYSE GLOBALE Heading La Mousse Crépitante Corps Garancia est un produit form…" at bounding box center [697, 529] width 697 height 1339
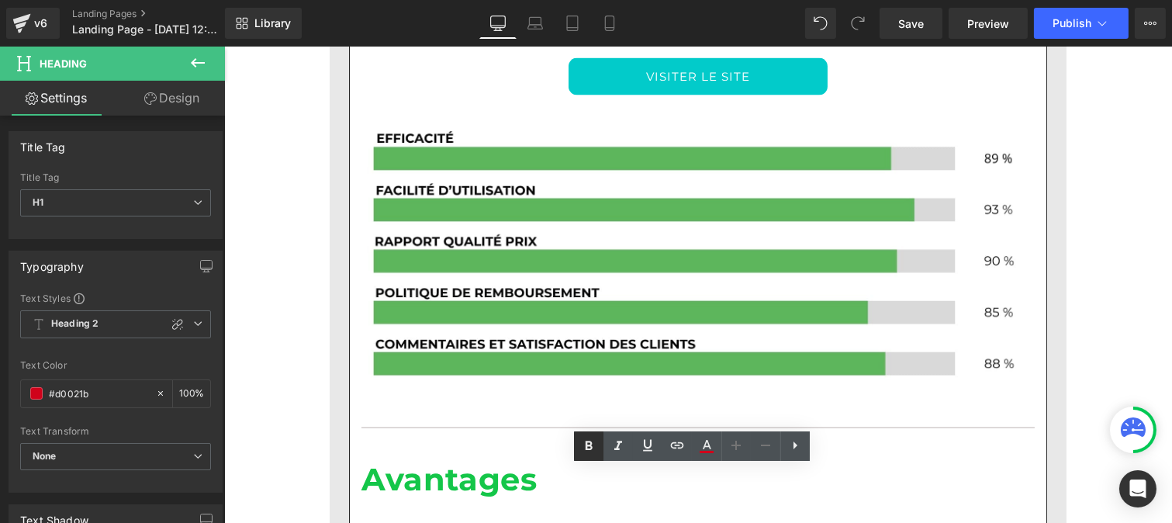
click at [595, 444] on icon at bounding box center [588, 446] width 19 height 19
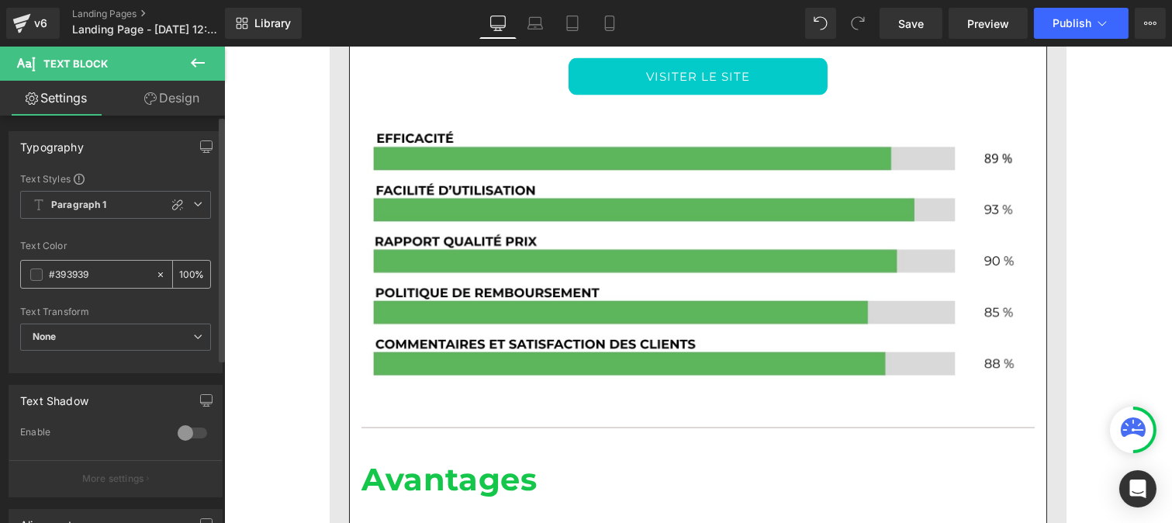
click at [105, 282] on input "#393939" at bounding box center [98, 274] width 99 height 17
paste input "[URL][DOMAIN_NAME]"
type input "[URL][DOMAIN_NAME]"
type input "0"
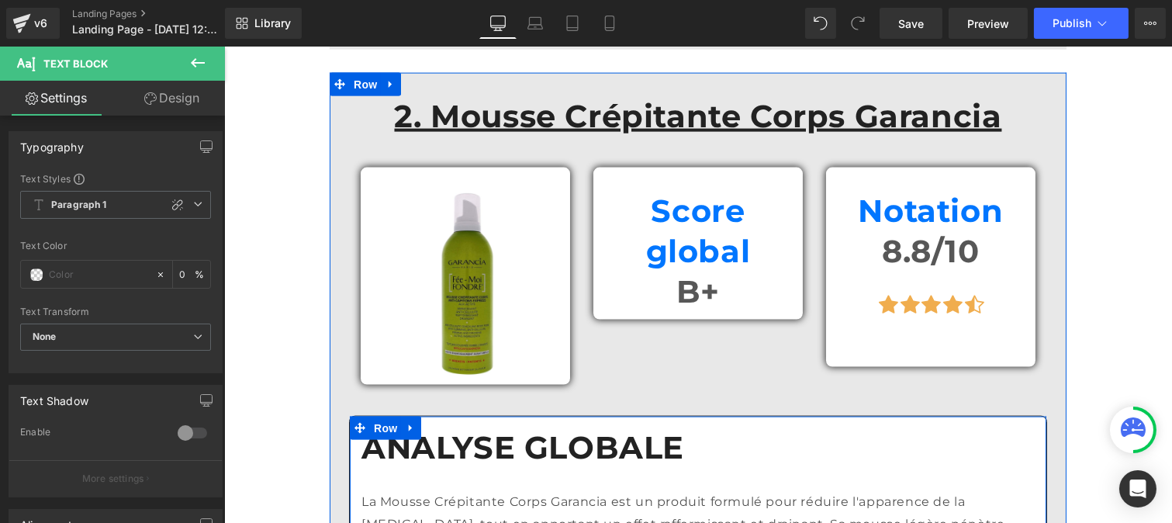
scroll to position [3946, 0]
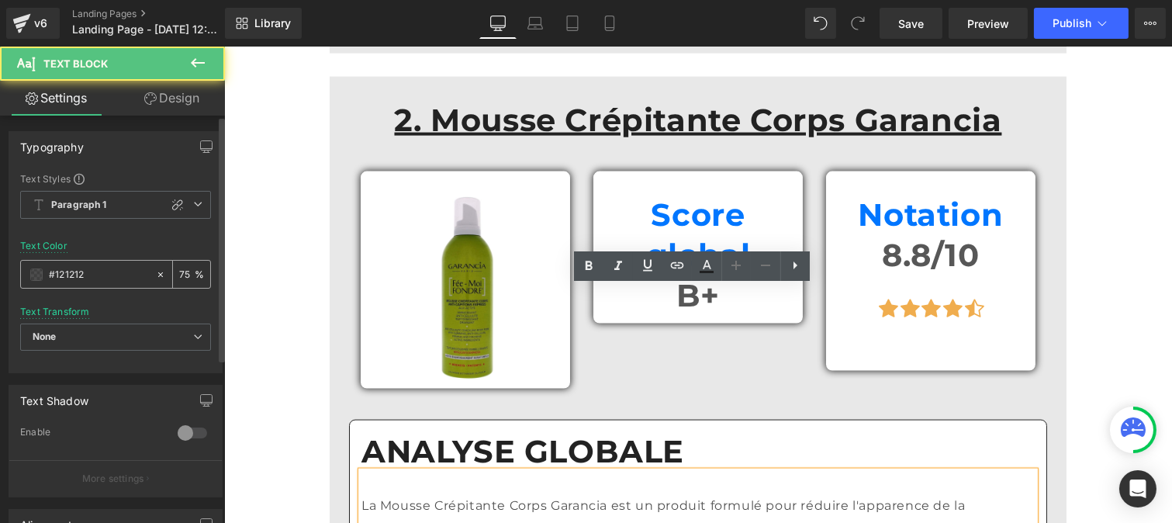
click at [85, 278] on input "#121212" at bounding box center [98, 274] width 99 height 17
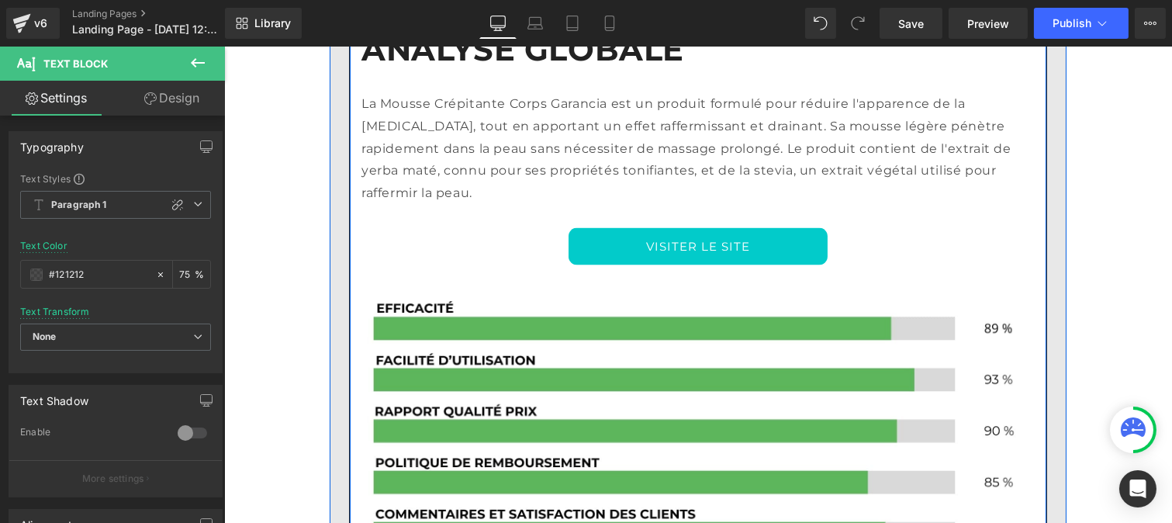
scroll to position [4351, 0]
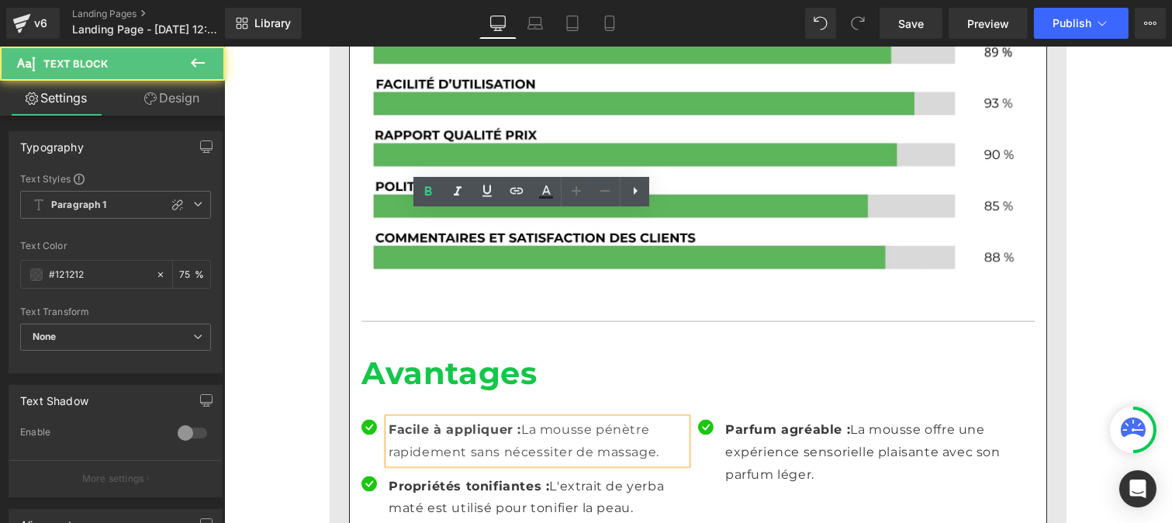
scroll to position [4625, 0]
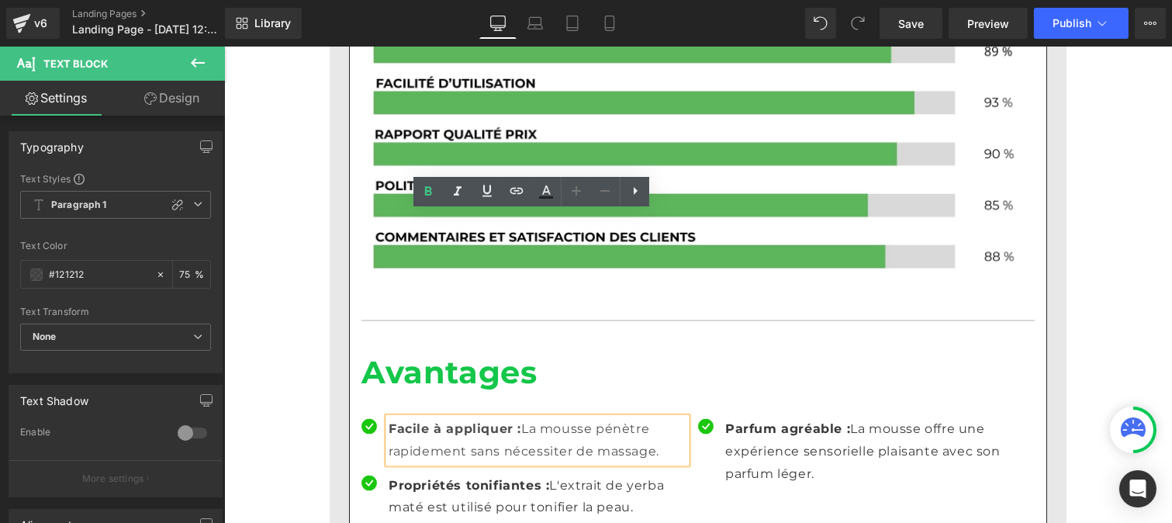
click at [414, 475] on p "Propriétés tonifiantes : L'extrait de yerba maté est utilisé pour tonifier la p…" at bounding box center [537, 497] width 298 height 45
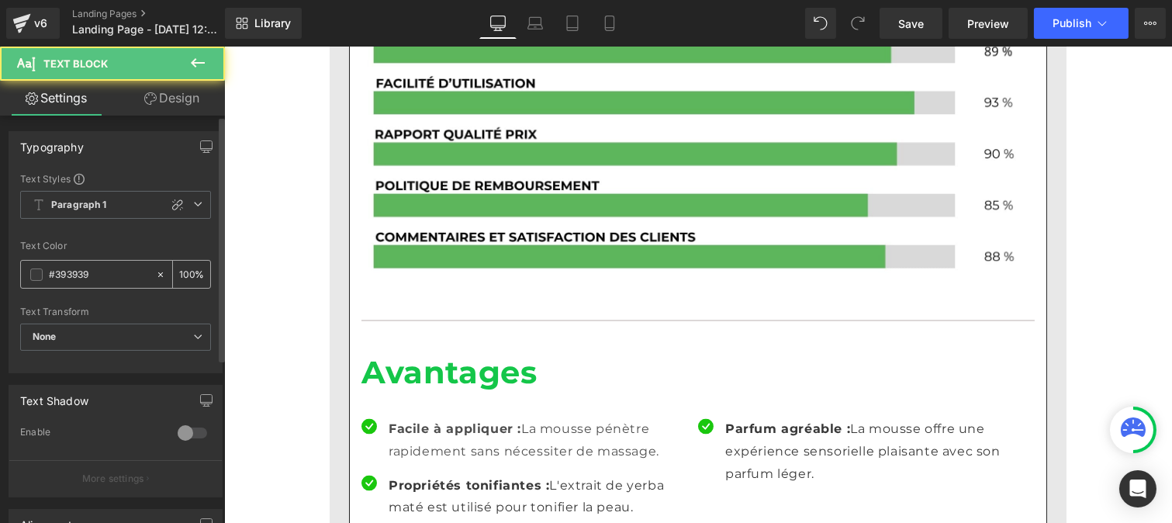
click at [81, 267] on input "#393939" at bounding box center [98, 274] width 99 height 17
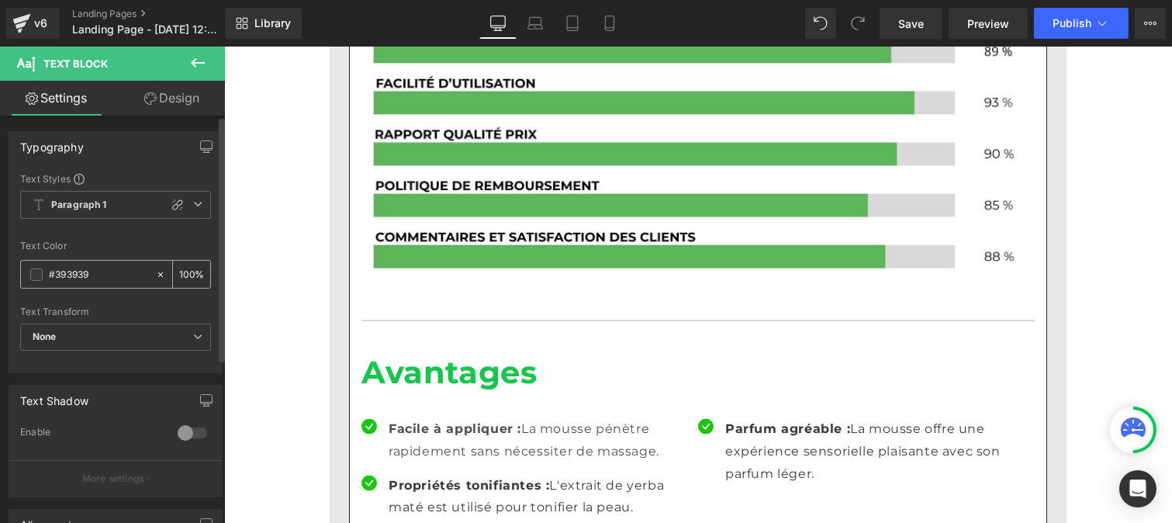
paste input "121212"
type input "#121212"
click at [189, 269] on div "100 %" at bounding box center [191, 274] width 37 height 27
click at [186, 266] on input "100" at bounding box center [187, 273] width 16 height 17
type input "1"
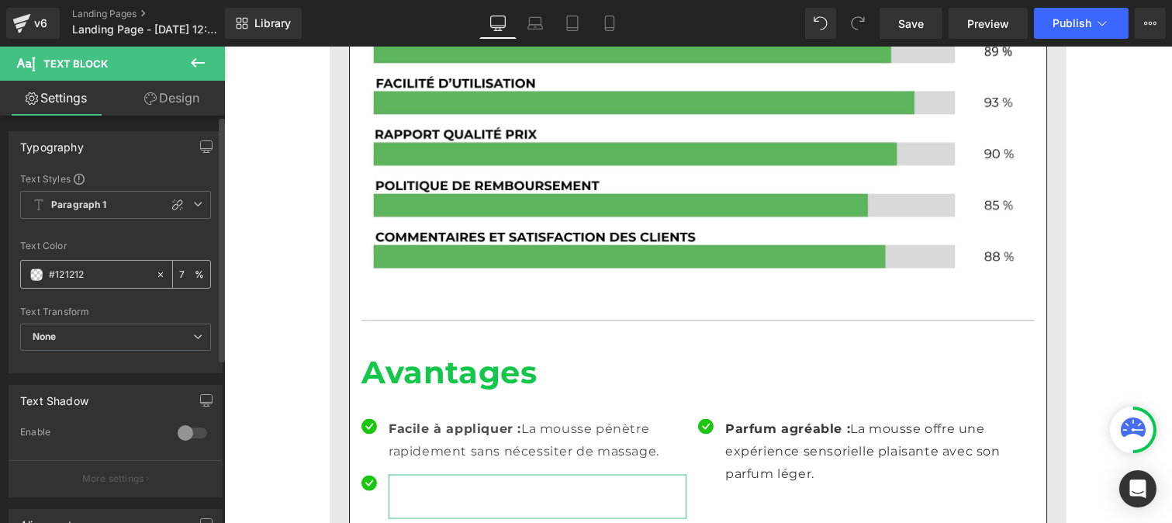
type input "75"
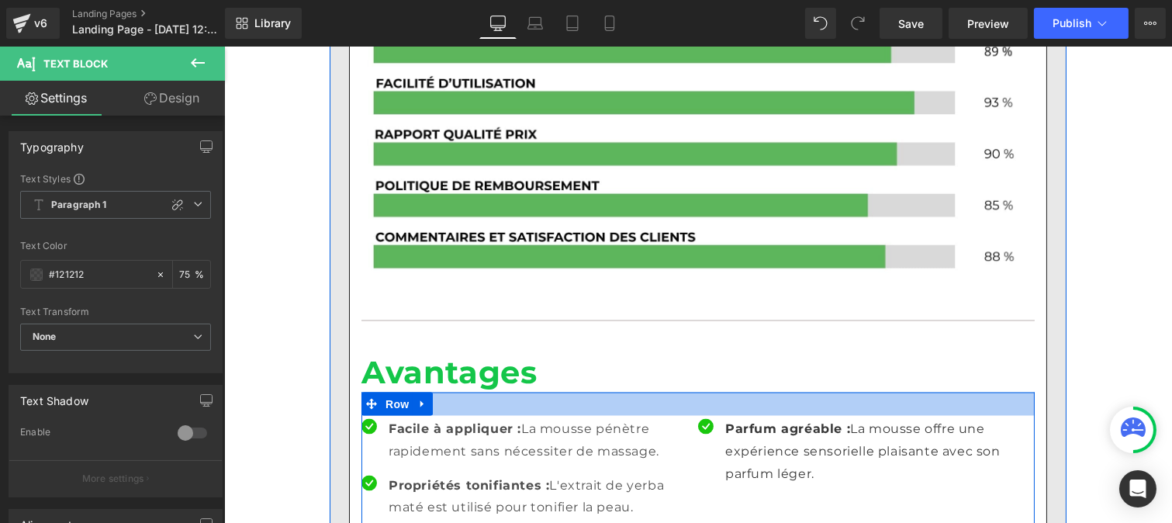
click at [754, 418] on p "Parfum agréable : La mousse offre une expérience sensorielle plaisante avec son…" at bounding box center [873, 451] width 298 height 67
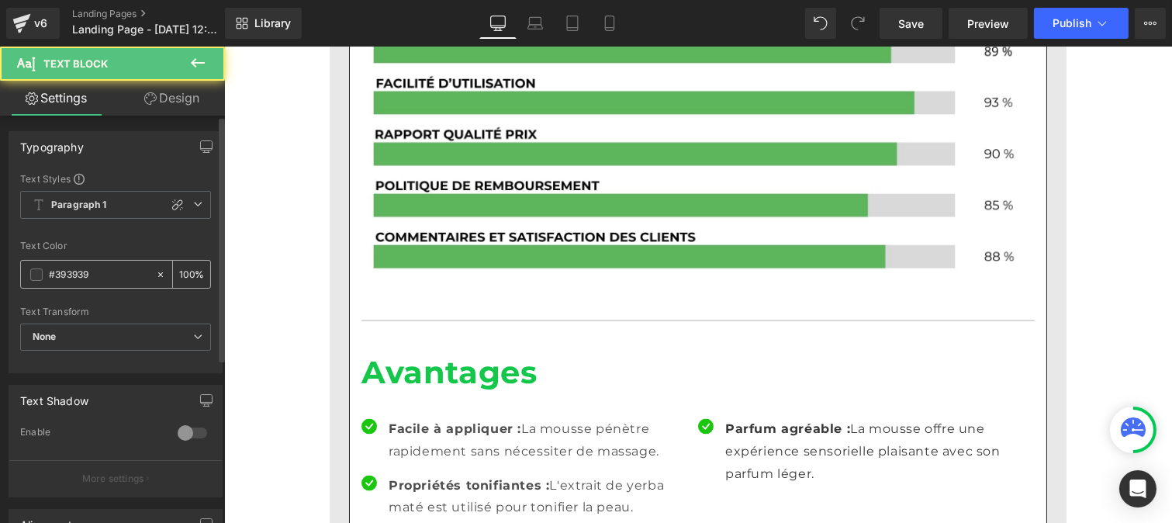
click at [99, 272] on input "#393939" at bounding box center [98, 274] width 99 height 17
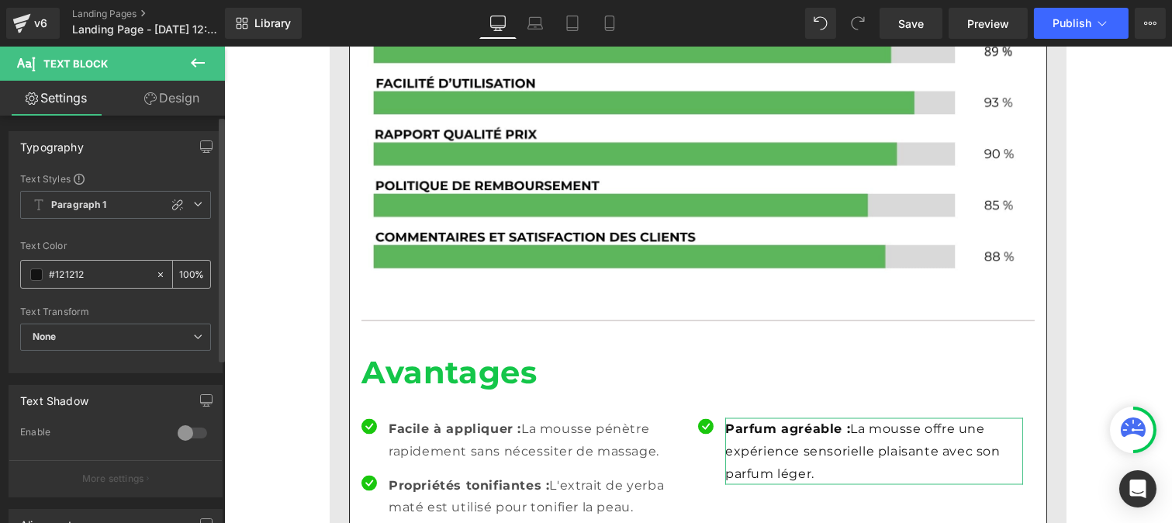
type input "#121212"
click at [189, 270] on div "100 %" at bounding box center [191, 274] width 37 height 27
click at [188, 266] on input "100" at bounding box center [187, 273] width 16 height 17
type input "1"
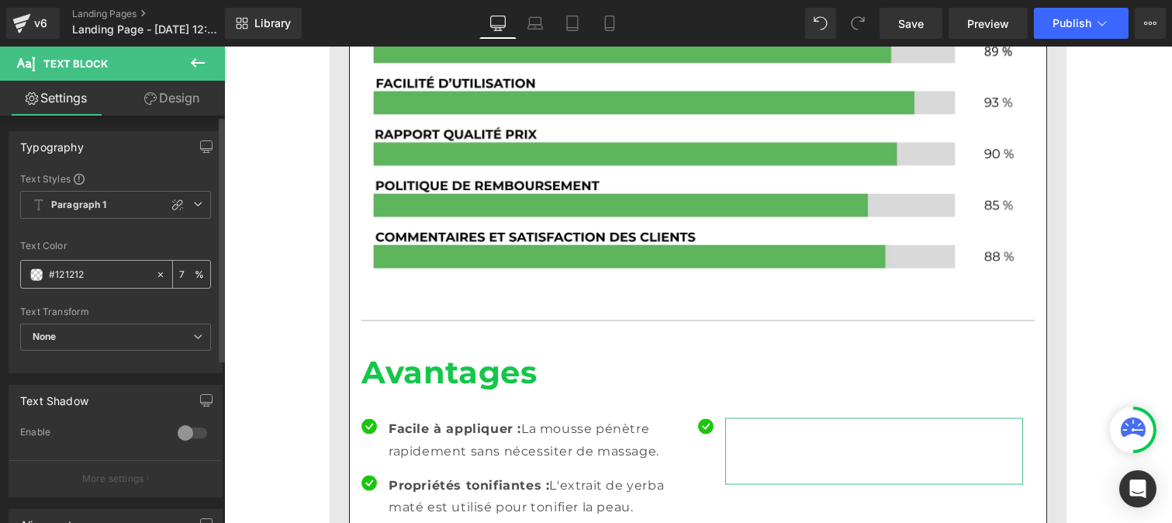
type input "75"
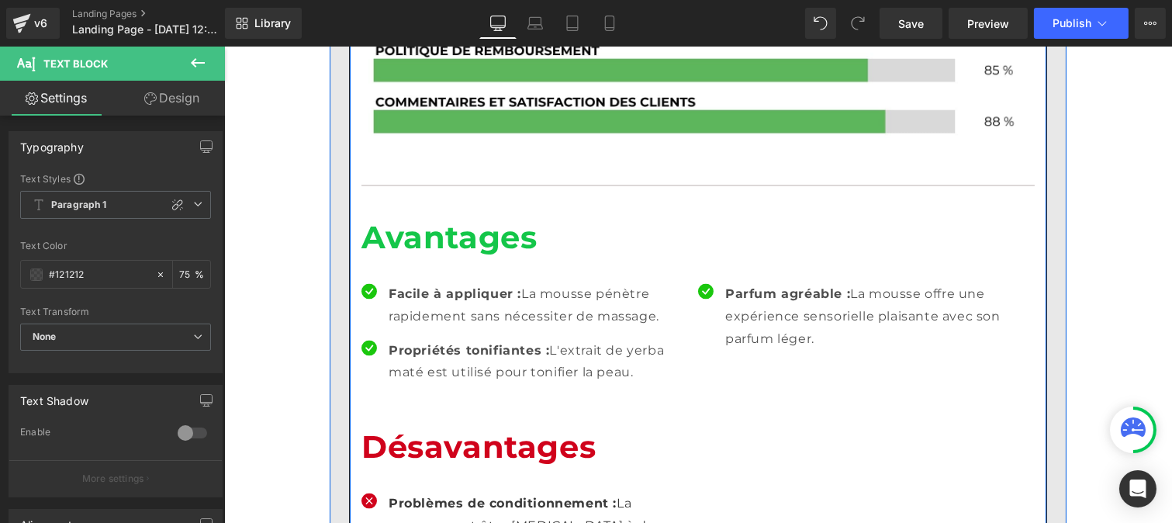
scroll to position [4760, 0]
click at [414, 492] on p "Problèmes de conditionnement : La mousse peut être [MEDICAL_DATA] à doser en ra…" at bounding box center [537, 525] width 298 height 67
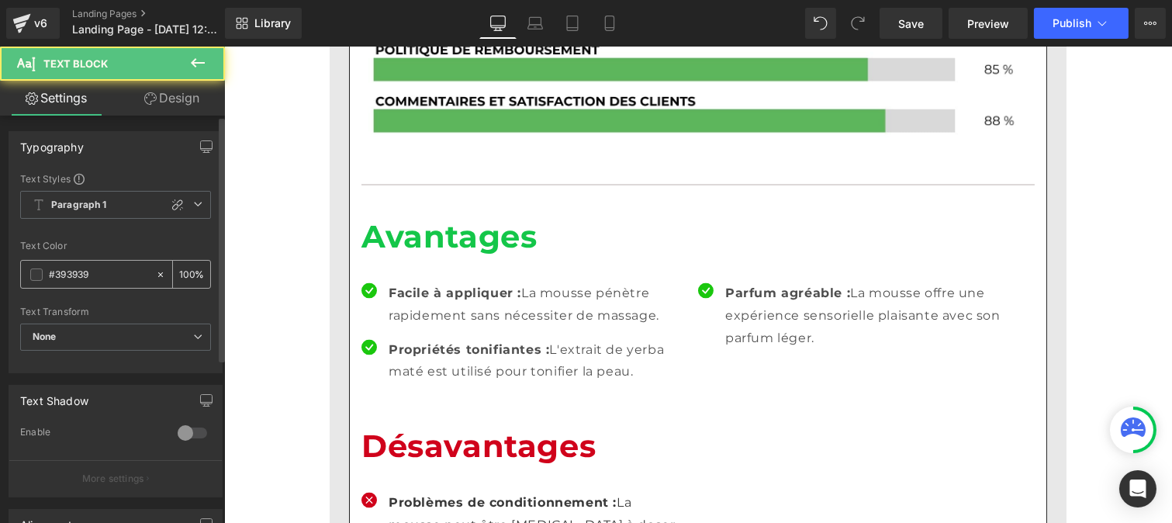
click at [97, 279] on input "#393939" at bounding box center [98, 274] width 99 height 17
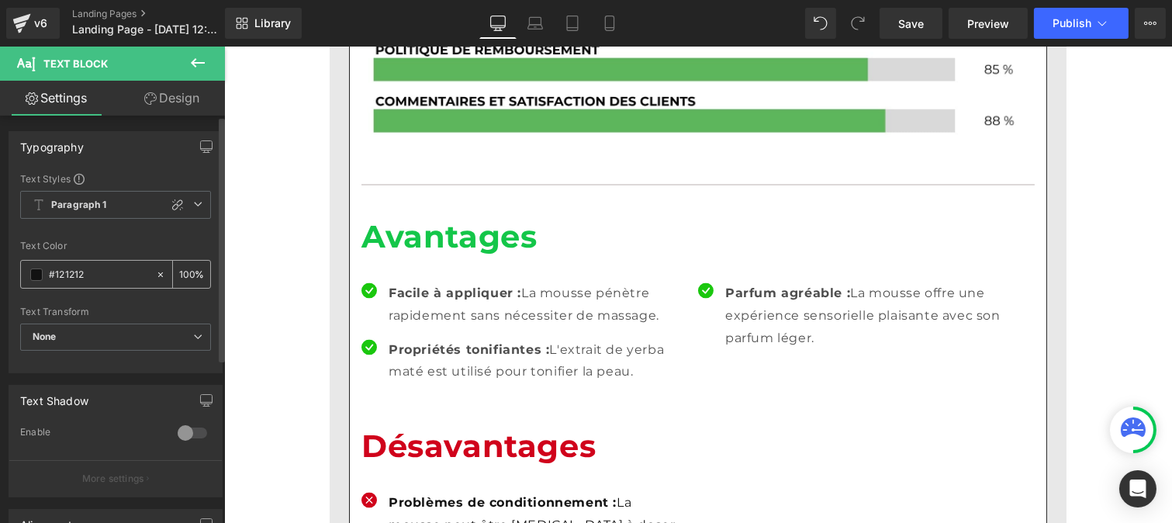
type input "#121212"
click at [188, 268] on div "100 %" at bounding box center [191, 274] width 37 height 27
click at [186, 265] on div "100 %" at bounding box center [191, 274] width 37 height 27
click at [185, 265] on input "100" at bounding box center [187, 273] width 16 height 17
type input "0"
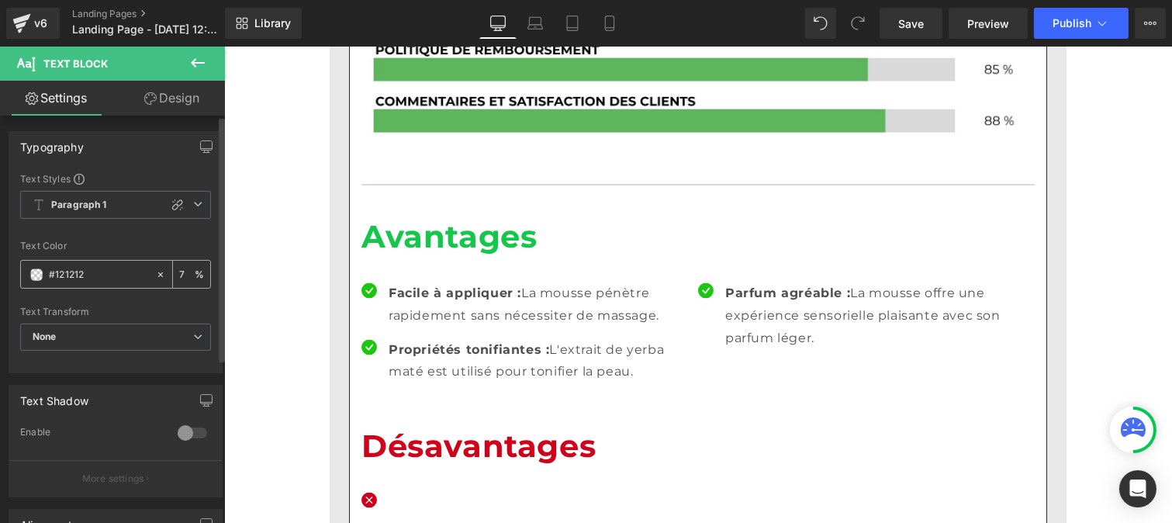
type input "75"
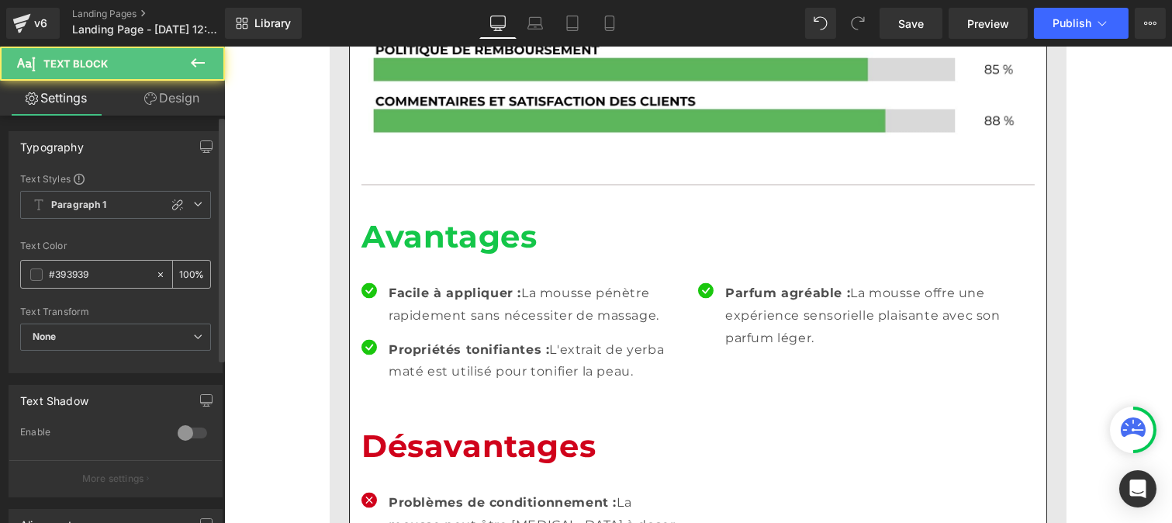
click at [106, 274] on input "#393939" at bounding box center [98, 274] width 99 height 17
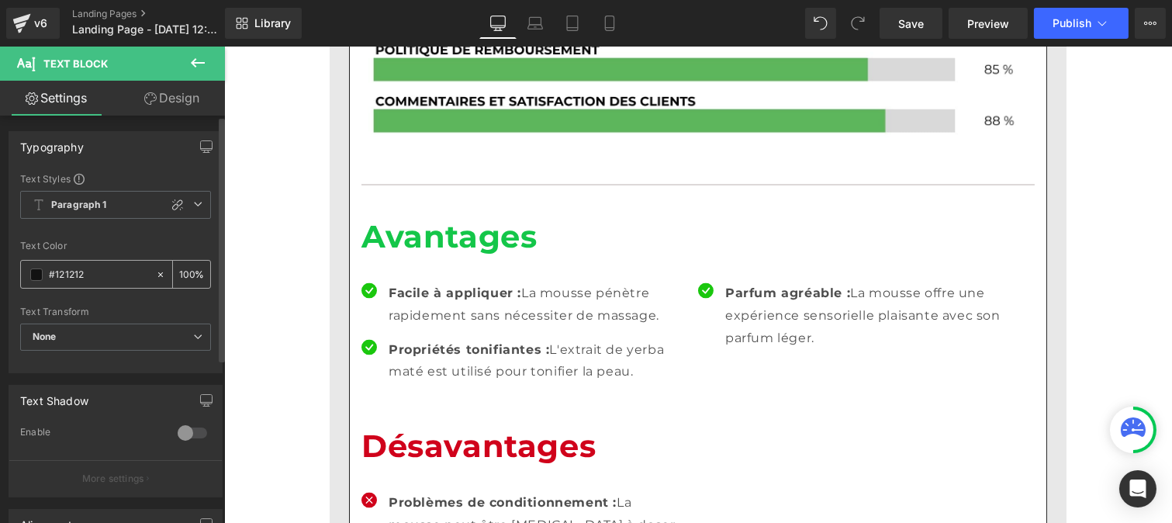
type input "#121212"
click at [185, 268] on input "100" at bounding box center [187, 273] width 16 height 17
type input "0"
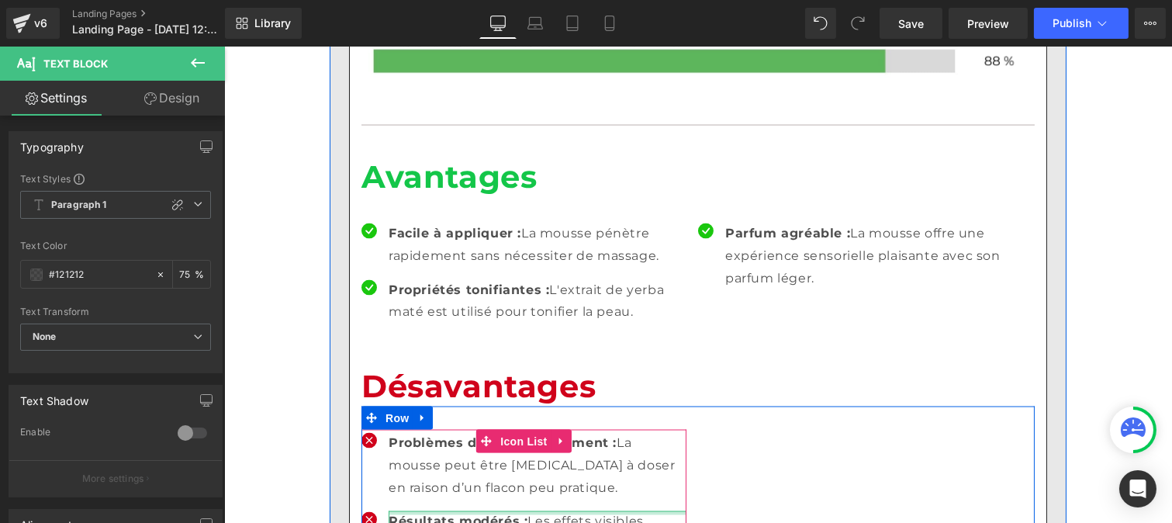
scroll to position [4821, 0]
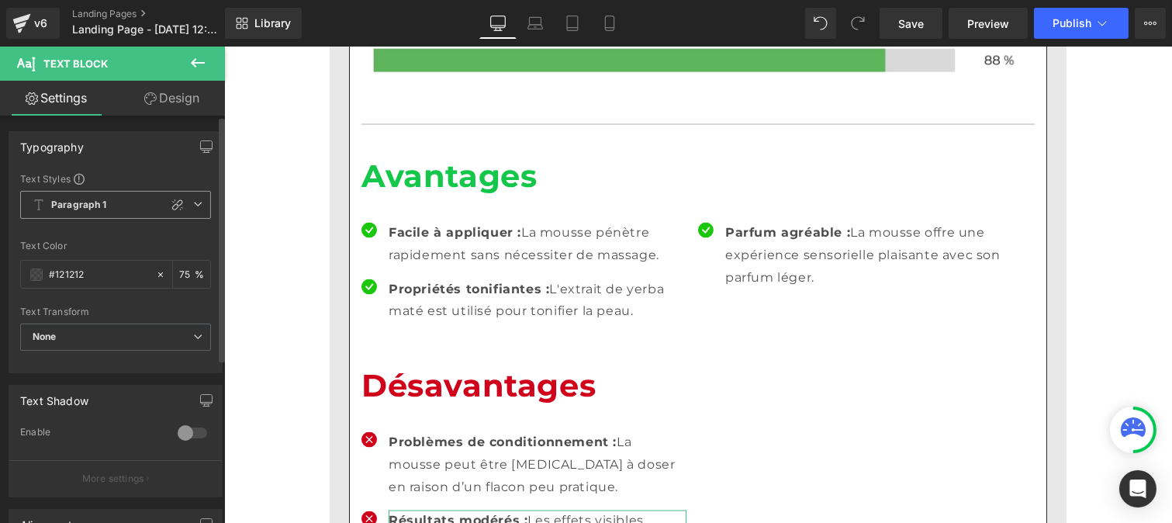
type input "75"
click at [116, 199] on span "Paragraph 1" at bounding box center [115, 205] width 191 height 28
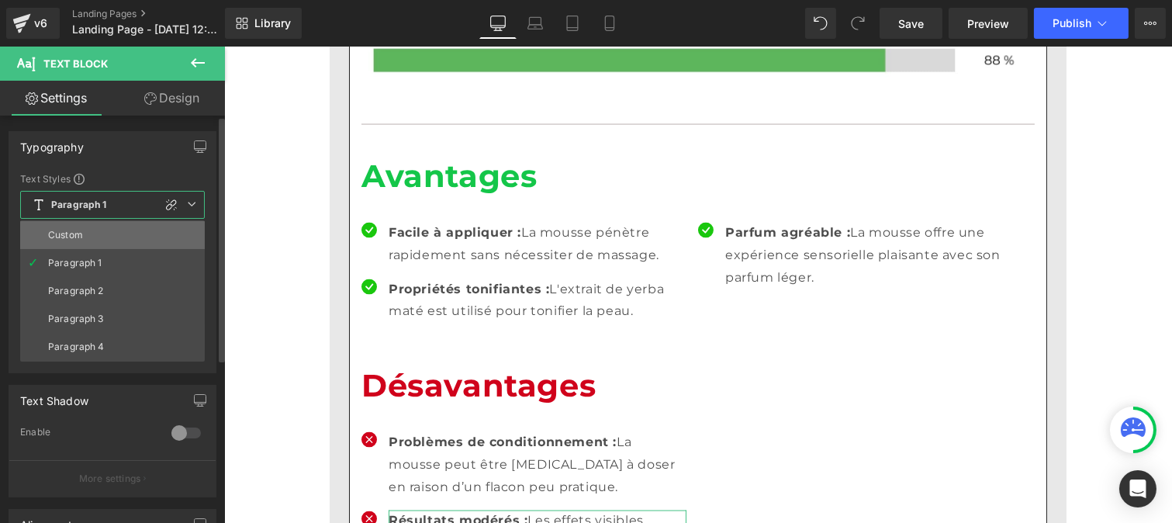
click at [89, 228] on li "Custom" at bounding box center [112, 235] width 185 height 28
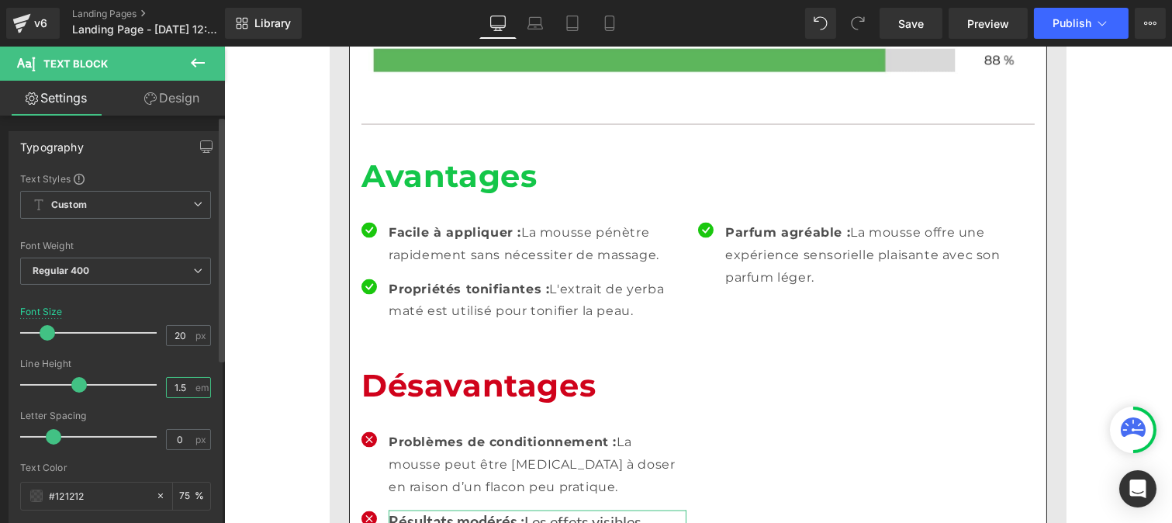
click at [186, 388] on input "1.5" at bounding box center [180, 387] width 27 height 19
type input "1"
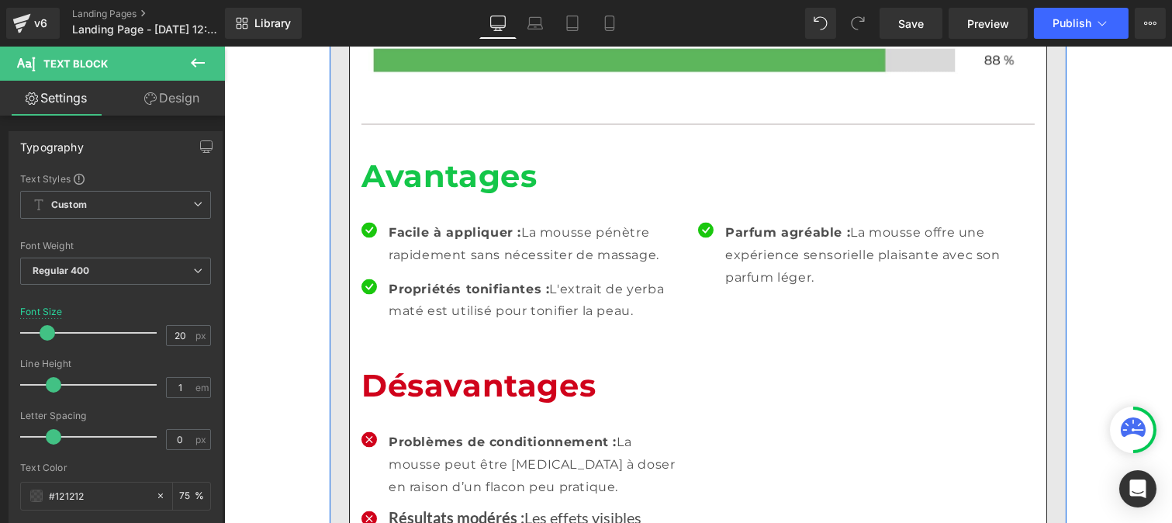
click at [441, 431] on p "Problèmes de conditionnement : La mousse peut être [MEDICAL_DATA] à doser en ra…" at bounding box center [537, 464] width 298 height 67
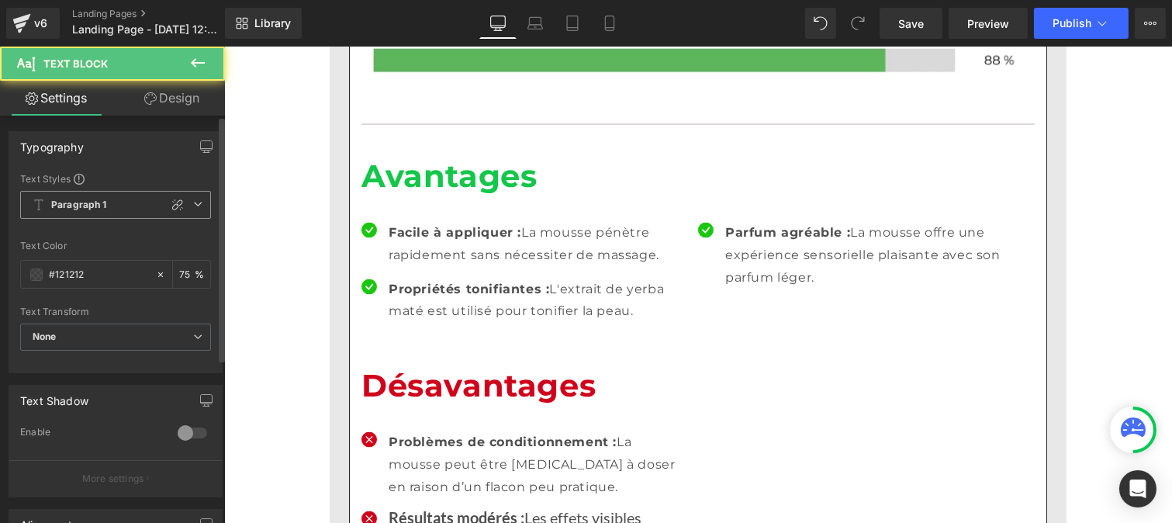
click at [103, 202] on b "Paragraph 1" at bounding box center [79, 205] width 56 height 13
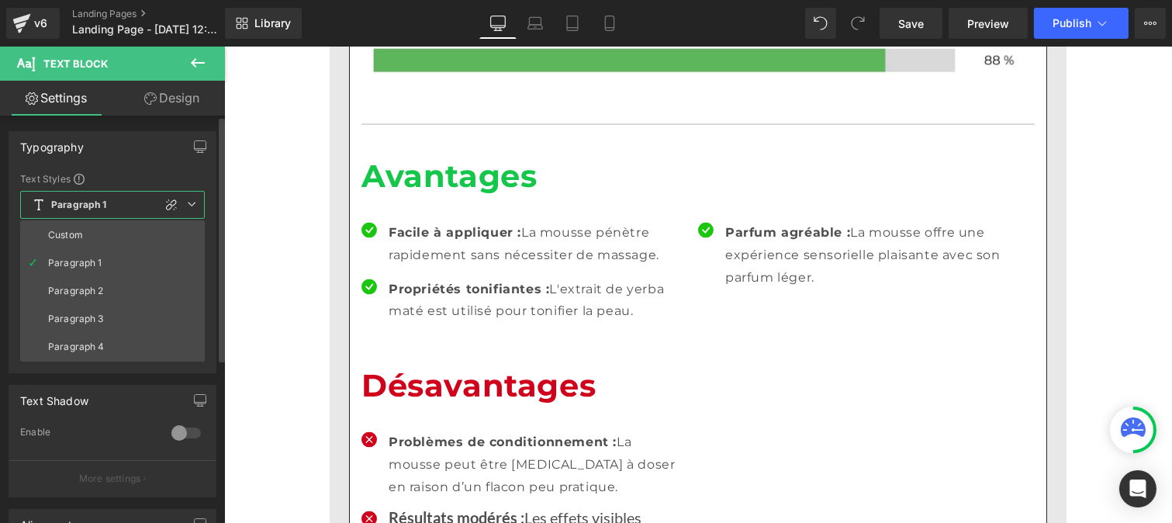
click at [90, 229] on li "Custom" at bounding box center [112, 235] width 185 height 28
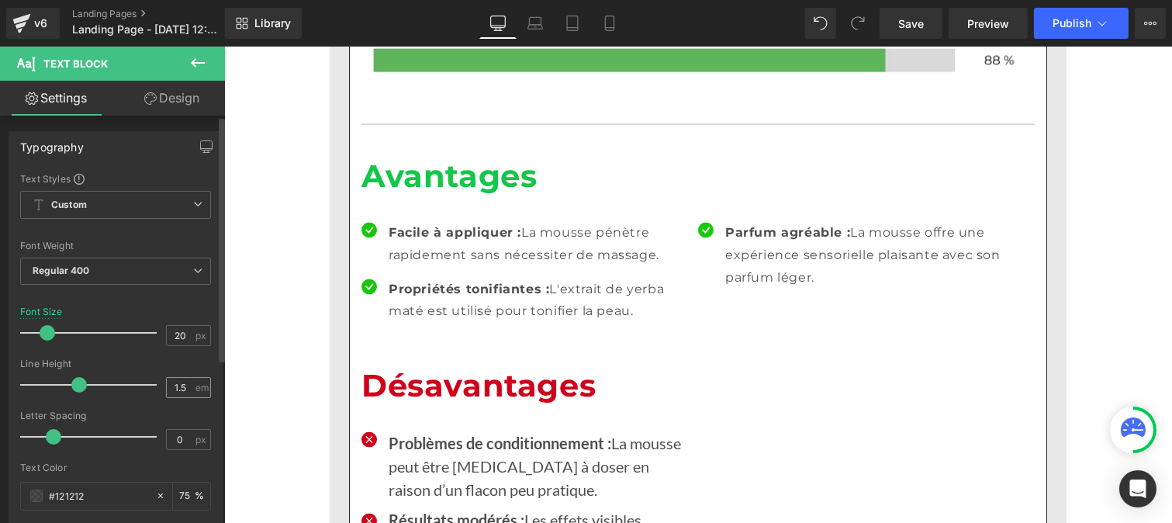
click at [191, 386] on div "1.5 em" at bounding box center [188, 387] width 45 height 21
click at [182, 392] on input "1.5" at bounding box center [180, 387] width 27 height 19
type input "1"
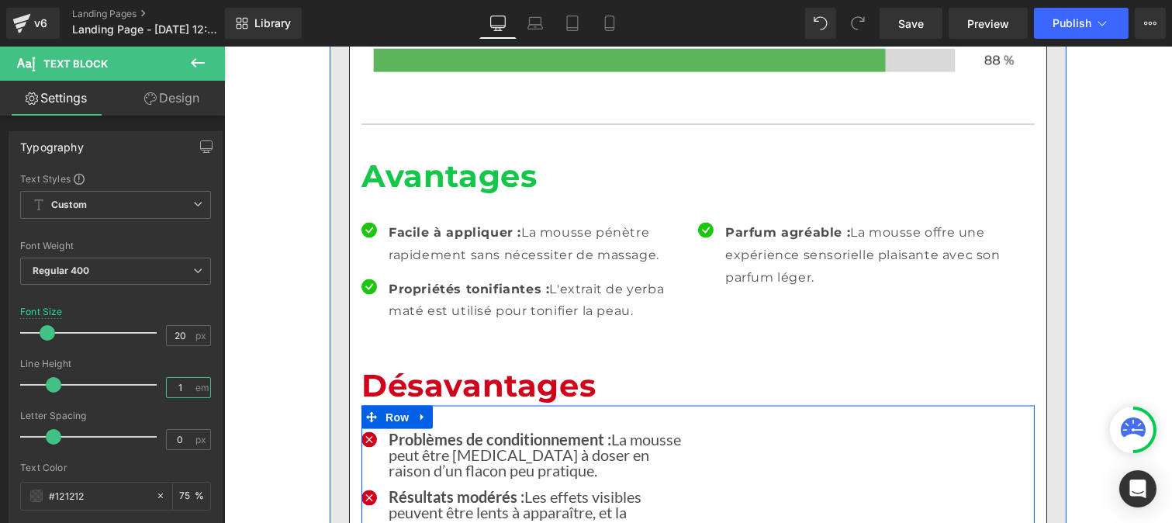
scroll to position [4730, 0]
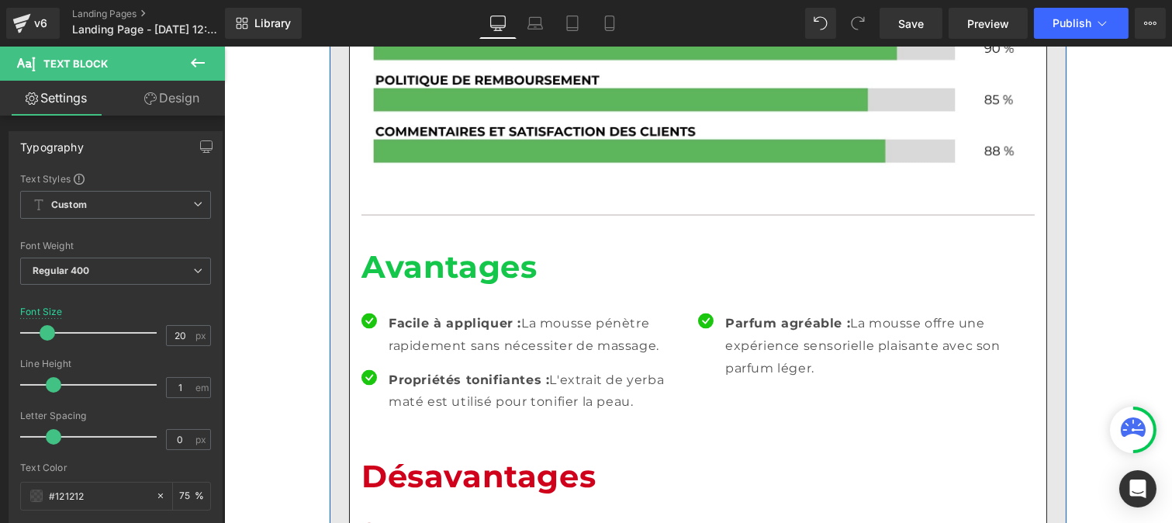
click at [406, 372] on strong "Propriétés tonifiantes :" at bounding box center [468, 379] width 161 height 15
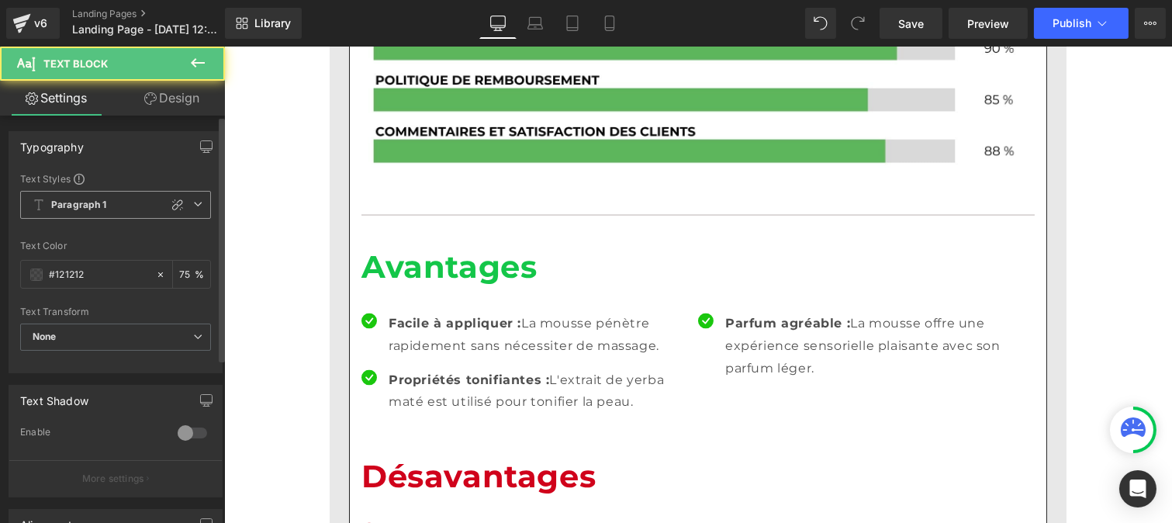
click at [112, 213] on span "Paragraph 1" at bounding box center [115, 205] width 191 height 28
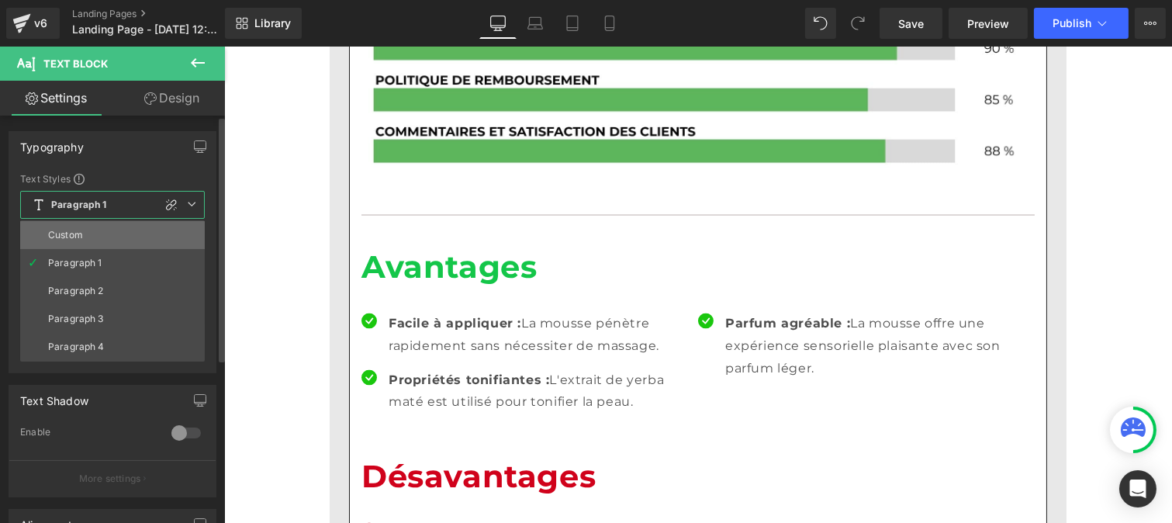
click at [97, 241] on li "Custom" at bounding box center [112, 235] width 185 height 28
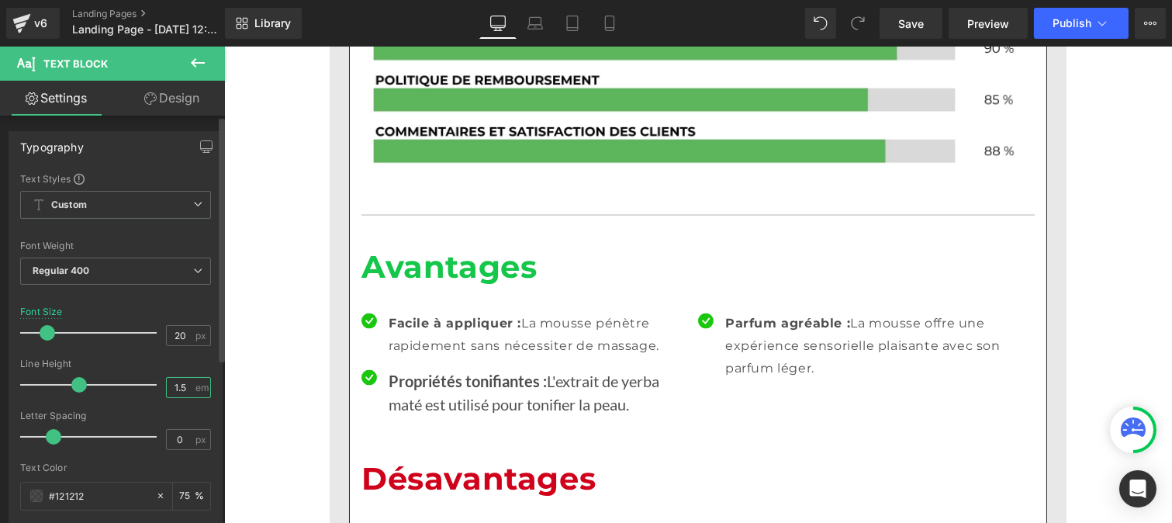
click at [181, 389] on input "1.5" at bounding box center [180, 387] width 27 height 19
type input "1"
click at [437, 313] on p "Facile à appliquer : La mousse pénètre rapidement sans nécessiter de massage." at bounding box center [537, 335] width 298 height 45
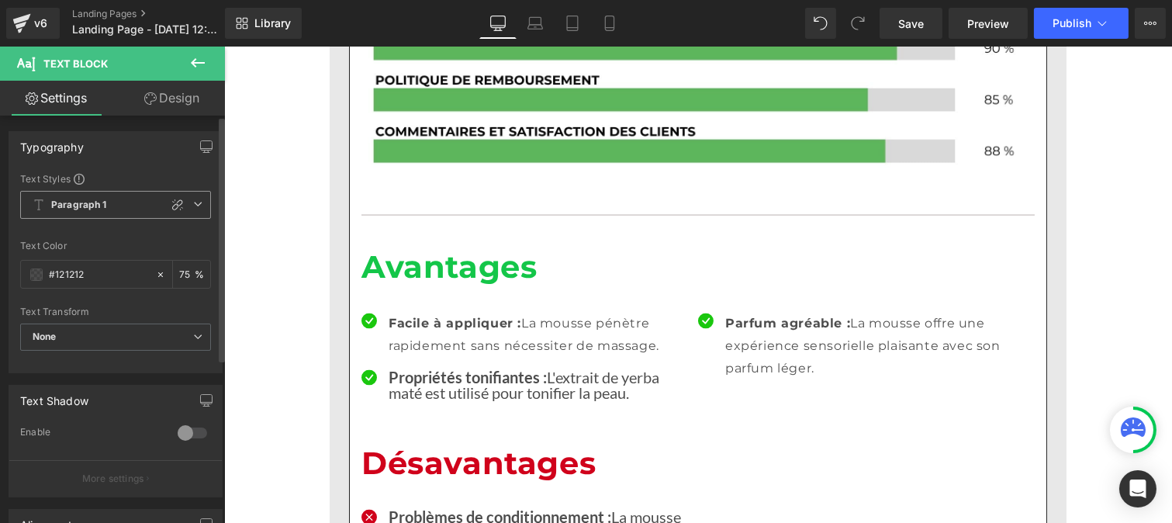
click at [78, 202] on b "Paragraph 1" at bounding box center [79, 205] width 56 height 13
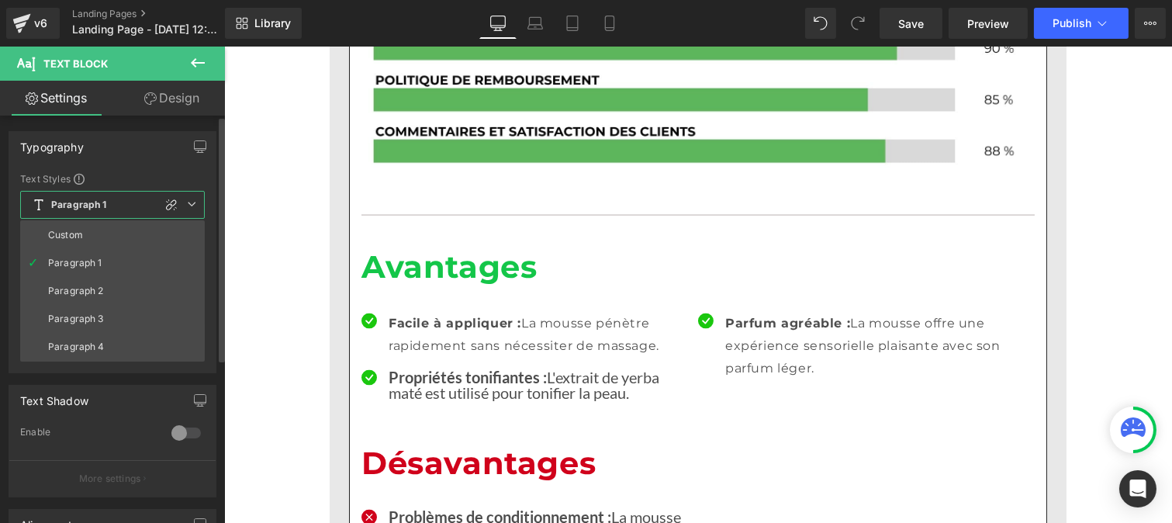
drag, startPoint x: 78, startPoint y: 238, endPoint x: 78, endPoint y: 202, distance: 35.7
click at [78, 202] on b "Paragraph 1" at bounding box center [79, 205] width 56 height 13
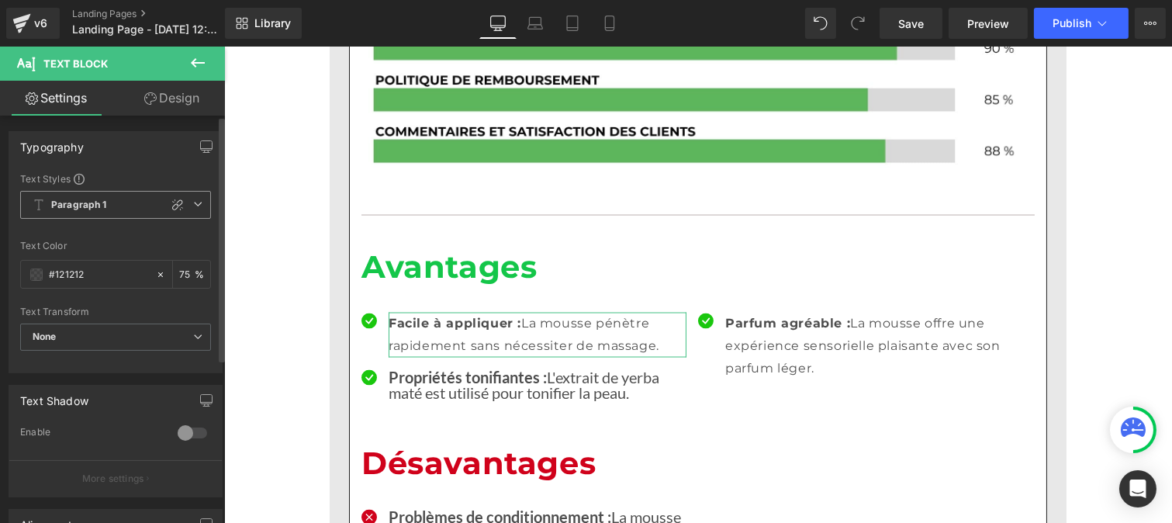
click at [95, 202] on b "Paragraph 1" at bounding box center [79, 205] width 56 height 13
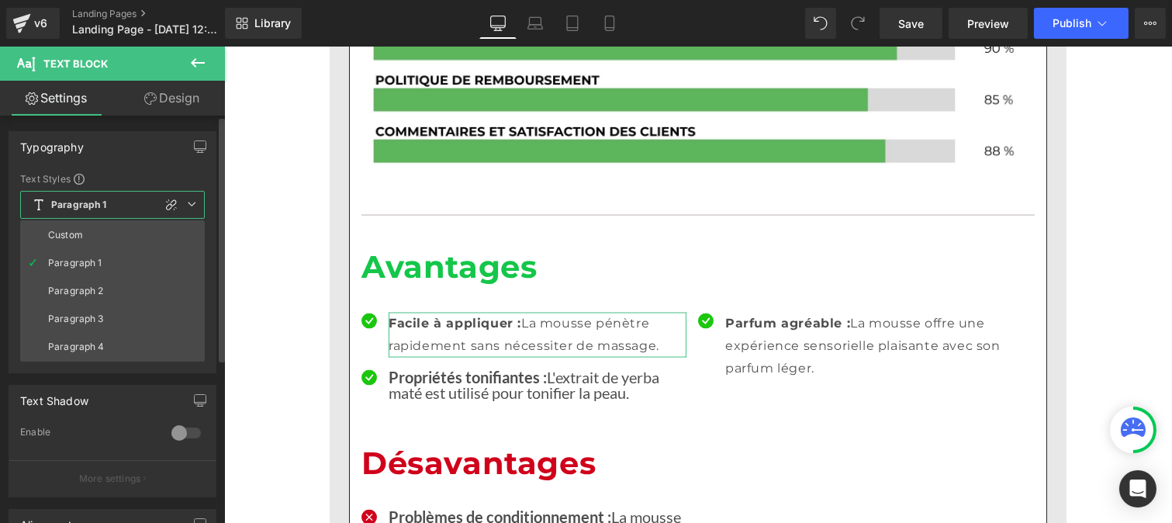
click at [90, 242] on li "Custom" at bounding box center [112, 235] width 185 height 28
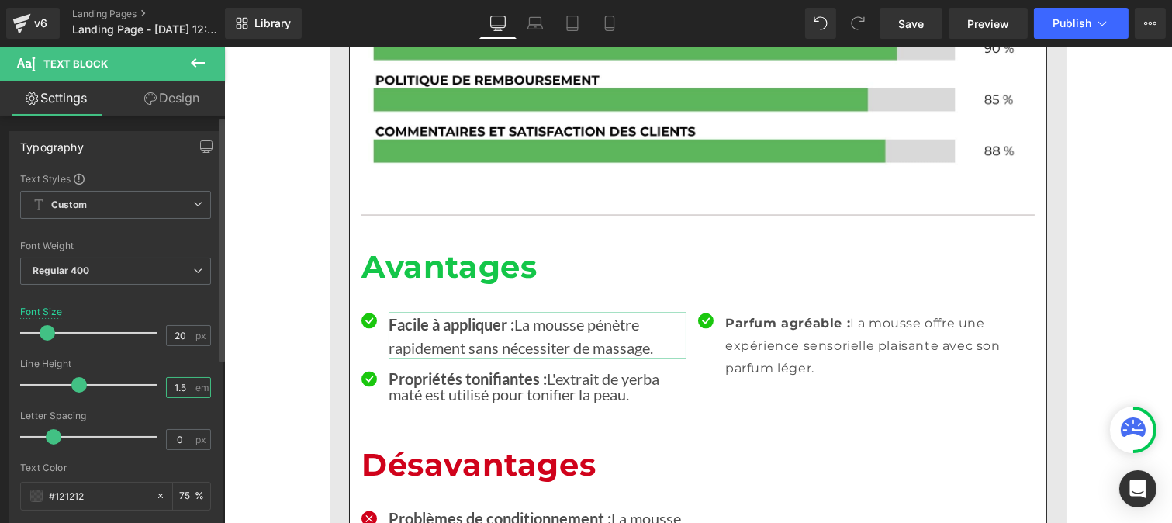
click at [181, 390] on input "1.5" at bounding box center [180, 387] width 27 height 19
type input "1"
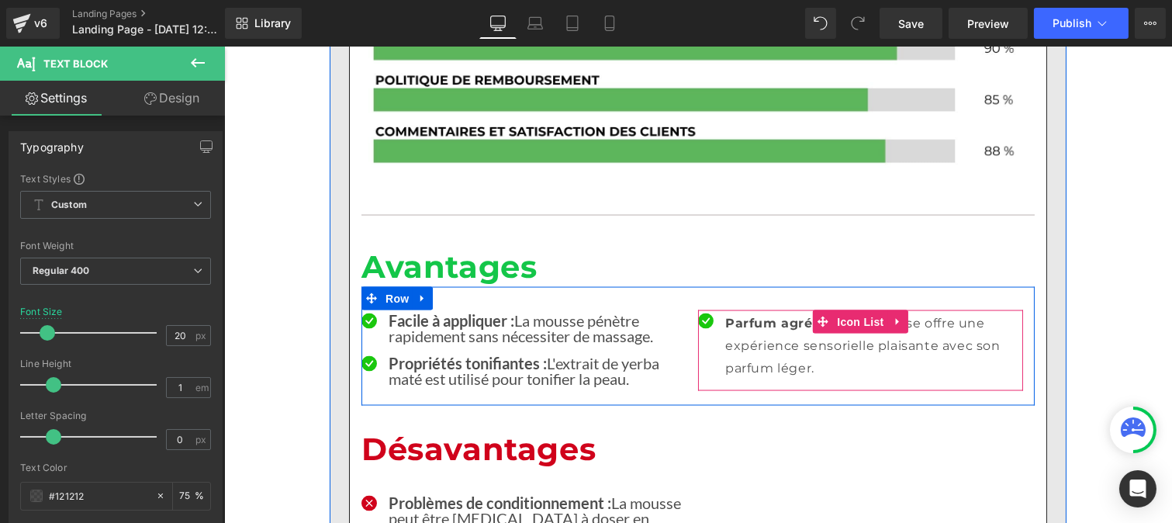
click at [762, 313] on p "Parfum agréable : La mousse offre une expérience sensorielle plaisante avec son…" at bounding box center [873, 346] width 298 height 67
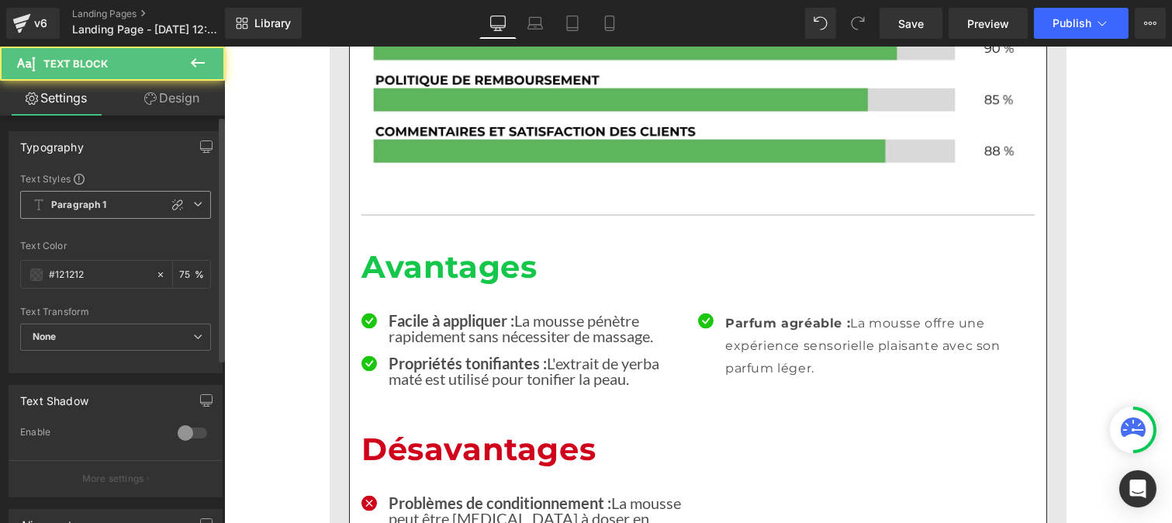
click at [88, 199] on b "Paragraph 1" at bounding box center [79, 205] width 56 height 13
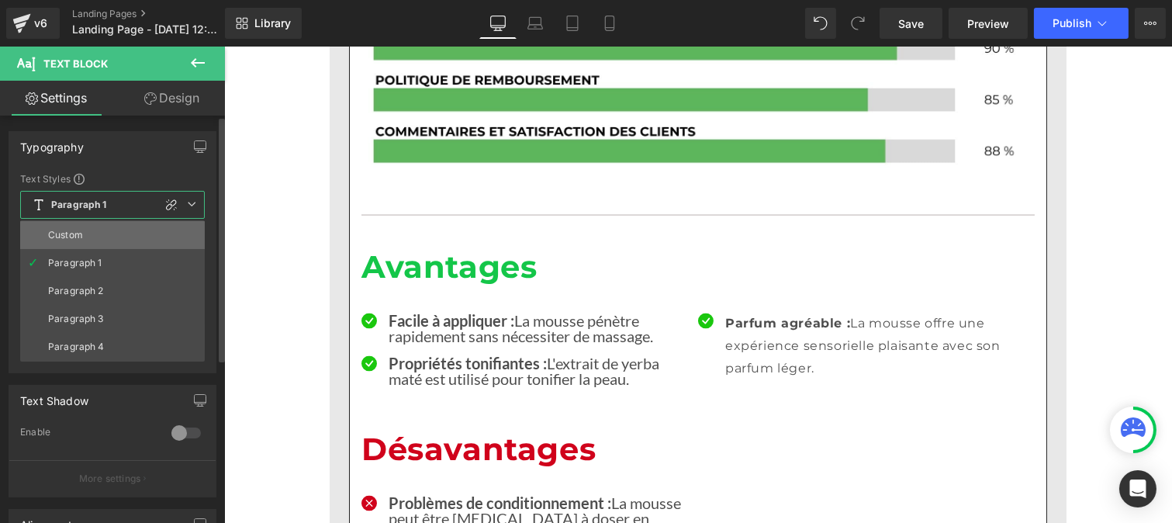
click at [93, 222] on li "Custom" at bounding box center [112, 235] width 185 height 28
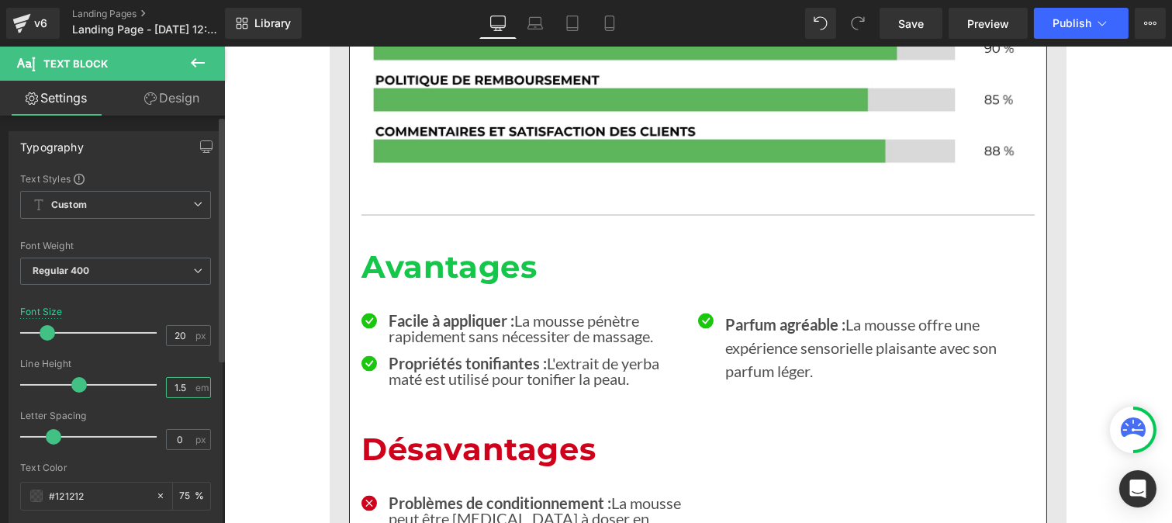
click at [182, 389] on input "1.5" at bounding box center [180, 387] width 27 height 19
type input "1"
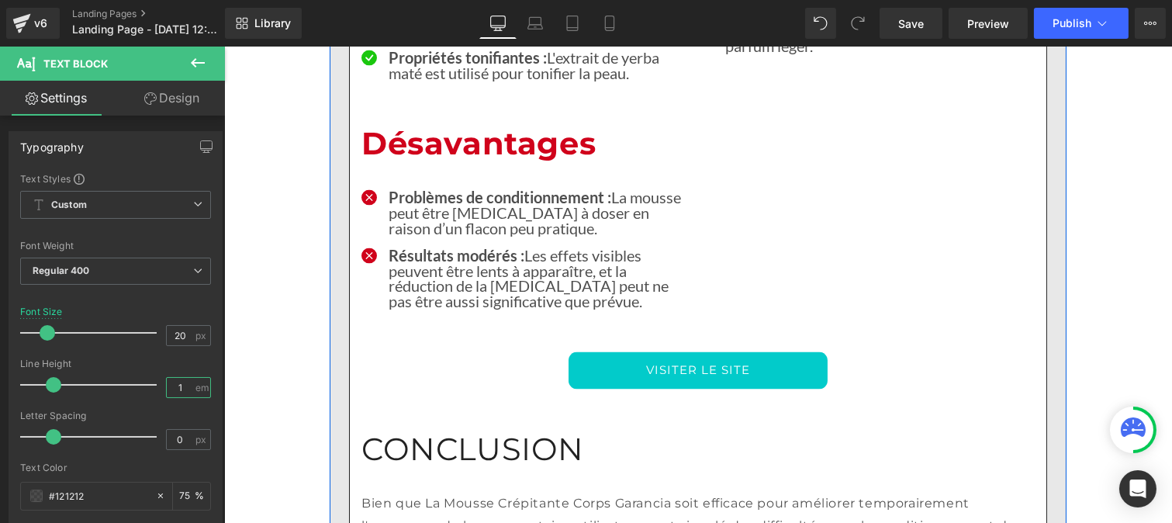
scroll to position [5036, 0]
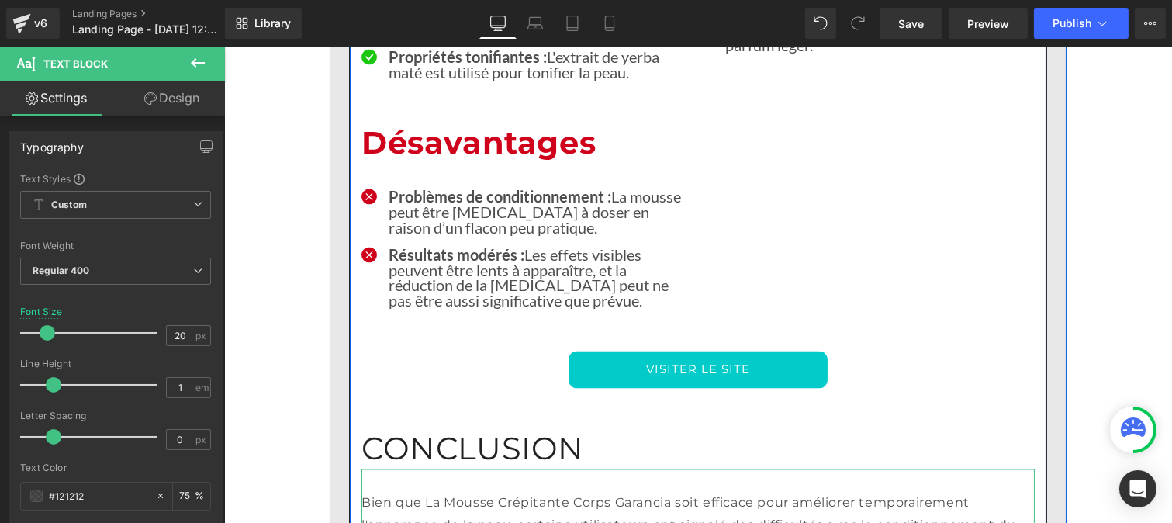
click at [446, 389] on h1 "CONCLUSION" at bounding box center [697, 429] width 673 height 81
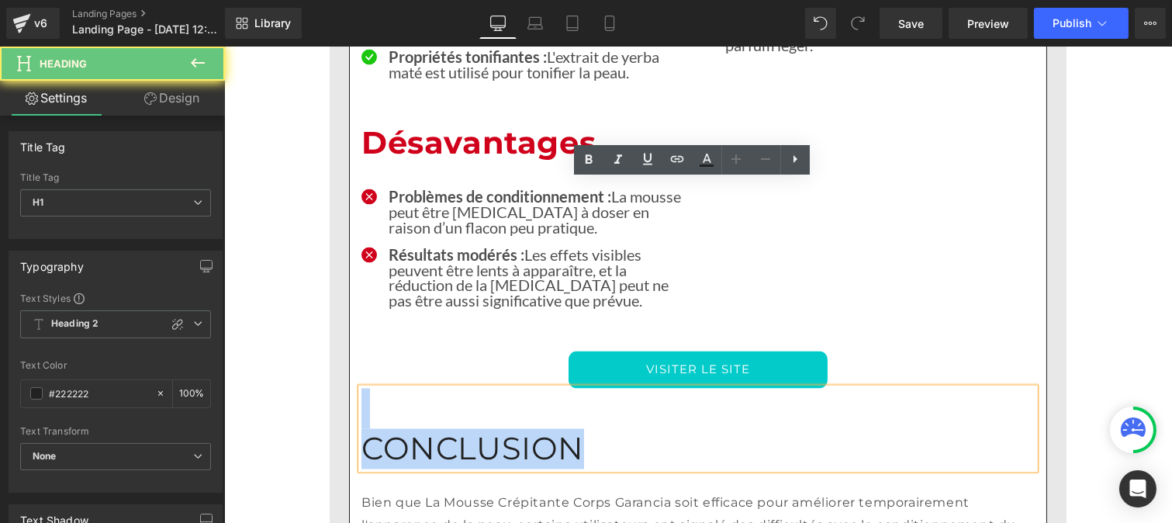
drag, startPoint x: 470, startPoint y: 204, endPoint x: 309, endPoint y: 203, distance: 161.3
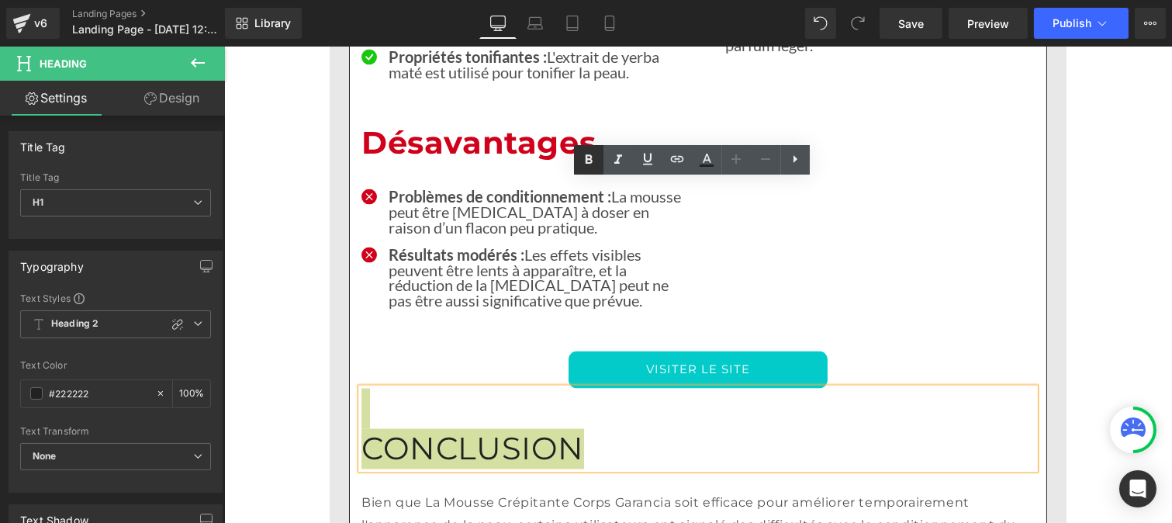
click at [588, 154] on icon at bounding box center [588, 159] width 19 height 19
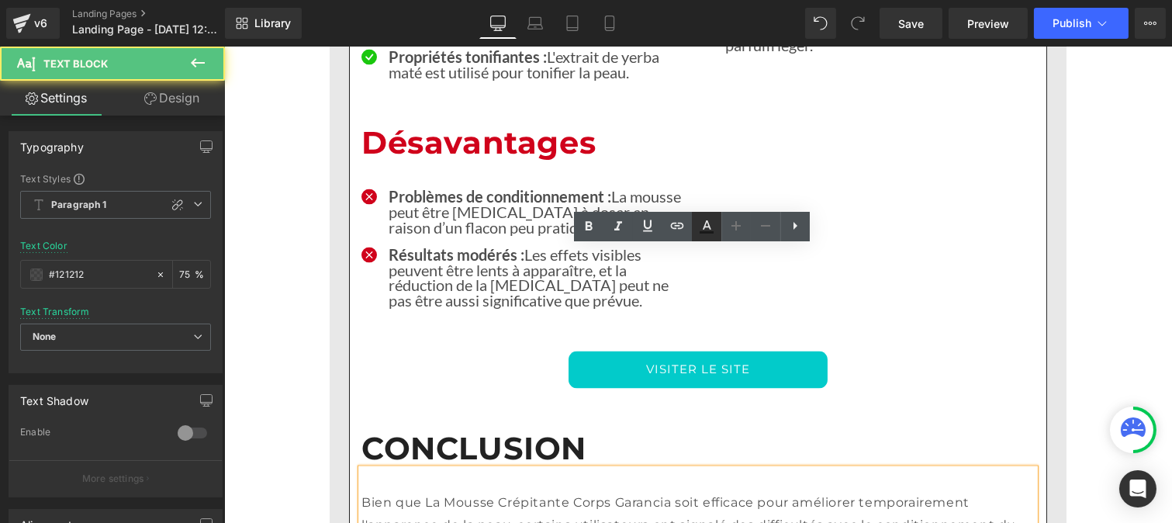
click at [704, 231] on icon at bounding box center [707, 232] width 14 height 2
type input "75"
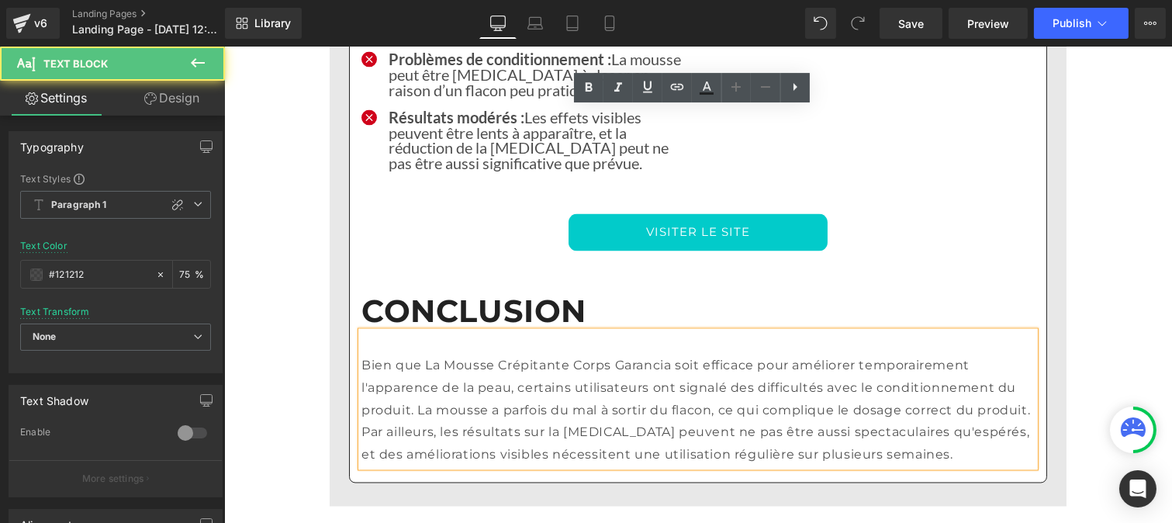
scroll to position [5175, 0]
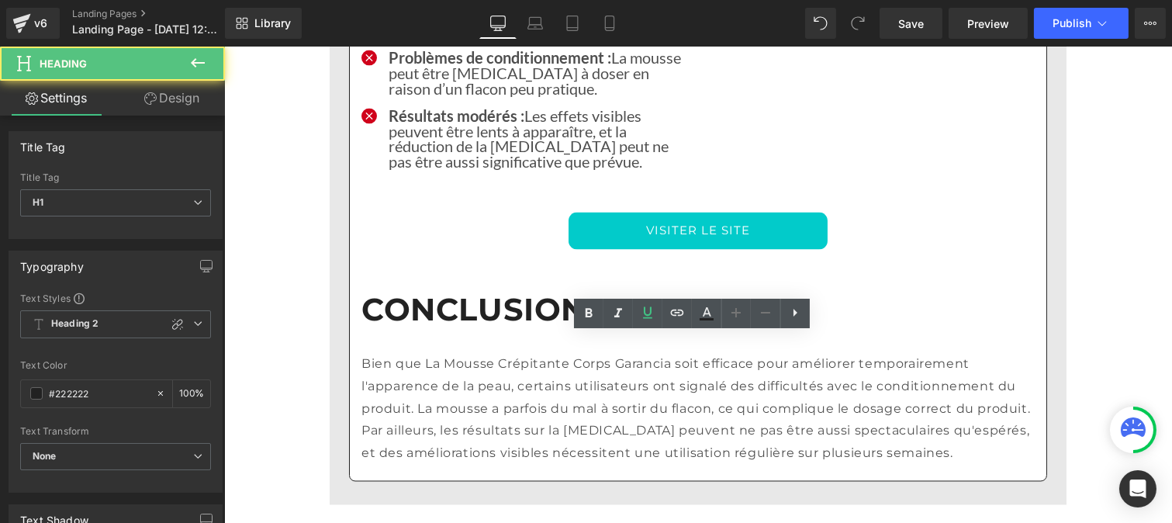
drag, startPoint x: 1025, startPoint y: 351, endPoint x: 347, endPoint y: 329, distance: 678.3
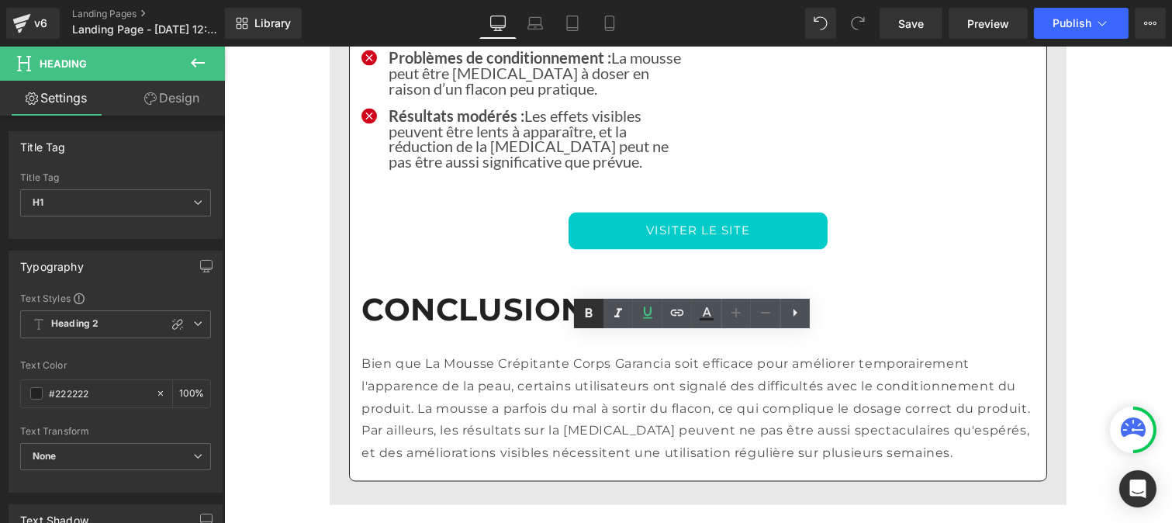
click at [592, 312] on icon at bounding box center [588, 313] width 19 height 19
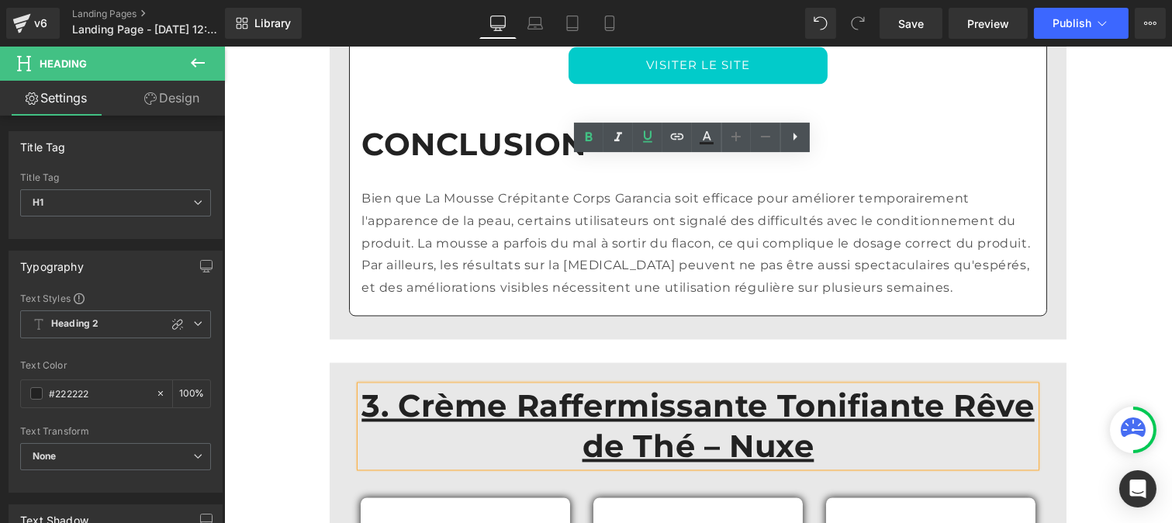
scroll to position [5355, 0]
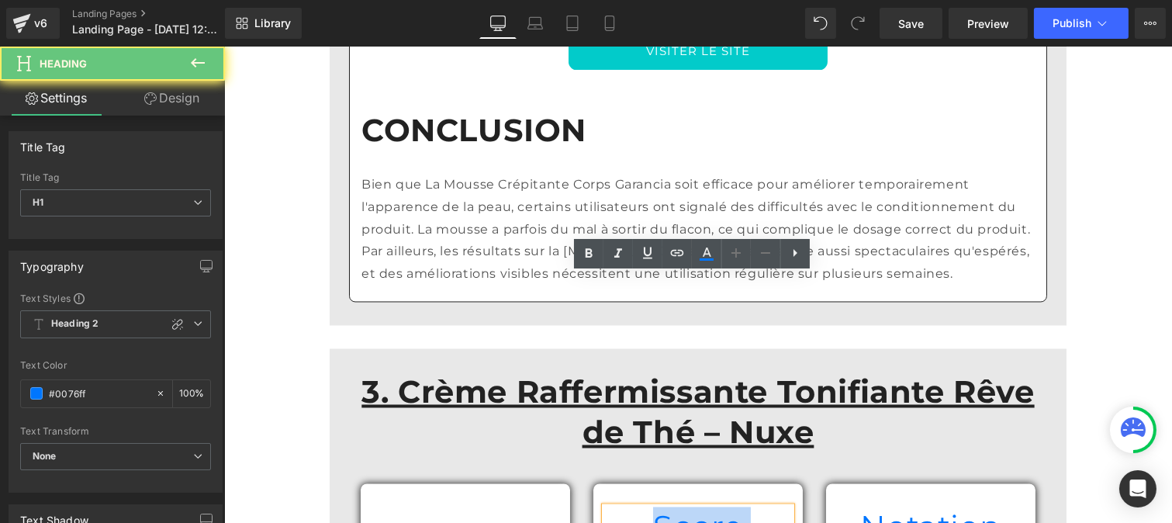
drag, startPoint x: 618, startPoint y: 290, endPoint x: 801, endPoint y: 293, distance: 183.1
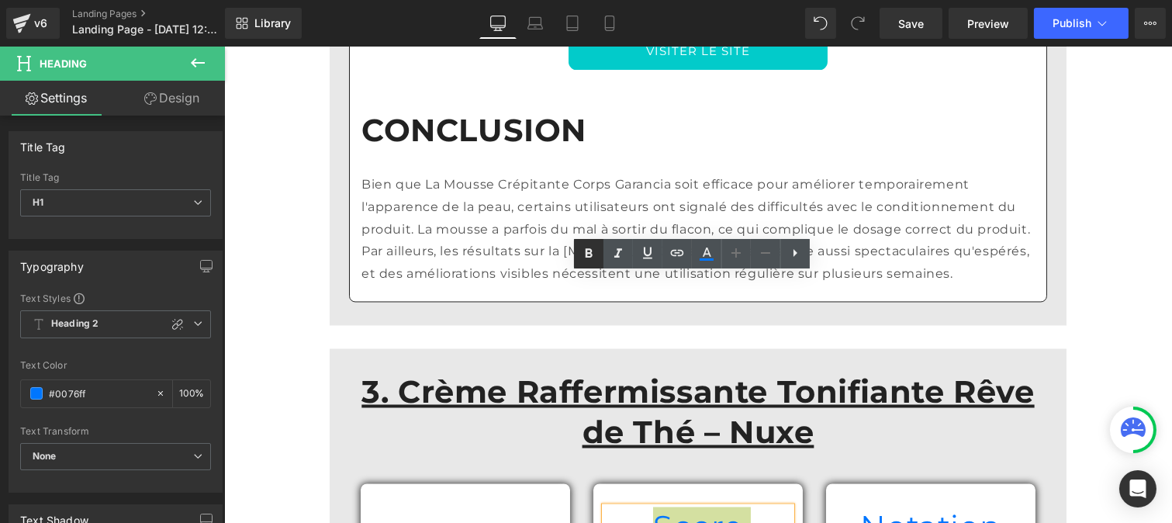
click at [587, 249] on icon at bounding box center [589, 252] width 7 height 9
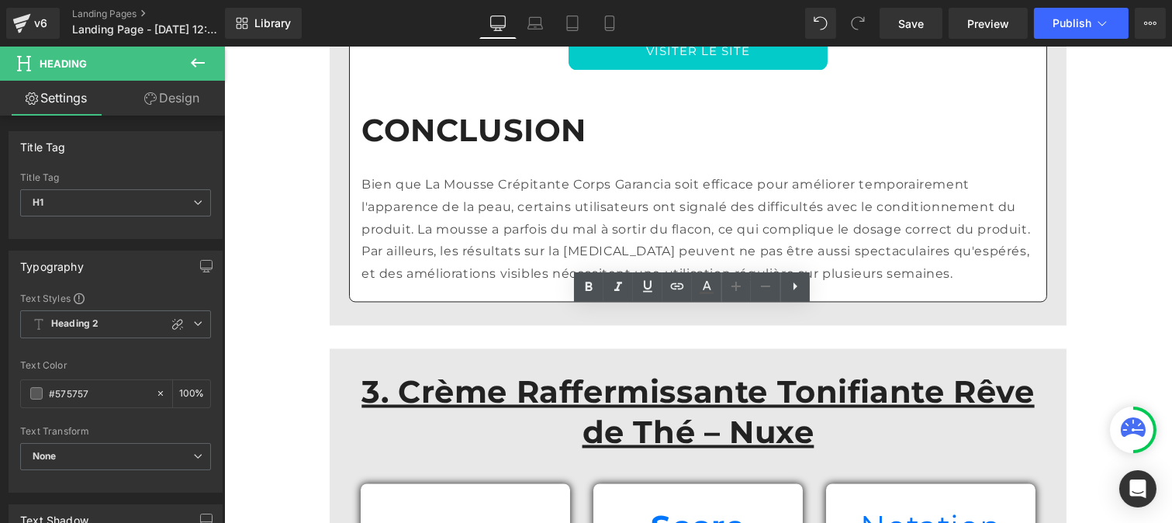
drag, startPoint x: 651, startPoint y: 327, endPoint x: 762, endPoint y: 334, distance: 111.1
click at [585, 285] on icon at bounding box center [588, 287] width 19 height 19
click at [870, 507] on div "Notation Heading" at bounding box center [930, 527] width 186 height 40
click at [870, 507] on h1 "Notation" at bounding box center [930, 527] width 186 height 40
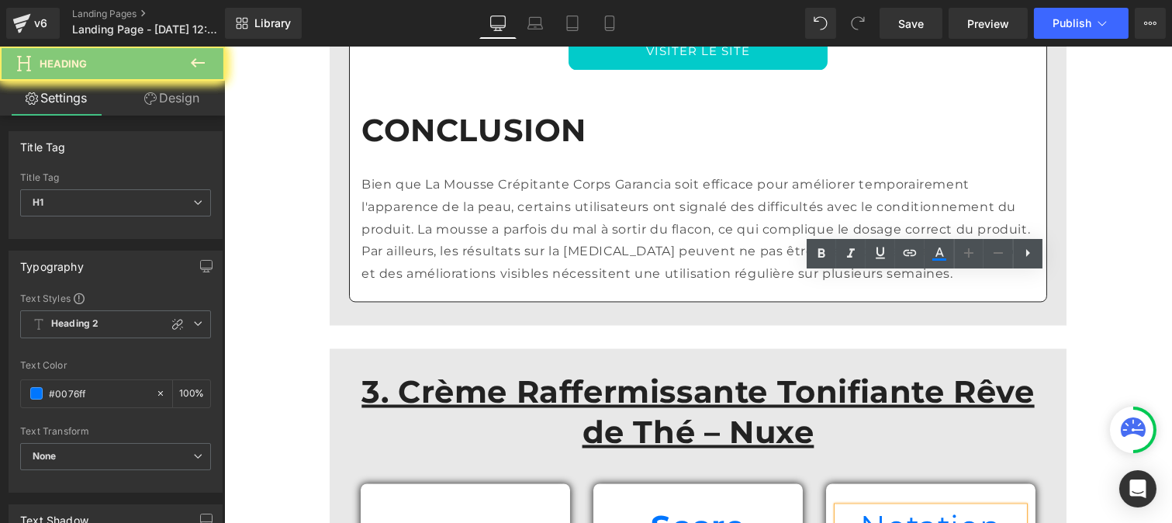
drag, startPoint x: 870, startPoint y: 299, endPoint x: 991, endPoint y: 303, distance: 121.8
click at [991, 507] on h1 "Notation" at bounding box center [930, 527] width 186 height 40
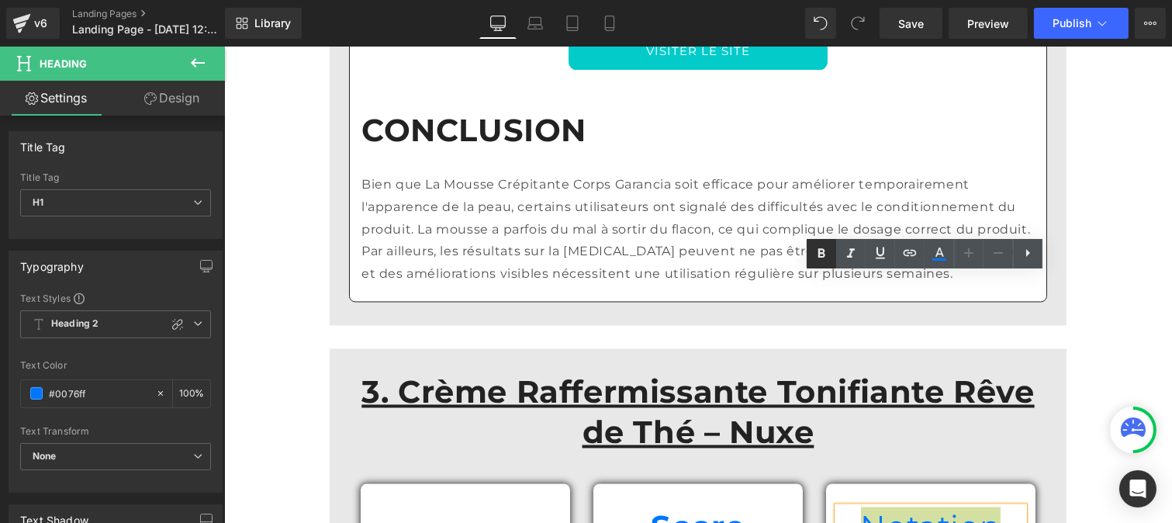
click at [807, 247] on link at bounding box center [821, 253] width 29 height 29
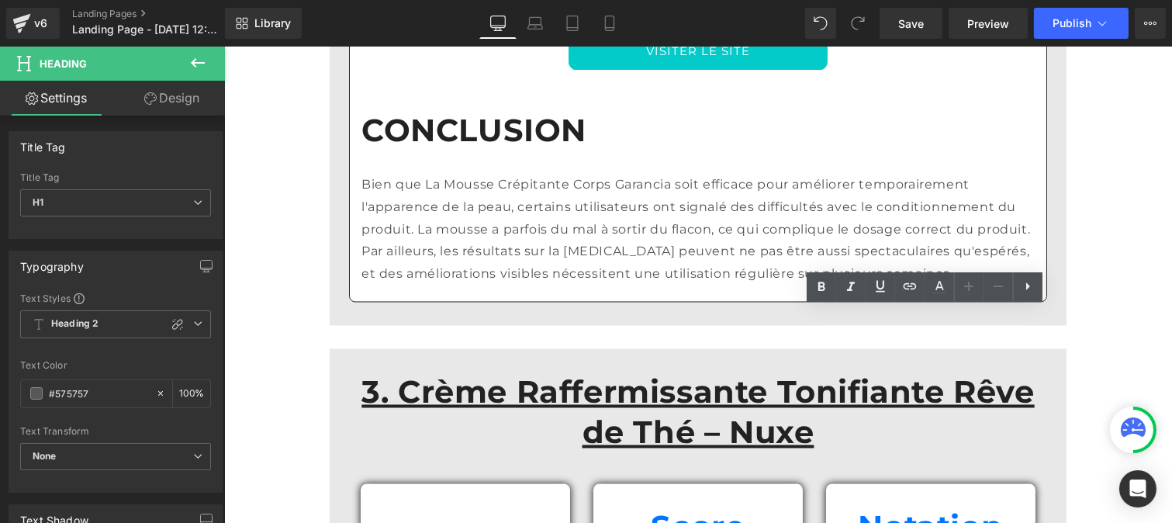
drag, startPoint x: 927, startPoint y: 328, endPoint x: 966, endPoint y: 329, distance: 38.8
click at [818, 283] on icon at bounding box center [821, 287] width 19 height 19
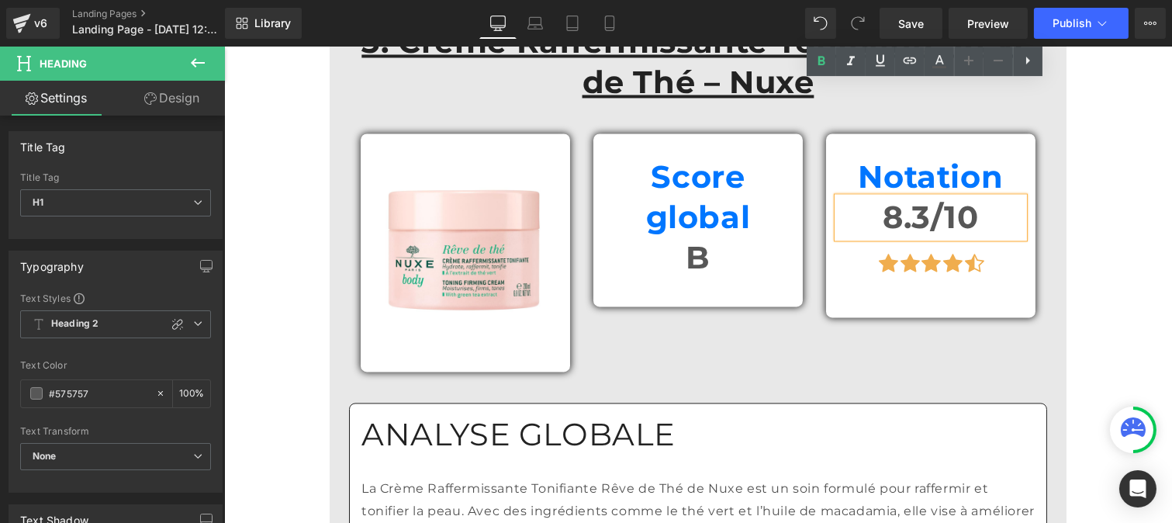
scroll to position [5706, 0]
click at [544, 413] on h1 "ANALYSE GLOBALE" at bounding box center [697, 433] width 673 height 40
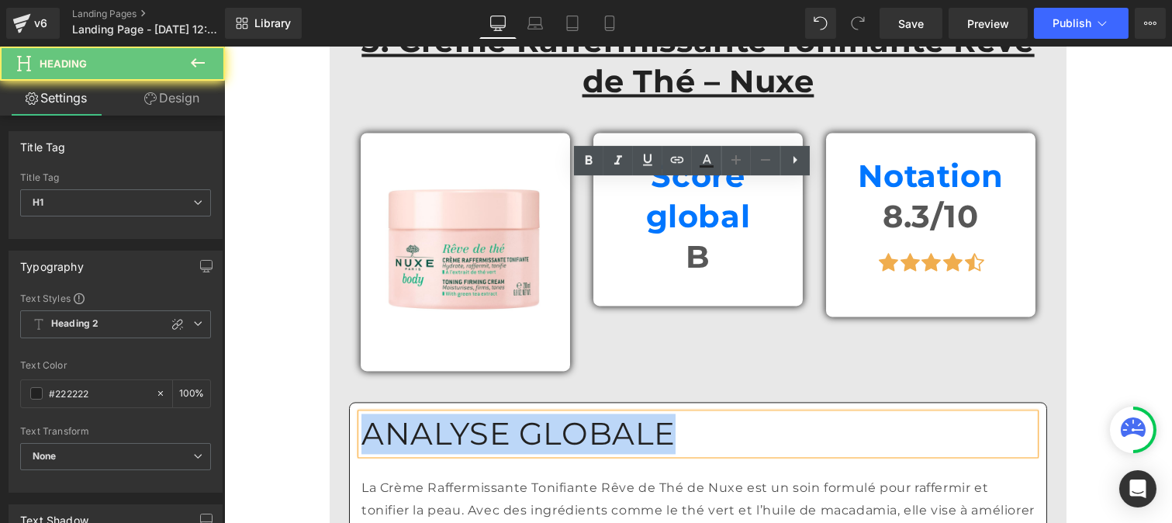
drag, startPoint x: 578, startPoint y: 189, endPoint x: 311, endPoint y: 171, distance: 267.4
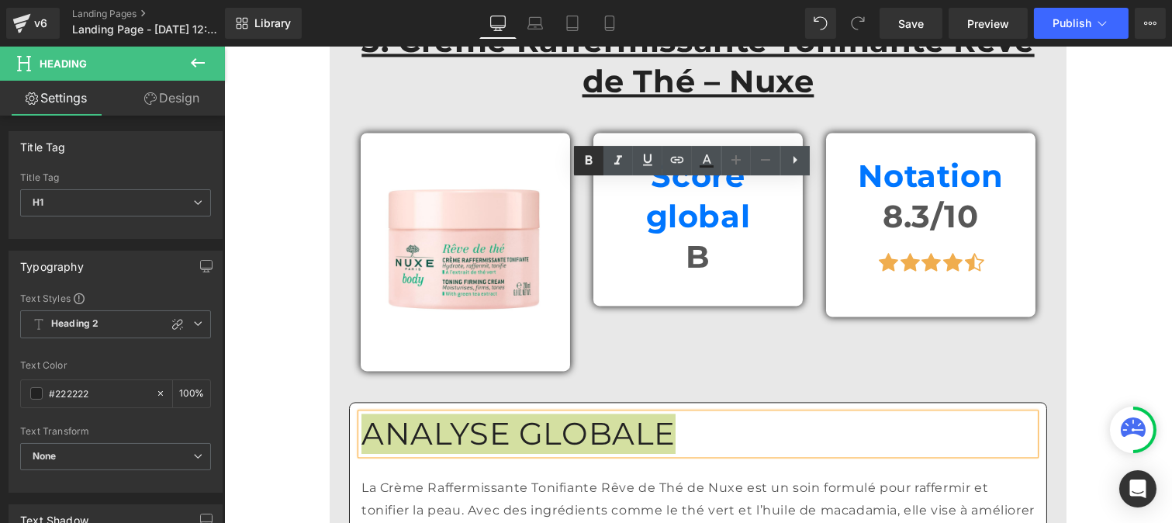
click at [592, 161] on icon at bounding box center [589, 159] width 7 height 9
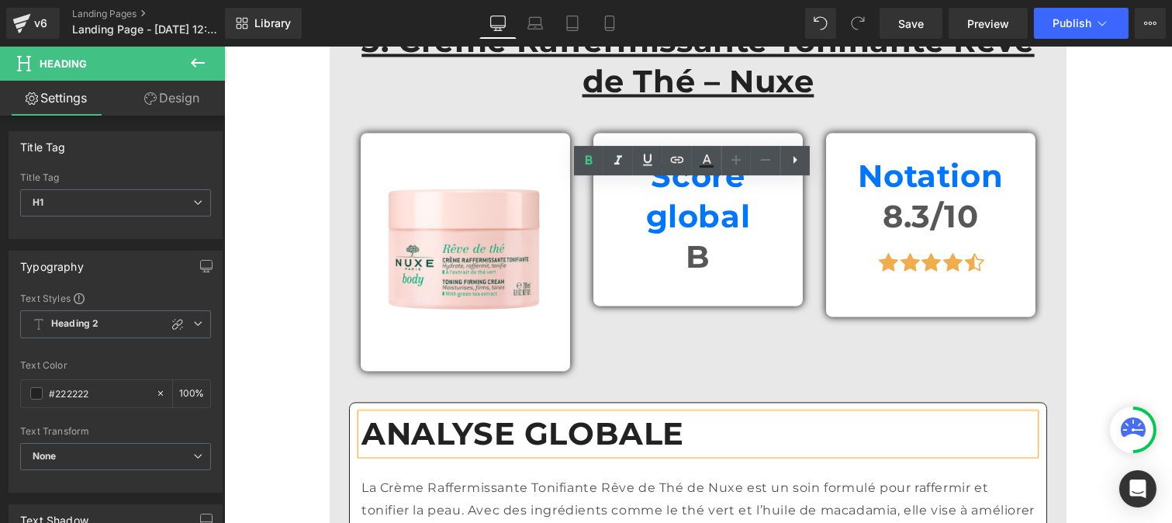
click at [506, 477] on p "La Crème Raffermissante Tonifiante Rêve de Thé de Nuxe est un soin formulé pour…" at bounding box center [697, 521] width 673 height 89
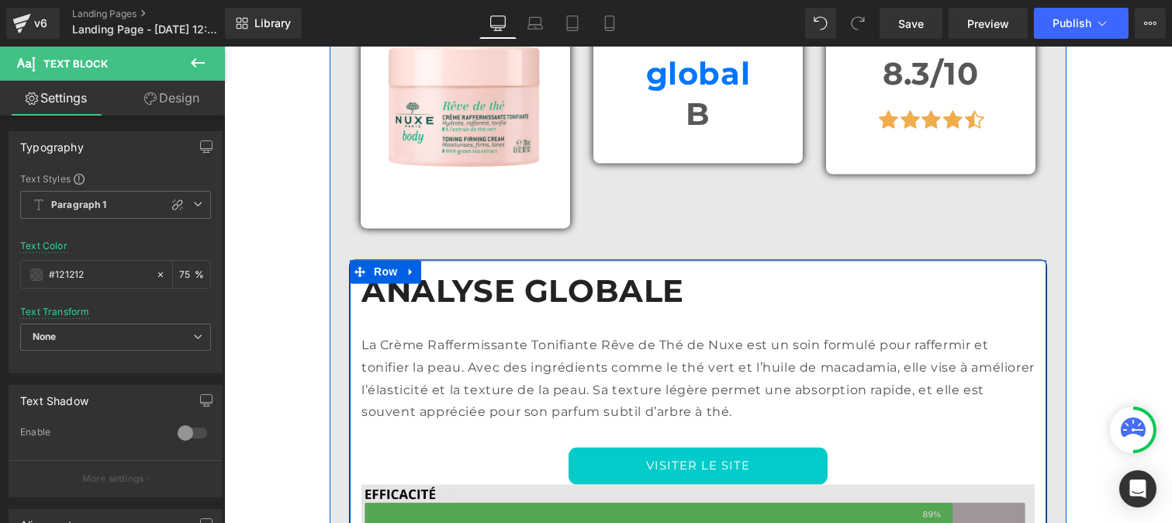
scroll to position [5849, 0]
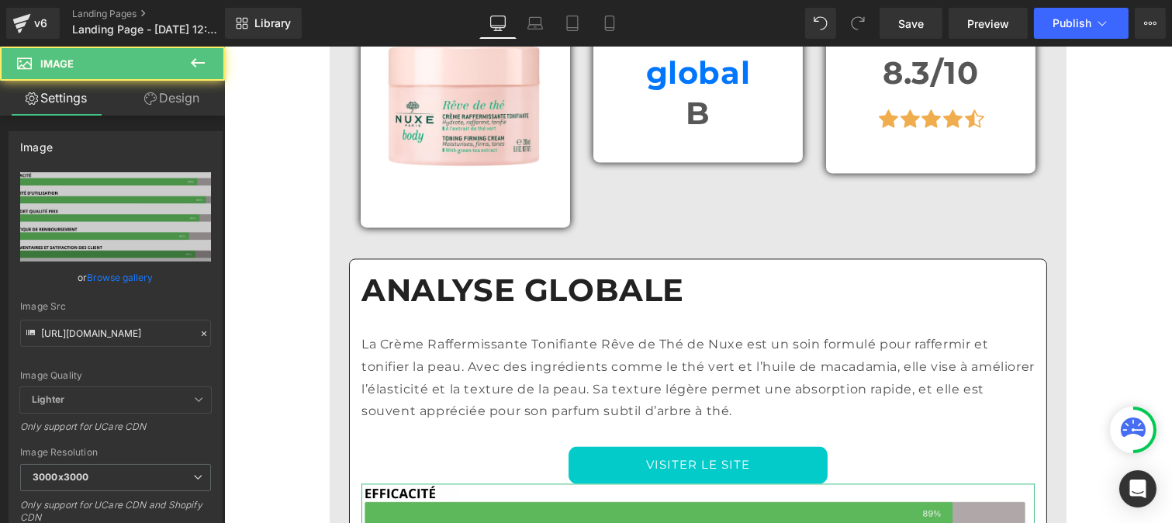
click at [171, 92] on link "Design" at bounding box center [172, 98] width 112 height 35
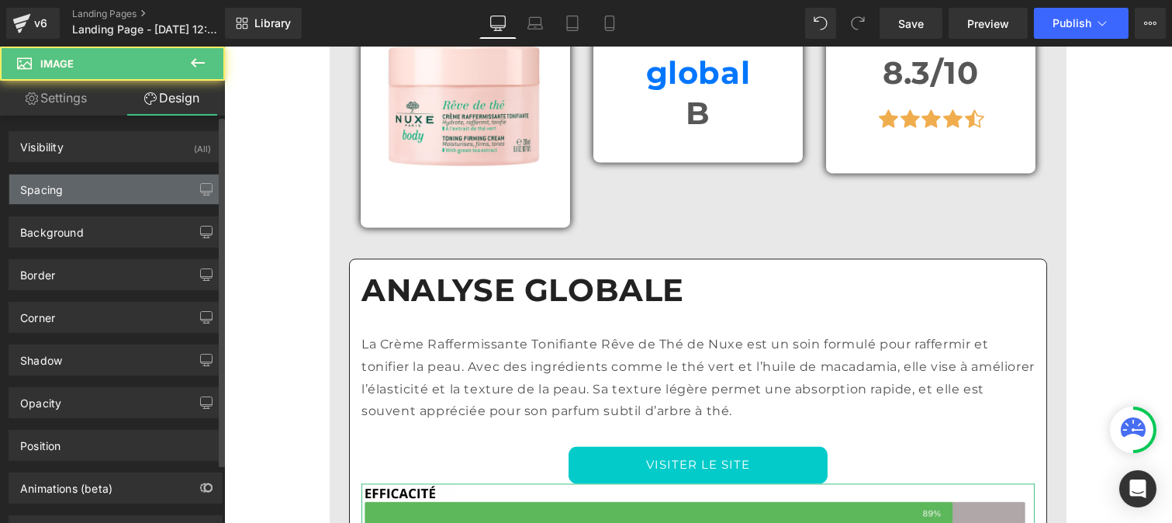
click at [105, 192] on div "Spacing" at bounding box center [115, 189] width 213 height 29
type input "0"
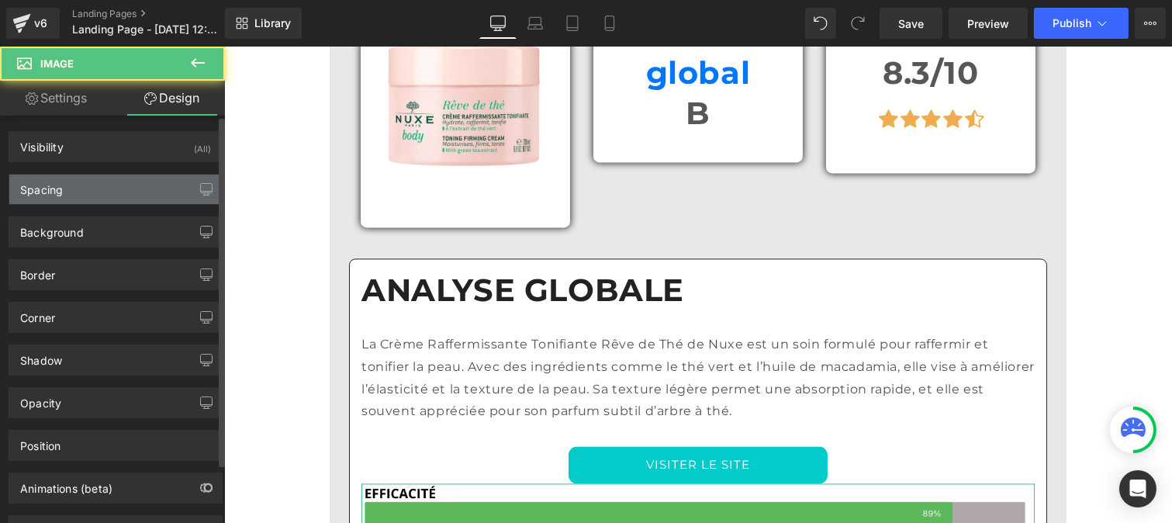
type input "0"
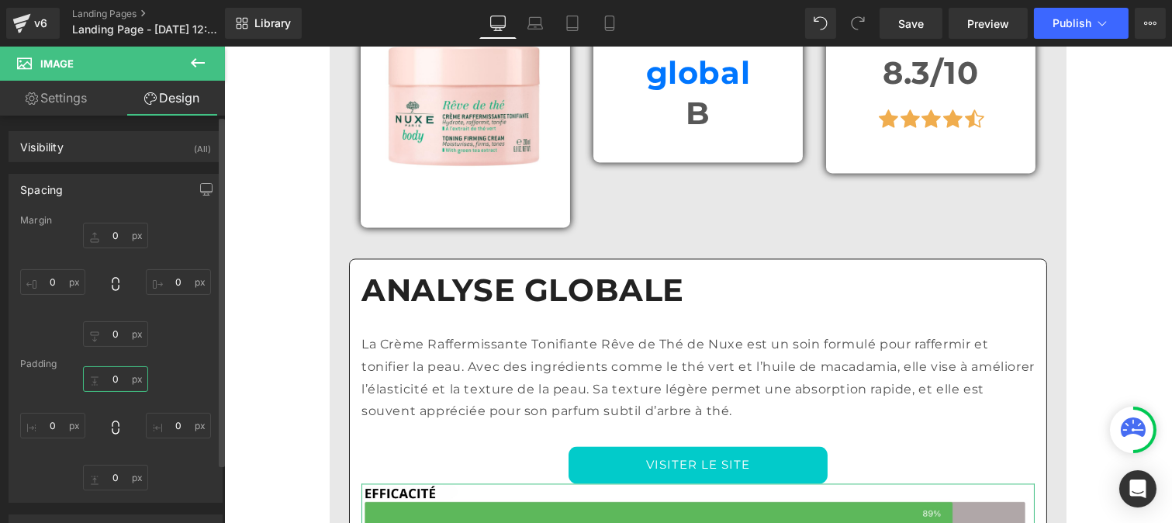
click at [119, 375] on input "0" at bounding box center [115, 379] width 65 height 26
type input "30"
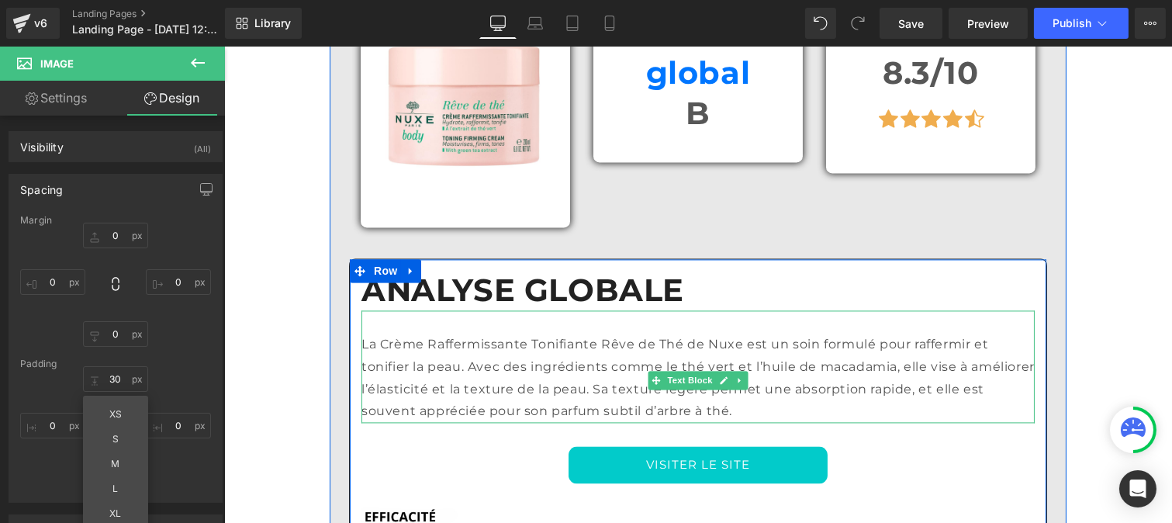
click at [877, 334] on p "La Crème Raffermissante Tonifiante Rêve de Thé de Nuxe est un soin formulé pour…" at bounding box center [697, 378] width 673 height 89
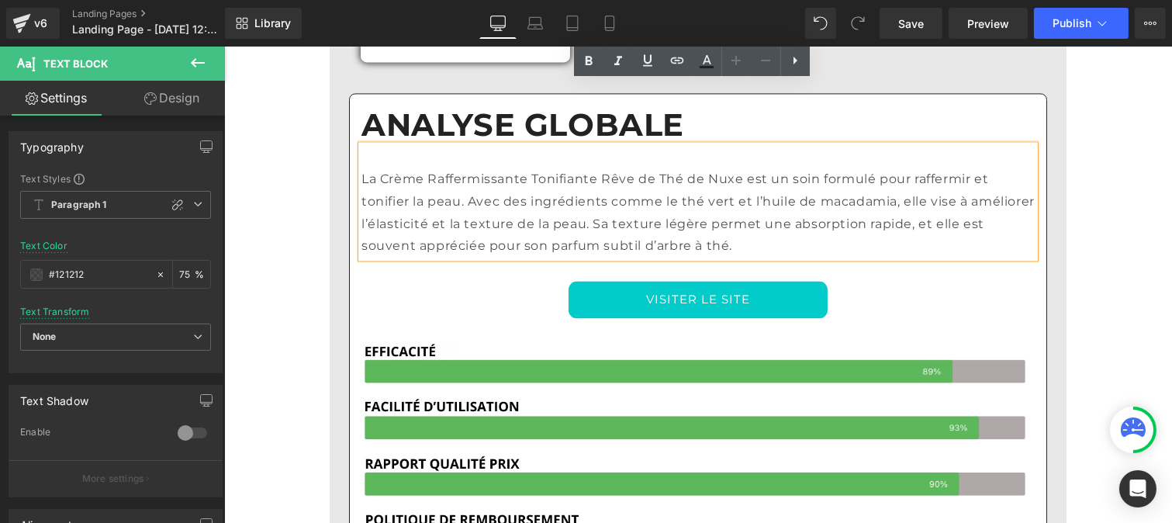
scroll to position [6016, 0]
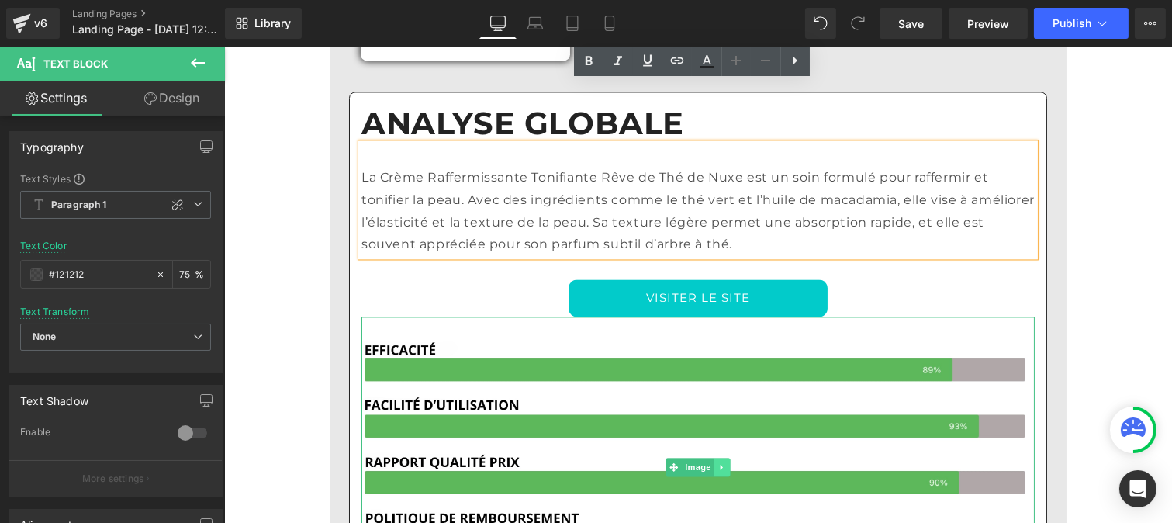
click at [717, 462] on icon at bounding box center [721, 466] width 9 height 9
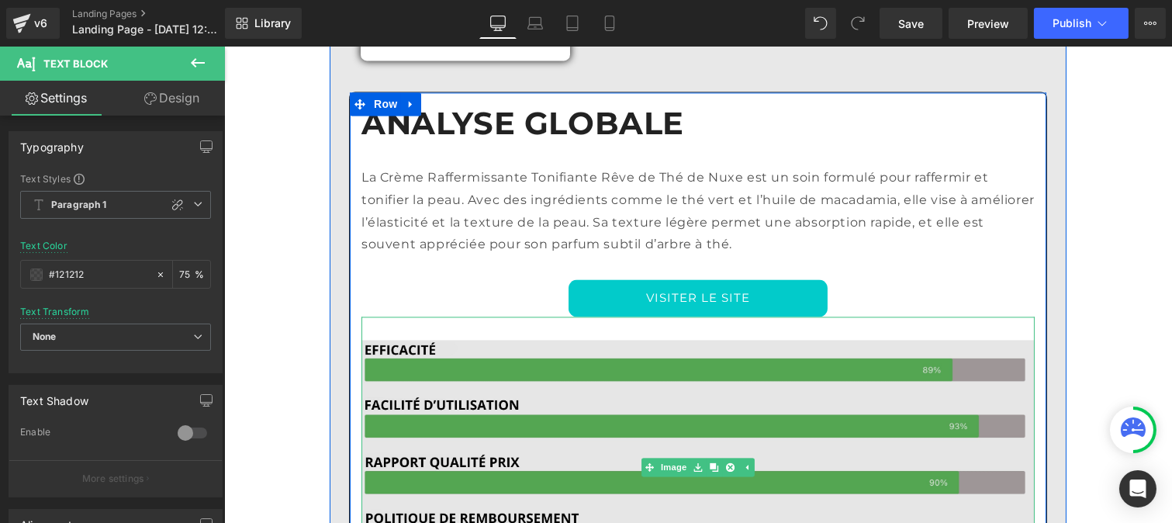
click at [518, 316] on img at bounding box center [697, 466] width 673 height 301
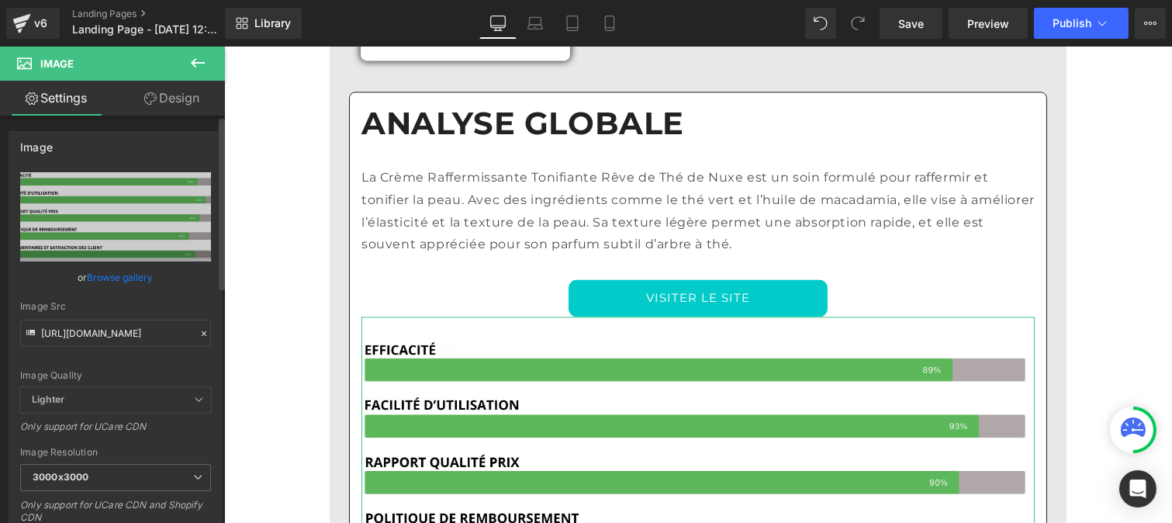
click at [199, 334] on icon at bounding box center [204, 333] width 11 height 11
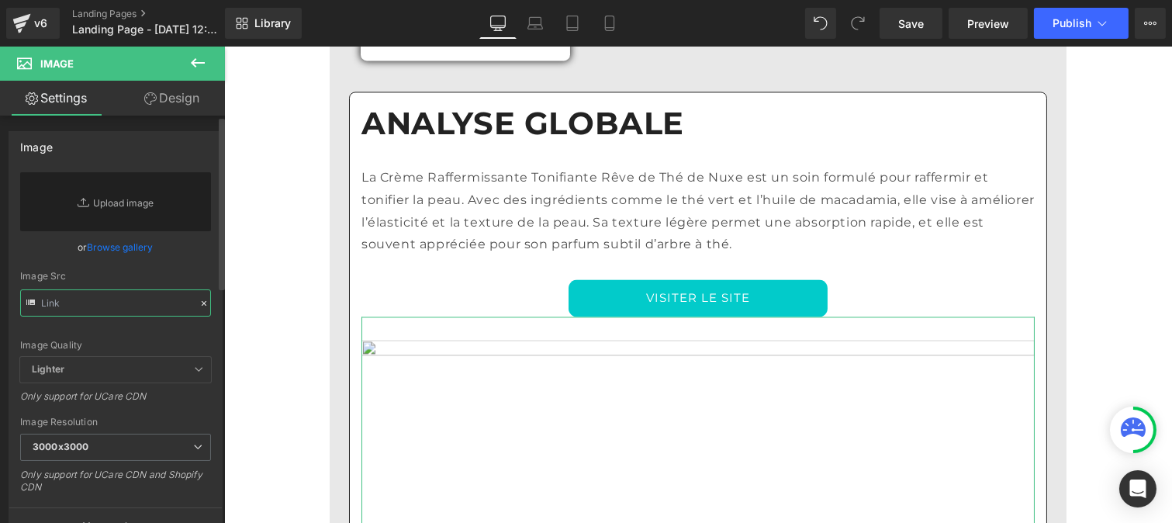
click at [99, 313] on input "text" at bounding box center [115, 302] width 191 height 27
paste input "[URL][DOMAIN_NAME]"
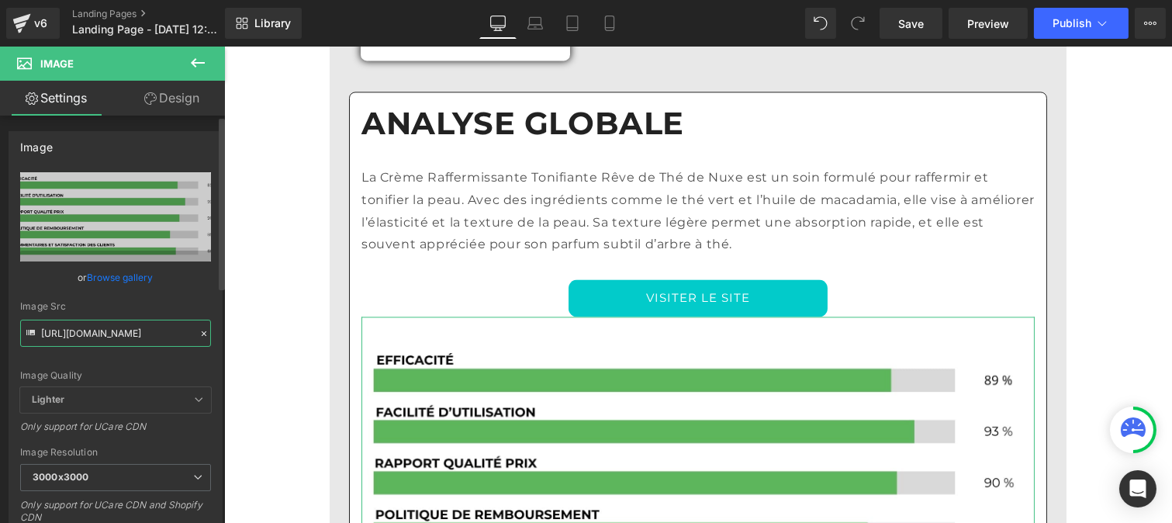
type input "[URL][DOMAIN_NAME]"
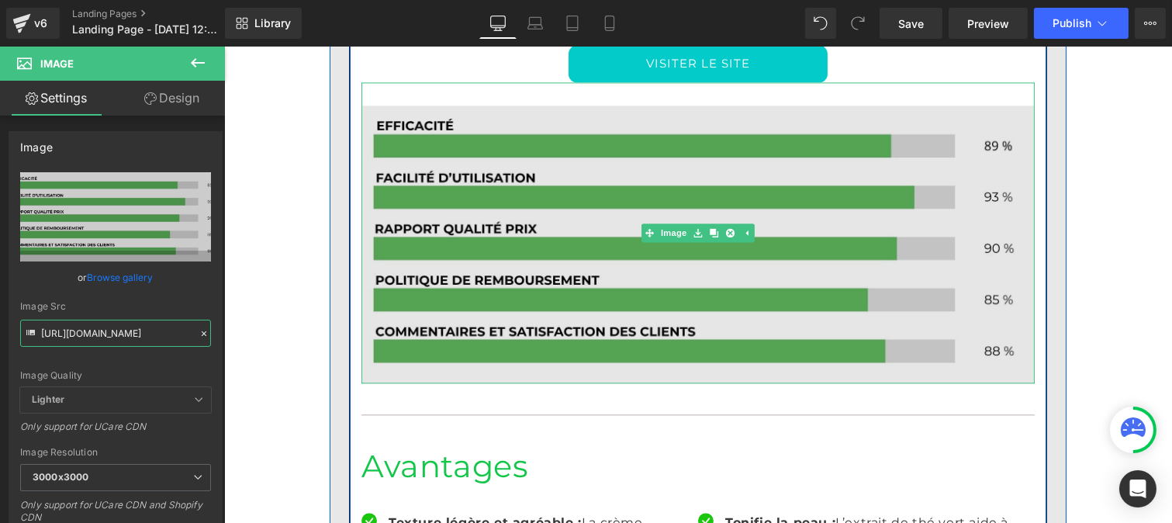
scroll to position [6264, 0]
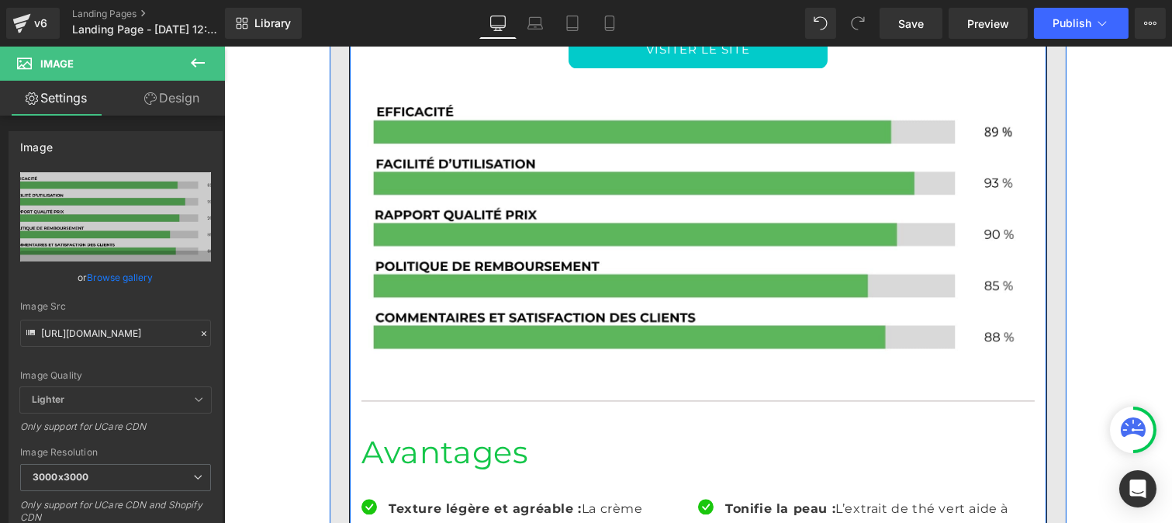
click at [445, 432] on h1 "Avantages" at bounding box center [697, 452] width 673 height 40
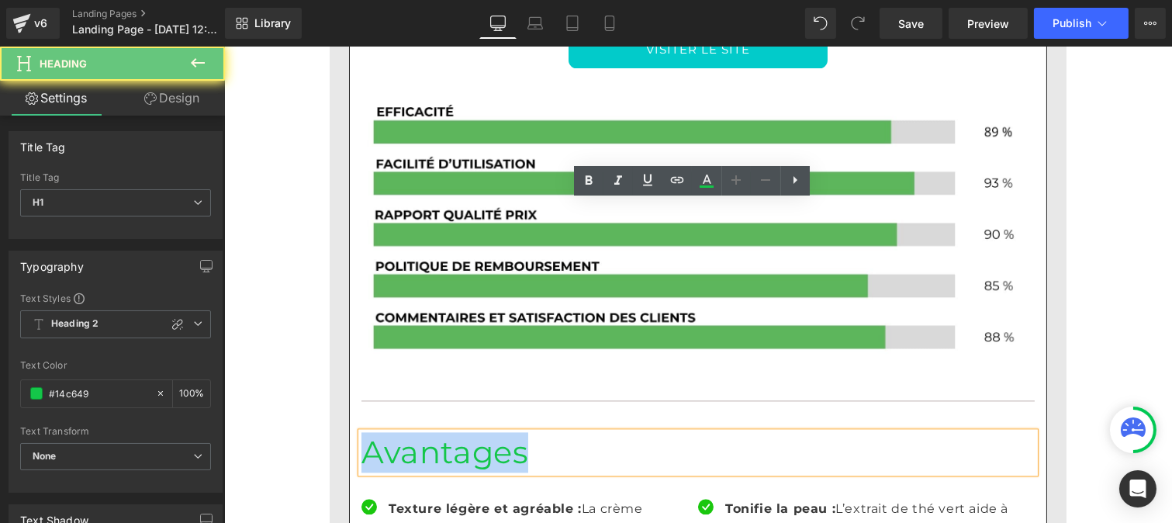
drag, startPoint x: 519, startPoint y: 218, endPoint x: 340, endPoint y: 223, distance: 179.2
click at [340, 223] on div "3. Crème Raffermissante Tonifiante Rêve de Thé – Nuxe Heading Row Image Row Sco…" at bounding box center [697, 347] width 721 height 1770
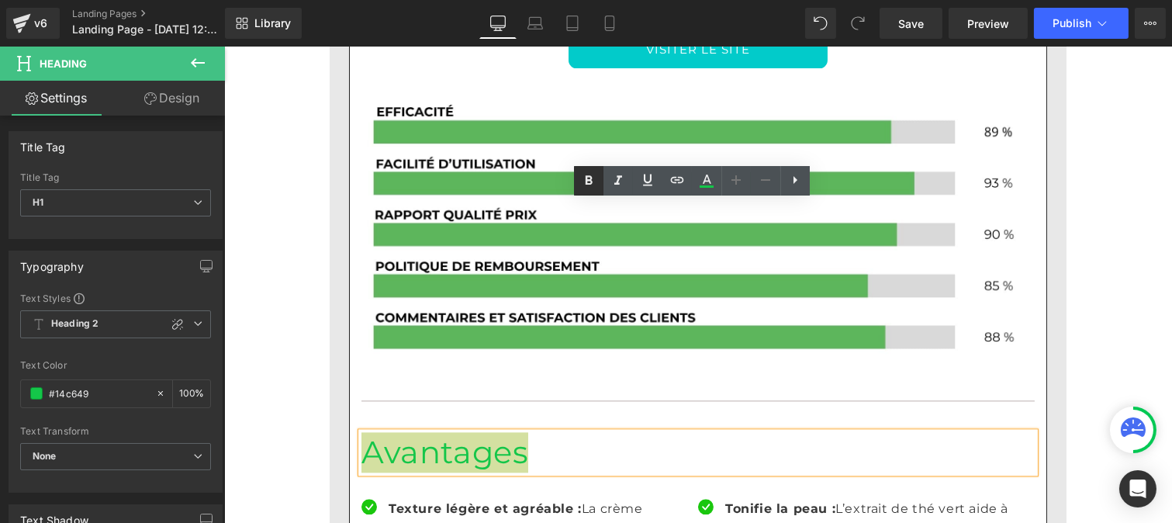
click at [584, 174] on icon at bounding box center [588, 180] width 19 height 19
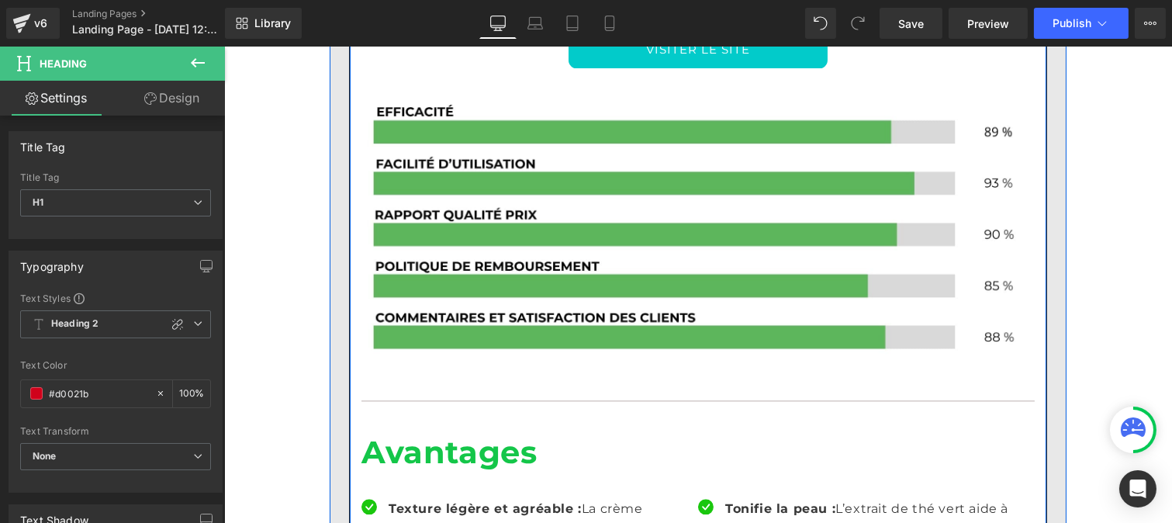
drag, startPoint x: 771, startPoint y: 502, endPoint x: 351, endPoint y: 454, distance: 423.2
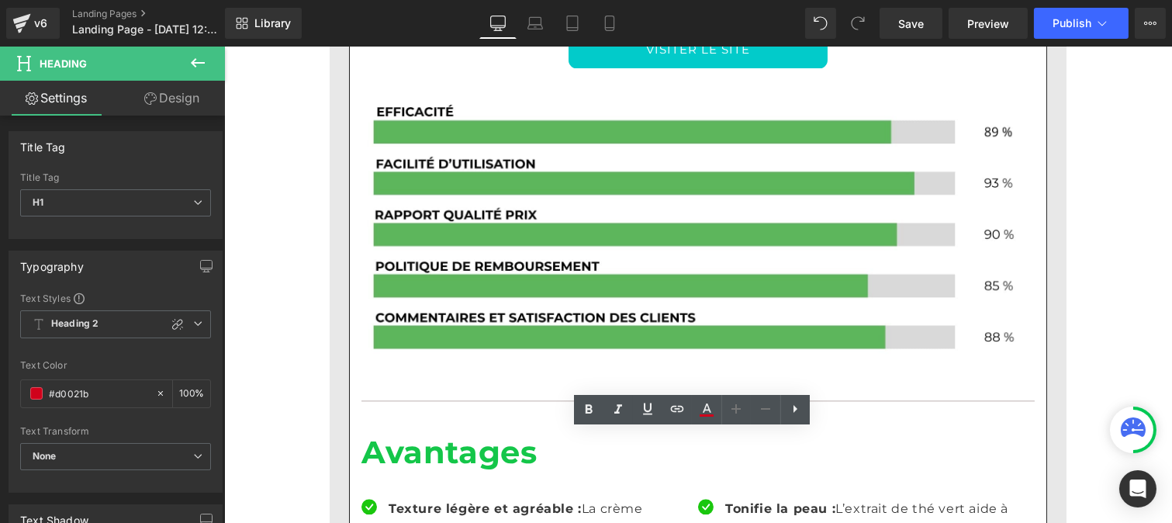
click at [574, 404] on link at bounding box center [588, 409] width 29 height 29
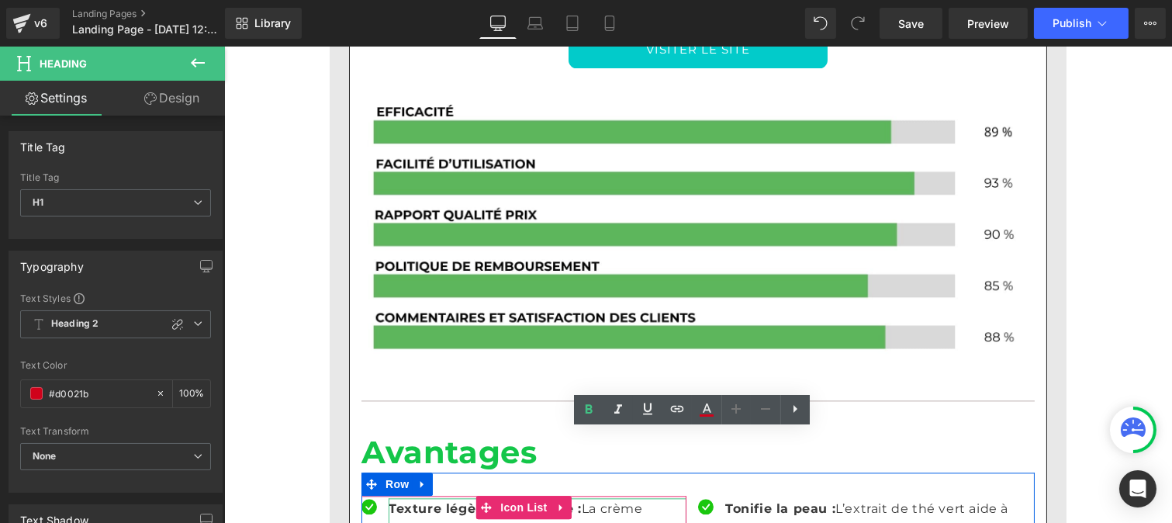
click at [415, 498] on p "Texture légère et agréable : La crème s'absorbe rapidement sans laisser de film…" at bounding box center [537, 531] width 298 height 67
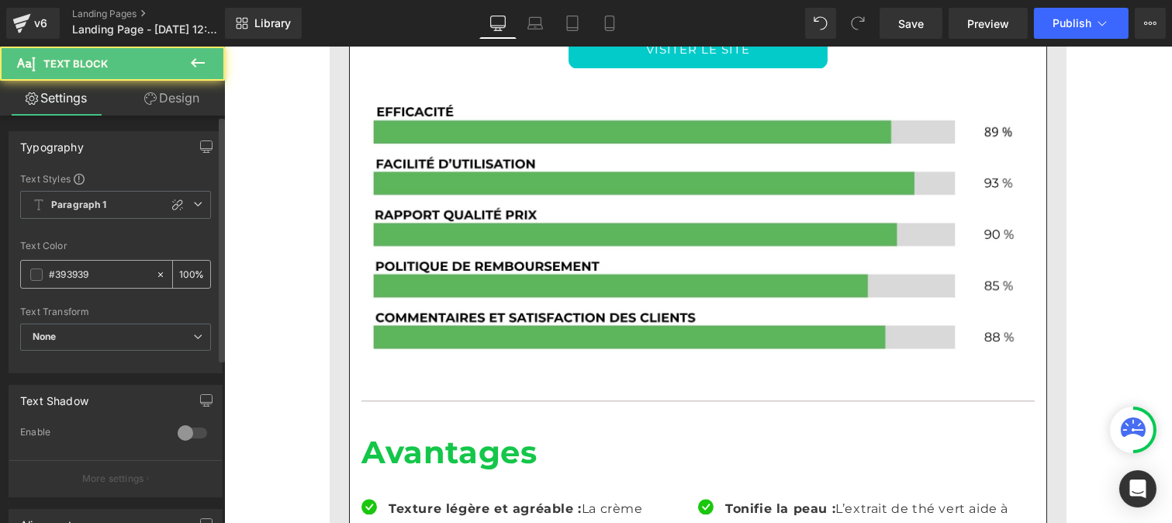
click at [98, 281] on input "#393939" at bounding box center [98, 274] width 99 height 17
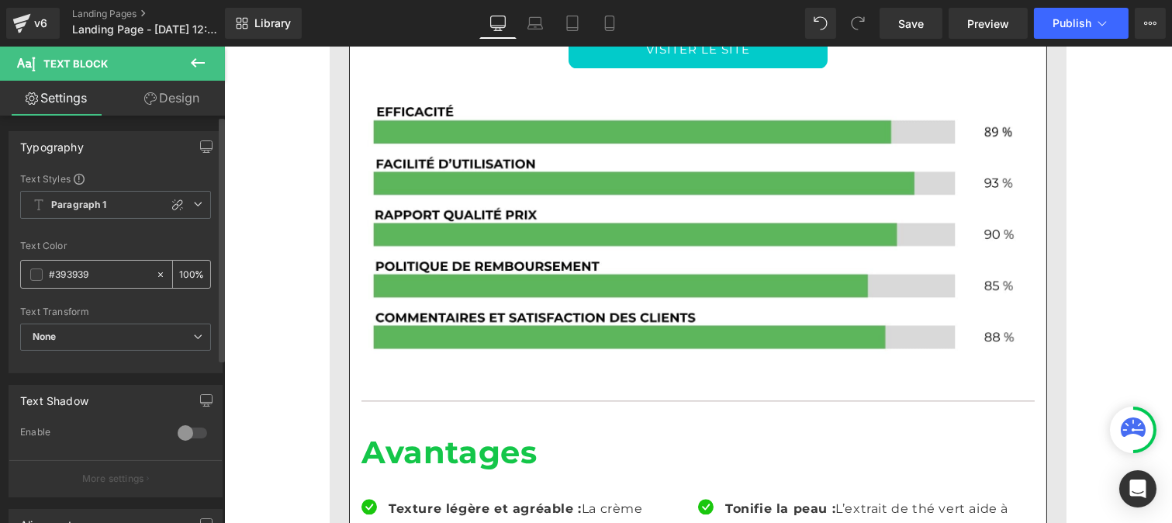
type input "[URL][DOMAIN_NAME]"
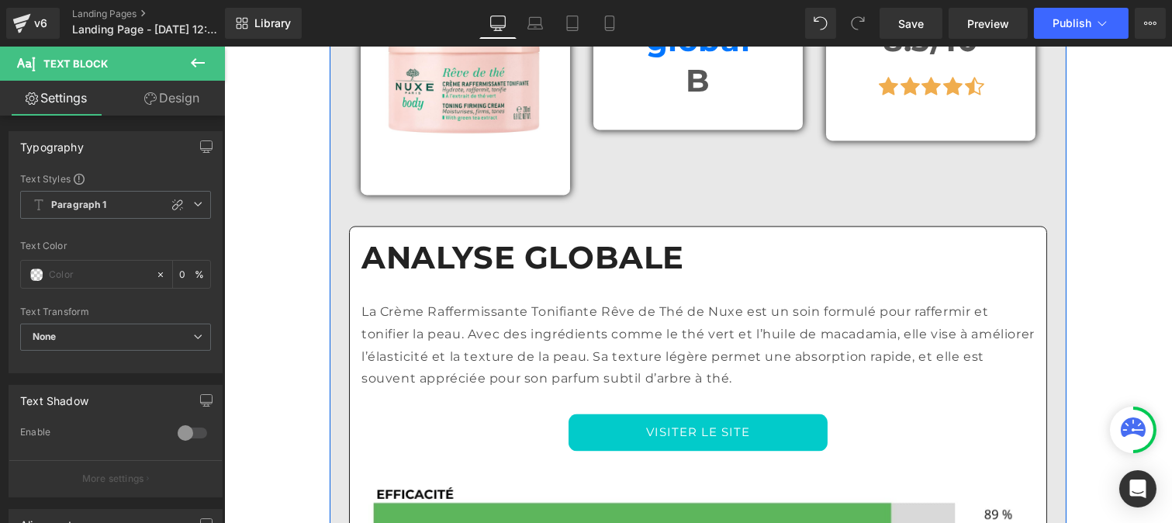
scroll to position [5880, 0]
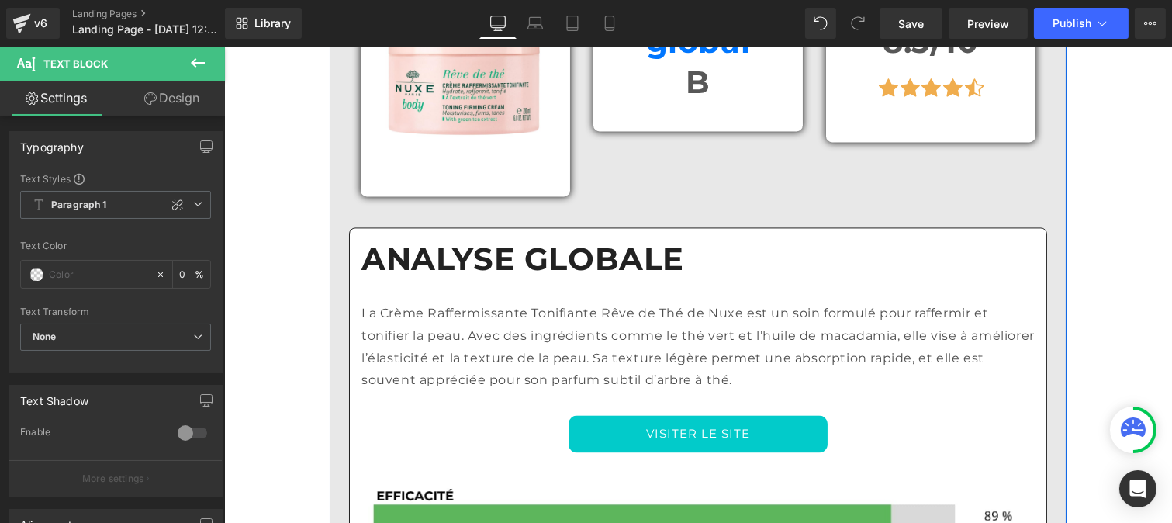
click at [462, 303] on p "La Crème Raffermissante Tonifiante Rêve de Thé de Nuxe est un soin formulé pour…" at bounding box center [697, 347] width 673 height 89
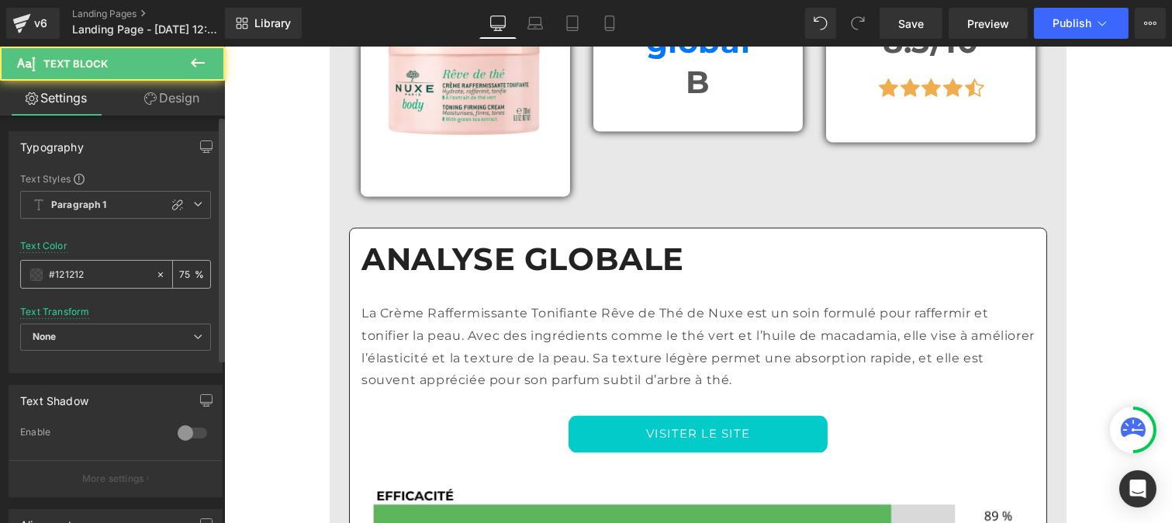
click at [102, 276] on input "#121212" at bounding box center [98, 274] width 99 height 17
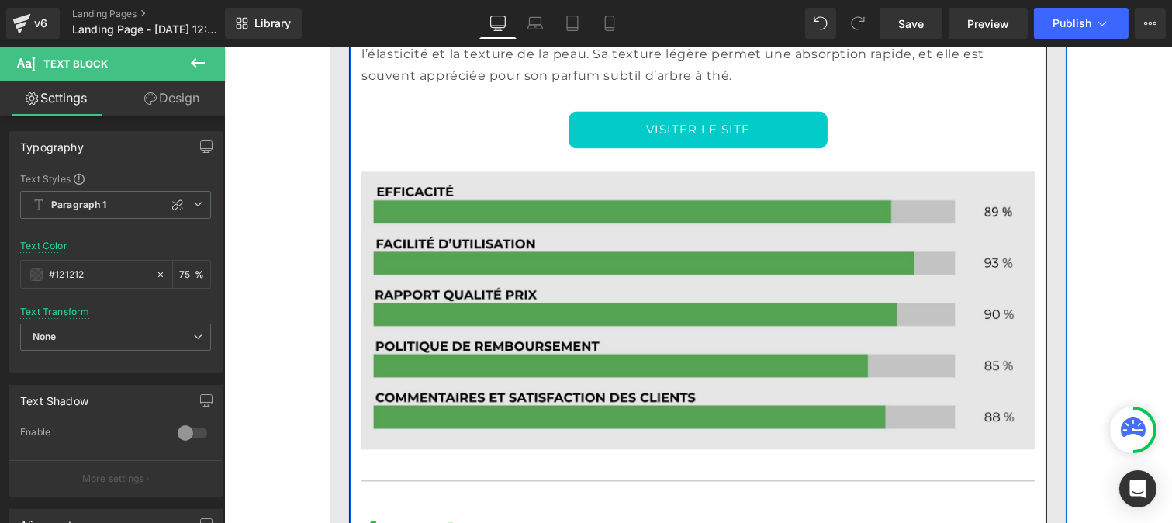
scroll to position [6185, 0]
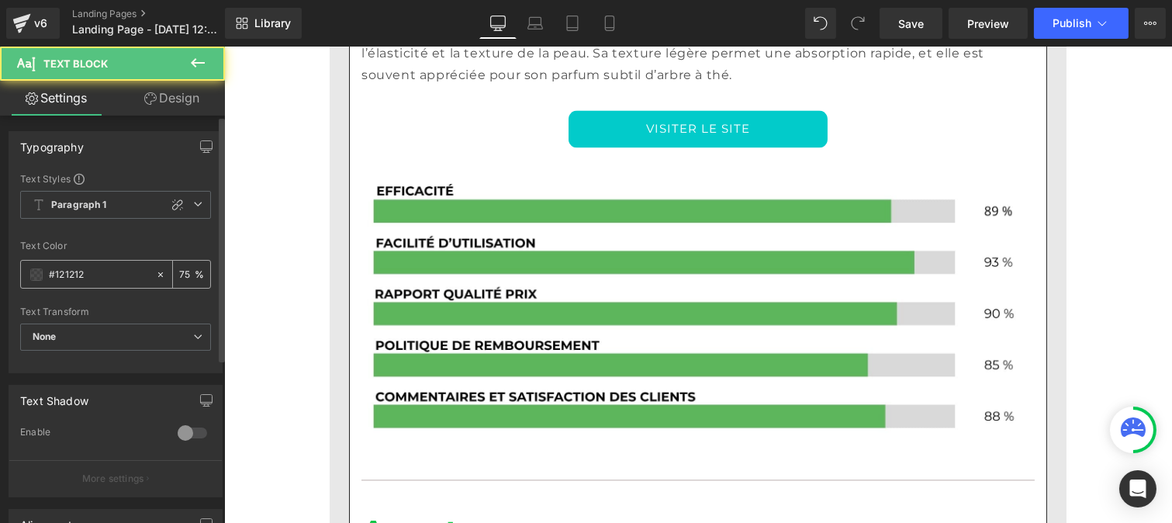
click at [92, 271] on input "#121212" at bounding box center [98, 274] width 99 height 17
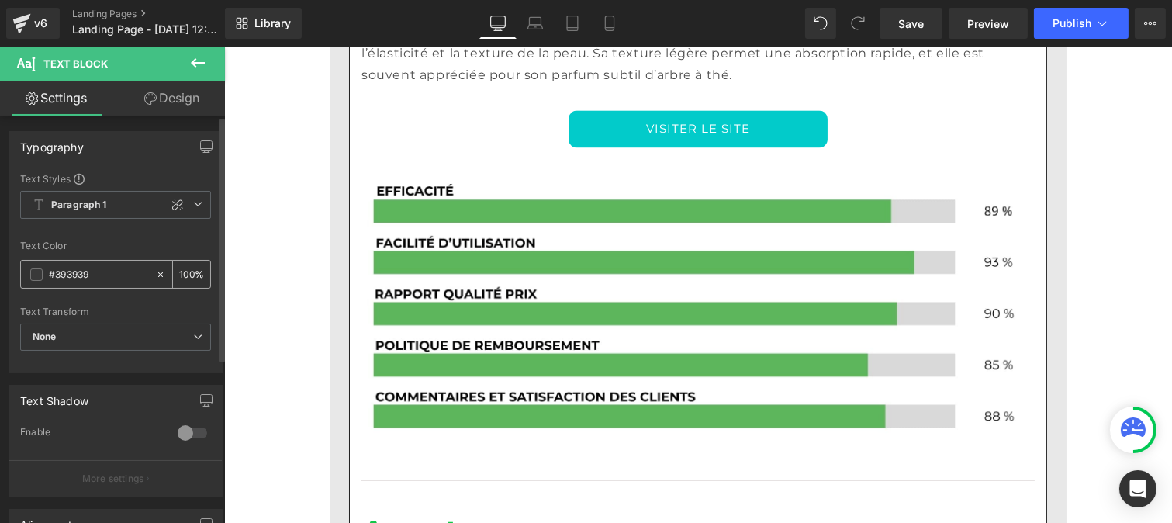
click at [104, 279] on input "#393939" at bounding box center [98, 274] width 99 height 17
click at [184, 266] on input "100" at bounding box center [187, 273] width 16 height 17
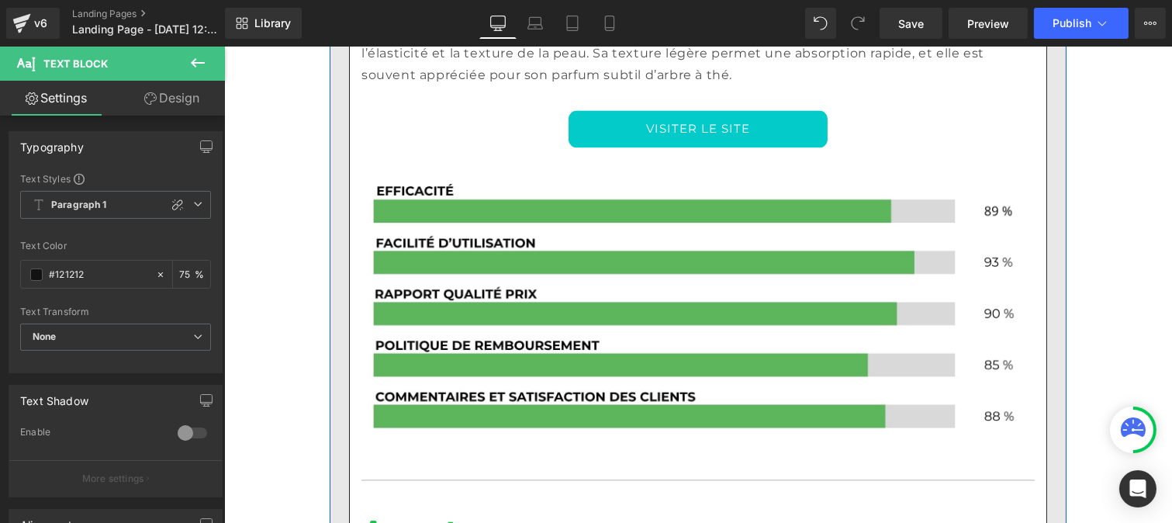
scroll to position [0, 0]
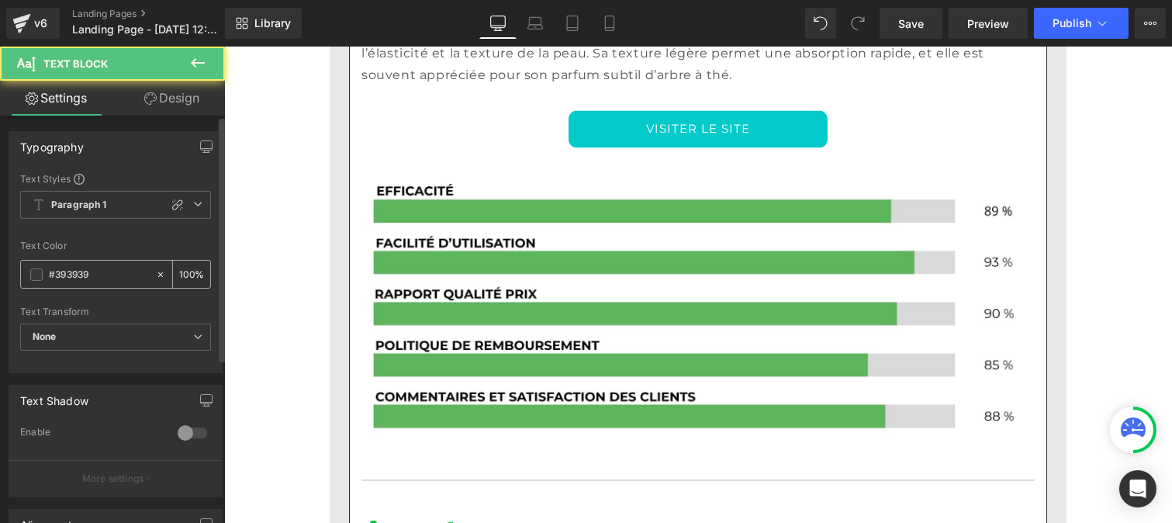
click at [95, 272] on input "#393939" at bounding box center [98, 274] width 99 height 17
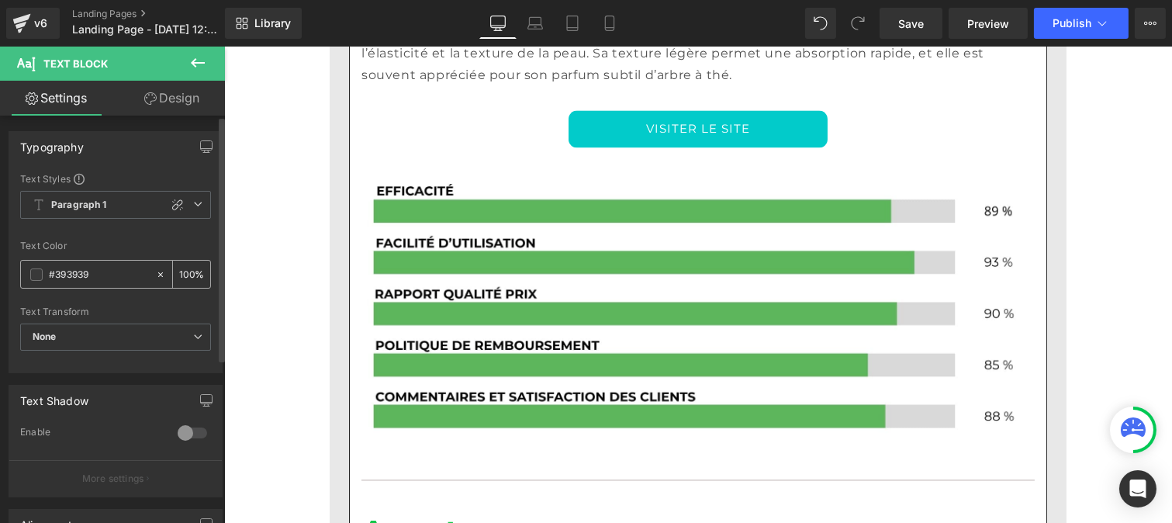
paste input "121212"
click at [186, 274] on input "100" at bounding box center [187, 273] width 16 height 17
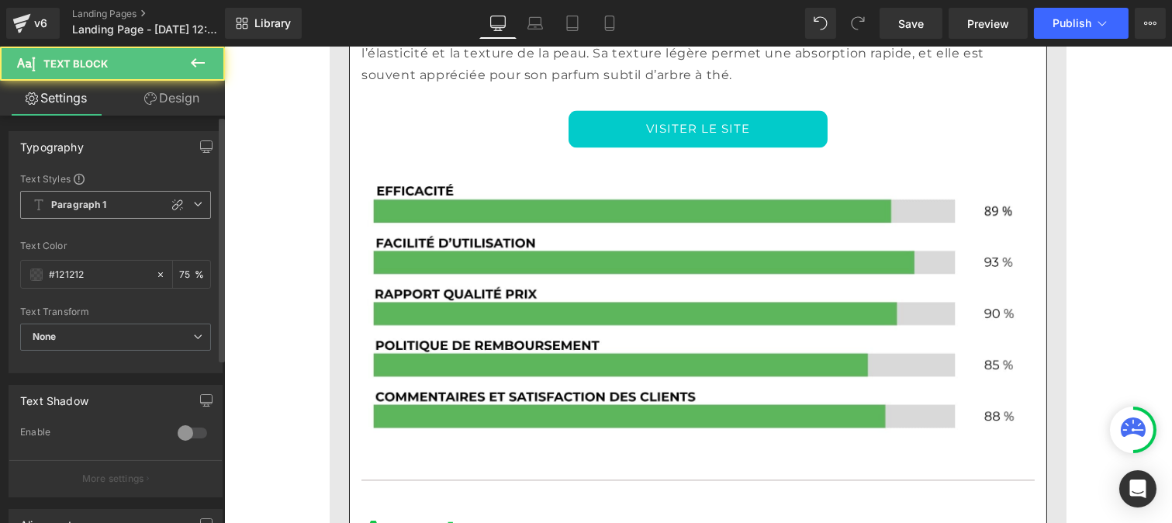
click at [105, 209] on b "Paragraph 1" at bounding box center [79, 205] width 56 height 13
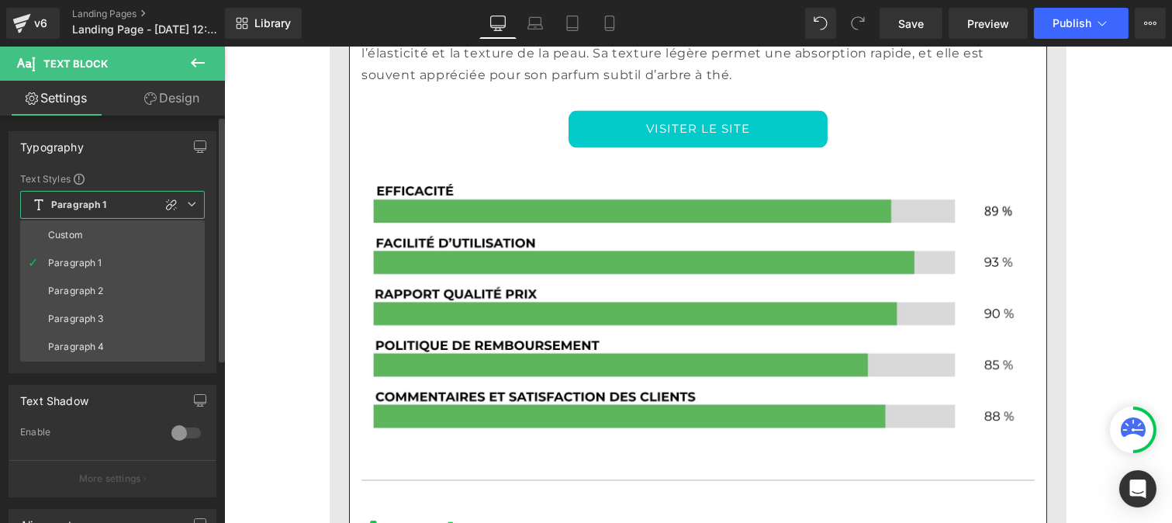
click at [74, 234] on div "Custom" at bounding box center [65, 235] width 35 height 11
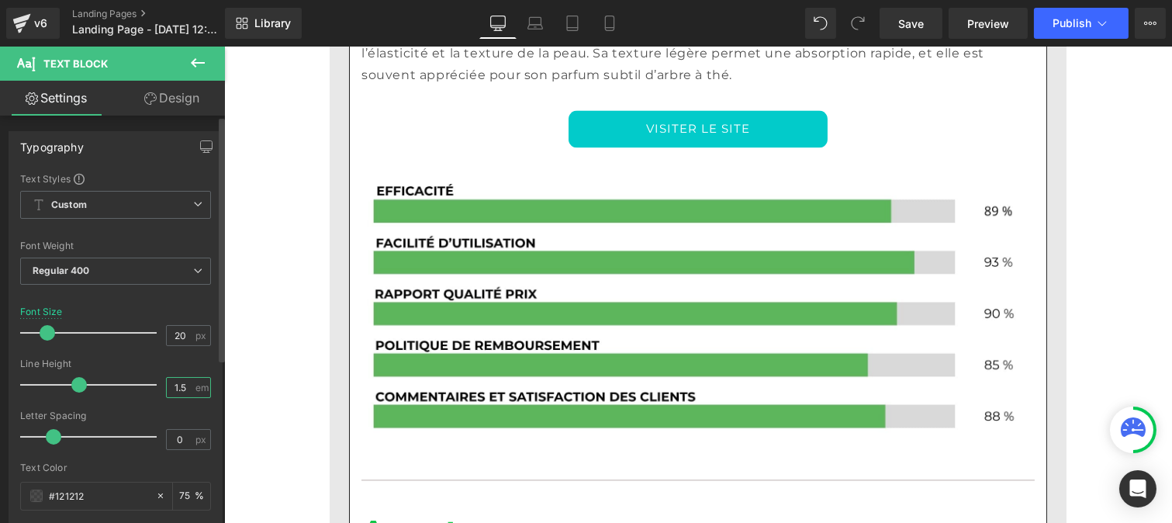
click at [184, 392] on input "1.5" at bounding box center [180, 387] width 27 height 19
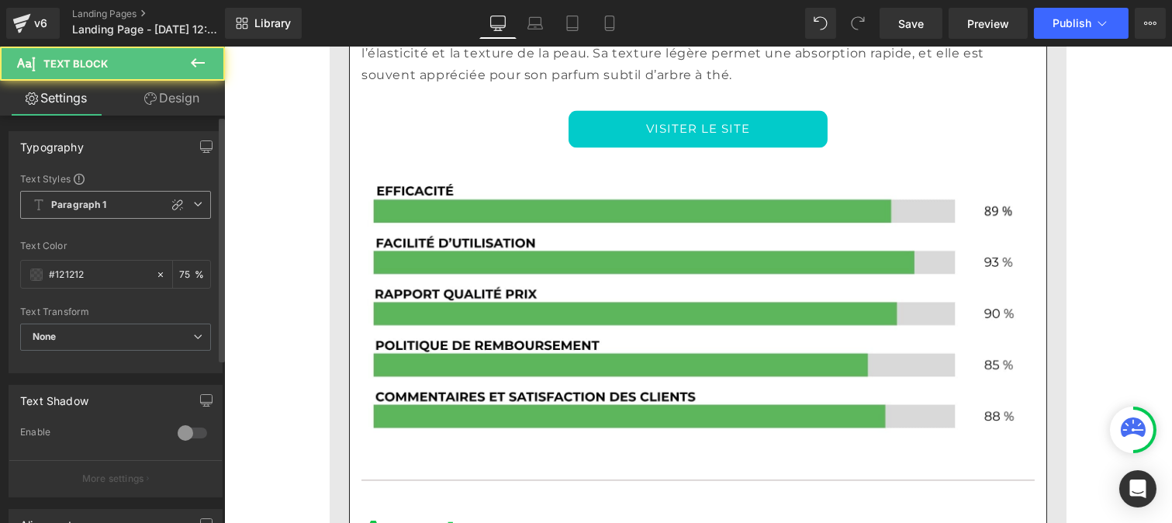
click at [91, 211] on b "Paragraph 1" at bounding box center [79, 205] width 56 height 13
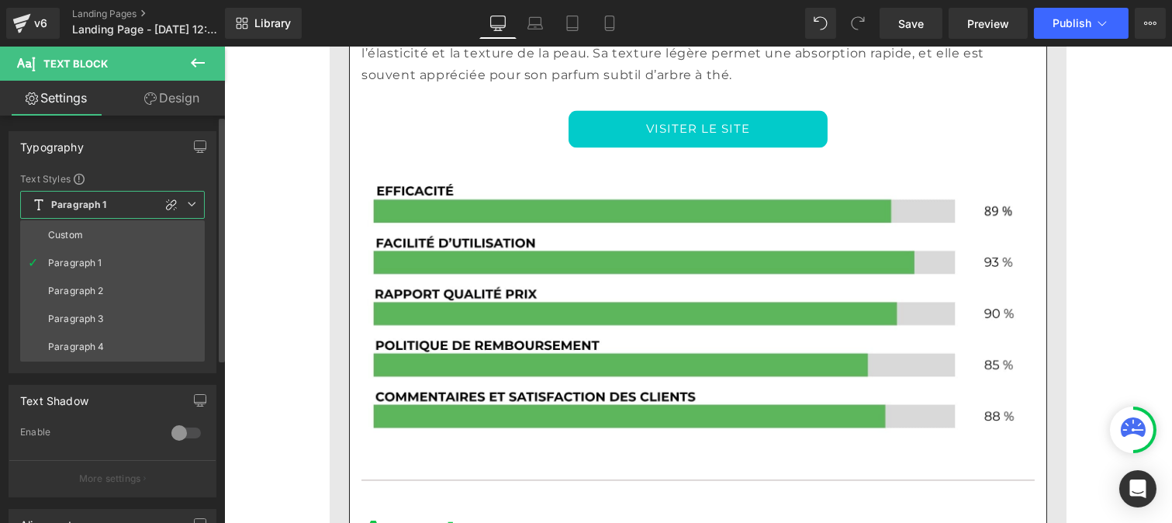
click at [83, 240] on li "Custom" at bounding box center [112, 235] width 185 height 28
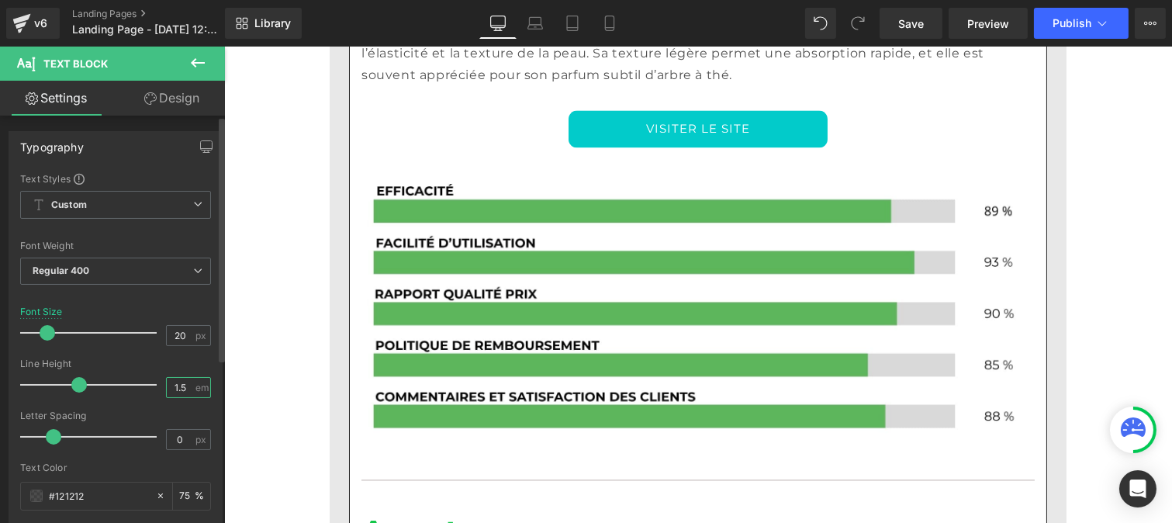
click at [188, 382] on input "1.5" at bounding box center [180, 387] width 27 height 19
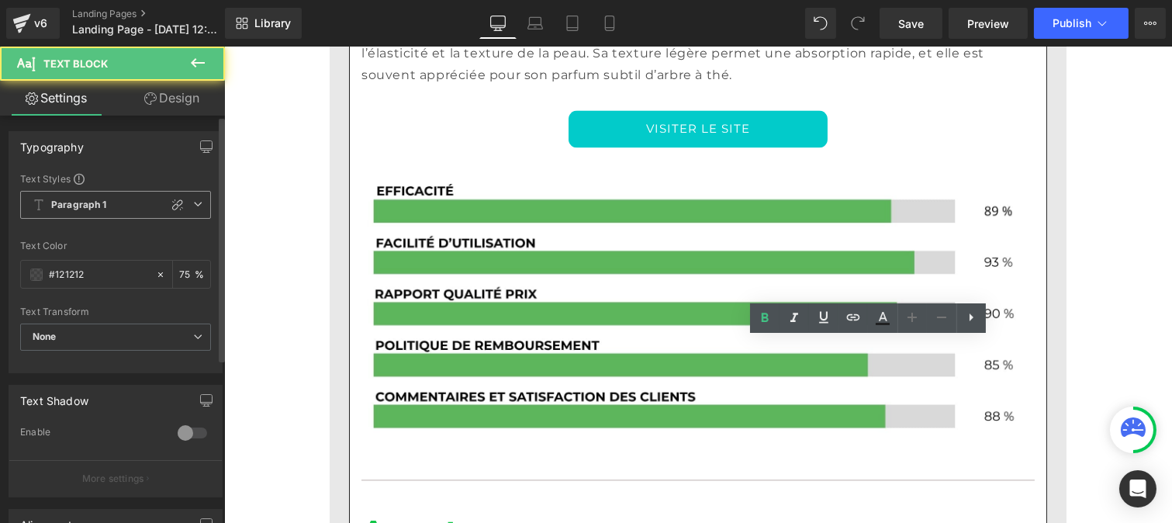
click at [80, 208] on b "Paragraph 1" at bounding box center [79, 205] width 56 height 13
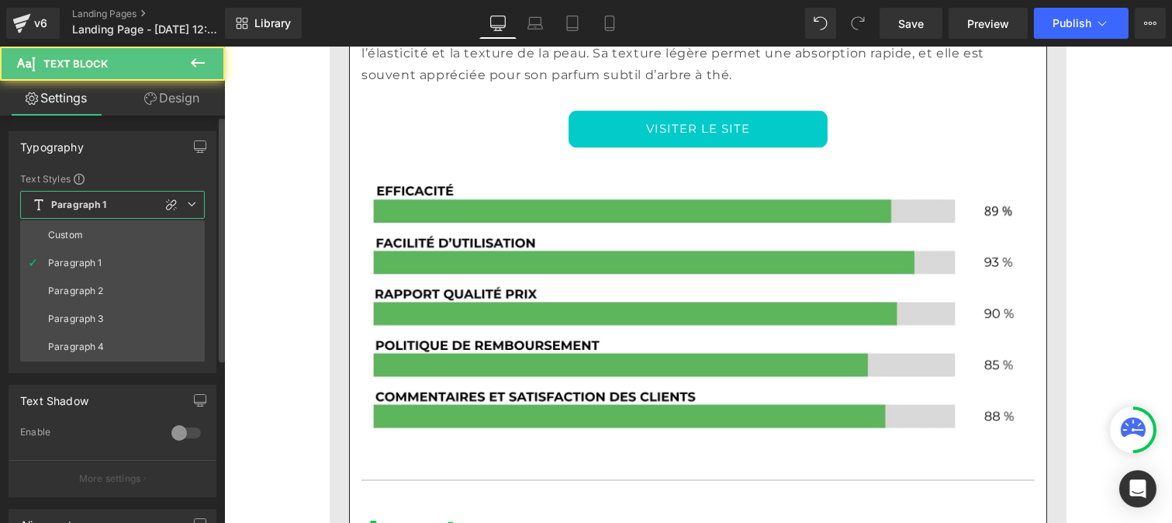
click at [80, 230] on div "Custom" at bounding box center [65, 235] width 35 height 11
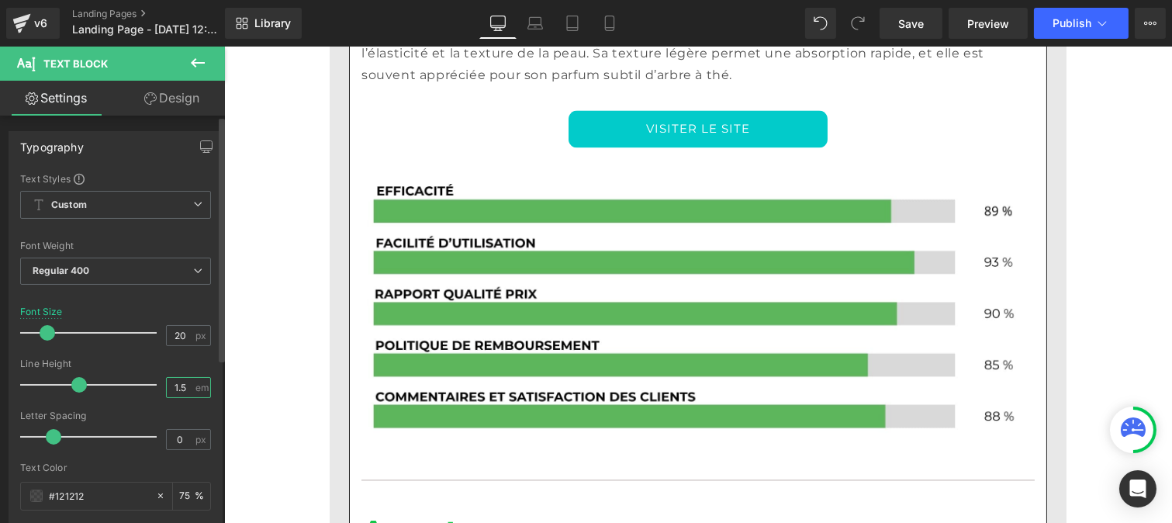
click at [182, 389] on input "1.5" at bounding box center [180, 387] width 27 height 19
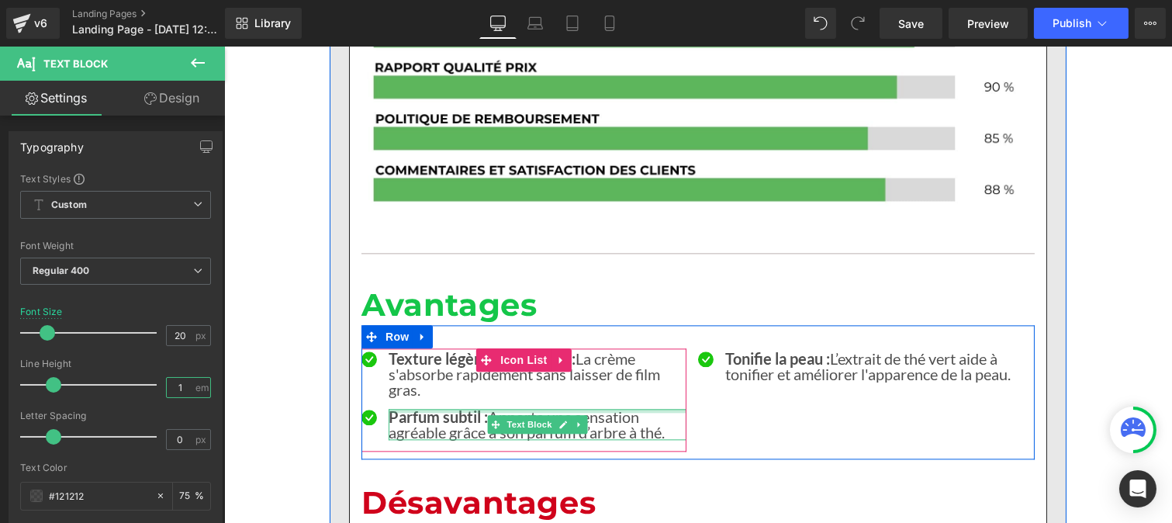
scroll to position [6415, 0]
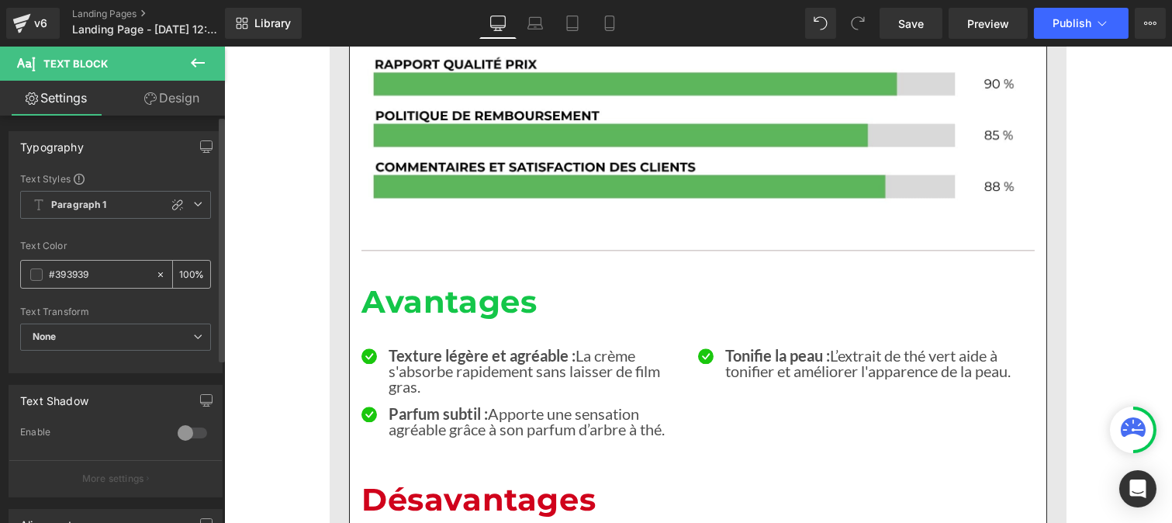
click at [99, 271] on input "#393939" at bounding box center [98, 274] width 99 height 17
paste input "121212"
click at [188, 269] on div "100 %" at bounding box center [191, 274] width 37 height 27
click at [188, 268] on input "100" at bounding box center [187, 273] width 16 height 17
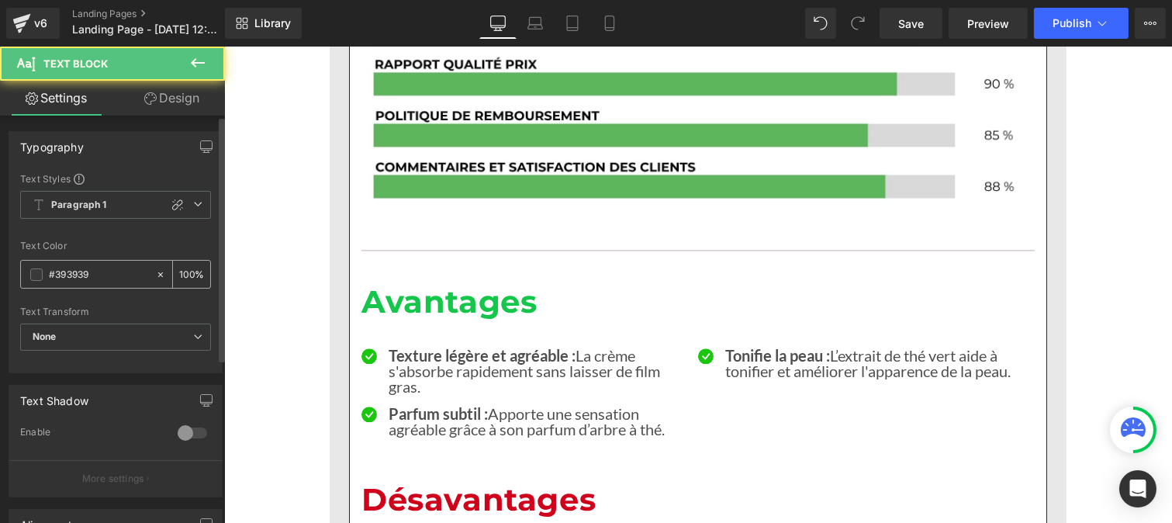
click at [98, 275] on input "#393939" at bounding box center [98, 274] width 99 height 17
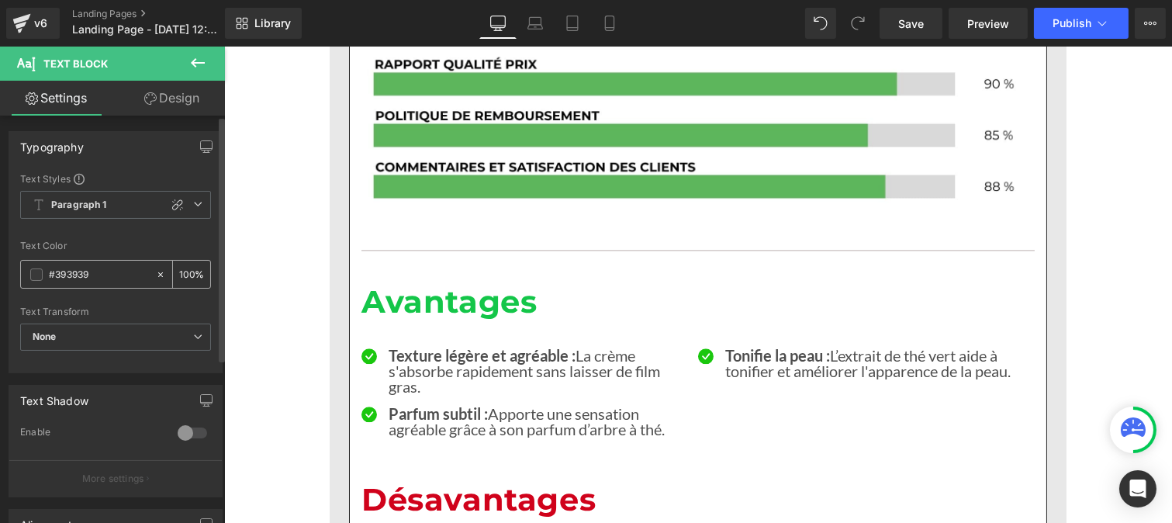
paste input "121212"
click at [184, 267] on input "100" at bounding box center [187, 273] width 16 height 17
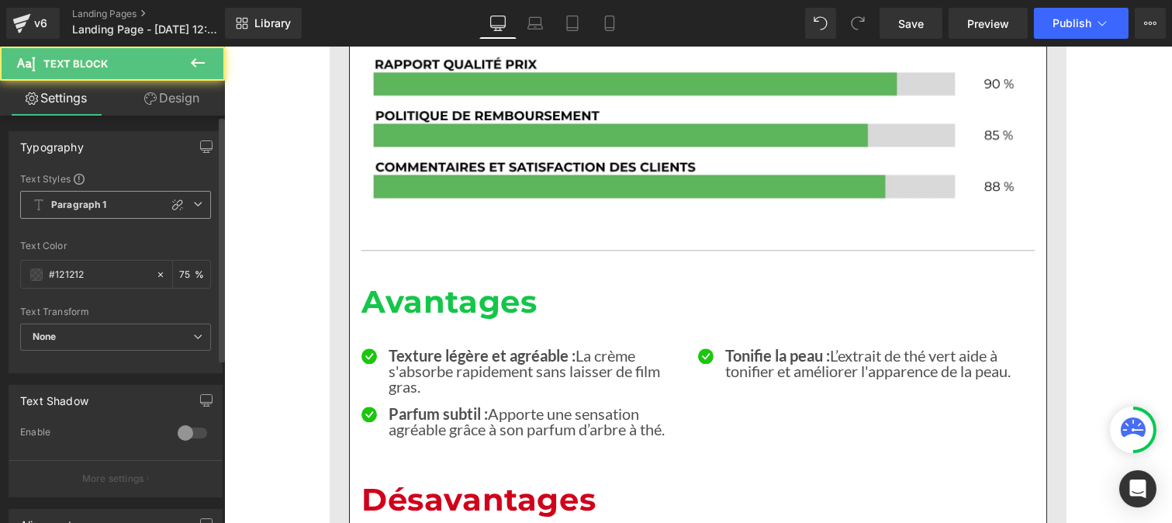
click at [92, 210] on b "Paragraph 1" at bounding box center [79, 205] width 56 height 13
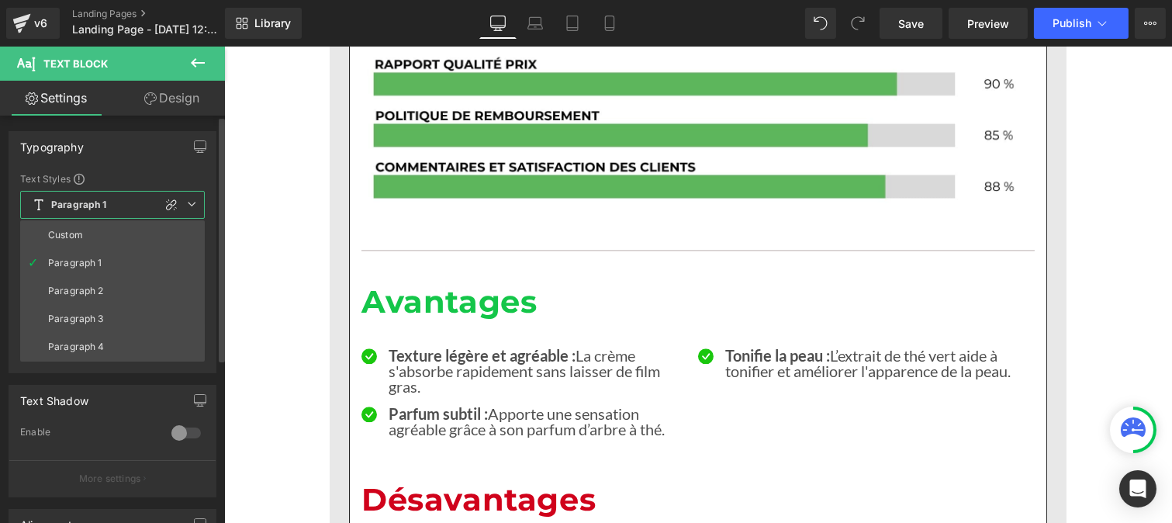
click at [84, 237] on li "Custom" at bounding box center [112, 235] width 185 height 28
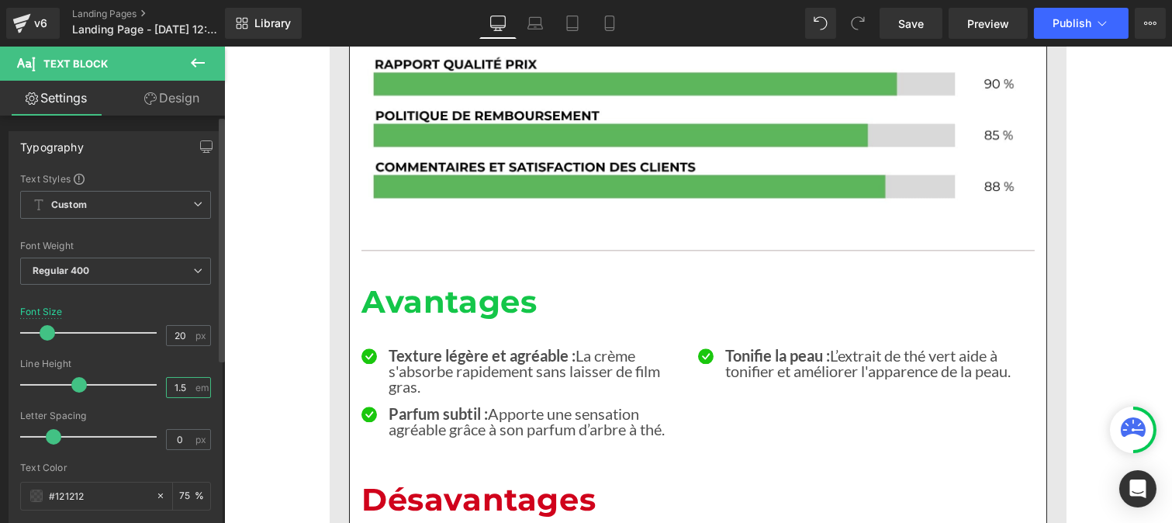
click at [182, 385] on input "1.5" at bounding box center [180, 387] width 27 height 19
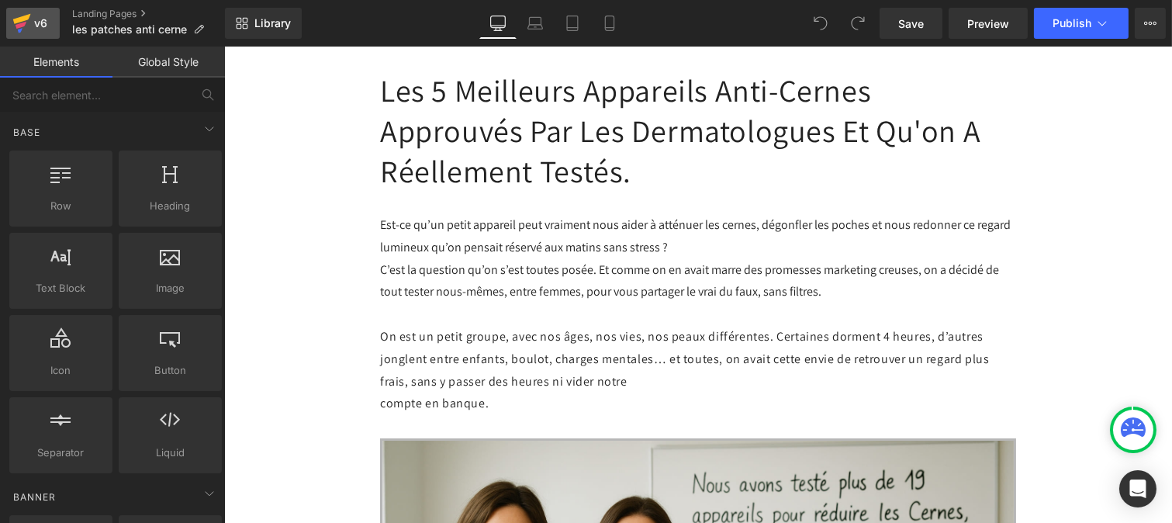
click at [26, 39] on icon at bounding box center [21, 23] width 19 height 39
